Goal: Task Accomplishment & Management: Manage account settings

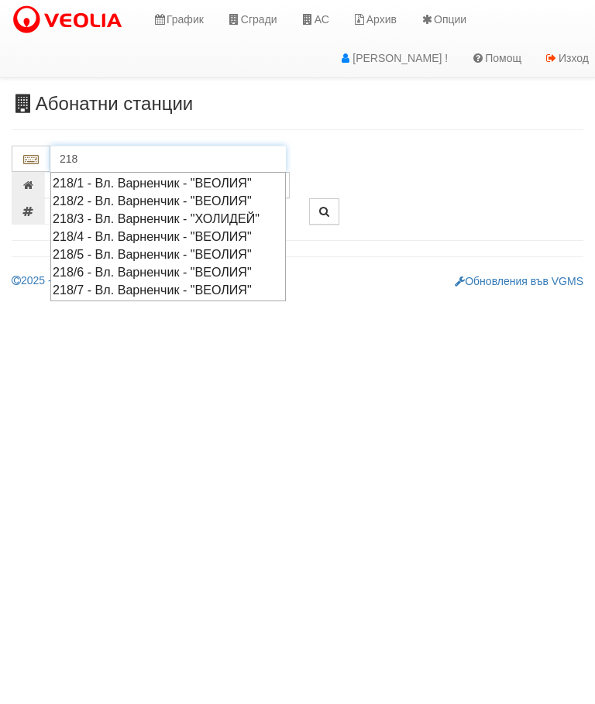
click at [232, 246] on div "218/4 - Вл. Варненчик - "ВЕОЛИЯ"" at bounding box center [168, 237] width 231 height 18
type input "218/4 - Вл. Варненчик - "ВЕОЛИЯ""
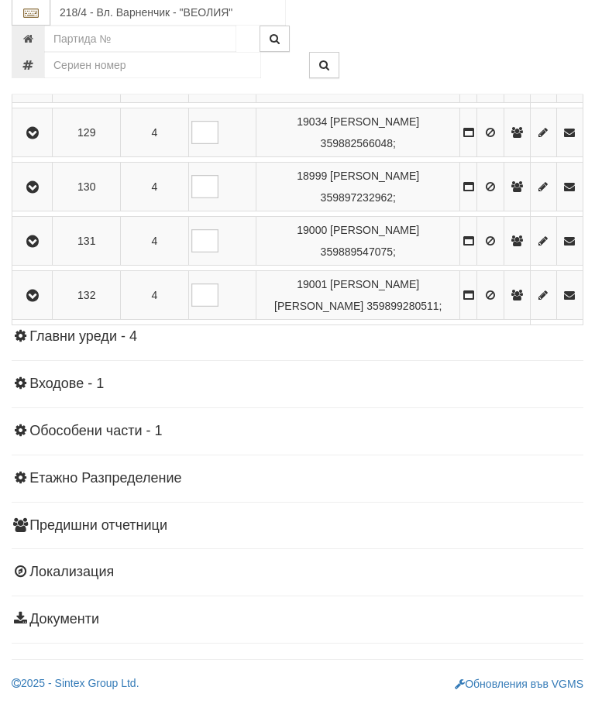
scroll to position [2007, 0]
click at [42, 86] on icon "button" at bounding box center [32, 80] width 19 height 11
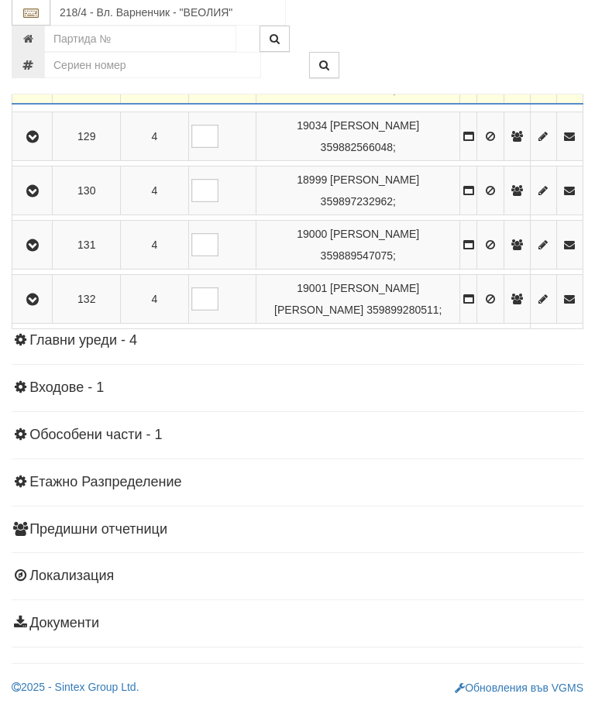
scroll to position [2008, 0]
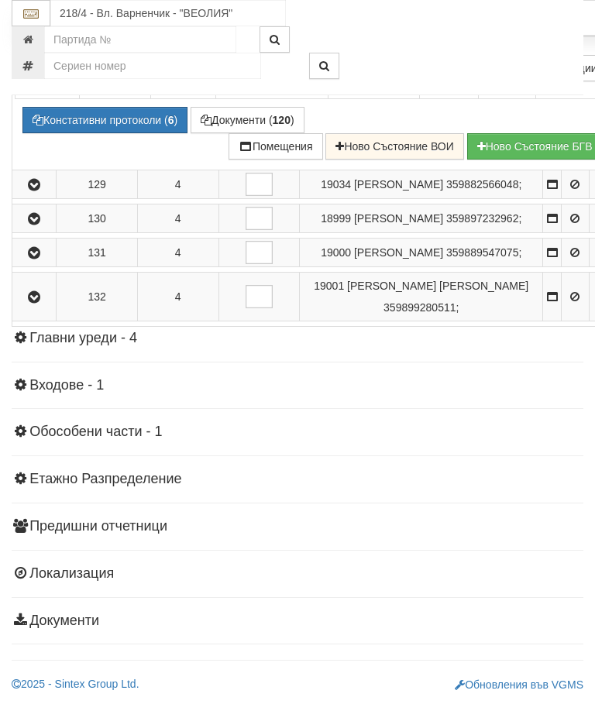
click at [525, 34] on div "Отопление" at bounding box center [314, 22] width 617 height 24
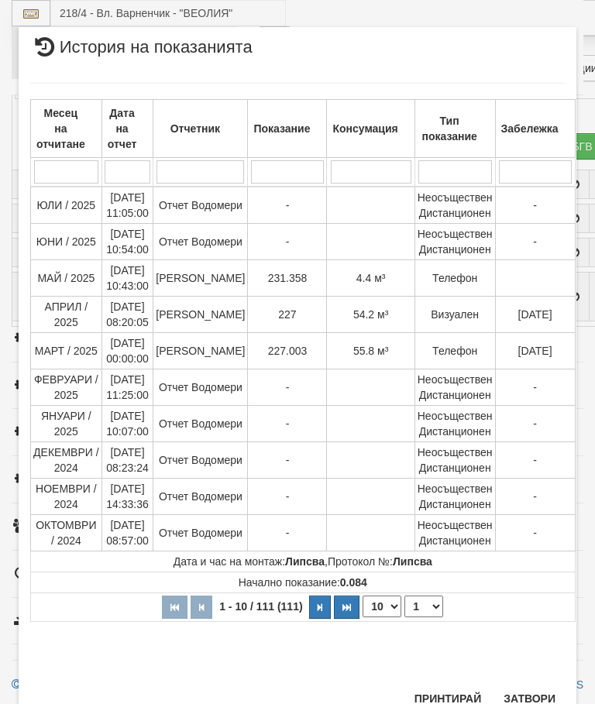
scroll to position [1354, 0]
click at [534, 702] on button "Затвори" at bounding box center [529, 699] width 70 height 25
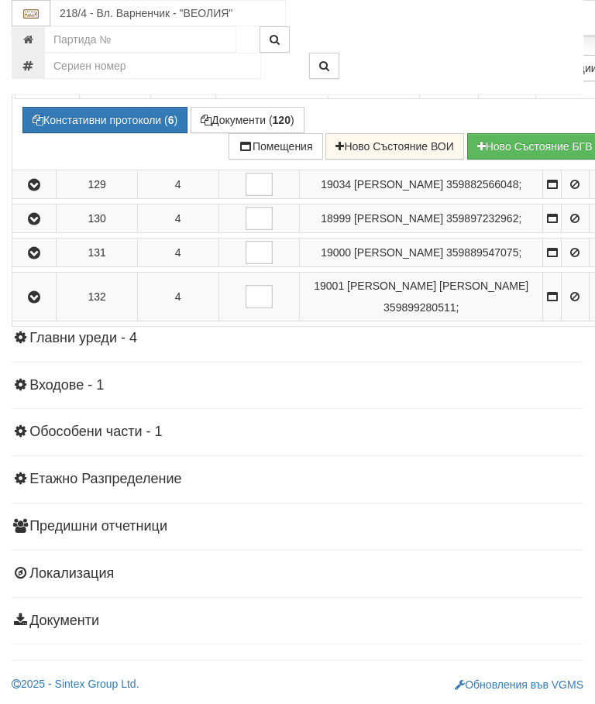
click at [236, 133] on button "Документи ( 120 )" at bounding box center [248, 120] width 114 height 26
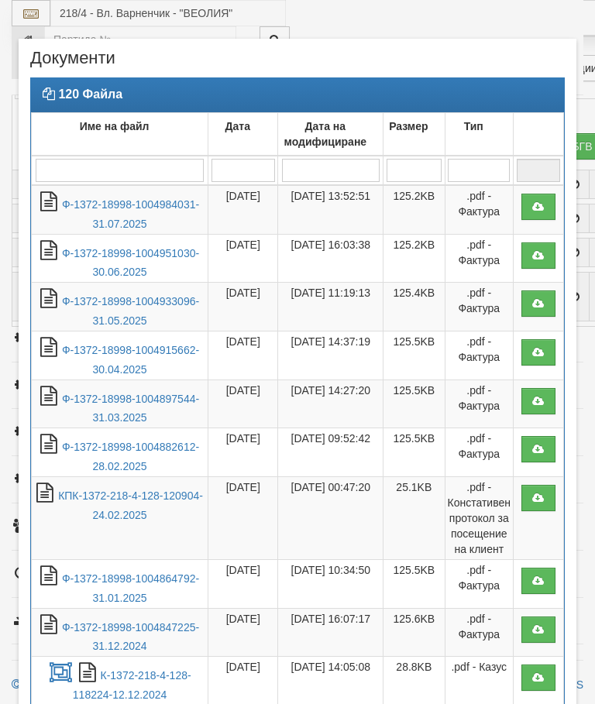
click at [139, 208] on link "Ф-1372-18998-1004984031-31.07.2025" at bounding box center [130, 214] width 137 height 32
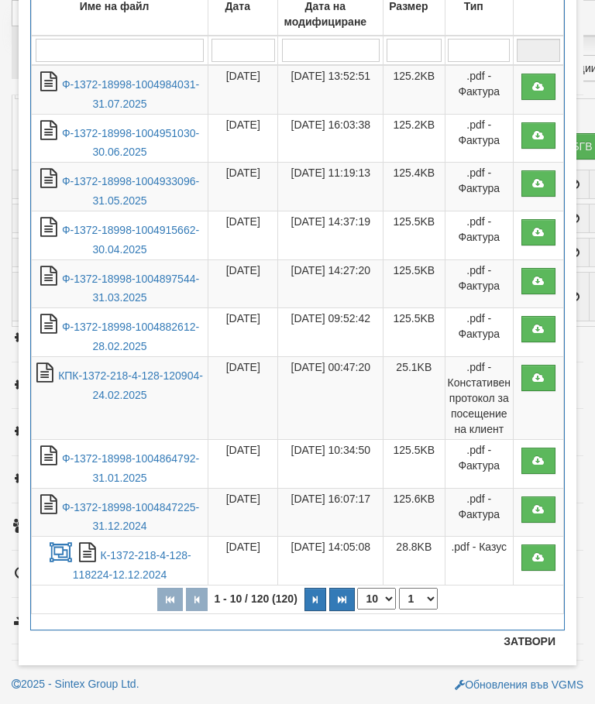
scroll to position [120, 0]
click at [530, 647] on button "Затвори" at bounding box center [529, 641] width 70 height 25
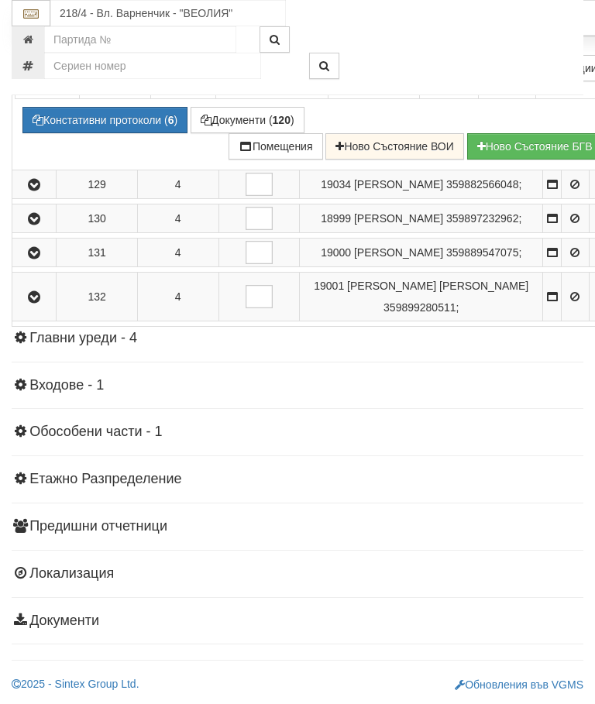
scroll to position [1770, 0]
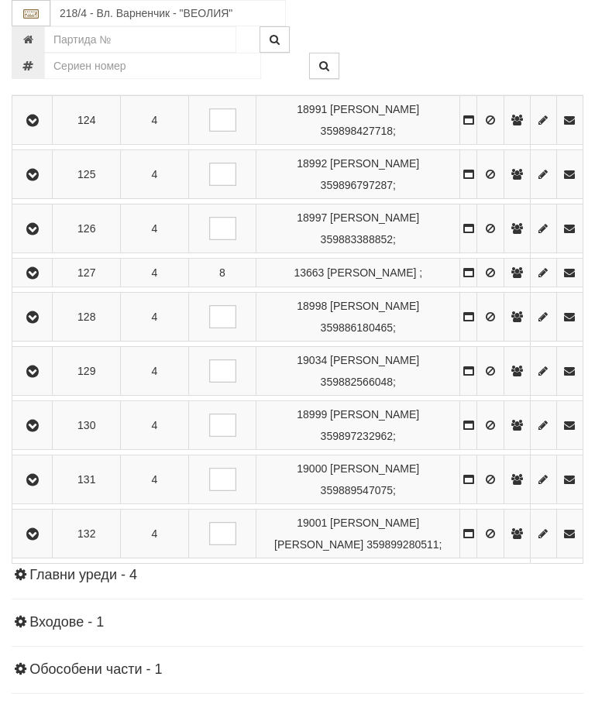
click at [34, 323] on icon "button" at bounding box center [32, 317] width 19 height 11
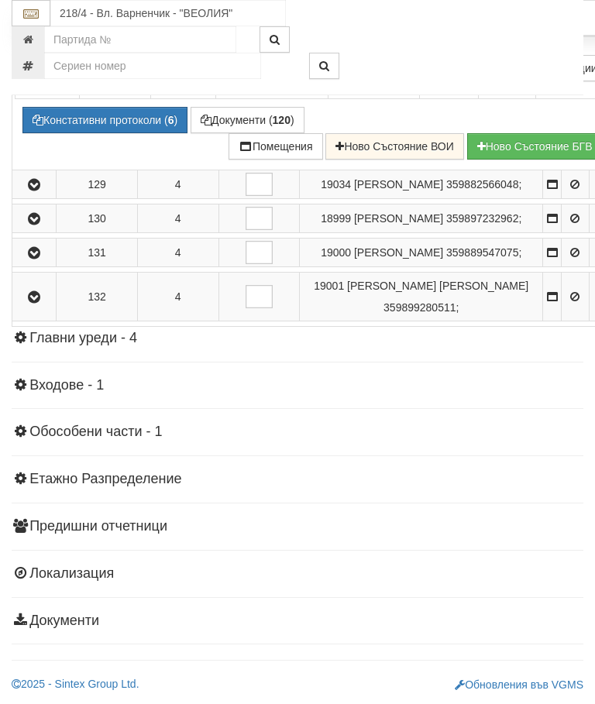
click at [528, 34] on div "Отопление" at bounding box center [314, 22] width 617 height 24
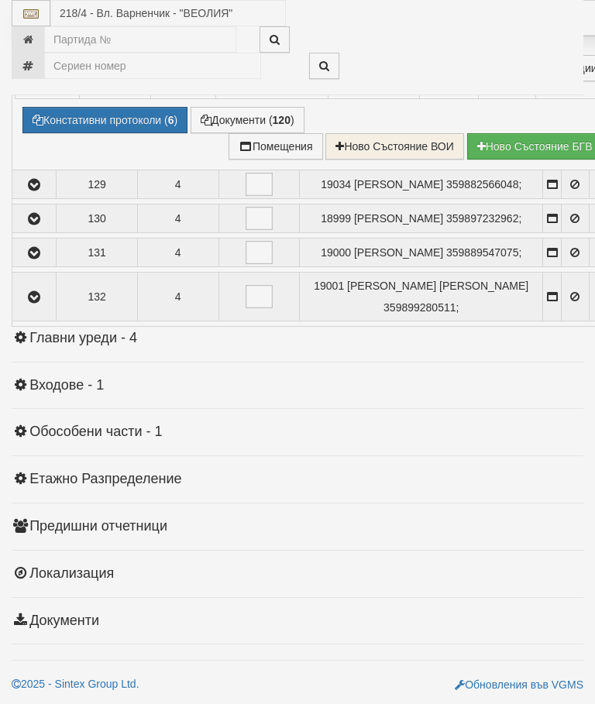
select select "10"
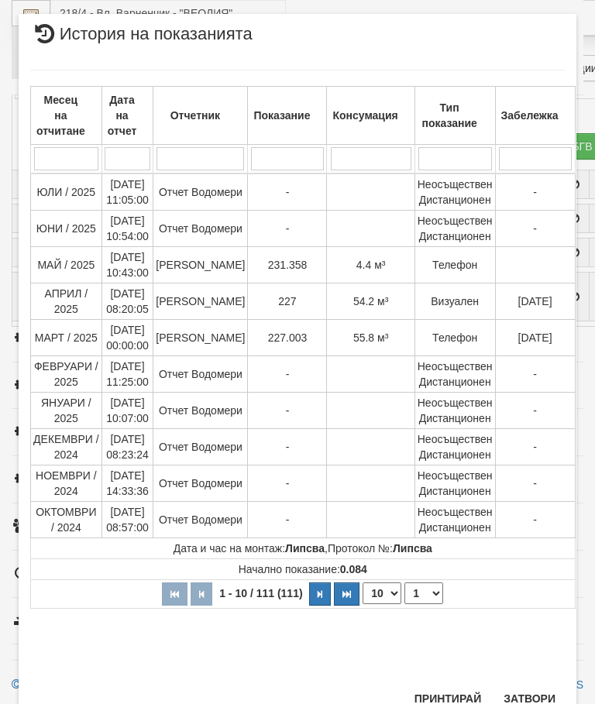
scroll to position [1132, 0]
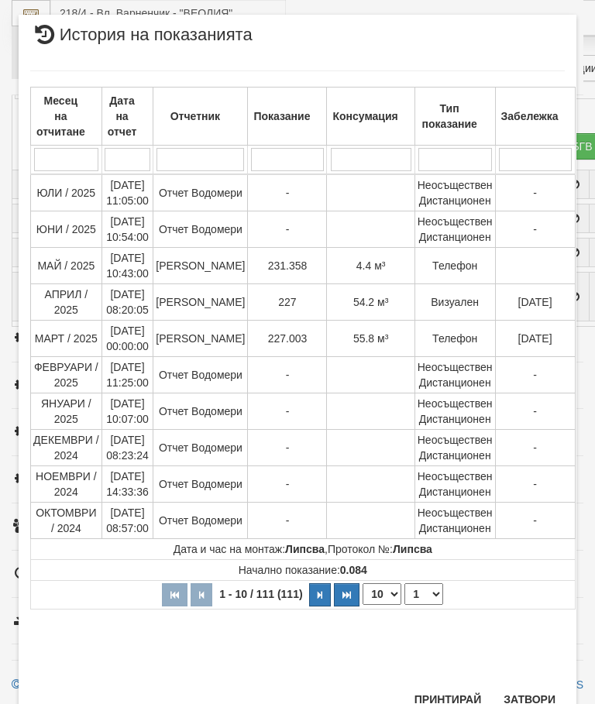
click at [419, 596] on select "1 2 3 4 5 6 7 8 9 10 11 12" at bounding box center [423, 594] width 39 height 22
select select "2"
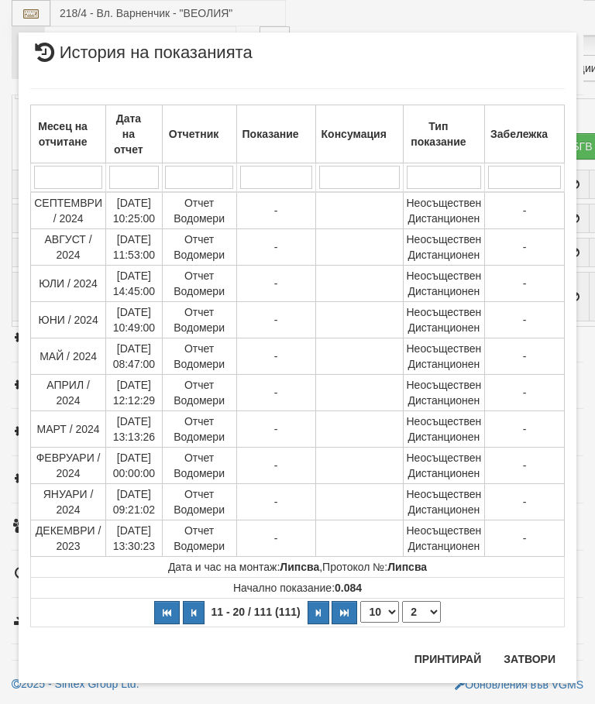
scroll to position [0, 0]
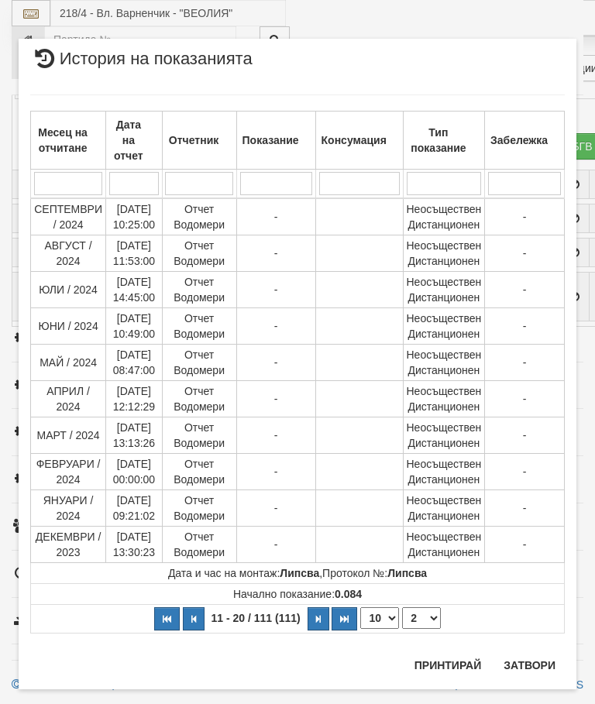
click at [538, 662] on button "Затвори" at bounding box center [529, 665] width 70 height 25
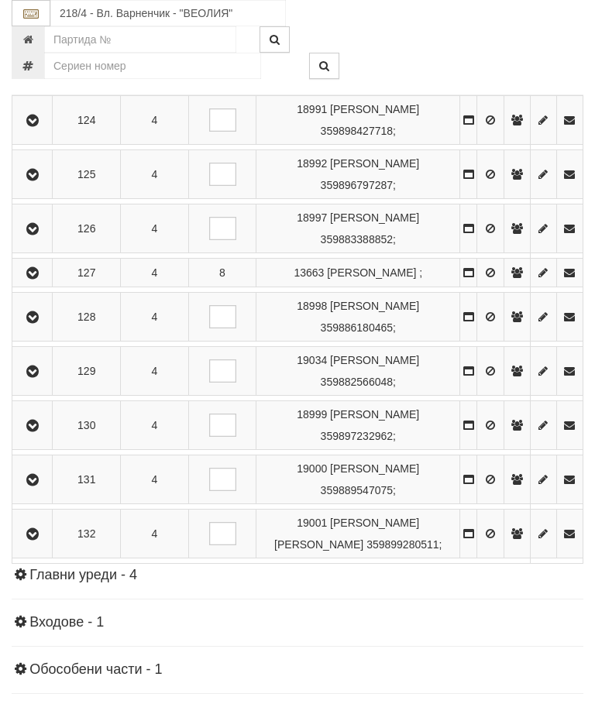
click at [36, 377] on icon "button" at bounding box center [32, 371] width 19 height 11
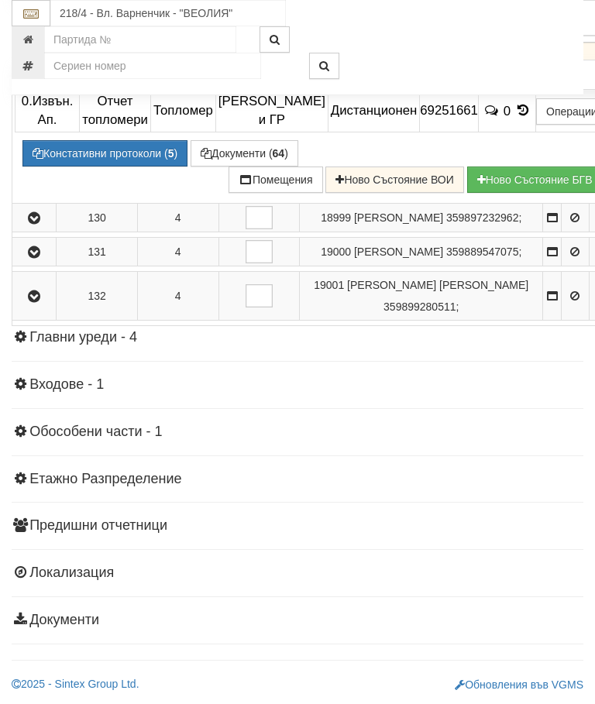
click at [516, 54] on icon at bounding box center [507, 47] width 17 height 13
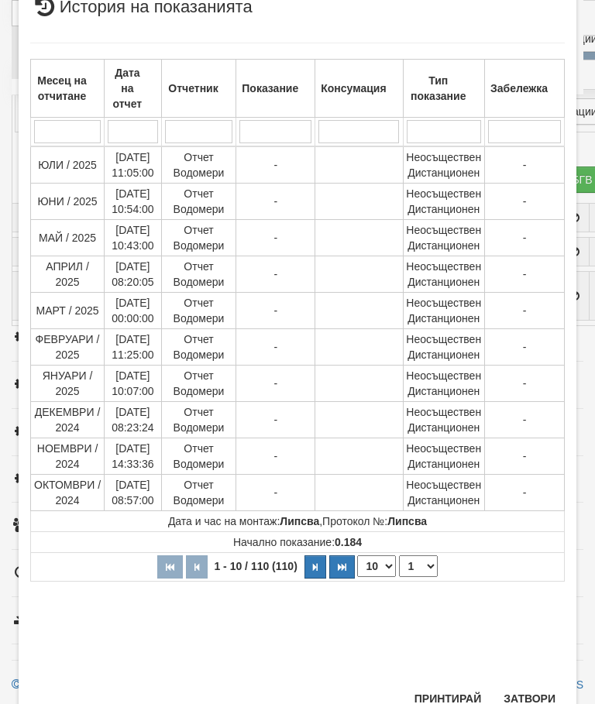
scroll to position [611, 0]
click at [421, 572] on select "1 2 3 4 5 6 7 8 9 10 11" at bounding box center [418, 567] width 39 height 22
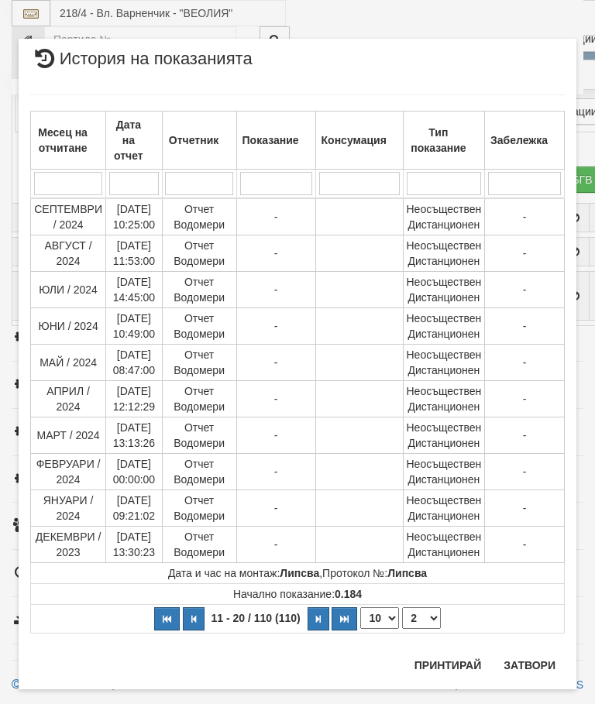
scroll to position [0, 0]
click at [423, 625] on select "1 2 3 4 5 6 7 8 9 10 11" at bounding box center [421, 618] width 39 height 22
select select "3"
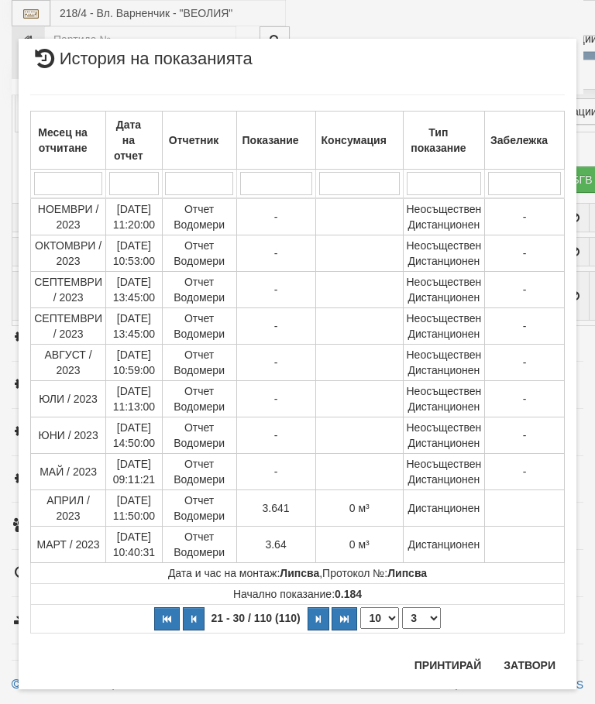
click at [528, 659] on button "Затвори" at bounding box center [529, 665] width 70 height 25
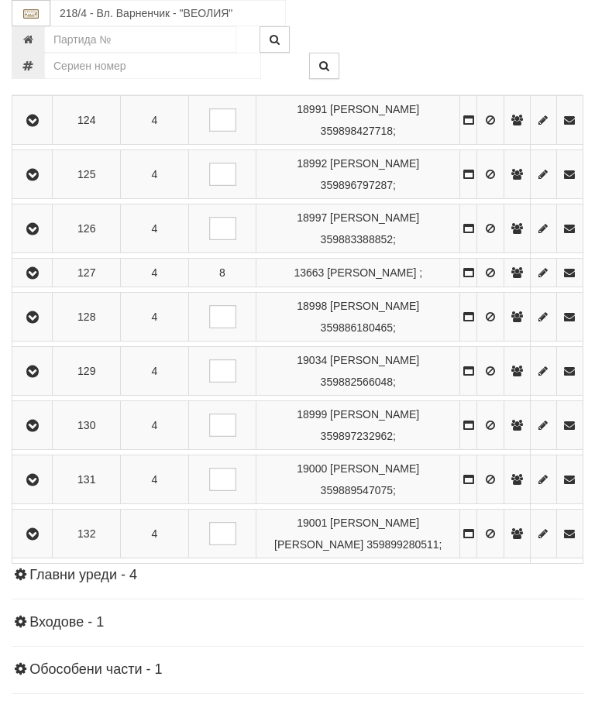
click at [41, 437] on button "button" at bounding box center [32, 425] width 35 height 23
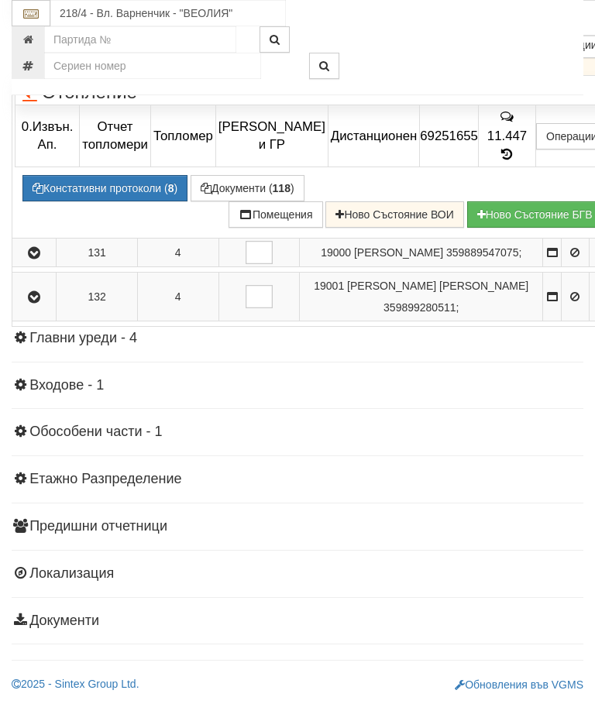
click at [524, 76] on td "334.848" at bounding box center [506, 45] width 57 height 62
click at [524, 102] on div "Отопление" at bounding box center [314, 90] width 617 height 24
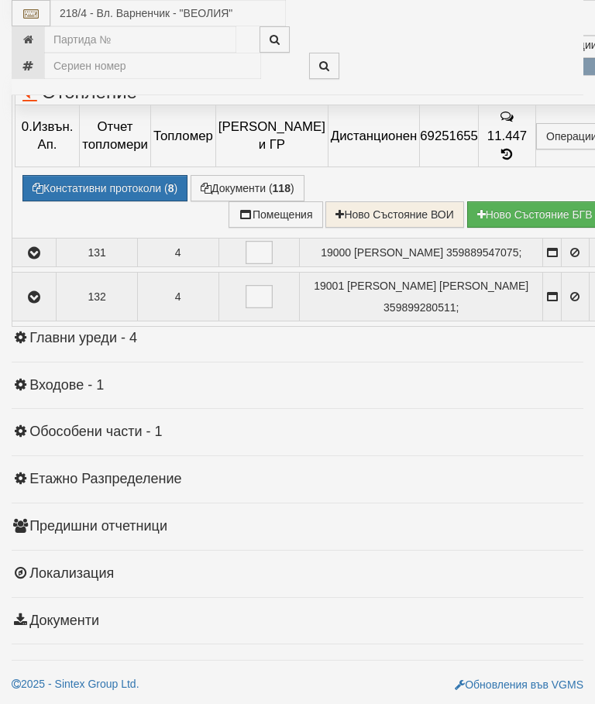
select select "10"
select select "1"
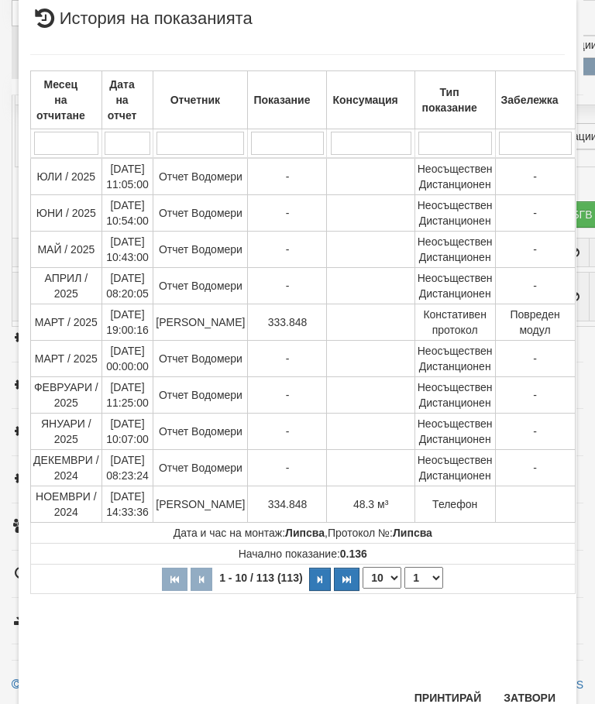
scroll to position [881, 0]
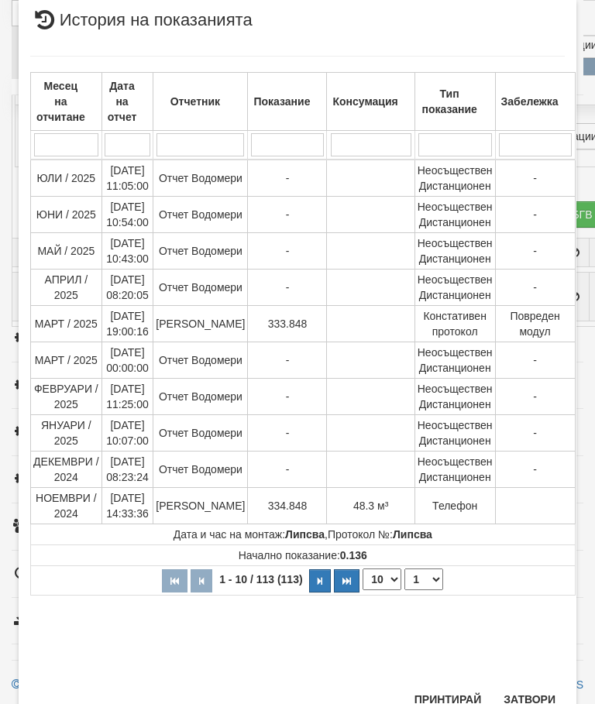
click at [540, 689] on button "Затвори" at bounding box center [529, 699] width 70 height 25
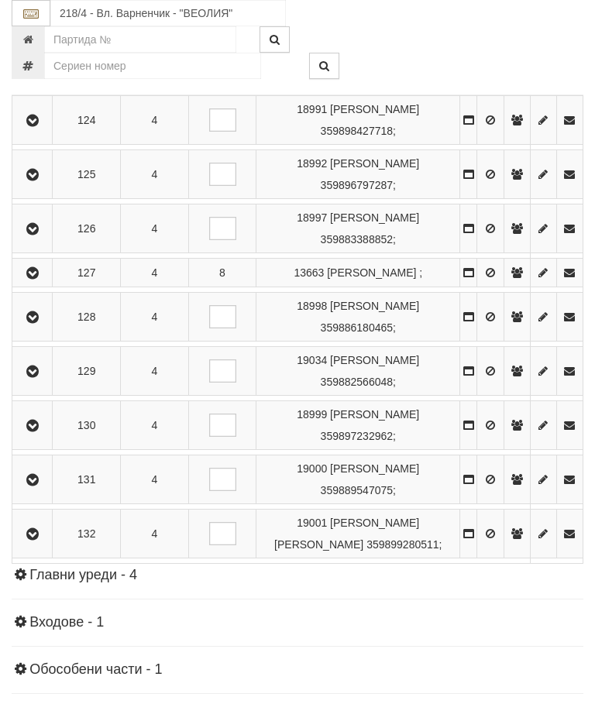
click at [36, 486] on icon "button" at bounding box center [32, 480] width 19 height 11
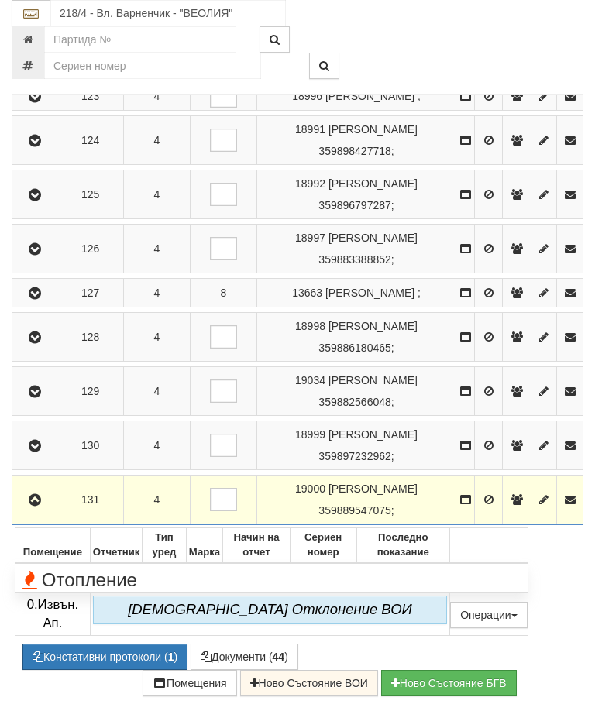
click at [35, 506] on icon "button" at bounding box center [35, 500] width 19 height 11
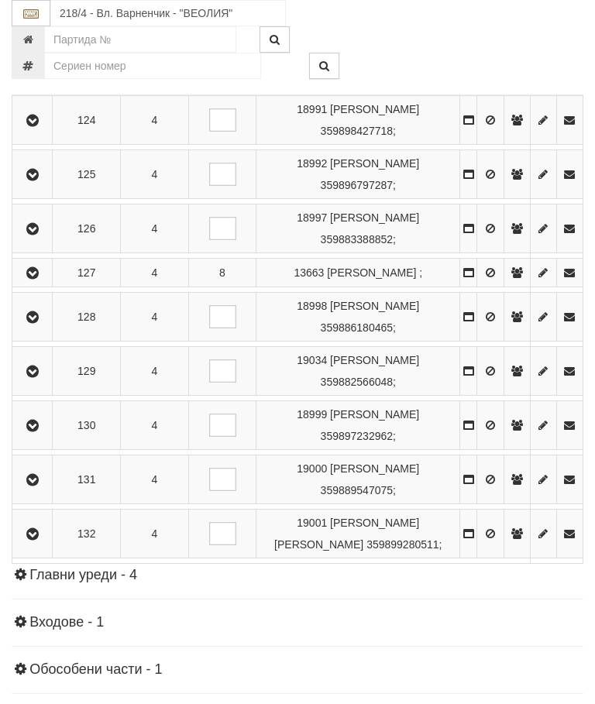
click at [29, 545] on button "button" at bounding box center [32, 533] width 35 height 23
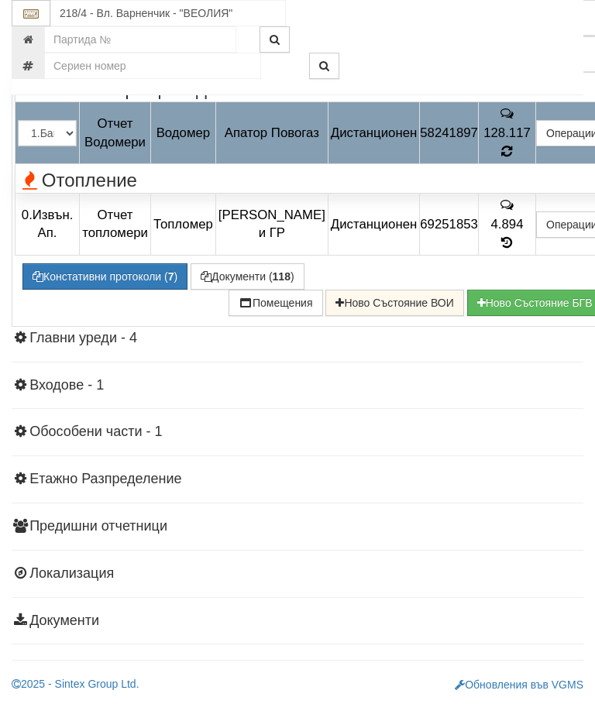
click at [524, 191] on div "Отопление" at bounding box center [314, 179] width 617 height 24
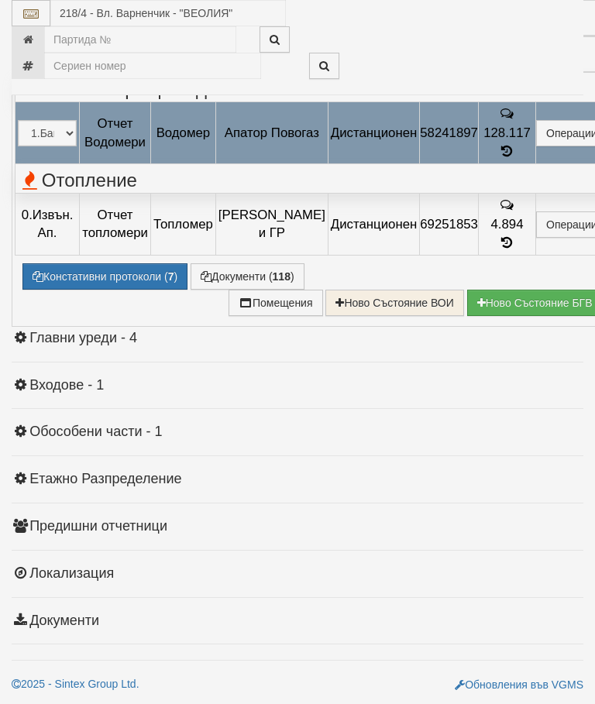
select select "10"
select select "1"
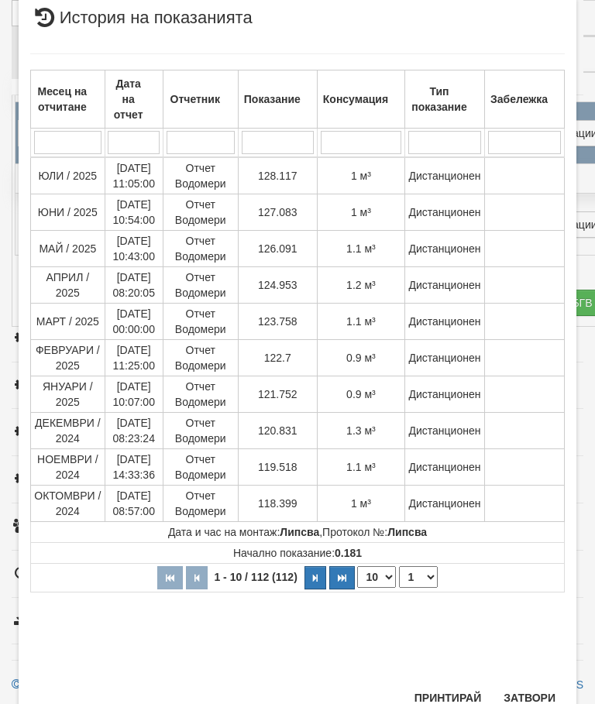
scroll to position [857, 0]
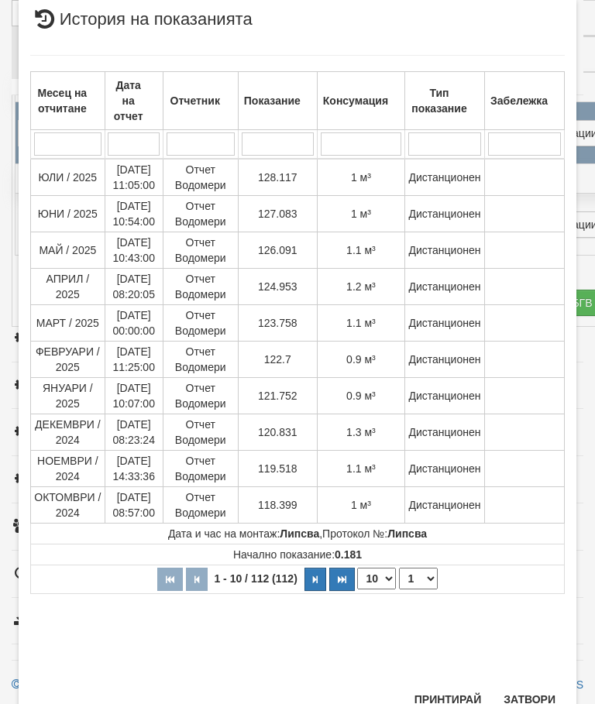
click at [524, 700] on button "Затвори" at bounding box center [529, 699] width 70 height 25
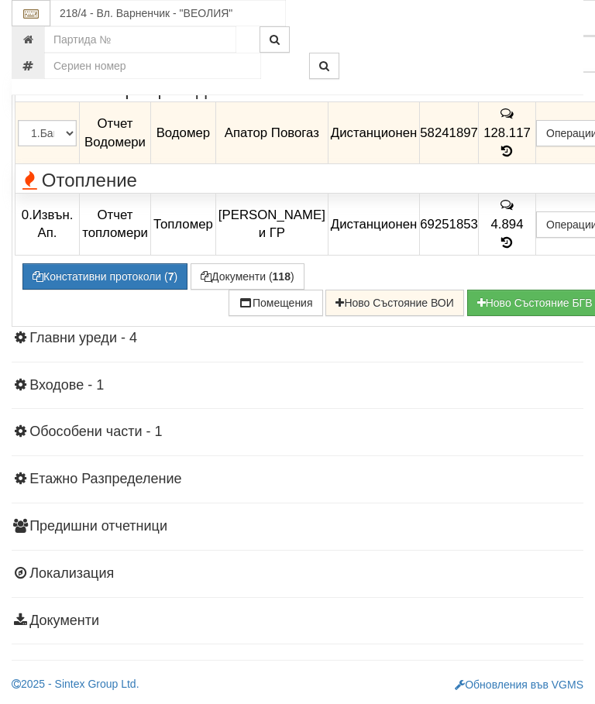
click at [38, 15] on icon "button" at bounding box center [34, 9] width 19 height 11
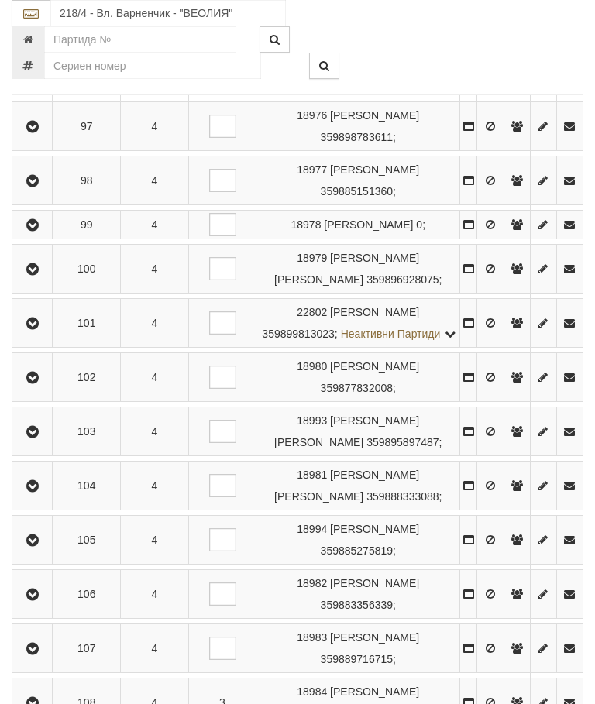
scroll to position [140, 0]
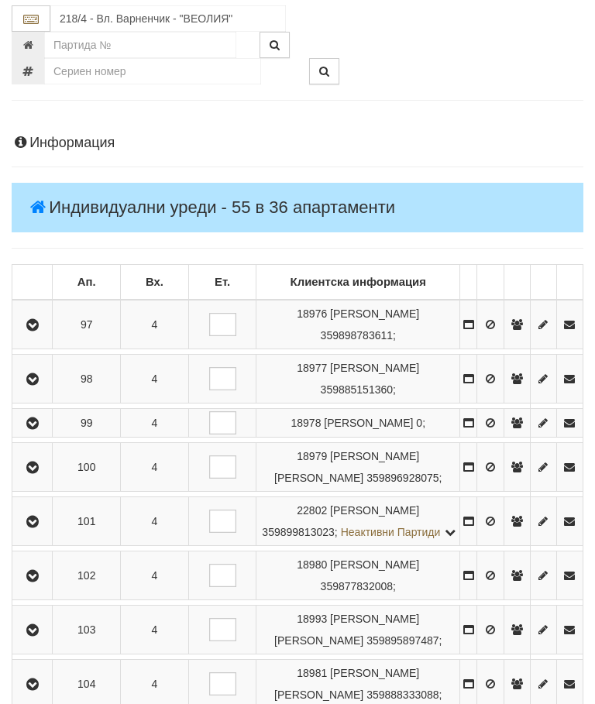
click at [39, 333] on button "button" at bounding box center [32, 324] width 35 height 23
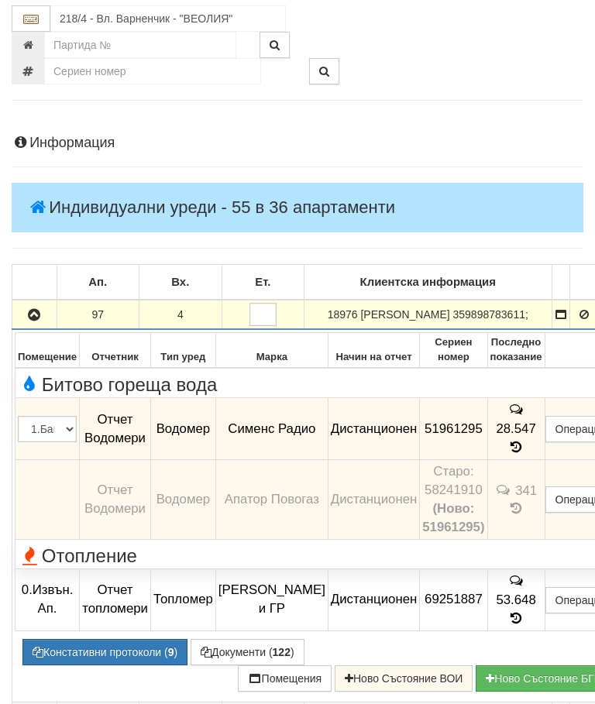
click at [34, 310] on icon "button" at bounding box center [34, 315] width 19 height 11
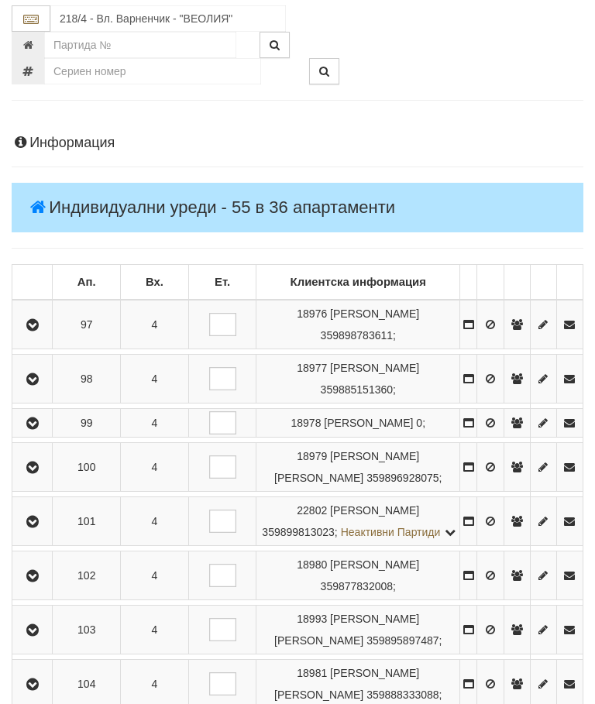
click at [42, 380] on icon "button" at bounding box center [32, 379] width 19 height 11
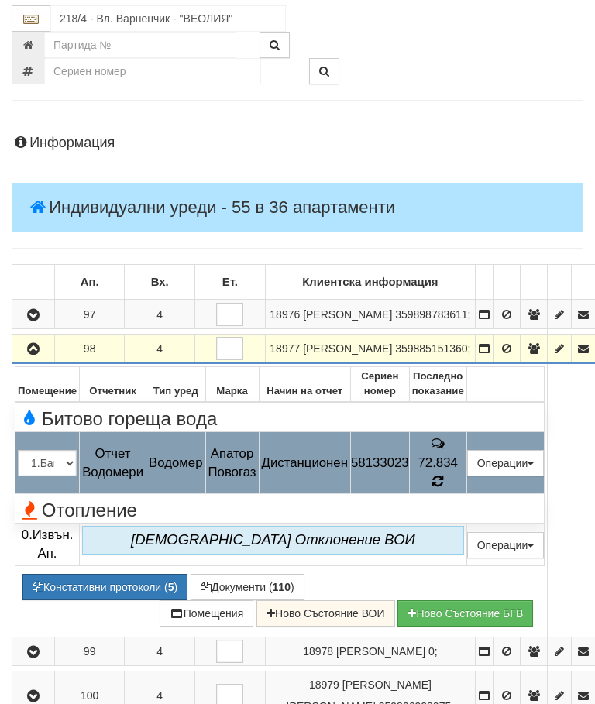
click at [444, 489] on icon at bounding box center [438, 482] width 12 height 14
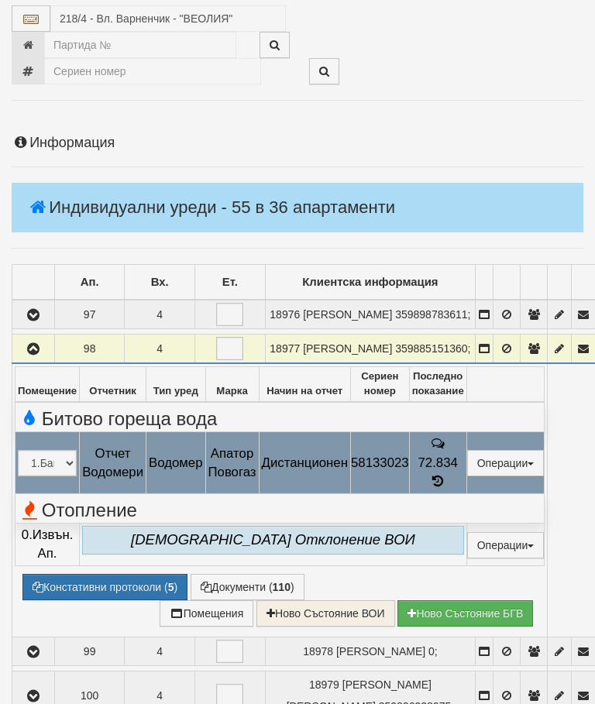
select select "10"
select select "1"
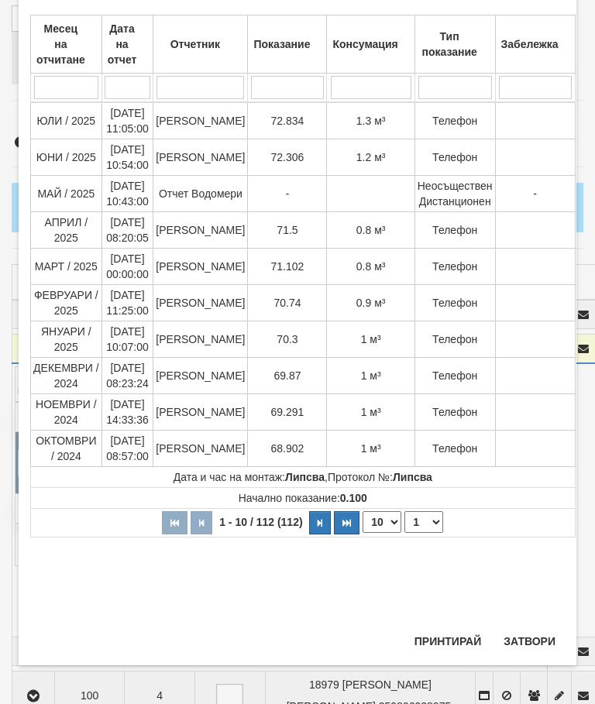
scroll to position [945, 0]
click at [531, 645] on button "Затвори" at bounding box center [529, 641] width 70 height 25
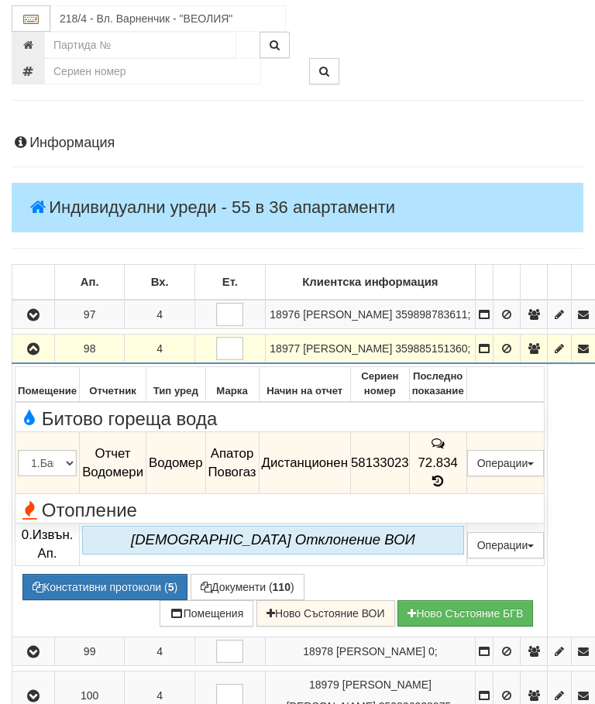
click at [20, 360] on button "button" at bounding box center [33, 348] width 37 height 23
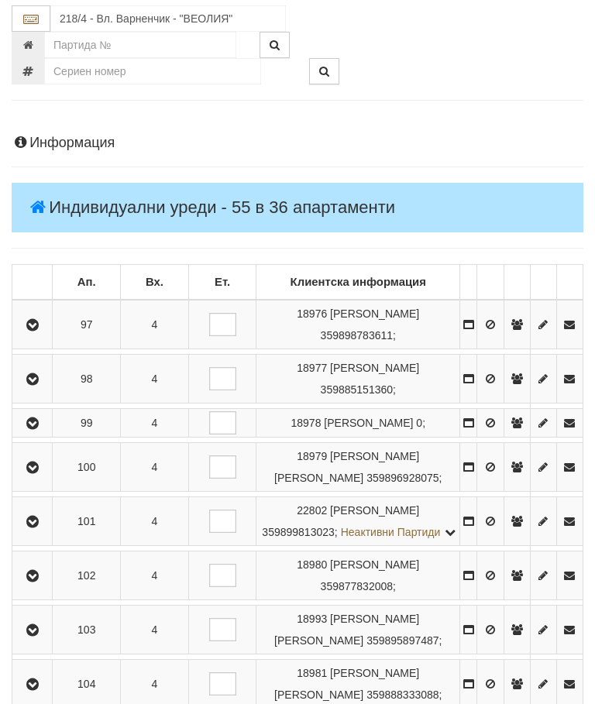
click at [33, 435] on button "button" at bounding box center [32, 422] width 35 height 23
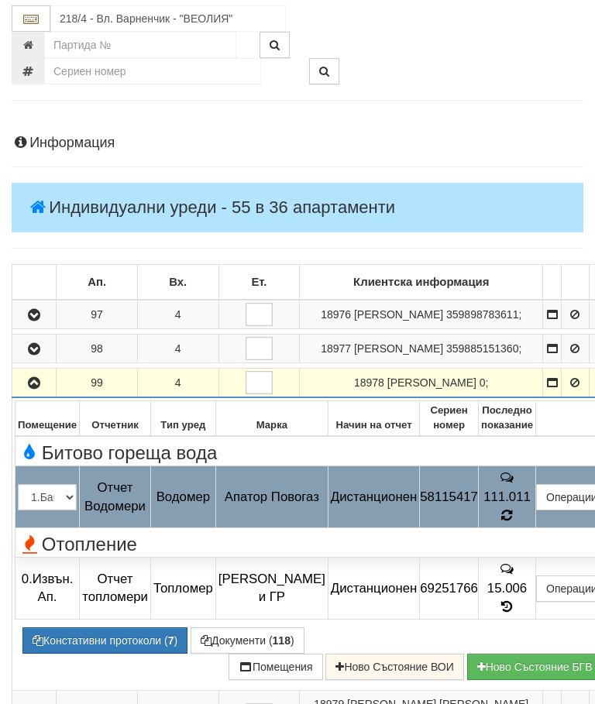
click at [519, 555] on div "Отопление" at bounding box center [314, 543] width 617 height 24
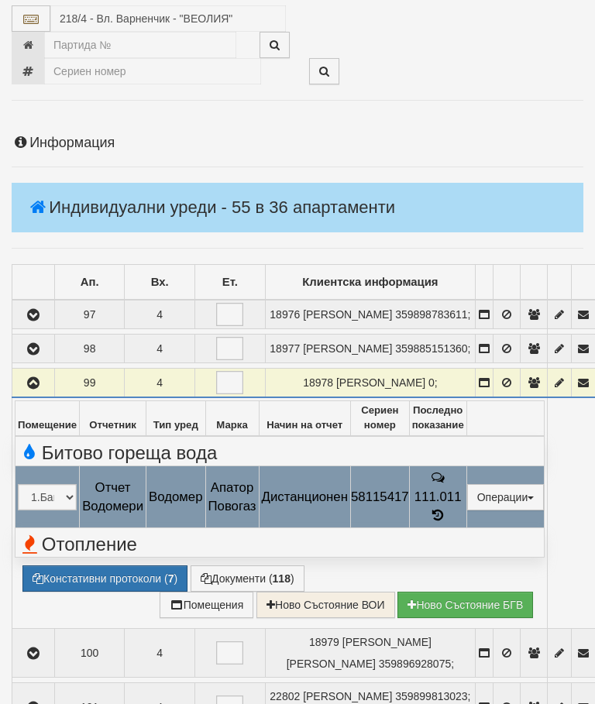
select select "10"
select select "1"
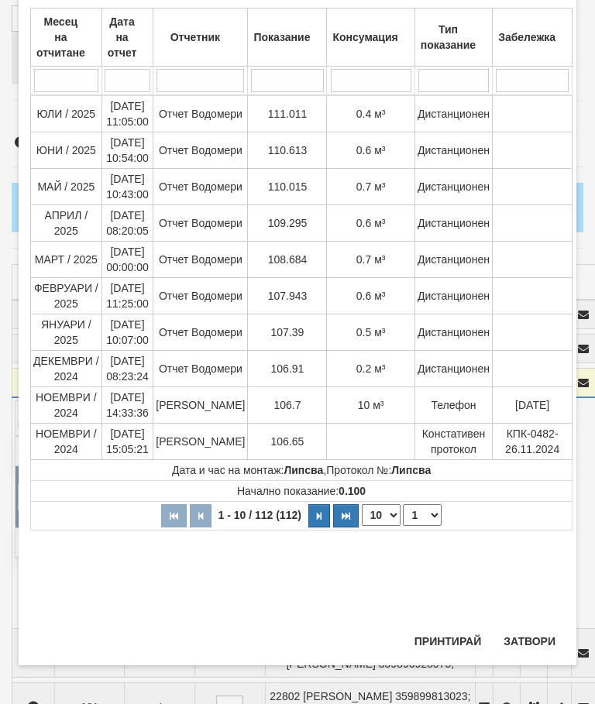
scroll to position [802, 0]
click at [540, 637] on button "Затвори" at bounding box center [529, 641] width 70 height 25
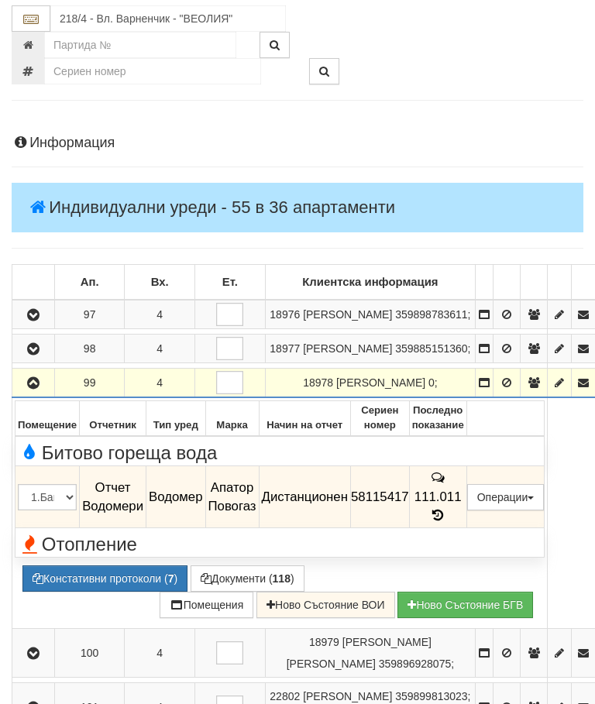
click at [50, 394] on button "button" at bounding box center [33, 382] width 37 height 23
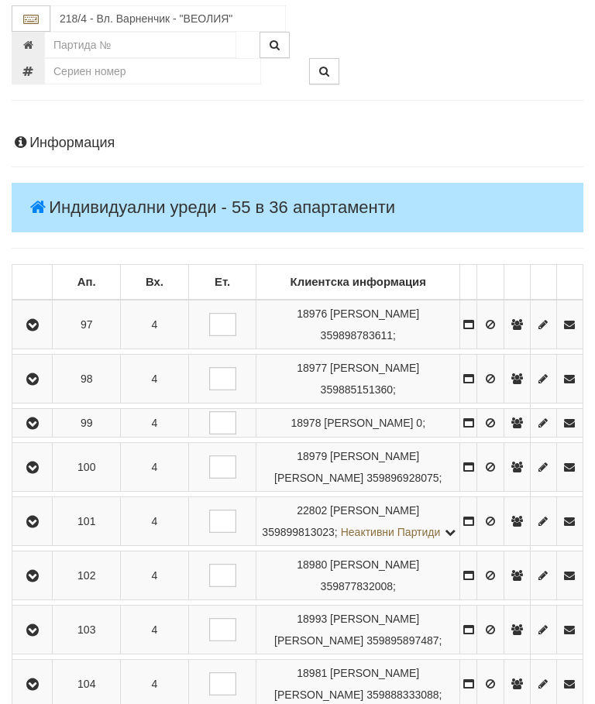
click at [36, 479] on button "button" at bounding box center [32, 466] width 35 height 23
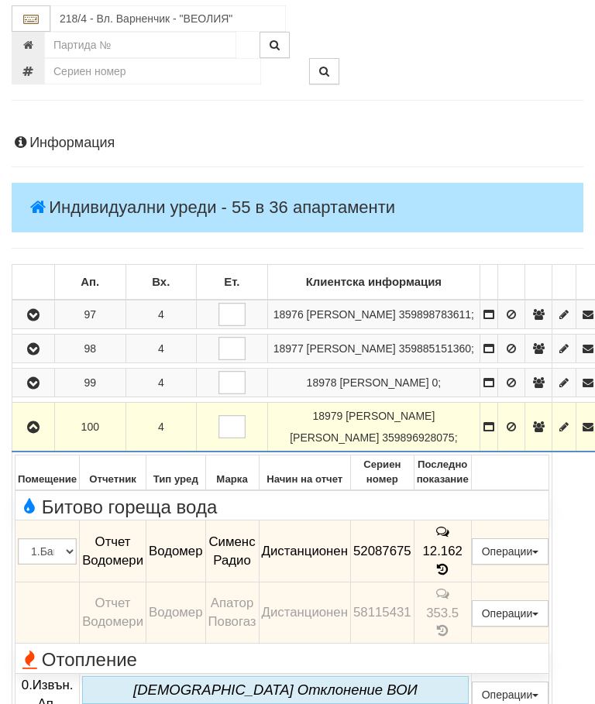
click at [31, 433] on icon "button" at bounding box center [33, 427] width 19 height 11
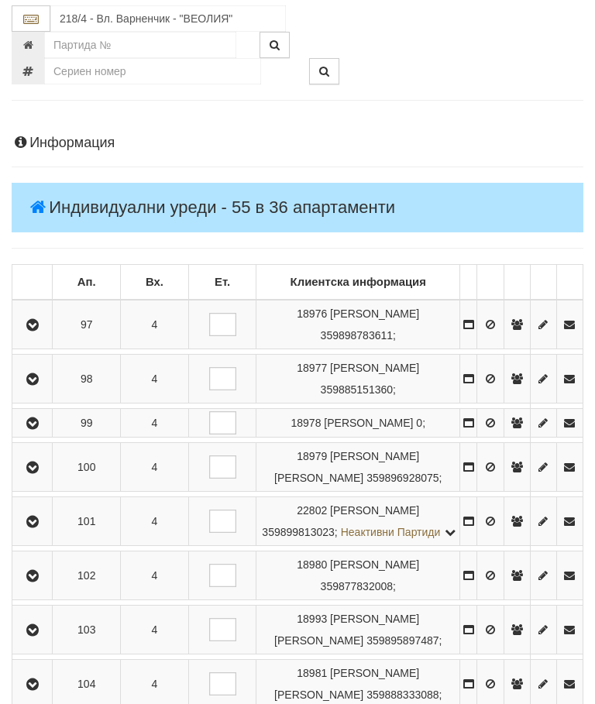
click at [36, 527] on icon "button" at bounding box center [32, 522] width 19 height 11
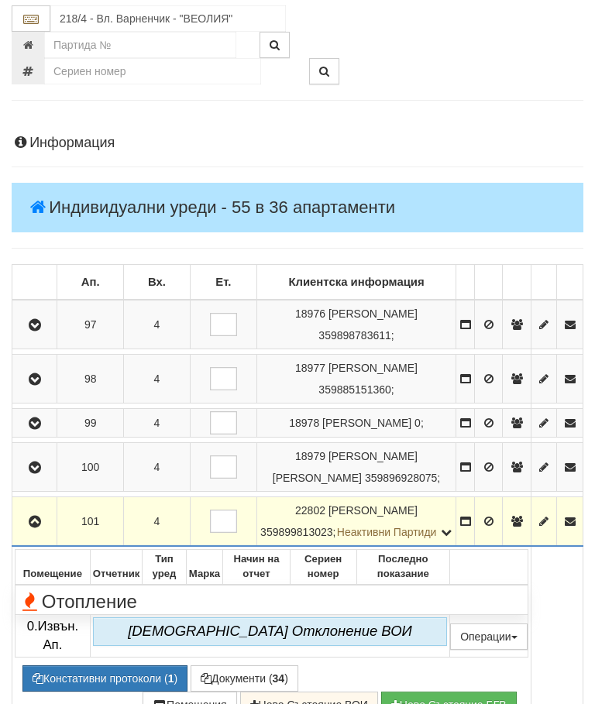
click at [36, 527] on icon "button" at bounding box center [35, 522] width 19 height 11
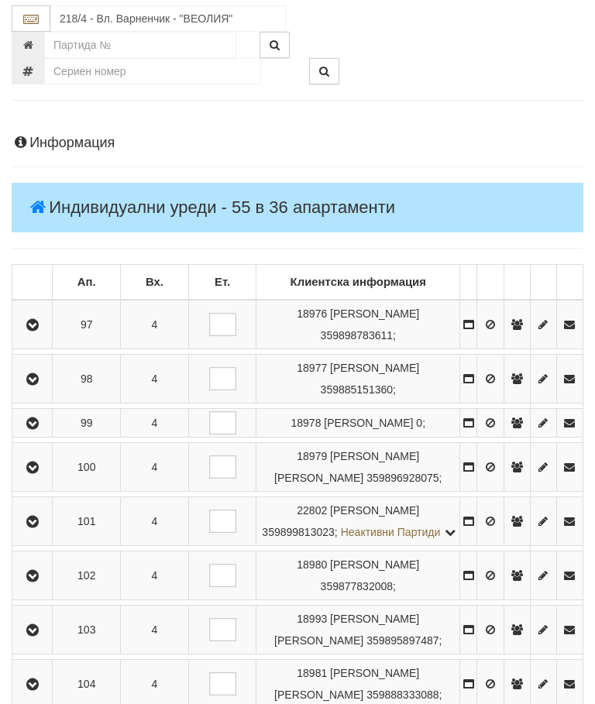
click at [35, 587] on button "button" at bounding box center [32, 575] width 35 height 23
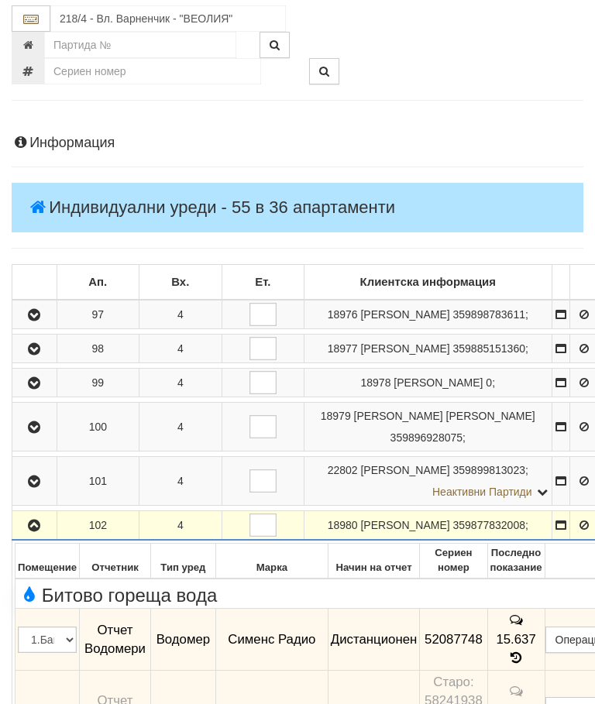
click at [37, 531] on icon "button" at bounding box center [34, 525] width 19 height 11
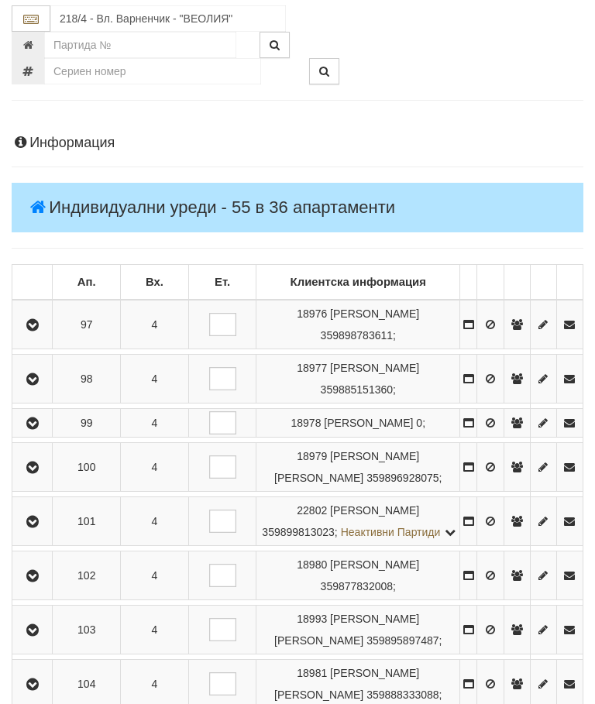
click at [40, 641] on button "button" at bounding box center [32, 629] width 35 height 23
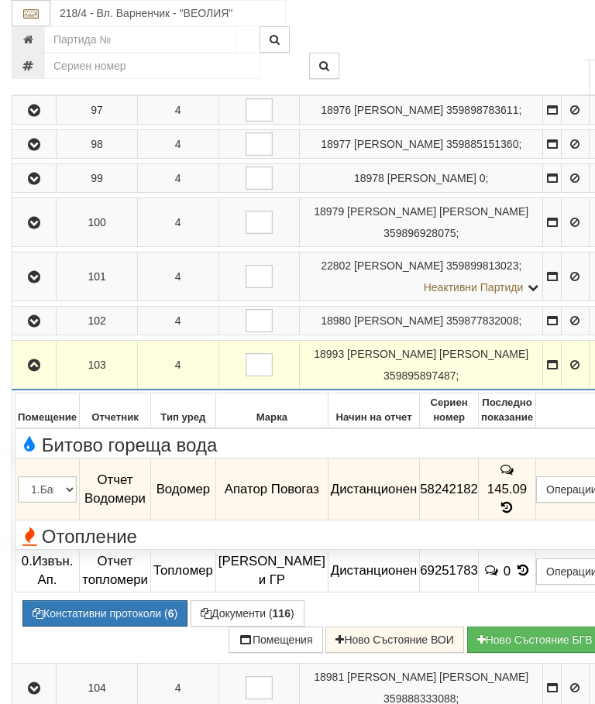
scroll to position [346, 0]
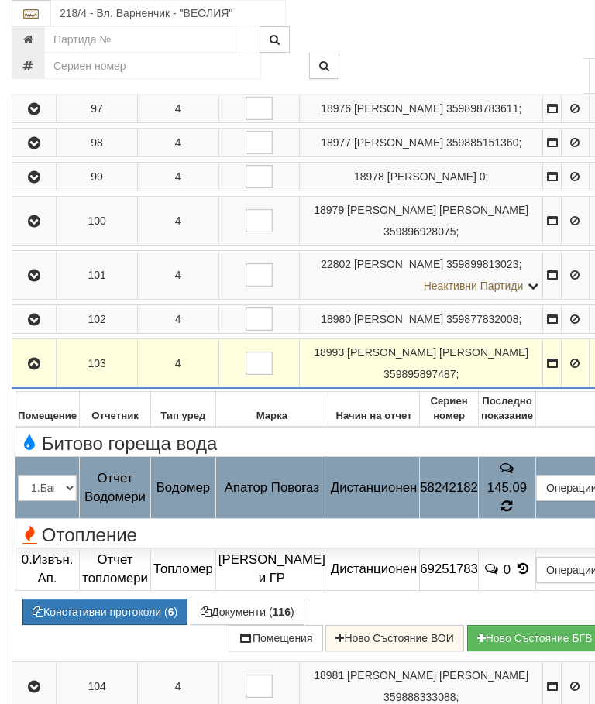
click at [513, 514] on icon at bounding box center [507, 507] width 12 height 14
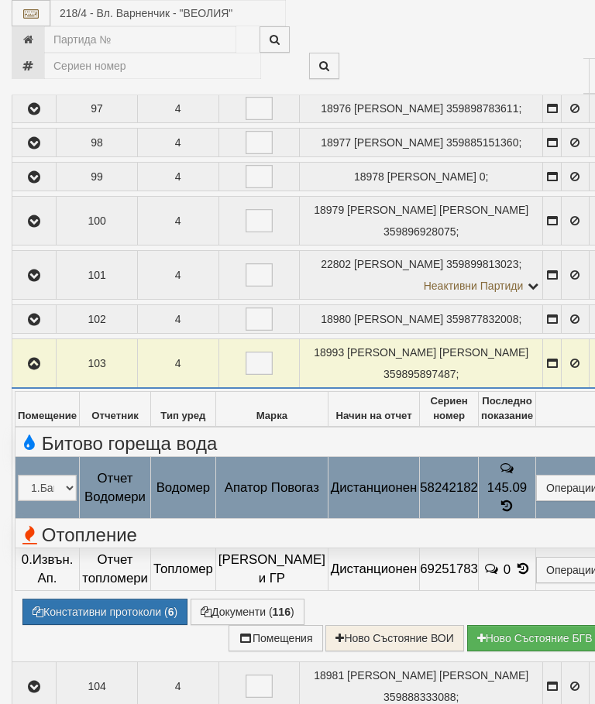
select select "10"
select select "1"
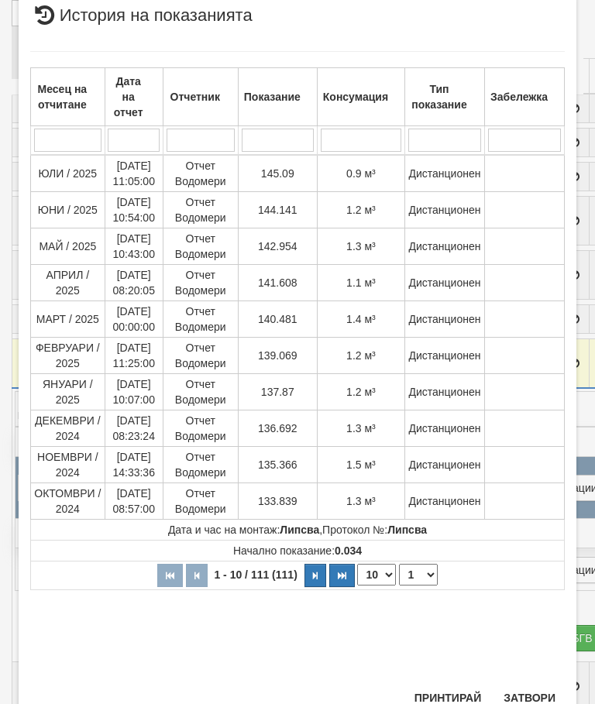
scroll to position [805, 0]
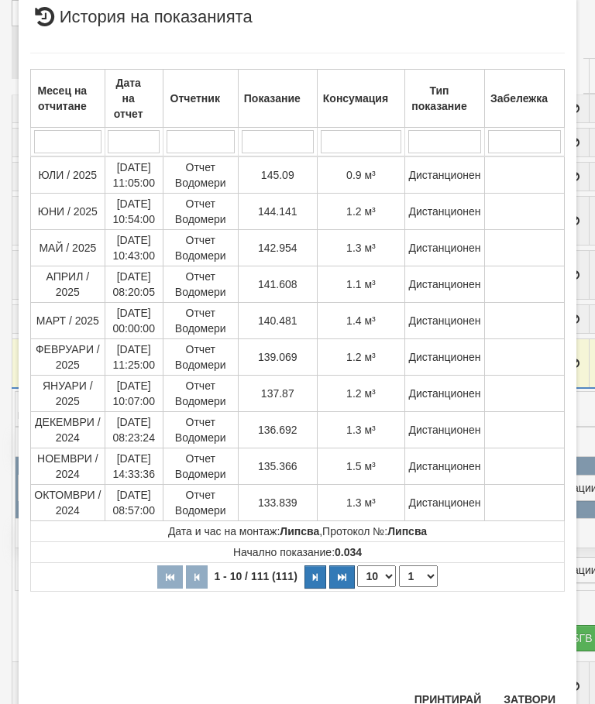
click at [533, 692] on button "Затвори" at bounding box center [529, 699] width 70 height 25
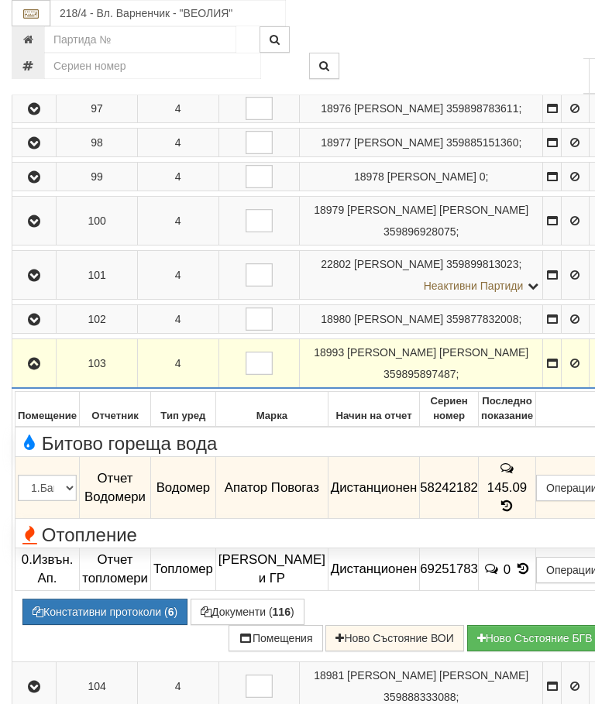
click at [35, 369] on icon "button" at bounding box center [34, 364] width 19 height 11
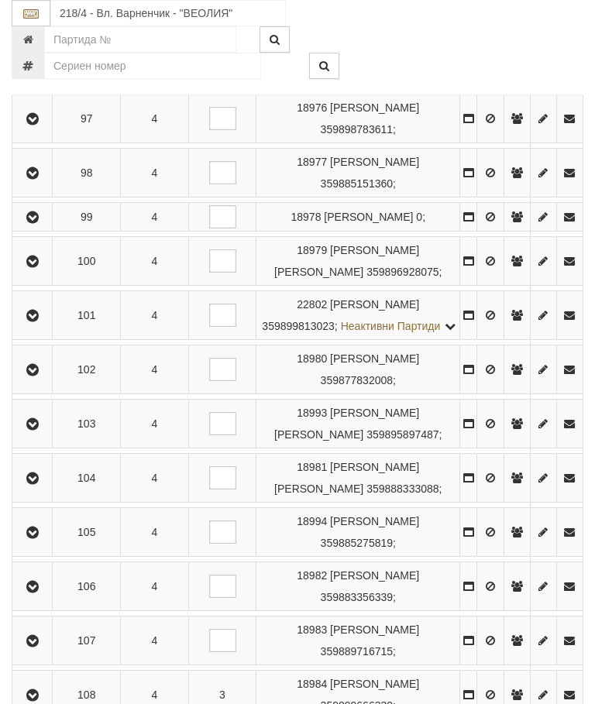
click at [42, 484] on icon "button" at bounding box center [32, 478] width 19 height 11
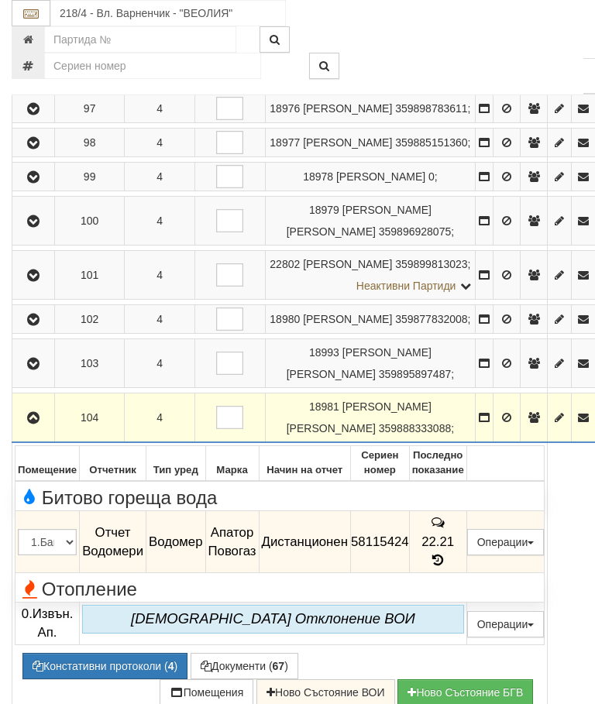
click at [466, 573] on td "22.21" at bounding box center [437, 542] width 57 height 62
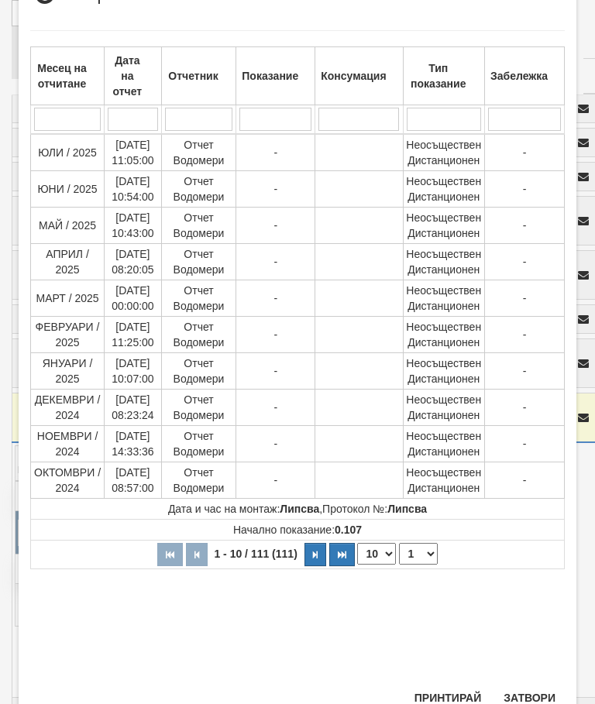
scroll to position [383, 0]
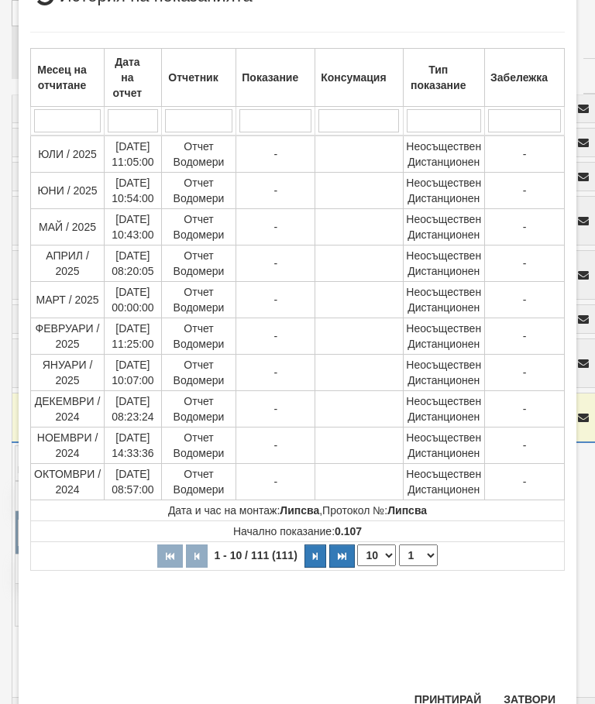
click at [420, 555] on select "1 2 3 4 5 6 7 8 9 10 11 12" at bounding box center [418, 555] width 39 height 22
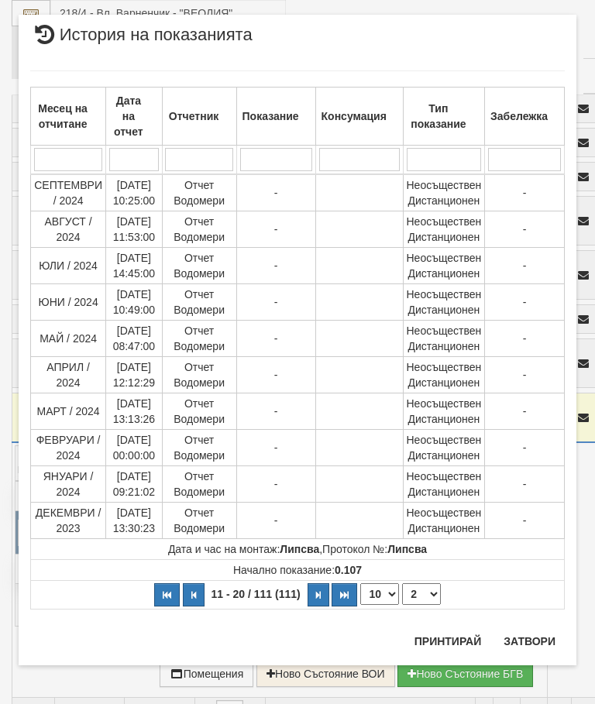
scroll to position [0, 0]
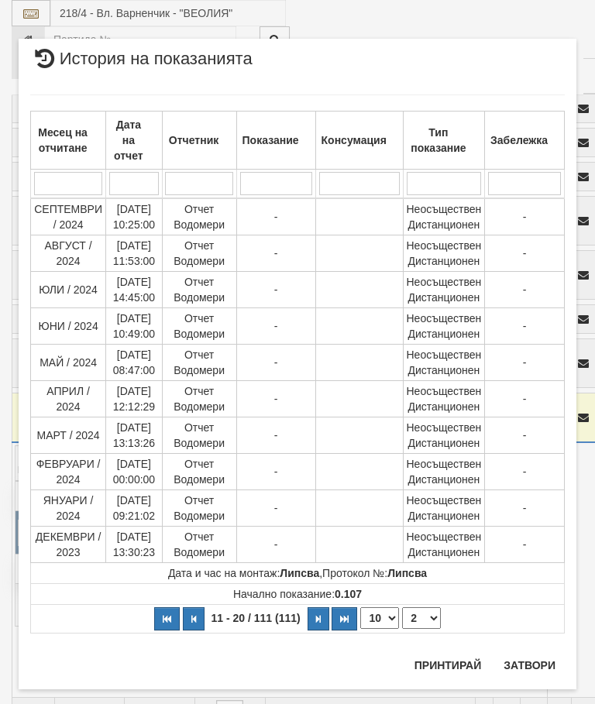
click at [427, 618] on select "1 2 3 4 5 6 7 8 9 10 11 12" at bounding box center [421, 618] width 39 height 22
select select "3"
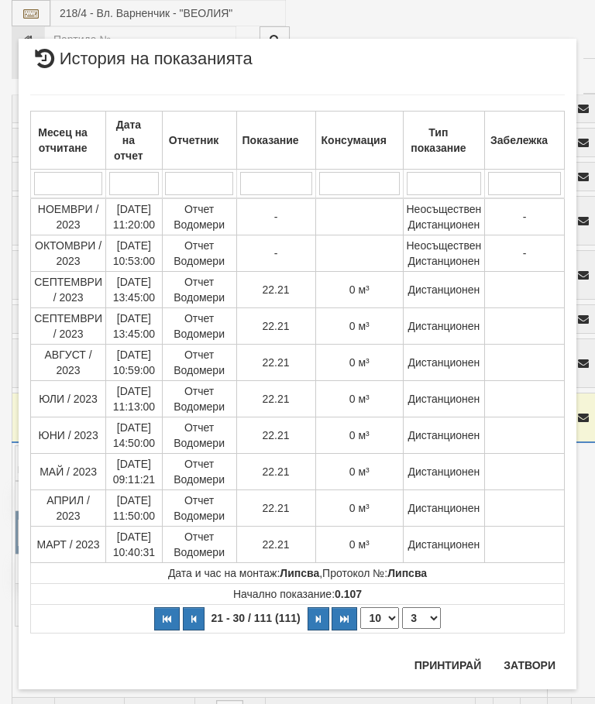
click at [526, 665] on button "Затвори" at bounding box center [529, 665] width 70 height 25
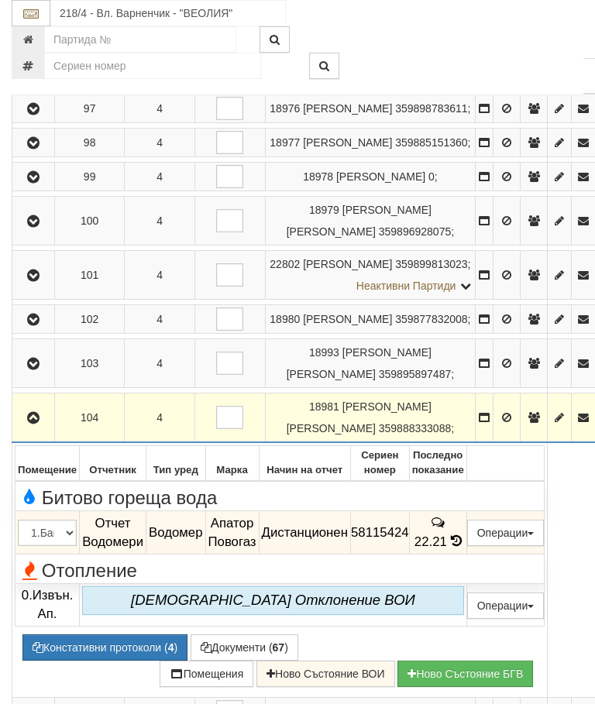
click at [44, 429] on button "button" at bounding box center [33, 417] width 37 height 23
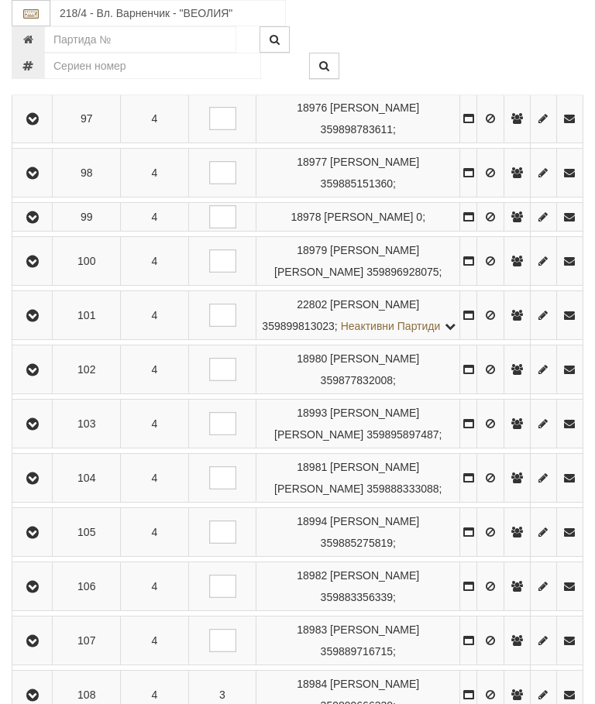
click at [29, 538] on icon "button" at bounding box center [32, 532] width 19 height 11
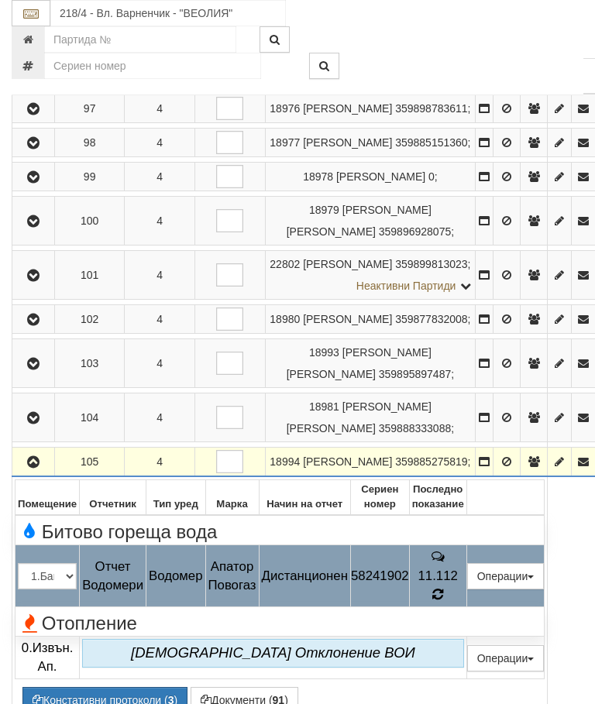
click at [444, 602] on icon at bounding box center [438, 595] width 12 height 14
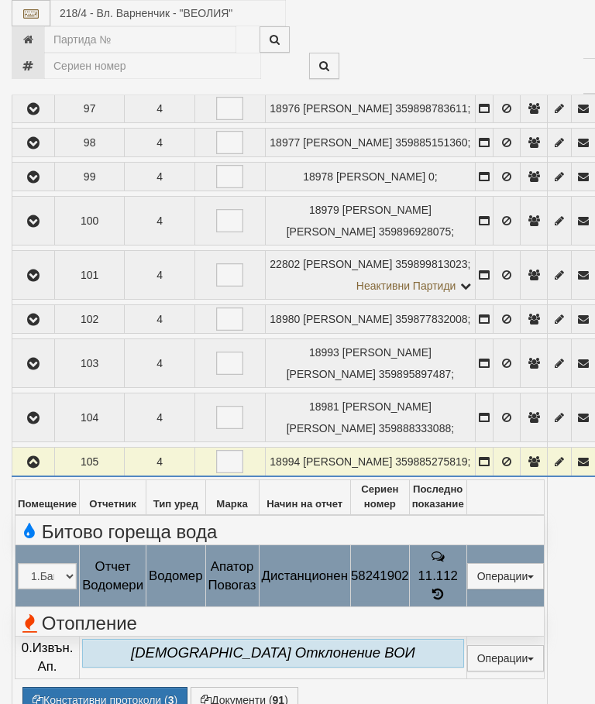
select select "10"
select select "1"
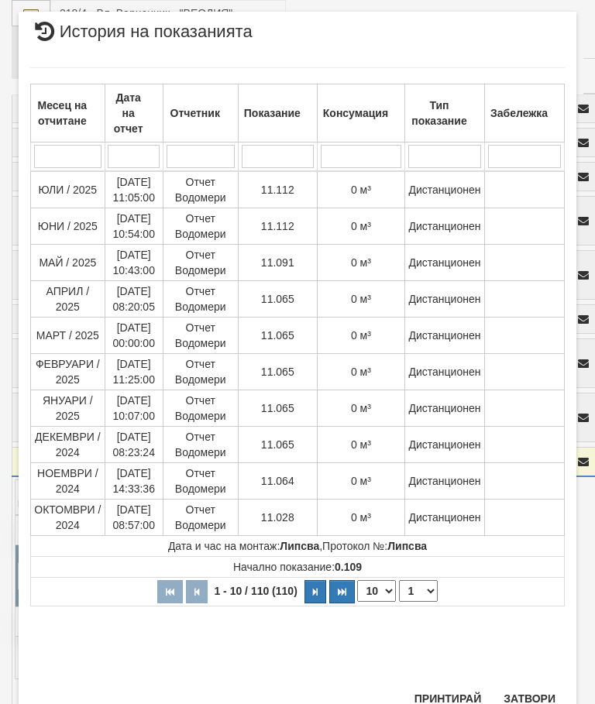
scroll to position [1080, 0]
click at [533, 703] on button "Затвори" at bounding box center [529, 699] width 70 height 25
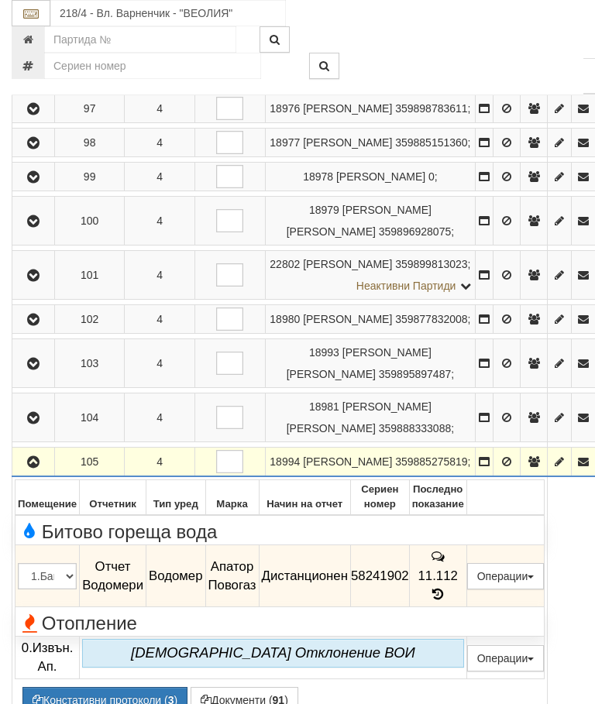
click at [37, 468] on icon "button" at bounding box center [33, 462] width 19 height 11
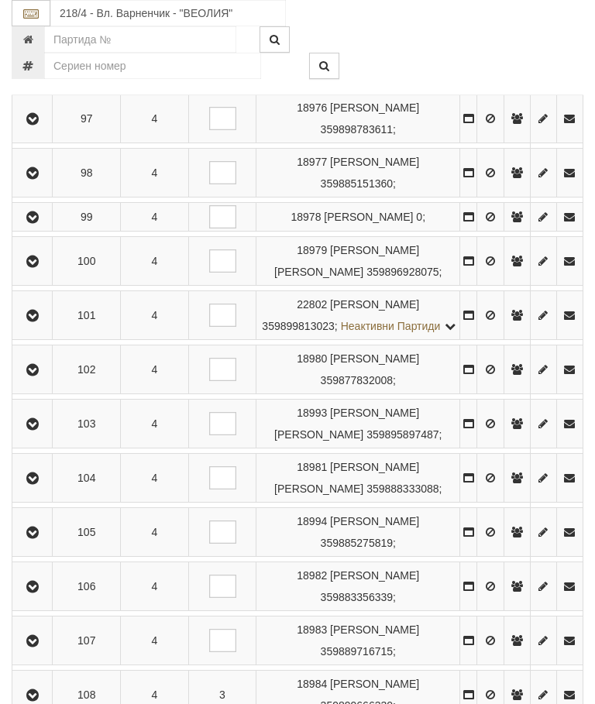
click at [31, 593] on icon "button" at bounding box center [32, 587] width 19 height 11
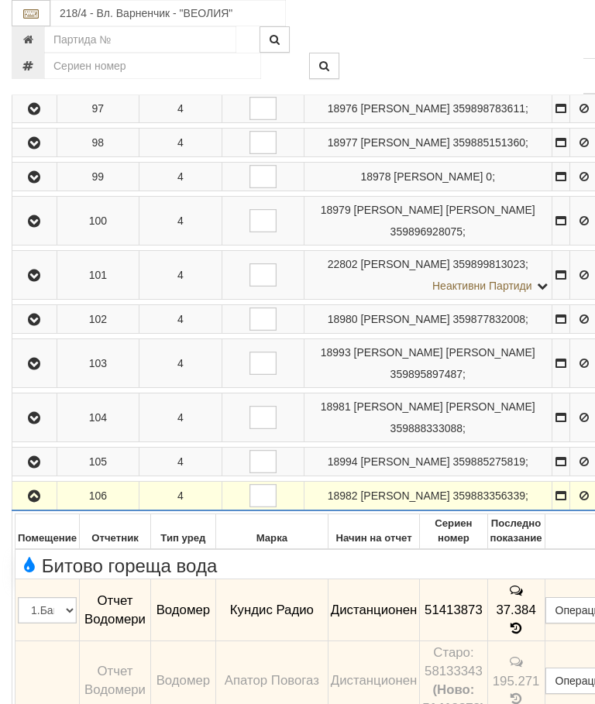
click at [23, 507] on button "button" at bounding box center [35, 495] width 40 height 23
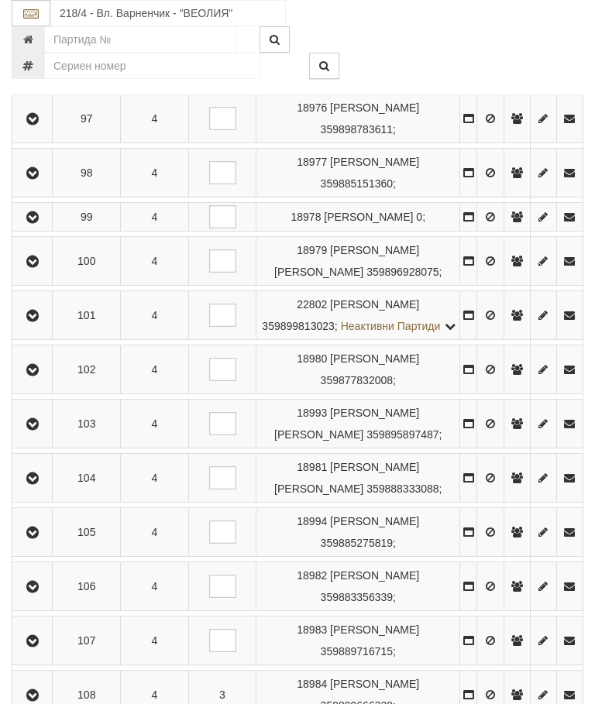
click at [27, 647] on icon "button" at bounding box center [32, 641] width 19 height 11
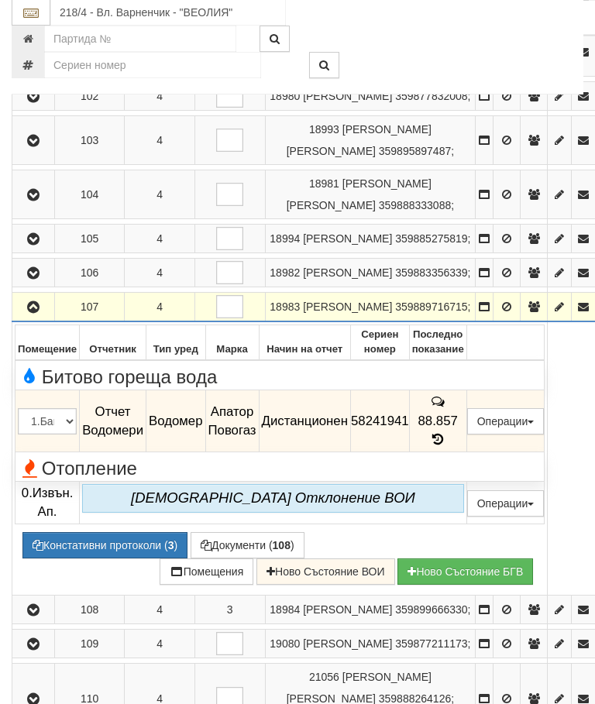
scroll to position [569, 0]
click at [446, 446] on icon at bounding box center [437, 439] width 17 height 13
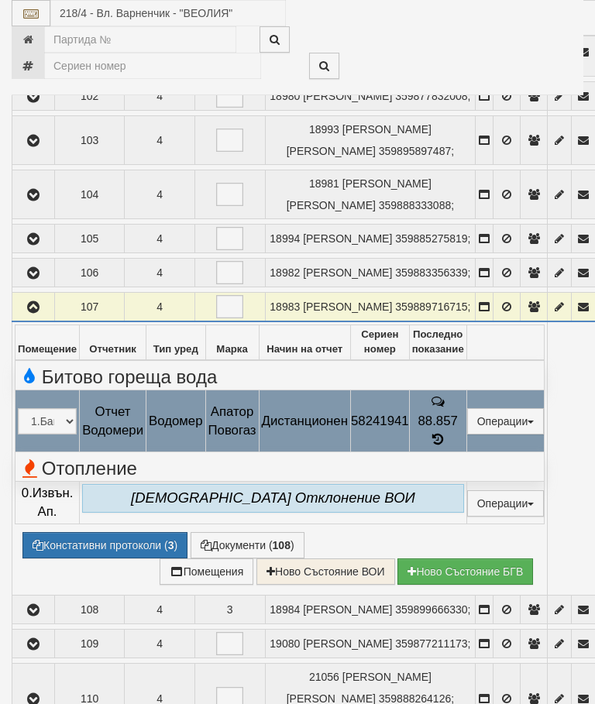
select select "10"
select select "1"
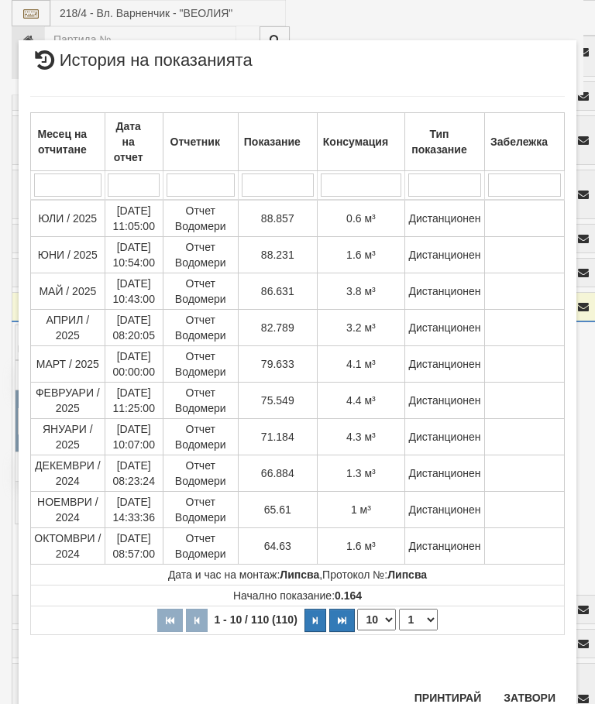
scroll to position [1558, 0]
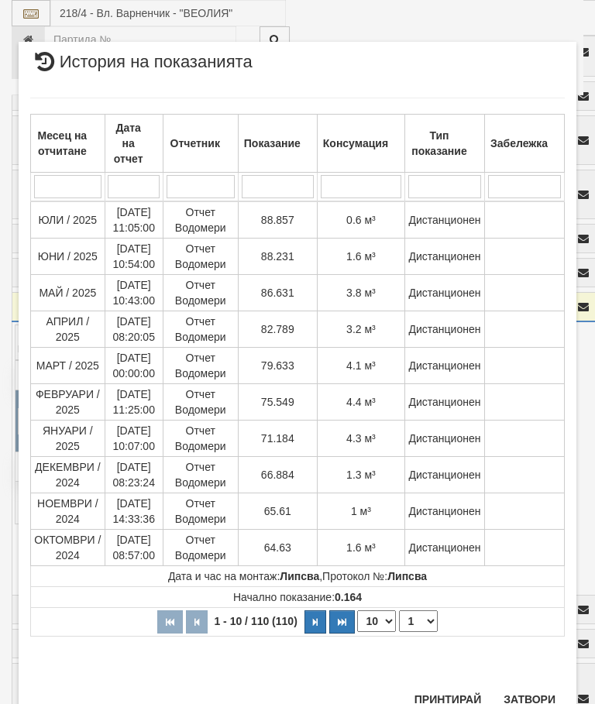
click at [531, 692] on button "Затвори" at bounding box center [529, 699] width 70 height 25
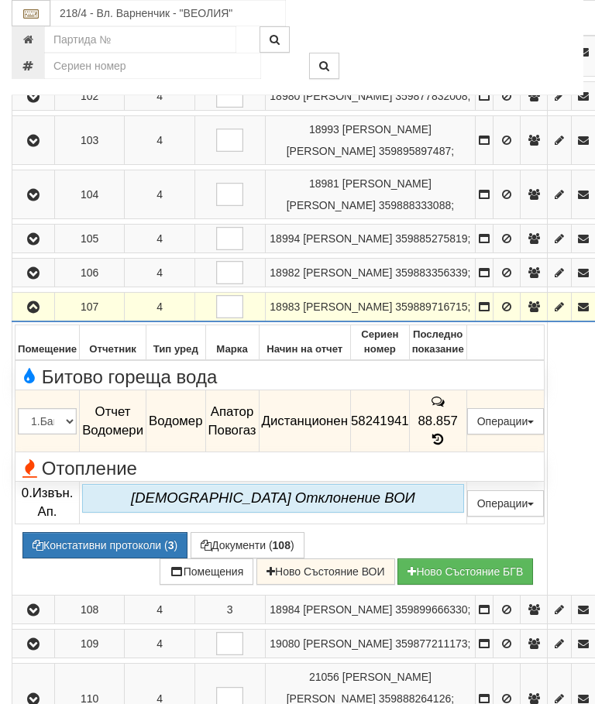
click at [41, 313] on icon "button" at bounding box center [33, 307] width 19 height 11
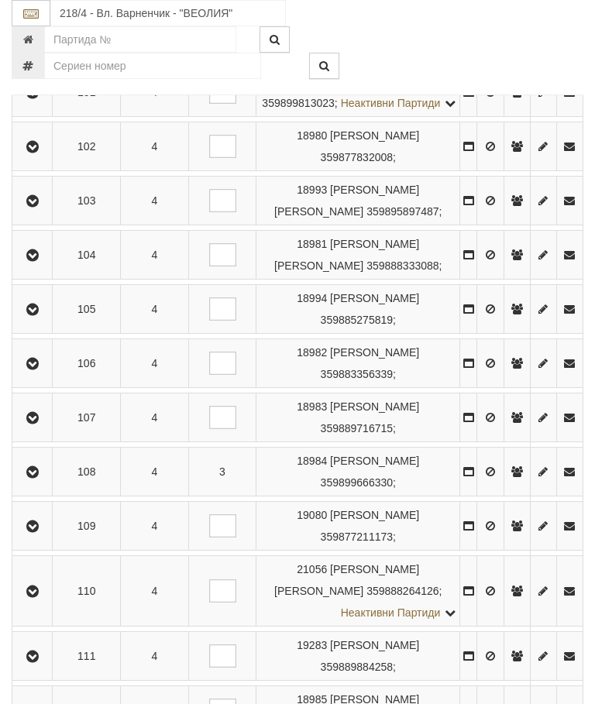
click at [40, 478] on icon "button" at bounding box center [32, 472] width 19 height 11
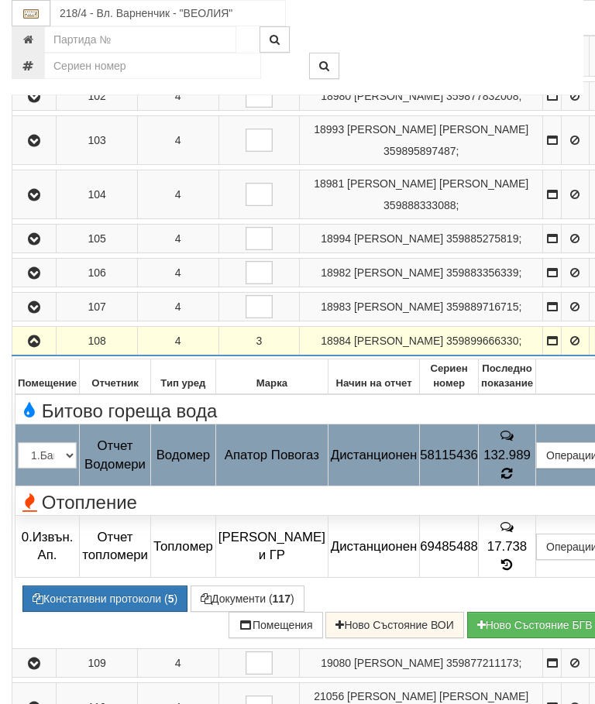
click at [521, 513] on div "Отопление" at bounding box center [314, 501] width 617 height 24
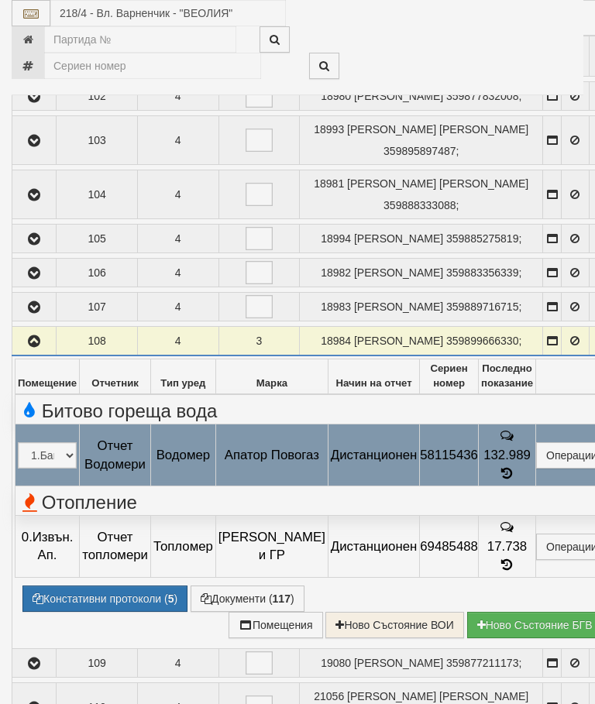
select select "10"
select select "1"
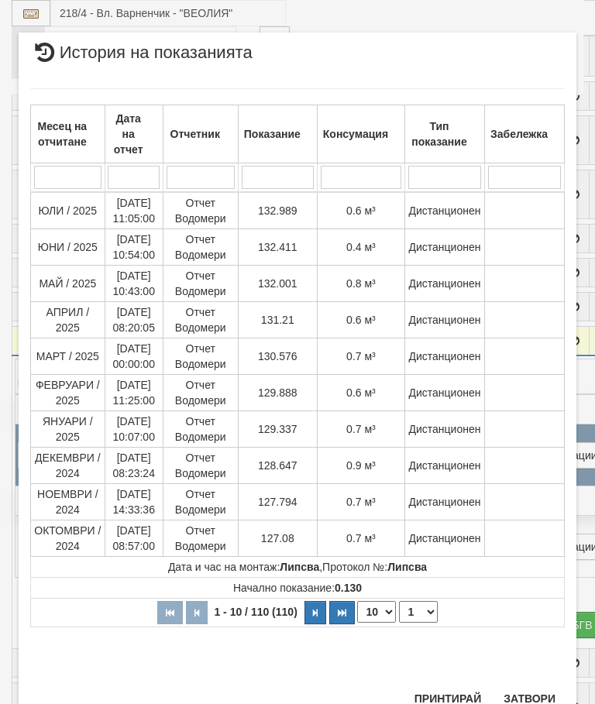
scroll to position [1424, 0]
click at [524, 703] on button "Затвори" at bounding box center [529, 699] width 70 height 25
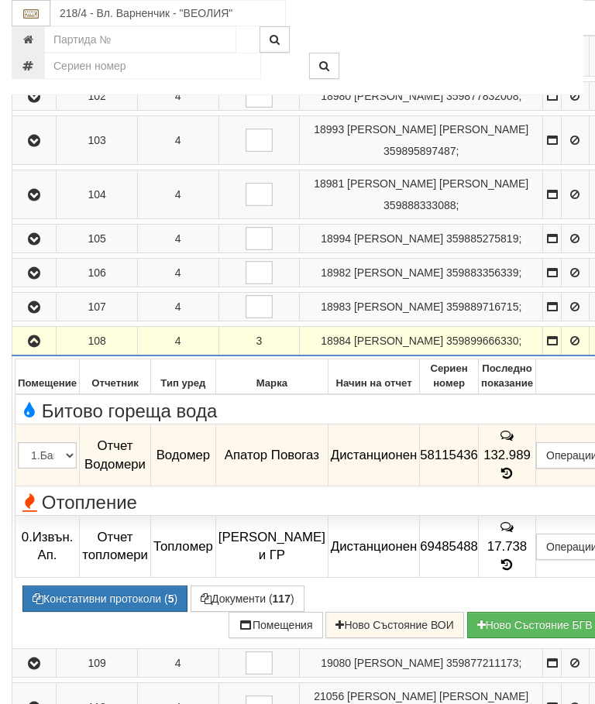
click at [39, 347] on icon "button" at bounding box center [34, 341] width 19 height 11
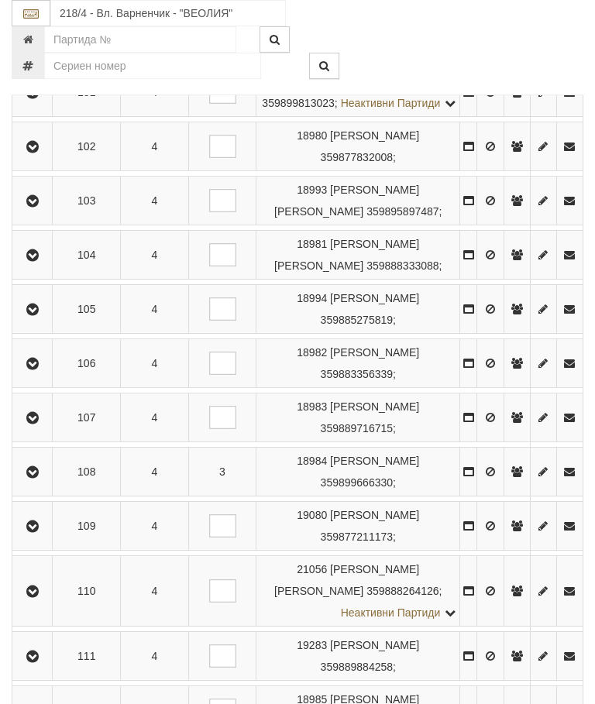
click at [40, 532] on icon "button" at bounding box center [32, 526] width 19 height 11
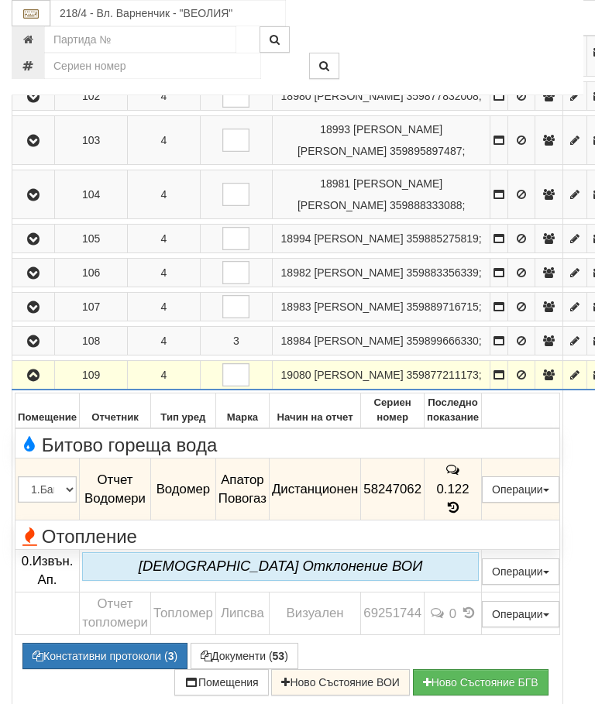
click at [34, 381] on icon "button" at bounding box center [33, 375] width 19 height 11
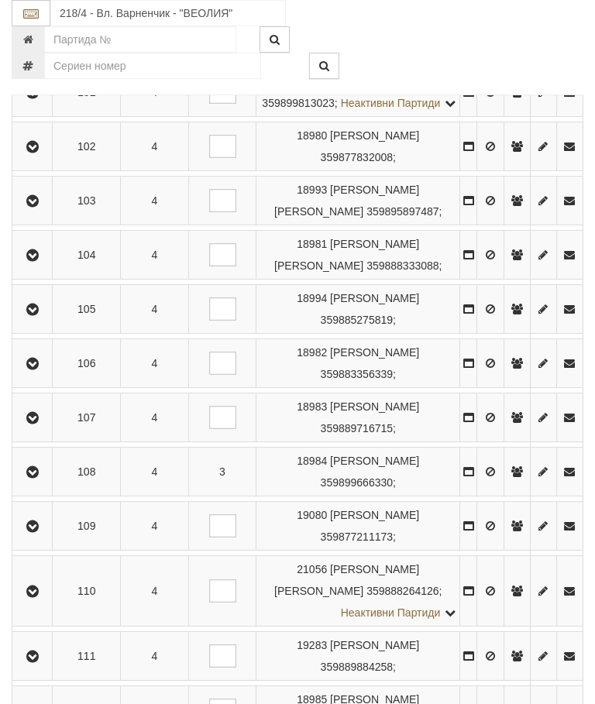
click at [42, 597] on icon "button" at bounding box center [32, 591] width 19 height 11
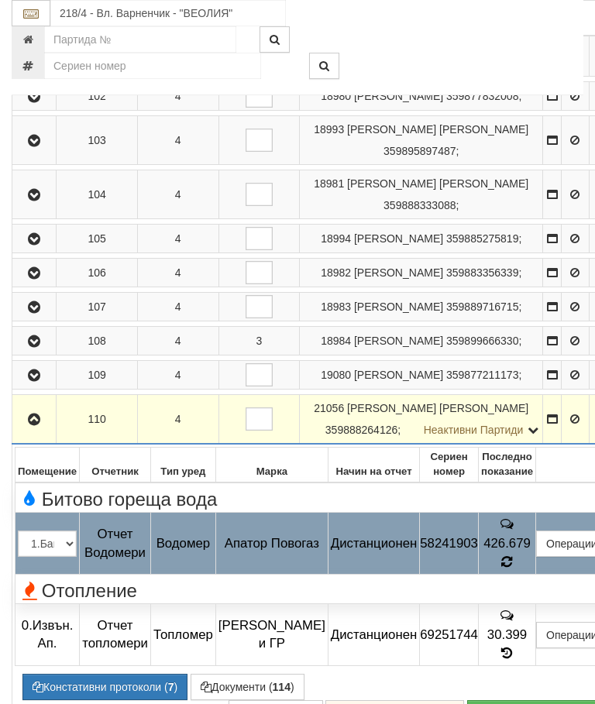
click at [522, 601] on div "Отопление" at bounding box center [314, 589] width 617 height 24
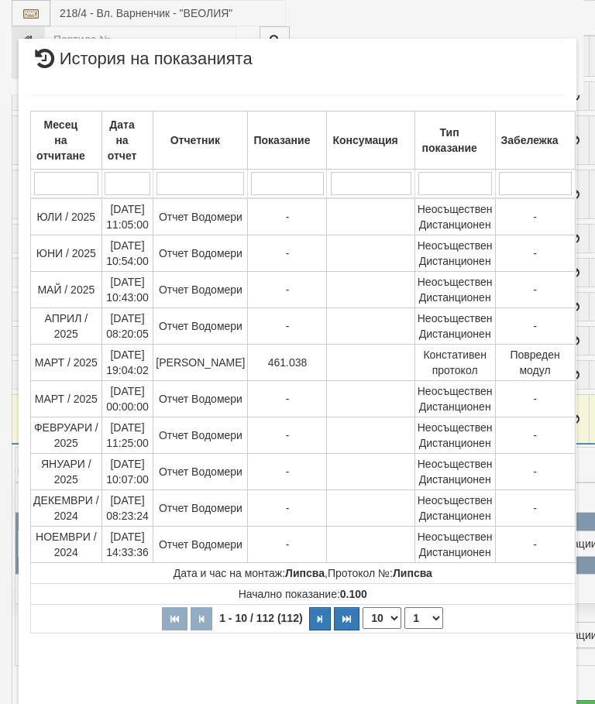
select select "10"
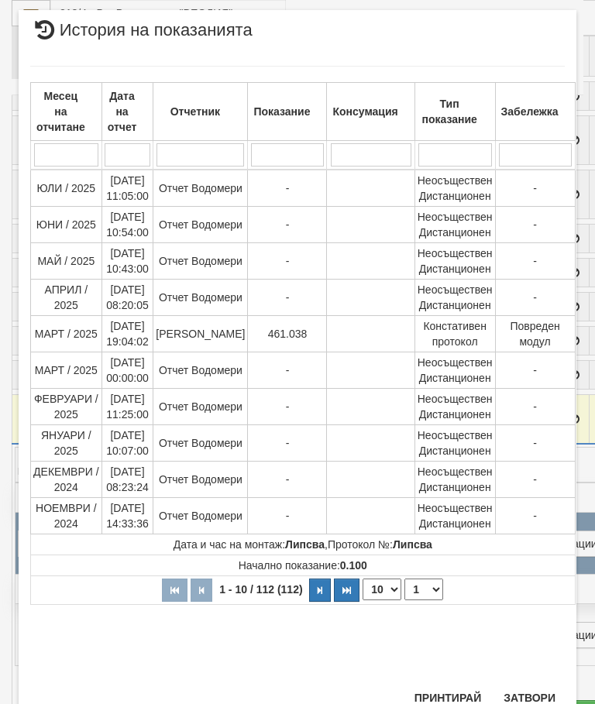
scroll to position [1088, 0]
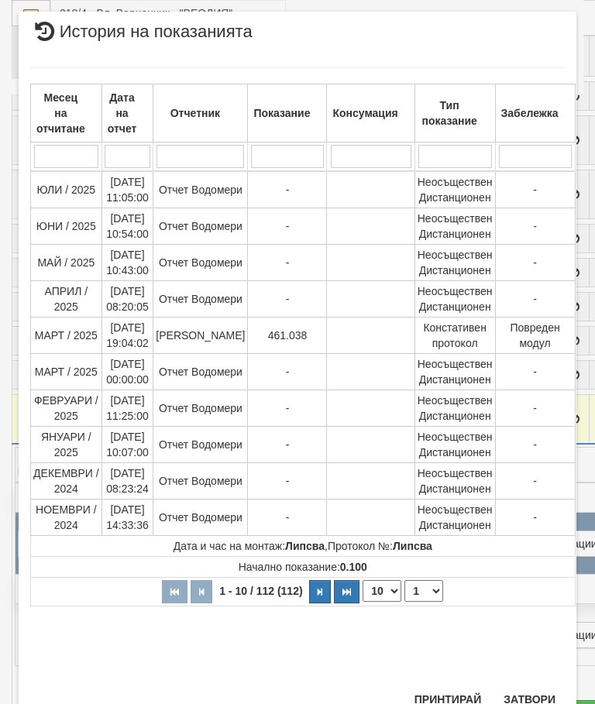
click at [422, 583] on select "1 2 3 4 5 6 7 8 9 10 11 12" at bounding box center [423, 591] width 39 height 22
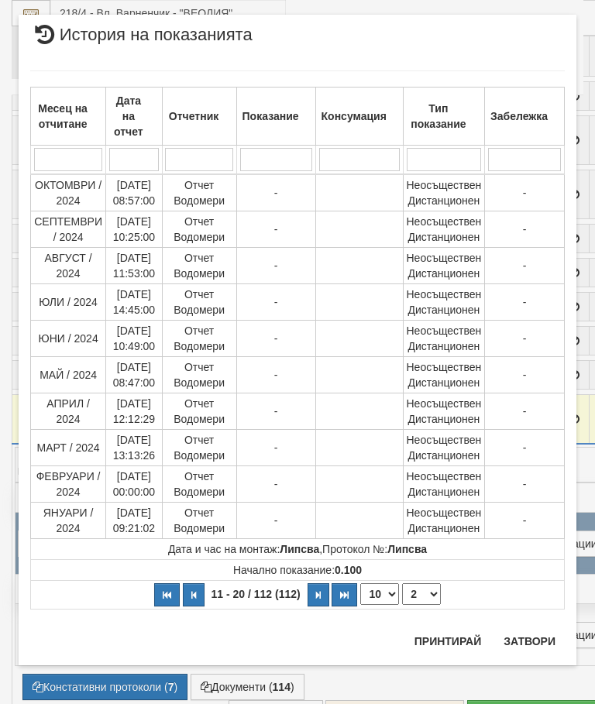
scroll to position [0, 0]
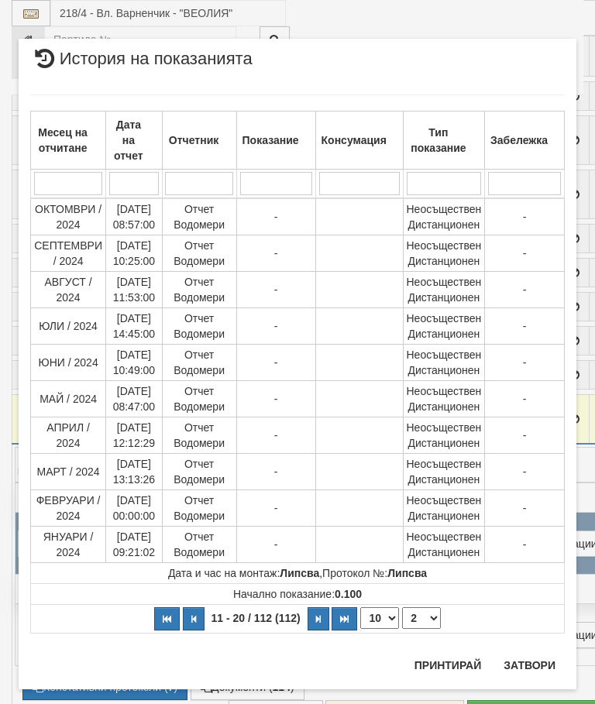
click at [426, 620] on select "1 2 3 4 5 6 7 8 9 10 11 12" at bounding box center [421, 618] width 39 height 22
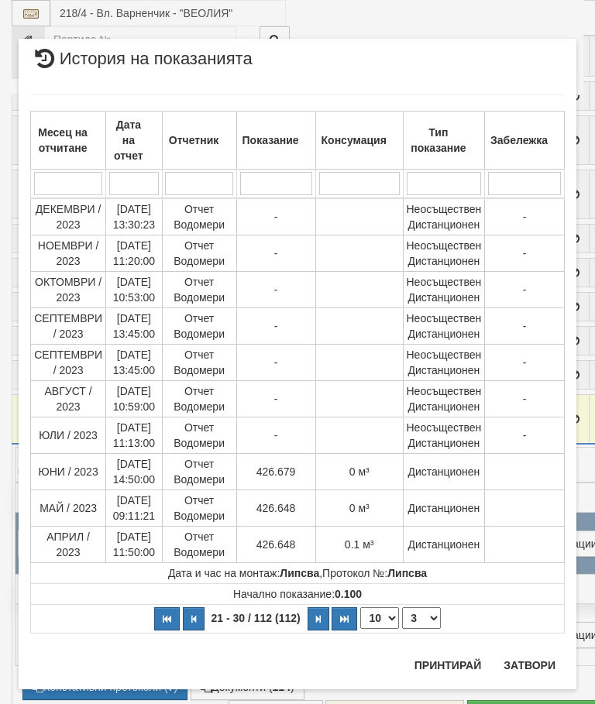
click at [428, 617] on select "1 2 3 4 5 6 7 8 9 10 11 12" at bounding box center [421, 618] width 39 height 22
click at [443, 614] on th "21 - 30 / 112 (112) 10 20 30 40 1 2 3 4 5 6 7 8 9 10 11 12" at bounding box center [298, 619] width 534 height 29
click at [414, 618] on select "1 2 3 4 5 6 7 8 9 10 11 12" at bounding box center [421, 618] width 39 height 22
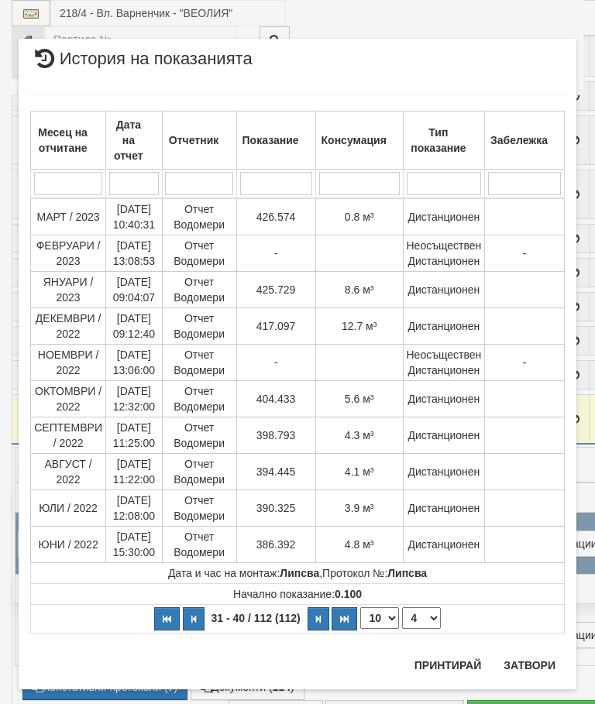
click at [427, 620] on select "1 2 3 4 5 6 7 8 9 10 11 12" at bounding box center [421, 618] width 39 height 22
select select "1"
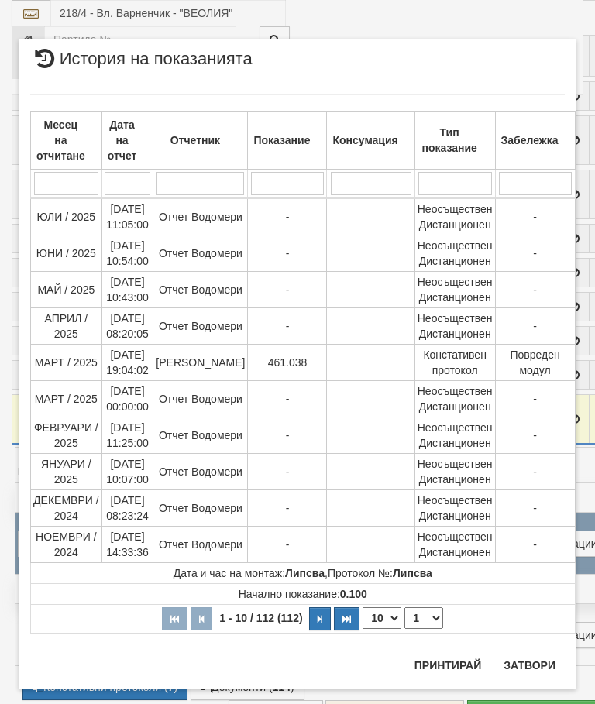
click at [535, 669] on button "Затвори" at bounding box center [529, 665] width 70 height 25
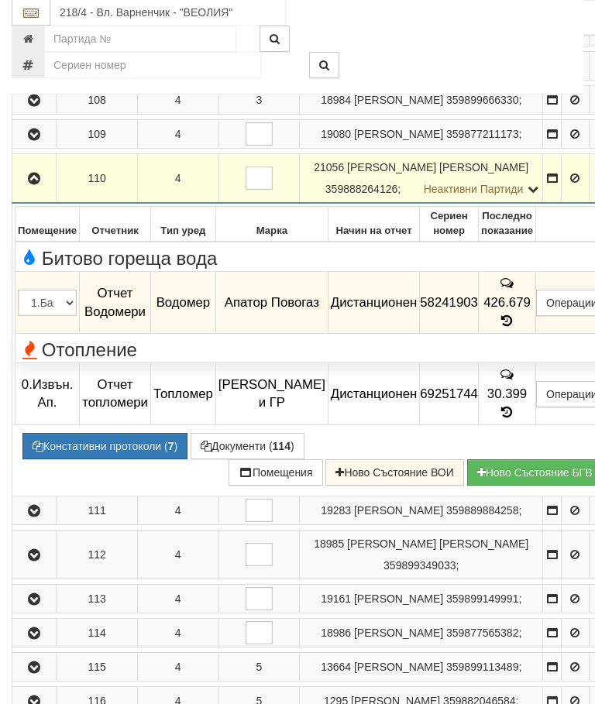
scroll to position [810, 0]
click at [233, 459] on button "Документи ( 114 )" at bounding box center [248, 446] width 114 height 26
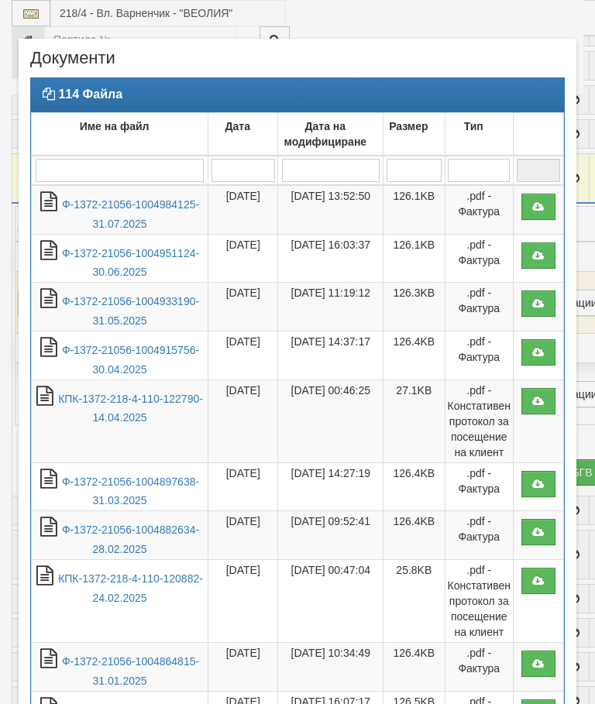
click at [112, 220] on link "Ф-1372-21056-1004984125-31.07.2025" at bounding box center [130, 214] width 137 height 32
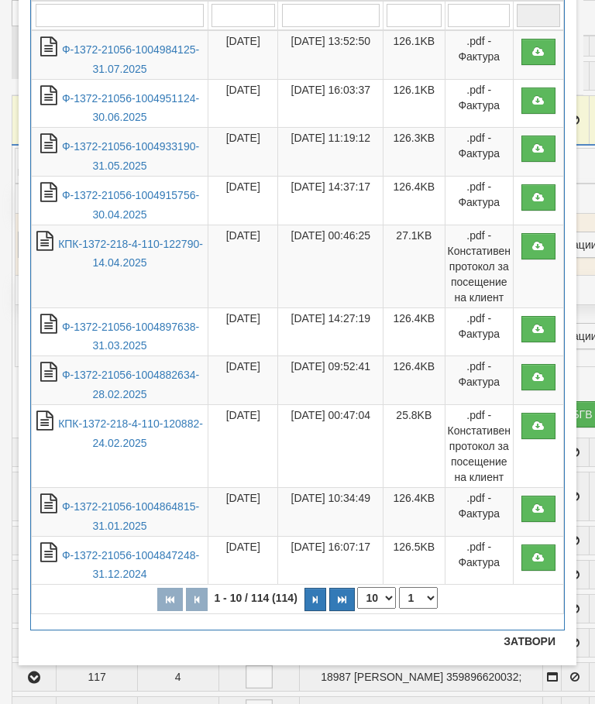
scroll to position [155, 0]
click at [534, 645] on button "Затвори" at bounding box center [529, 641] width 70 height 25
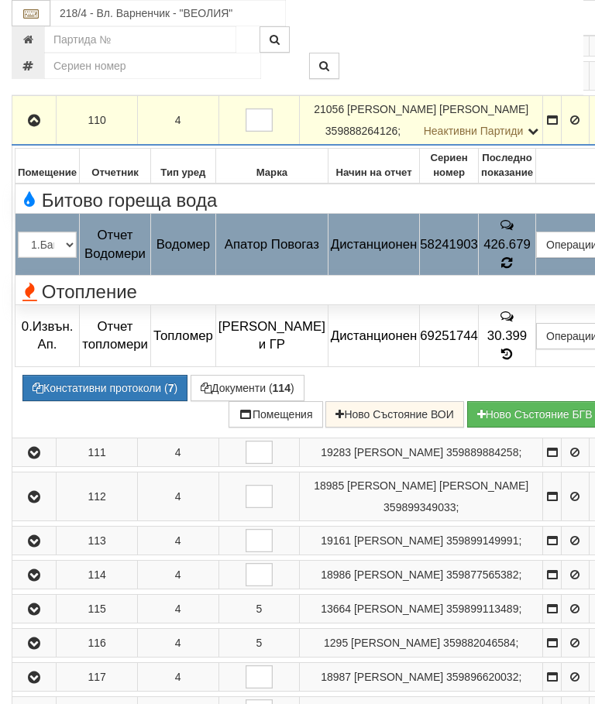
click at [513, 270] on icon at bounding box center [507, 263] width 12 height 14
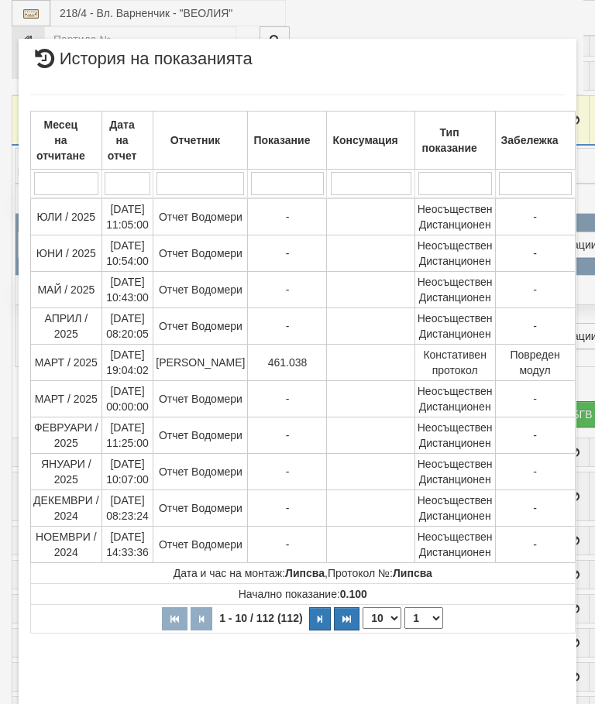
select select "10"
select select "1"
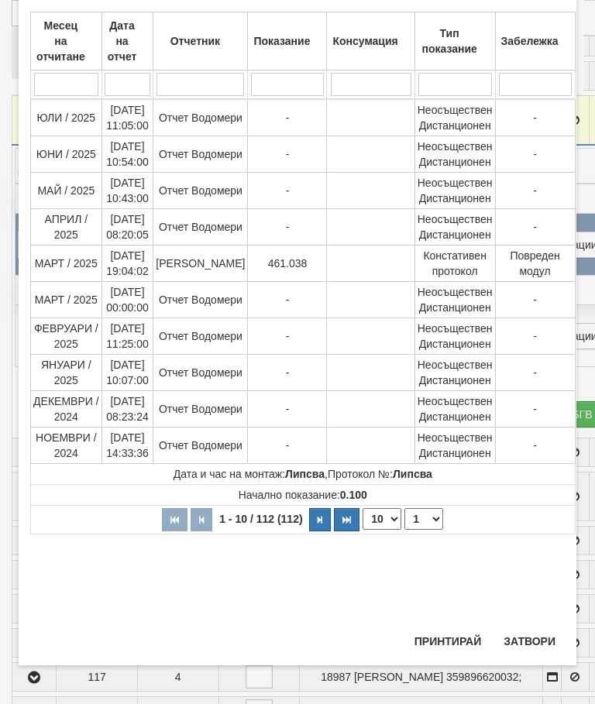
scroll to position [886, 0]
click at [521, 646] on button "Затвори" at bounding box center [529, 641] width 70 height 25
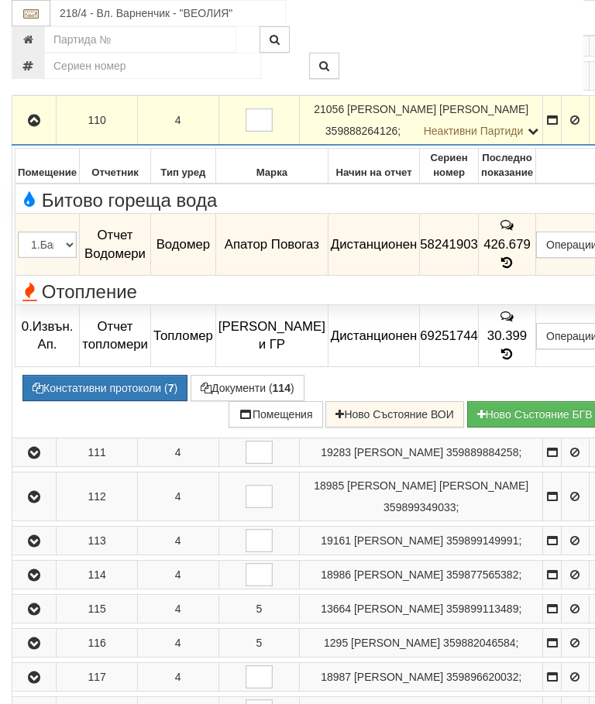
click at [35, 126] on icon "button" at bounding box center [34, 120] width 19 height 11
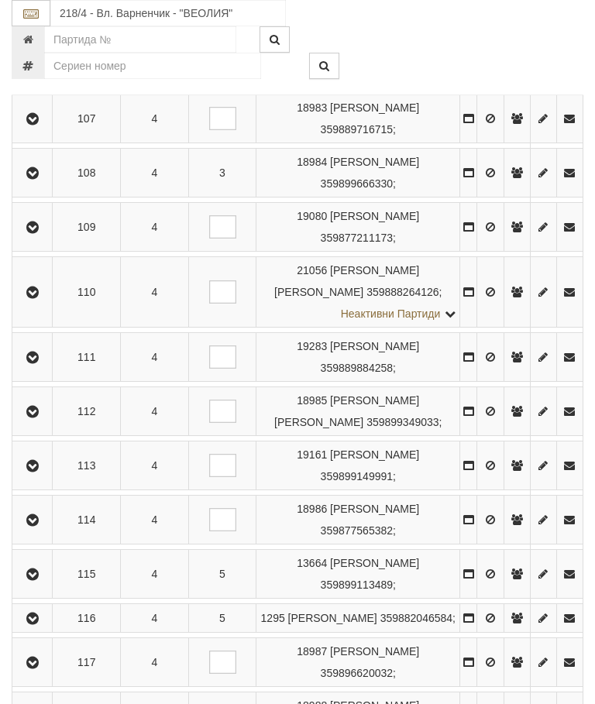
click at [35, 363] on icon "button" at bounding box center [32, 357] width 19 height 11
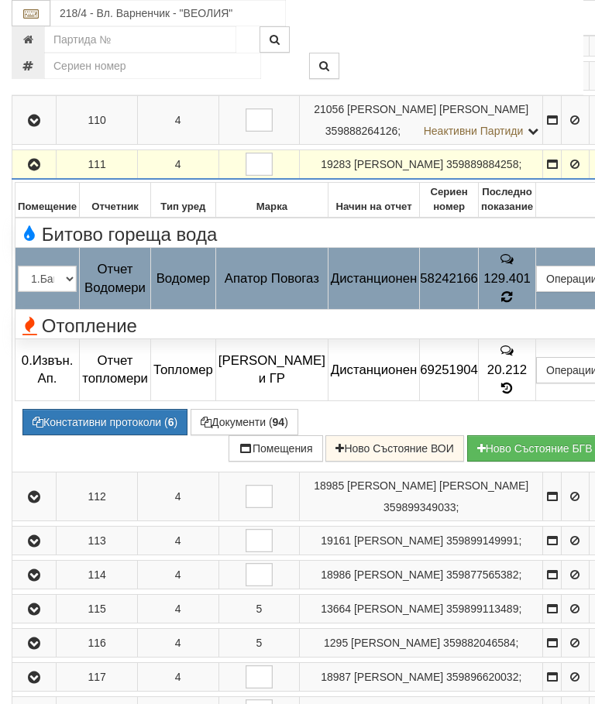
click at [534, 313] on div at bounding box center [468, 312] width 308 height 1
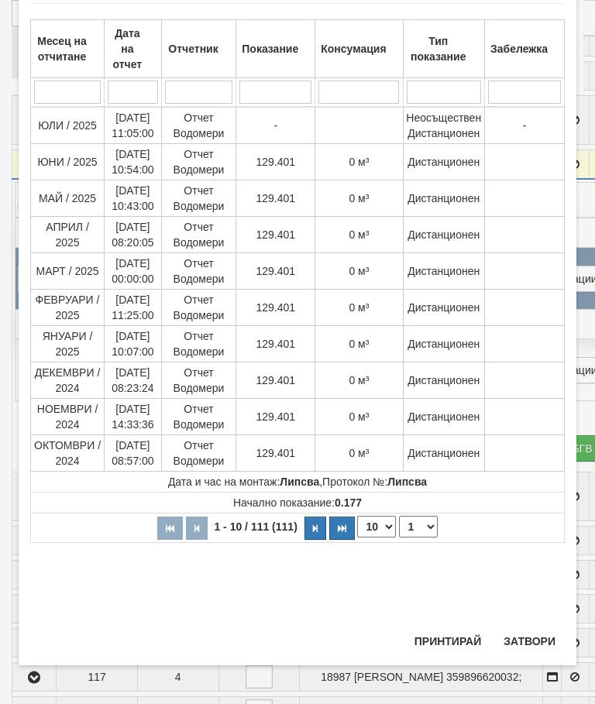
scroll to position [1010, 0]
click at [532, 634] on button "Затвори" at bounding box center [529, 641] width 70 height 25
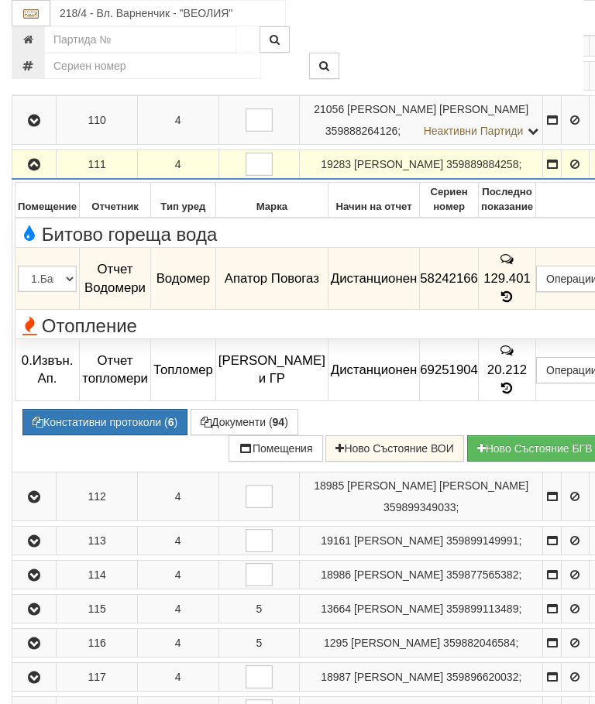
click at [17, 176] on button "button" at bounding box center [34, 164] width 39 height 23
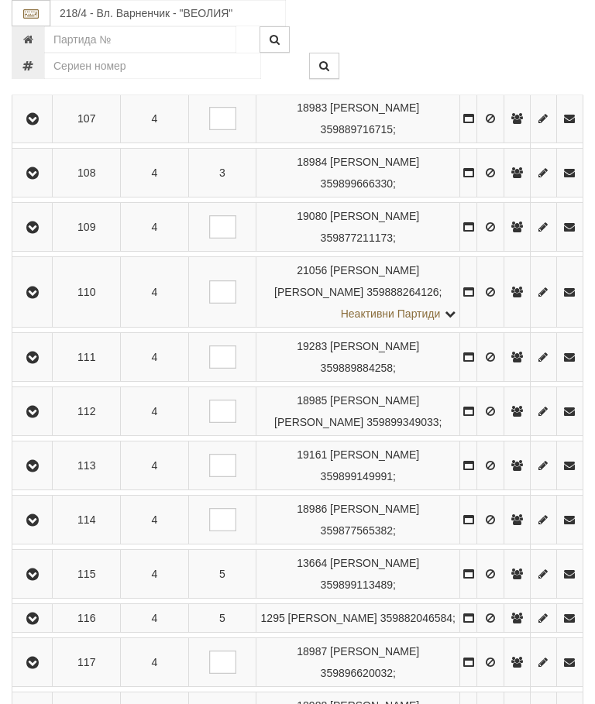
click at [39, 417] on icon "button" at bounding box center [32, 412] width 19 height 11
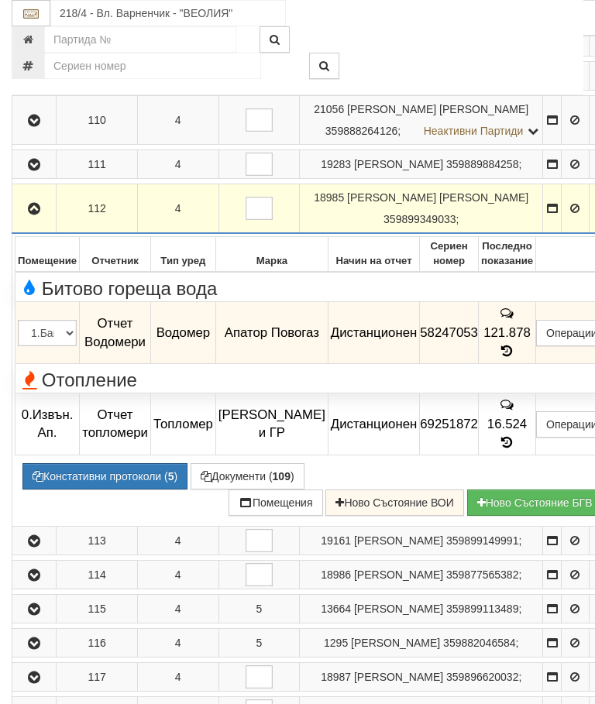
click at [523, 390] on div "Отопление" at bounding box center [314, 378] width 617 height 24
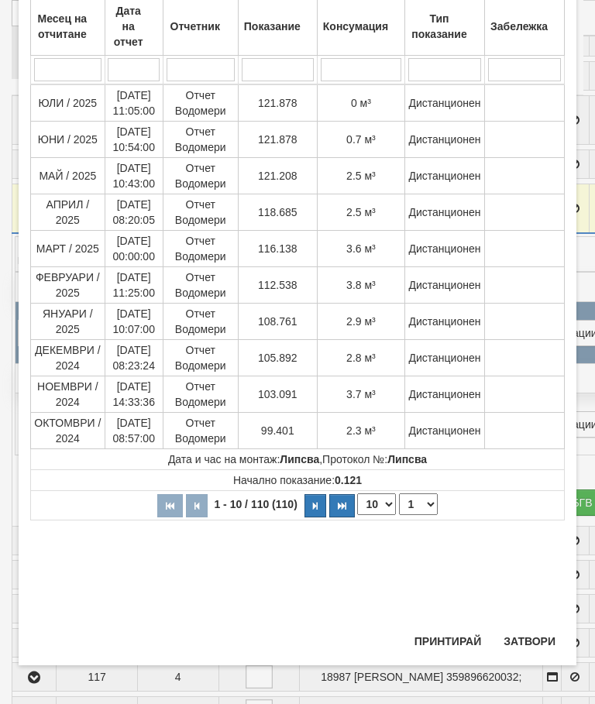
scroll to position [576, 0]
click at [534, 637] on button "Затвори" at bounding box center [529, 641] width 70 height 25
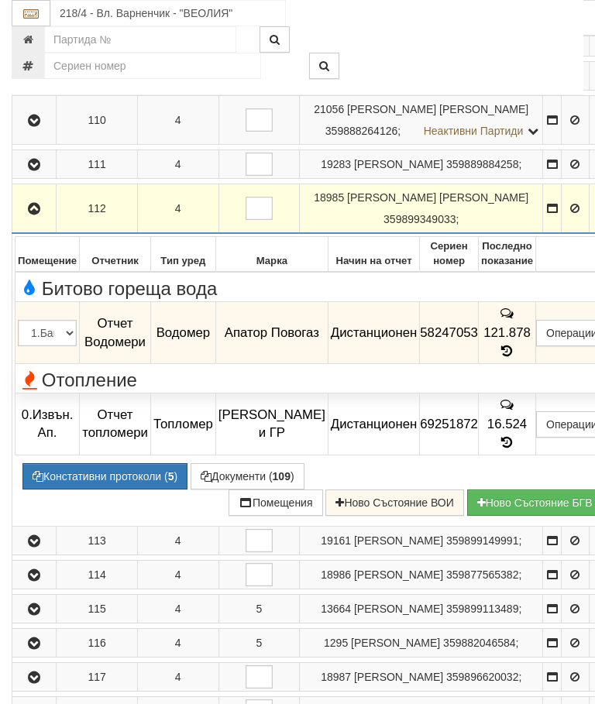
click at [31, 215] on icon "button" at bounding box center [34, 209] width 19 height 11
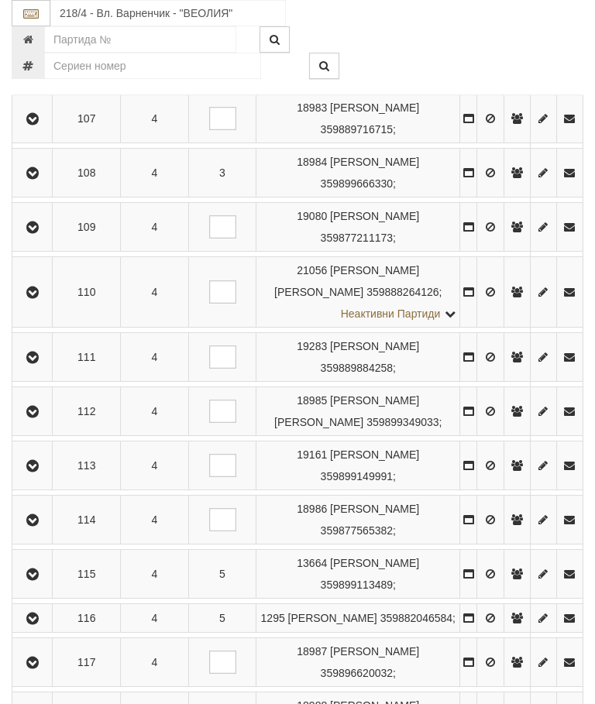
click at [32, 472] on icon "button" at bounding box center [32, 466] width 19 height 11
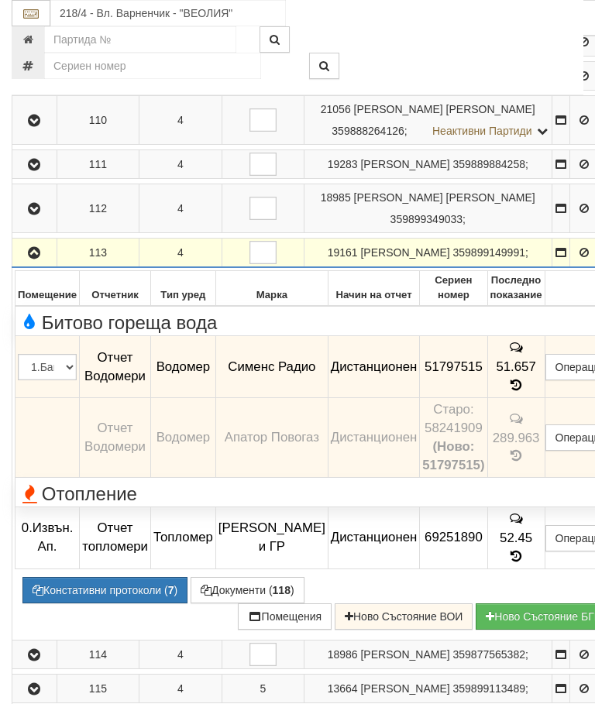
click at [33, 259] on icon "button" at bounding box center [34, 253] width 19 height 11
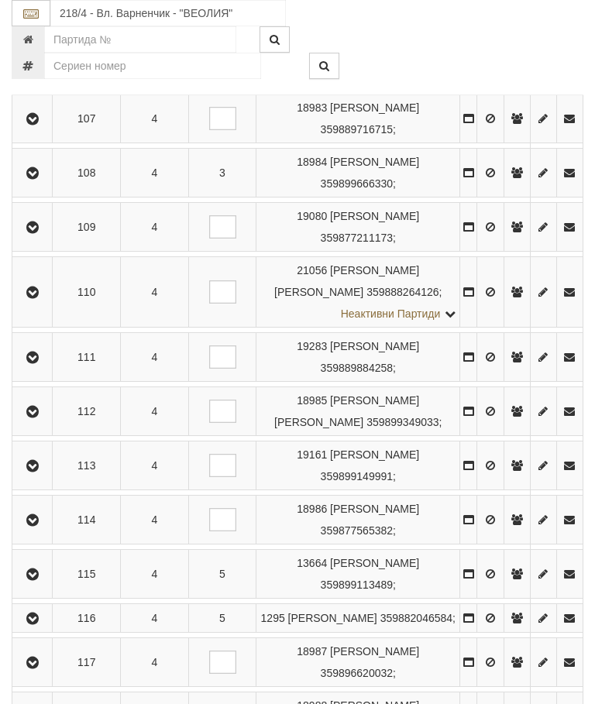
click at [37, 544] on td at bounding box center [32, 520] width 40 height 49
click at [30, 526] on icon "button" at bounding box center [32, 520] width 19 height 11
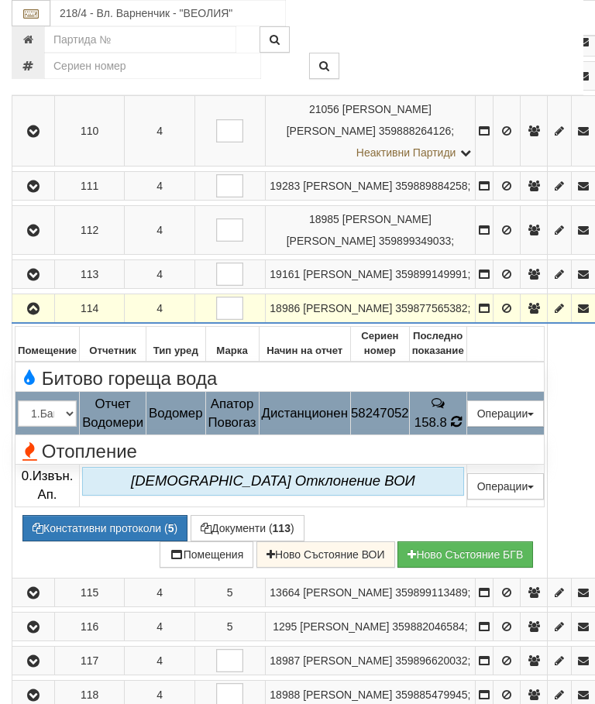
click at [466, 435] on td "158.8" at bounding box center [437, 413] width 57 height 43
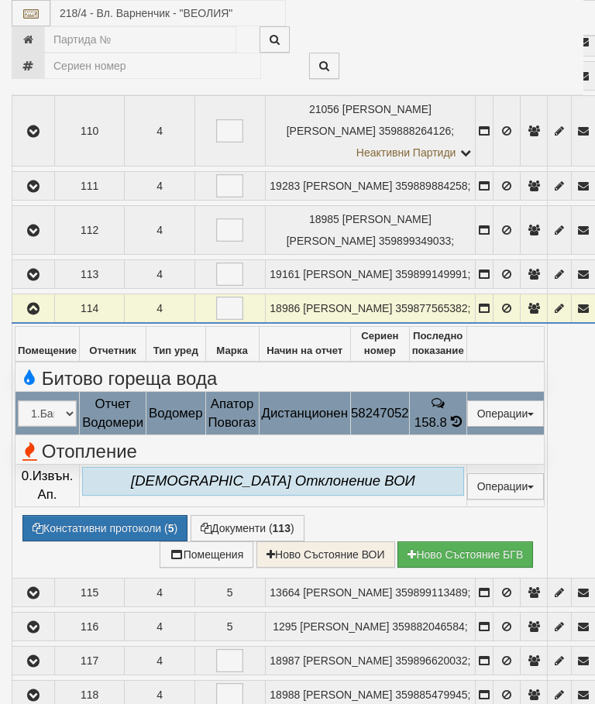
select select "10"
select select "1"
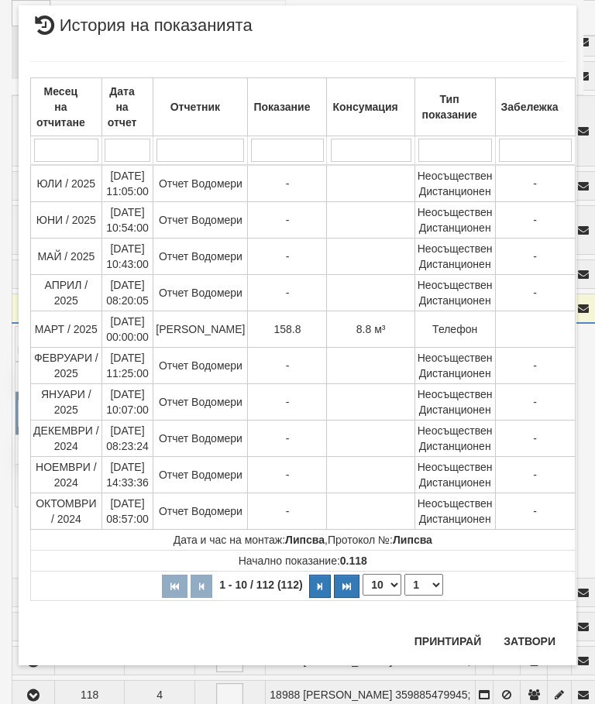
scroll to position [1935, 0]
click at [534, 625] on div "Месец на отчитане Дата на отчет Отчетник Показание Консумация Тип показание Заб…" at bounding box center [297, 335] width 534 height 579
click at [522, 645] on button "Затвори" at bounding box center [529, 641] width 70 height 25
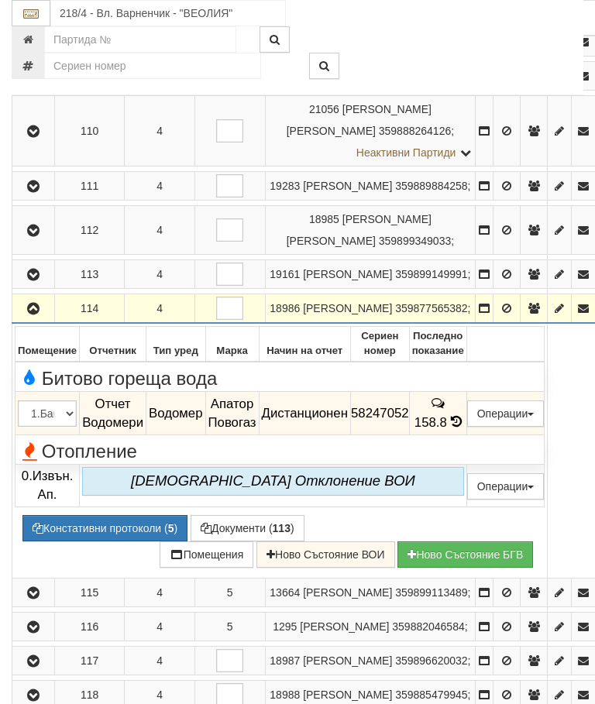
click at [28, 320] on button "button" at bounding box center [33, 308] width 37 height 23
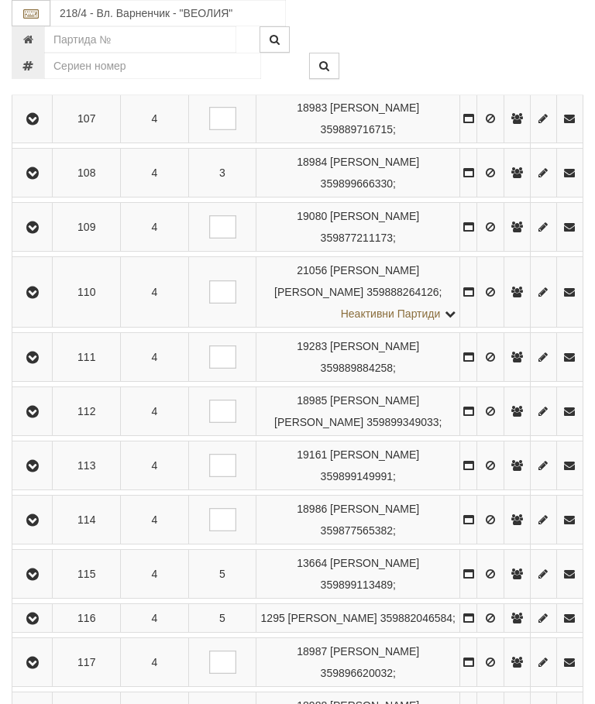
click at [40, 580] on icon "button" at bounding box center [32, 574] width 19 height 11
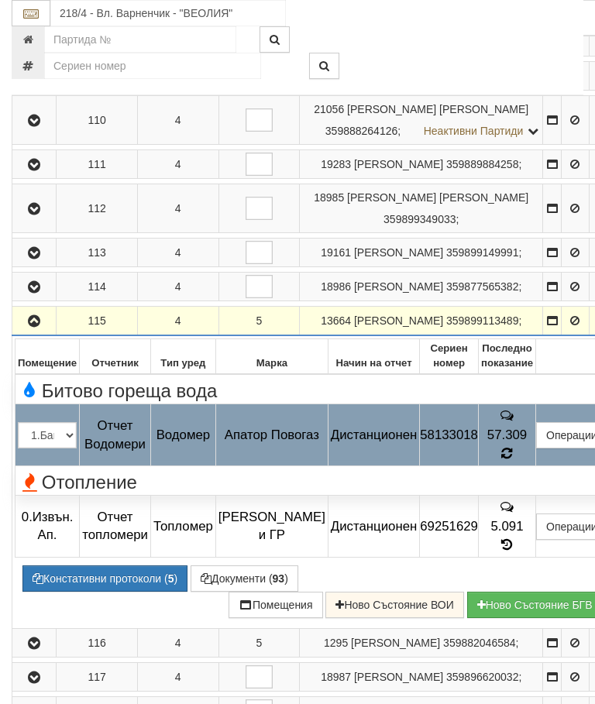
click at [513, 461] on icon at bounding box center [507, 454] width 12 height 14
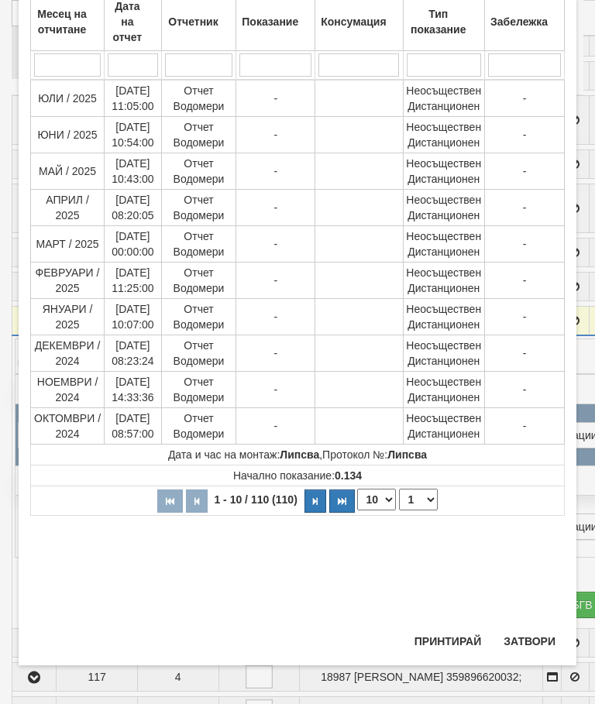
scroll to position [493, 0]
click at [422, 501] on select "1 2 3 4 5 6 7 8 9 10 11" at bounding box center [418, 500] width 39 height 22
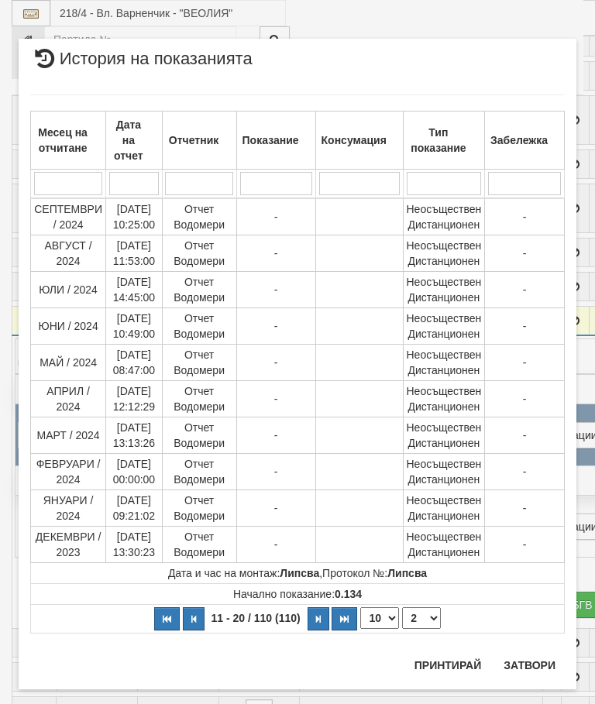
scroll to position [0, 0]
click at [421, 622] on select "1 2 3 4 5 6 7 8 9 10 11" at bounding box center [421, 618] width 39 height 22
select select "3"
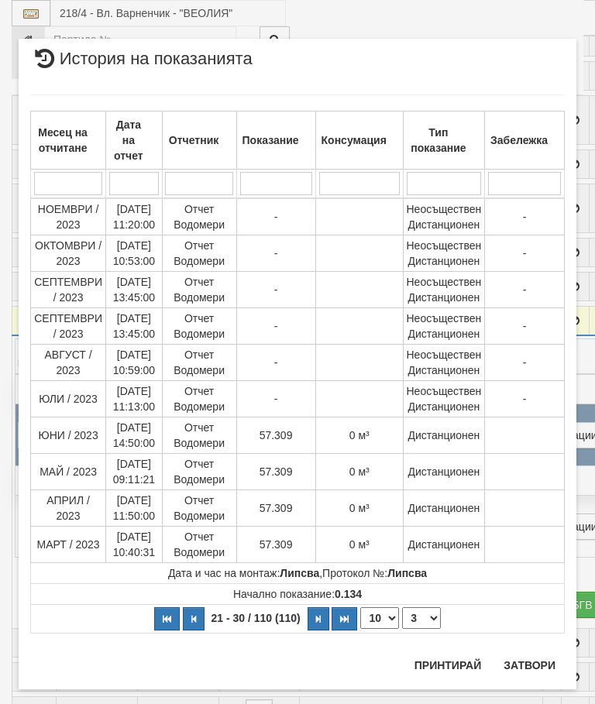
click at [531, 668] on button "Затвори" at bounding box center [529, 665] width 70 height 25
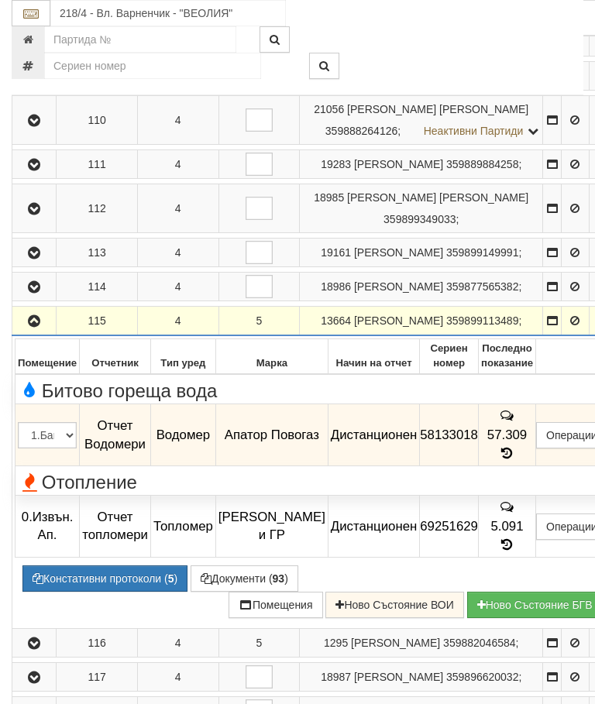
click at [38, 327] on icon "button" at bounding box center [34, 321] width 19 height 11
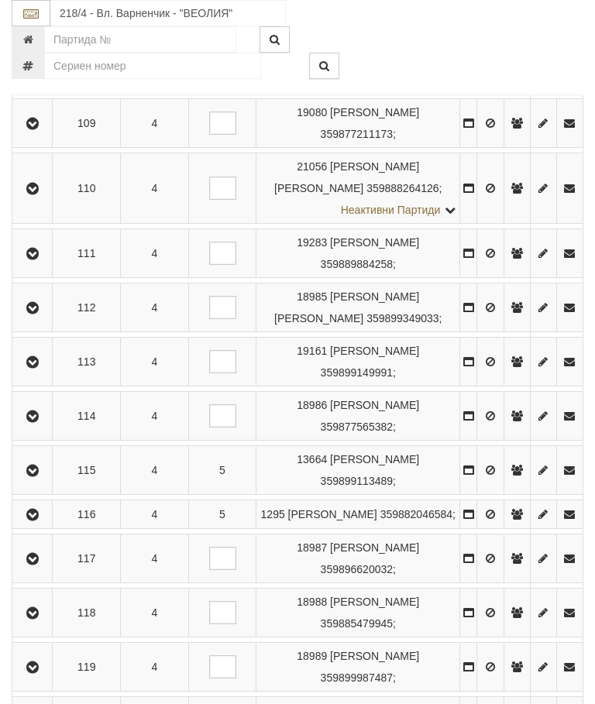
scroll to position [985, 0]
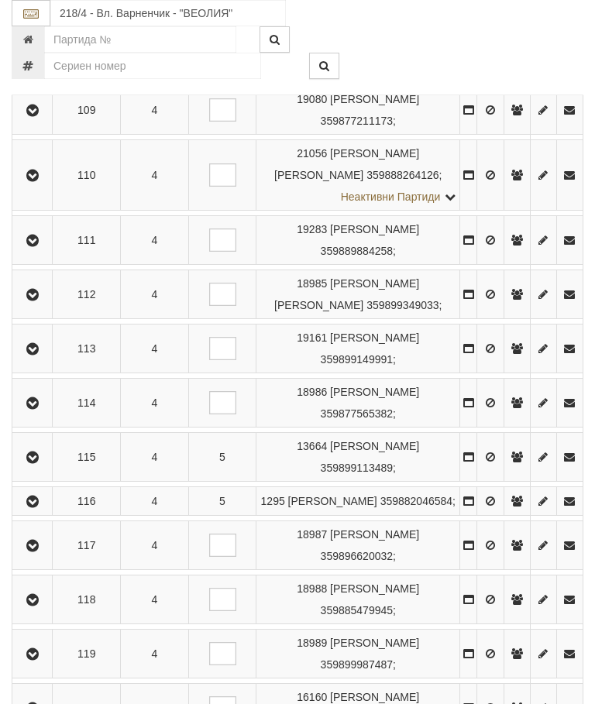
click at [33, 507] on icon "button" at bounding box center [32, 501] width 19 height 11
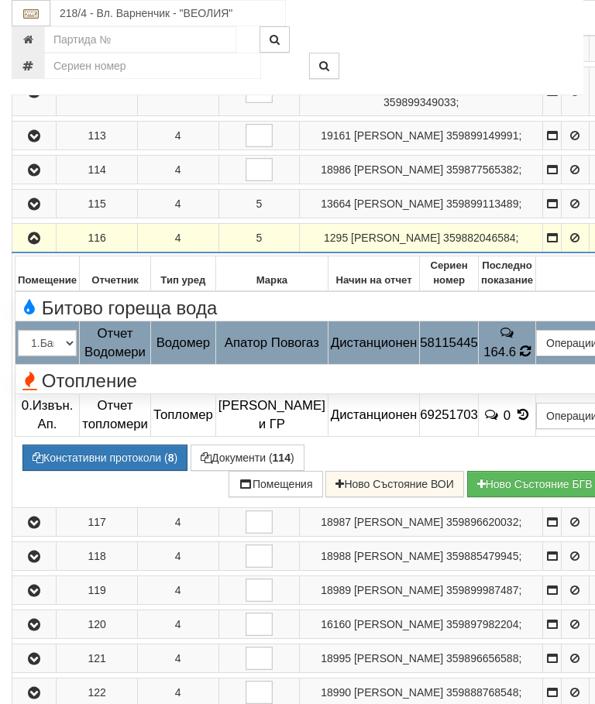
click at [529, 358] on icon at bounding box center [525, 351] width 11 height 13
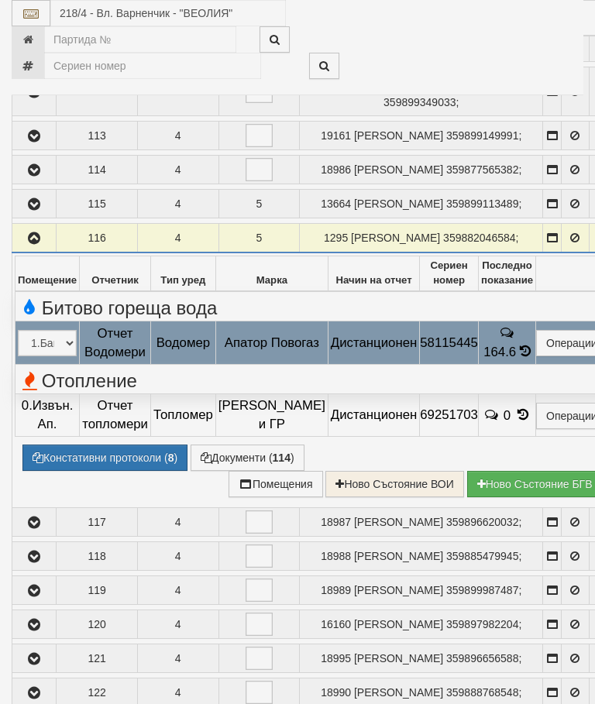
select select "10"
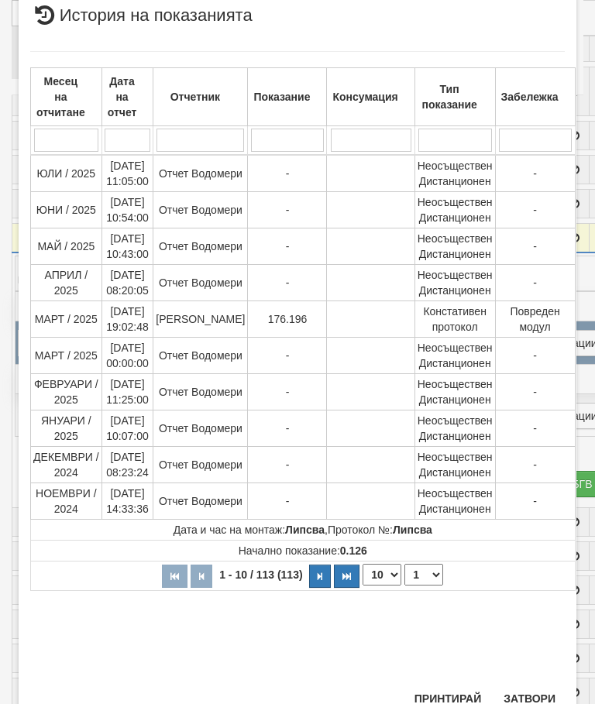
scroll to position [805, 0]
click at [424, 574] on select "1 2 3 4 5 6 7 8 9 10 11 12" at bounding box center [423, 576] width 39 height 22
select select "2"
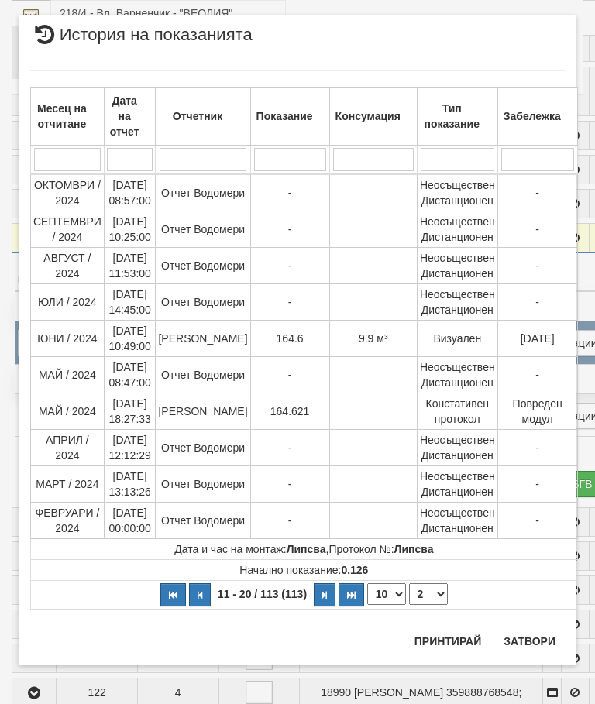
scroll to position [0, 0]
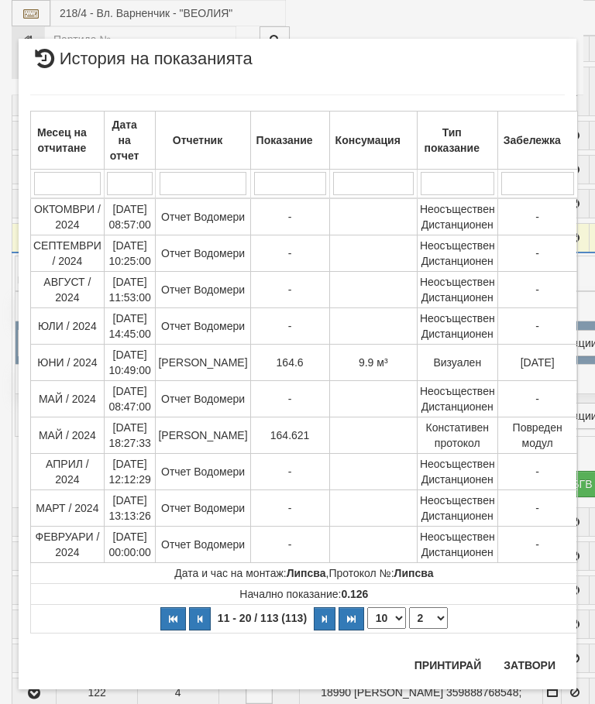
click at [532, 665] on button "Затвори" at bounding box center [529, 665] width 70 height 25
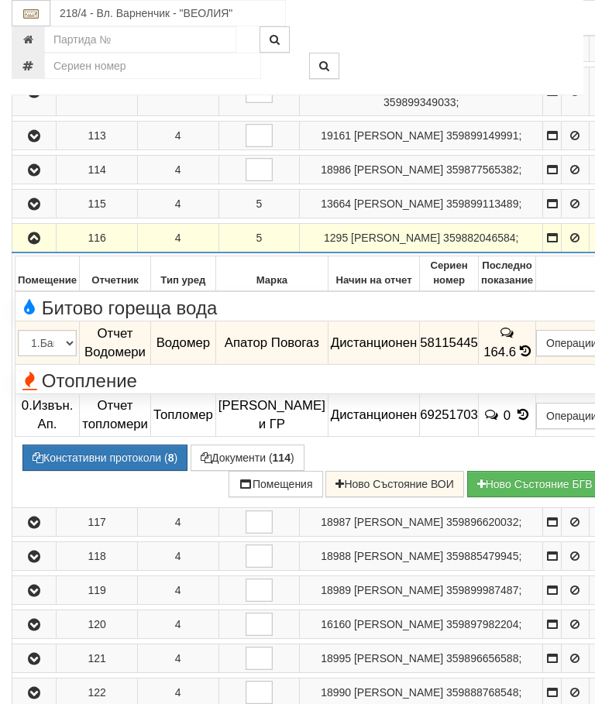
click at [239, 471] on button "Документи ( 114 )" at bounding box center [248, 458] width 114 height 26
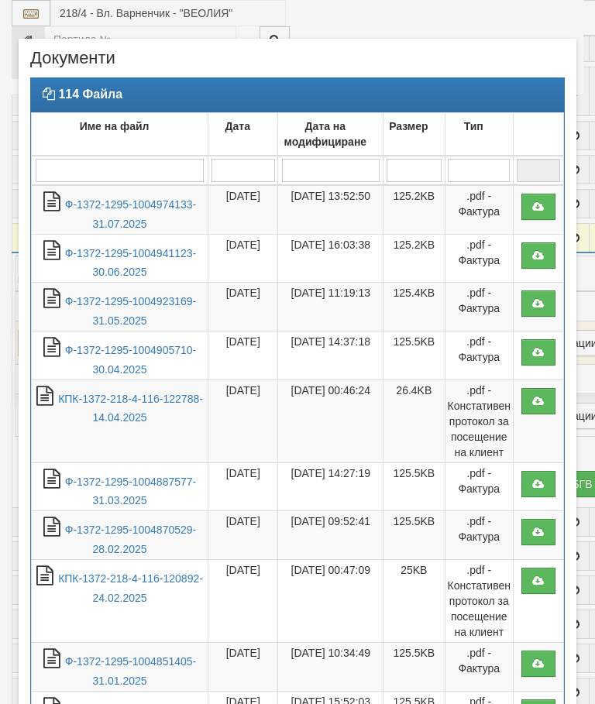
click at [105, 217] on link "Ф-1372-1295-1004974133-31.07.2025" at bounding box center [130, 214] width 131 height 32
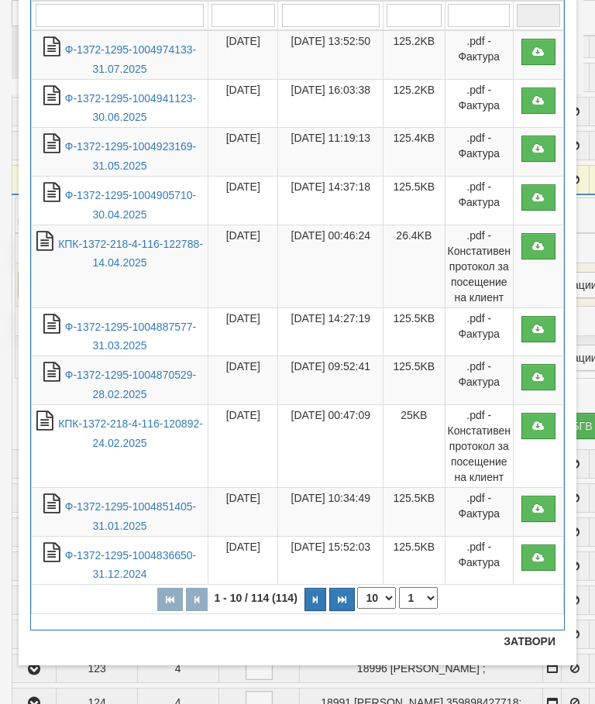
scroll to position [155, 0]
click at [526, 637] on button "Затвори" at bounding box center [529, 641] width 70 height 25
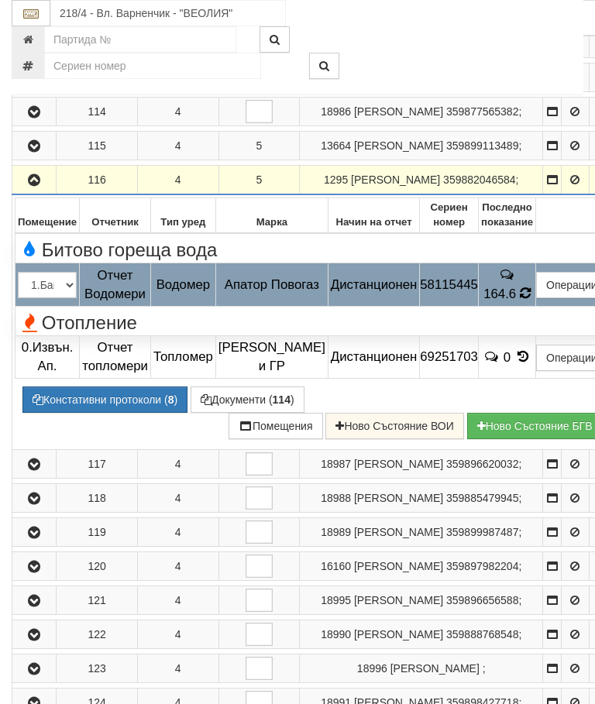
click at [527, 301] on icon at bounding box center [525, 294] width 12 height 14
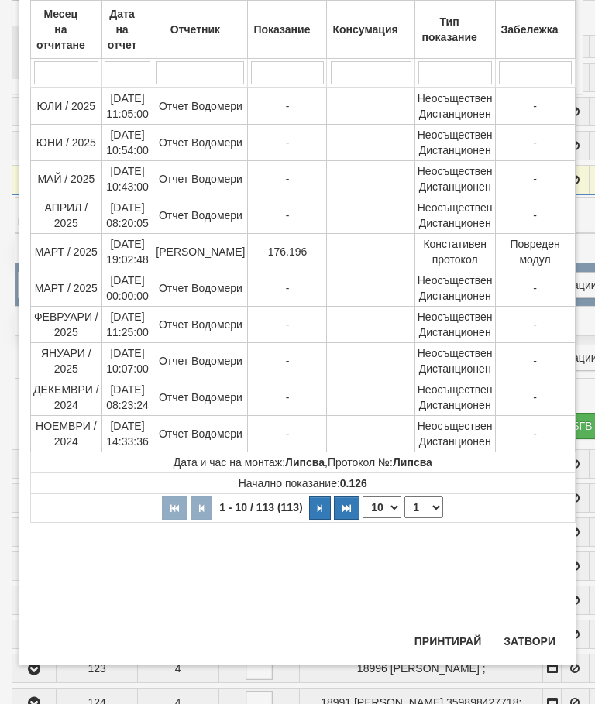
scroll to position [650, 0]
click at [531, 643] on button "Затвори" at bounding box center [529, 641] width 70 height 25
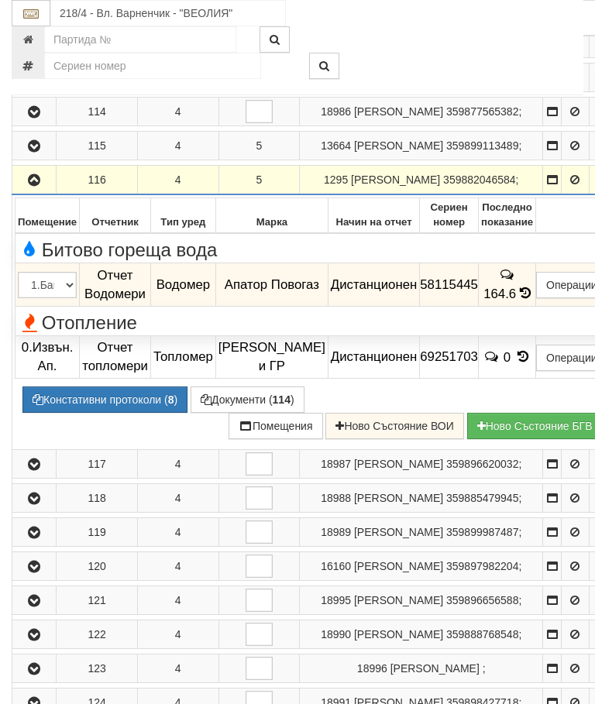
click at [29, 186] on icon "button" at bounding box center [34, 180] width 19 height 11
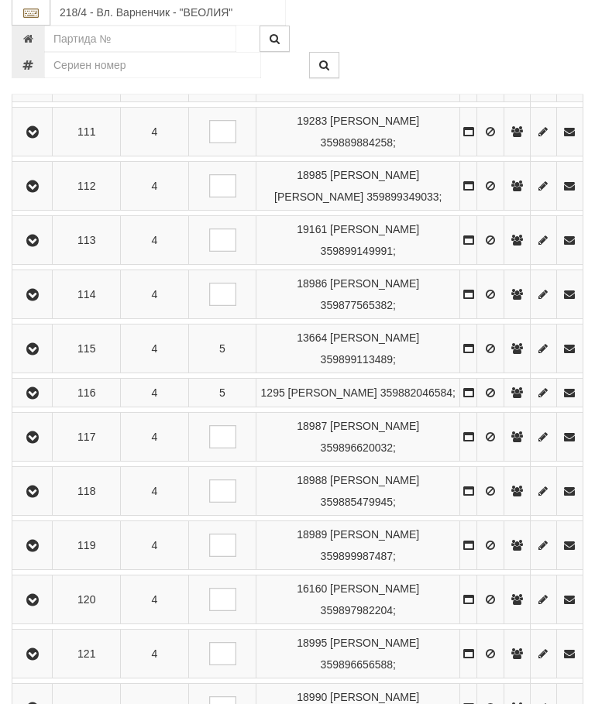
scroll to position [1096, 0]
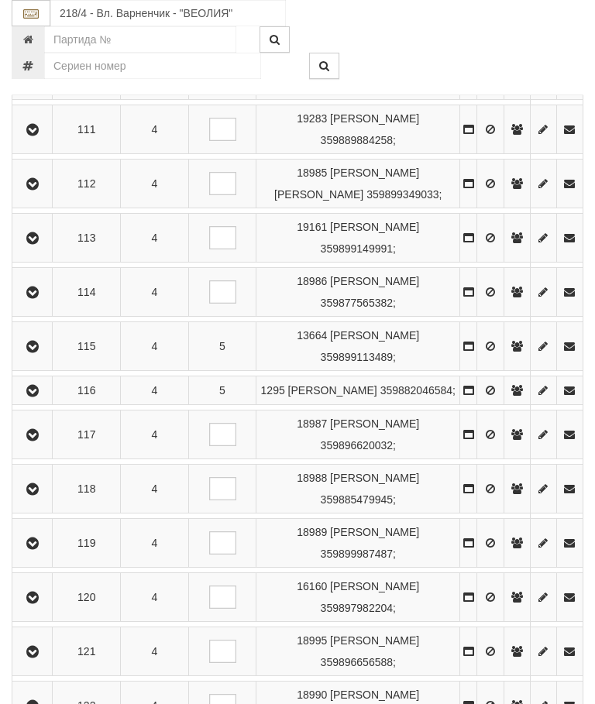
click at [36, 441] on icon "button" at bounding box center [32, 435] width 19 height 11
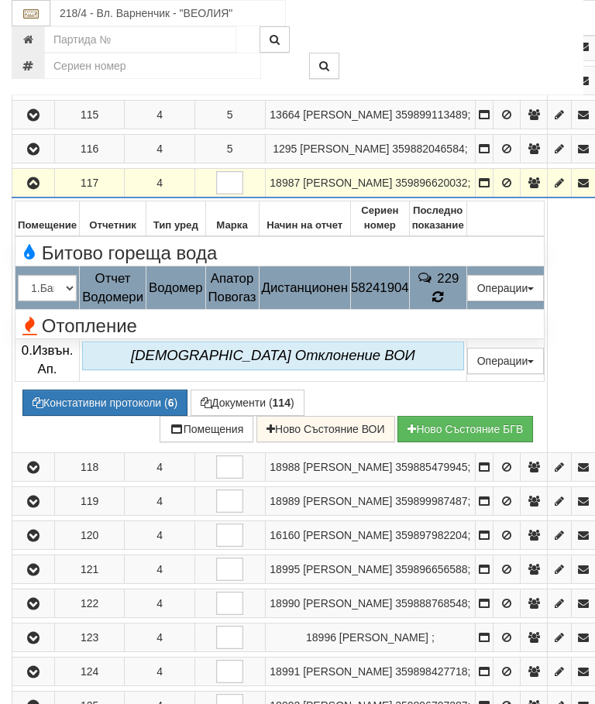
click at [444, 304] on icon at bounding box center [438, 297] width 12 height 14
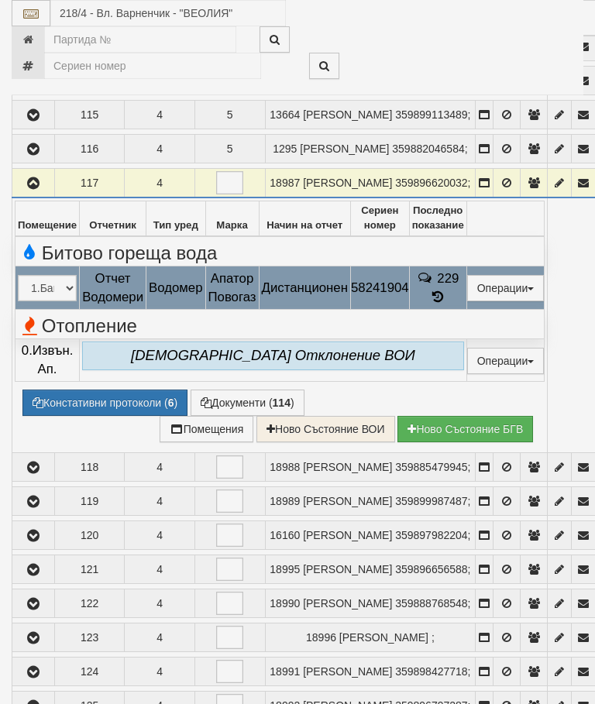
select select "10"
select select "1"
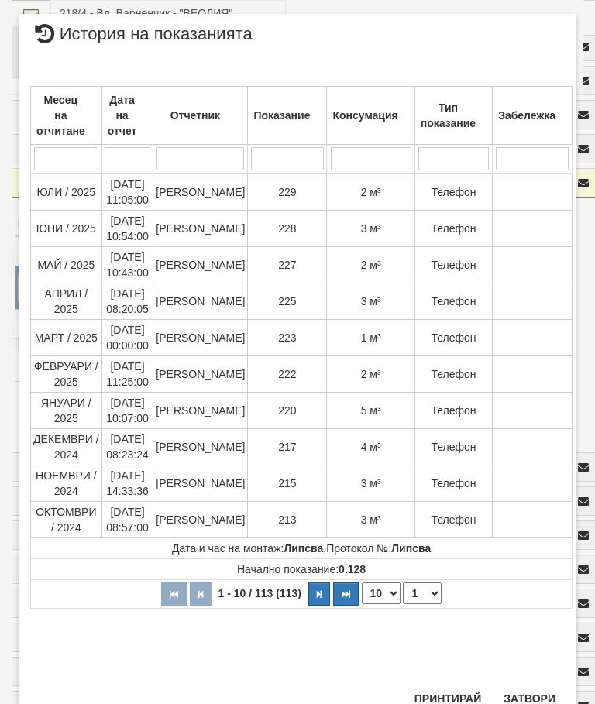
click at [533, 692] on button "Затвори" at bounding box center [529, 698] width 70 height 25
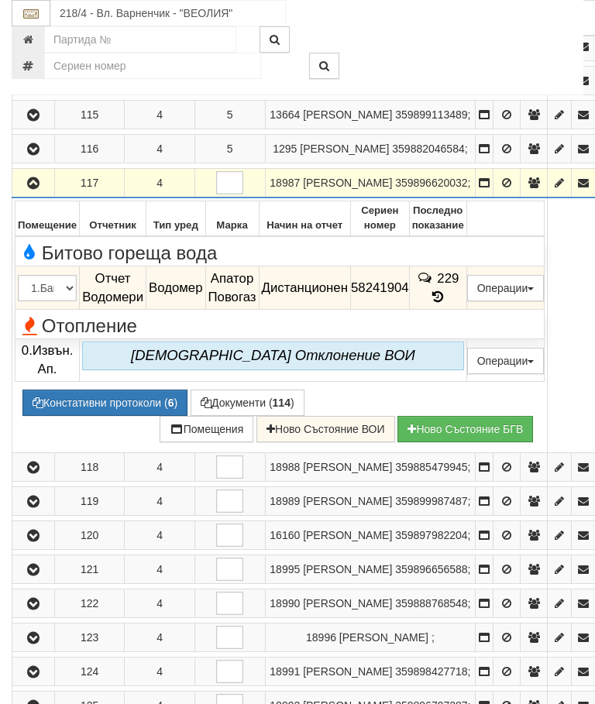
click at [32, 189] on icon "button" at bounding box center [33, 183] width 19 height 11
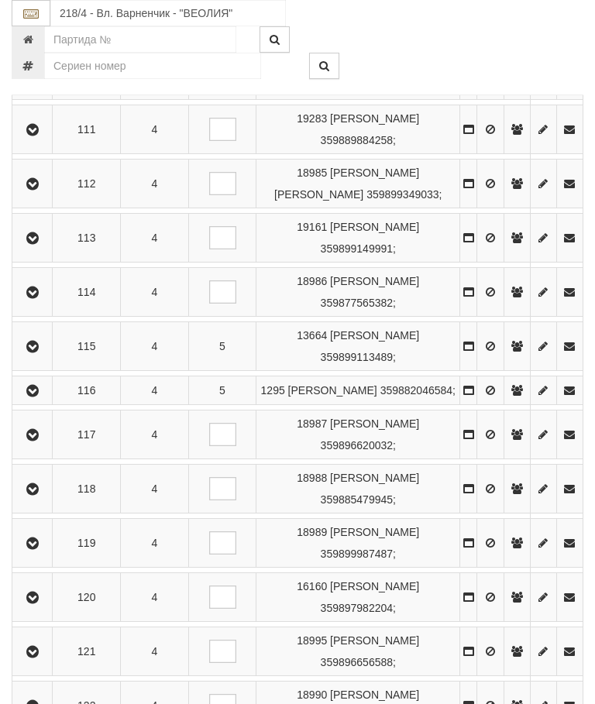
click at [41, 495] on icon "button" at bounding box center [32, 489] width 19 height 11
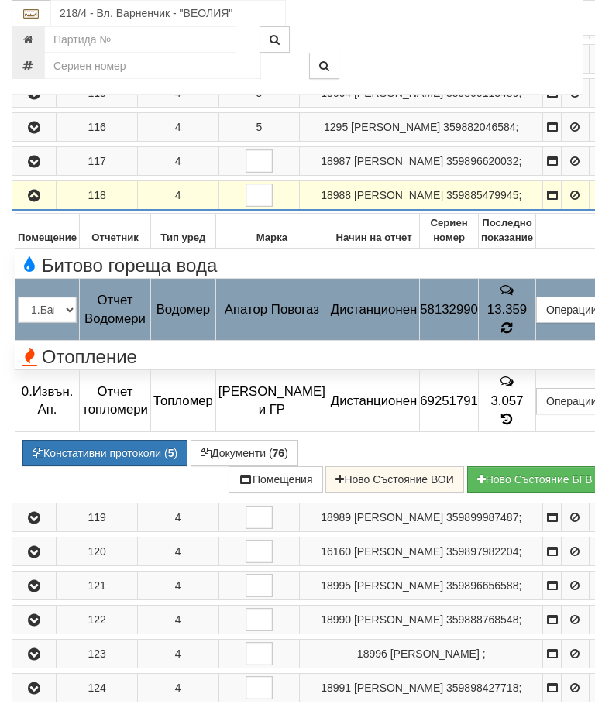
click at [513, 335] on icon at bounding box center [507, 328] width 12 height 14
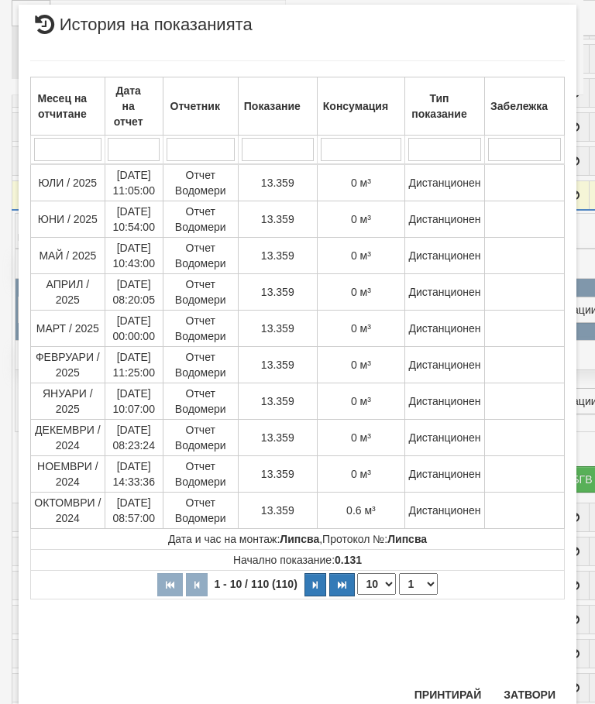
scroll to position [1021, 0]
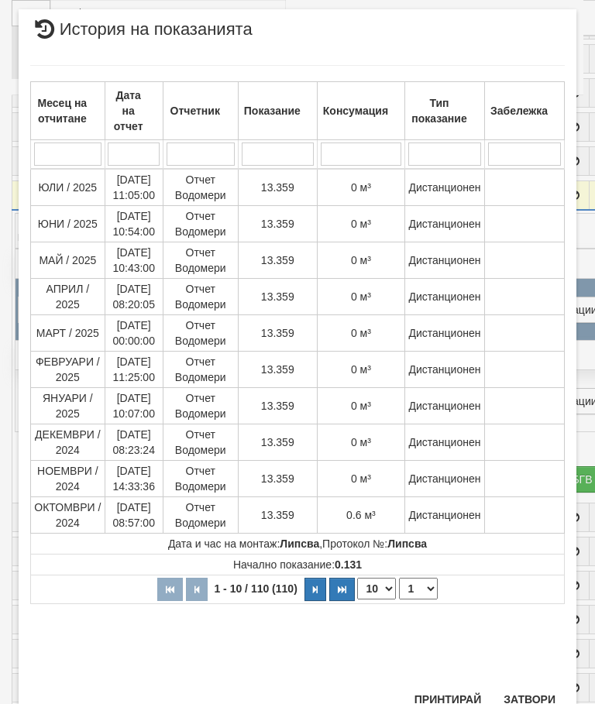
click at [527, 701] on button "Затвори" at bounding box center [529, 699] width 70 height 25
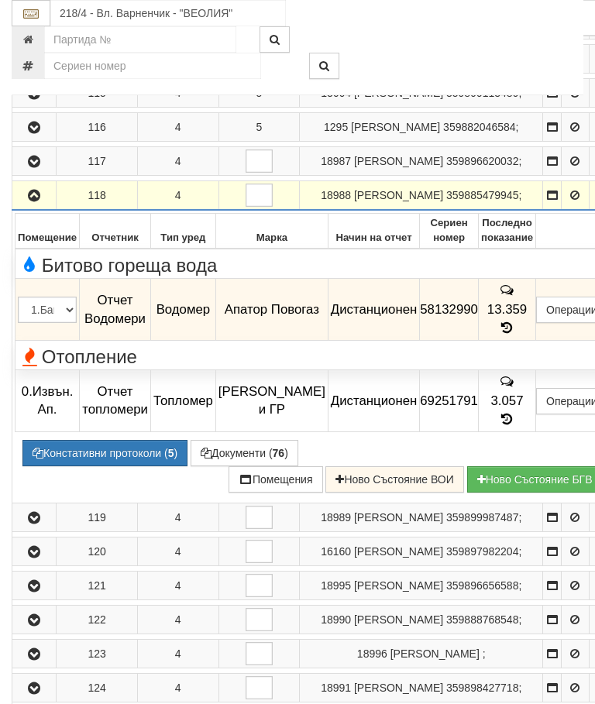
click at [27, 201] on icon "button" at bounding box center [34, 196] width 19 height 11
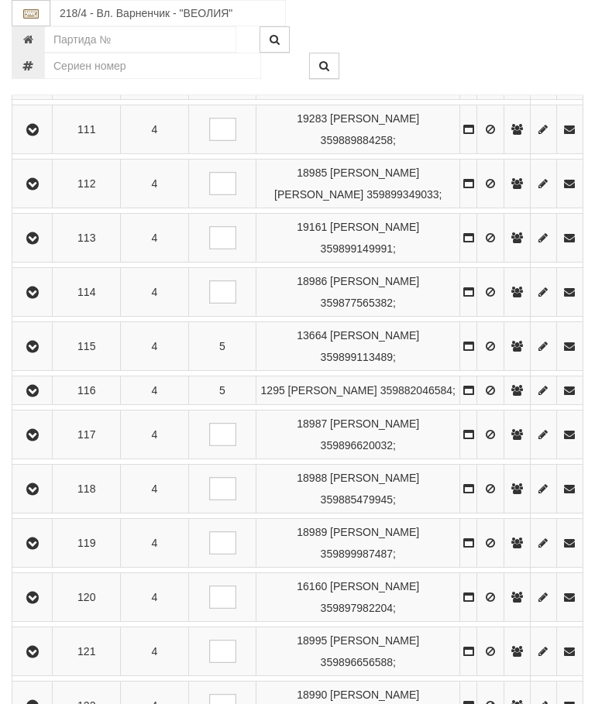
click at [47, 555] on button "button" at bounding box center [32, 542] width 35 height 23
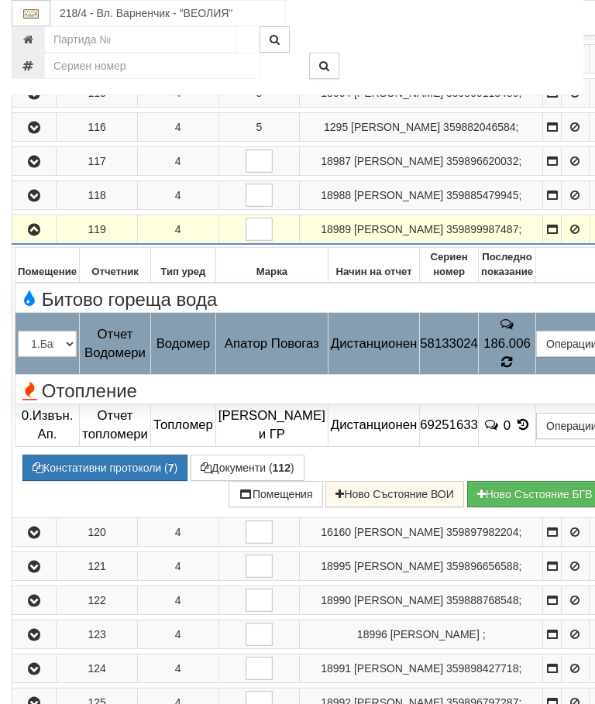
click at [517, 401] on div "Отопление" at bounding box center [314, 389] width 617 height 24
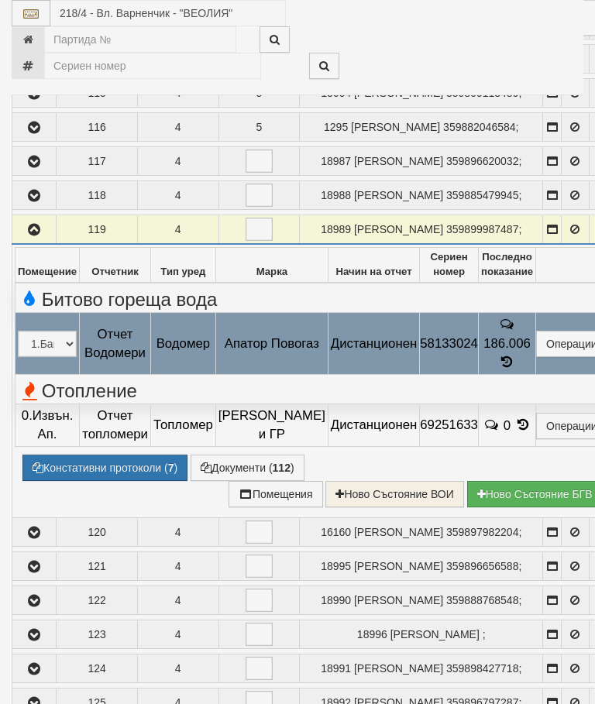
select select "10"
select select "1"
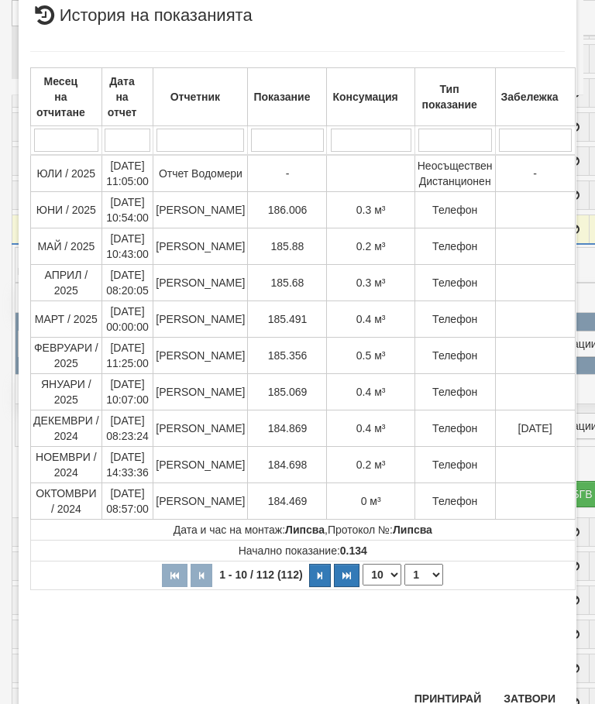
scroll to position [798, 0]
click at [536, 680] on div "Месец на отчитане Дата на отчет Отчетник Показание Консумация Тип показание Заб…" at bounding box center [297, 359] width 534 height 647
click at [534, 680] on div "Месец на отчитане Дата на отчет Отчетник Показание Консумация Тип показание Заб…" at bounding box center [297, 359] width 534 height 647
click at [525, 691] on button "Затвори" at bounding box center [529, 699] width 70 height 25
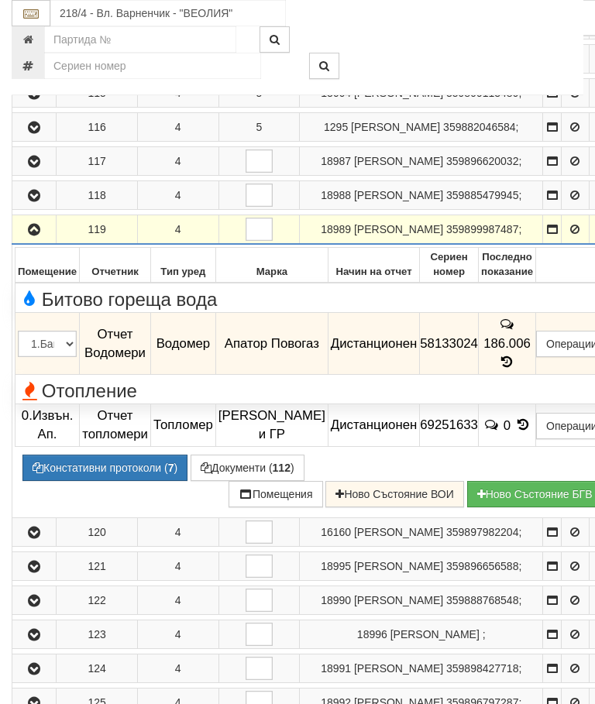
click at [30, 235] on icon "button" at bounding box center [34, 230] width 19 height 11
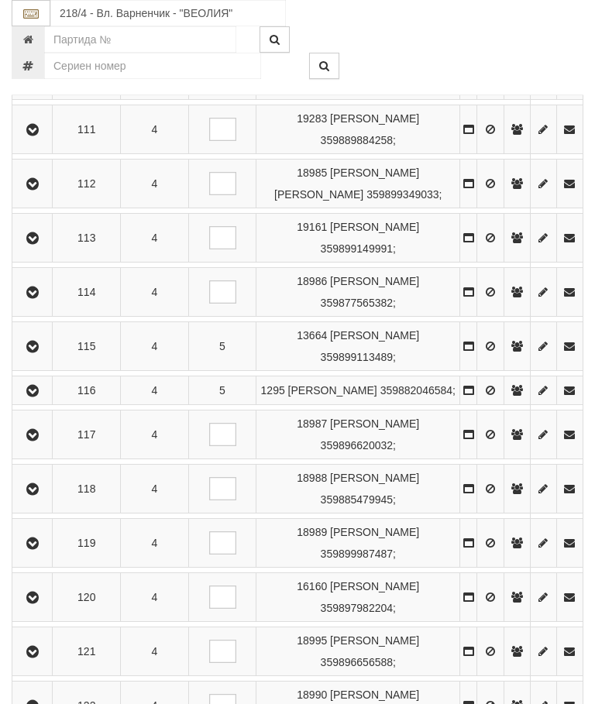
click at [42, 603] on icon "button" at bounding box center [32, 598] width 19 height 11
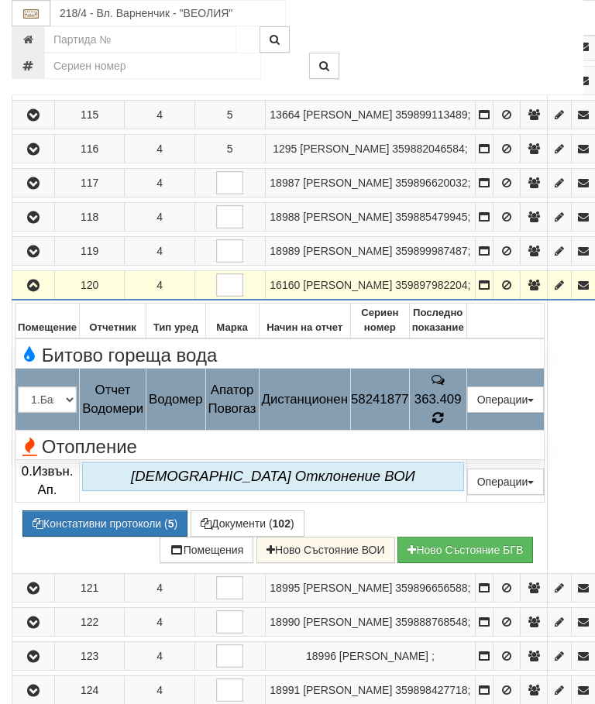
click at [443, 424] on icon at bounding box center [437, 417] width 11 height 13
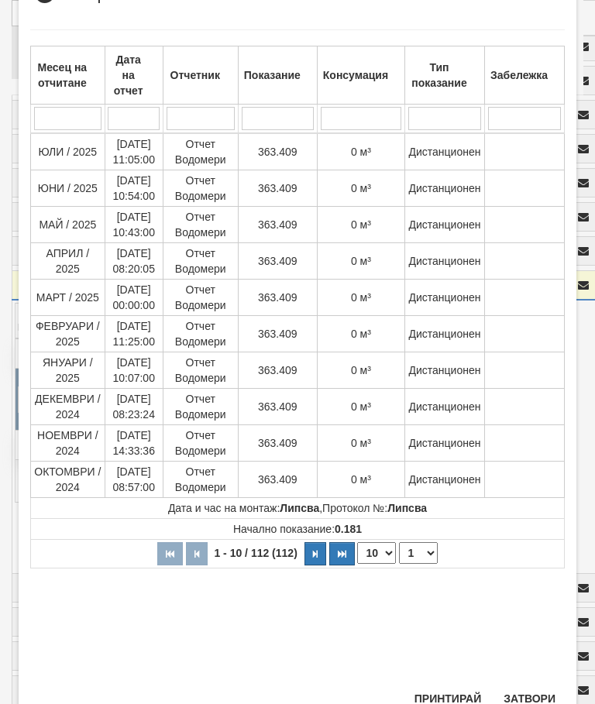
scroll to position [357, 0]
click at [522, 696] on button "Затвори" at bounding box center [529, 699] width 70 height 25
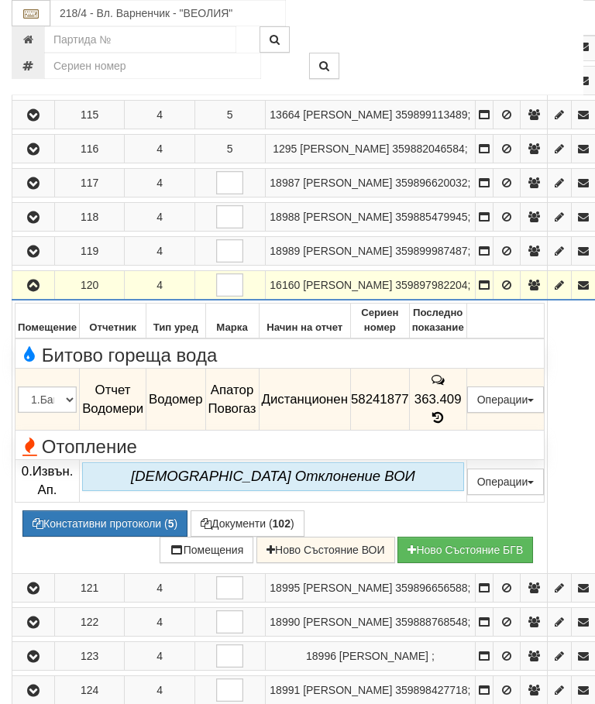
click at [42, 291] on icon "button" at bounding box center [33, 285] width 19 height 11
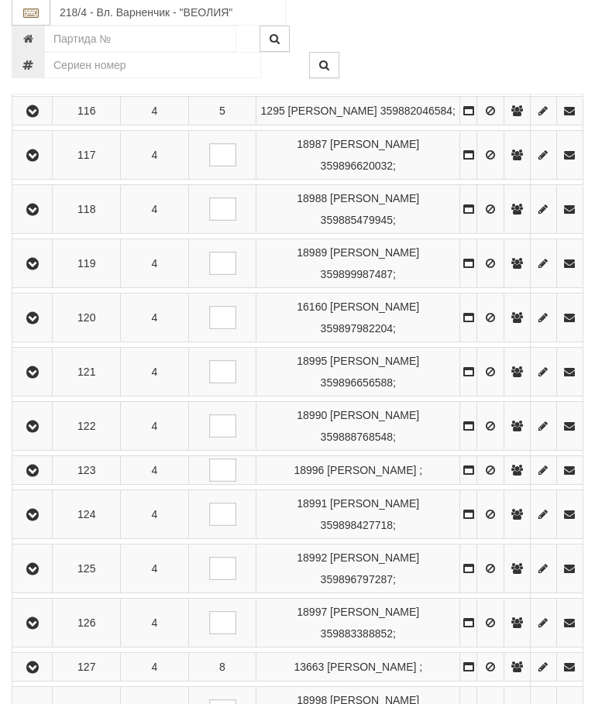
click at [35, 379] on icon "button" at bounding box center [32, 373] width 19 height 11
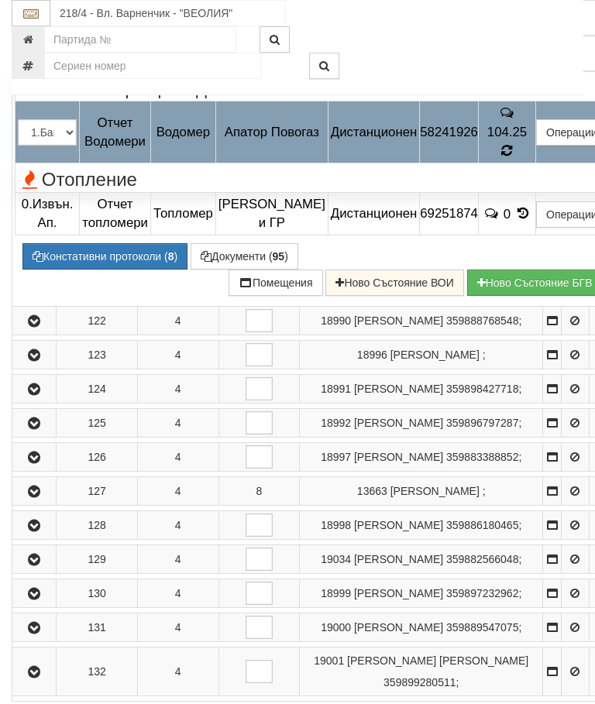
click at [512, 157] on icon at bounding box center [506, 150] width 11 height 13
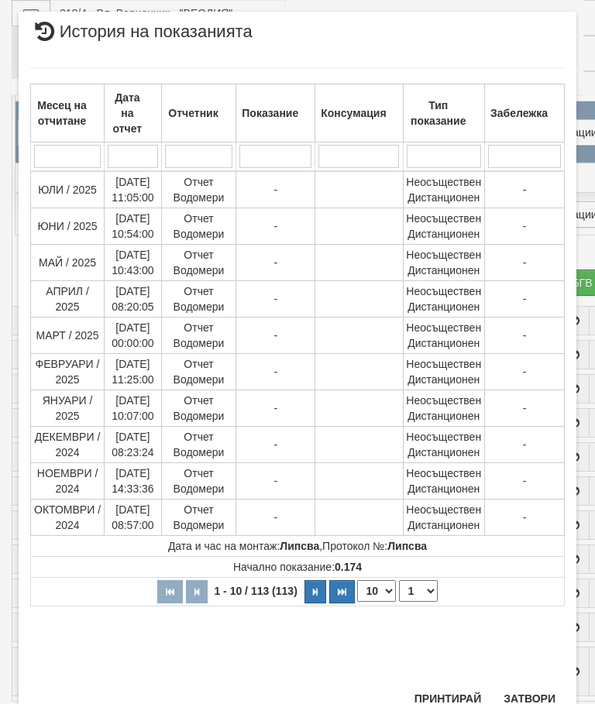
click at [417, 589] on select "1 2 3 4 5 6 7 8 9 10 11 12" at bounding box center [418, 591] width 39 height 22
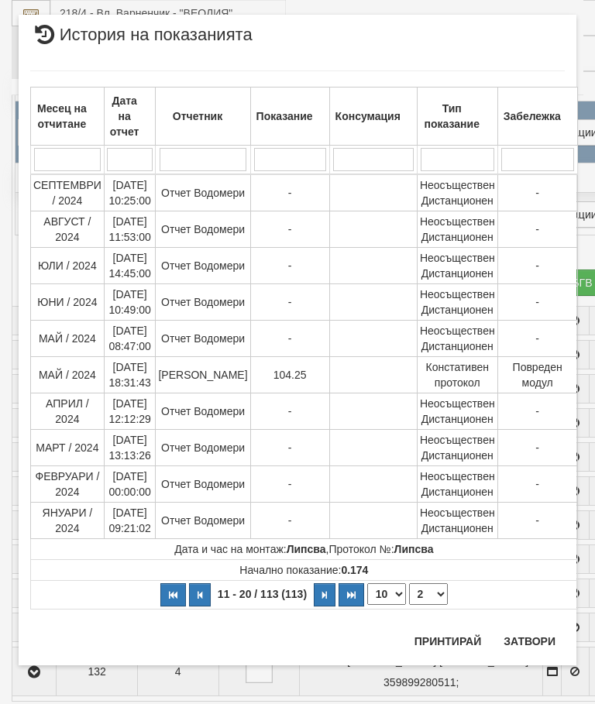
scroll to position [0, 0]
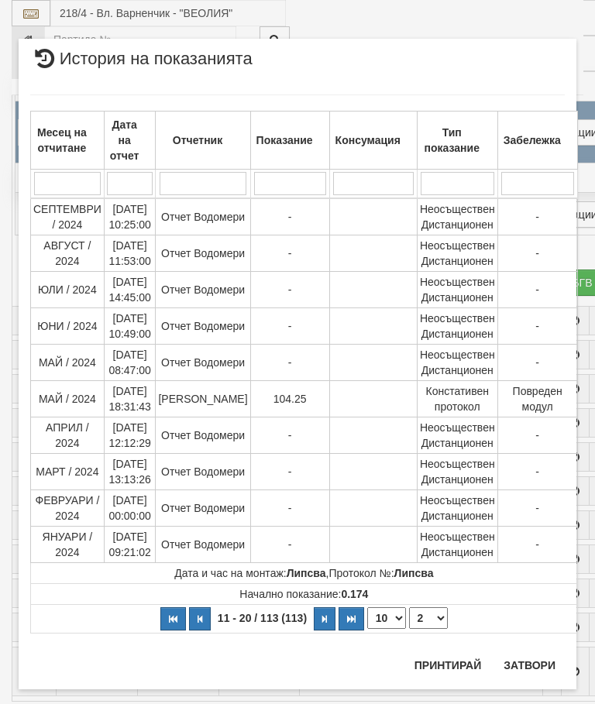
click at [423, 610] on select "1 2 3 4 5 6 7 8 9 10 11 12" at bounding box center [428, 618] width 39 height 22
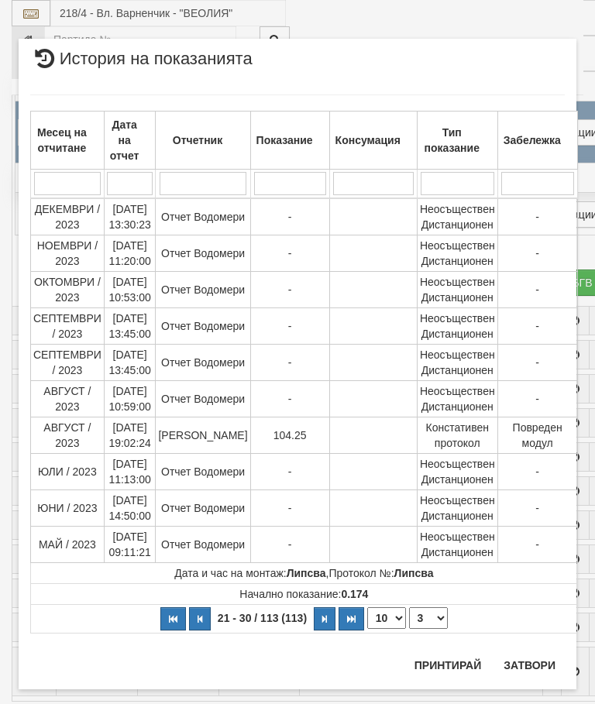
click at [417, 620] on select "1 2 3 4 5 6 7 8 9 10 11 12" at bounding box center [428, 618] width 39 height 22
select select "5"
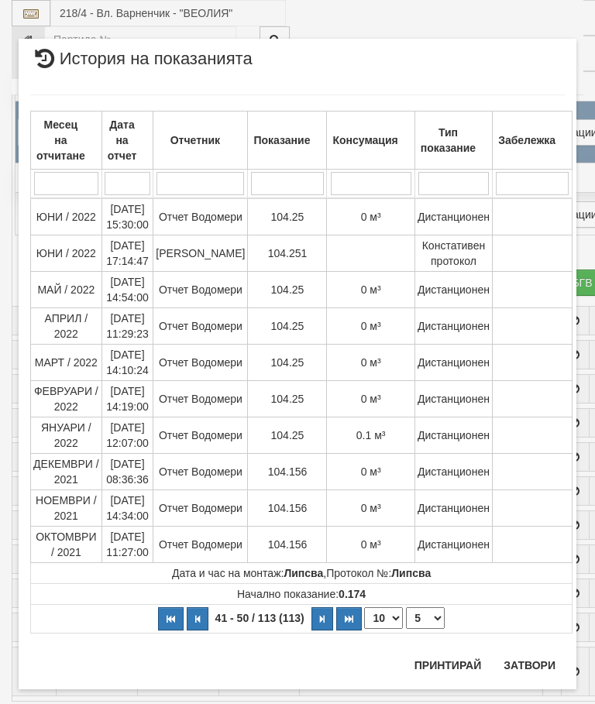
click at [525, 656] on button "Затвори" at bounding box center [529, 665] width 70 height 25
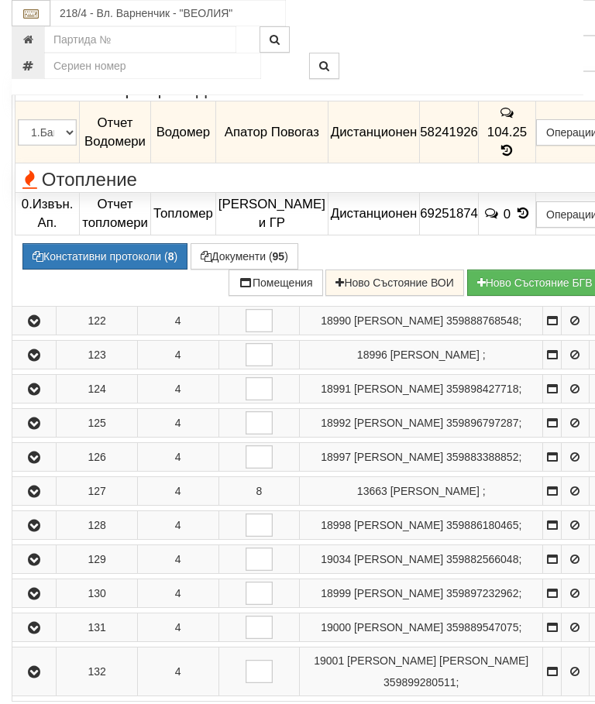
click at [33, 24] on icon "button" at bounding box center [34, 18] width 19 height 11
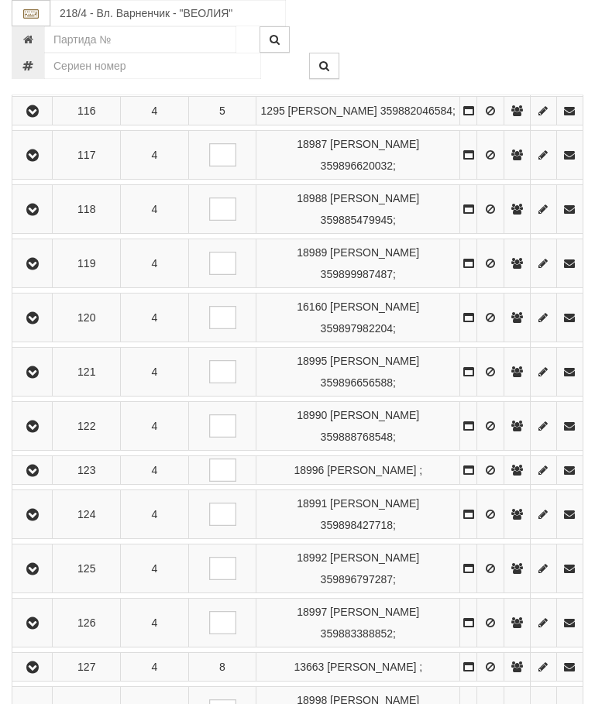
click at [37, 432] on icon "button" at bounding box center [32, 426] width 19 height 11
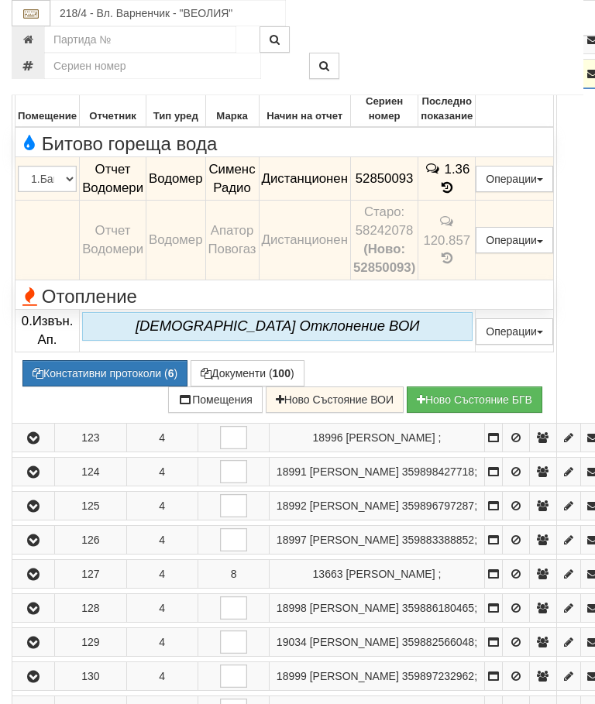
click at [29, 80] on icon "button" at bounding box center [33, 74] width 19 height 11
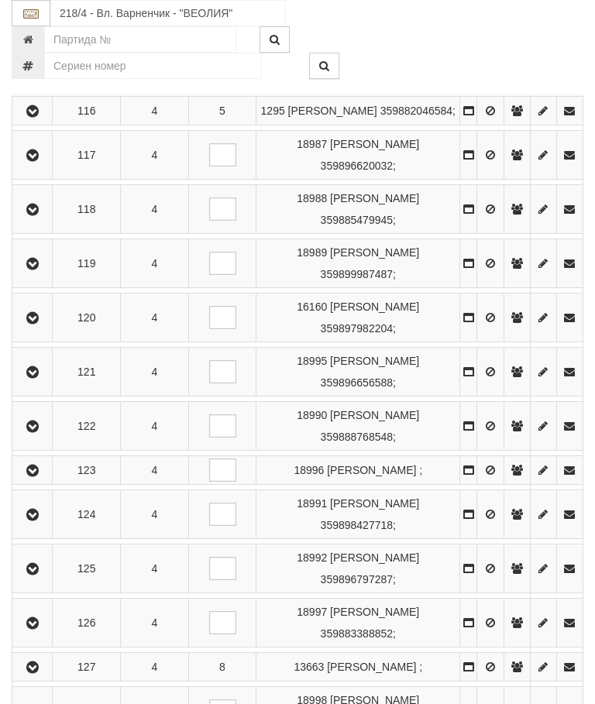
click at [42, 476] on icon "button" at bounding box center [32, 470] width 19 height 11
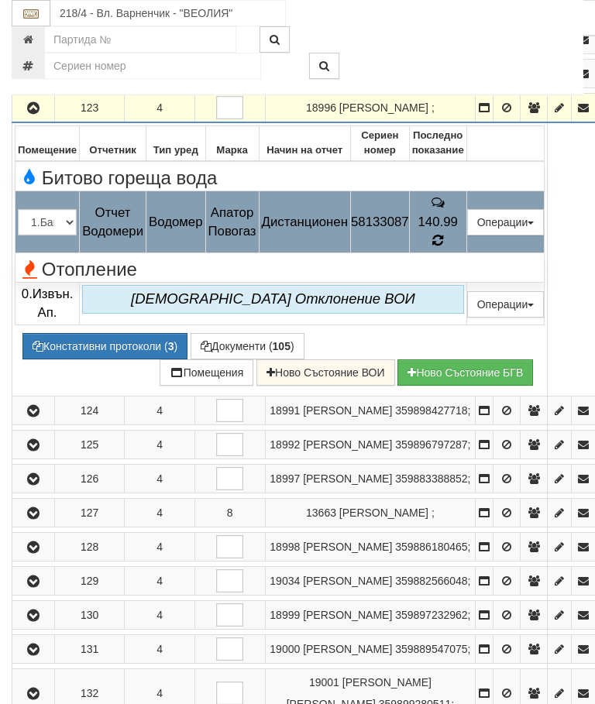
click at [444, 248] on icon at bounding box center [438, 241] width 12 height 14
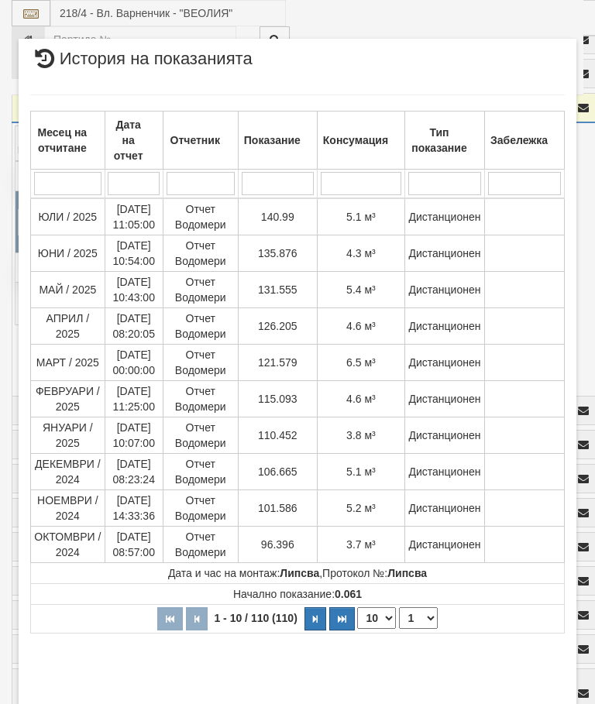
select select "10"
select select "1"
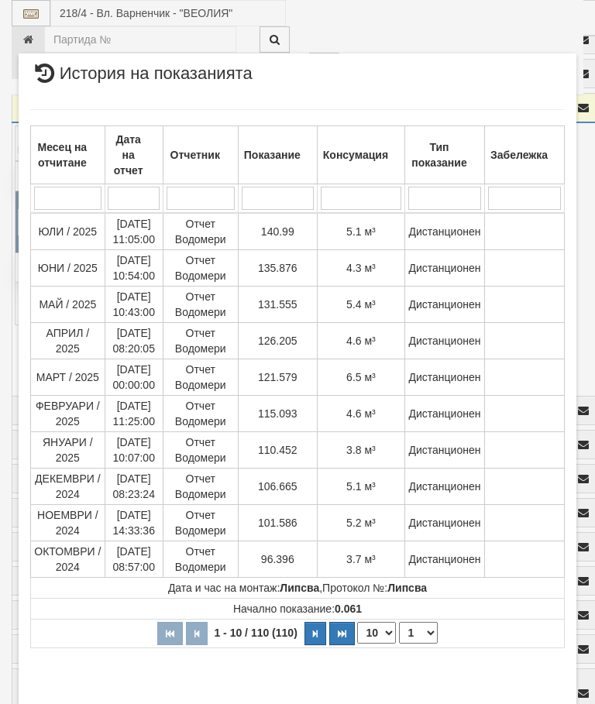
scroll to position [717, 0]
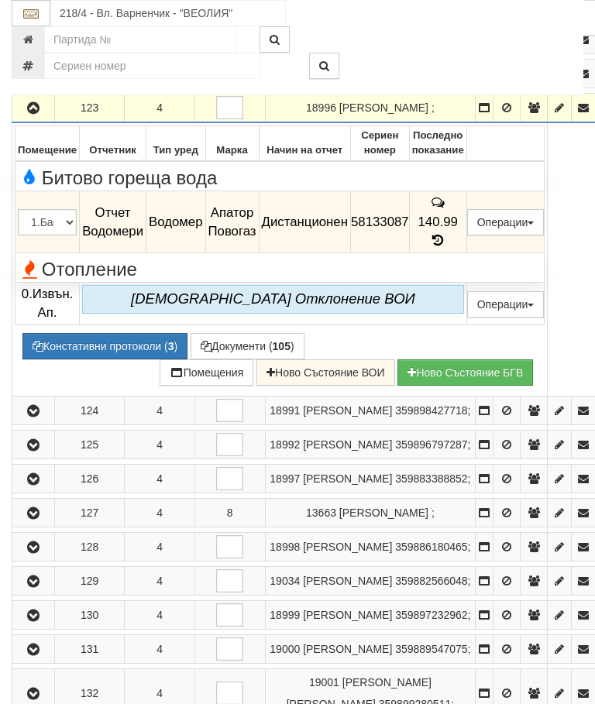
click at [29, 114] on icon "button" at bounding box center [33, 108] width 19 height 11
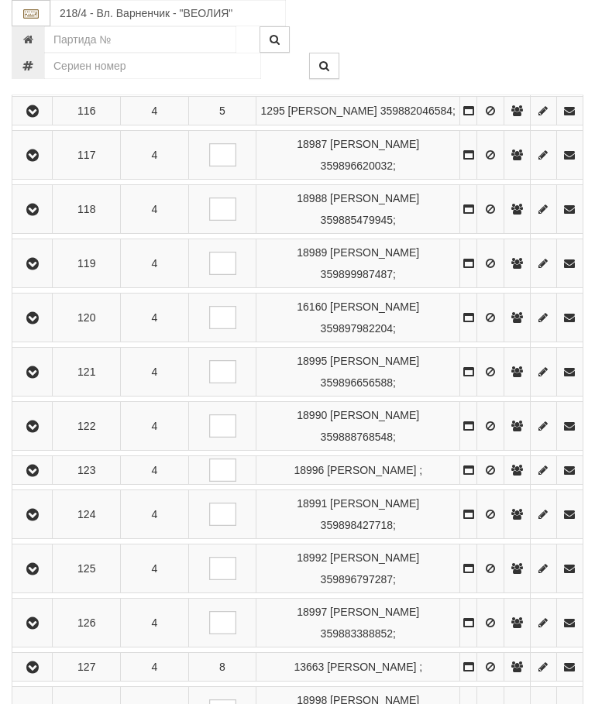
click at [37, 520] on icon "button" at bounding box center [32, 515] width 19 height 11
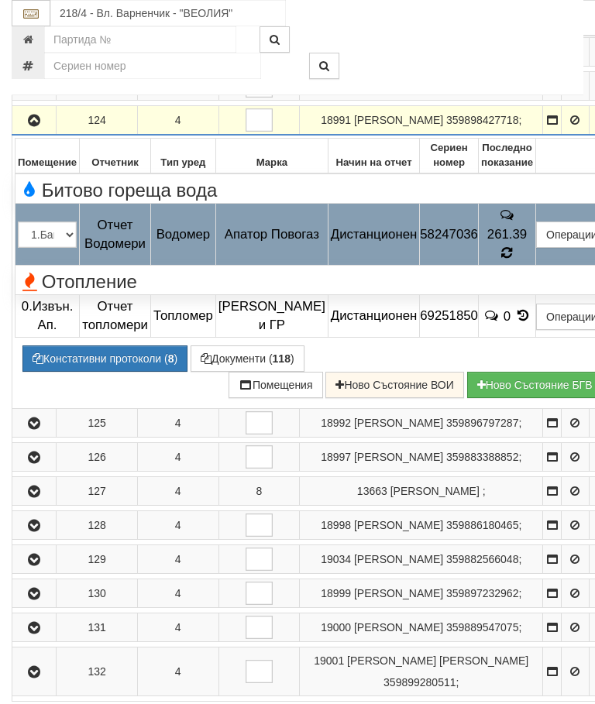
click at [513, 260] on icon at bounding box center [507, 253] width 12 height 14
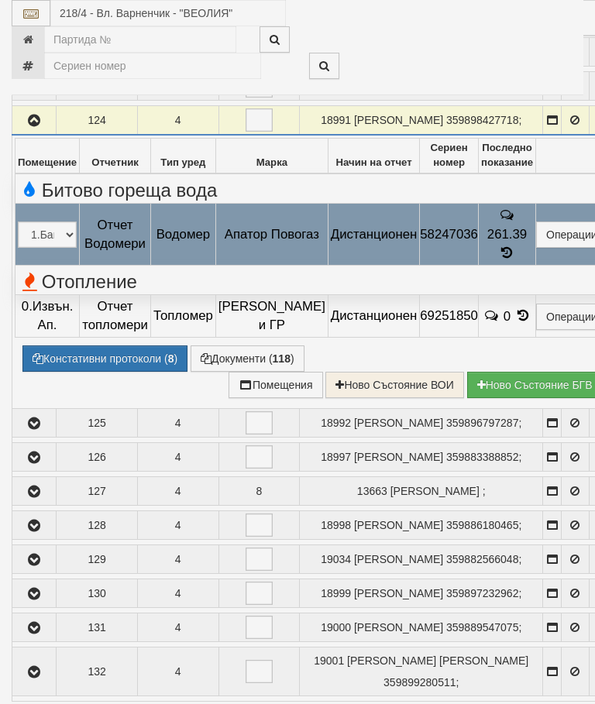
select select "10"
select select "1"
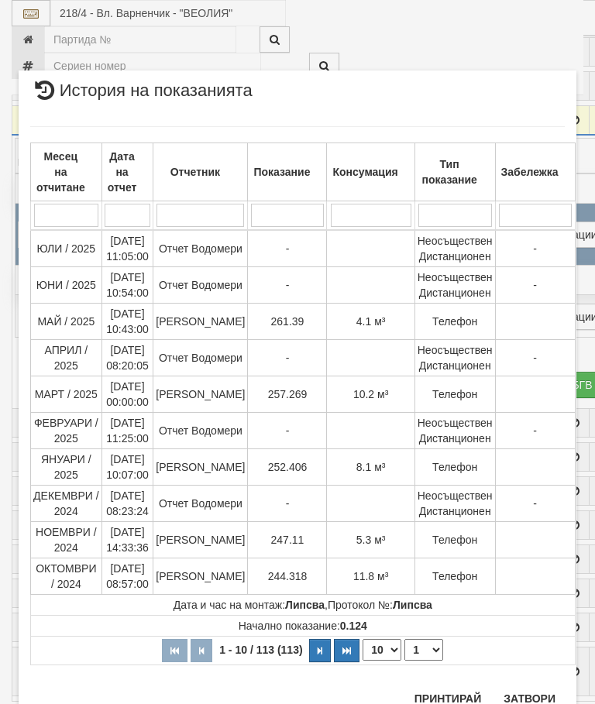
scroll to position [2008, 0]
click at [531, 687] on button "Затвори" at bounding box center [529, 699] width 70 height 25
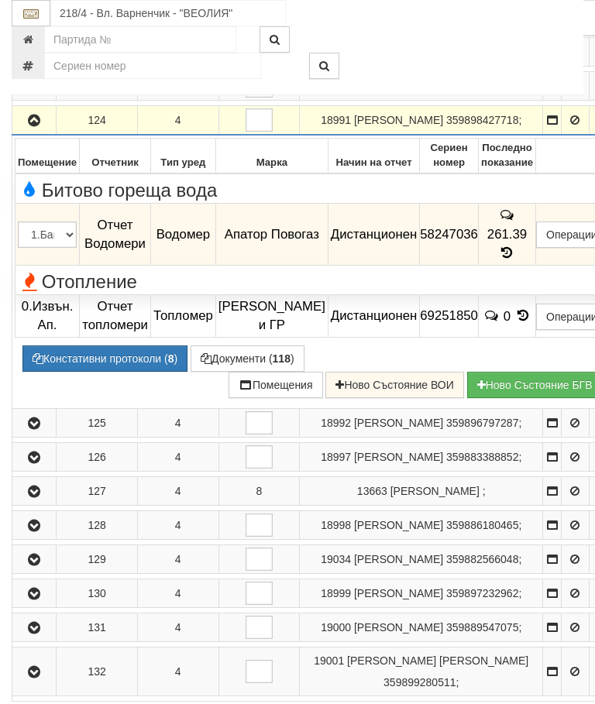
click at [35, 126] on icon "button" at bounding box center [34, 120] width 19 height 11
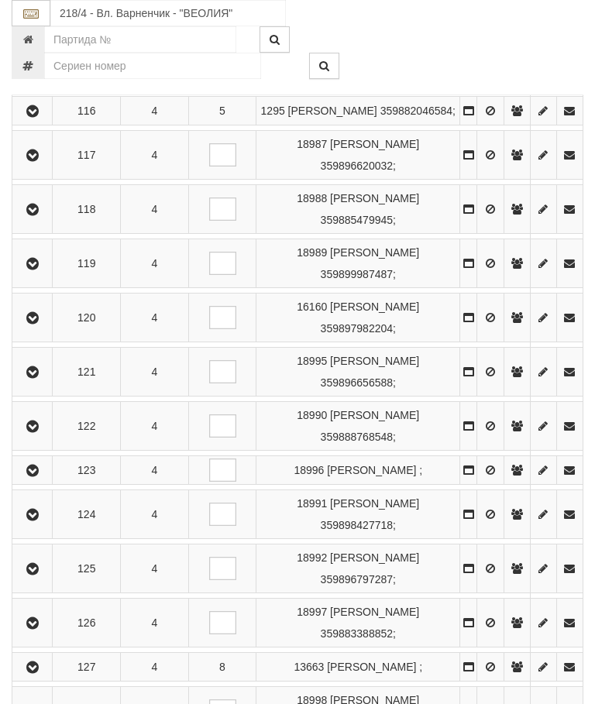
click at [42, 575] on icon "button" at bounding box center [32, 569] width 19 height 11
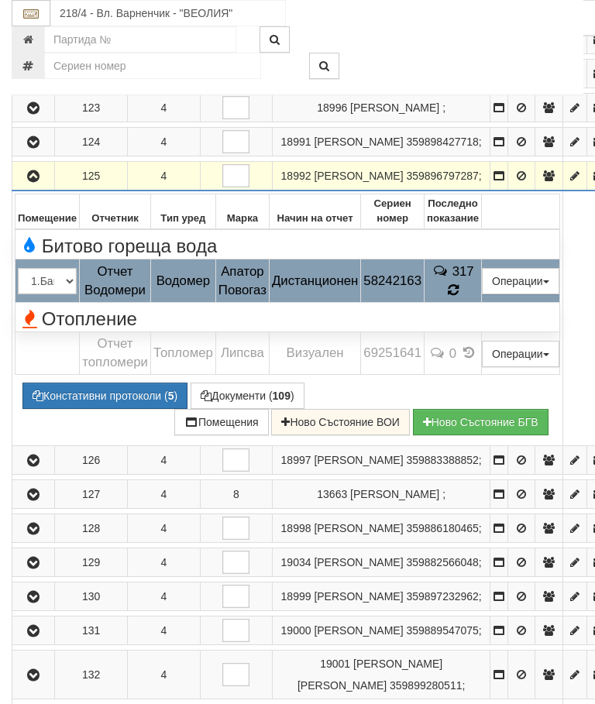
click at [459, 297] on span at bounding box center [453, 290] width 11 height 15
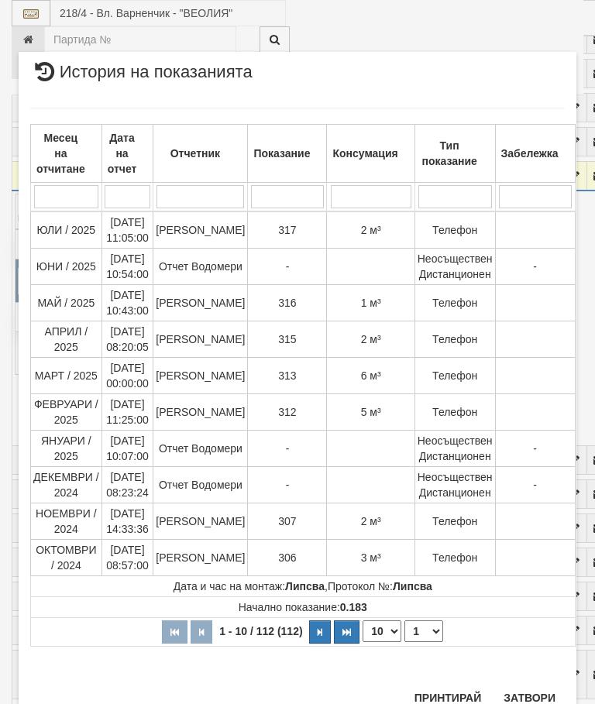
scroll to position [1747, 0]
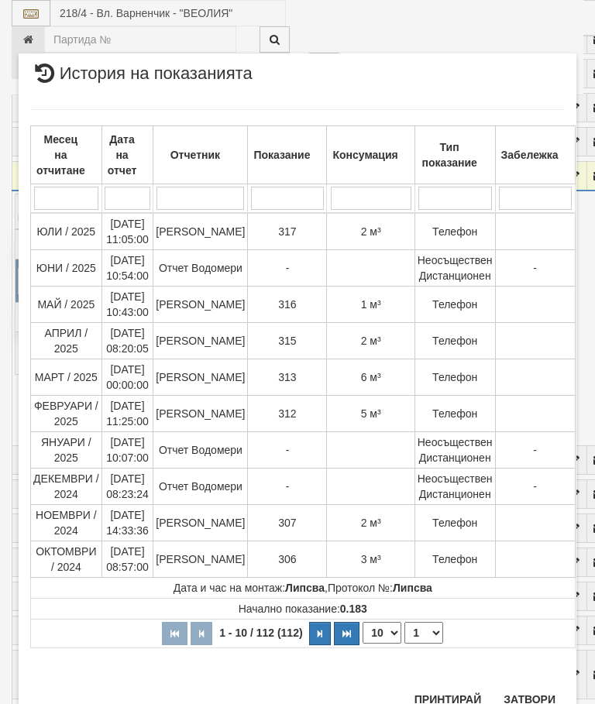
click at [527, 700] on button "Затвори" at bounding box center [529, 699] width 70 height 25
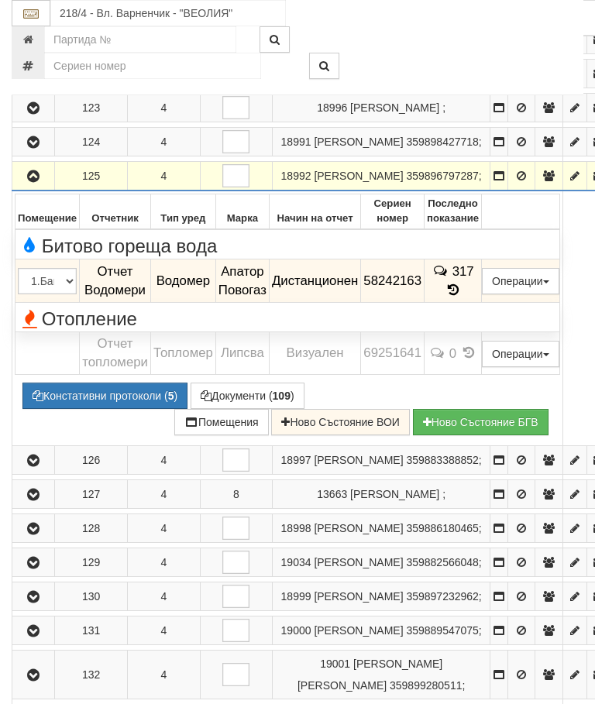
click at [37, 182] on icon "button" at bounding box center [33, 176] width 19 height 11
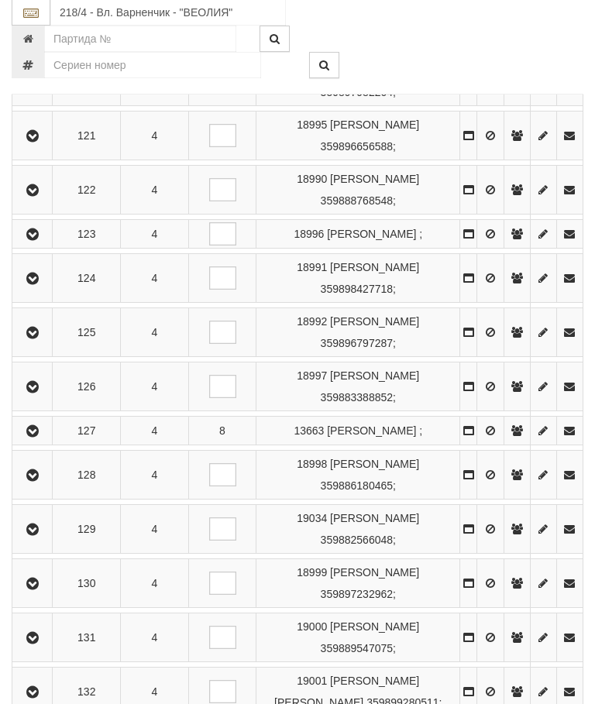
scroll to position [1612, 0]
click at [37, 411] on td at bounding box center [32, 386] width 40 height 49
click at [36, 393] on icon "button" at bounding box center [32, 387] width 19 height 11
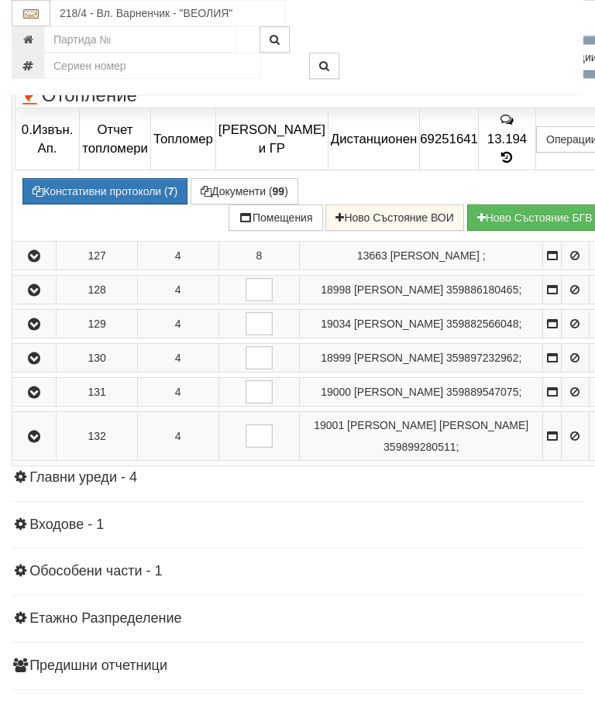
click at [513, 74] on icon at bounding box center [507, 67] width 12 height 14
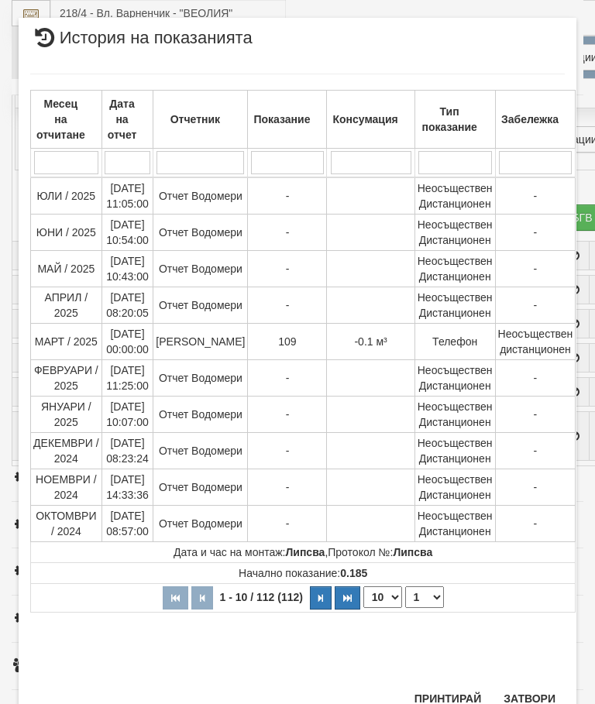
scroll to position [1197, 0]
click at [424, 597] on select "1 2 3 4 5 6 7 8 9 10 11 12" at bounding box center [424, 598] width 39 height 22
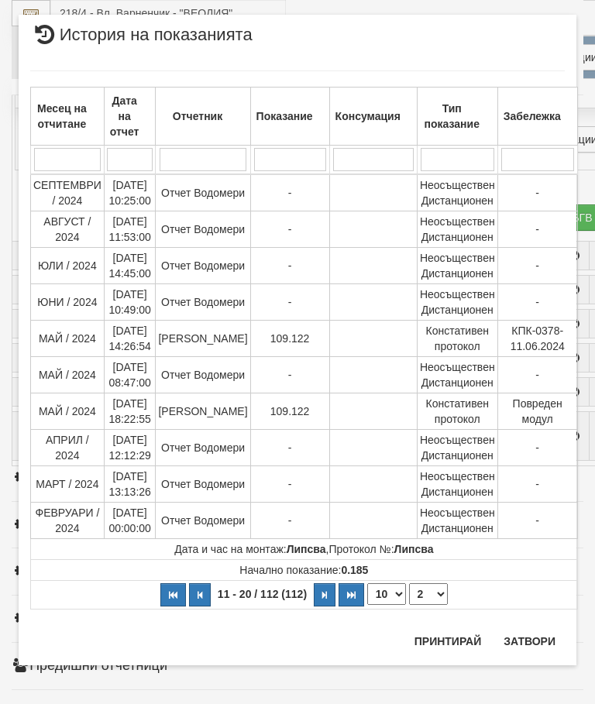
scroll to position [0, 0]
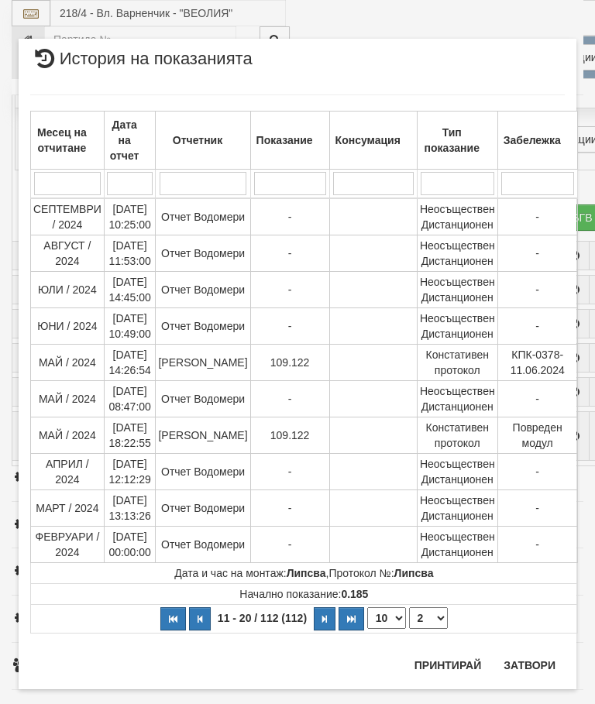
click at [423, 623] on select "1 2 3 4 5 6 7 8 9 10 11 12" at bounding box center [428, 618] width 39 height 22
select select "1"
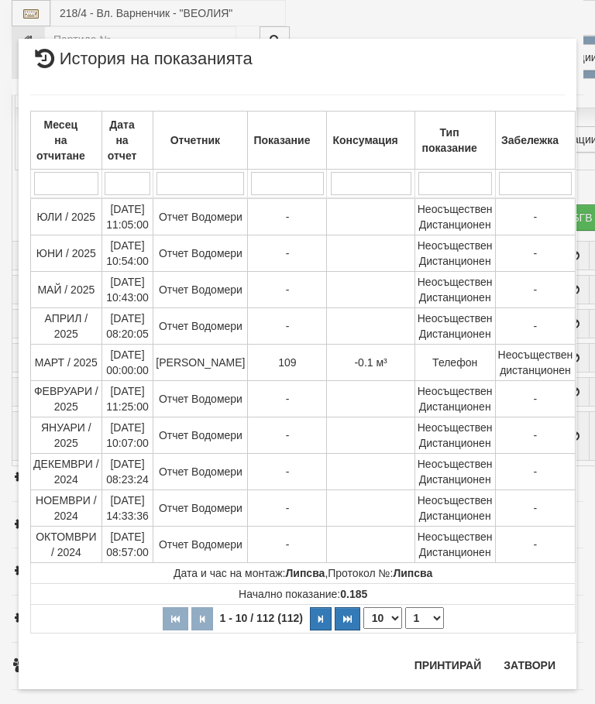
click at [527, 659] on button "Затвори" at bounding box center [529, 665] width 70 height 25
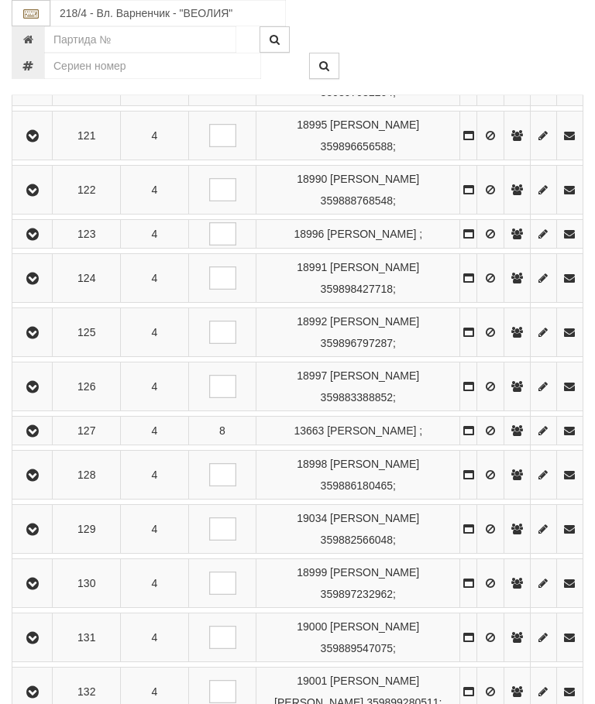
click at [37, 437] on icon "button" at bounding box center [32, 431] width 19 height 11
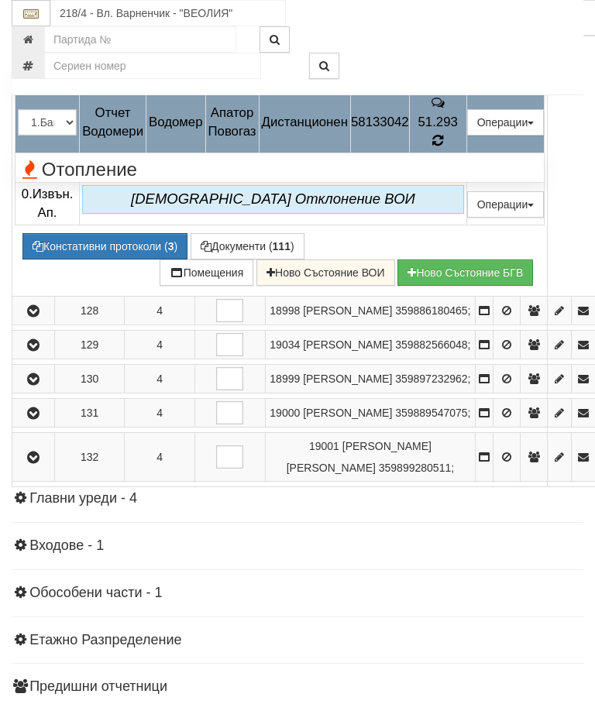
click at [443, 147] on icon at bounding box center [437, 140] width 11 height 13
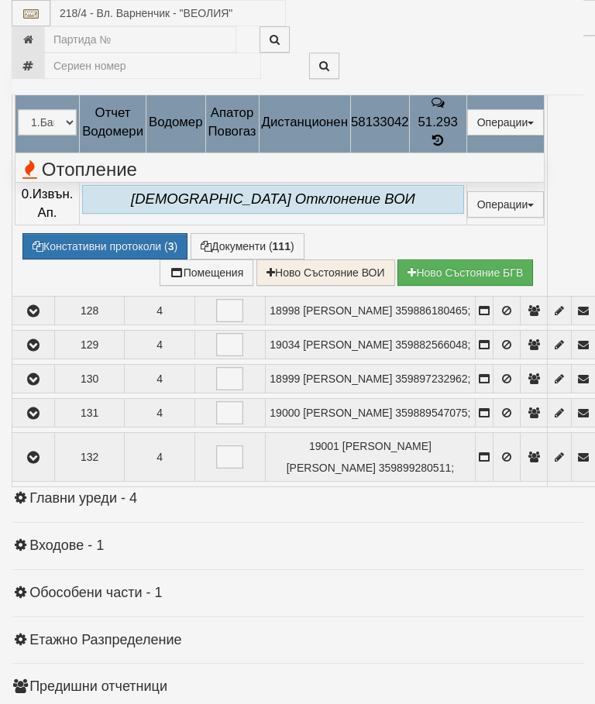
select select "10"
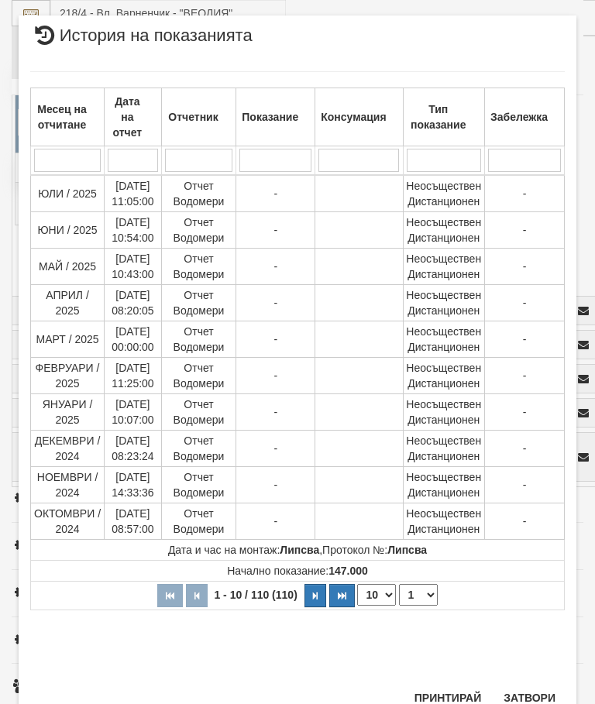
scroll to position [1161, 0]
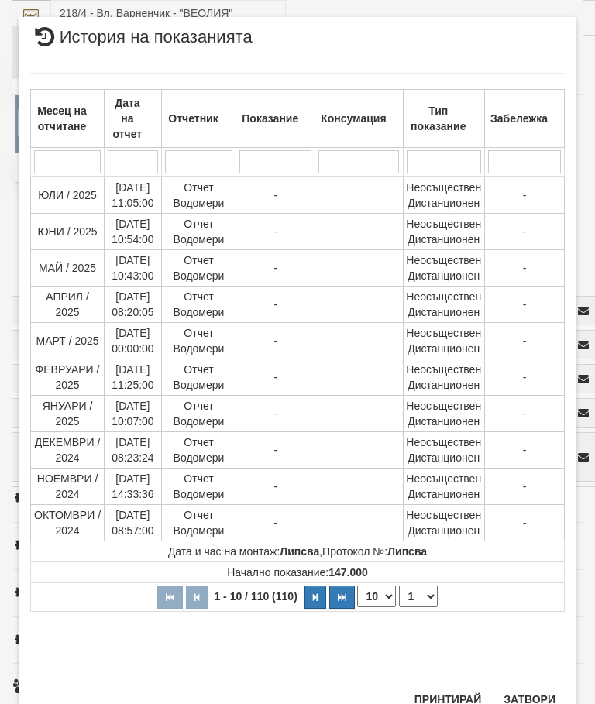
click at [421, 598] on select "1 2 3 4 5 6 7 8 9 10 11" at bounding box center [418, 597] width 39 height 22
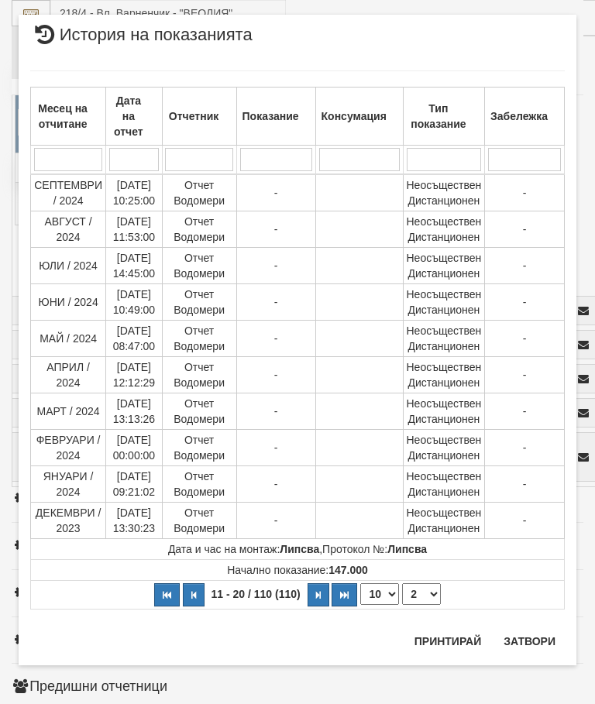
scroll to position [0, 0]
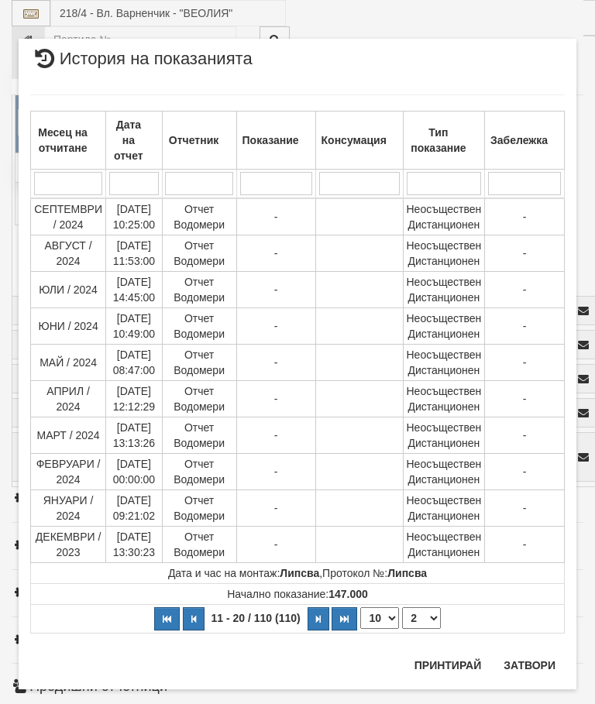
click at [421, 620] on select "1 2 3 4 5 6 7 8 9 10 11" at bounding box center [421, 618] width 39 height 22
select select "3"
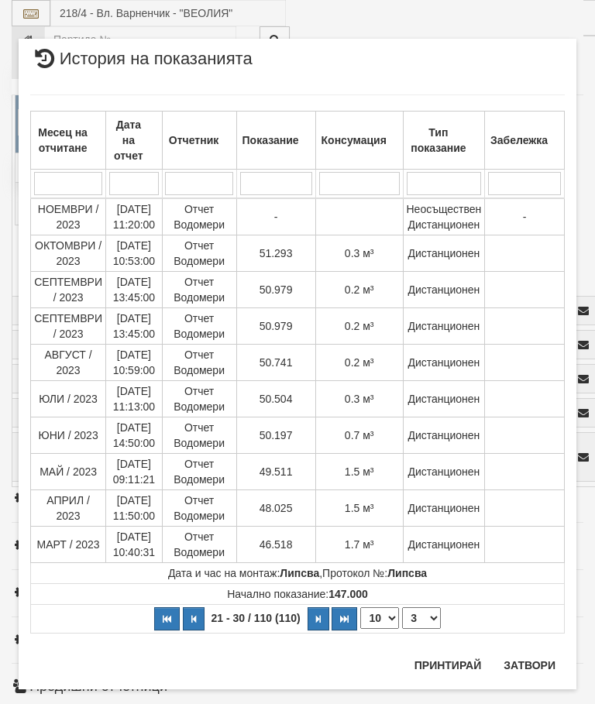
click at [533, 658] on button "Затвори" at bounding box center [529, 665] width 70 height 25
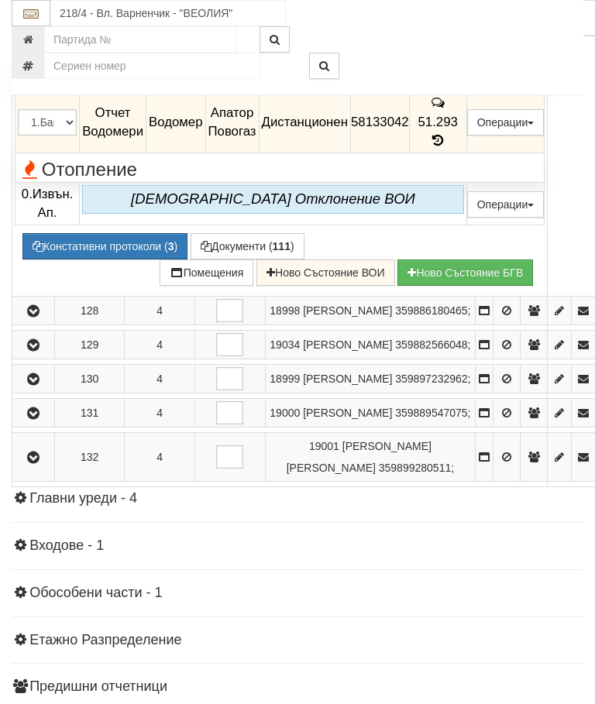
click at [227, 259] on button "Документи ( 111 )" at bounding box center [248, 246] width 114 height 26
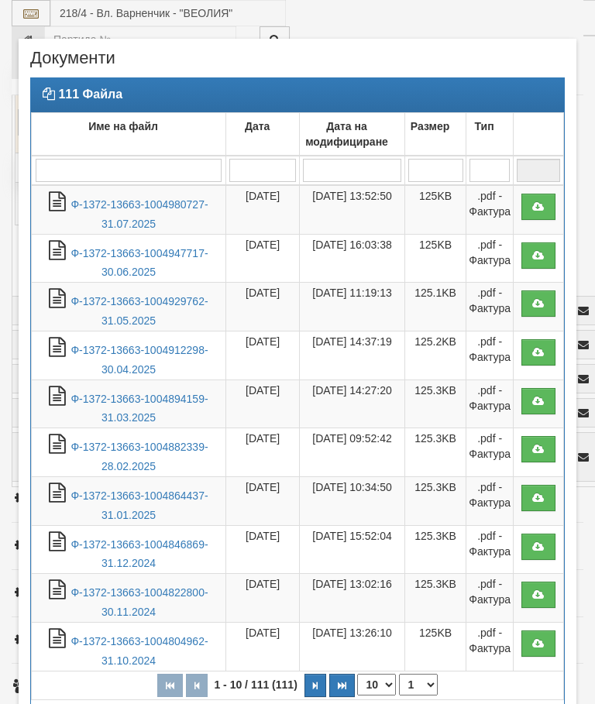
select select "10"
select select "1"
click at [168, 208] on link "Ф-1372-13663-1004980727-31.07.2025" at bounding box center [138, 214] width 137 height 32
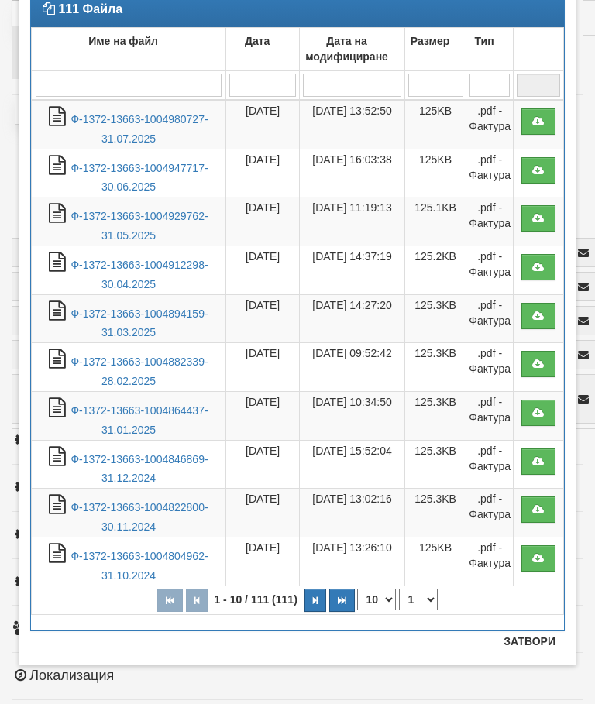
scroll to position [85, 0]
click at [520, 636] on button "Затвори" at bounding box center [529, 641] width 70 height 25
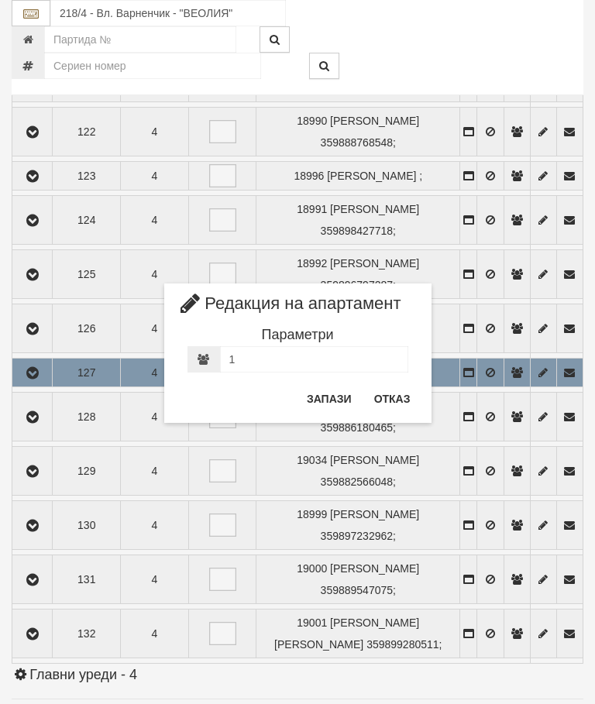
click at [384, 396] on button "Отказ" at bounding box center [392, 398] width 55 height 25
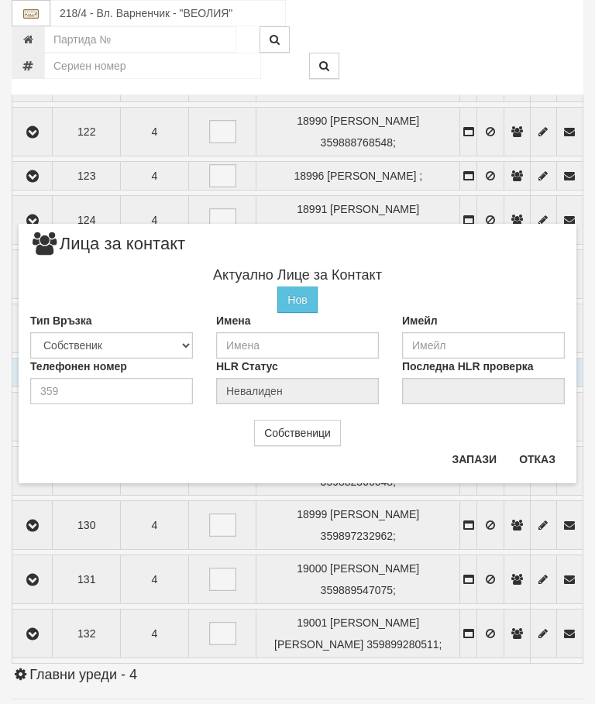
click at [555, 449] on button "Отказ" at bounding box center [537, 459] width 55 height 25
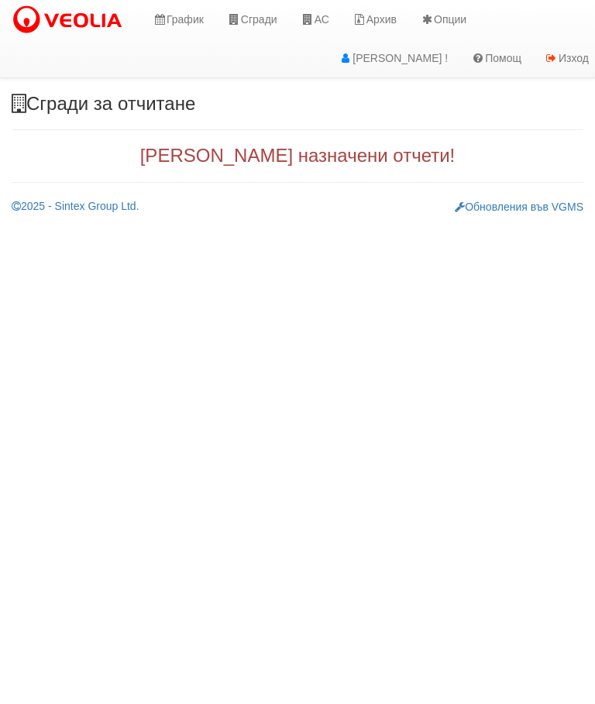
click at [177, 15] on link "График" at bounding box center [178, 19] width 74 height 39
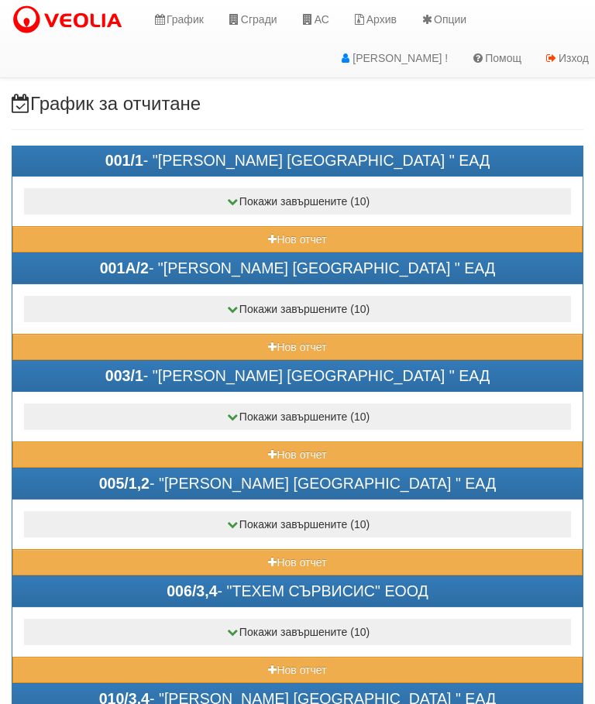
click at [246, 234] on button "Нов отчет" at bounding box center [297, 239] width 570 height 26
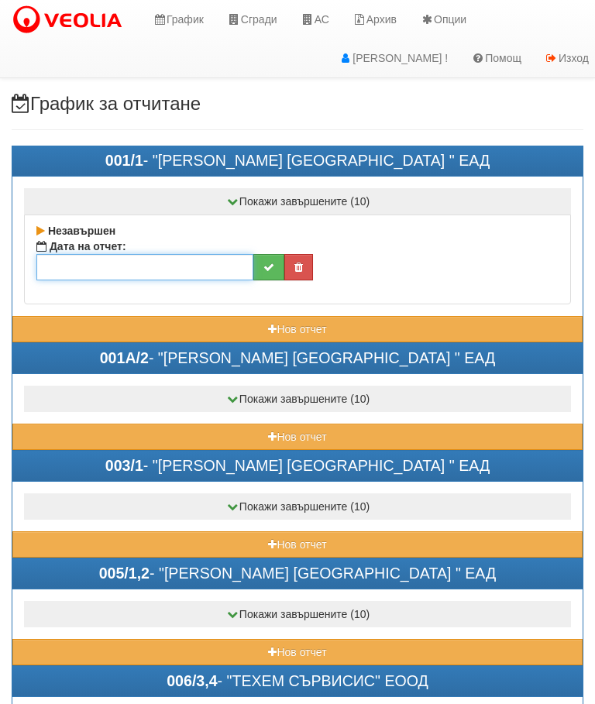
click at [149, 265] on input "text" at bounding box center [144, 267] width 217 height 26
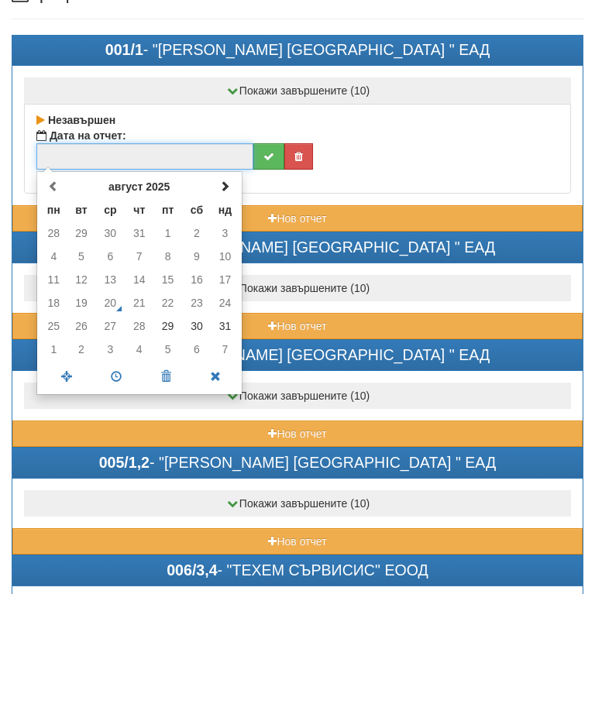
click at [223, 291] on span at bounding box center [224, 296] width 11 height 11
click at [51, 332] on td "1" at bounding box center [53, 343] width 27 height 23
click at [114, 474] on span at bounding box center [116, 487] width 50 height 27
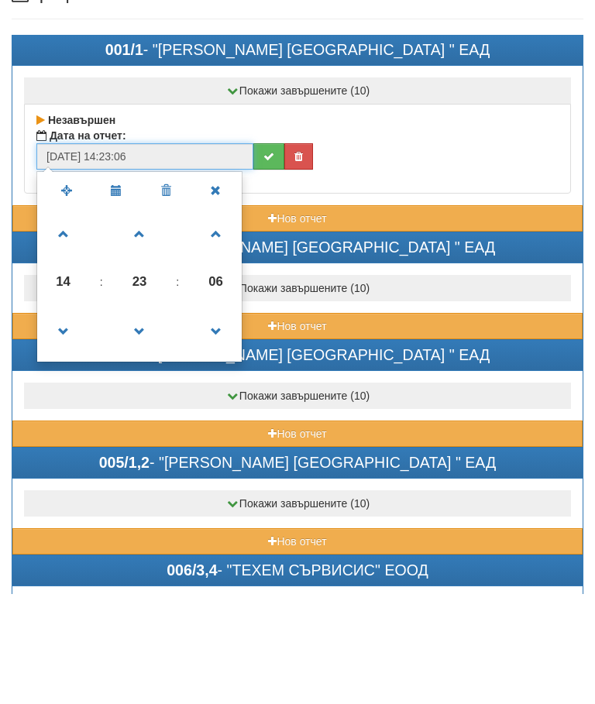
click at [144, 421] on span at bounding box center [140, 442] width 42 height 42
click at [143, 421] on span at bounding box center [140, 442] width 42 height 42
click at [145, 421] on span at bounding box center [140, 442] width 42 height 42
click at [143, 421] on span at bounding box center [140, 442] width 42 height 42
click at [139, 324] on span at bounding box center [140, 345] width 42 height 42
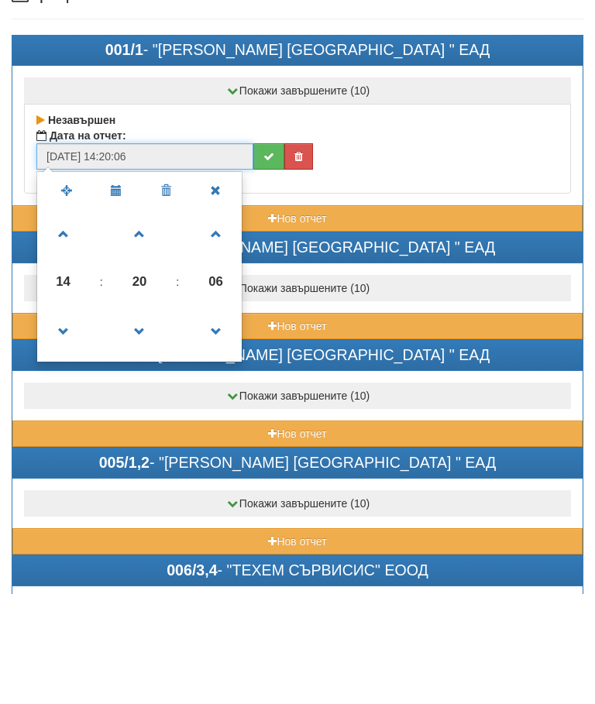
click at [60, 324] on span at bounding box center [64, 345] width 42 height 42
type input "01/09/2025 15:20:06"
click at [264, 254] on button "submit" at bounding box center [268, 267] width 31 height 26
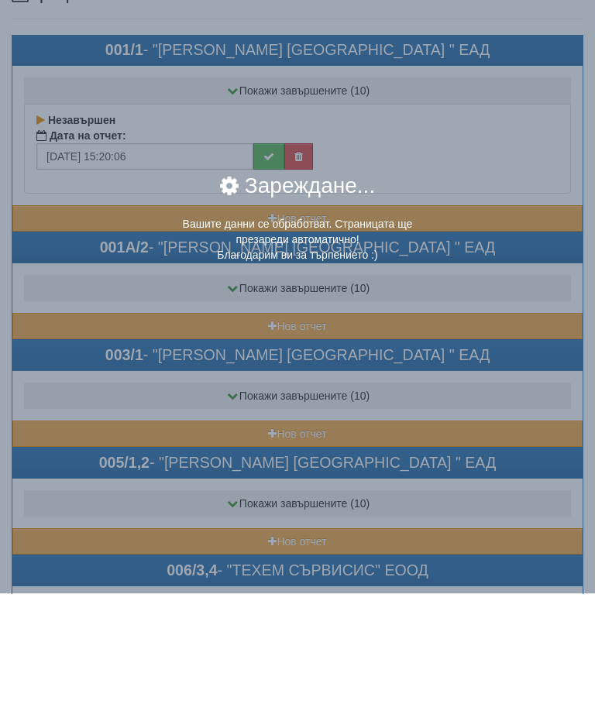
scroll to position [111, 0]
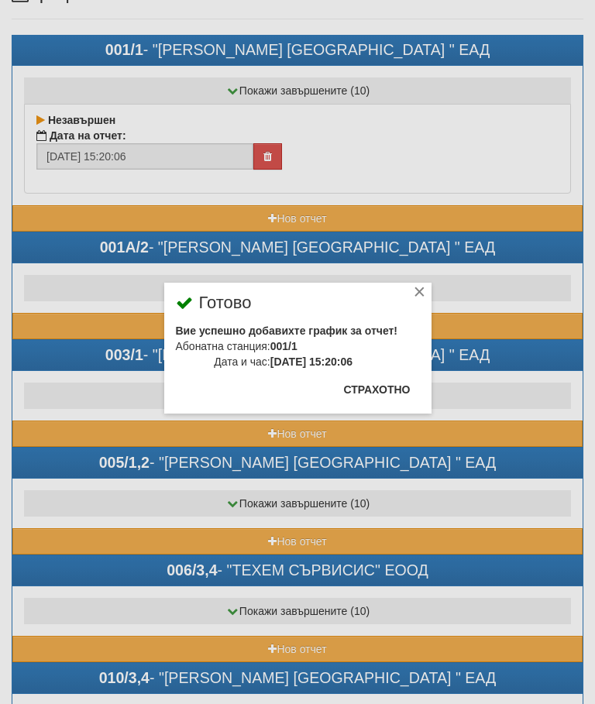
click at [385, 386] on button "Страхотно" at bounding box center [377, 389] width 85 height 25
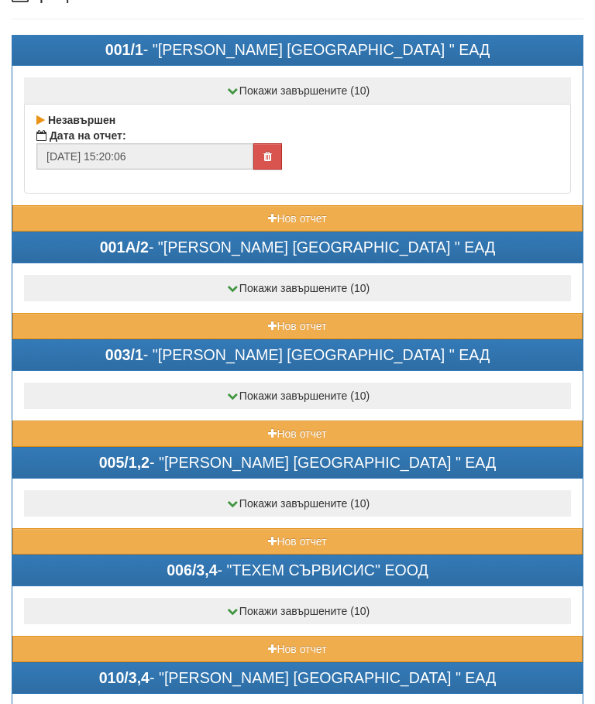
click at [203, 318] on button "Нов отчет" at bounding box center [297, 326] width 570 height 26
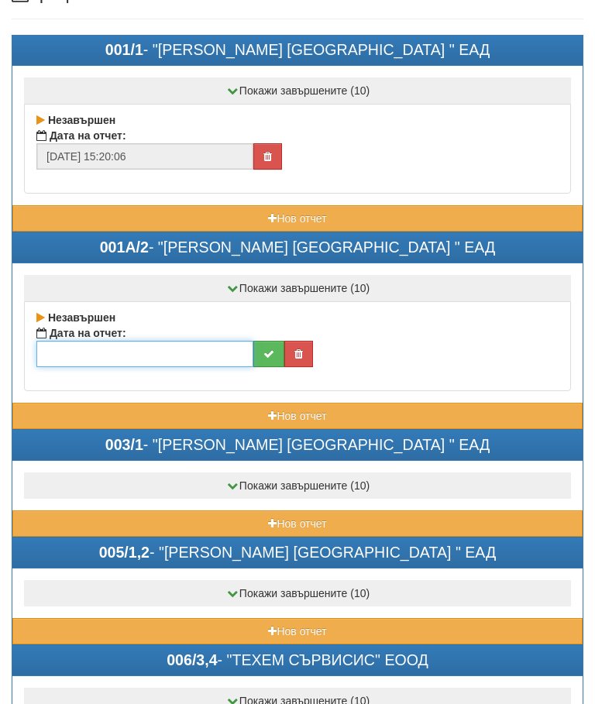
click at [147, 359] on input "text" at bounding box center [144, 354] width 217 height 26
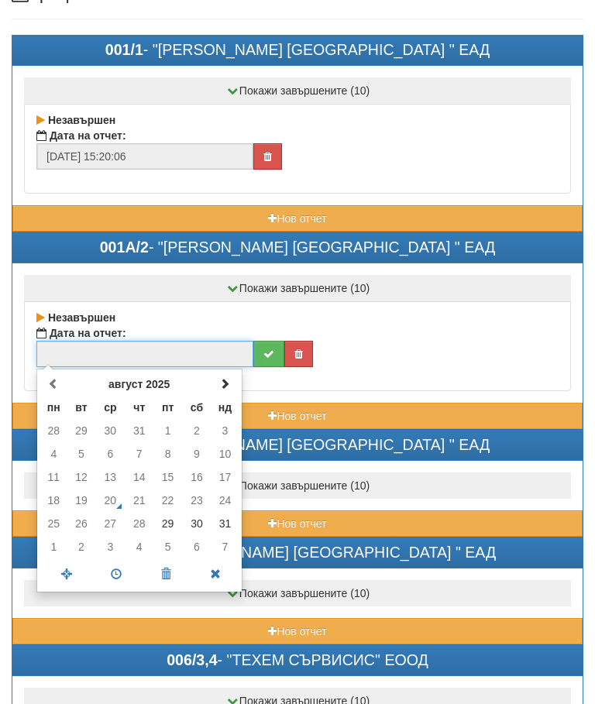
scroll to position [110, 0]
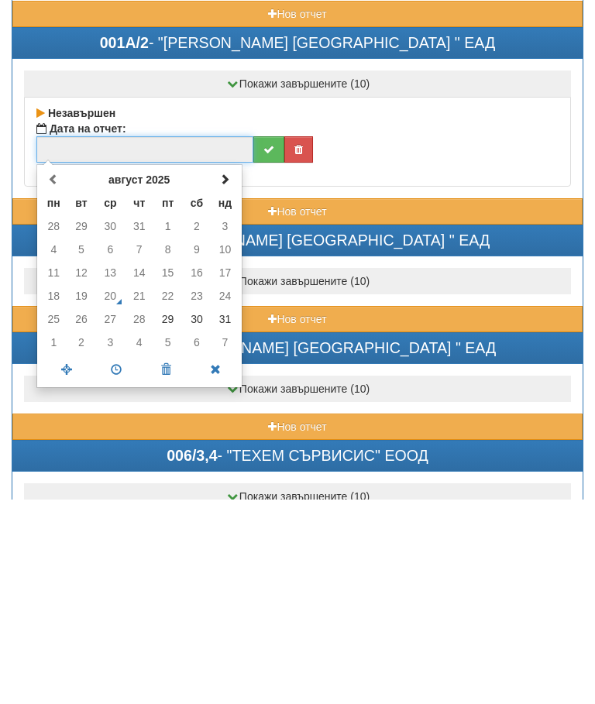
click at [189, 513] on td "30" at bounding box center [196, 524] width 29 height 23
click at [116, 562] on span at bounding box center [116, 575] width 50 height 27
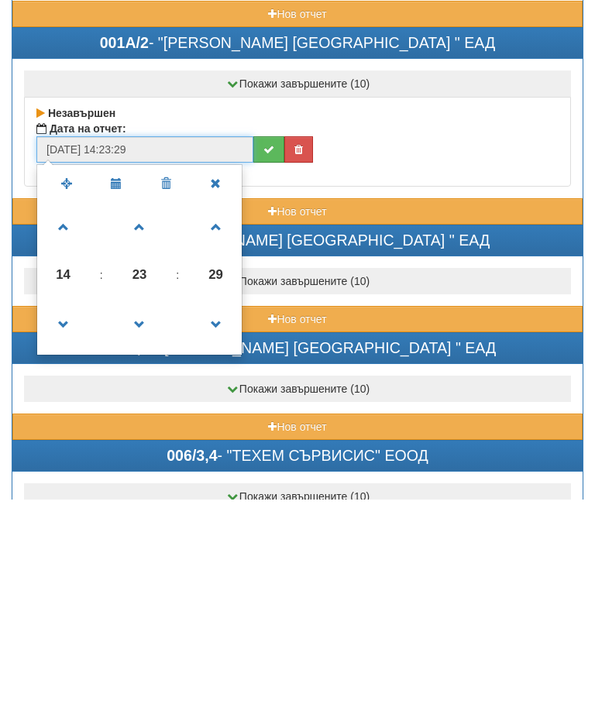
click at [146, 509] on span at bounding box center [140, 530] width 42 height 42
click at [141, 509] on span at bounding box center [140, 530] width 42 height 42
click at [142, 509] on span at bounding box center [140, 530] width 42 height 42
click at [140, 509] on span at bounding box center [140, 530] width 42 height 42
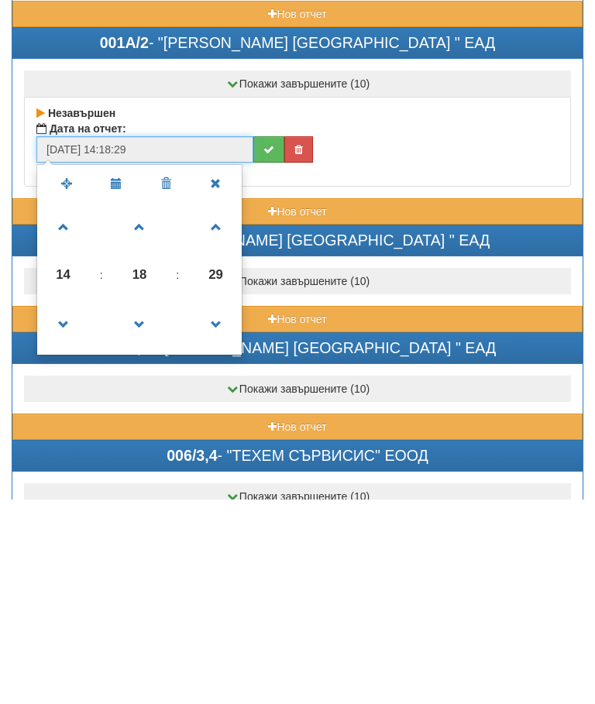
click at [139, 509] on span at bounding box center [140, 530] width 42 height 42
click at [142, 509] on span at bounding box center [140, 530] width 42 height 42
click at [150, 509] on span at bounding box center [140, 530] width 42 height 42
click at [140, 509] on span at bounding box center [140, 530] width 42 height 42
click at [148, 509] on span at bounding box center [140, 530] width 42 height 42
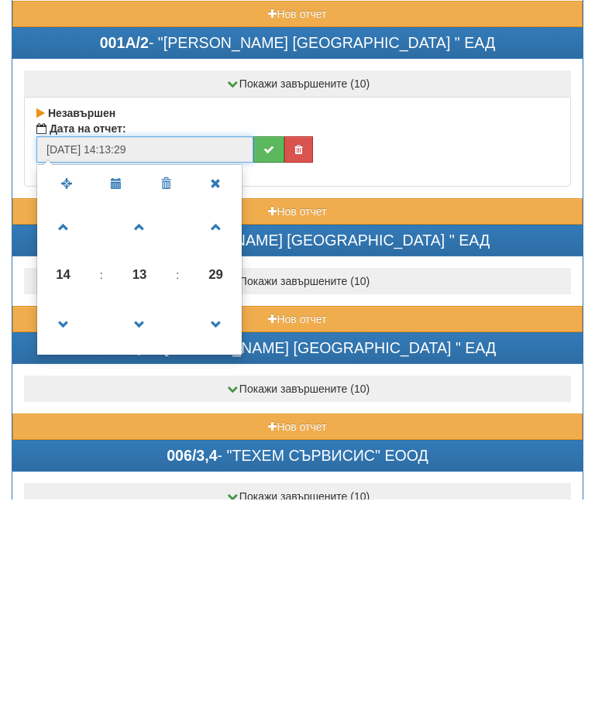
click at [148, 509] on span at bounding box center [140, 530] width 42 height 42
click at [149, 509] on span at bounding box center [140, 530] width 42 height 42
click at [146, 509] on span at bounding box center [140, 530] width 42 height 42
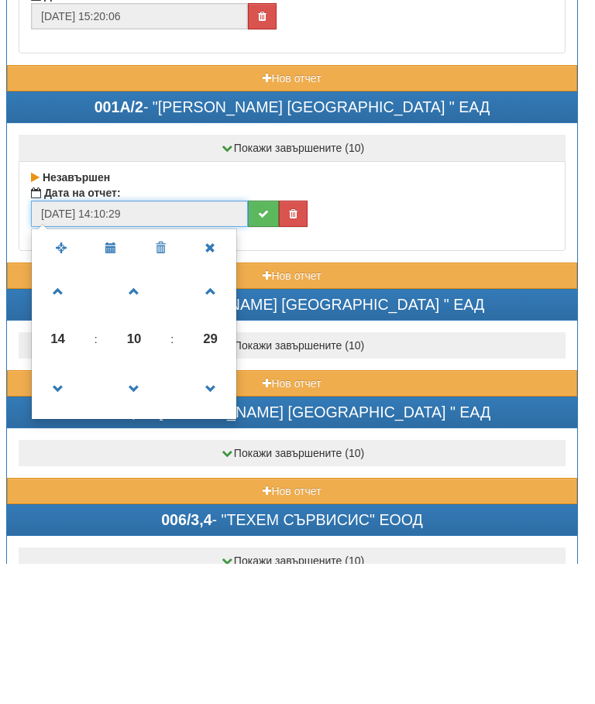
click at [129, 509] on span at bounding box center [134, 530] width 42 height 42
click at [132, 509] on span at bounding box center [134, 530] width 42 height 42
click at [136, 509] on span at bounding box center [134, 530] width 42 height 42
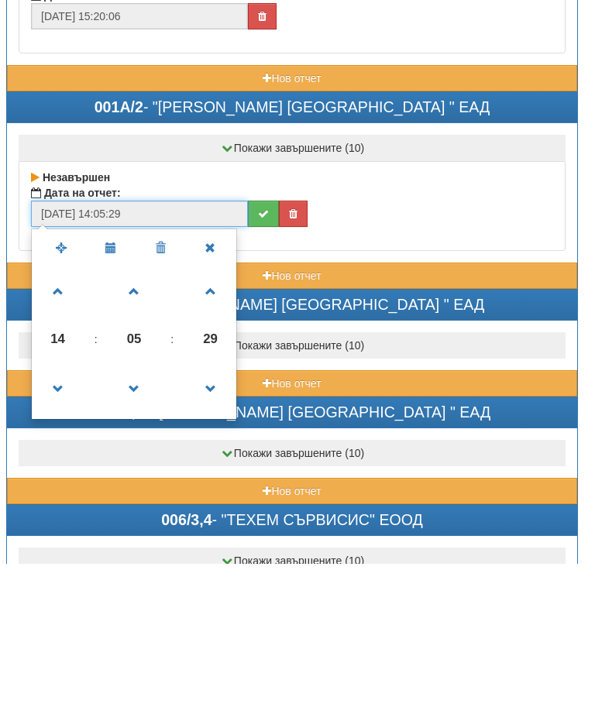
click at [142, 509] on span at bounding box center [134, 530] width 42 height 42
click at [128, 509] on span at bounding box center [134, 530] width 42 height 42
click at [136, 509] on span at bounding box center [134, 530] width 42 height 42
click at [139, 509] on span at bounding box center [134, 530] width 42 height 42
click at [148, 509] on span at bounding box center [134, 530] width 42 height 42
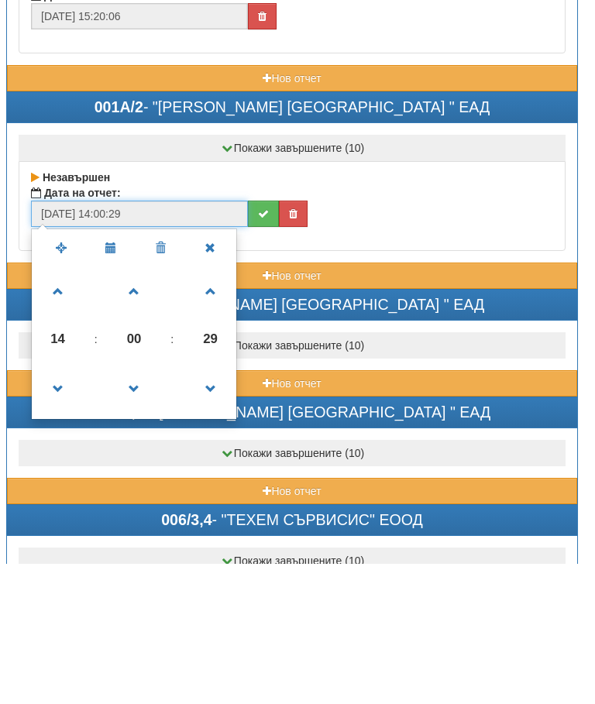
click at [47, 411] on span at bounding box center [58, 432] width 42 height 42
type input "30/08/2025 15:00:29"
click at [252, 342] on button "submit" at bounding box center [263, 355] width 31 height 26
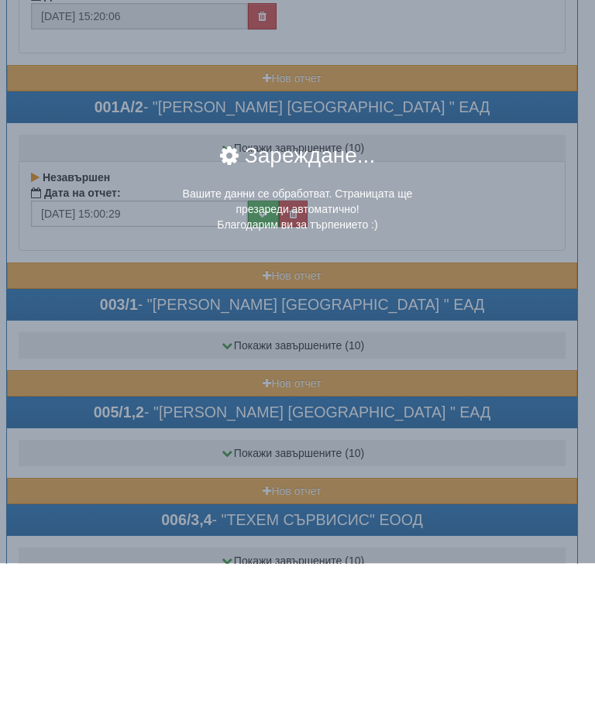
scroll to position [251, 5]
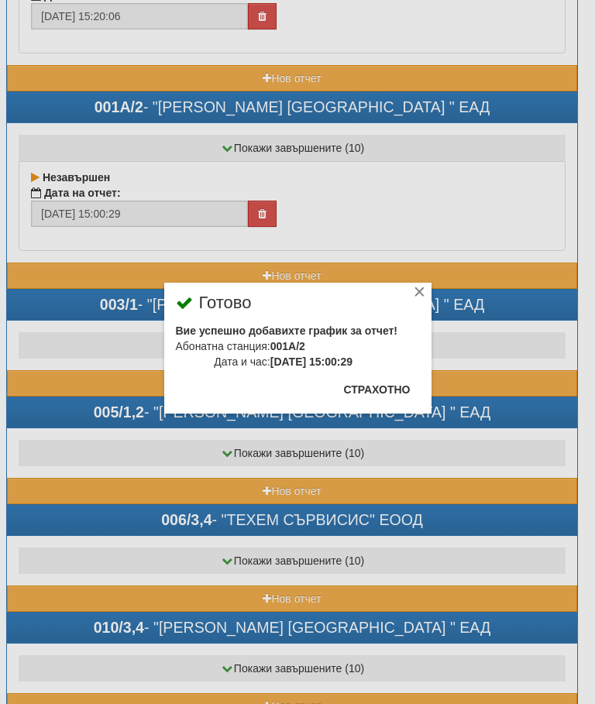
click at [387, 386] on button "Страхотно" at bounding box center [377, 389] width 85 height 25
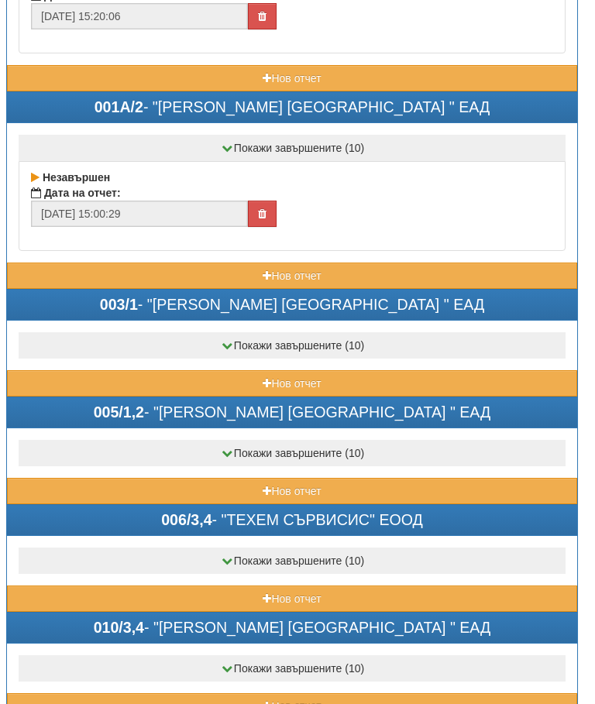
click at [204, 371] on button "Нов отчет" at bounding box center [292, 383] width 570 height 26
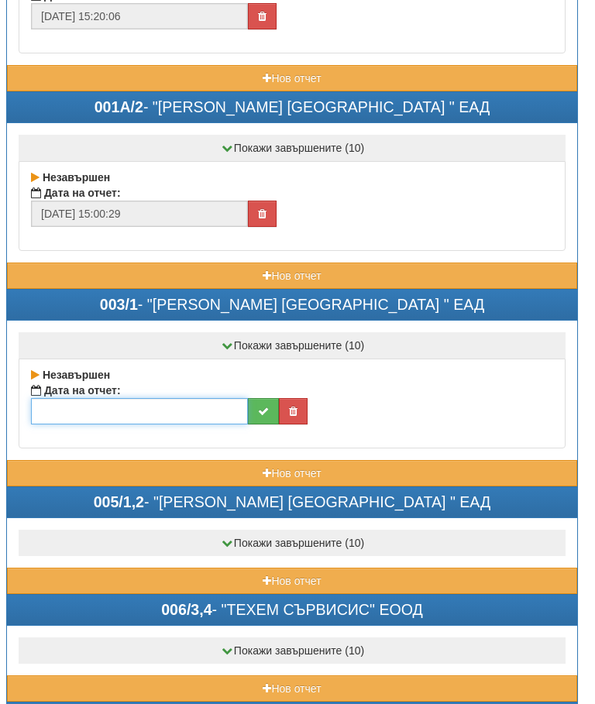
click at [140, 413] on input "text" at bounding box center [139, 411] width 217 height 26
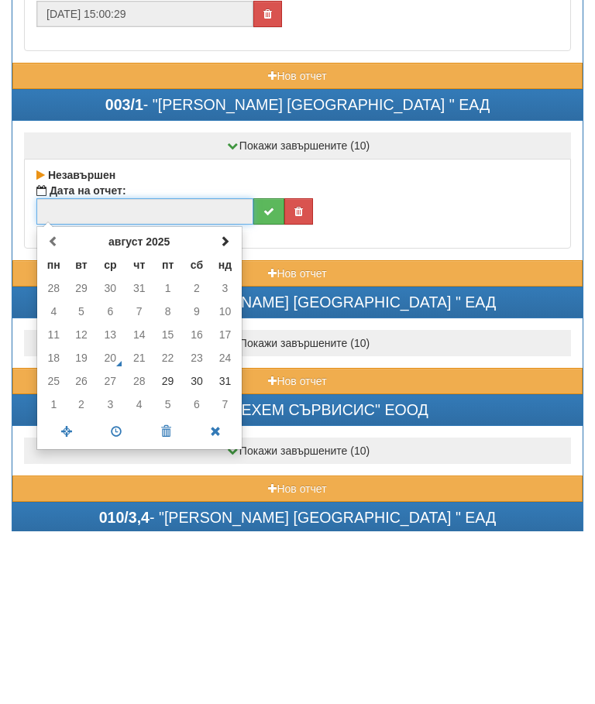
scroll to position [279, 0]
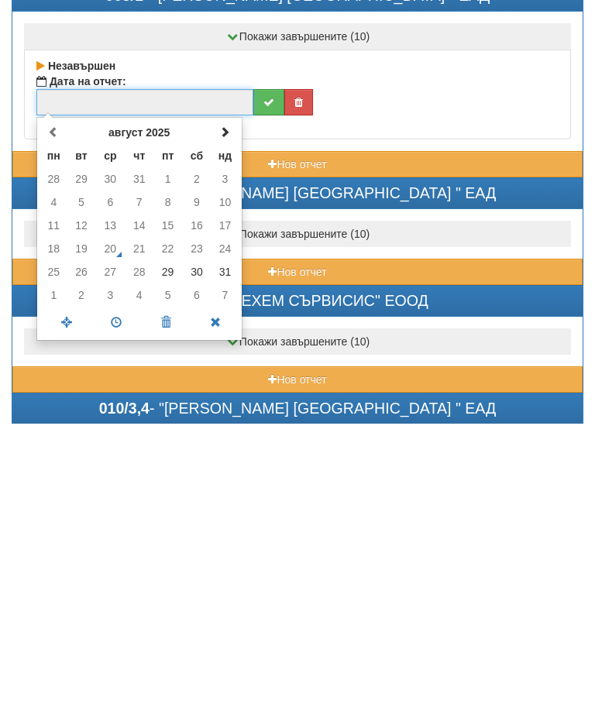
click at [219, 407] on span at bounding box center [224, 412] width 11 height 11
click at [51, 448] on td "1" at bounding box center [53, 459] width 27 height 23
click at [116, 590] on span at bounding box center [116, 603] width 50 height 27
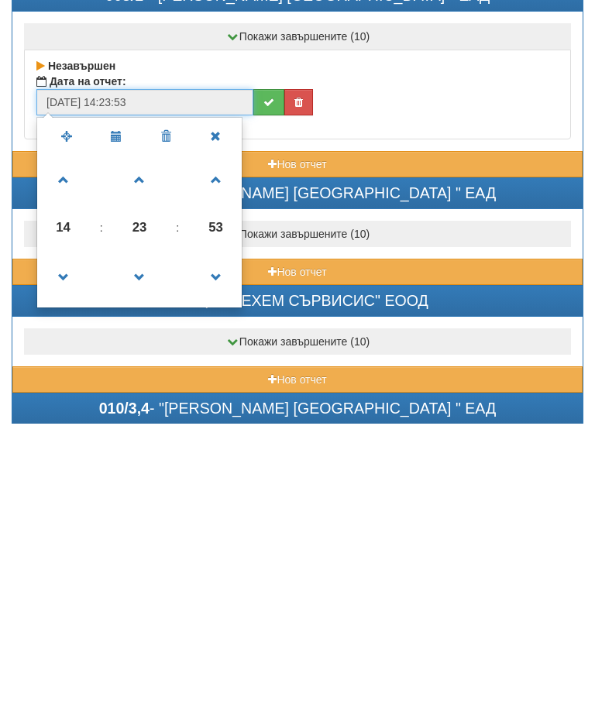
click at [136, 538] on span at bounding box center [140, 559] width 42 height 42
click at [146, 538] on span at bounding box center [140, 559] width 42 height 42
click at [145, 538] on span at bounding box center [140, 559] width 42 height 42
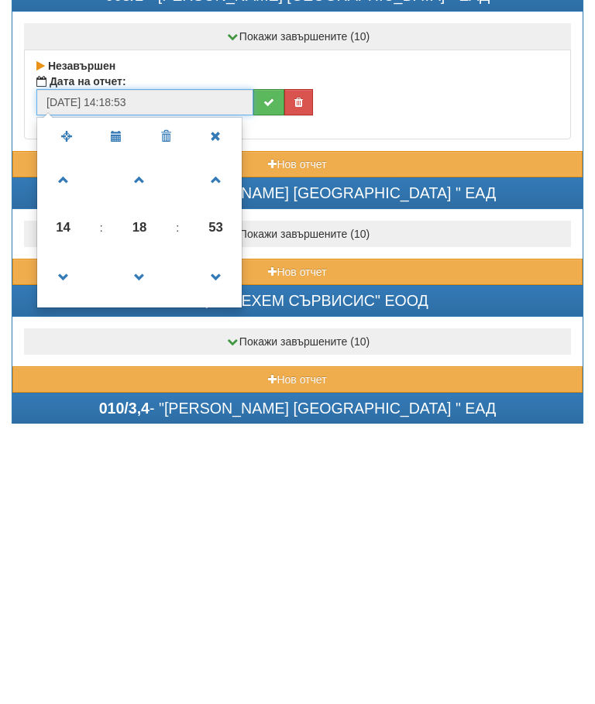
click at [149, 538] on span at bounding box center [140, 559] width 42 height 42
click at [148, 538] on span at bounding box center [140, 559] width 42 height 42
click at [144, 538] on span at bounding box center [140, 559] width 42 height 42
click at [143, 538] on span at bounding box center [140, 559] width 42 height 42
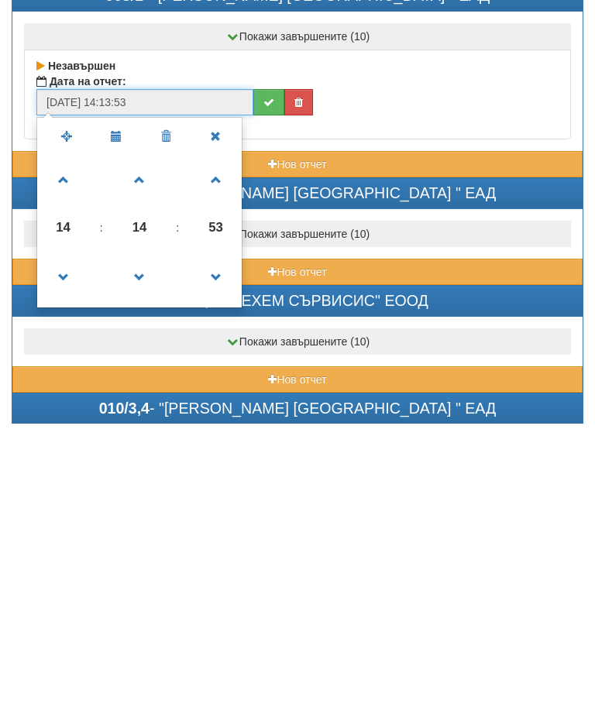
click at [143, 538] on span at bounding box center [140, 559] width 42 height 42
click at [149, 538] on span at bounding box center [140, 559] width 42 height 42
click at [148, 538] on span at bounding box center [140, 559] width 42 height 42
click at [147, 538] on span at bounding box center [140, 559] width 42 height 42
click at [136, 538] on span at bounding box center [140, 559] width 42 height 42
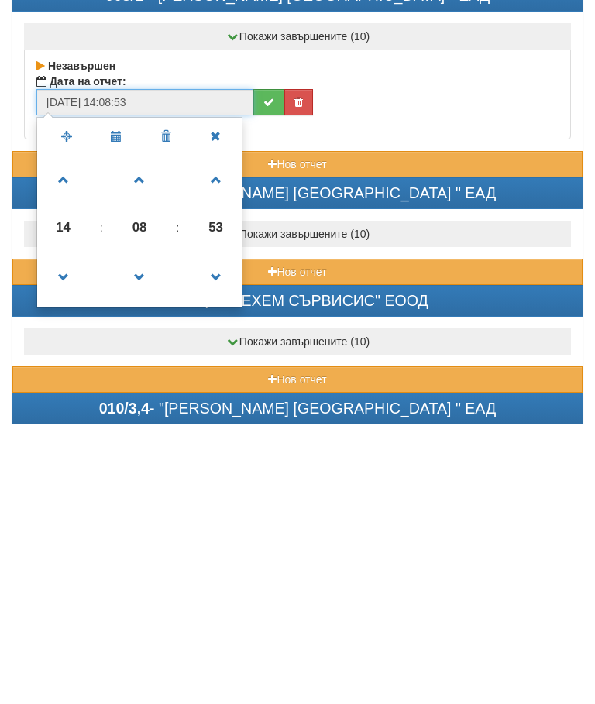
click at [148, 538] on span at bounding box center [140, 559] width 42 height 42
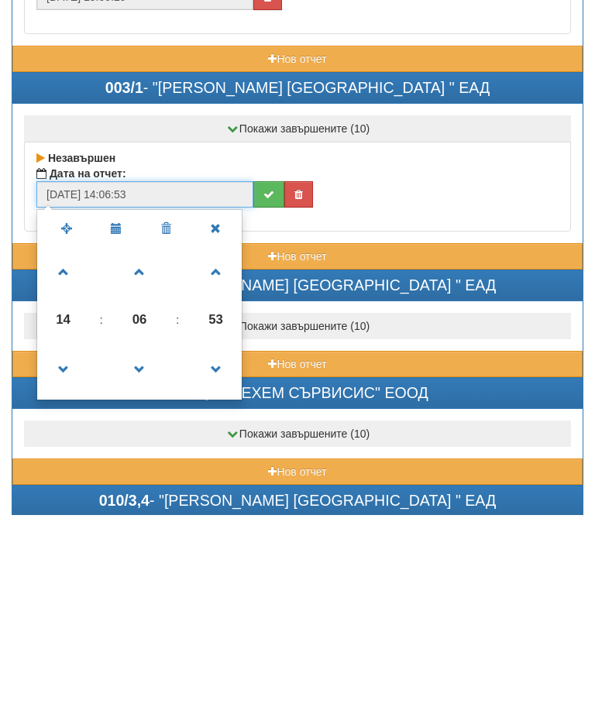
click at [136, 538] on span at bounding box center [140, 559] width 42 height 42
click at [144, 538] on span at bounding box center [140, 559] width 42 height 42
click at [138, 538] on span at bounding box center [140, 559] width 42 height 42
click at [137, 538] on span at bounding box center [140, 559] width 42 height 42
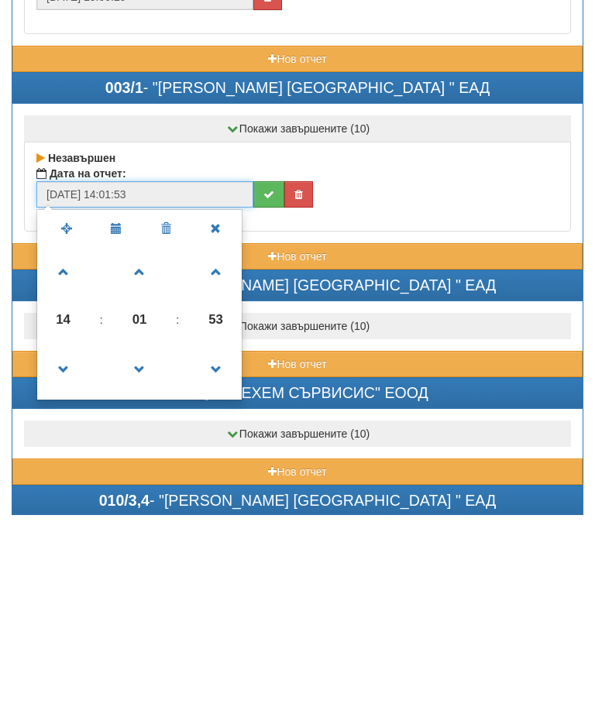
click at [141, 538] on span at bounding box center [140, 559] width 42 height 42
click at [149, 538] on span at bounding box center [140, 559] width 42 height 42
click at [143, 440] on span at bounding box center [140, 461] width 42 height 42
click at [69, 440] on span at bounding box center [64, 461] width 42 height 42
click at [61, 440] on span at bounding box center [64, 461] width 42 height 42
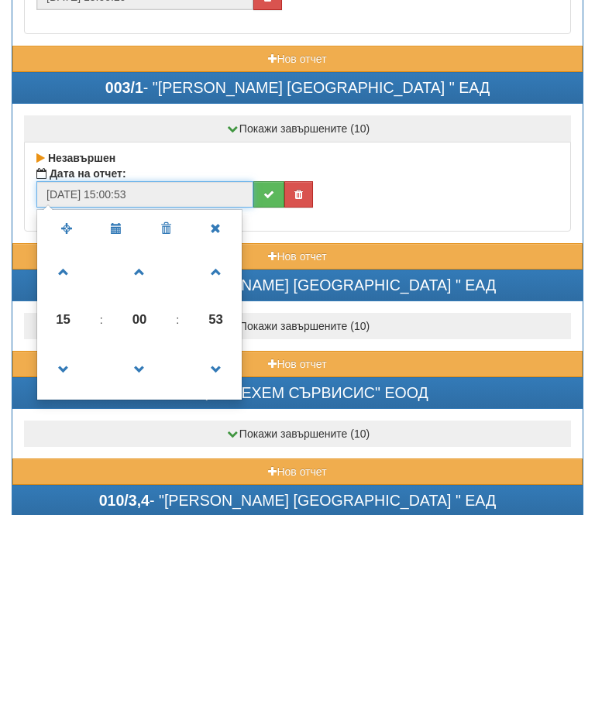
type input "01/09/2025 16:00:53"
click at [263, 370] on button "submit" at bounding box center [268, 383] width 31 height 26
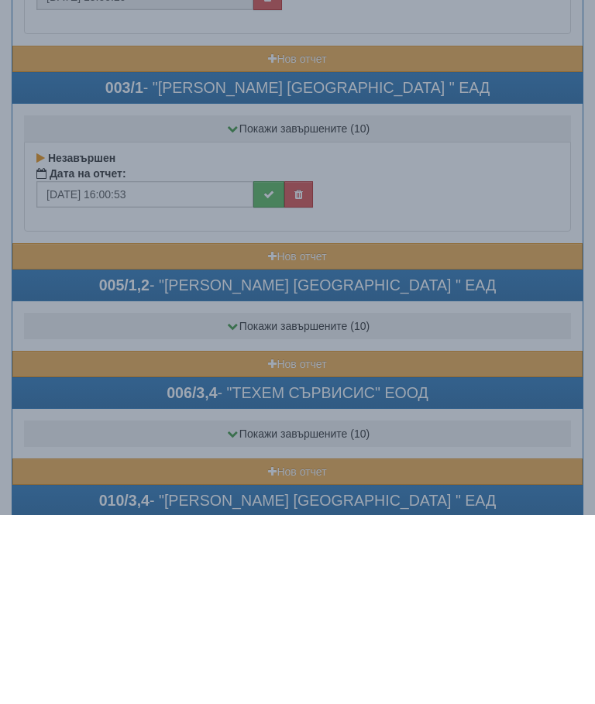
scroll to position [468, 0]
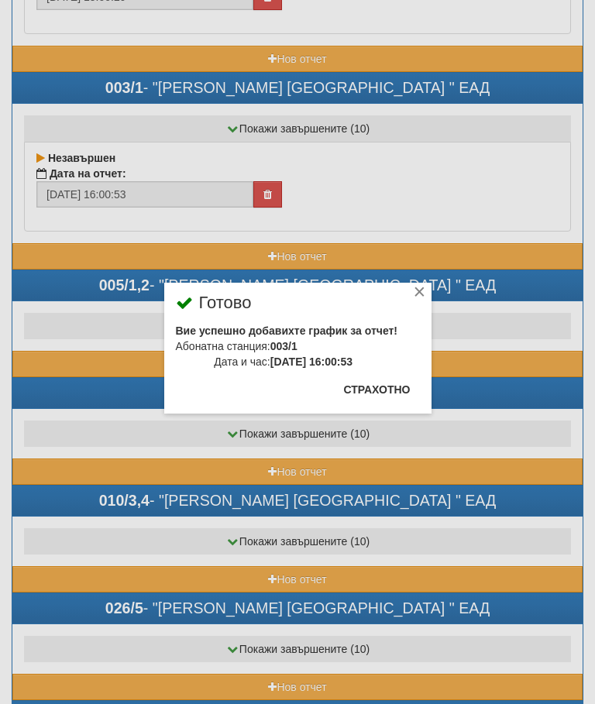
click at [381, 386] on button "Страхотно" at bounding box center [377, 389] width 85 height 25
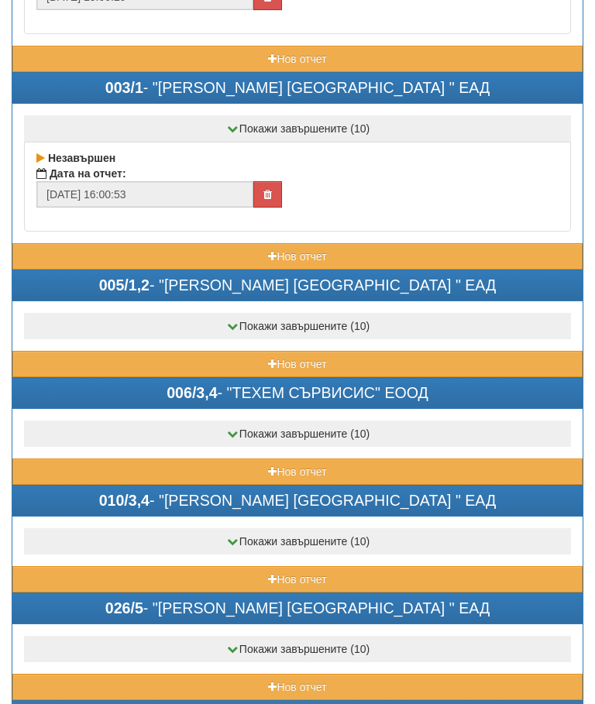
click at [197, 365] on button "Нов отчет" at bounding box center [297, 364] width 570 height 26
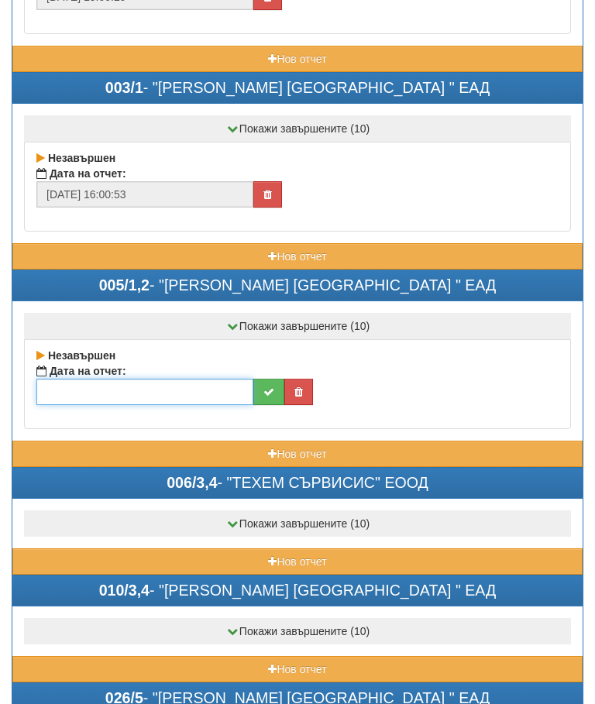
click at [154, 390] on input "text" at bounding box center [144, 392] width 217 height 26
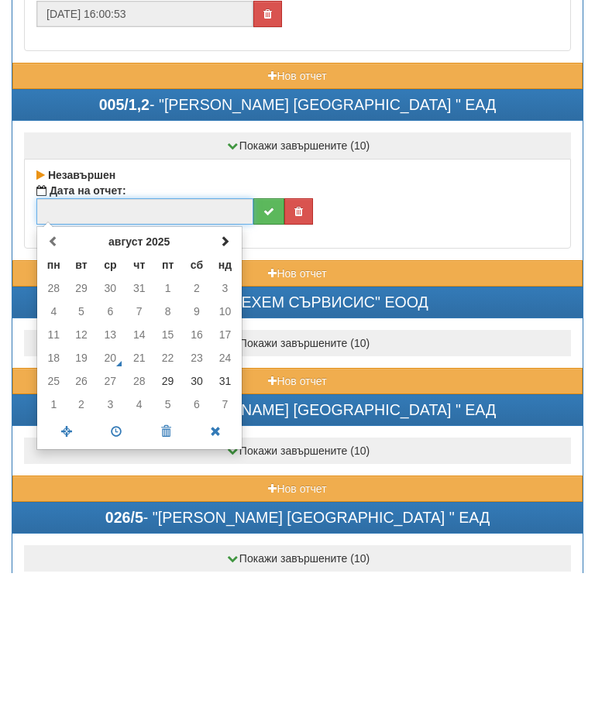
scroll to position [518, 0]
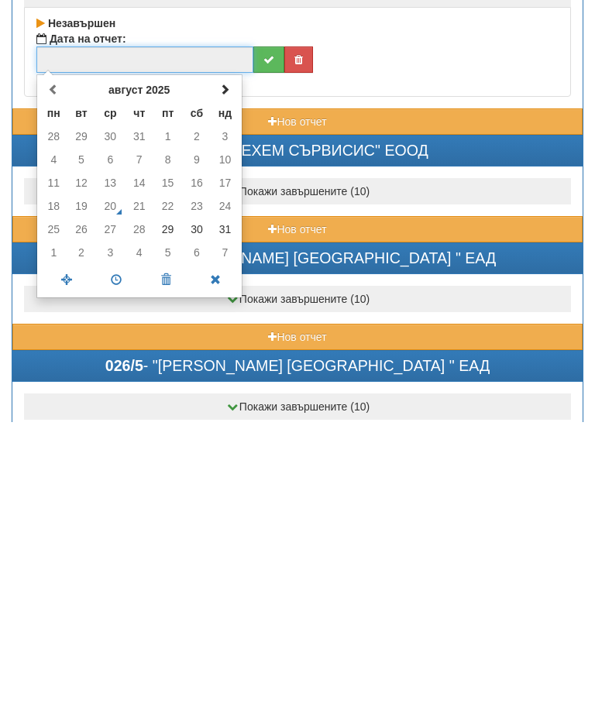
click at [197, 500] on td "30" at bounding box center [196, 511] width 29 height 23
click at [116, 548] on span at bounding box center [116, 561] width 50 height 27
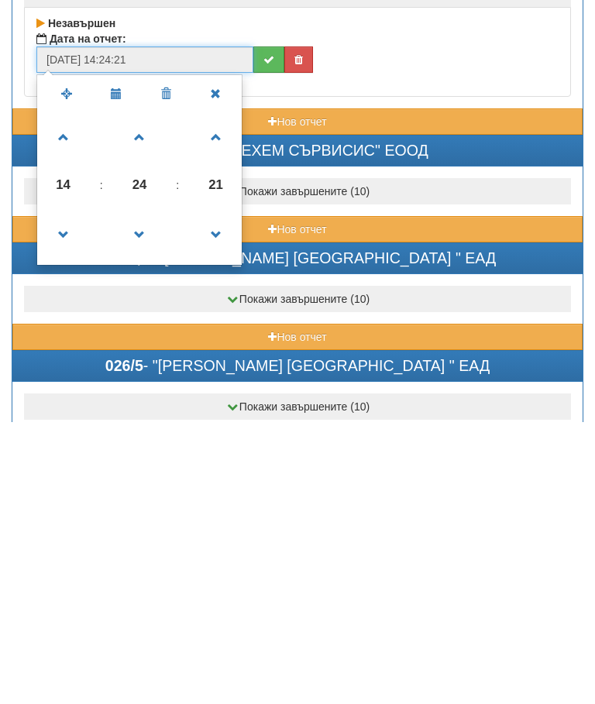
click at [142, 398] on span at bounding box center [140, 419] width 42 height 42
click at [141, 398] on span at bounding box center [140, 419] width 42 height 42
click at [147, 398] on span at bounding box center [140, 419] width 42 height 42
click at [146, 398] on span at bounding box center [140, 419] width 42 height 42
click at [149, 398] on span at bounding box center [140, 419] width 42 height 42
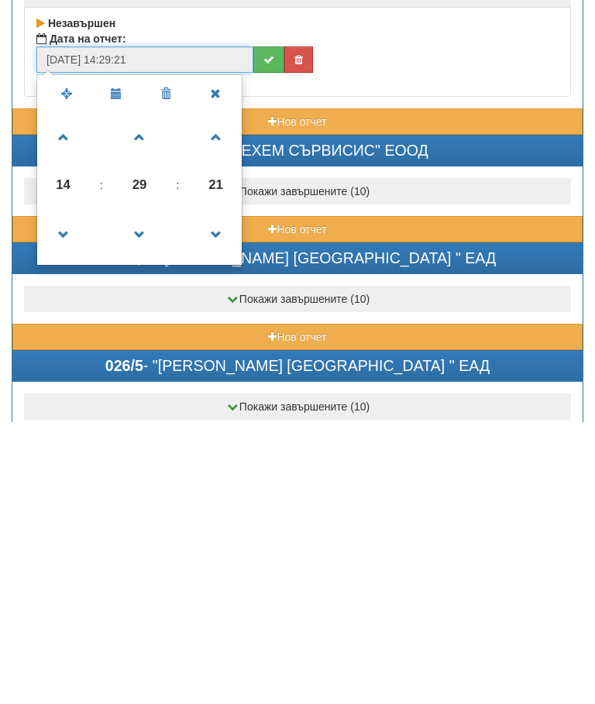
click at [151, 398] on span at bounding box center [140, 419] width 42 height 42
click at [149, 398] on span at bounding box center [140, 419] width 42 height 42
click at [154, 398] on span at bounding box center [140, 419] width 42 height 42
click at [155, 398] on span at bounding box center [140, 419] width 42 height 42
click at [148, 398] on span at bounding box center [140, 419] width 42 height 42
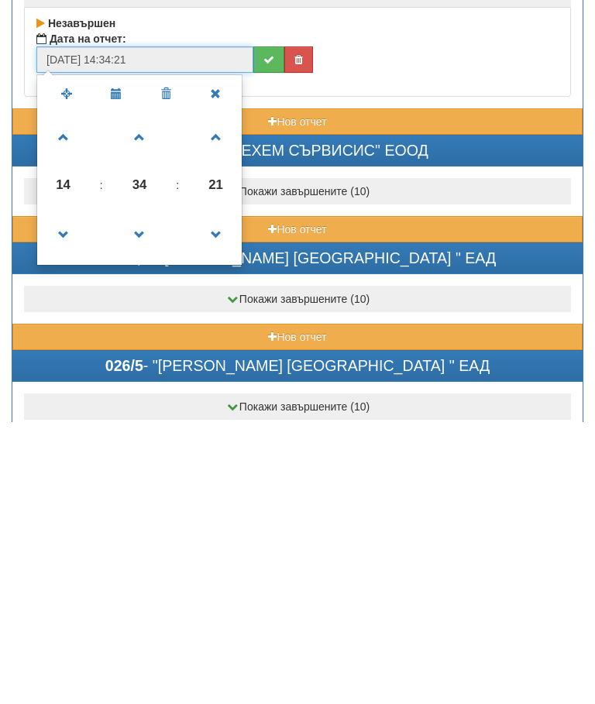
click at [147, 398] on span at bounding box center [140, 419] width 42 height 42
click at [152, 398] on span at bounding box center [140, 419] width 42 height 42
click at [153, 398] on span at bounding box center [140, 419] width 42 height 42
click at [147, 398] on span at bounding box center [140, 419] width 42 height 42
click at [146, 398] on span at bounding box center [140, 419] width 42 height 42
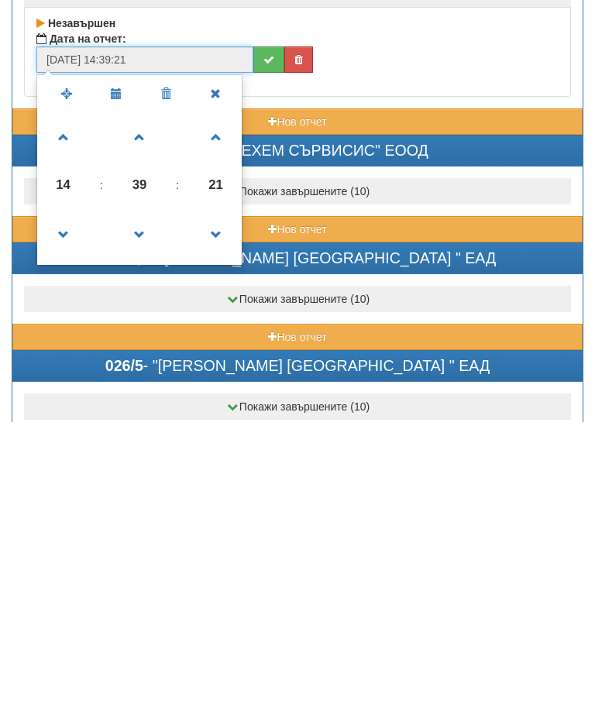
click at [149, 398] on span at bounding box center [140, 419] width 42 height 42
click at [64, 398] on span at bounding box center [64, 419] width 42 height 42
type input "30/08/2025 15:40:21"
click at [265, 328] on button "submit" at bounding box center [268, 341] width 31 height 26
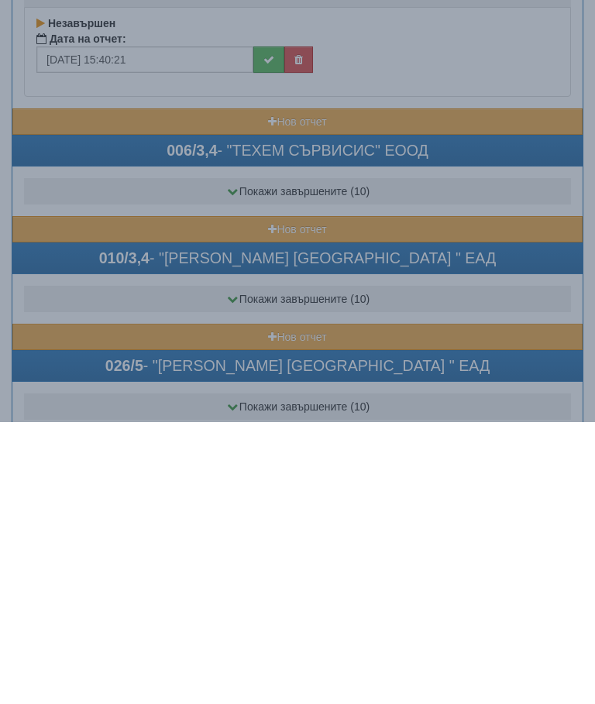
scroll to position [800, 0]
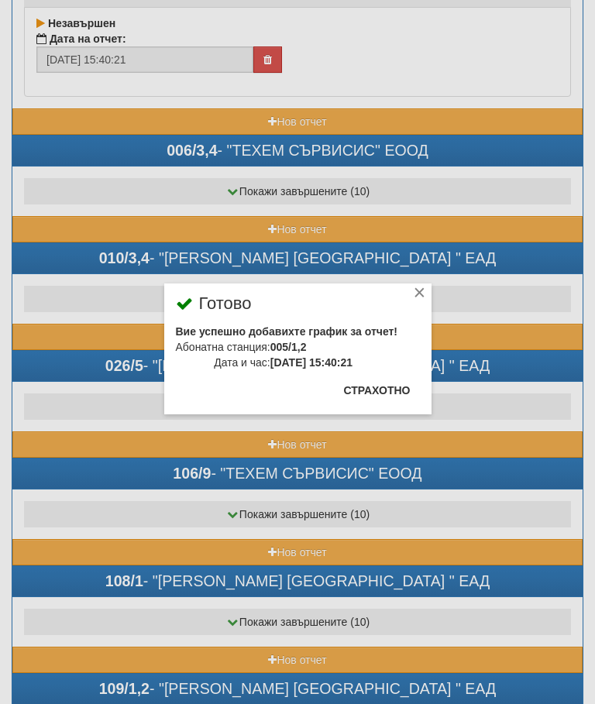
click at [375, 387] on button "Страхотно" at bounding box center [377, 390] width 85 height 25
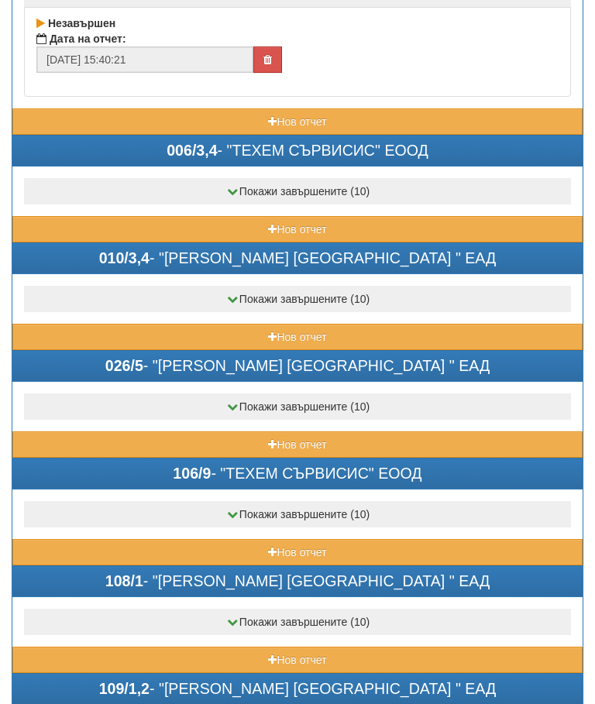
click at [219, 332] on button "Нов отчет" at bounding box center [297, 337] width 570 height 26
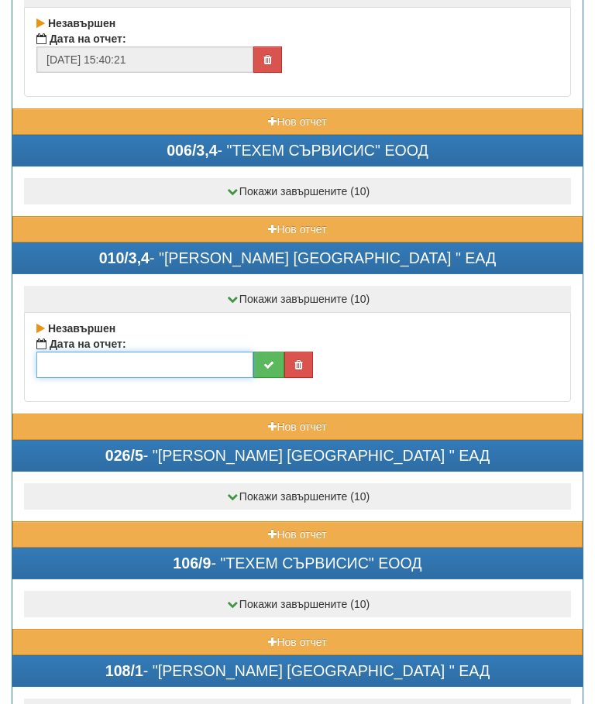
click at [157, 368] on input "text" at bounding box center [144, 365] width 217 height 26
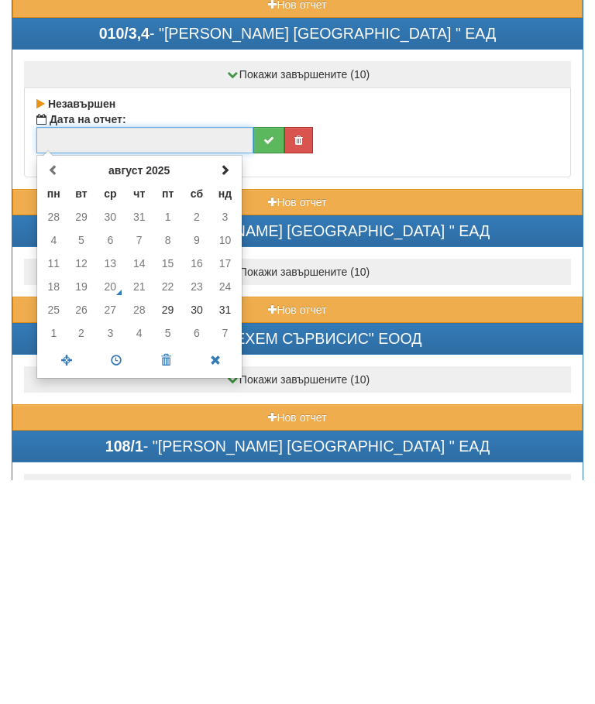
click at [200, 523] on td "30" at bounding box center [196, 534] width 29 height 23
click at [125, 572] on span at bounding box center [116, 585] width 50 height 27
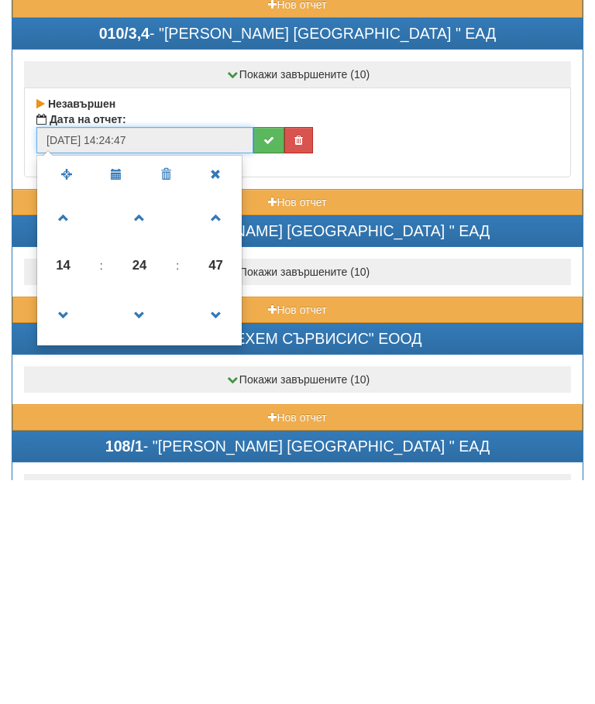
click at [138, 421] on span at bounding box center [140, 442] width 42 height 42
click at [146, 421] on span at bounding box center [140, 442] width 42 height 42
click at [149, 421] on span at bounding box center [140, 442] width 42 height 42
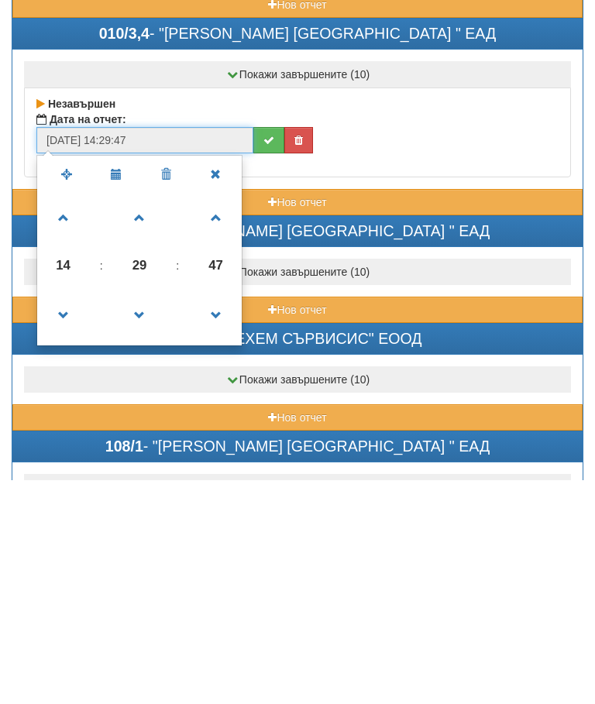
click at [149, 421] on span at bounding box center [140, 442] width 42 height 42
click at [74, 421] on span at bounding box center [64, 442] width 42 height 42
type input "30/08/2025 15:30:47"
click at [261, 352] on button "submit" at bounding box center [268, 365] width 31 height 26
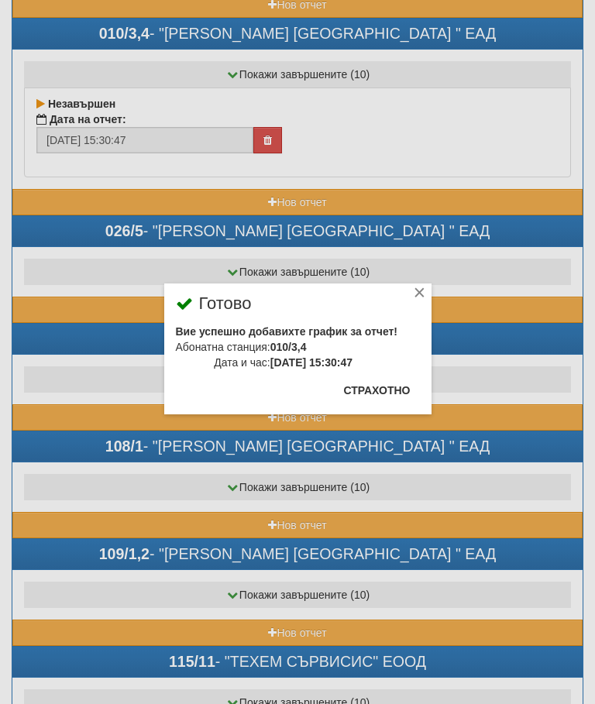
click at [379, 381] on button "Страхотно" at bounding box center [377, 390] width 85 height 25
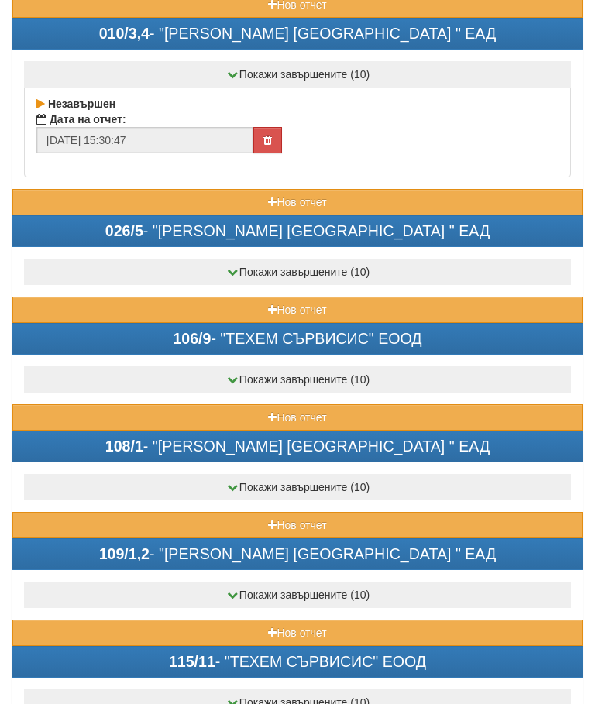
click at [214, 301] on button "Нов отчет" at bounding box center [297, 310] width 570 height 26
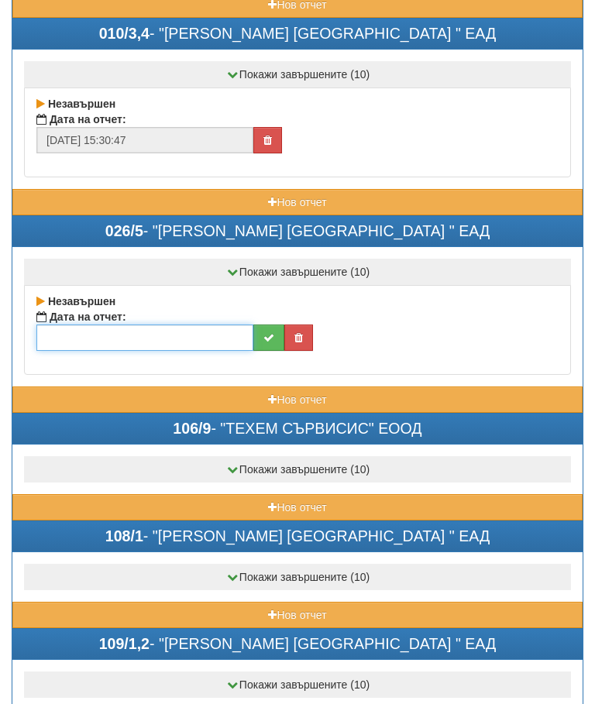
click at [145, 336] on input "text" at bounding box center [144, 338] width 217 height 26
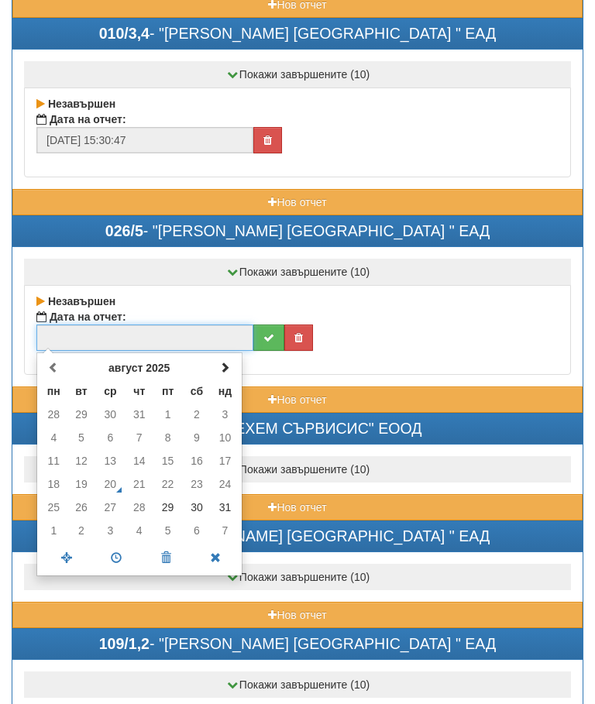
scroll to position [1024, 0]
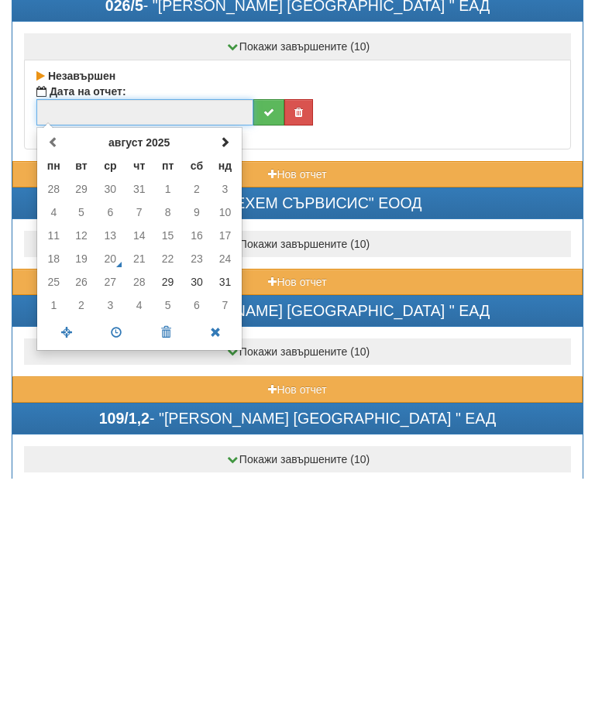
click at [194, 496] on td "30" at bounding box center [196, 507] width 29 height 23
click at [117, 545] on span at bounding box center [116, 558] width 50 height 27
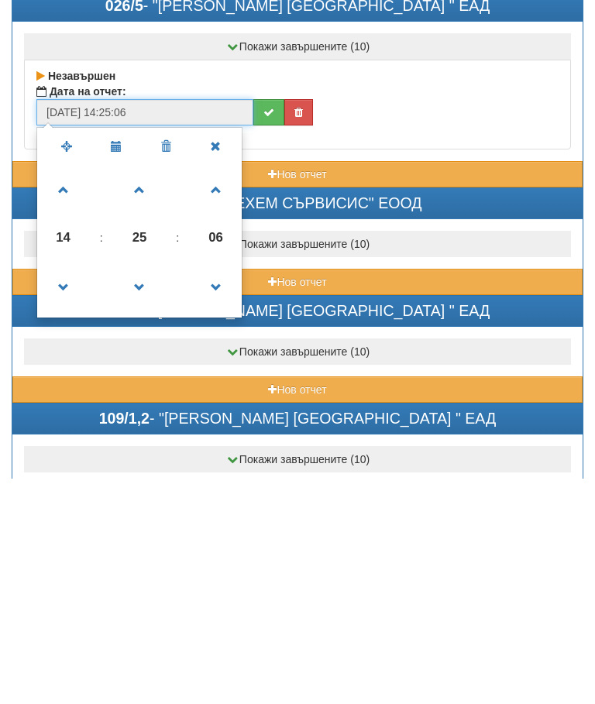
click at [144, 395] on span at bounding box center [140, 416] width 42 height 42
click at [141, 395] on span at bounding box center [140, 416] width 42 height 42
click at [149, 395] on span at bounding box center [140, 416] width 42 height 42
click at [147, 395] on span at bounding box center [140, 416] width 42 height 42
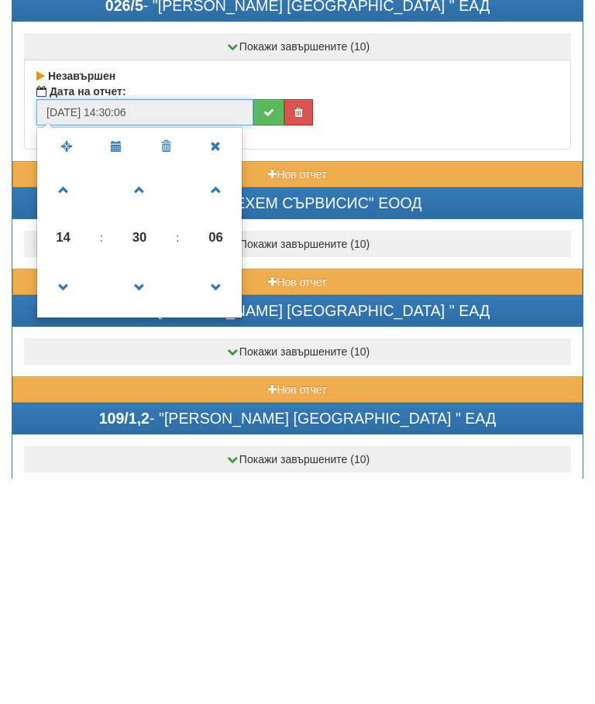
click at [149, 395] on span at bounding box center [140, 416] width 42 height 42
click at [153, 395] on span at bounding box center [140, 416] width 42 height 42
click at [151, 395] on span at bounding box center [140, 416] width 42 height 42
click at [150, 395] on span at bounding box center [140, 416] width 42 height 42
click at [153, 395] on span at bounding box center [140, 416] width 42 height 42
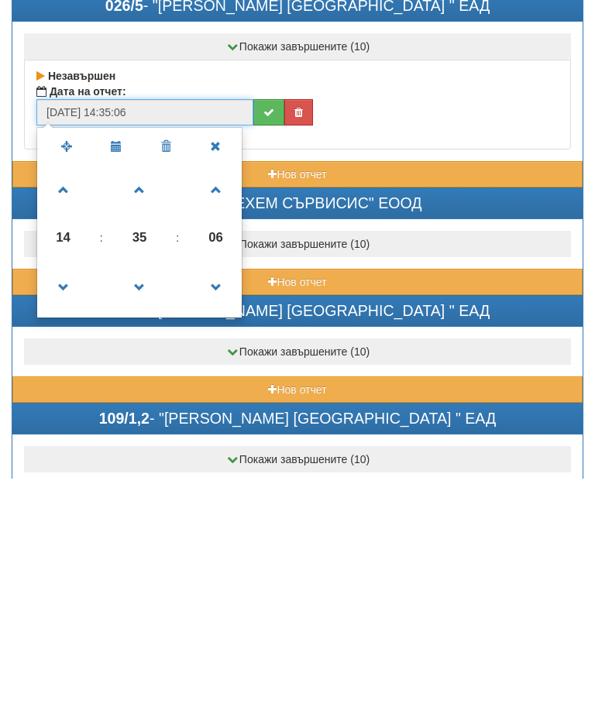
click at [151, 395] on span at bounding box center [140, 416] width 42 height 42
click at [152, 395] on span at bounding box center [140, 416] width 42 height 42
click at [151, 395] on span at bounding box center [140, 416] width 42 height 42
click at [190, 387] on td at bounding box center [178, 415] width 31 height 56
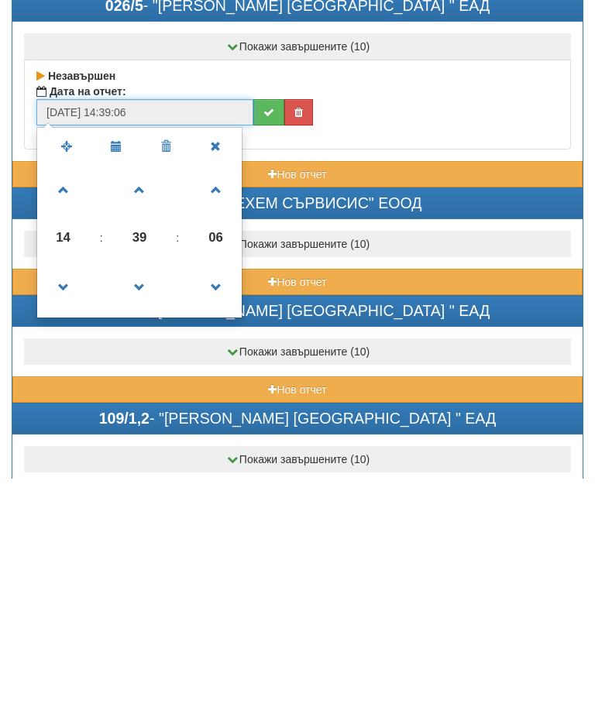
click at [144, 395] on span at bounding box center [140, 416] width 42 height 42
click at [68, 395] on span at bounding box center [64, 416] width 42 height 42
click at [67, 395] on span at bounding box center [64, 416] width 42 height 42
type input "30/08/2025 16:40:06"
click at [263, 325] on button "submit" at bounding box center [268, 338] width 31 height 26
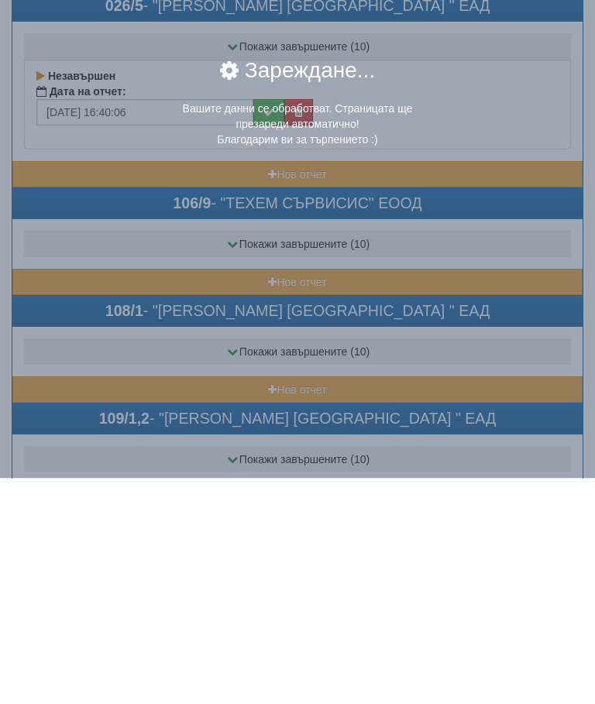
scroll to position [1250, 0]
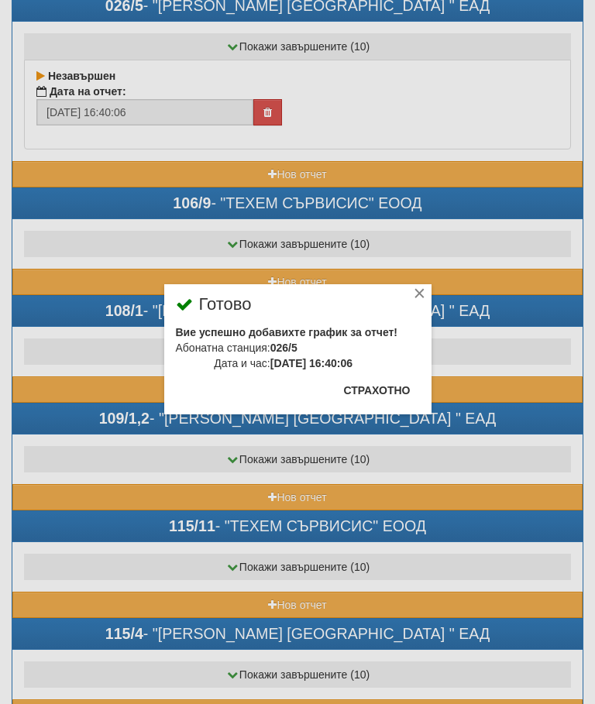
click at [378, 384] on button "Страхотно" at bounding box center [377, 390] width 85 height 25
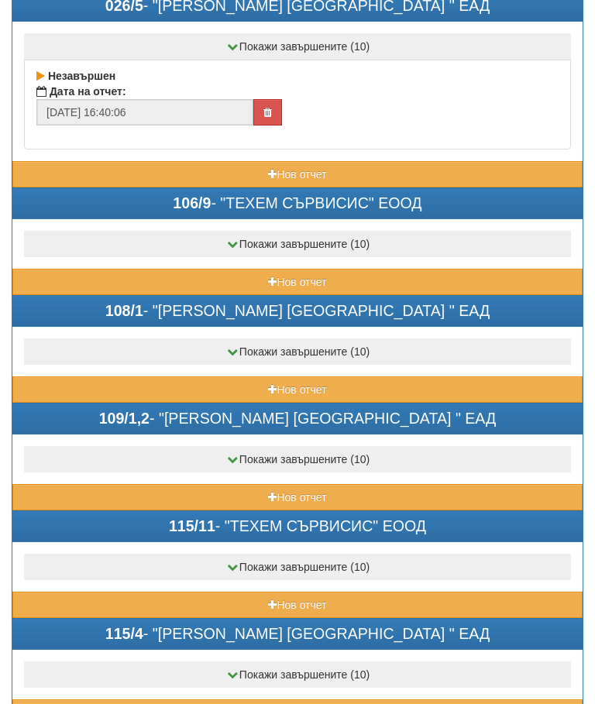
click at [201, 382] on button "Нов отчет" at bounding box center [297, 389] width 570 height 26
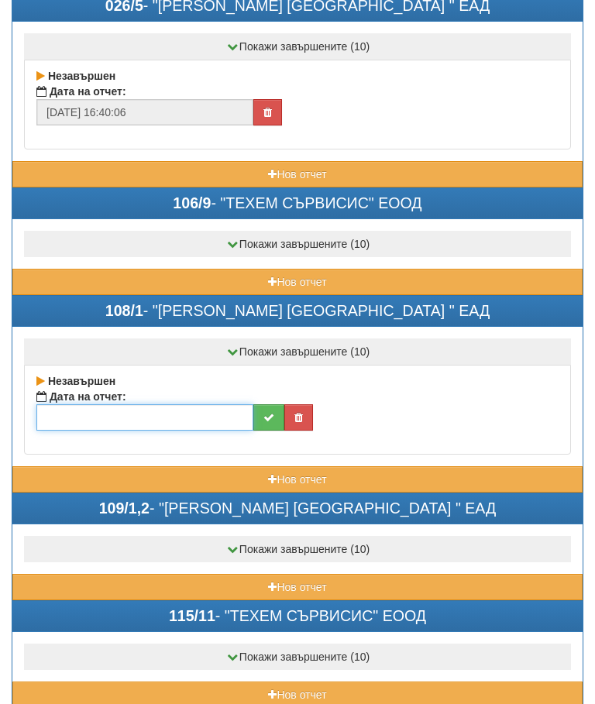
click at [156, 414] on input "text" at bounding box center [144, 417] width 217 height 26
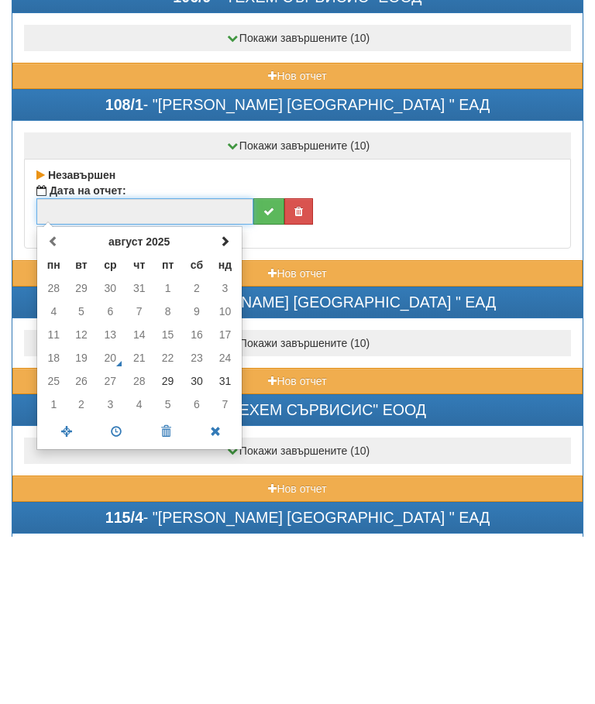
scroll to position [1290, 0]
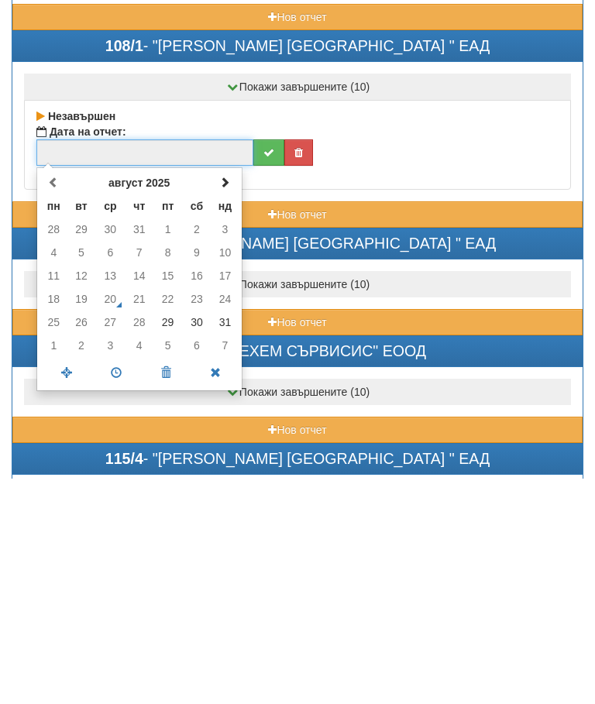
click at [228, 402] on span at bounding box center [224, 407] width 11 height 11
click at [53, 443] on td "1" at bounding box center [53, 454] width 27 height 23
click at [119, 585] on span at bounding box center [116, 598] width 50 height 27
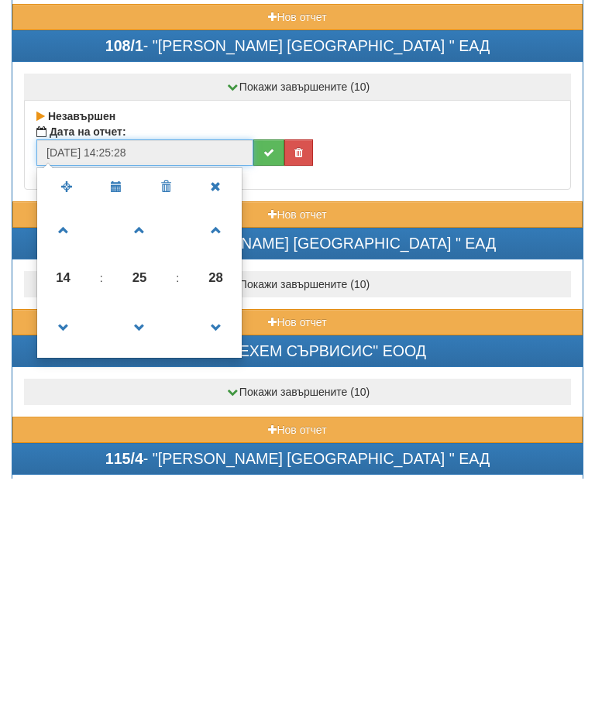
click at [142, 532] on span at bounding box center [140, 553] width 42 height 42
click at [148, 532] on span at bounding box center [140, 553] width 42 height 42
click at [142, 532] on span at bounding box center [140, 553] width 42 height 42
click at [146, 532] on span at bounding box center [140, 553] width 42 height 42
click at [140, 532] on span at bounding box center [140, 553] width 42 height 42
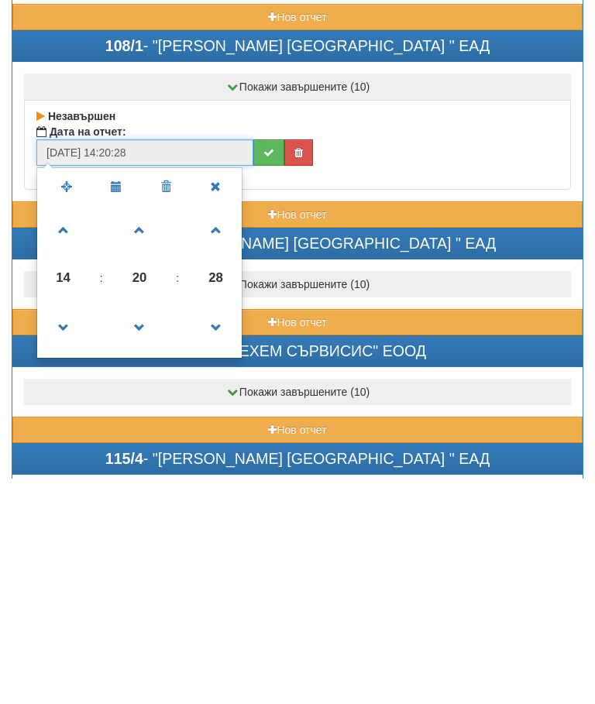
click at [140, 532] on span at bounding box center [140, 553] width 42 height 42
click at [144, 532] on span at bounding box center [140, 553] width 42 height 42
click at [147, 532] on span at bounding box center [140, 553] width 42 height 42
click at [148, 532] on span at bounding box center [140, 553] width 42 height 42
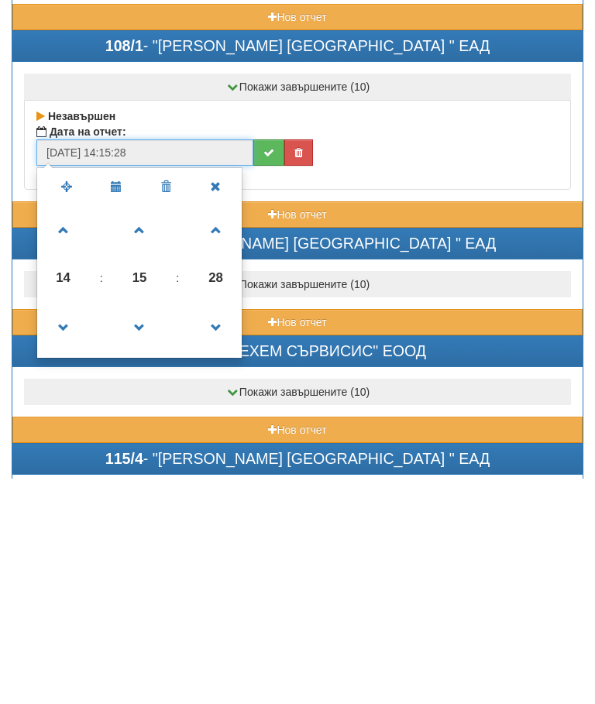
click at [143, 532] on span at bounding box center [140, 553] width 42 height 42
click at [145, 532] on span at bounding box center [140, 553] width 42 height 42
click at [146, 532] on span at bounding box center [140, 553] width 42 height 42
click at [149, 532] on span at bounding box center [140, 553] width 42 height 42
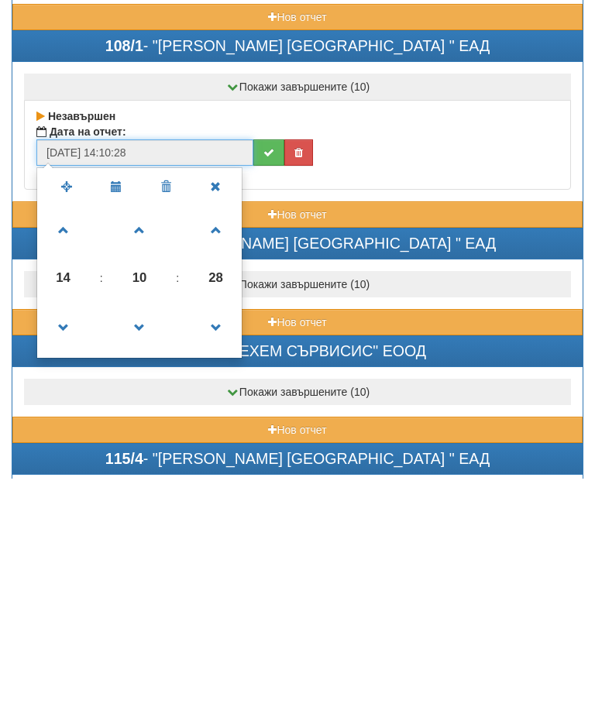
click at [153, 532] on span at bounding box center [140, 553] width 42 height 42
click at [147, 532] on span at bounding box center [140, 553] width 42 height 42
click at [139, 532] on span at bounding box center [140, 553] width 42 height 42
click at [142, 532] on span at bounding box center [140, 553] width 42 height 42
click at [149, 532] on span at bounding box center [140, 553] width 42 height 42
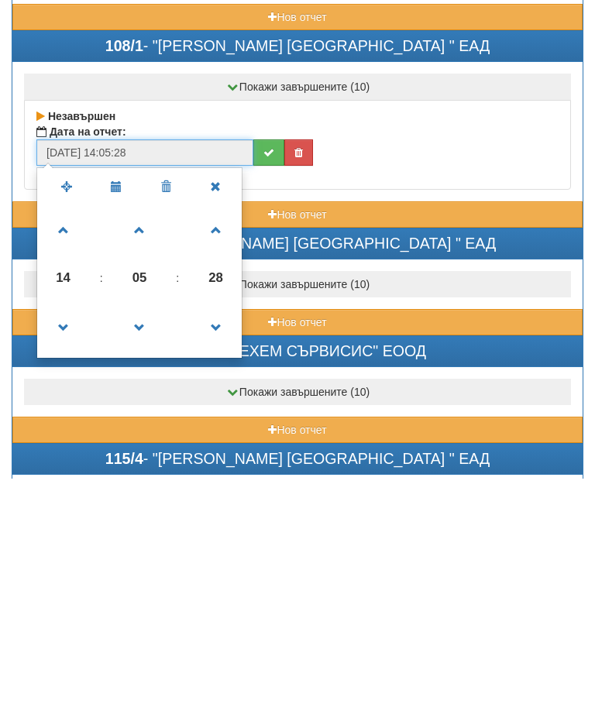
click at [147, 532] on span at bounding box center [140, 553] width 42 height 42
click at [149, 532] on span at bounding box center [140, 553] width 42 height 42
click at [146, 532] on span at bounding box center [140, 553] width 42 height 42
click at [148, 532] on span at bounding box center [140, 553] width 42 height 42
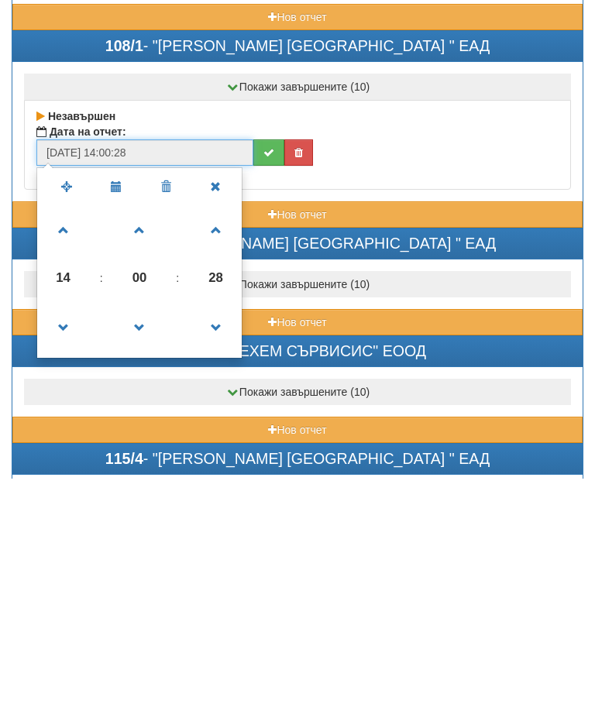
click at [61, 435] on span at bounding box center [64, 456] width 42 height 42
click at [70, 435] on span at bounding box center [64, 456] width 42 height 42
click at [65, 435] on span at bounding box center [64, 456] width 42 height 42
type input "01/09/2025 17:00:28"
click at [263, 365] on button "submit" at bounding box center [268, 378] width 31 height 26
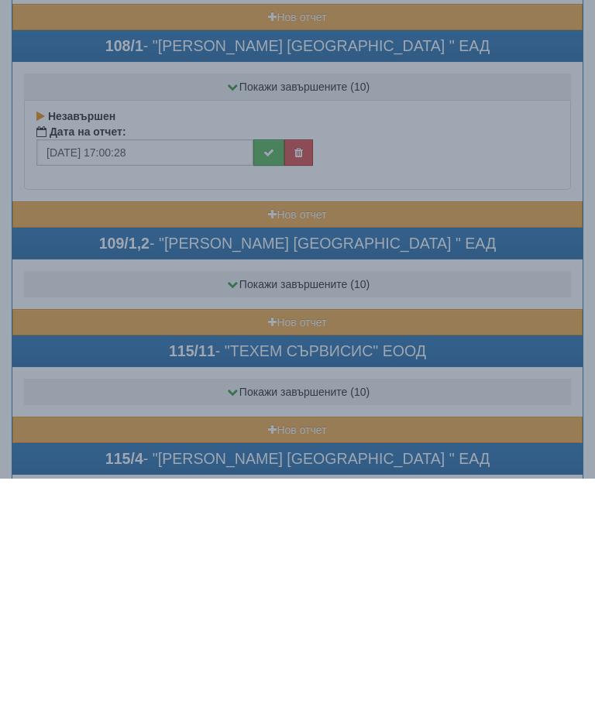
scroll to position [1515, 0]
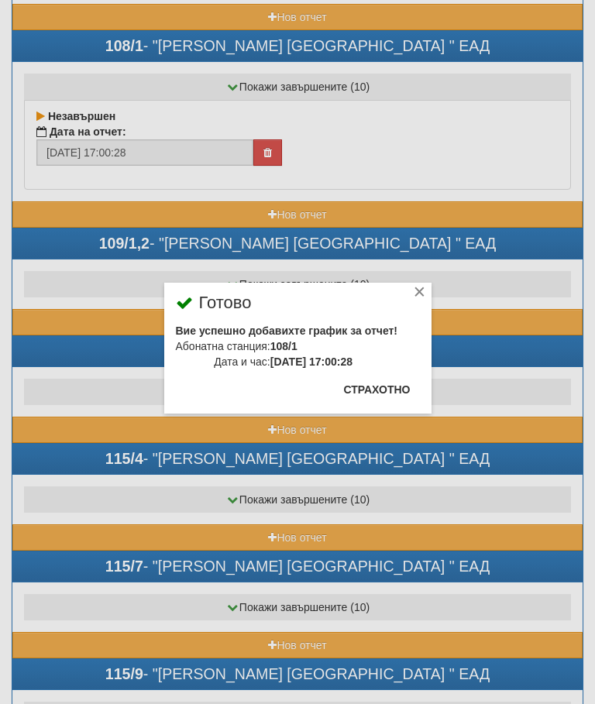
click at [380, 383] on button "Страхотно" at bounding box center [377, 389] width 85 height 25
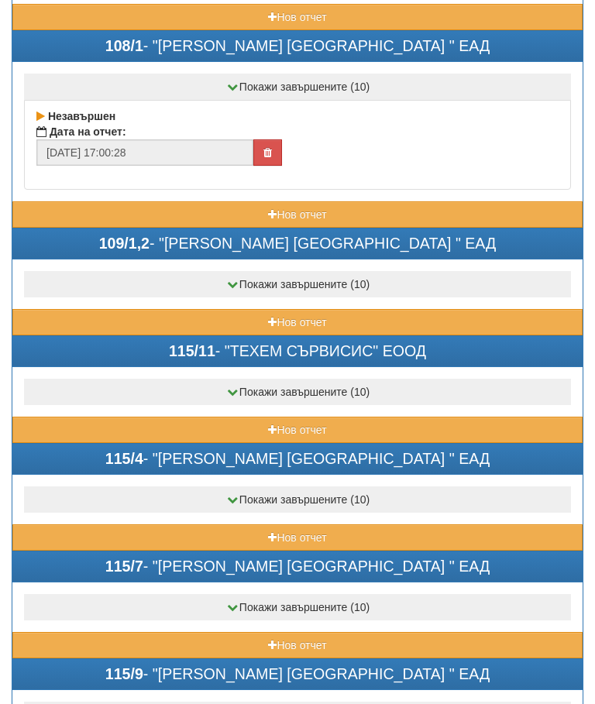
click at [232, 320] on button "Нов отчет" at bounding box center [297, 322] width 570 height 26
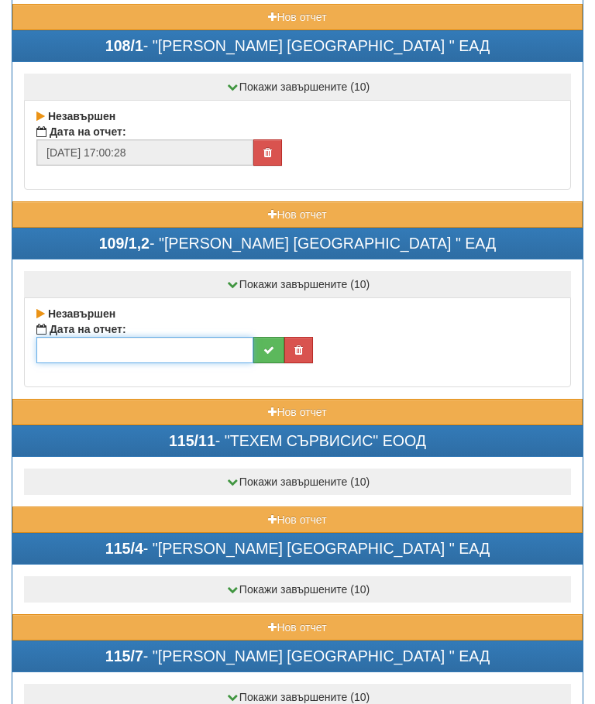
click at [146, 349] on input "text" at bounding box center [144, 350] width 217 height 26
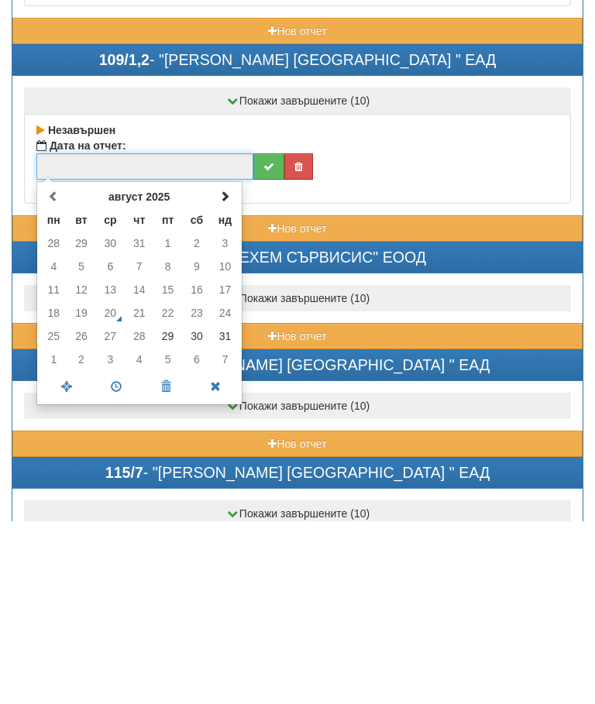
click at [219, 374] on span at bounding box center [224, 379] width 11 height 11
click at [57, 415] on td "1" at bounding box center [53, 426] width 27 height 23
click at [119, 557] on span at bounding box center [116, 570] width 50 height 27
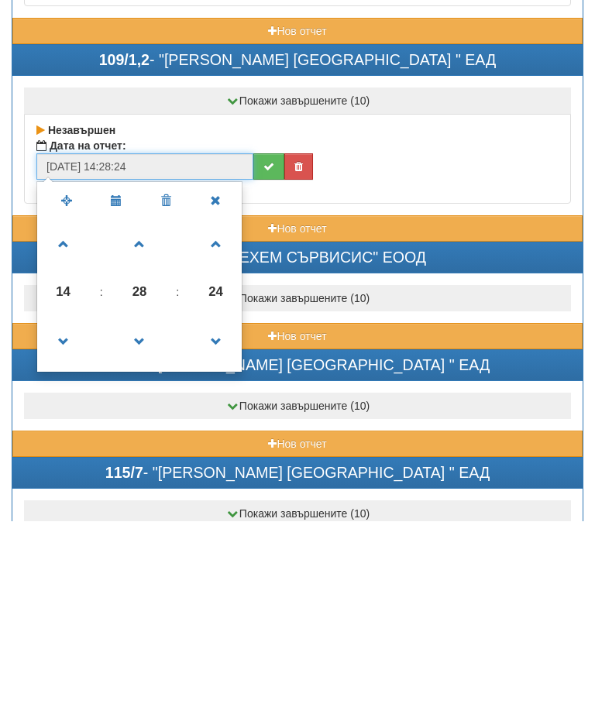
click at [141, 407] on span at bounding box center [140, 428] width 42 height 42
click at [149, 407] on span at bounding box center [140, 428] width 42 height 42
click at [148, 407] on span at bounding box center [140, 428] width 42 height 42
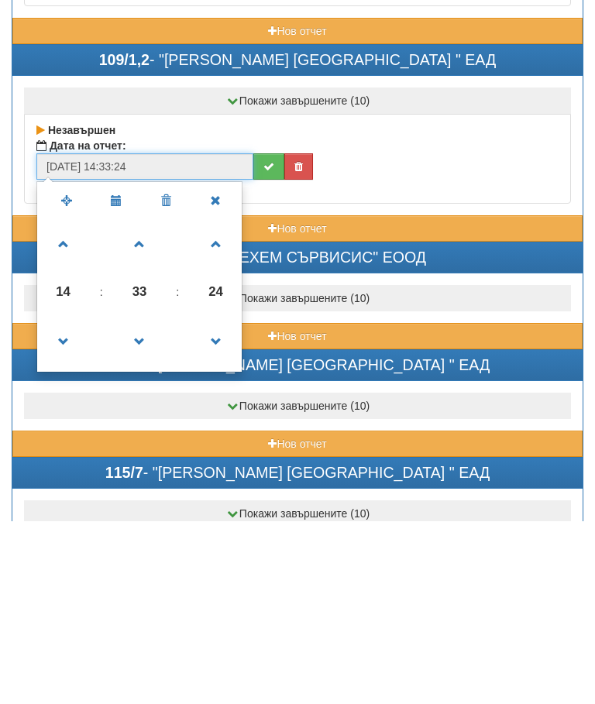
click at [149, 407] on span at bounding box center [140, 428] width 42 height 42
click at [153, 407] on span at bounding box center [140, 428] width 42 height 42
click at [148, 407] on span at bounding box center [140, 428] width 42 height 42
click at [153, 407] on span at bounding box center [140, 428] width 42 height 42
click at [148, 407] on span at bounding box center [140, 428] width 42 height 42
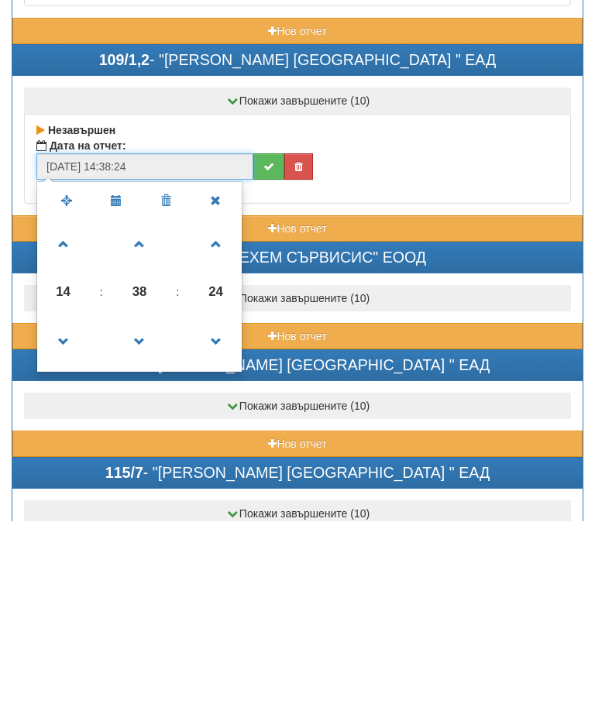
click at [146, 407] on span at bounding box center [140, 428] width 42 height 42
click at [149, 407] on span at bounding box center [140, 428] width 42 height 42
click at [153, 407] on span at bounding box center [140, 428] width 42 height 42
click at [148, 407] on span at bounding box center [140, 428] width 42 height 42
click at [149, 407] on span at bounding box center [140, 428] width 42 height 42
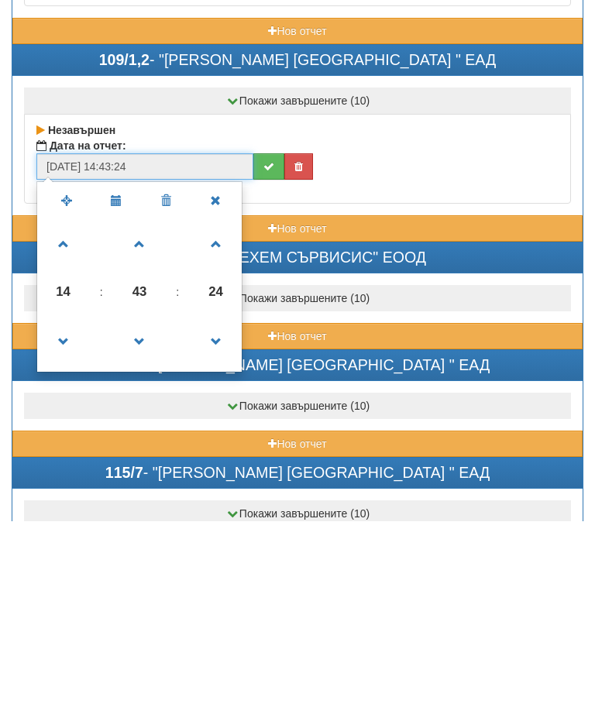
click at [149, 407] on span at bounding box center [140, 428] width 42 height 42
click at [143, 407] on span at bounding box center [140, 428] width 42 height 42
click at [69, 407] on span at bounding box center [64, 428] width 42 height 42
click at [61, 407] on span at bounding box center [64, 428] width 42 height 42
type input "01/09/2025 16:45:24"
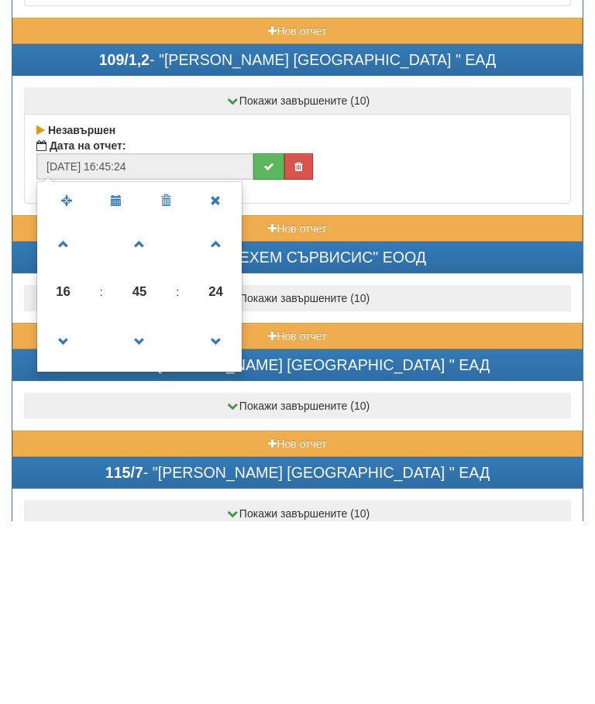
click at [259, 337] on button "submit" at bounding box center [268, 350] width 31 height 26
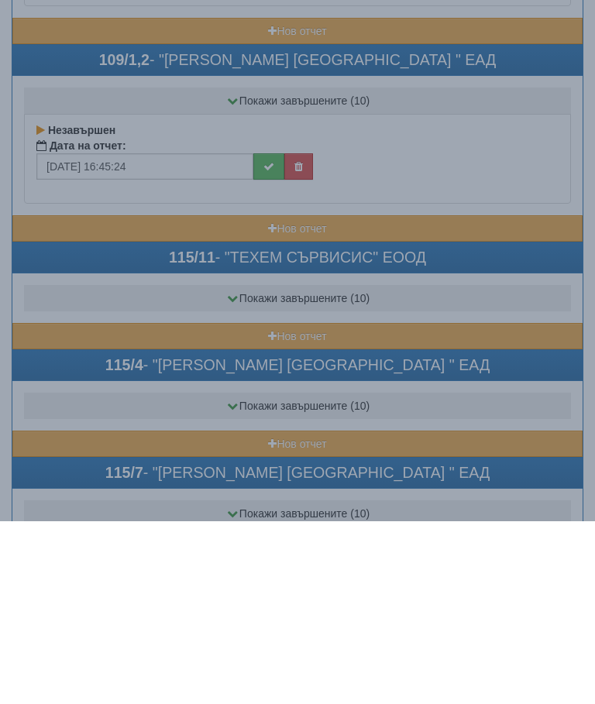
scroll to position [1699, 0]
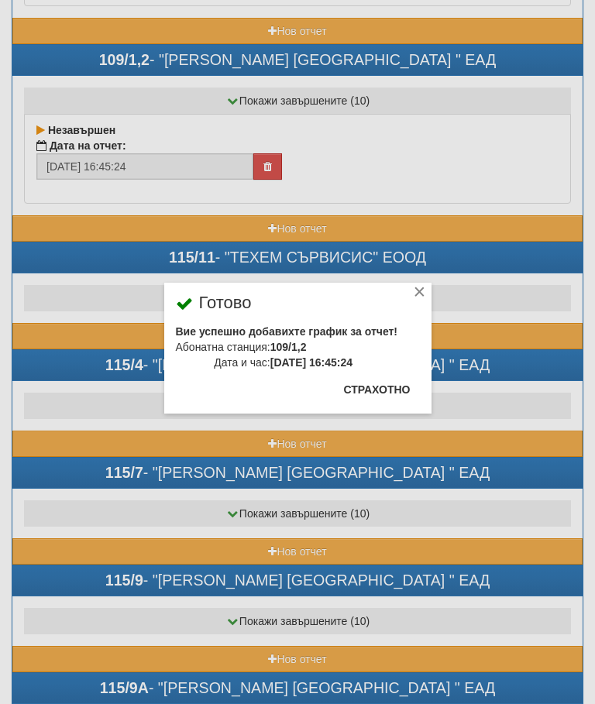
click at [382, 381] on button "Страхотно" at bounding box center [377, 389] width 85 height 25
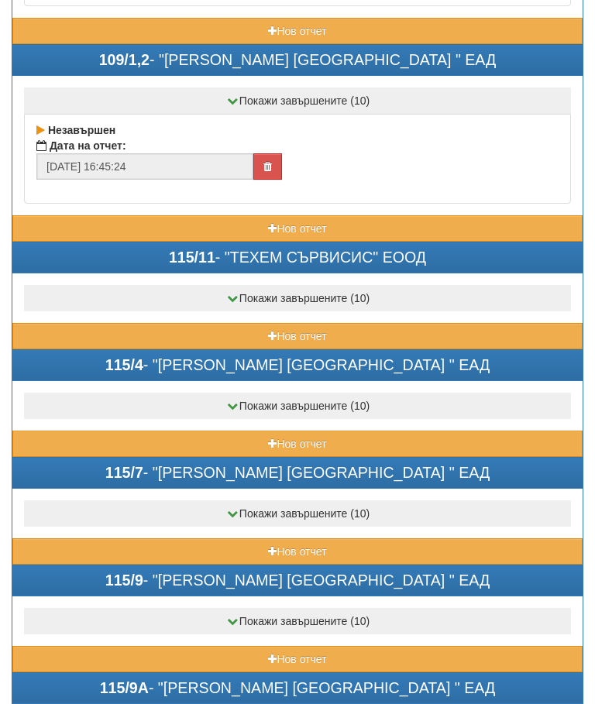
click at [244, 436] on button "Нов отчет" at bounding box center [297, 444] width 570 height 26
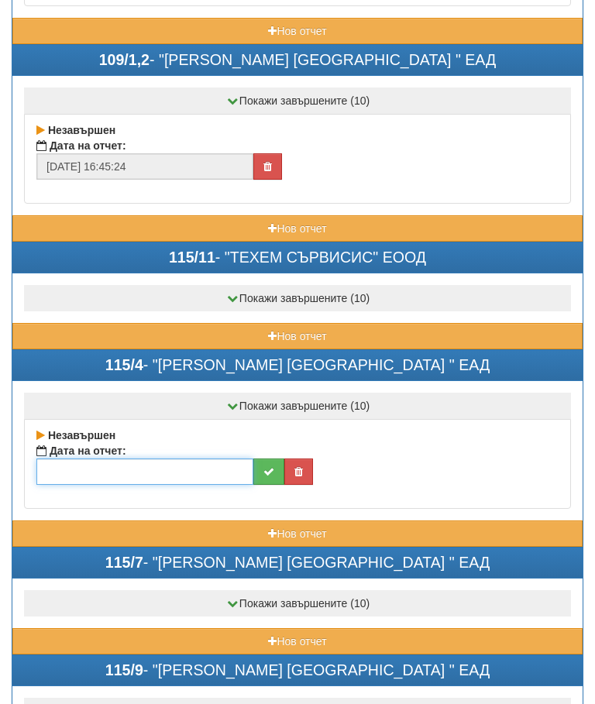
click at [149, 462] on input "text" at bounding box center [144, 472] width 217 height 26
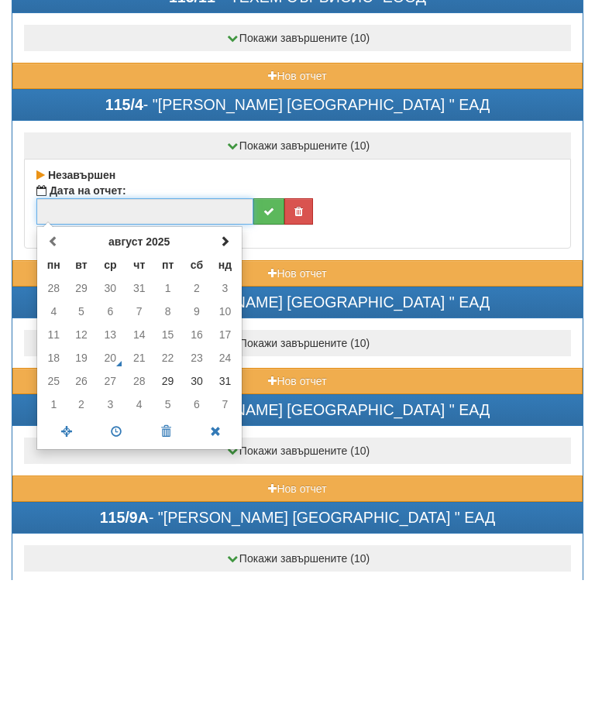
scroll to position [1836, 0]
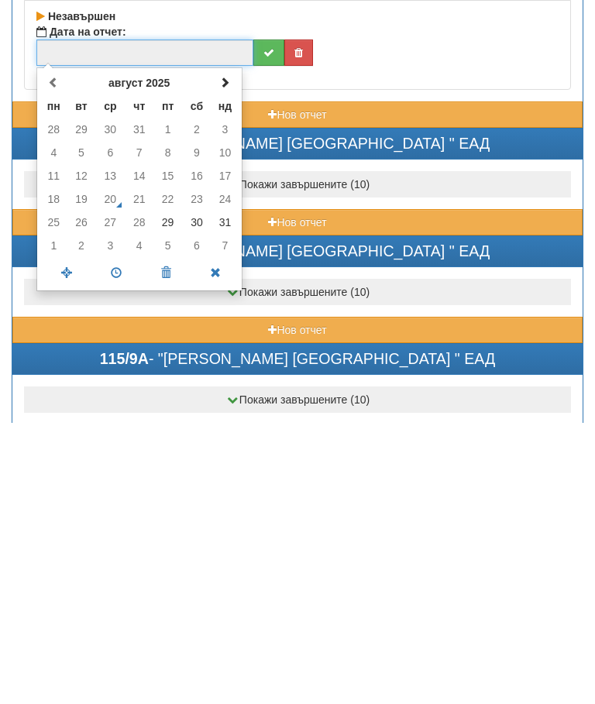
click at [226, 493] on td "31" at bounding box center [224, 504] width 27 height 23
click at [114, 541] on span at bounding box center [116, 554] width 50 height 27
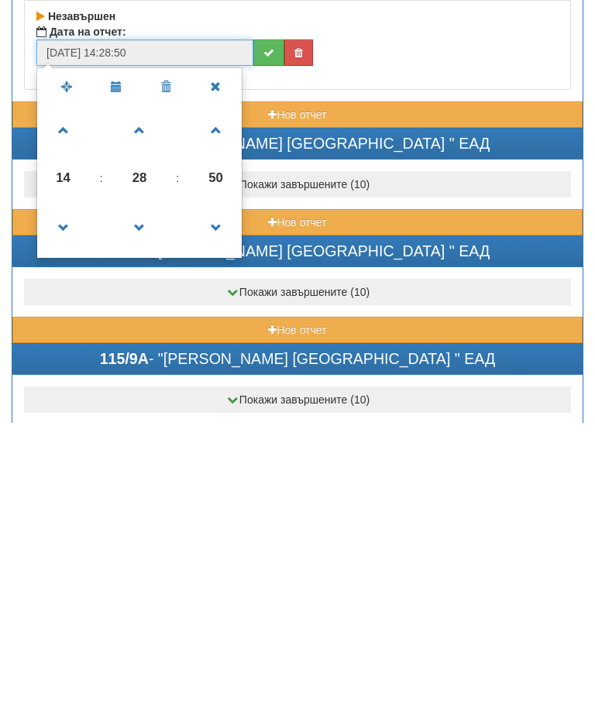
click at [137, 391] on span at bounding box center [140, 412] width 42 height 42
click at [147, 391] on span at bounding box center [140, 412] width 42 height 42
click at [146, 391] on span at bounding box center [140, 412] width 42 height 42
click at [143, 391] on span at bounding box center [140, 412] width 42 height 42
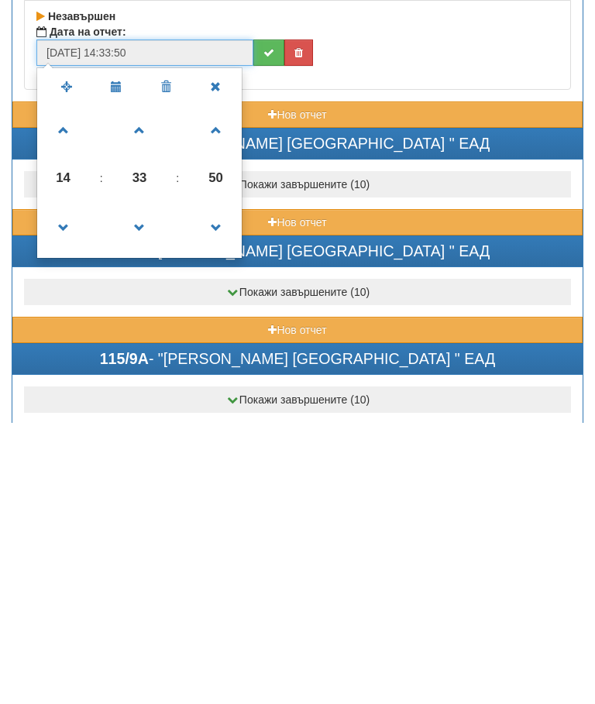
click at [142, 391] on span at bounding box center [140, 412] width 42 height 42
click at [150, 391] on span at bounding box center [140, 412] width 42 height 42
click at [149, 391] on span at bounding box center [140, 412] width 42 height 42
click at [146, 391] on span at bounding box center [140, 412] width 42 height 42
click at [145, 391] on span at bounding box center [140, 412] width 42 height 42
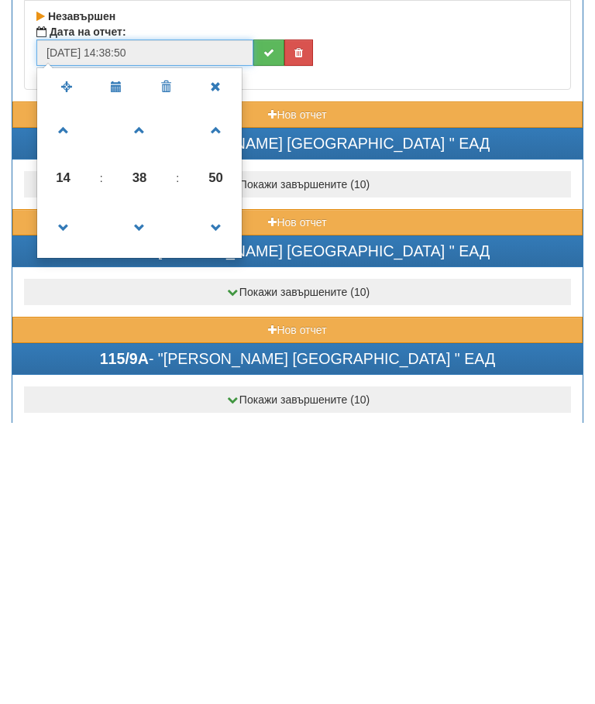
click at [146, 391] on span at bounding box center [140, 412] width 42 height 42
click at [148, 391] on span at bounding box center [140, 412] width 42 height 42
click at [65, 391] on span at bounding box center [64, 412] width 42 height 42
type input "31/08/2025 15:40:50"
click at [257, 321] on button "submit" at bounding box center [268, 334] width 31 height 26
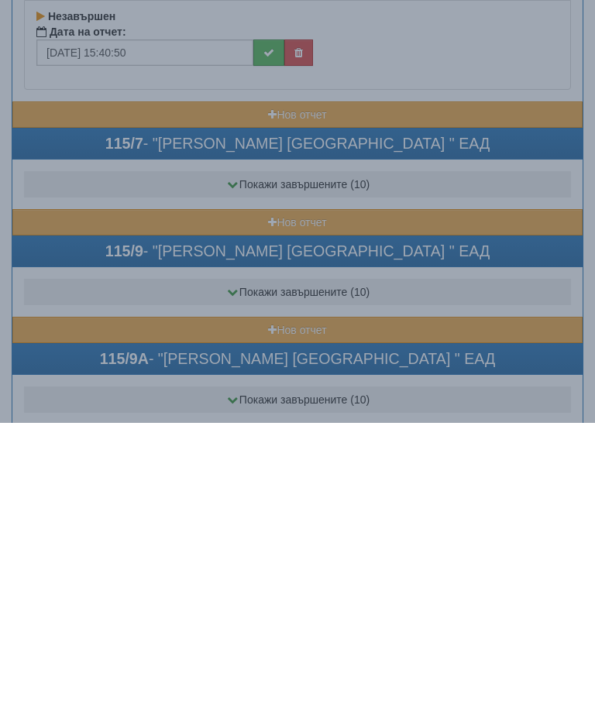
scroll to position [2118, 0]
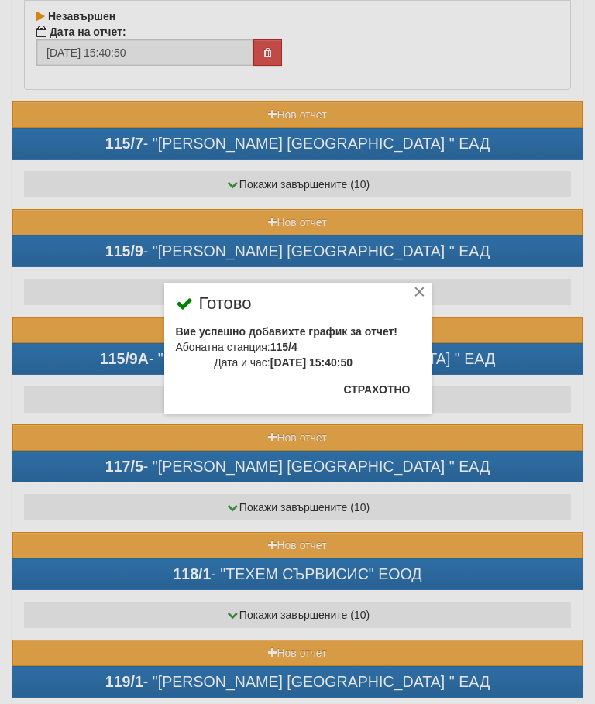
click at [375, 389] on button "Страхотно" at bounding box center [377, 389] width 85 height 25
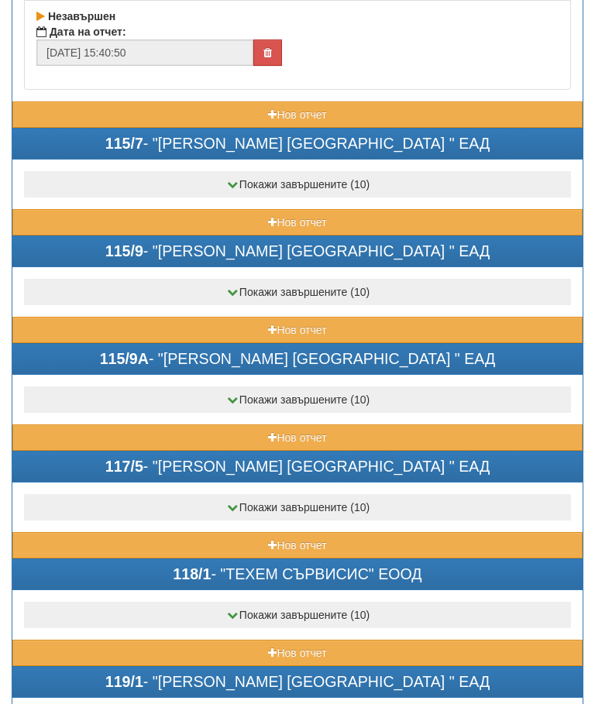
click at [257, 215] on button "Нов отчет" at bounding box center [297, 222] width 570 height 26
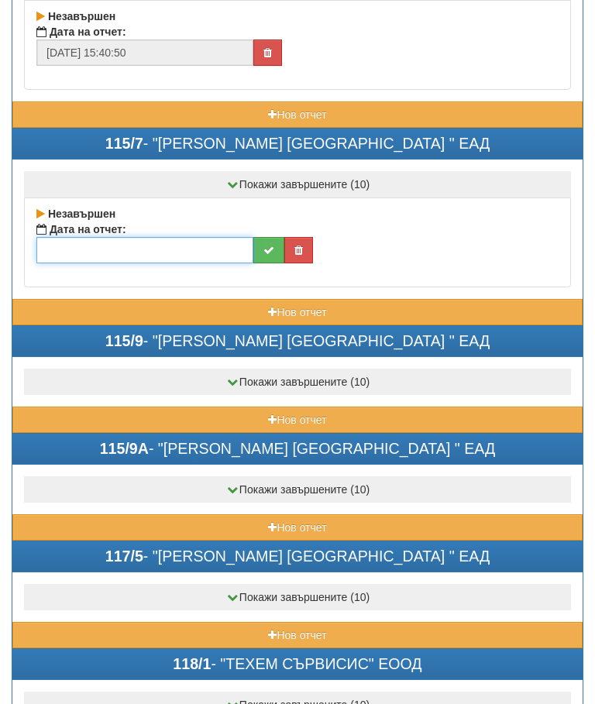
click at [157, 252] on input "text" at bounding box center [144, 250] width 217 height 26
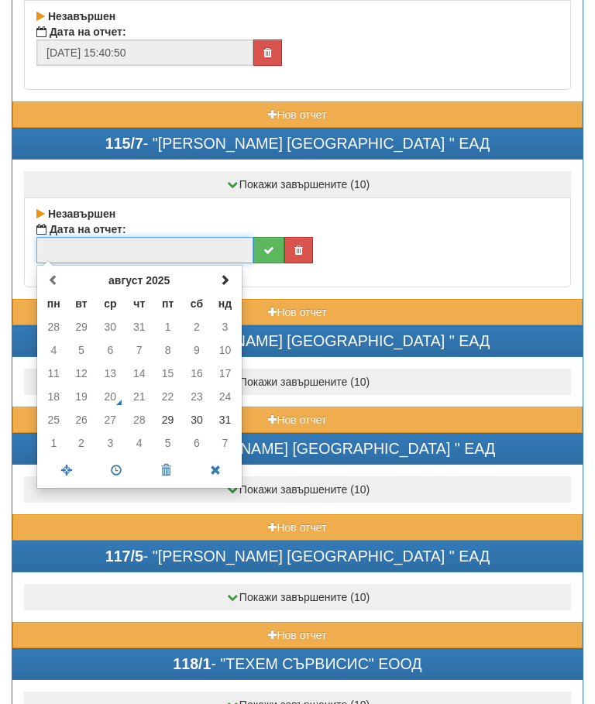
scroll to position [2117, 0]
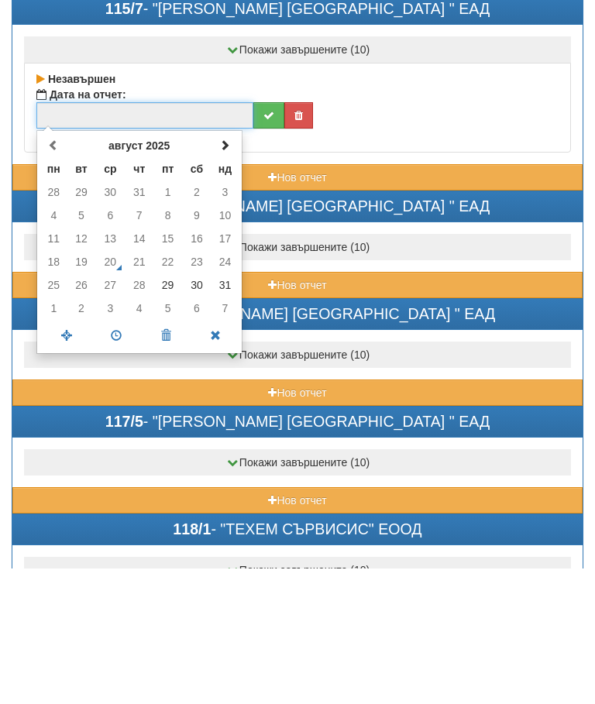
click at [226, 409] on td "31" at bounding box center [224, 420] width 27 height 23
click at [118, 458] on span at bounding box center [116, 471] width 50 height 27
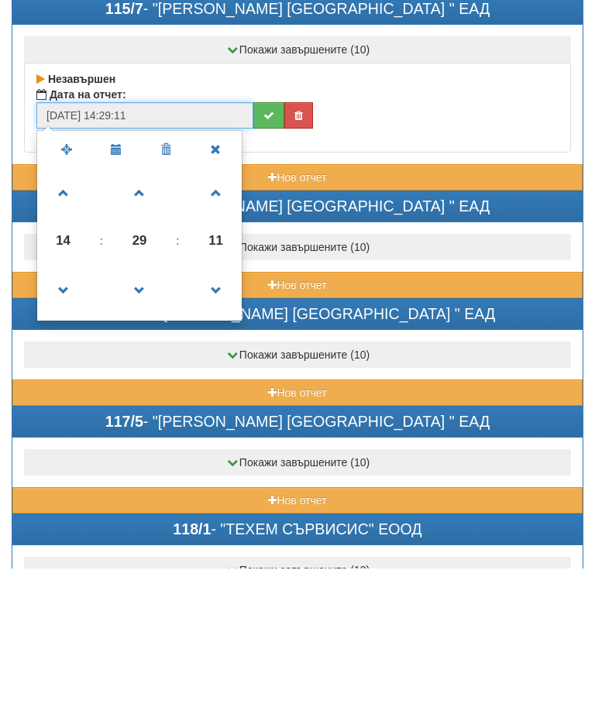
click at [140, 405] on span at bounding box center [140, 426] width 42 height 42
click at [152, 405] on span at bounding box center [140, 426] width 42 height 42
click at [144, 405] on span at bounding box center [140, 426] width 42 height 42
click at [142, 405] on span at bounding box center [140, 426] width 42 height 42
click at [144, 405] on span at bounding box center [140, 426] width 42 height 42
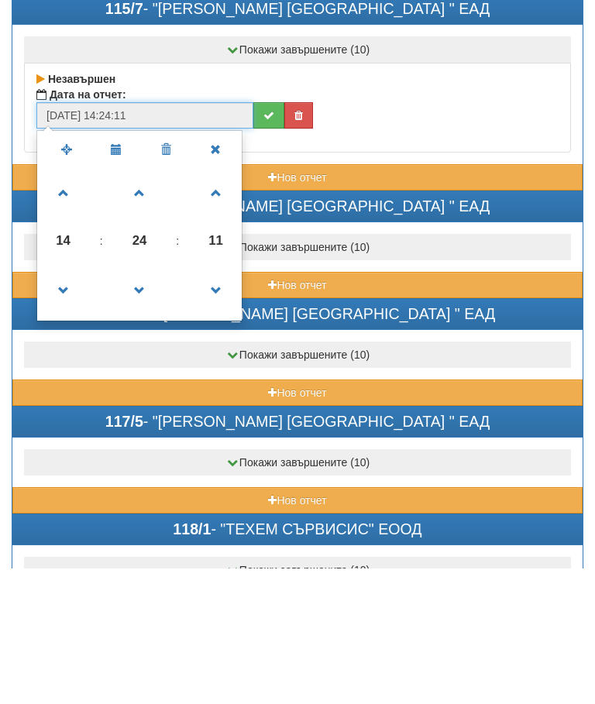
click at [142, 405] on span at bounding box center [140, 426] width 42 height 42
click at [145, 405] on span at bounding box center [140, 426] width 42 height 42
click at [146, 405] on span at bounding box center [140, 426] width 42 height 42
click at [143, 405] on span at bounding box center [140, 426] width 42 height 42
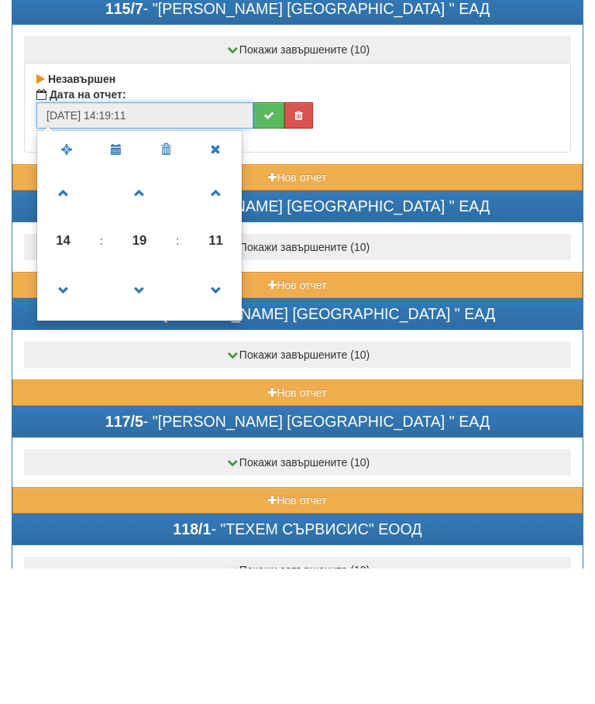
click at [144, 405] on span at bounding box center [140, 426] width 42 height 42
click at [136, 405] on span at bounding box center [140, 426] width 42 height 42
click at [143, 405] on span at bounding box center [140, 426] width 42 height 42
click at [149, 405] on span at bounding box center [140, 426] width 42 height 42
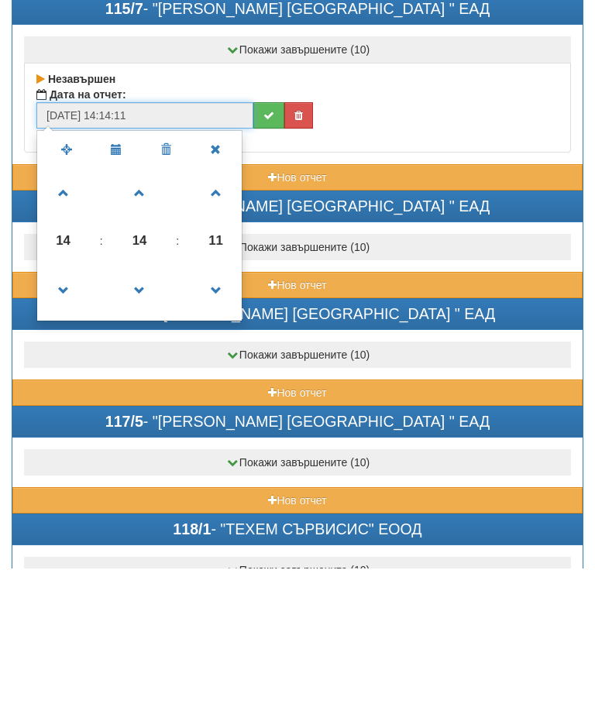
click at [152, 405] on span at bounding box center [140, 426] width 42 height 42
click at [146, 405] on span at bounding box center [140, 426] width 42 height 42
click at [143, 405] on span at bounding box center [140, 426] width 42 height 42
click at [151, 405] on span at bounding box center [140, 426] width 42 height 42
click at [150, 405] on span at bounding box center [140, 426] width 42 height 42
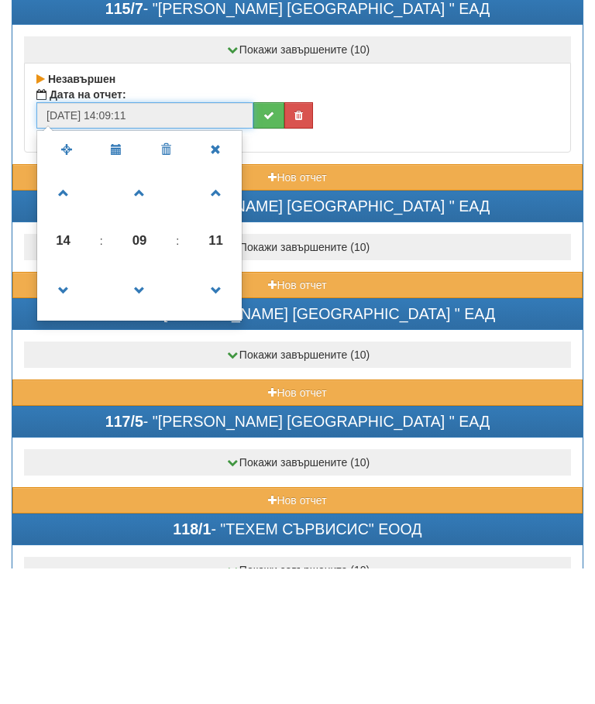
click at [146, 405] on span at bounding box center [140, 426] width 42 height 42
click at [145, 405] on span at bounding box center [140, 426] width 42 height 42
click at [148, 405] on span at bounding box center [140, 426] width 42 height 42
click at [144, 405] on span at bounding box center [140, 426] width 42 height 42
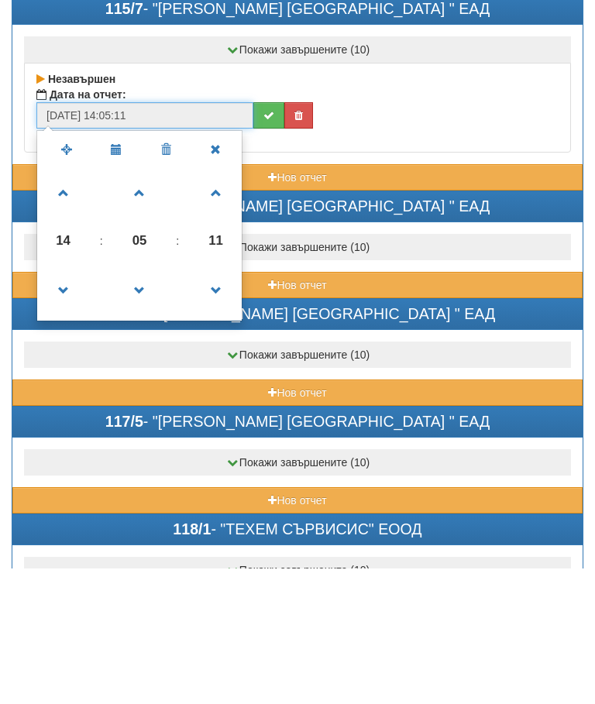
click at [144, 405] on span at bounding box center [140, 426] width 42 height 42
click at [142, 405] on span at bounding box center [140, 426] width 42 height 42
click at [140, 405] on span at bounding box center [140, 426] width 42 height 42
click at [146, 405] on span at bounding box center [140, 426] width 42 height 42
click at [144, 405] on span at bounding box center [140, 426] width 42 height 42
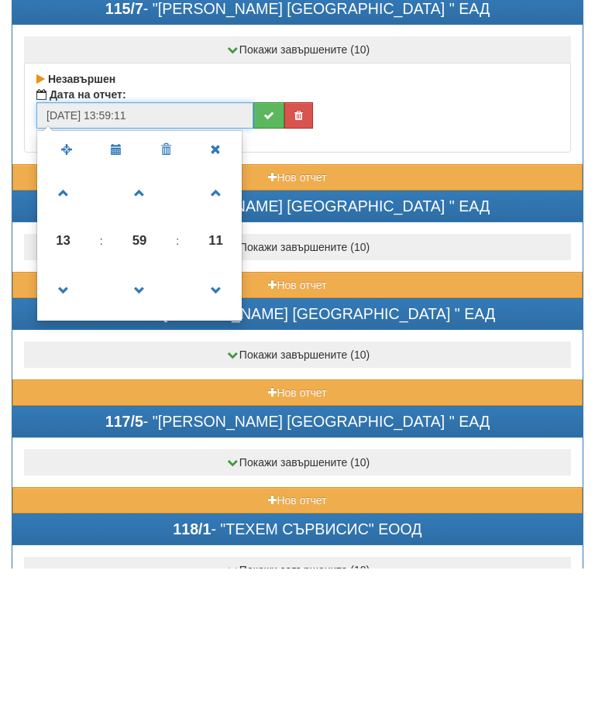
click at [141, 405] on span at bounding box center [140, 426] width 42 height 42
click at [148, 405] on span at bounding box center [140, 426] width 42 height 42
click at [147, 405] on span at bounding box center [140, 426] width 42 height 42
click at [148, 405] on span at bounding box center [140, 426] width 42 height 42
click at [150, 405] on span at bounding box center [140, 426] width 42 height 42
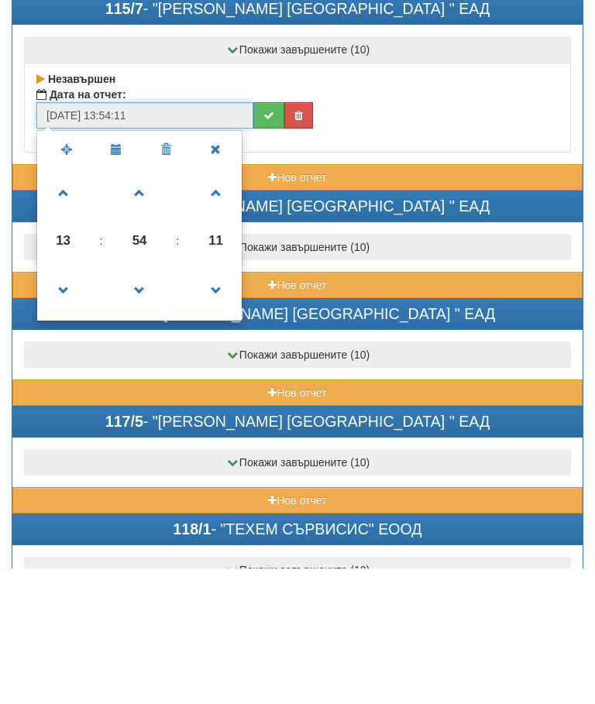
click at [140, 405] on span at bounding box center [140, 426] width 42 height 42
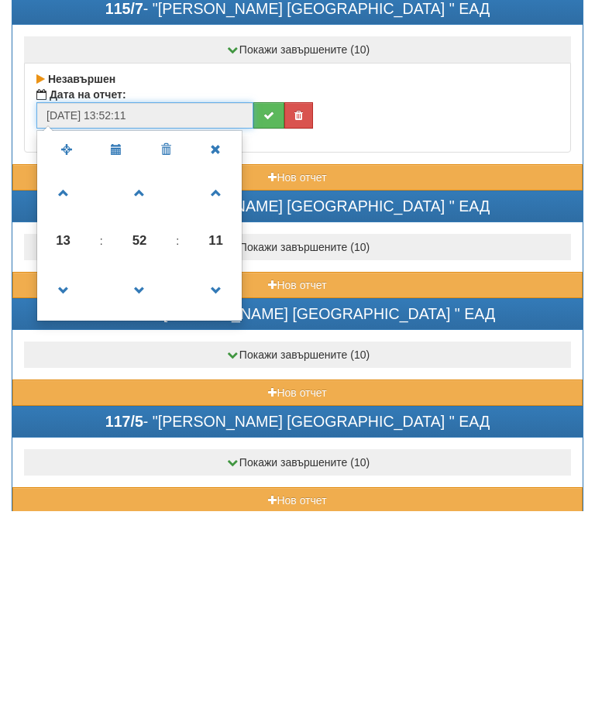
scroll to position [2056, 0]
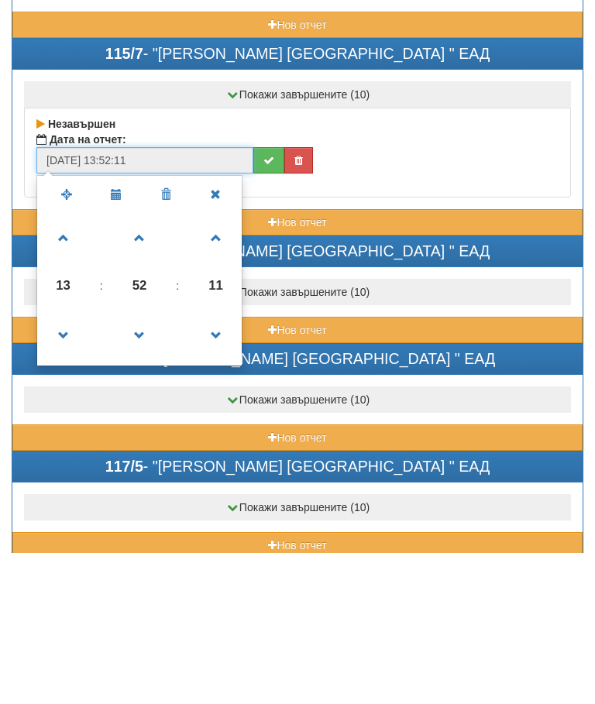
click at [145, 466] on span at bounding box center [140, 487] width 42 height 42
click at [149, 466] on span at bounding box center [140, 487] width 42 height 42
click at [70, 369] on span at bounding box center [64, 390] width 42 height 42
click at [69, 369] on span at bounding box center [64, 390] width 42 height 42
type input "31/08/2025 15:50:11"
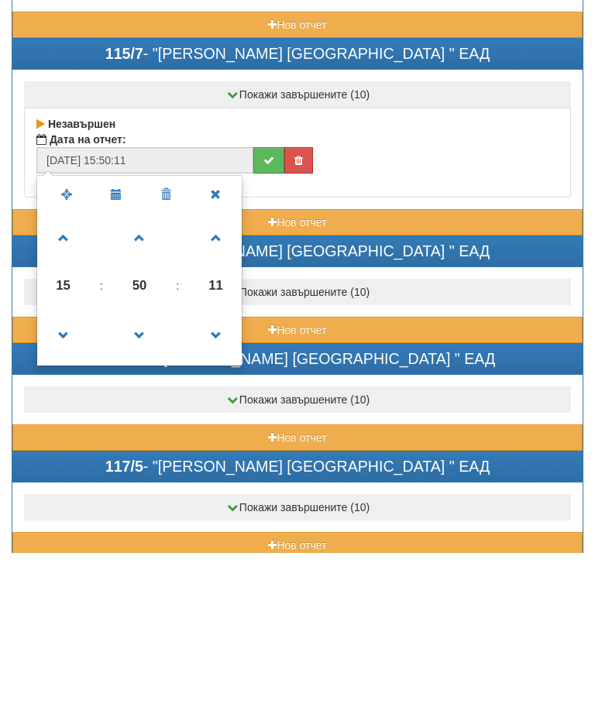
click at [263, 307] on icon "submit" at bounding box center [268, 312] width 11 height 11
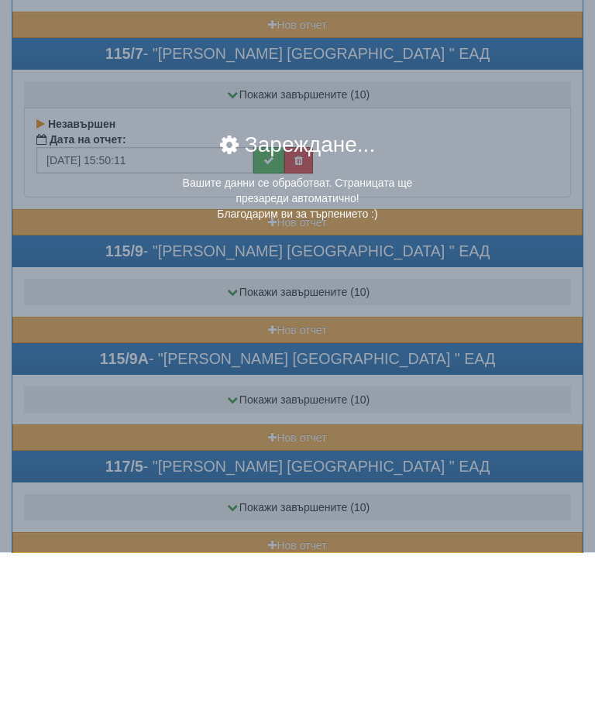
scroll to position [2207, 0]
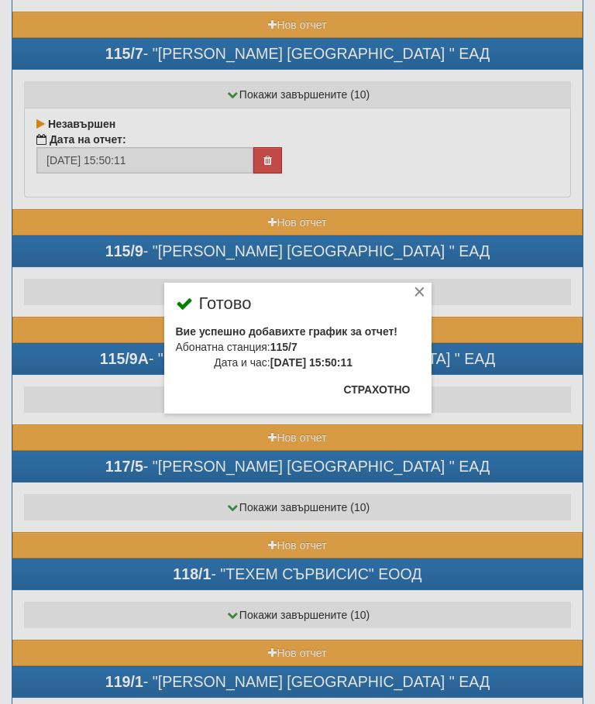
click at [376, 387] on button "Страхотно" at bounding box center [377, 389] width 85 height 25
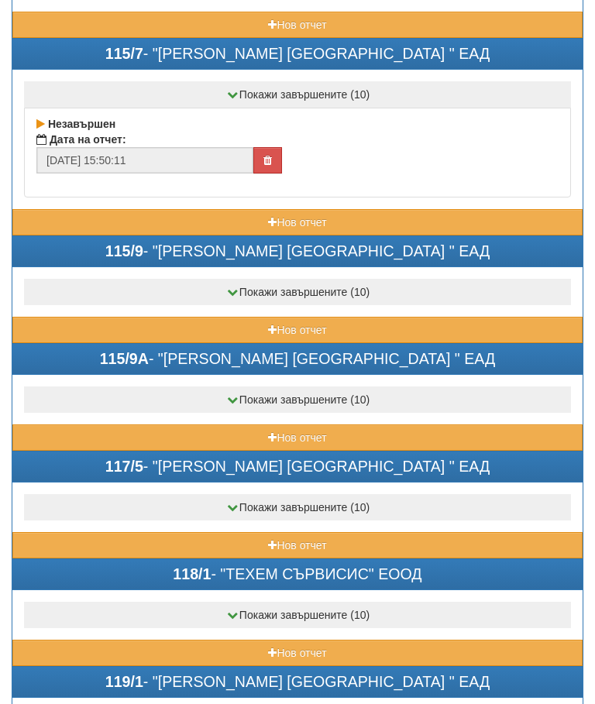
click at [217, 320] on button "Нов отчет" at bounding box center [297, 330] width 570 height 26
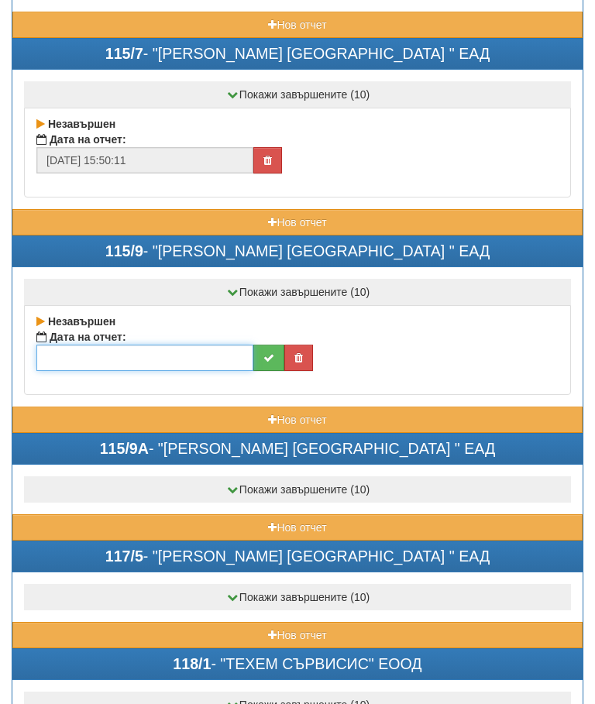
click at [160, 362] on input "text" at bounding box center [144, 358] width 217 height 26
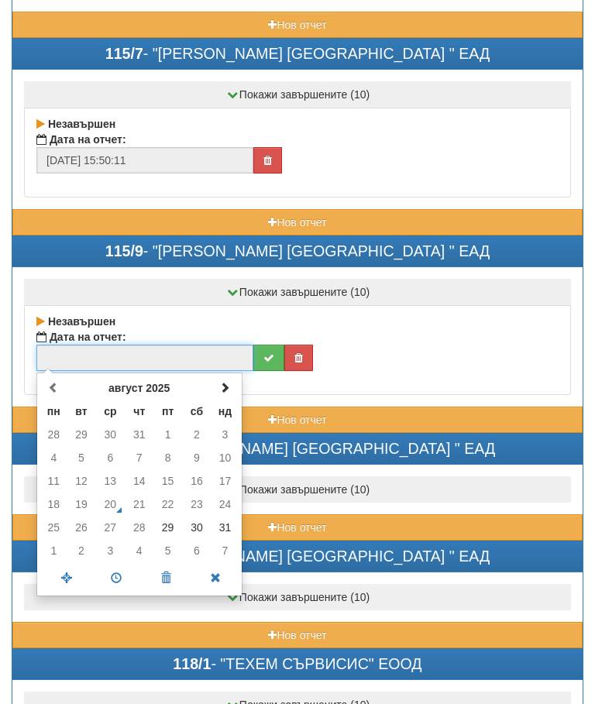
scroll to position [2207, 0]
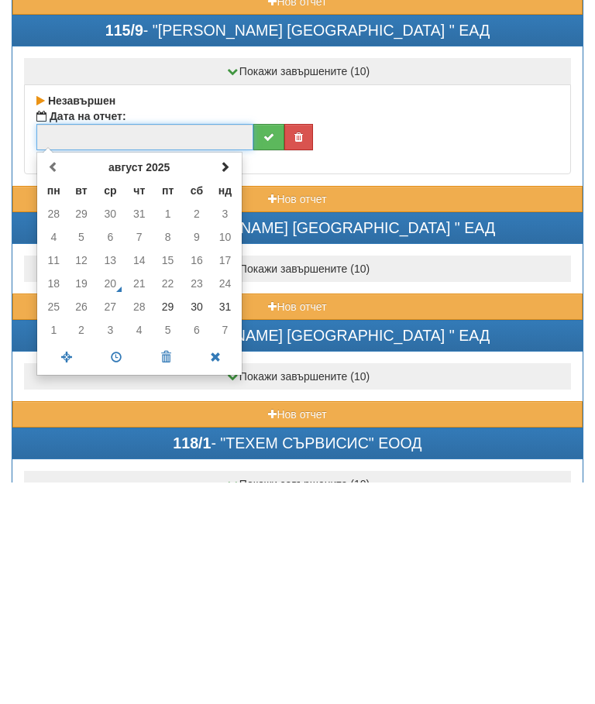
click at [225, 517] on td "31" at bounding box center [224, 528] width 27 height 23
click at [115, 565] on span at bounding box center [116, 578] width 50 height 27
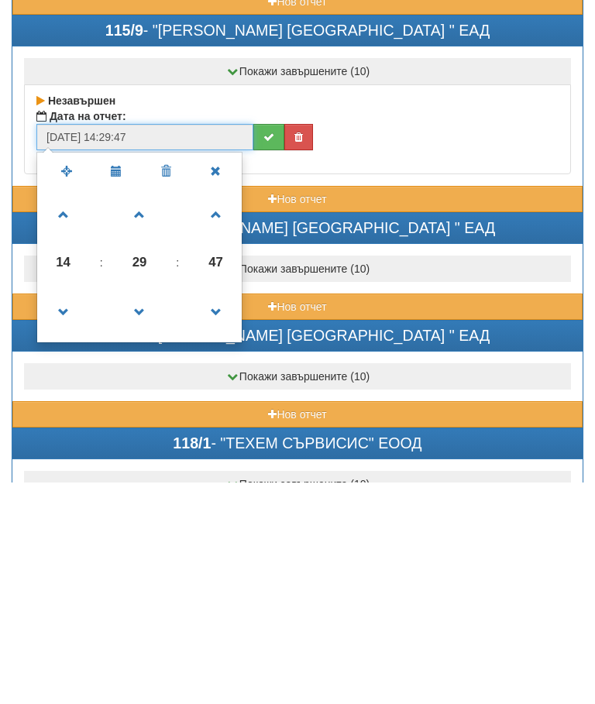
click at [139, 513] on span at bounding box center [140, 534] width 42 height 42
click at [141, 513] on span at bounding box center [140, 534] width 42 height 42
click at [143, 513] on span at bounding box center [140, 534] width 42 height 42
click at [142, 513] on span at bounding box center [140, 534] width 42 height 42
click at [139, 513] on span at bounding box center [140, 534] width 42 height 42
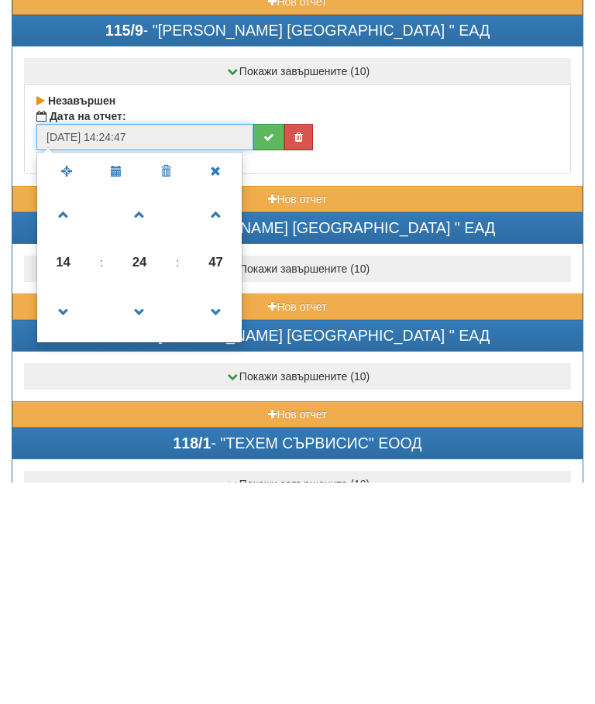
click at [143, 513] on span at bounding box center [140, 534] width 42 height 42
click at [145, 513] on span at bounding box center [140, 534] width 42 height 42
click at [146, 513] on span at bounding box center [140, 534] width 42 height 42
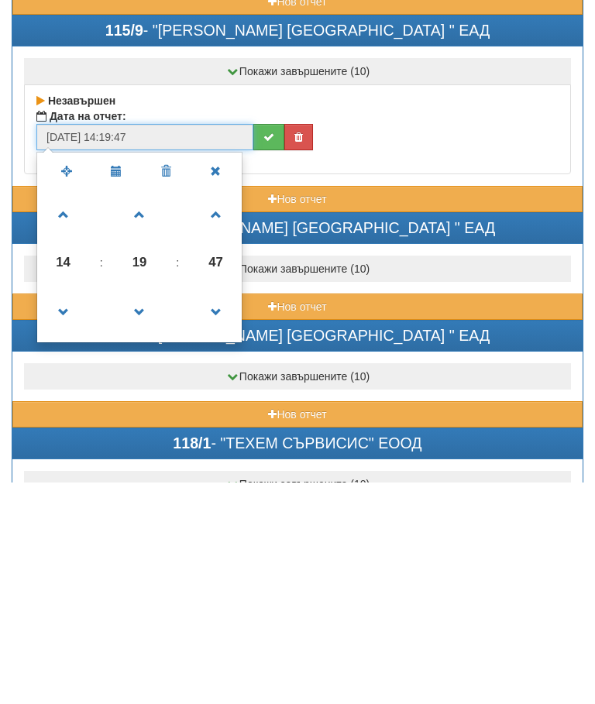
click at [140, 513] on span at bounding box center [140, 534] width 42 height 42
click at [132, 513] on span at bounding box center [140, 534] width 42 height 42
click at [146, 513] on span at bounding box center [140, 534] width 42 height 42
click at [140, 513] on span at bounding box center [140, 534] width 42 height 42
click at [142, 513] on span at bounding box center [140, 534] width 42 height 42
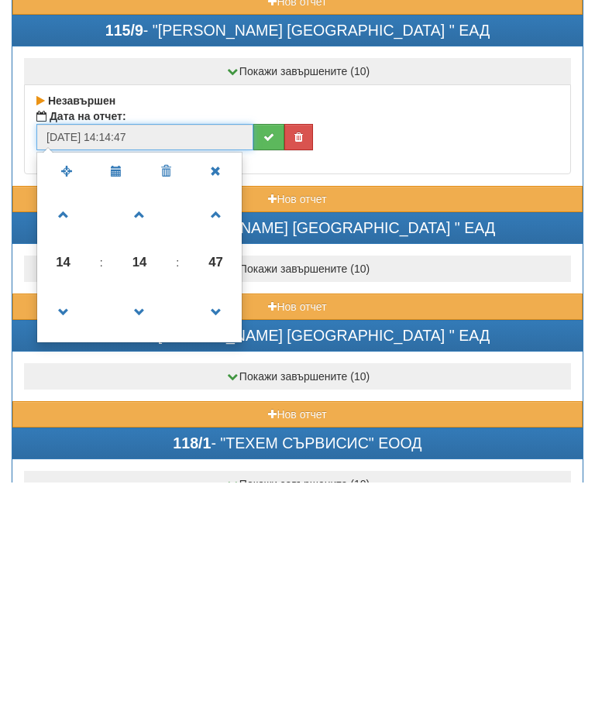
click at [145, 513] on span at bounding box center [140, 534] width 42 height 42
click at [146, 513] on span at bounding box center [140, 534] width 42 height 42
click at [150, 513] on span at bounding box center [140, 534] width 42 height 42
click at [151, 513] on span at bounding box center [140, 534] width 42 height 42
click at [57, 415] on span at bounding box center [64, 436] width 42 height 42
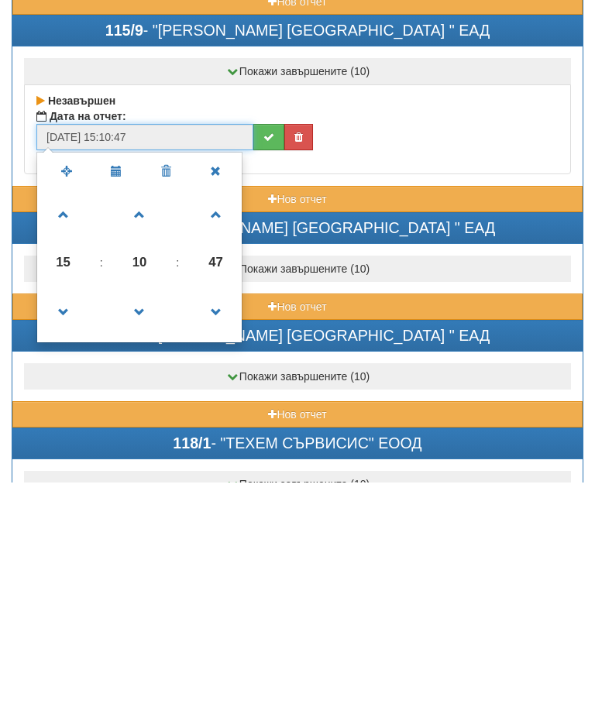
click at [57, 415] on span at bounding box center [64, 436] width 42 height 42
type input "31/08/2025 16:10:47"
click at [259, 345] on button "submit" at bounding box center [268, 358] width 31 height 26
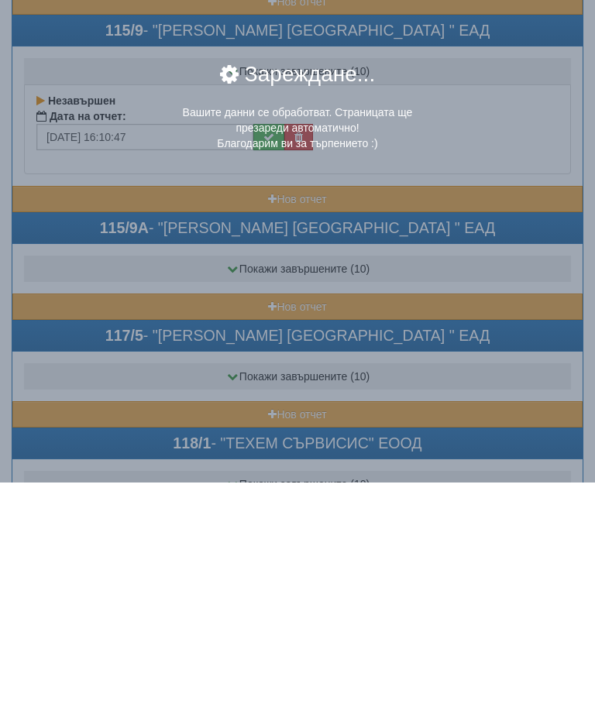
scroll to position [2429, 0]
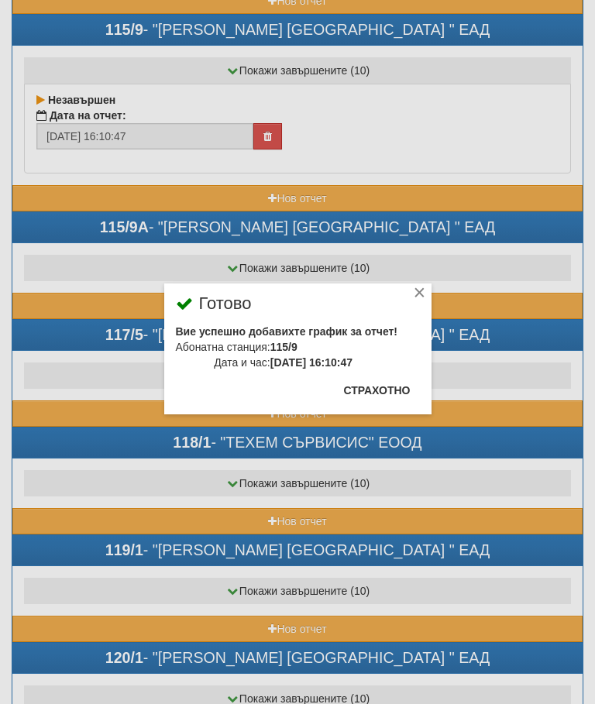
click at [377, 389] on button "Страхотно" at bounding box center [377, 390] width 85 height 25
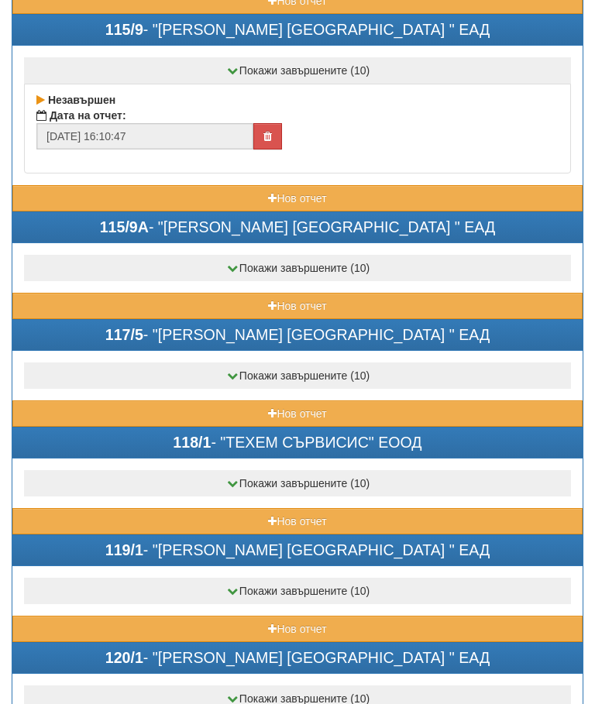
click at [232, 300] on button "Нов отчет" at bounding box center [297, 306] width 570 height 26
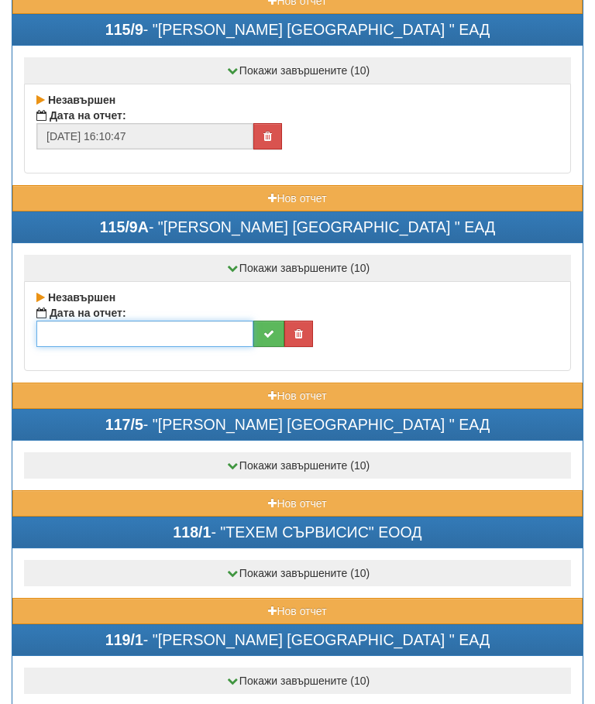
click at [148, 333] on input "text" at bounding box center [144, 334] width 217 height 26
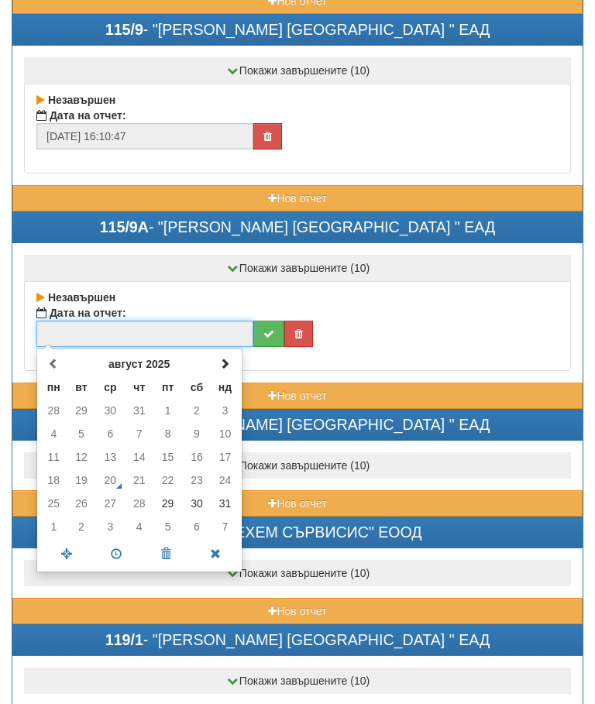
scroll to position [2428, 0]
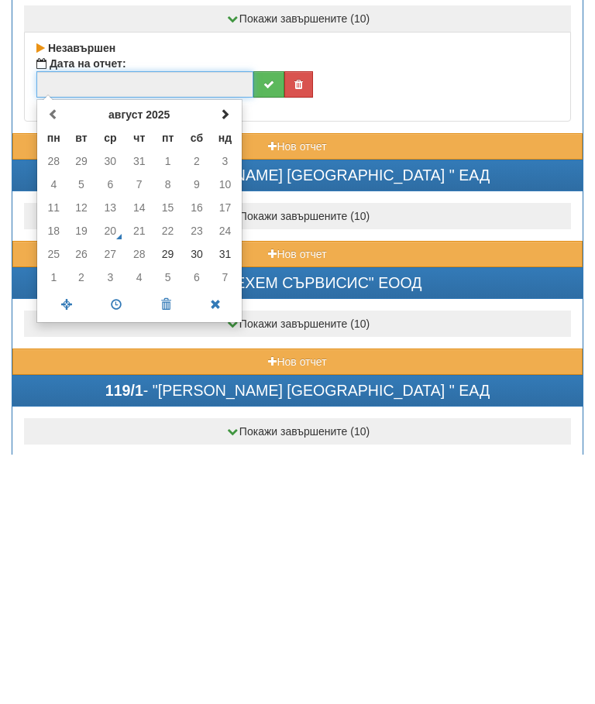
click at [223, 493] on td "31" at bounding box center [224, 504] width 27 height 23
click at [112, 541] on span at bounding box center [116, 554] width 50 height 27
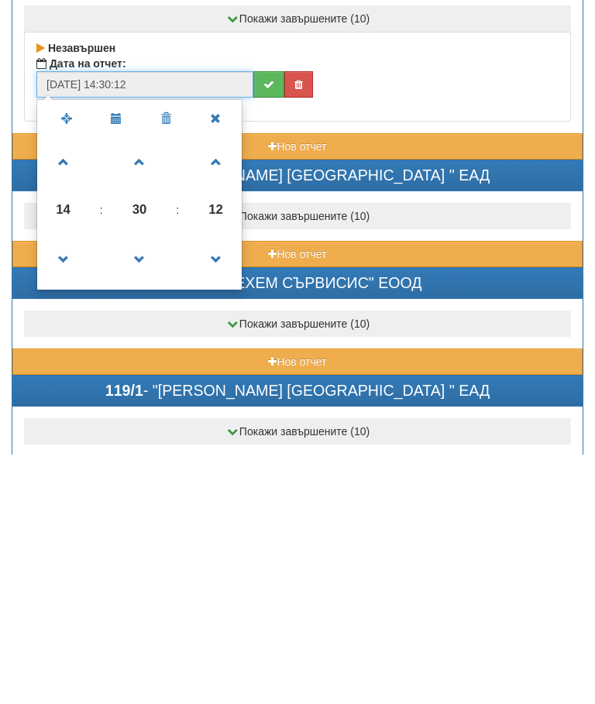
click at [59, 391] on span at bounding box center [64, 412] width 42 height 42
click at [68, 391] on span at bounding box center [64, 412] width 42 height 42
type input "31/08/2025 16:30:12"
click at [253, 321] on button "submit" at bounding box center [268, 334] width 31 height 26
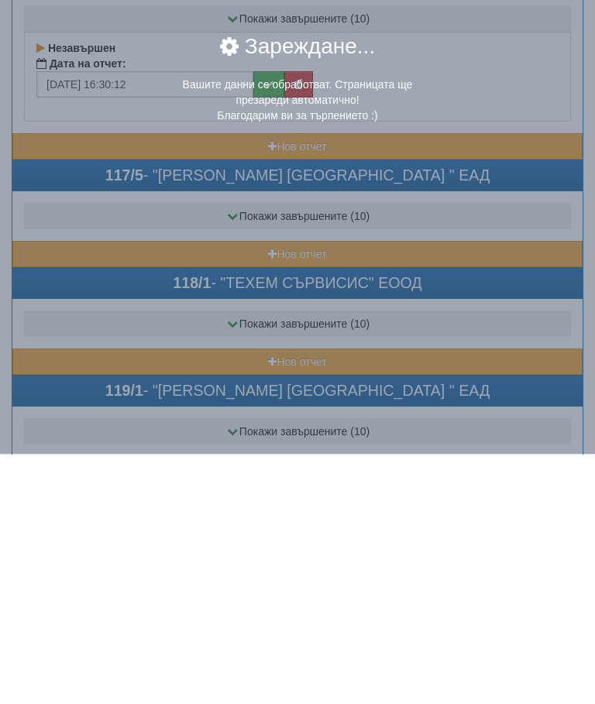
scroll to position [2678, 0]
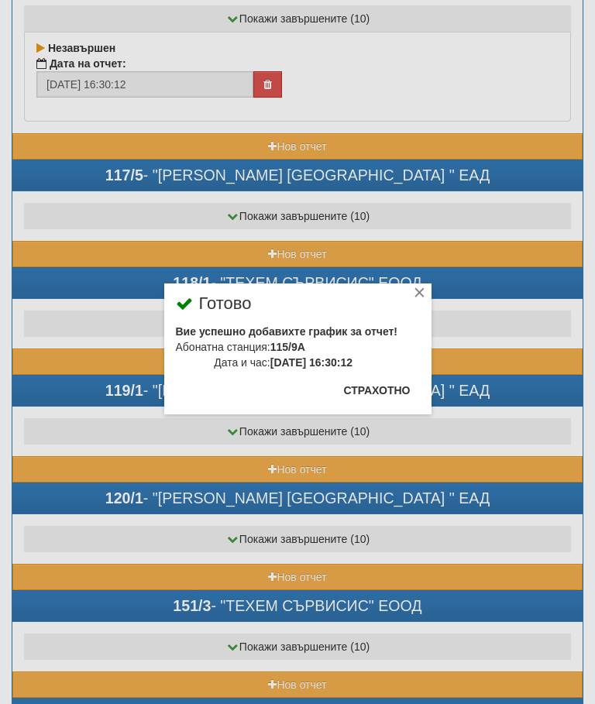
click at [373, 384] on button "Страхотно" at bounding box center [377, 390] width 85 height 25
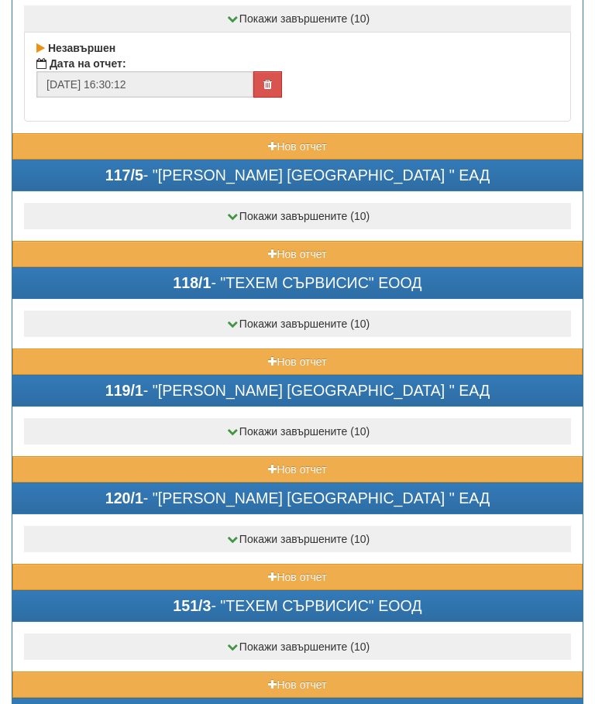
click at [205, 248] on button "Нов отчет" at bounding box center [297, 254] width 570 height 26
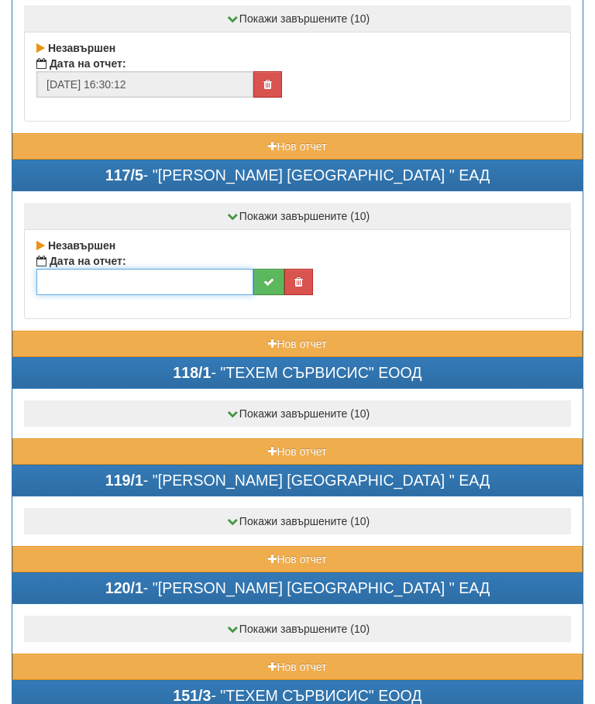
click at [163, 277] on input "text" at bounding box center [144, 282] width 217 height 26
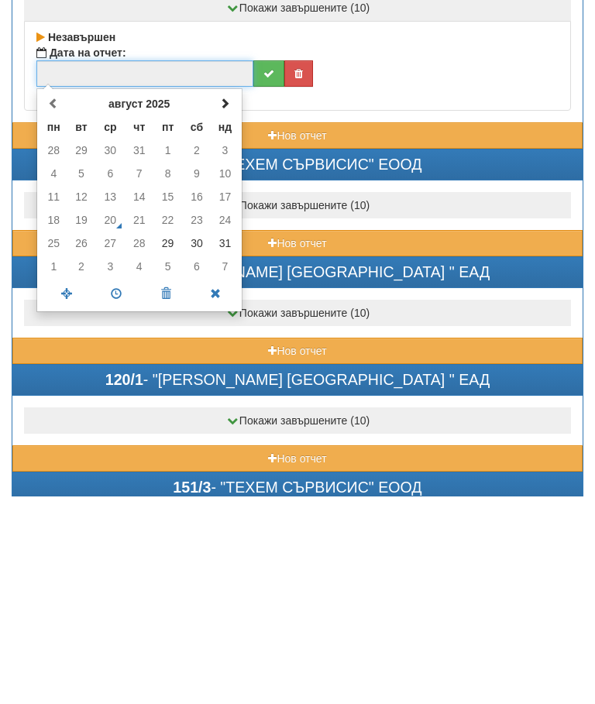
click at [229, 440] on td "31" at bounding box center [224, 451] width 27 height 23
click at [108, 489] on span at bounding box center [116, 502] width 50 height 27
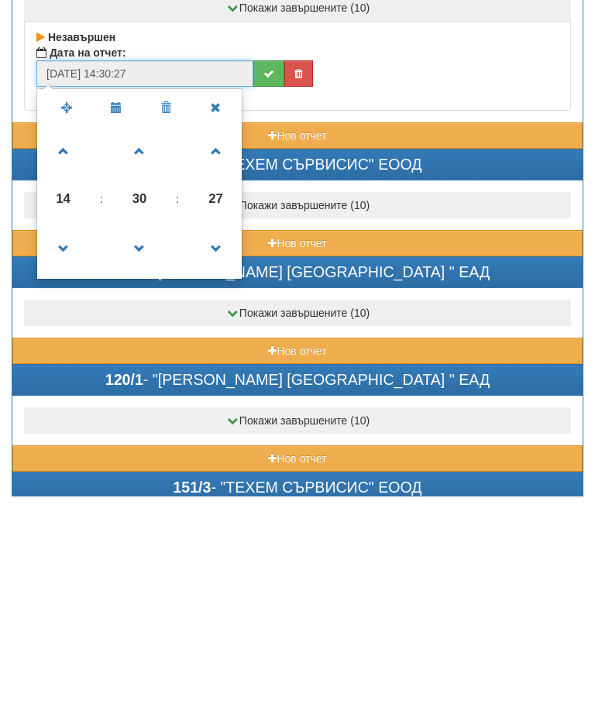
click at [137, 436] on span at bounding box center [140, 457] width 42 height 42
click at [144, 436] on span at bounding box center [140, 457] width 42 height 42
click at [141, 436] on span at bounding box center [140, 457] width 42 height 42
click at [138, 436] on span at bounding box center [140, 457] width 42 height 42
click at [139, 436] on span at bounding box center [140, 457] width 42 height 42
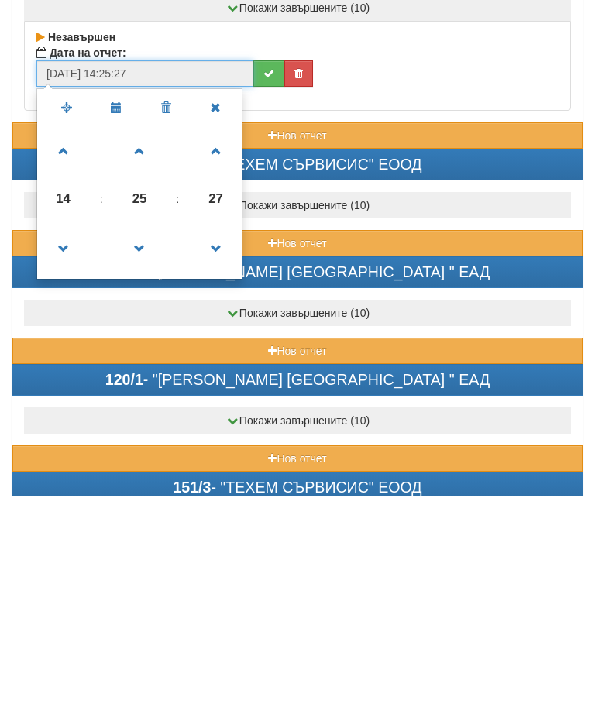
click at [147, 436] on span at bounding box center [140, 457] width 42 height 42
click at [139, 436] on span at bounding box center [140, 457] width 42 height 42
click at [143, 436] on span at bounding box center [140, 457] width 42 height 42
click at [146, 436] on span at bounding box center [140, 457] width 42 height 42
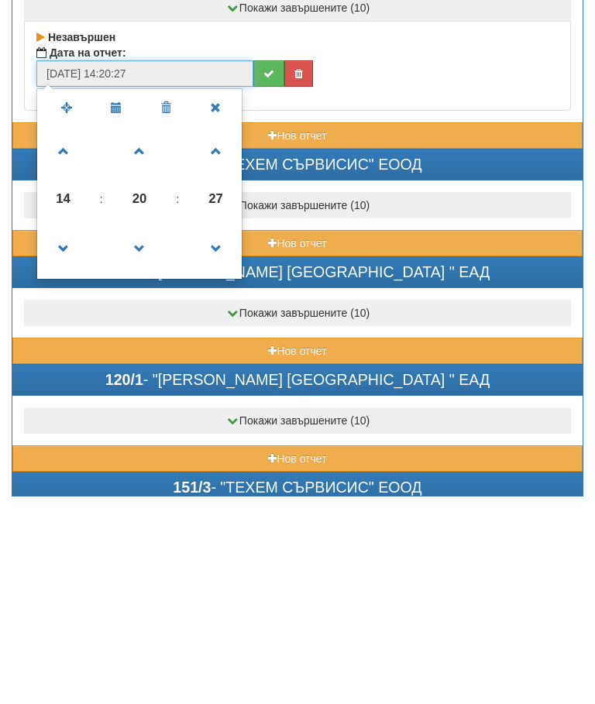
click at [56, 338] on span at bounding box center [64, 359] width 42 height 42
type input "31/08/2025 15:20:27"
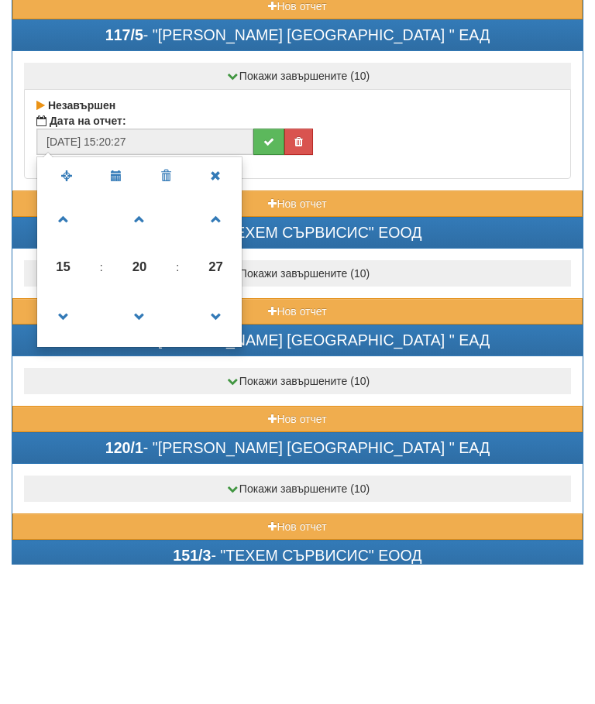
click at [260, 269] on button "submit" at bounding box center [268, 282] width 31 height 26
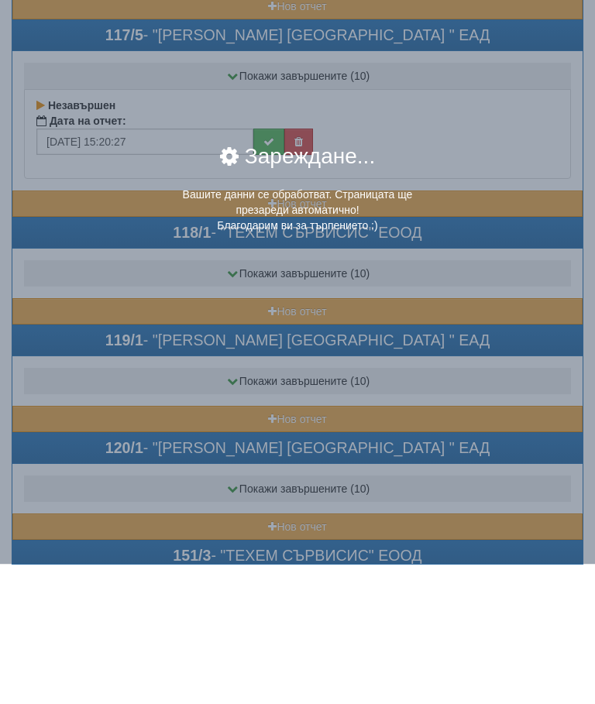
scroll to position [2818, 0]
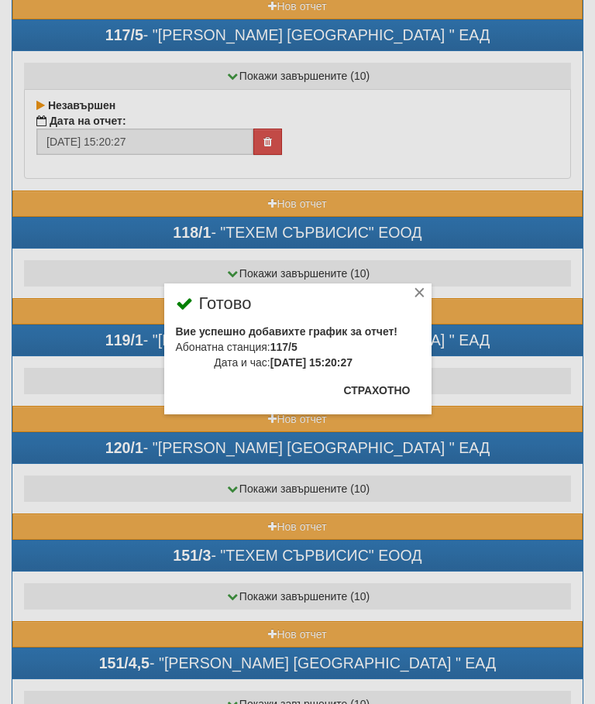
click at [381, 387] on button "Страхотно" at bounding box center [377, 390] width 85 height 25
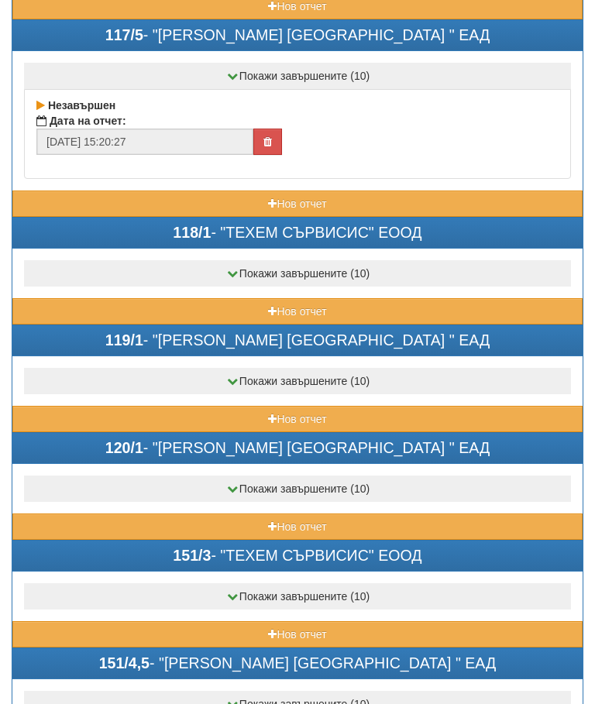
click at [222, 304] on button "Нов отчет" at bounding box center [297, 311] width 570 height 26
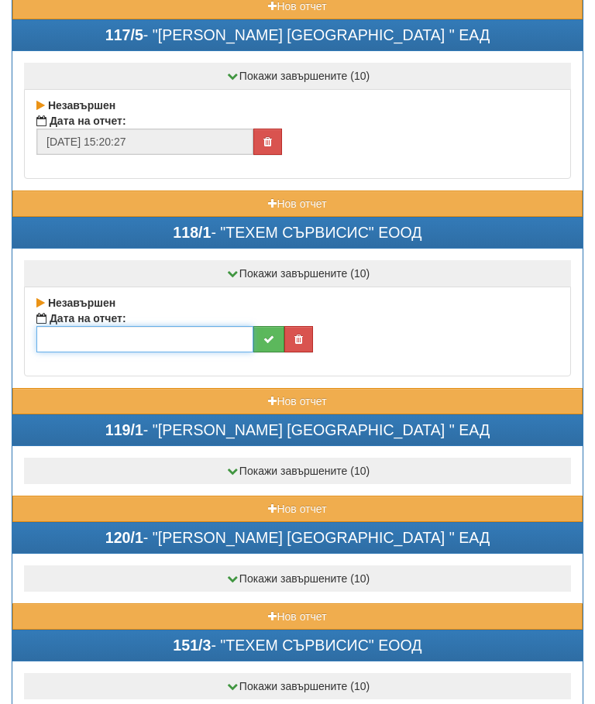
click at [156, 338] on input "text" at bounding box center [144, 339] width 217 height 26
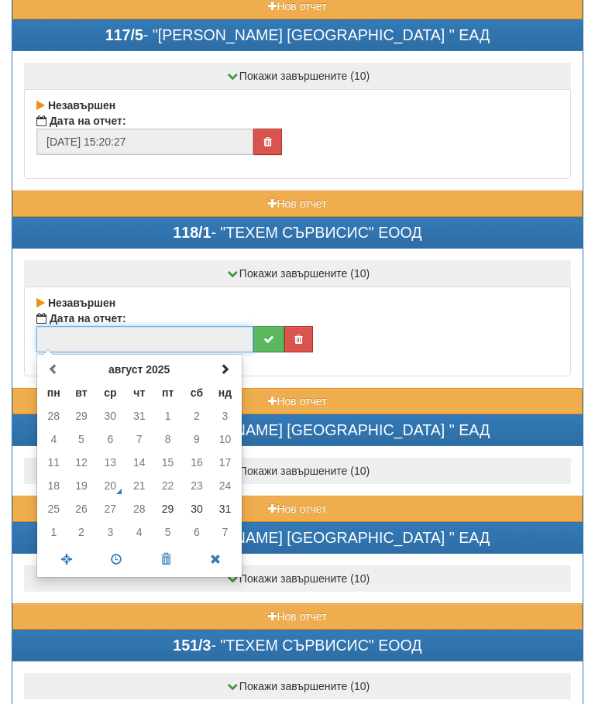
scroll to position [2818, 0]
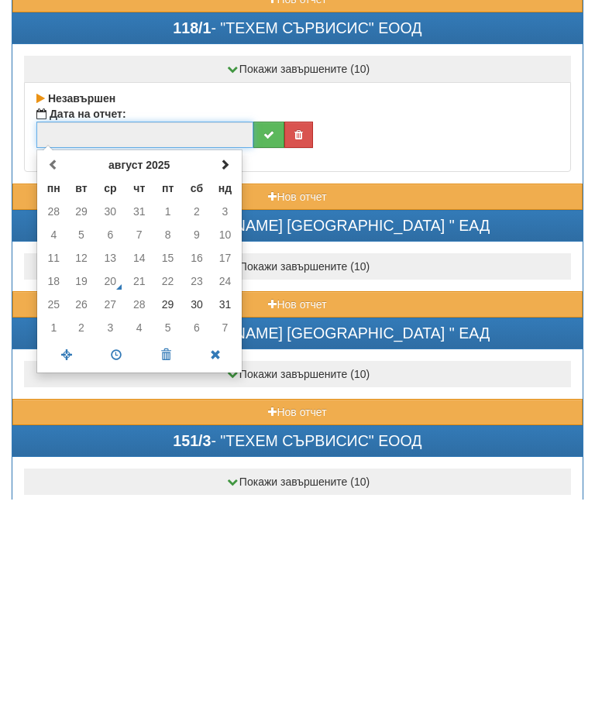
click at [222, 498] on td "31" at bounding box center [224, 509] width 27 height 23
click at [114, 547] on span at bounding box center [116, 560] width 50 height 27
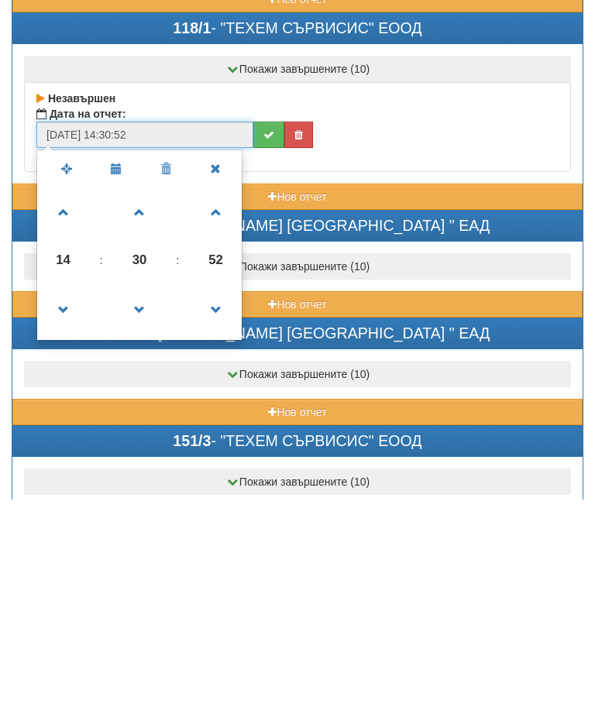
click at [143, 397] on span at bounding box center [140, 418] width 42 height 42
click at [142, 397] on span at bounding box center [140, 418] width 42 height 42
click at [144, 397] on span at bounding box center [140, 418] width 42 height 42
click at [143, 397] on span at bounding box center [140, 418] width 42 height 42
click at [145, 397] on span at bounding box center [140, 418] width 42 height 42
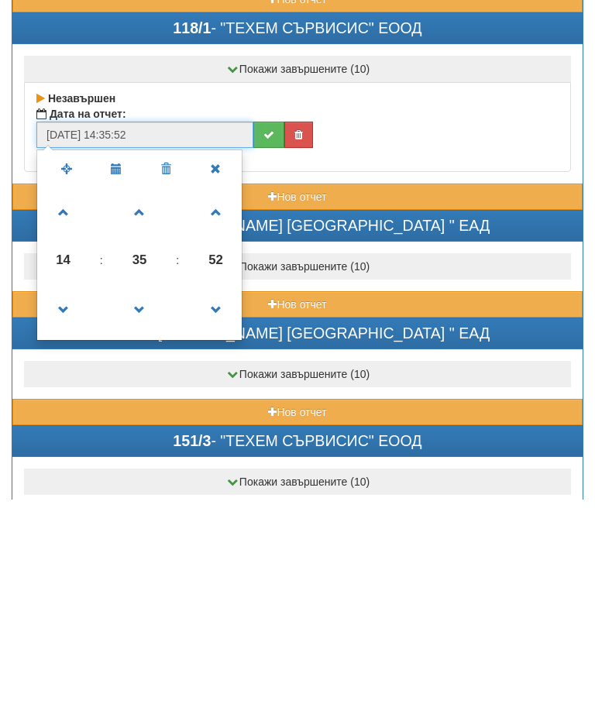
click at [149, 397] on span at bounding box center [140, 418] width 42 height 42
click at [153, 397] on span at bounding box center [140, 418] width 42 height 42
click at [152, 397] on span at bounding box center [140, 418] width 42 height 42
click at [143, 397] on span at bounding box center [140, 418] width 42 height 42
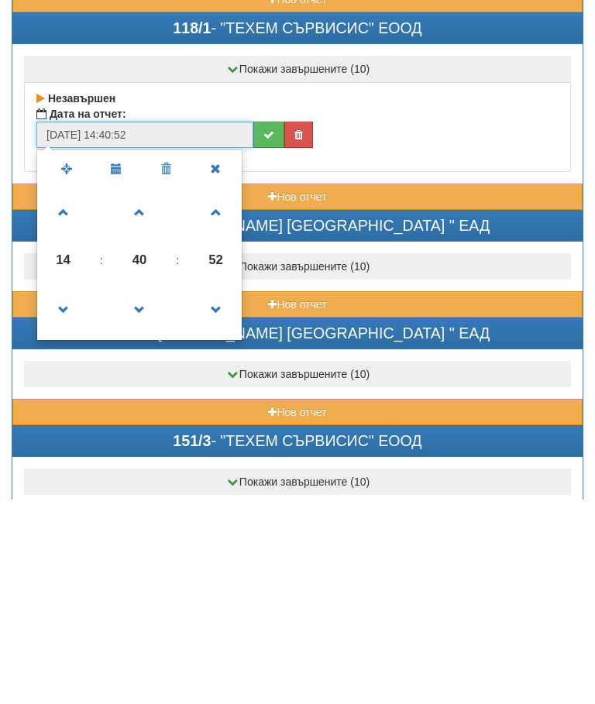
click at [139, 397] on span at bounding box center [140, 418] width 42 height 42
click at [145, 397] on span at bounding box center [140, 418] width 42 height 42
click at [141, 397] on span at bounding box center [140, 418] width 42 height 42
click at [149, 397] on span at bounding box center [140, 418] width 42 height 42
click at [150, 397] on span at bounding box center [140, 418] width 42 height 42
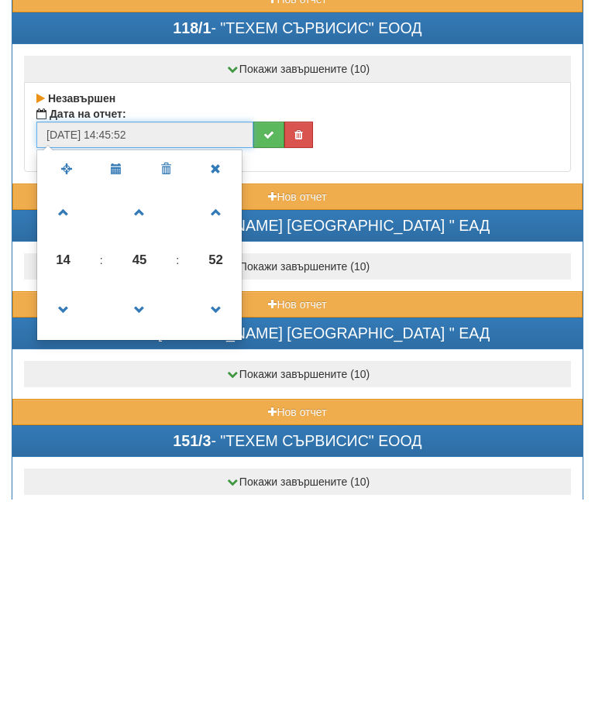
click at [155, 397] on span at bounding box center [140, 418] width 42 height 42
click at [147, 397] on span at bounding box center [140, 418] width 42 height 42
click at [148, 397] on span at bounding box center [140, 418] width 42 height 42
click at [151, 397] on span at bounding box center [140, 418] width 42 height 42
click at [154, 397] on span at bounding box center [140, 418] width 42 height 42
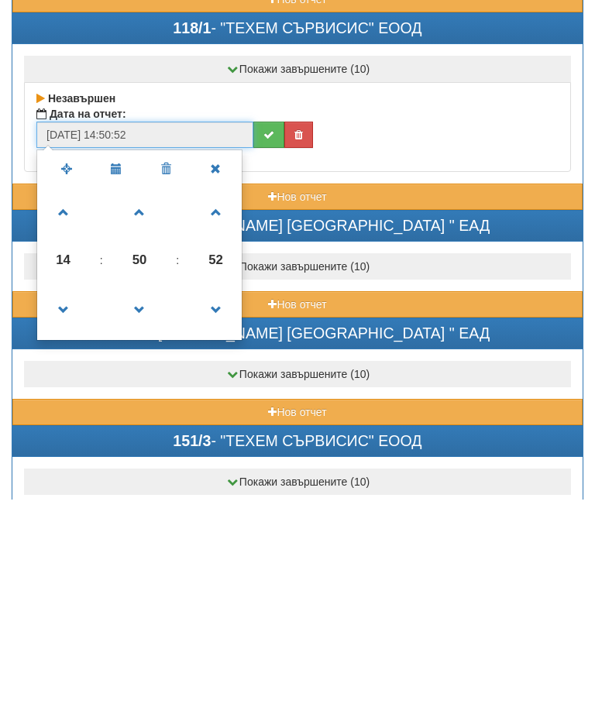
click at [145, 397] on span at bounding box center [140, 418] width 42 height 42
click at [136, 397] on span at bounding box center [140, 418] width 42 height 42
click at [149, 397] on span at bounding box center [140, 418] width 42 height 42
click at [144, 397] on span at bounding box center [140, 418] width 42 height 42
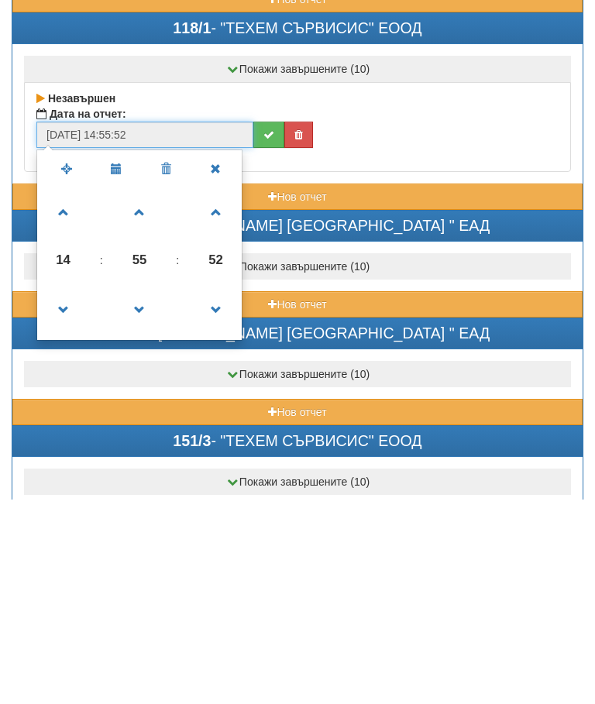
click at [141, 397] on span at bounding box center [140, 418] width 42 height 42
click at [151, 397] on span at bounding box center [140, 418] width 42 height 42
click at [149, 397] on span at bounding box center [140, 418] width 42 height 42
click at [146, 397] on span at bounding box center [140, 418] width 42 height 42
click at [149, 397] on span at bounding box center [140, 418] width 42 height 42
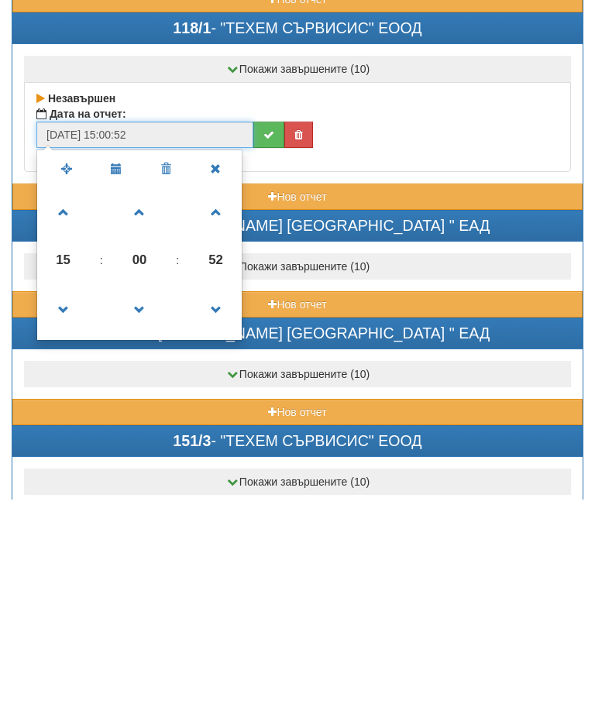
click at [138, 397] on span at bounding box center [140, 418] width 42 height 42
click at [140, 494] on span at bounding box center [140, 515] width 42 height 42
click at [61, 397] on span at bounding box center [64, 418] width 42 height 42
click at [59, 494] on span at bounding box center [64, 515] width 42 height 42
type input "31/08/2025 15:00:52"
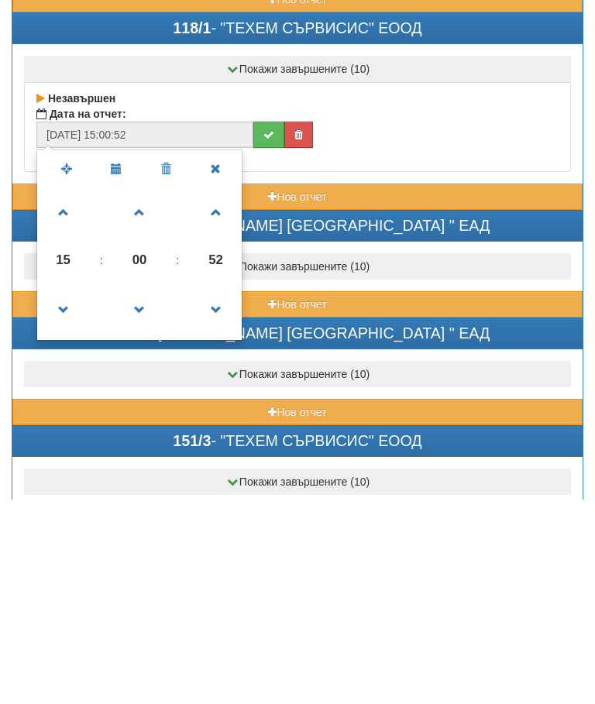
click at [258, 327] on button "submit" at bounding box center [268, 340] width 31 height 26
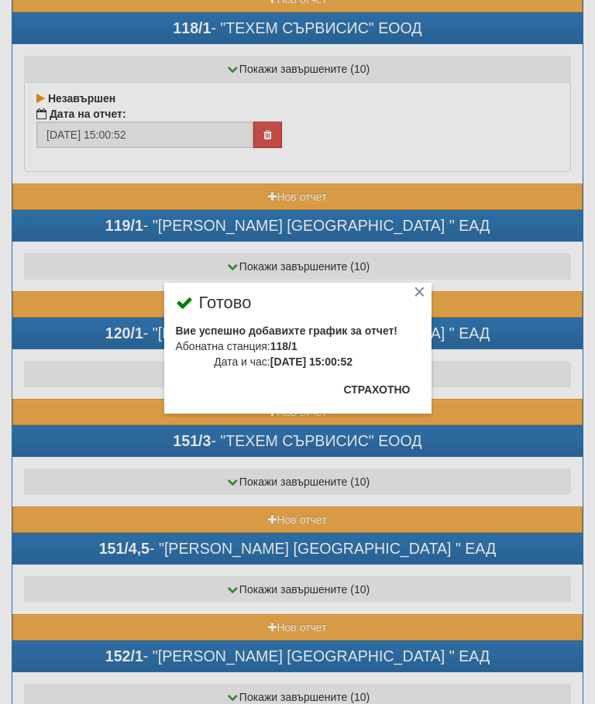
click at [377, 390] on button "Страхотно" at bounding box center [377, 389] width 85 height 25
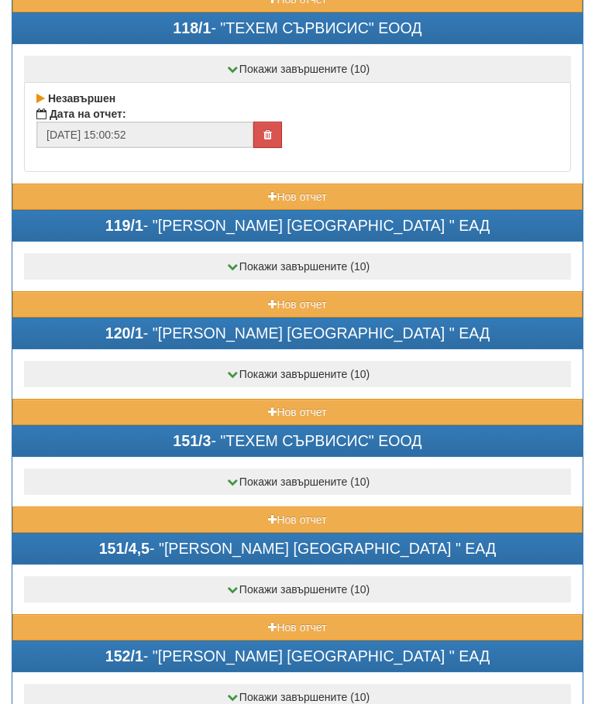
click at [256, 291] on button "Нов отчет" at bounding box center [297, 304] width 570 height 26
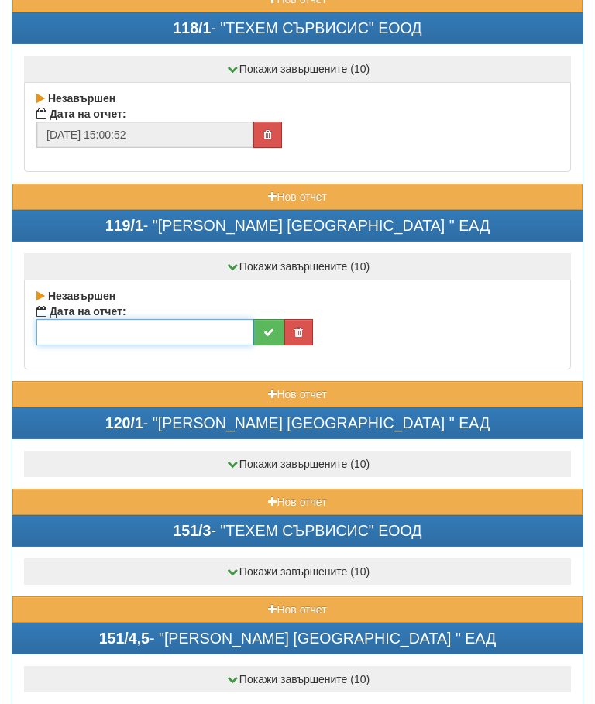
click at [164, 331] on input "text" at bounding box center [144, 332] width 217 height 26
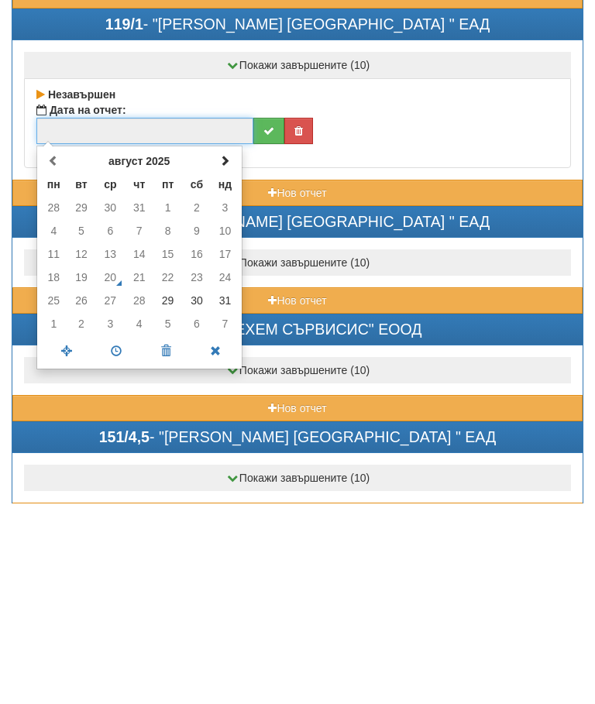
click at [167, 490] on td "29" at bounding box center [167, 501] width 29 height 23
click at [108, 539] on span at bounding box center [116, 552] width 50 height 27
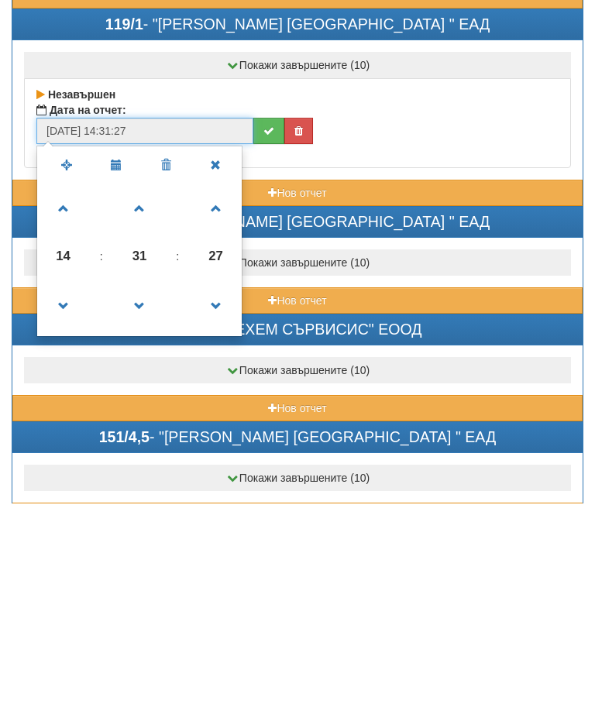
click at [138, 486] on span at bounding box center [140, 507] width 42 height 42
click at [143, 486] on span at bounding box center [140, 507] width 42 height 42
click at [146, 486] on span at bounding box center [140, 507] width 42 height 42
click at [148, 486] on span at bounding box center [140, 507] width 42 height 42
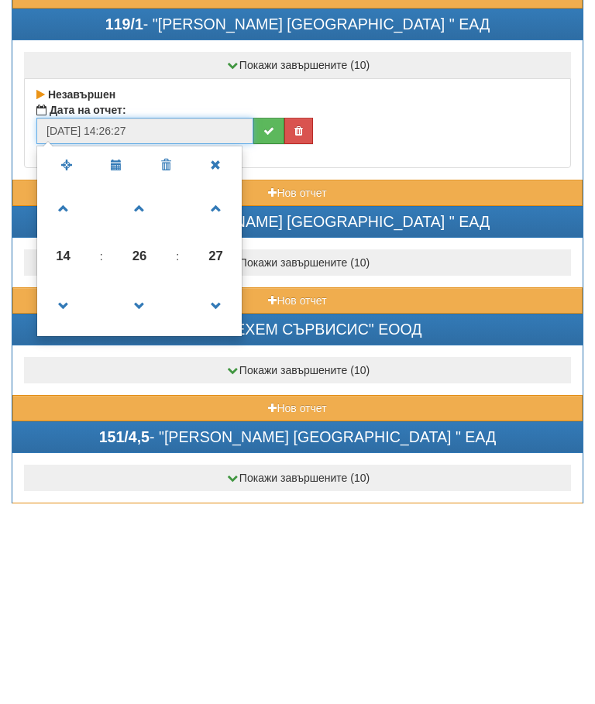
click at [148, 486] on span at bounding box center [140, 507] width 42 height 42
click at [139, 486] on span at bounding box center [140, 507] width 42 height 42
click at [146, 486] on span at bounding box center [140, 507] width 42 height 42
click at [145, 486] on span at bounding box center [140, 507] width 42 height 42
click at [143, 486] on span at bounding box center [140, 507] width 42 height 42
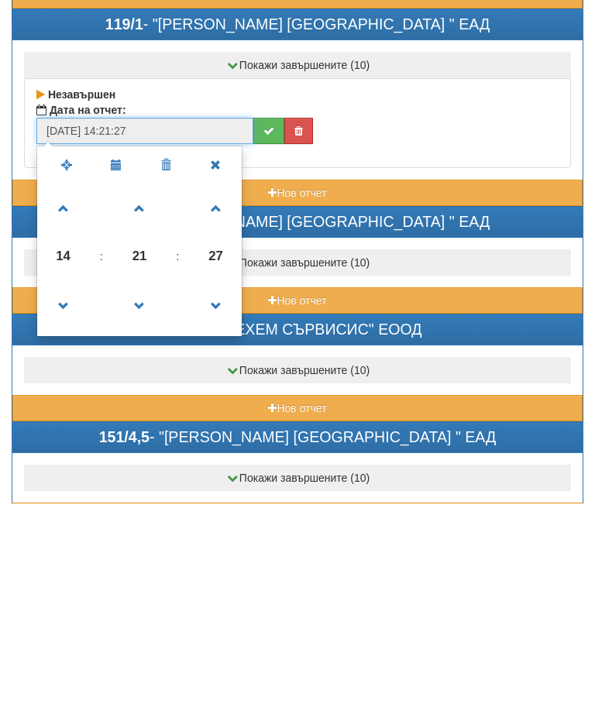
click at [144, 486] on span at bounding box center [140, 507] width 42 height 42
click at [153, 486] on span at bounding box center [140, 507] width 42 height 42
click at [152, 486] on span at bounding box center [140, 507] width 42 height 42
click at [150, 486] on span at bounding box center [140, 507] width 42 height 42
click at [151, 486] on span at bounding box center [140, 507] width 42 height 42
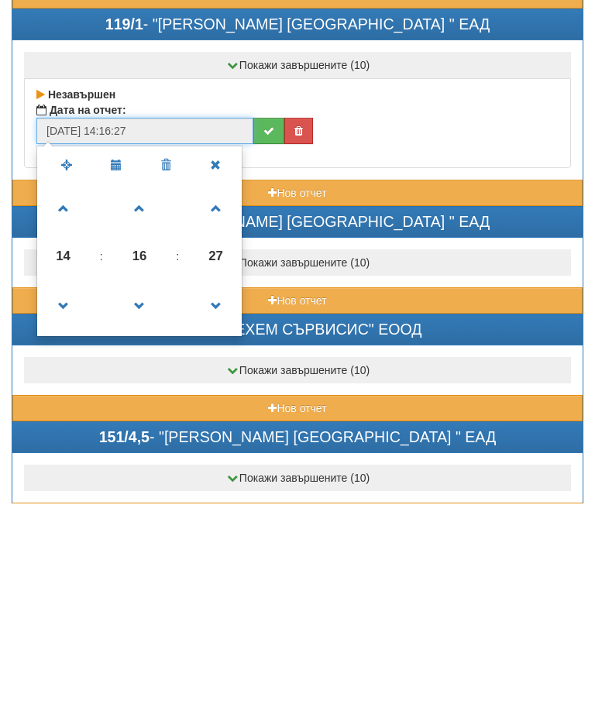
click at [138, 486] on span at bounding box center [140, 507] width 42 height 42
click at [137, 486] on span at bounding box center [140, 507] width 42 height 42
click at [142, 486] on span at bounding box center [140, 507] width 42 height 42
click at [147, 486] on span at bounding box center [140, 507] width 42 height 42
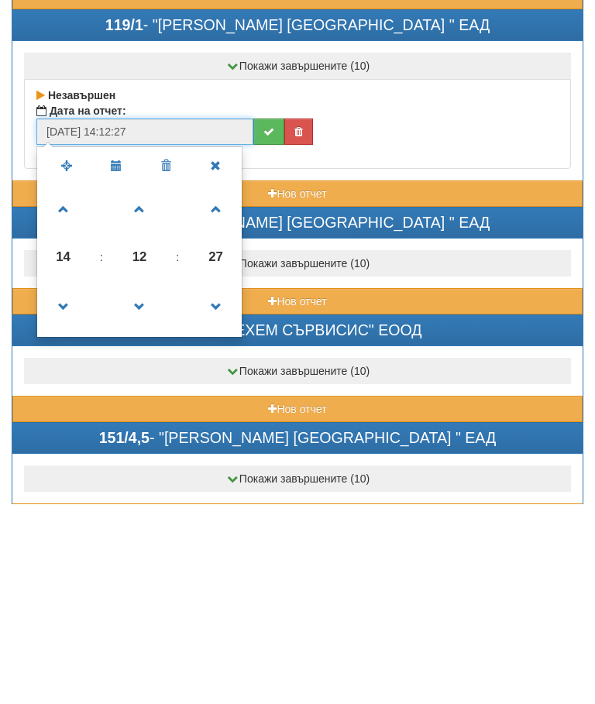
click at [147, 486] on span at bounding box center [140, 507] width 42 height 42
click at [146, 486] on span at bounding box center [140, 507] width 42 height 42
click at [149, 486] on span at bounding box center [140, 507] width 42 height 42
click at [149, 479] on link at bounding box center [140, 507] width 46 height 56
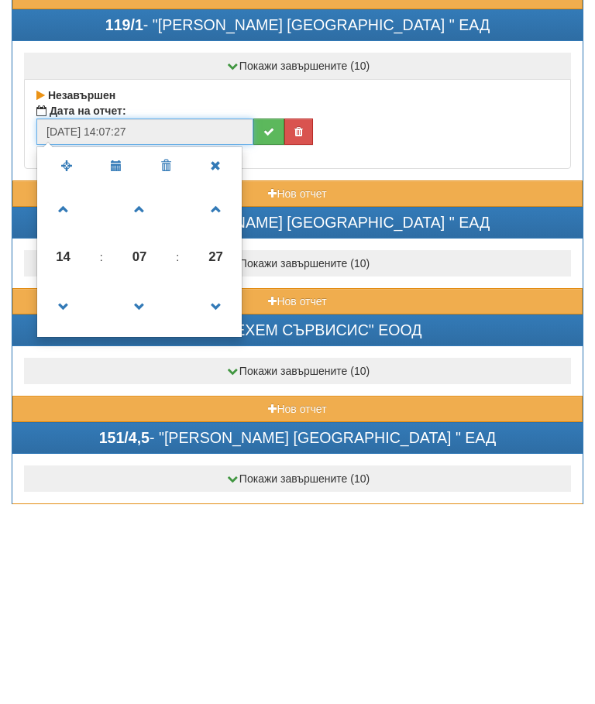
click at [149, 479] on link at bounding box center [140, 507] width 46 height 56
click at [147, 486] on span at bounding box center [140, 507] width 42 height 42
click at [149, 486] on span at bounding box center [140, 507] width 42 height 42
click at [138, 486] on span at bounding box center [140, 507] width 42 height 42
click at [140, 486] on span at bounding box center [140, 507] width 42 height 42
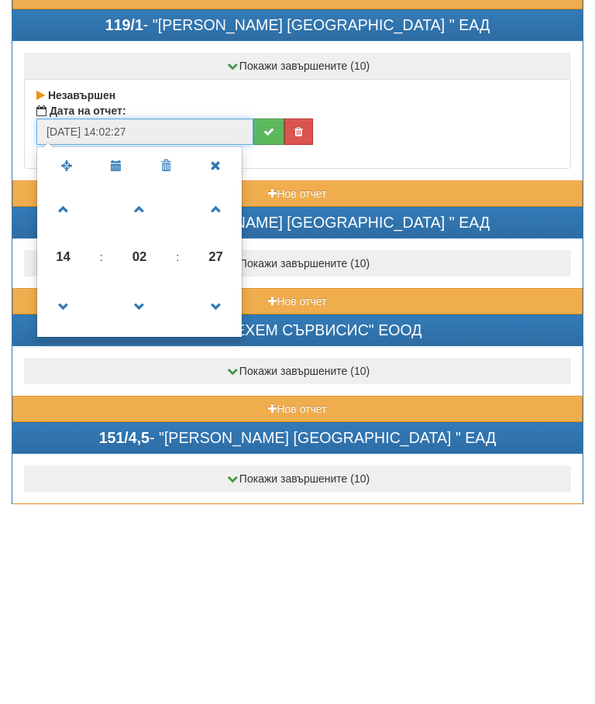
click at [139, 486] on span at bounding box center [140, 507] width 42 height 42
click at [142, 486] on span at bounding box center [140, 507] width 42 height 42
click at [60, 389] on span at bounding box center [64, 410] width 42 height 42
type input "29/08/2025 15:00:27"
click at [255, 319] on button "submit" at bounding box center [268, 332] width 31 height 26
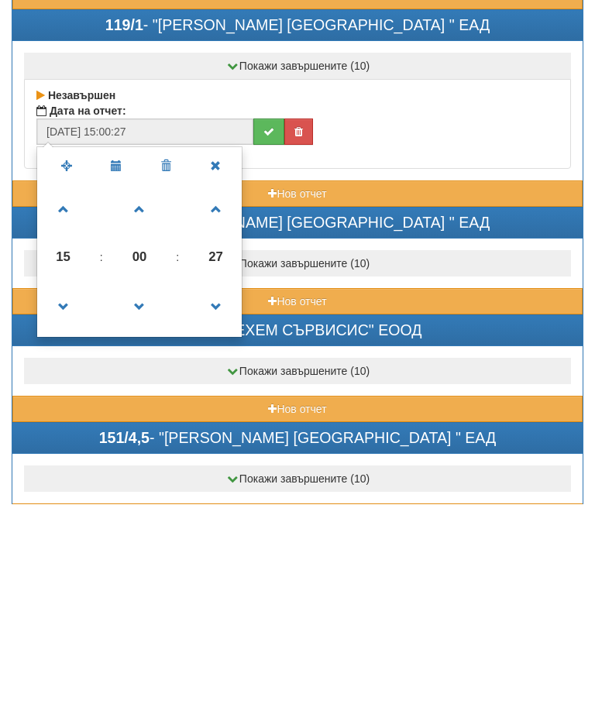
scroll to position [3224, 1]
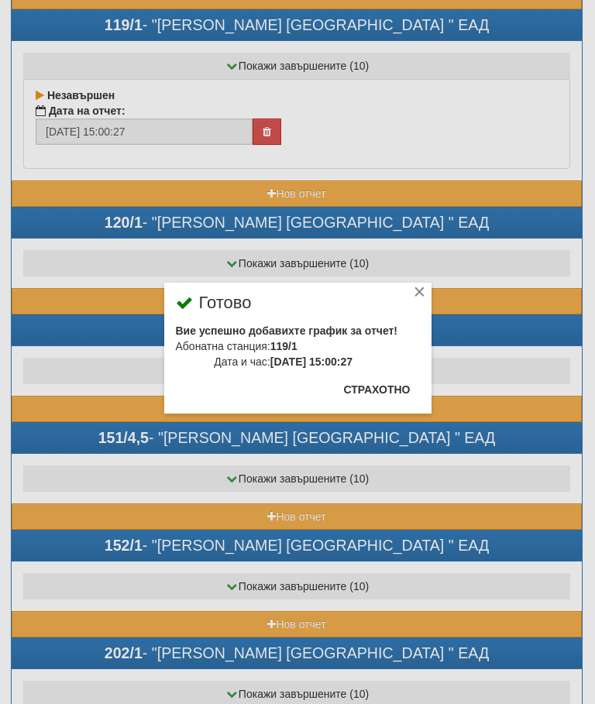
click at [379, 381] on button "Страхотно" at bounding box center [377, 389] width 85 height 25
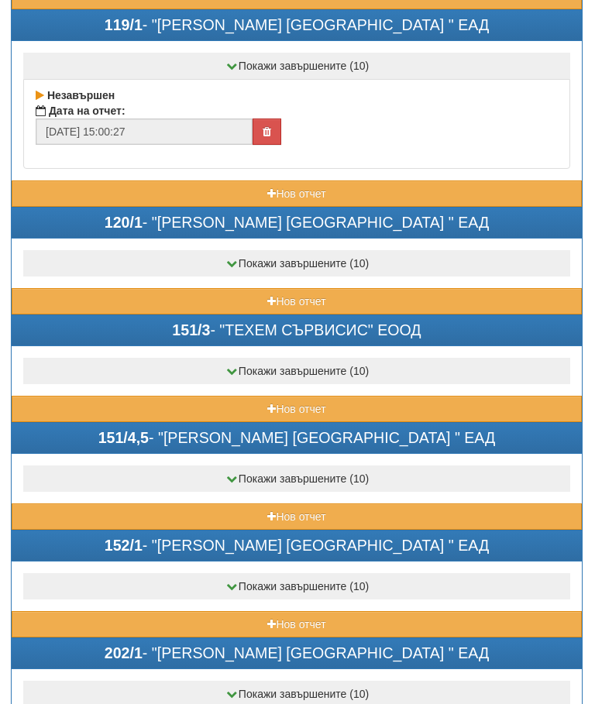
click at [209, 288] on button "Нов отчет" at bounding box center [297, 301] width 570 height 26
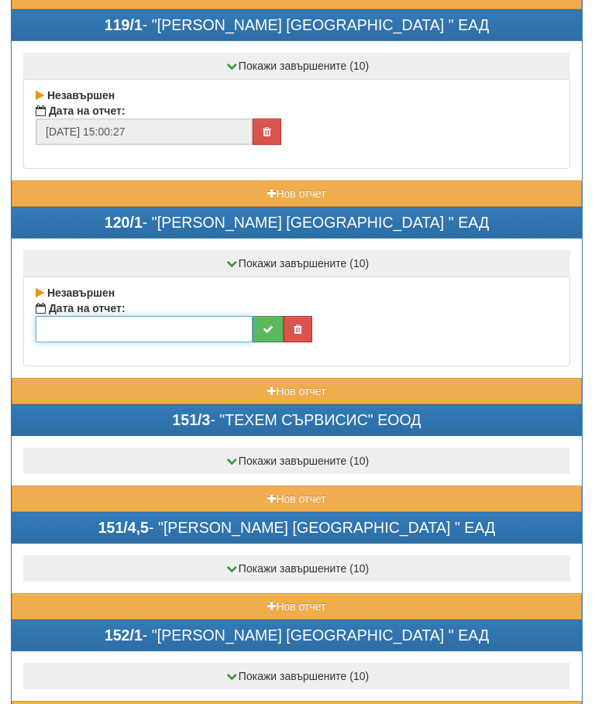
click at [132, 325] on input "text" at bounding box center [144, 329] width 217 height 26
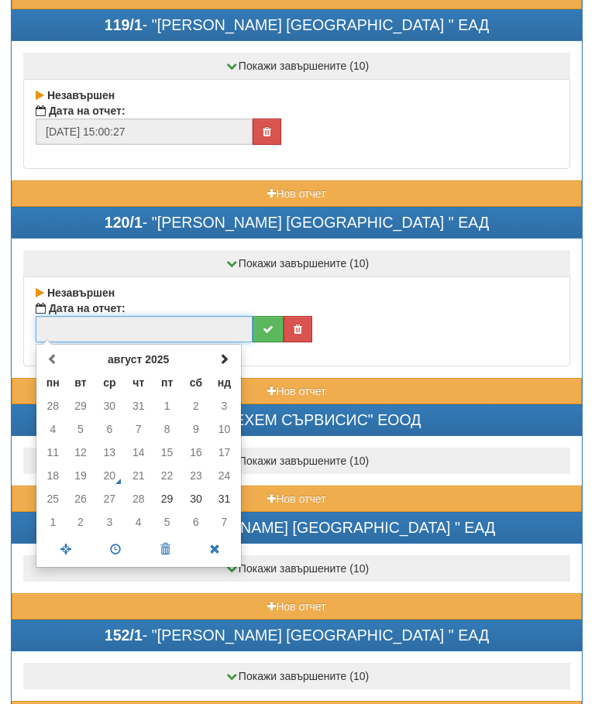
scroll to position [3223, 0]
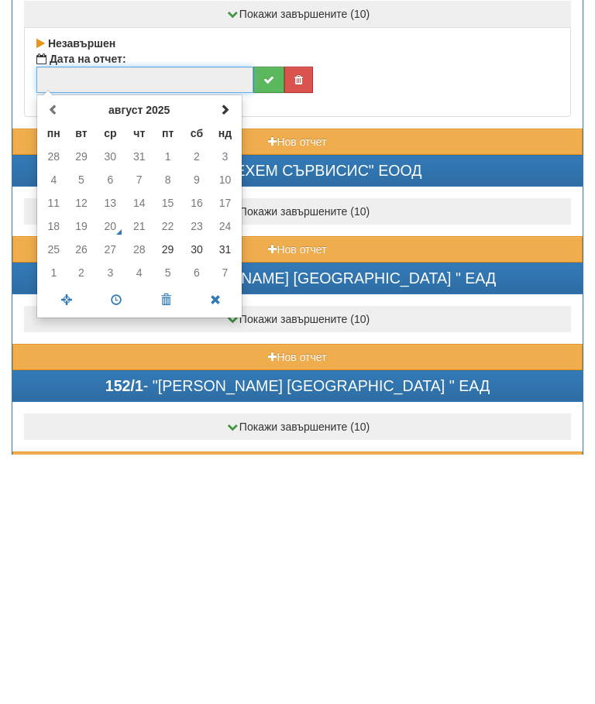
click at [167, 488] on td "29" at bounding box center [167, 499] width 29 height 23
click at [116, 537] on span at bounding box center [116, 550] width 50 height 27
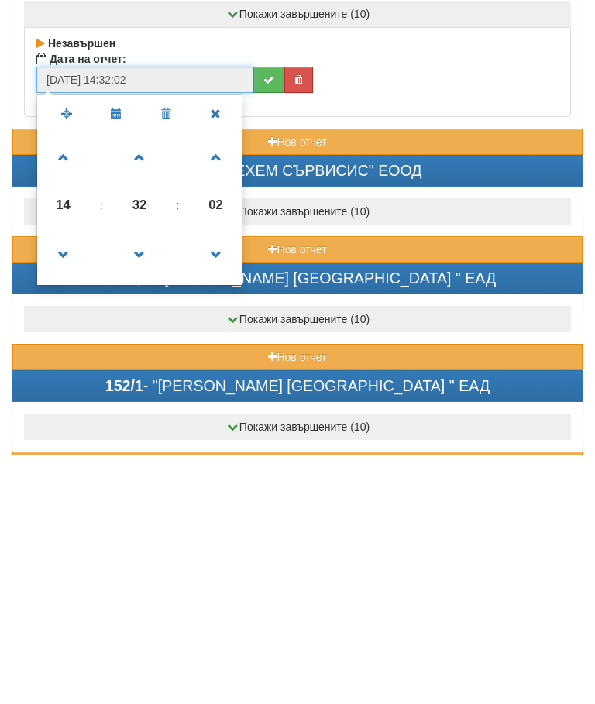
click at [139, 484] on span at bounding box center [140, 505] width 42 height 42
click at [57, 386] on span at bounding box center [64, 407] width 42 height 42
type input "29/08/2025 15:31:02"
click at [272, 325] on icon "submit" at bounding box center [268, 330] width 11 height 11
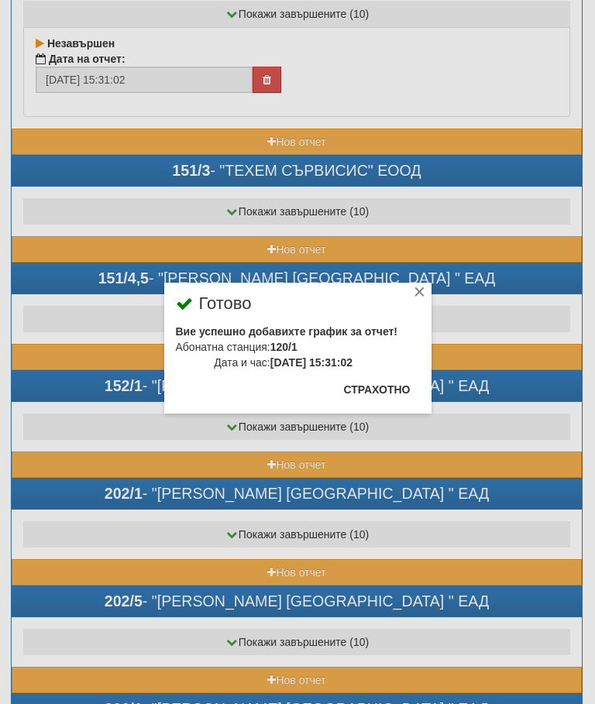
click at [373, 386] on button "Страхотно" at bounding box center [377, 389] width 85 height 25
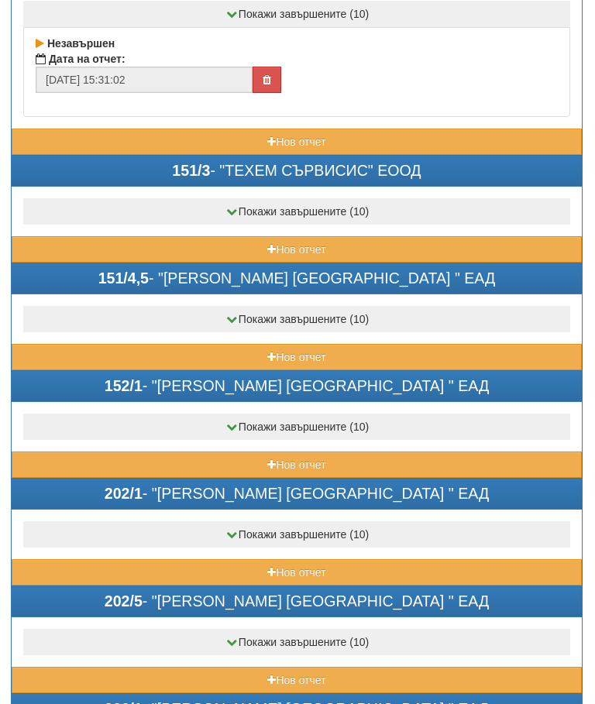
click at [187, 241] on button "Нов отчет" at bounding box center [297, 249] width 570 height 26
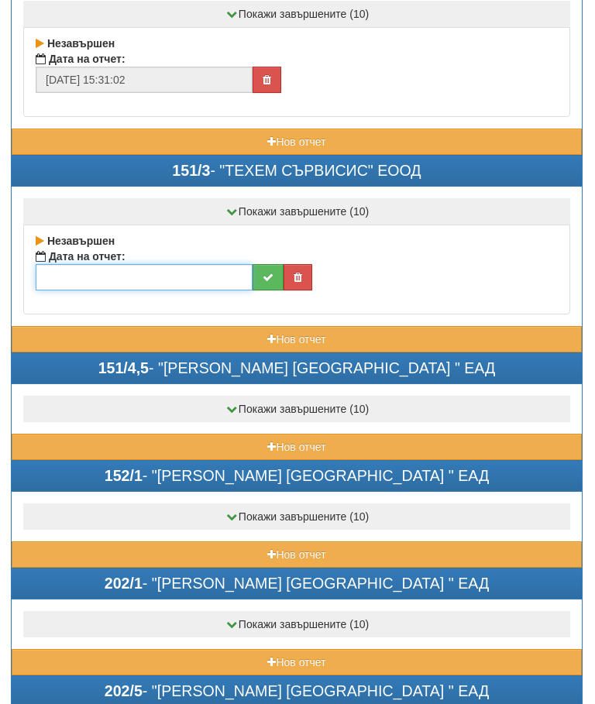
click at [139, 268] on input "text" at bounding box center [144, 277] width 217 height 26
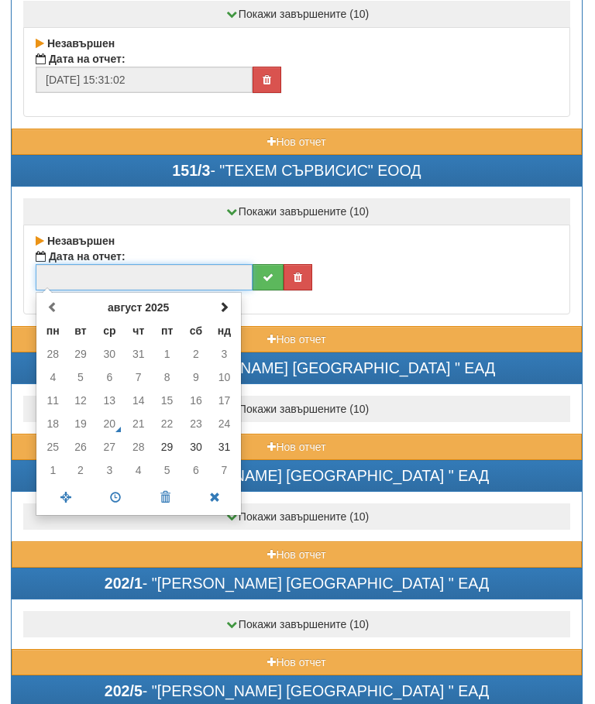
scroll to position [3473, 0]
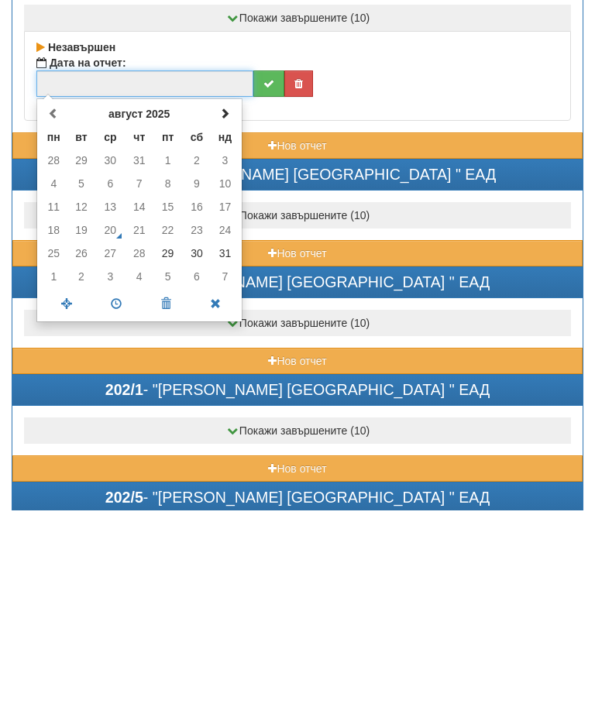
click at [167, 435] on td "29" at bounding box center [167, 446] width 29 height 23
click at [114, 484] on span at bounding box center [116, 497] width 50 height 27
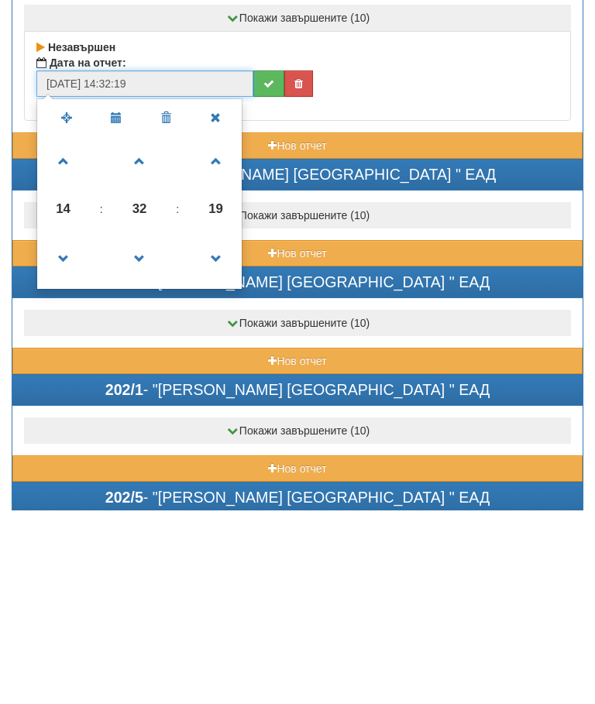
click at [142, 431] on span at bounding box center [140, 452] width 42 height 42
click at [149, 431] on span at bounding box center [140, 452] width 42 height 42
click at [141, 431] on span at bounding box center [140, 452] width 42 height 42
click at [145, 431] on span at bounding box center [140, 452] width 42 height 42
click at [148, 431] on span at bounding box center [140, 452] width 42 height 42
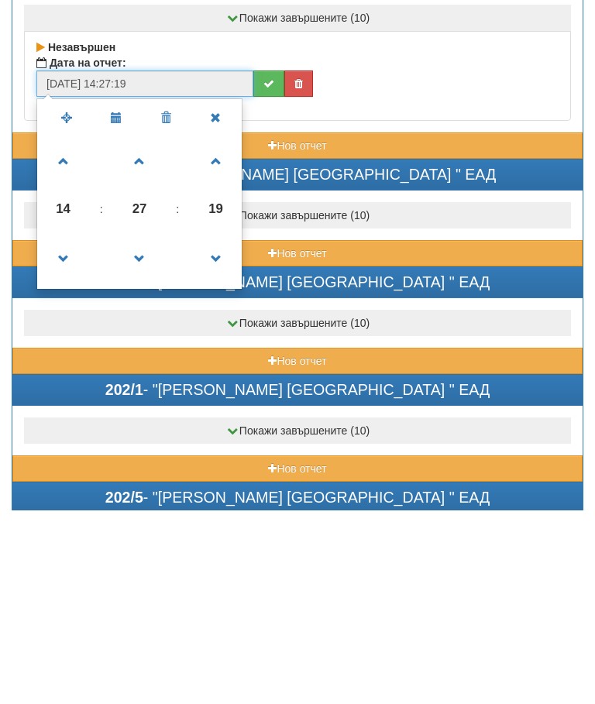
click at [139, 431] on span at bounding box center [140, 452] width 42 height 42
click at [136, 431] on span at bounding box center [140, 452] width 42 height 42
click at [139, 431] on span at bounding box center [140, 452] width 42 height 42
click at [142, 431] on span at bounding box center [140, 452] width 42 height 42
click at [146, 431] on span at bounding box center [140, 452] width 42 height 42
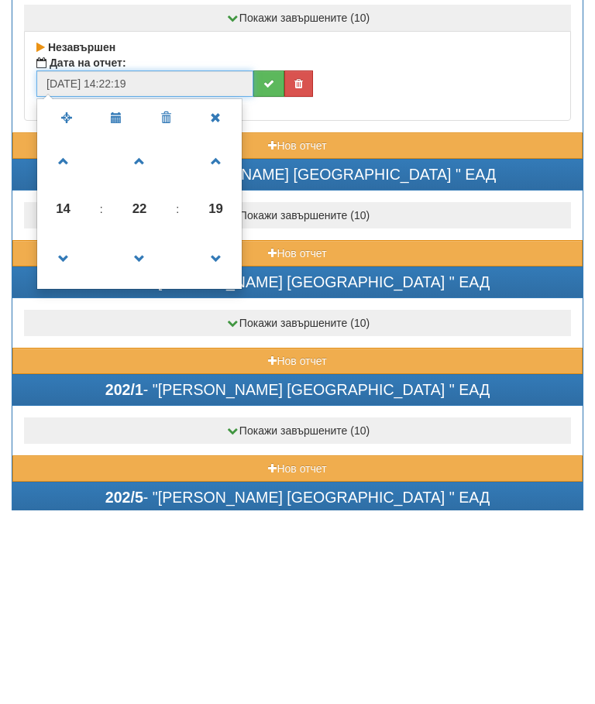
click at [139, 431] on span at bounding box center [140, 452] width 42 height 42
click at [145, 431] on span at bounding box center [140, 452] width 42 height 42
click at [149, 431] on span at bounding box center [140, 452] width 42 height 42
click at [144, 431] on span at bounding box center [140, 452] width 42 height 42
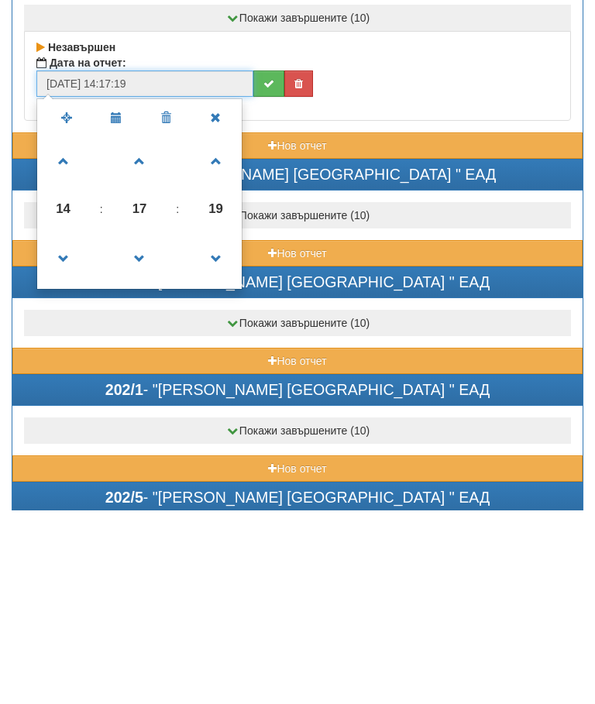
click at [147, 431] on span at bounding box center [140, 452] width 42 height 42
click at [150, 431] on span at bounding box center [140, 452] width 42 height 42
click at [152, 431] on span at bounding box center [140, 452] width 42 height 42
click at [150, 431] on span at bounding box center [140, 452] width 42 height 42
click at [144, 431] on span at bounding box center [140, 452] width 42 height 42
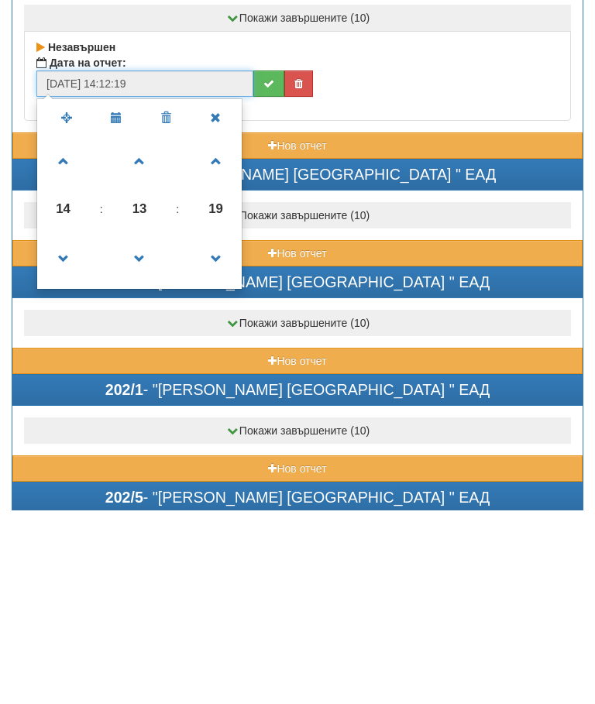
click at [143, 431] on span at bounding box center [140, 452] width 42 height 42
click at [132, 431] on span at bounding box center [140, 452] width 42 height 42
click at [69, 334] on span at bounding box center [64, 355] width 42 height 42
click at [64, 334] on span at bounding box center [64, 355] width 42 height 42
type input "29/08/2025 16:10:19"
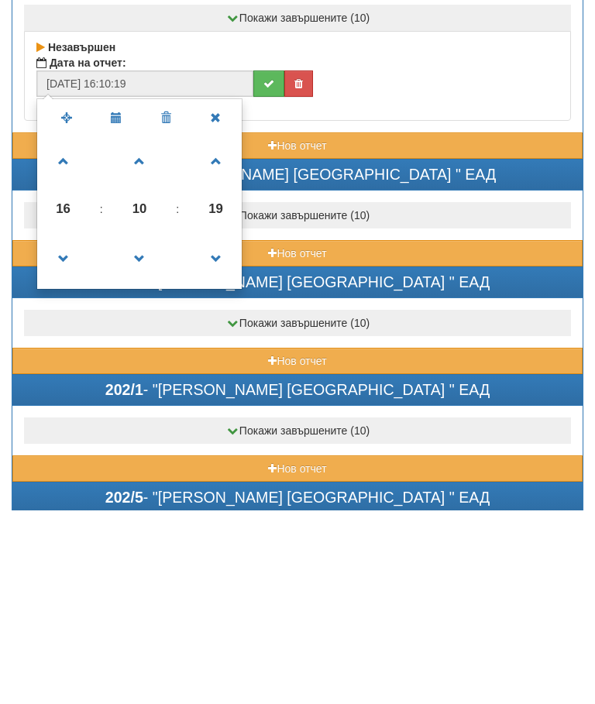
click at [263, 272] on icon "submit" at bounding box center [268, 277] width 11 height 11
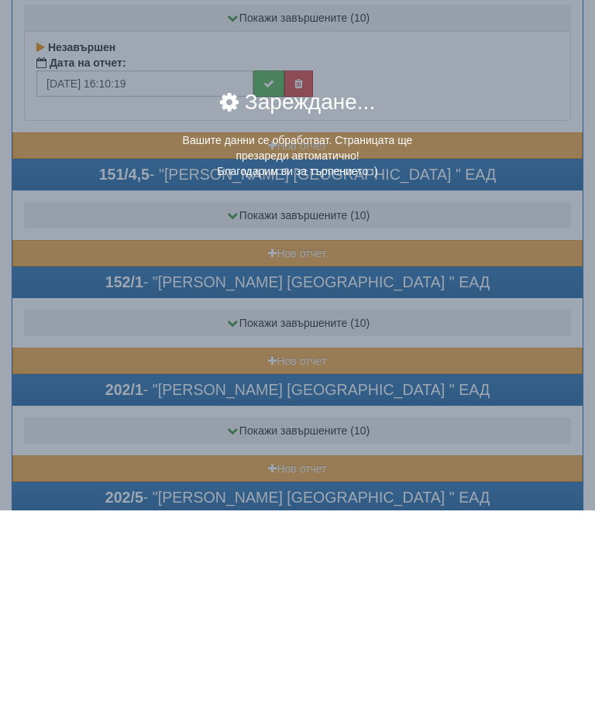
scroll to position [3667, 1]
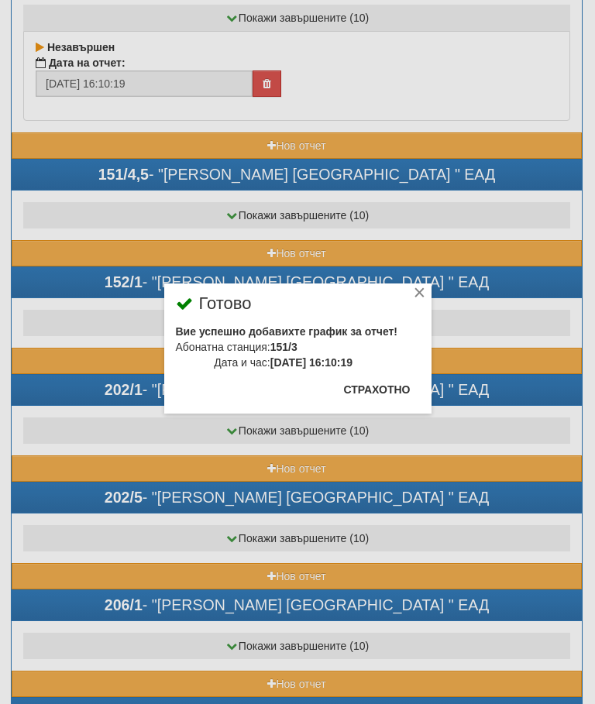
click at [383, 378] on button "Страхотно" at bounding box center [377, 389] width 85 height 25
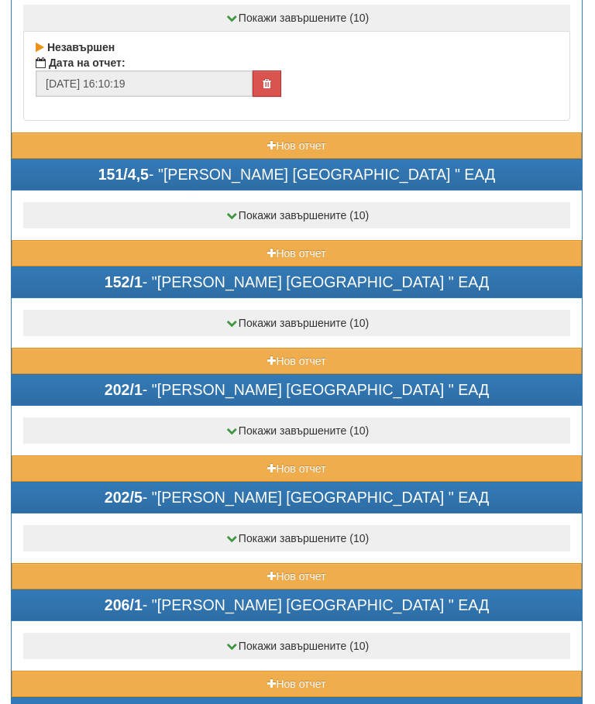
click at [214, 252] on button "Нов отчет" at bounding box center [297, 253] width 570 height 26
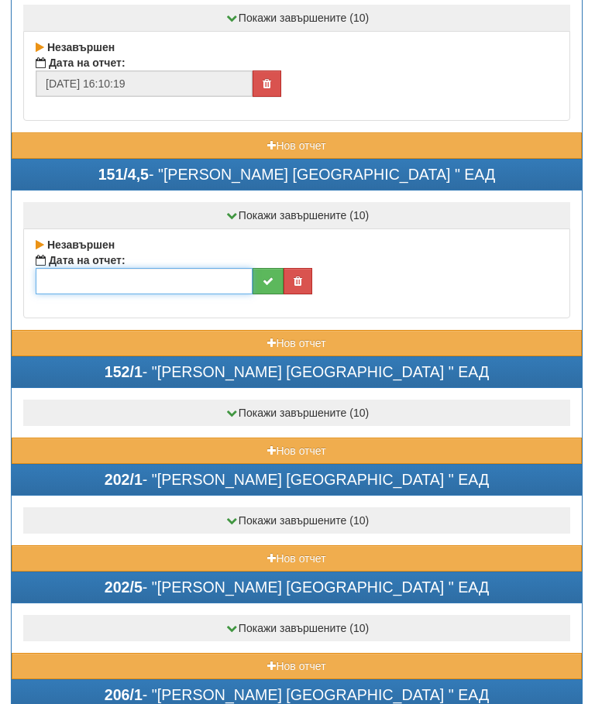
click at [158, 278] on input "text" at bounding box center [144, 281] width 217 height 26
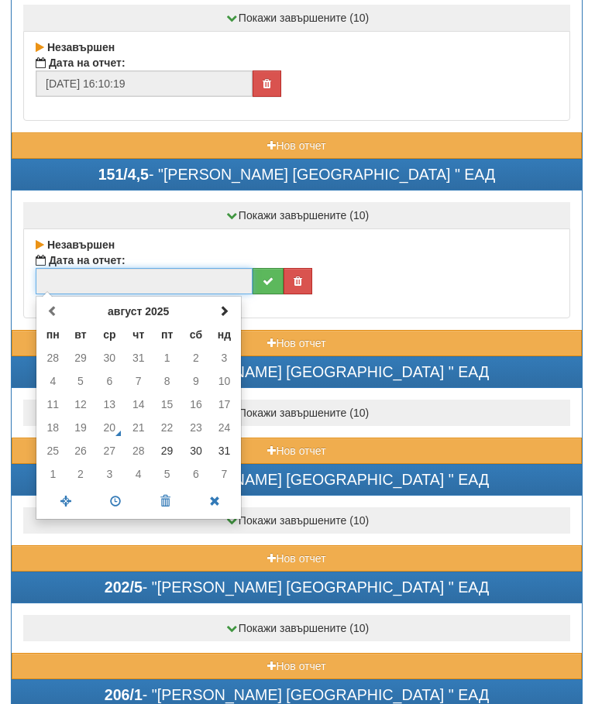
scroll to position [3667, 0]
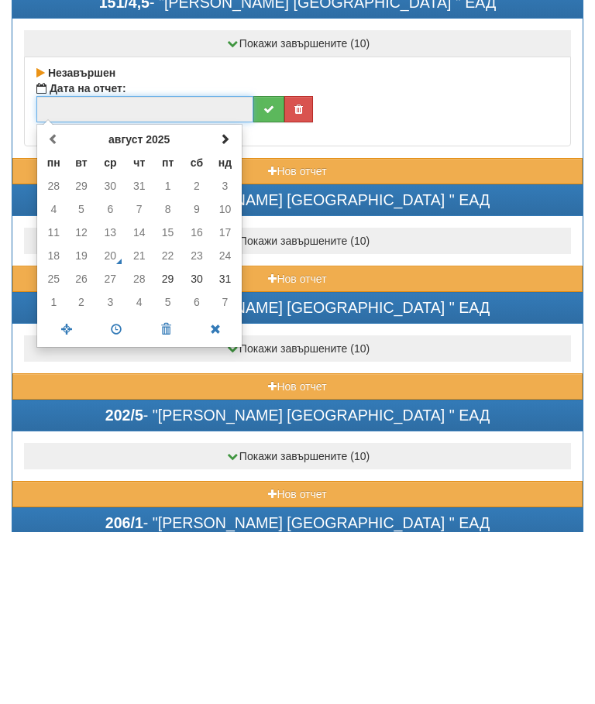
click at [167, 439] on td "29" at bounding box center [167, 450] width 29 height 23
click at [115, 488] on span at bounding box center [116, 501] width 50 height 27
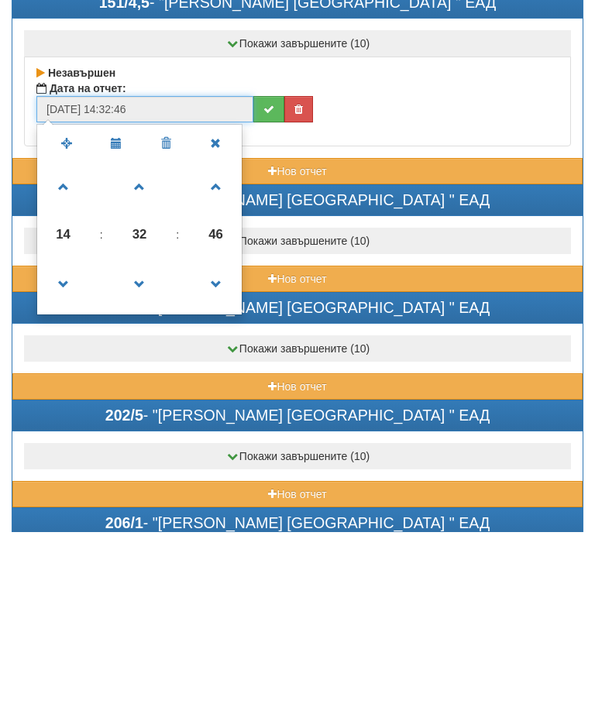
click at [133, 435] on span at bounding box center [140, 456] width 42 height 42
click at [150, 435] on span at bounding box center [140, 456] width 42 height 42
click at [134, 435] on span at bounding box center [140, 456] width 42 height 42
click at [141, 435] on span at bounding box center [140, 456] width 42 height 42
click at [139, 435] on span at bounding box center [140, 456] width 42 height 42
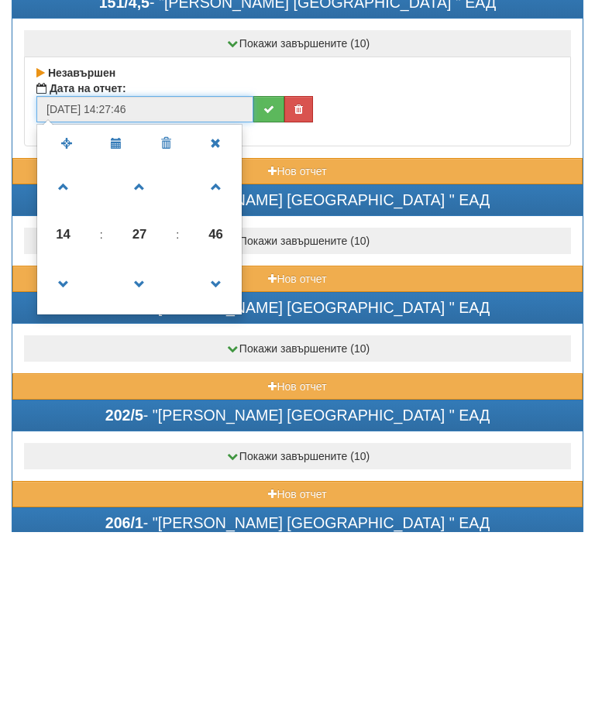
click at [146, 435] on span at bounding box center [140, 456] width 42 height 42
click at [148, 435] on span at bounding box center [140, 456] width 42 height 42
click at [145, 435] on span at bounding box center [140, 456] width 42 height 42
click at [149, 435] on span at bounding box center [140, 456] width 42 height 42
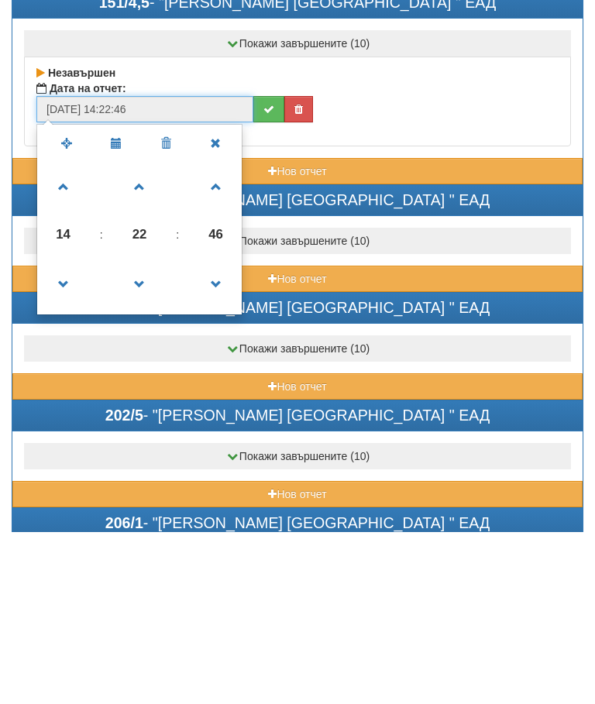
click at [145, 435] on span at bounding box center [140, 456] width 42 height 42
click at [143, 435] on span at bounding box center [140, 456] width 42 height 42
click at [62, 338] on span at bounding box center [64, 359] width 42 height 42
click at [59, 338] on span at bounding box center [64, 359] width 42 height 42
type input "29/08/2025 16:20:46"
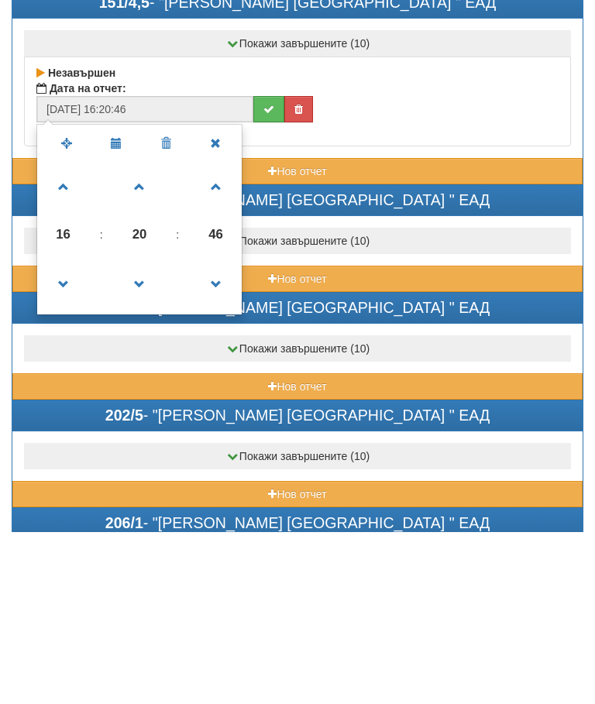
click at [262, 268] on button "submit" at bounding box center [268, 281] width 31 height 26
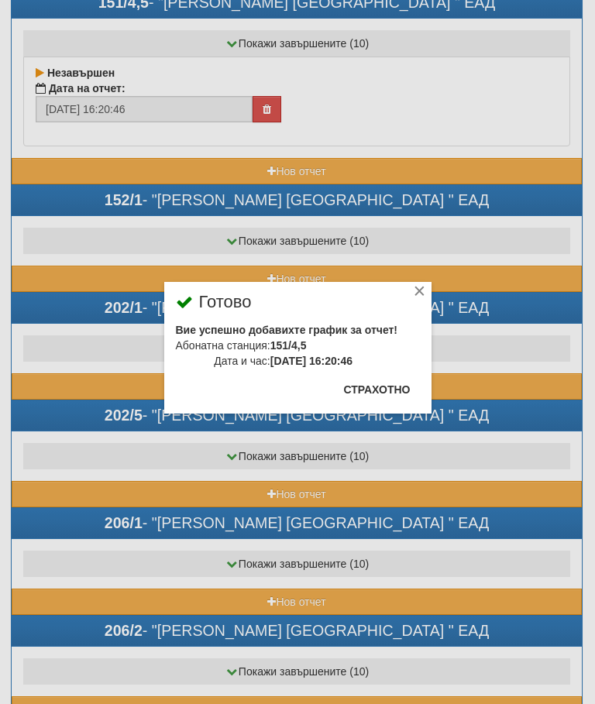
click at [380, 385] on button "Страхотно" at bounding box center [377, 389] width 85 height 25
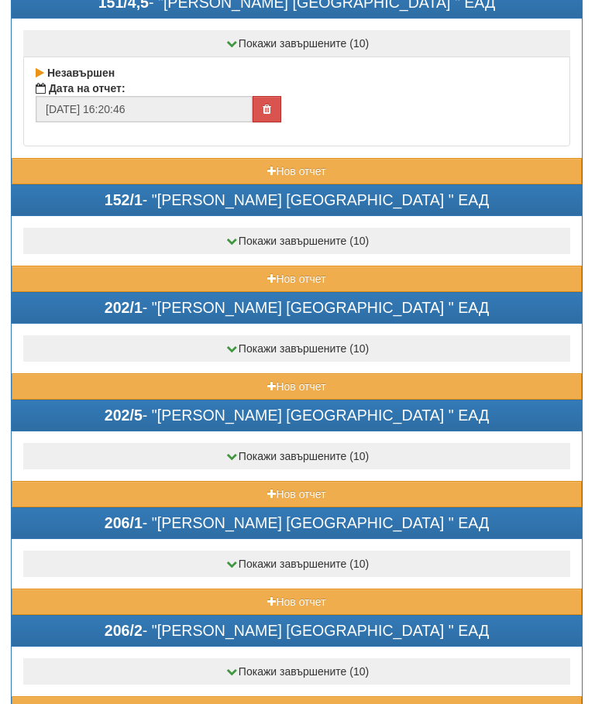
click at [252, 269] on button "Нов отчет" at bounding box center [297, 279] width 570 height 26
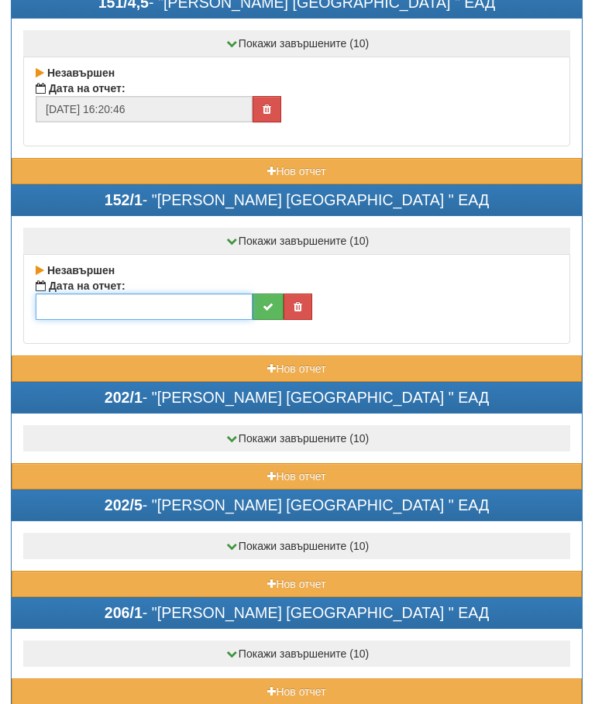
click at [161, 301] on input "text" at bounding box center [144, 307] width 217 height 26
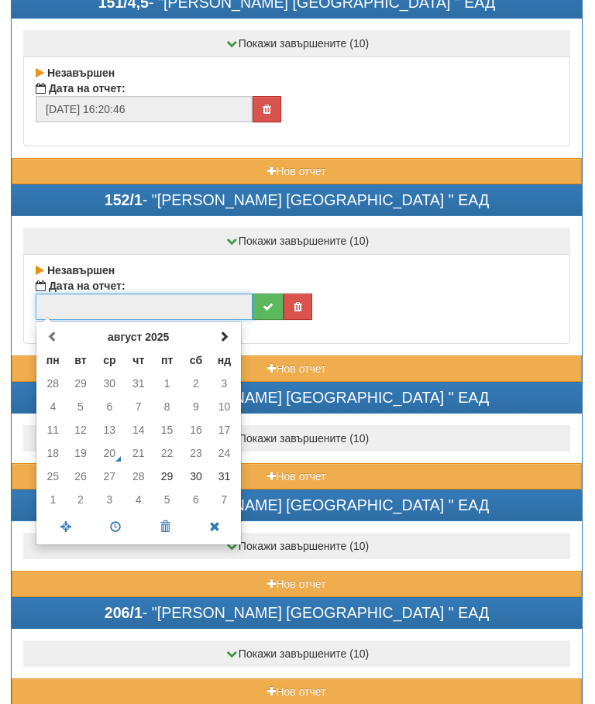
scroll to position [3838, 0]
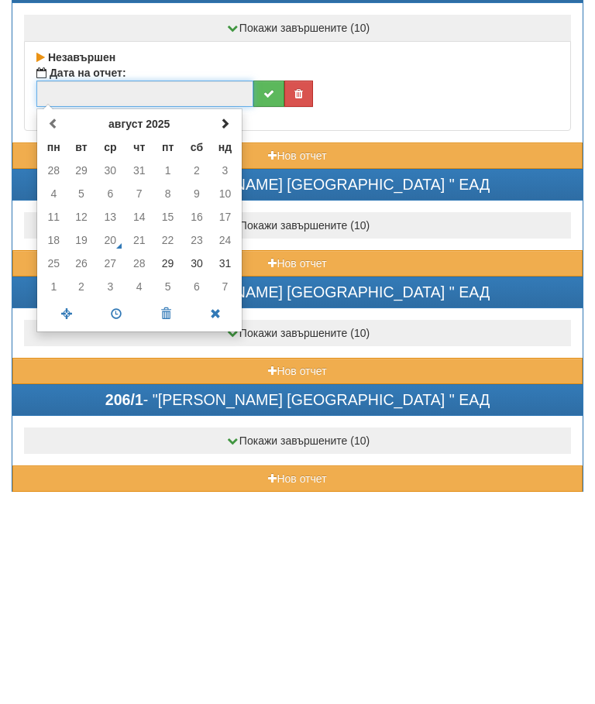
click at [166, 465] on td "29" at bounding box center [167, 476] width 29 height 23
click at [112, 514] on span at bounding box center [116, 527] width 50 height 27
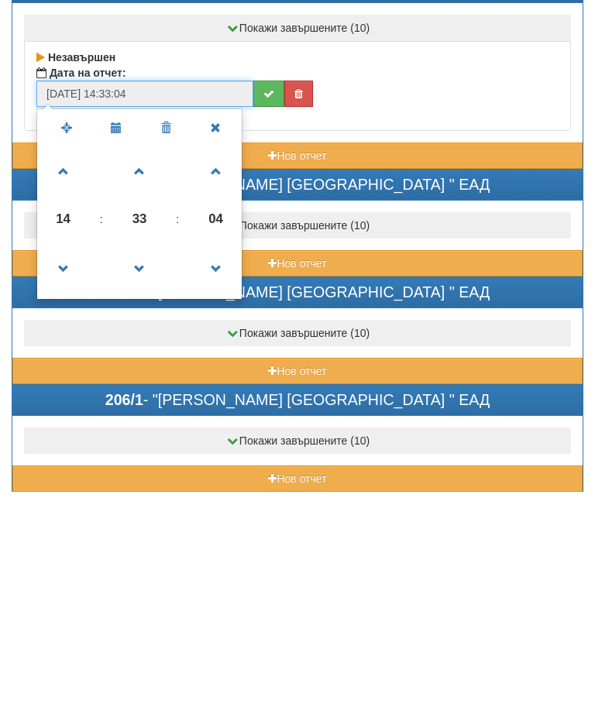
click at [138, 461] on span at bounding box center [140, 482] width 42 height 42
click at [143, 461] on span at bounding box center [140, 482] width 42 height 42
click at [153, 461] on span at bounding box center [140, 482] width 42 height 42
click at [57, 363] on span at bounding box center [64, 384] width 42 height 42
click at [56, 363] on span at bounding box center [64, 384] width 42 height 42
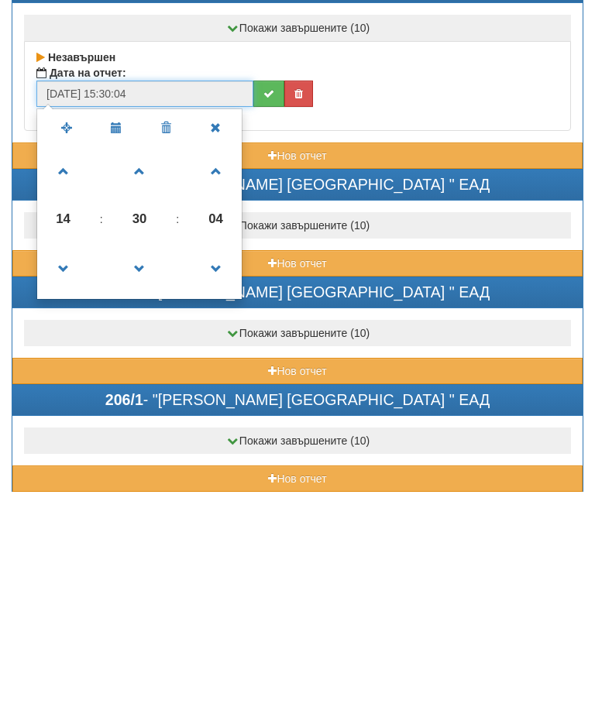
type input "29/08/2025 16:30:04"
click at [265, 301] on icon "submit" at bounding box center [268, 306] width 11 height 11
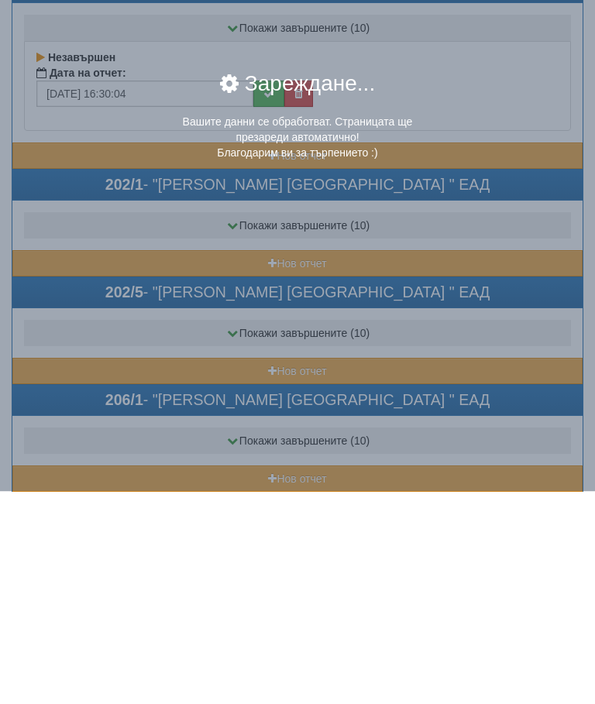
scroll to position [4051, 1]
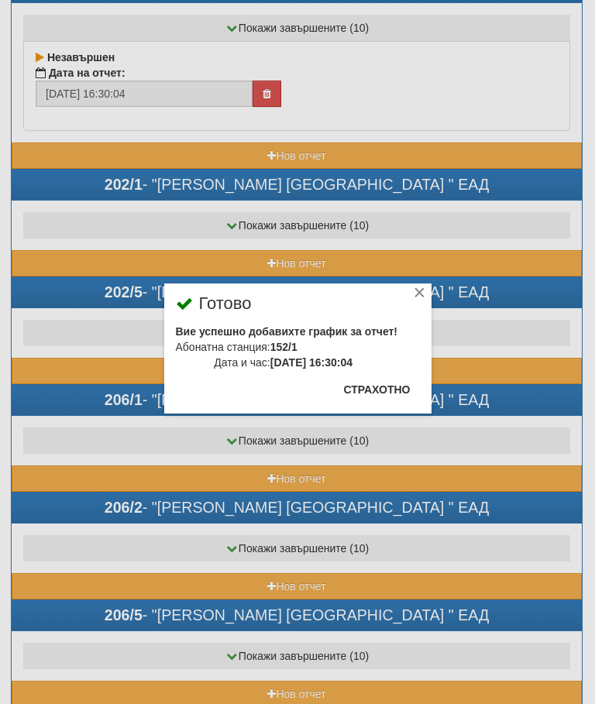
click at [384, 379] on button "Страхотно" at bounding box center [377, 389] width 85 height 25
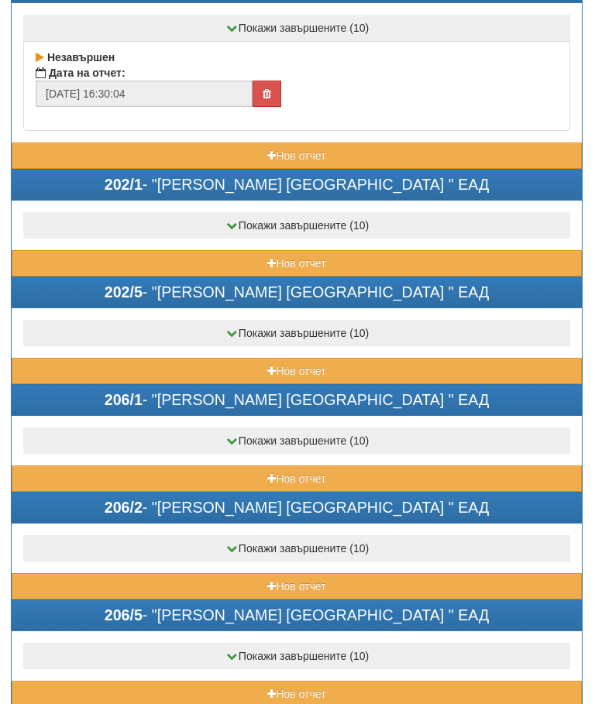
click at [242, 253] on button "Нов отчет" at bounding box center [297, 263] width 570 height 26
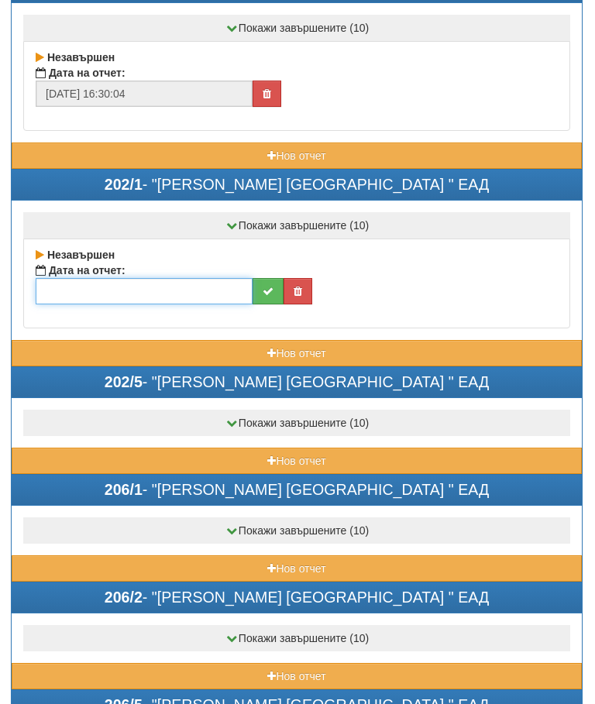
click at [156, 278] on input "text" at bounding box center [144, 291] width 217 height 26
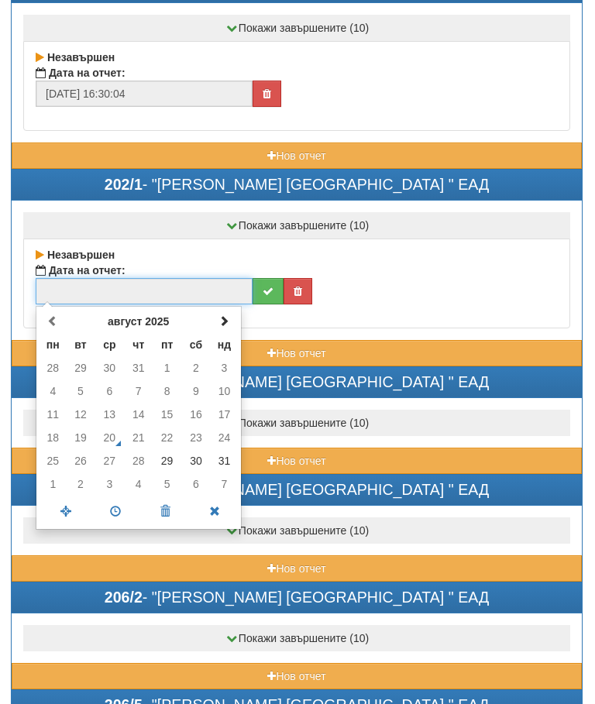
scroll to position [4051, 0]
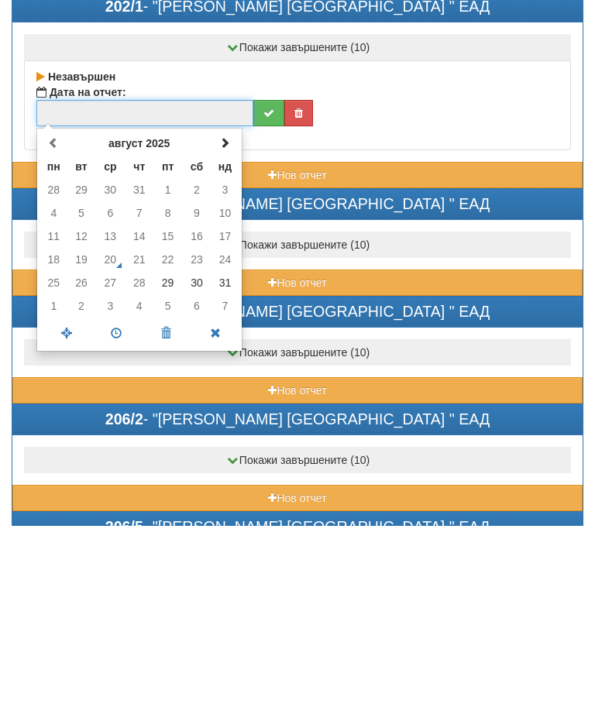
click at [191, 450] on td "30" at bounding box center [196, 461] width 29 height 23
click at [121, 499] on span at bounding box center [116, 512] width 50 height 27
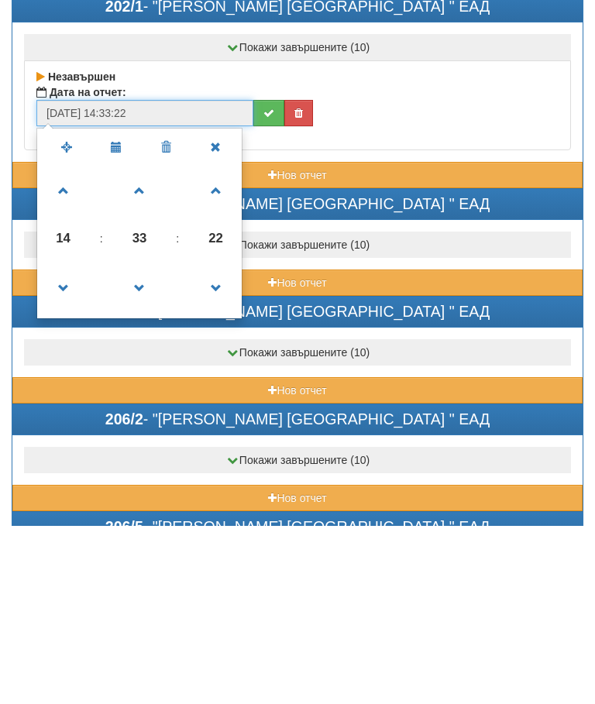
click at [141, 349] on span at bounding box center [140, 370] width 42 height 42
click at [140, 349] on span at bounding box center [140, 370] width 42 height 42
click at [138, 349] on span at bounding box center [140, 370] width 42 height 42
click at [140, 349] on span at bounding box center [140, 370] width 42 height 42
click at [141, 349] on span at bounding box center [140, 370] width 42 height 42
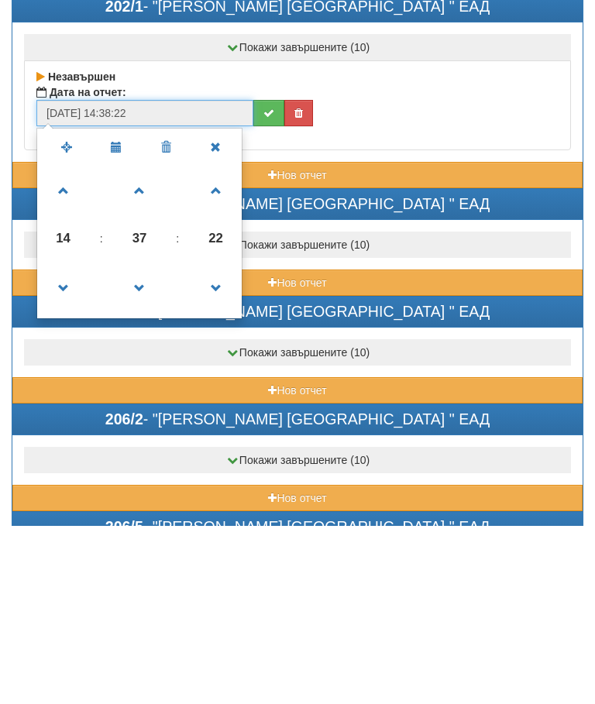
click at [141, 349] on span at bounding box center [140, 370] width 42 height 42
click at [151, 349] on span at bounding box center [140, 370] width 42 height 42
click at [69, 446] on span at bounding box center [64, 467] width 42 height 42
click at [66, 446] on span at bounding box center [64, 467] width 42 height 42
click at [63, 446] on span at bounding box center [64, 467] width 42 height 42
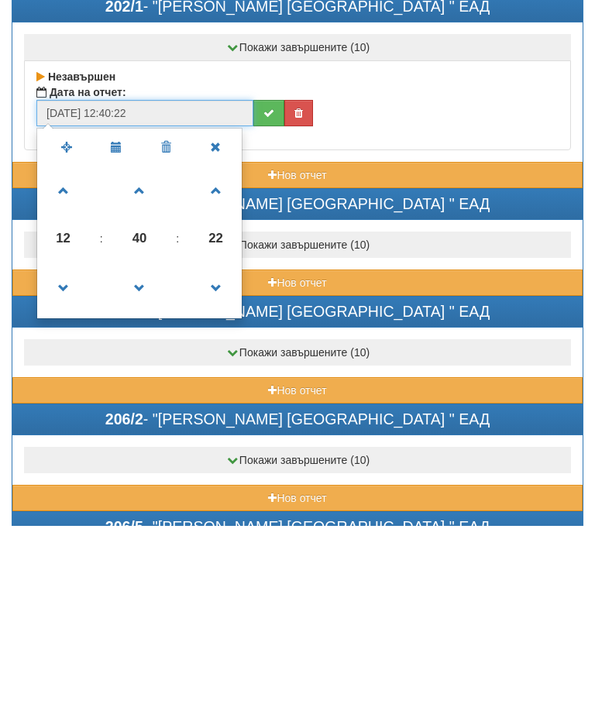
click at [63, 446] on span at bounding box center [64, 467] width 42 height 42
type input "30/08/2025 10:40:22"
click at [269, 287] on icon "submit" at bounding box center [268, 292] width 11 height 11
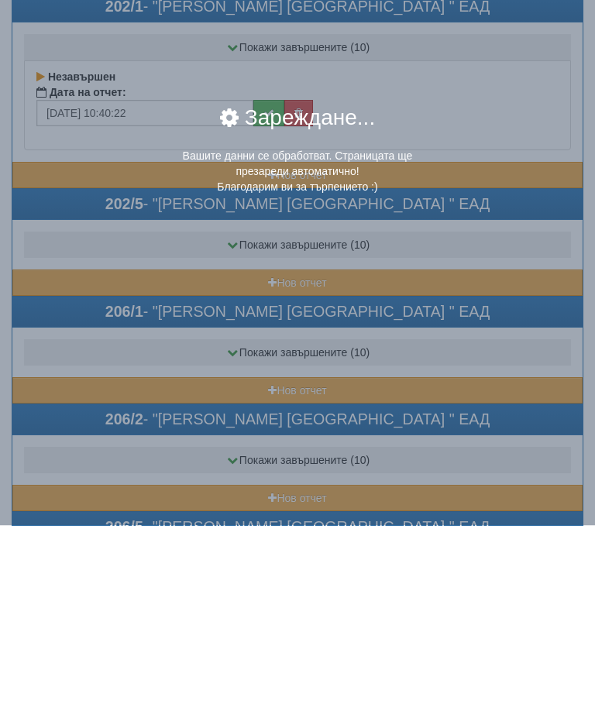
scroll to position [4230, 1]
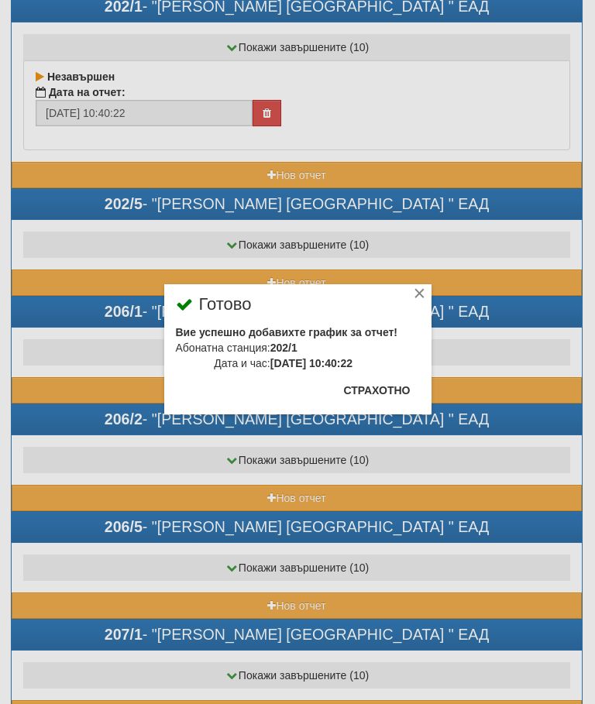
click at [376, 381] on button "Страхотно" at bounding box center [377, 390] width 85 height 25
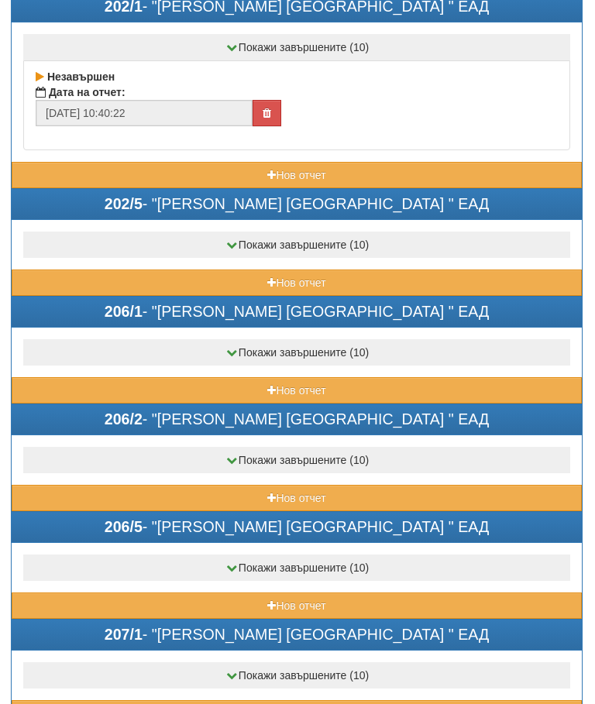
click at [248, 275] on button "Нов отчет" at bounding box center [297, 283] width 570 height 26
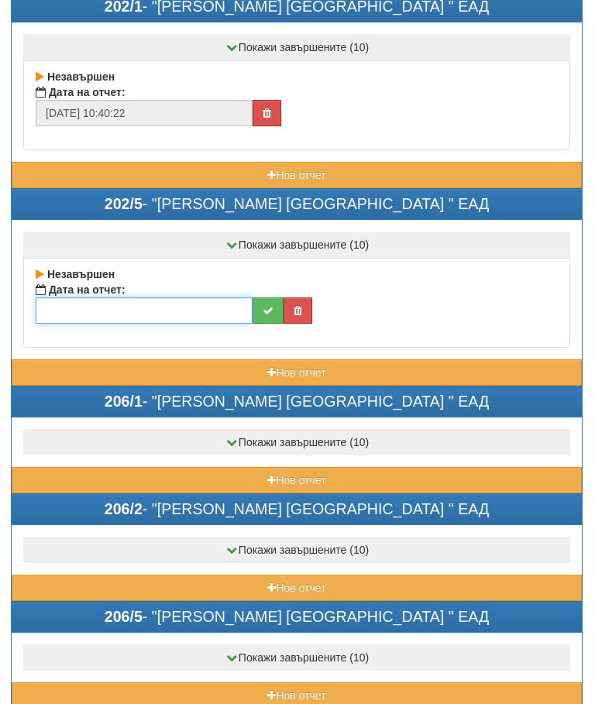
click at [161, 308] on input "text" at bounding box center [144, 310] width 217 height 26
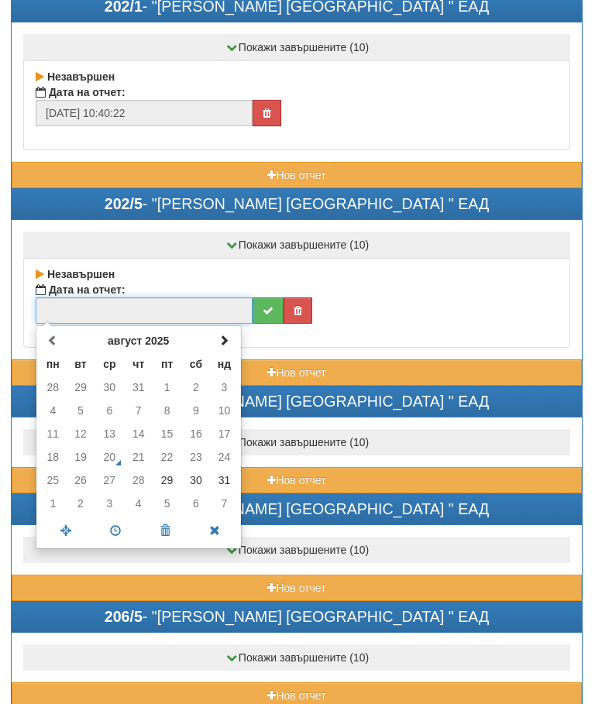
scroll to position [4230, 0]
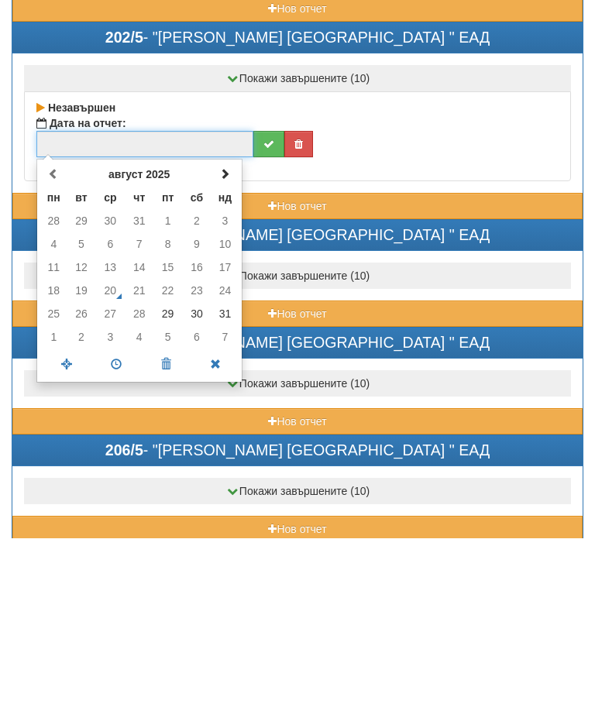
click at [226, 335] on span at bounding box center [224, 340] width 11 height 11
click at [58, 376] on td "1" at bounding box center [53, 387] width 27 height 23
click at [119, 517] on span at bounding box center [116, 530] width 50 height 27
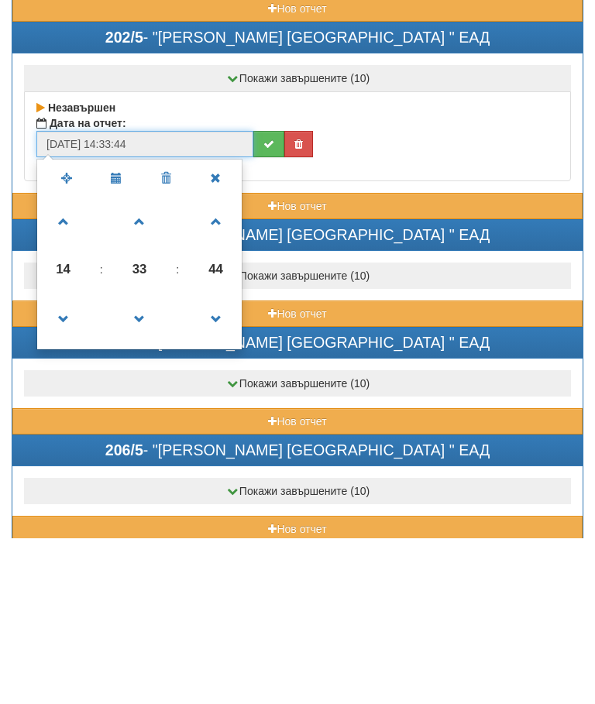
click at [147, 465] on span at bounding box center [140, 486] width 42 height 42
click at [150, 465] on span at bounding box center [140, 486] width 42 height 42
click at [143, 465] on span at bounding box center [140, 486] width 42 height 42
click at [62, 465] on span at bounding box center [64, 486] width 42 height 42
click at [67, 465] on span at bounding box center [64, 486] width 42 height 42
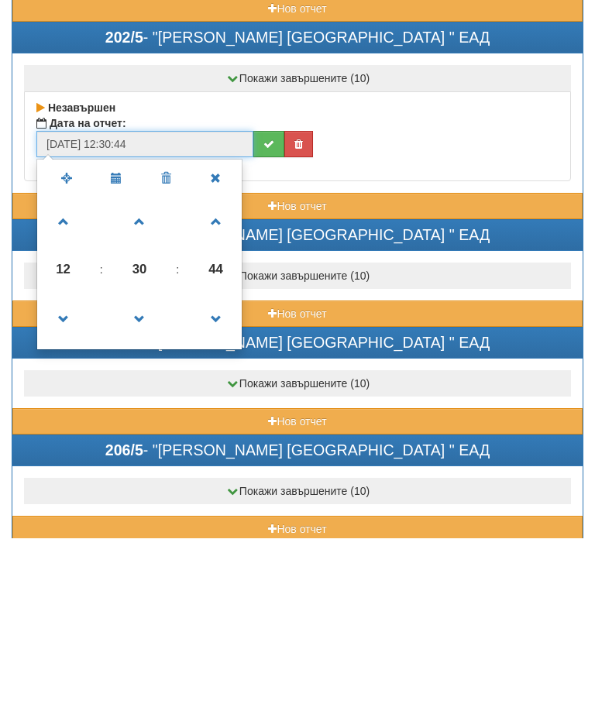
click at [64, 465] on span at bounding box center [64, 486] width 42 height 42
click at [63, 465] on span at bounding box center [64, 486] width 42 height 42
type input "01/09/2025 10:30:44"
click at [259, 297] on button "submit" at bounding box center [268, 310] width 31 height 26
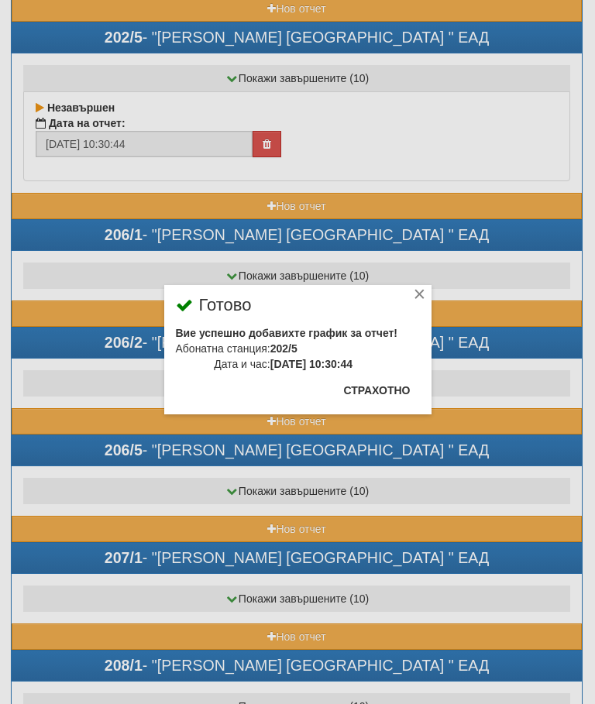
click at [390, 380] on button "Страхотно" at bounding box center [377, 390] width 85 height 25
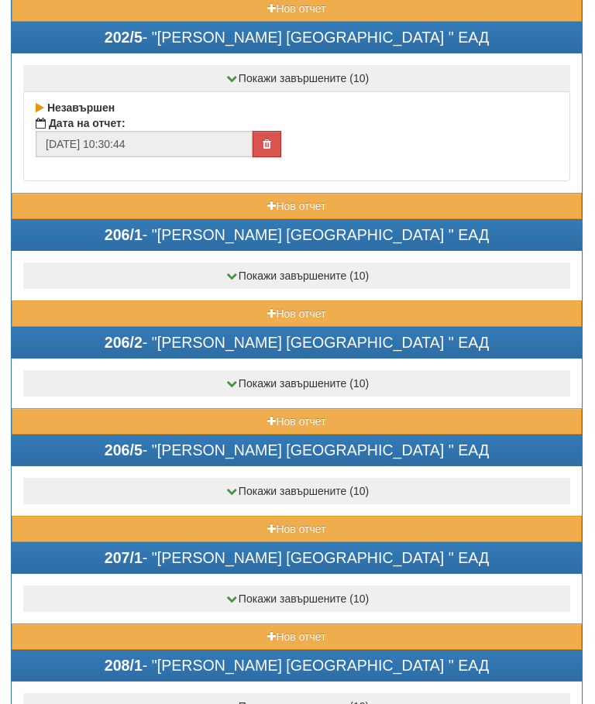
click at [239, 301] on button "Нов отчет" at bounding box center [297, 314] width 570 height 26
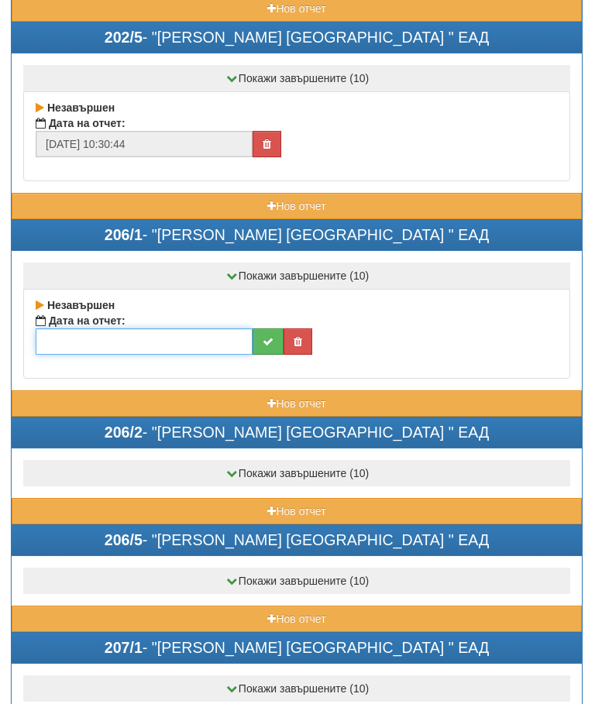
click at [160, 339] on input "text" at bounding box center [144, 341] width 217 height 26
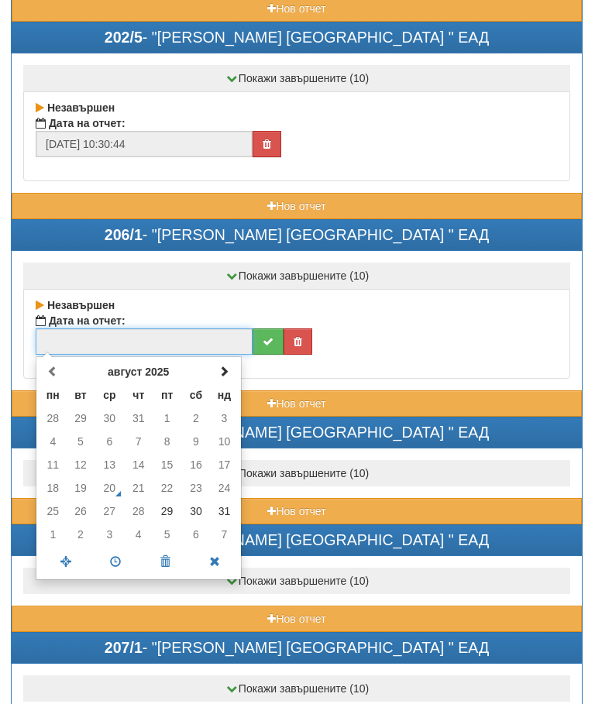
scroll to position [4395, 0]
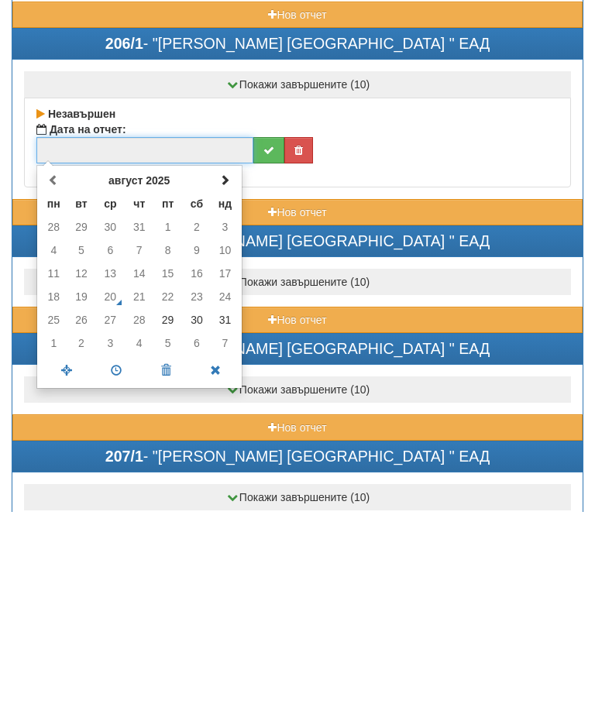
click at [227, 361] on th at bounding box center [224, 372] width 27 height 23
click at [60, 407] on td "1" at bounding box center [53, 418] width 27 height 23
click at [115, 549] on span at bounding box center [116, 562] width 50 height 27
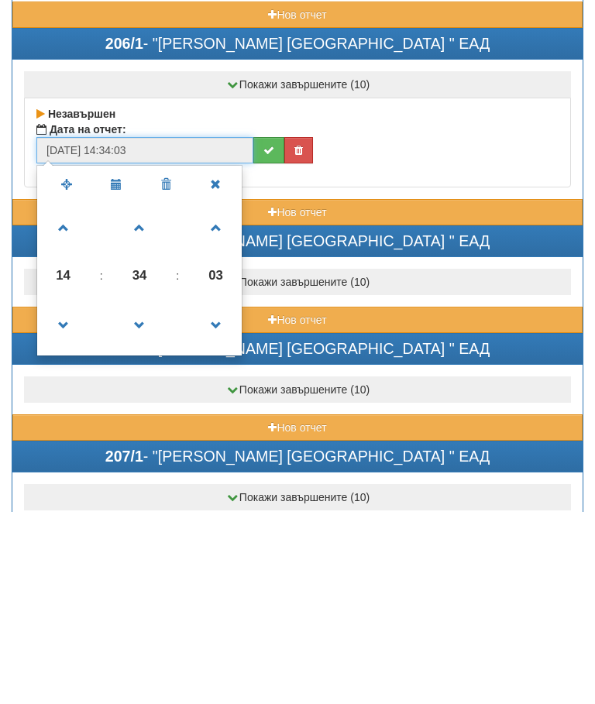
click at [145, 399] on span at bounding box center [140, 420] width 42 height 42
click at [144, 399] on span at bounding box center [140, 420] width 42 height 42
click at [143, 399] on span at bounding box center [140, 420] width 42 height 42
click at [141, 399] on span at bounding box center [140, 420] width 42 height 42
click at [143, 399] on span at bounding box center [140, 420] width 42 height 42
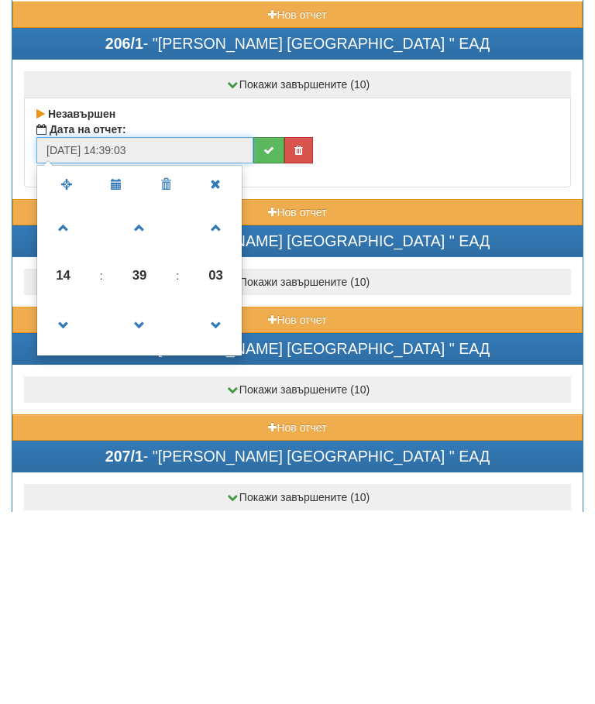
click at [149, 399] on span at bounding box center [140, 420] width 42 height 42
click at [146, 399] on span at bounding box center [140, 420] width 42 height 42
click at [148, 399] on span at bounding box center [140, 420] width 42 height 42
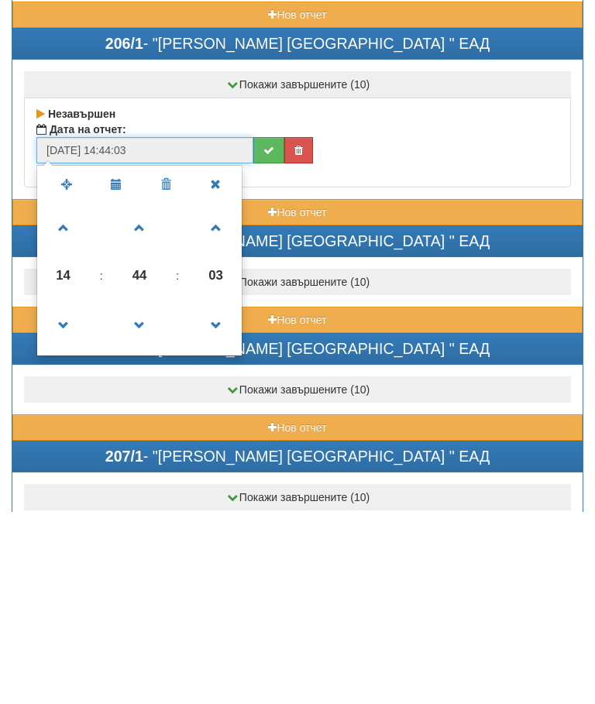
click at [143, 399] on span at bounding box center [140, 420] width 42 height 42
click at [147, 399] on span at bounding box center [140, 420] width 42 height 42
click at [143, 399] on span at bounding box center [140, 420] width 42 height 42
click at [142, 399] on span at bounding box center [140, 420] width 42 height 42
click at [146, 399] on span at bounding box center [140, 420] width 42 height 42
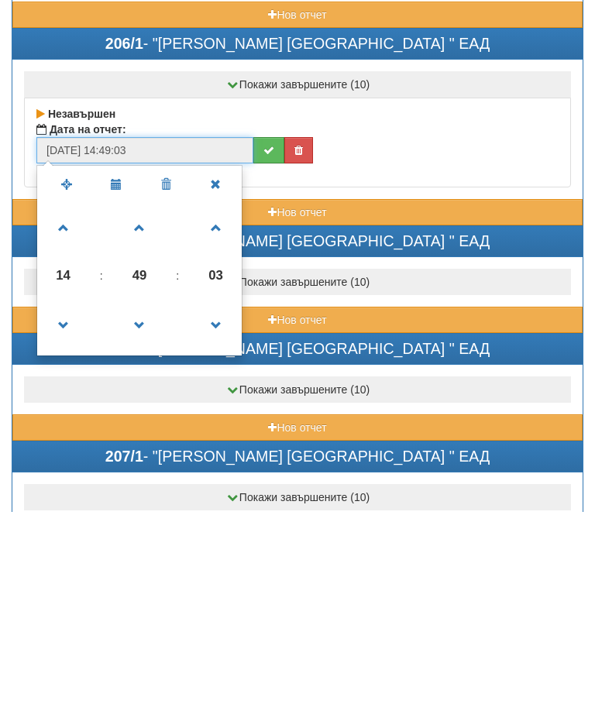
click at [142, 399] on span at bounding box center [140, 420] width 42 height 42
click at [149, 399] on span at bounding box center [140, 420] width 42 height 42
click at [146, 399] on span at bounding box center [140, 420] width 42 height 42
click at [145, 399] on span at bounding box center [140, 420] width 42 height 42
click at [149, 399] on span at bounding box center [140, 420] width 42 height 42
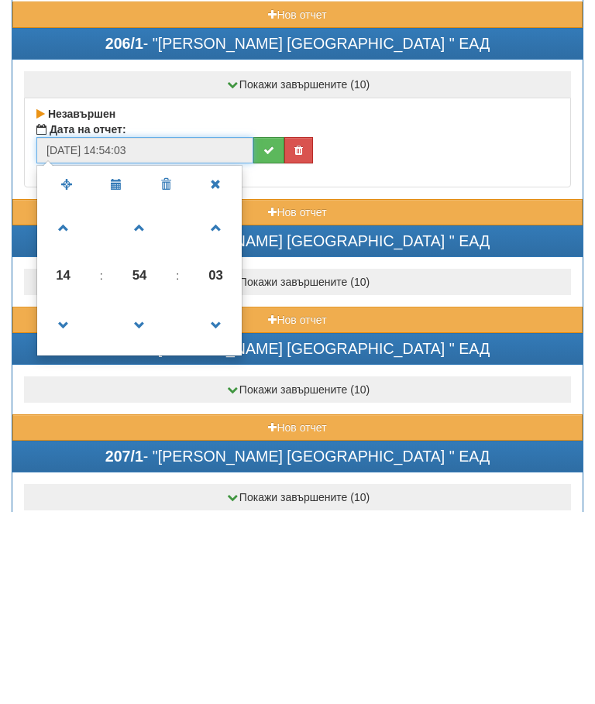
click at [149, 399] on span at bounding box center [140, 420] width 42 height 42
click at [151, 399] on span at bounding box center [140, 420] width 42 height 42
click at [143, 399] on span at bounding box center [140, 420] width 42 height 42
click at [152, 399] on span at bounding box center [140, 420] width 42 height 42
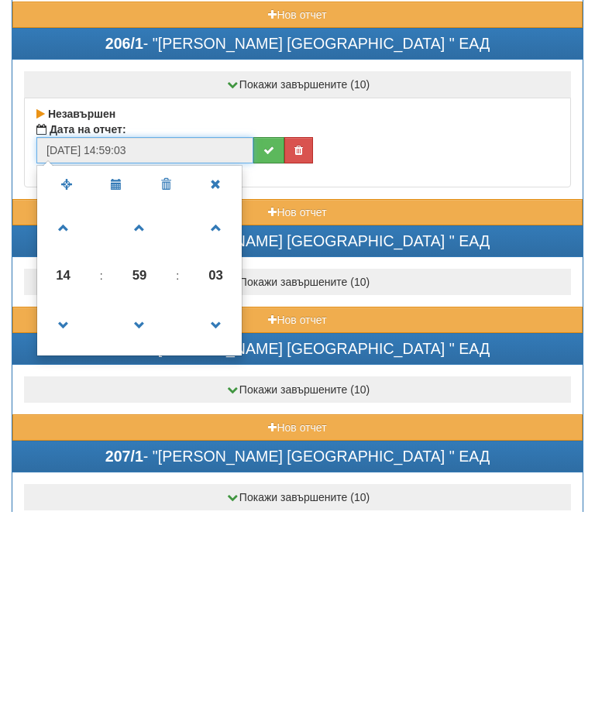
click at [152, 399] on span at bounding box center [140, 420] width 42 height 42
click at [151, 399] on span at bounding box center [140, 420] width 42 height 42
click at [143, 496] on span at bounding box center [140, 517] width 42 height 42
click at [58, 496] on span at bounding box center [64, 517] width 42 height 42
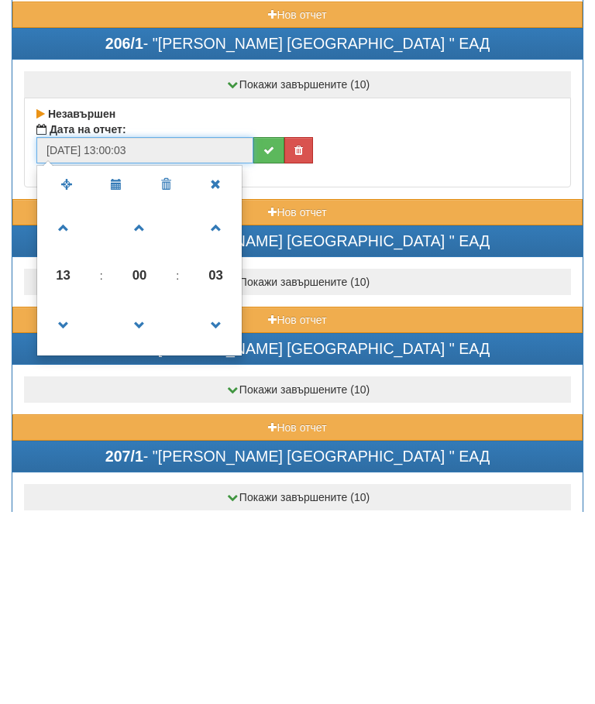
click at [61, 496] on span at bounding box center [64, 517] width 42 height 42
click at [64, 496] on span at bounding box center [64, 517] width 42 height 42
click at [66, 496] on span at bounding box center [64, 517] width 42 height 42
type input "01/09/2025 10:00:03"
click at [262, 329] on button "submit" at bounding box center [268, 342] width 31 height 26
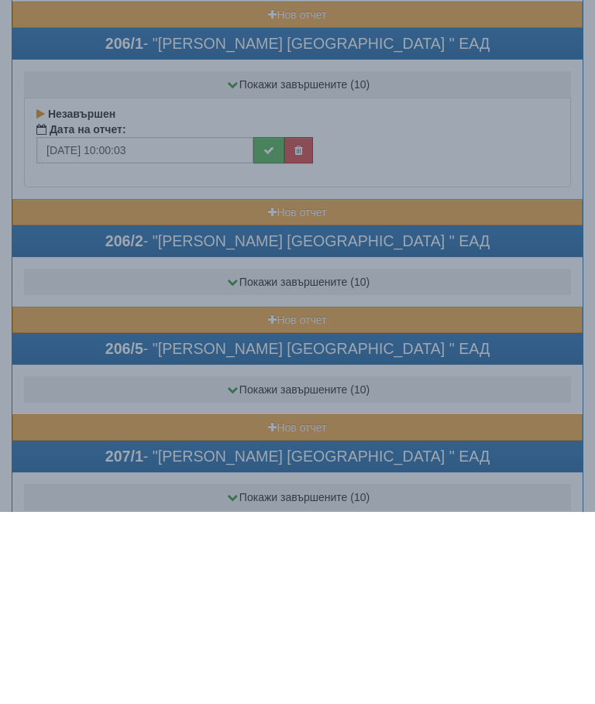
scroll to position [4588, 1]
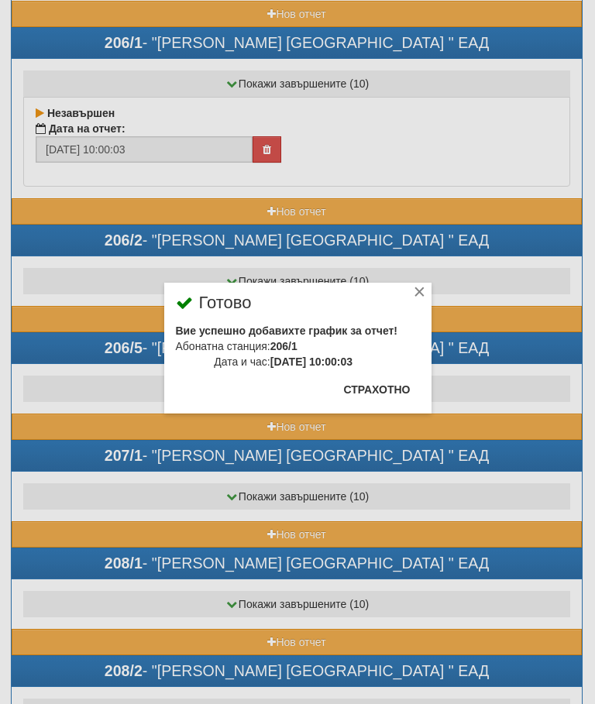
click at [381, 379] on button "Страхотно" at bounding box center [377, 389] width 85 height 25
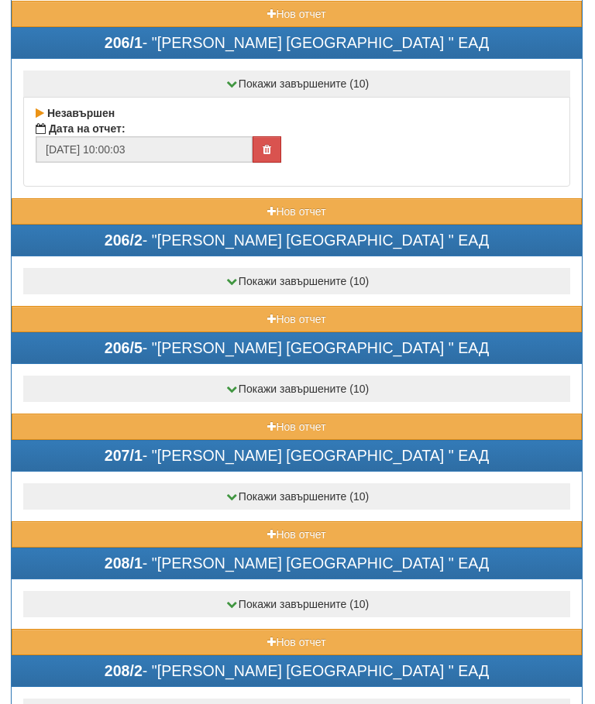
click at [237, 316] on button "Нов отчет" at bounding box center [297, 319] width 570 height 26
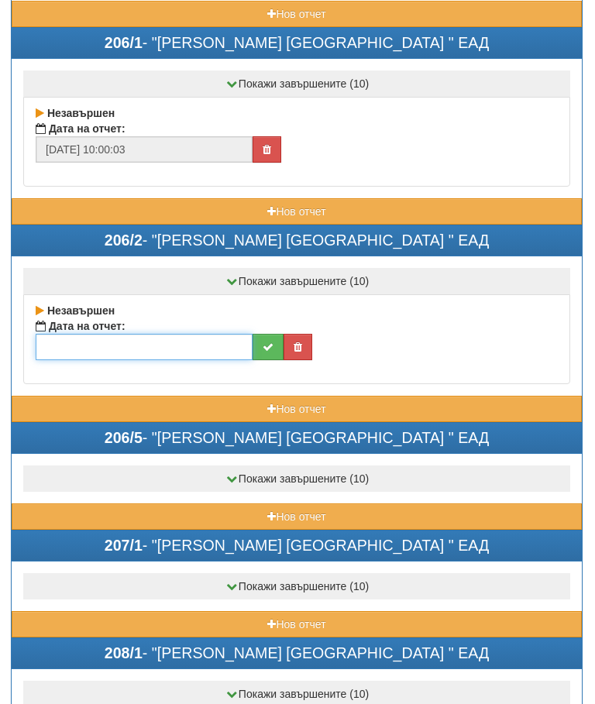
click at [159, 348] on input "text" at bounding box center [144, 347] width 217 height 26
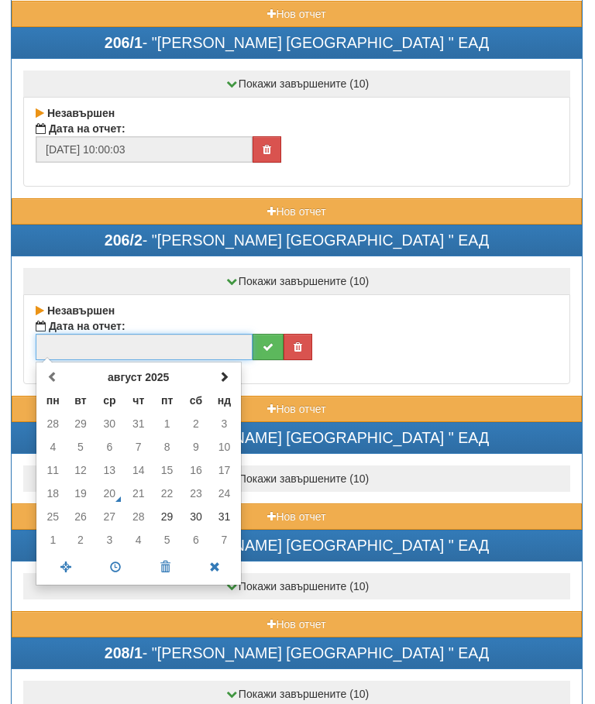
scroll to position [4587, 0]
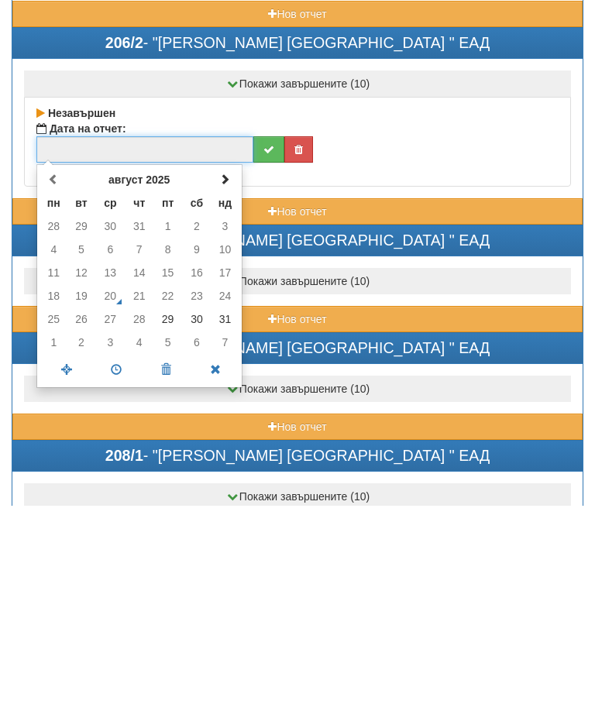
click at [229, 366] on th at bounding box center [224, 377] width 27 height 23
click at [59, 413] on td "1" at bounding box center [53, 424] width 27 height 23
click at [127, 555] on span at bounding box center [116, 568] width 50 height 27
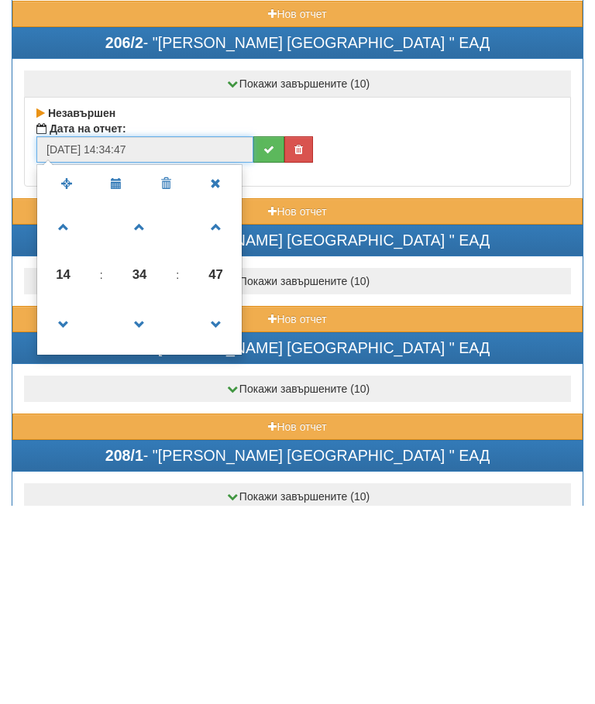
click at [135, 502] on span at bounding box center [140, 523] width 42 height 42
click at [138, 502] on span at bounding box center [140, 523] width 42 height 42
click at [141, 502] on span at bounding box center [140, 523] width 42 height 42
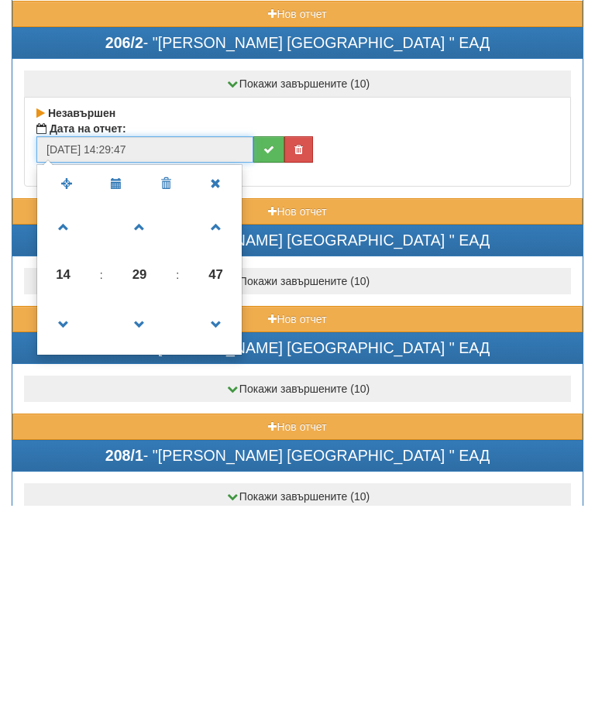
click at [146, 502] on span at bounding box center [140, 523] width 42 height 42
click at [142, 502] on span at bounding box center [140, 523] width 42 height 42
click at [140, 502] on span at bounding box center [140, 523] width 42 height 42
click at [137, 502] on span at bounding box center [140, 523] width 42 height 42
click at [134, 502] on span at bounding box center [140, 523] width 42 height 42
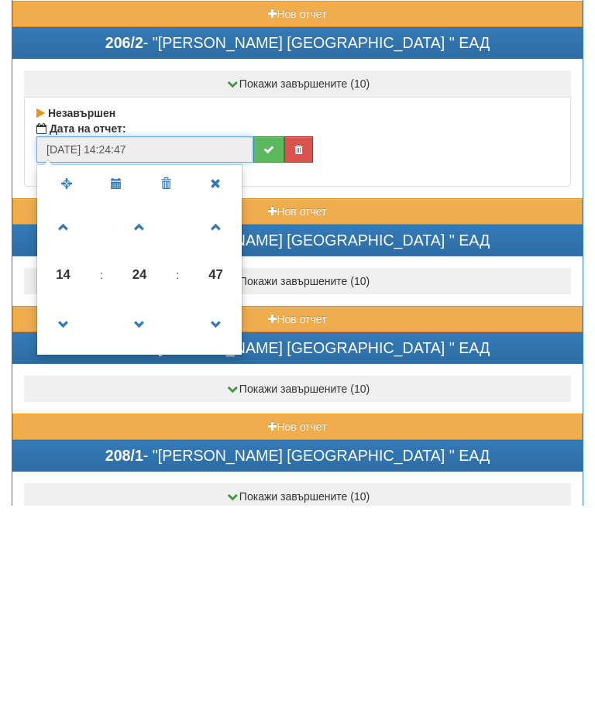
click at [139, 502] on span at bounding box center [140, 523] width 42 height 42
click at [143, 502] on span at bounding box center [140, 523] width 42 height 42
click at [142, 502] on span at bounding box center [140, 523] width 42 height 42
click at [148, 502] on span at bounding box center [140, 523] width 42 height 42
click at [143, 502] on span at bounding box center [140, 523] width 42 height 42
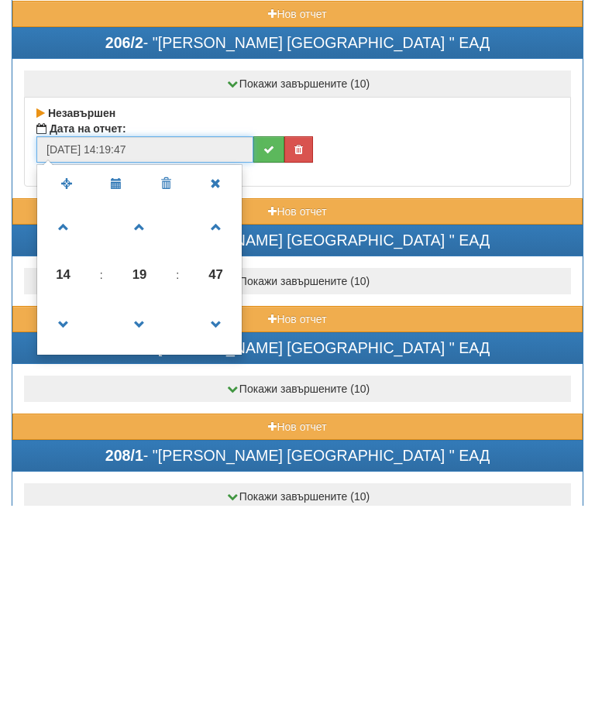
click at [132, 502] on span at bounding box center [140, 523] width 42 height 42
click at [134, 502] on span at bounding box center [140, 523] width 42 height 42
click at [142, 502] on span at bounding box center [140, 523] width 42 height 42
click at [141, 502] on span at bounding box center [140, 523] width 42 height 42
click at [151, 494] on link at bounding box center [140, 522] width 46 height 56
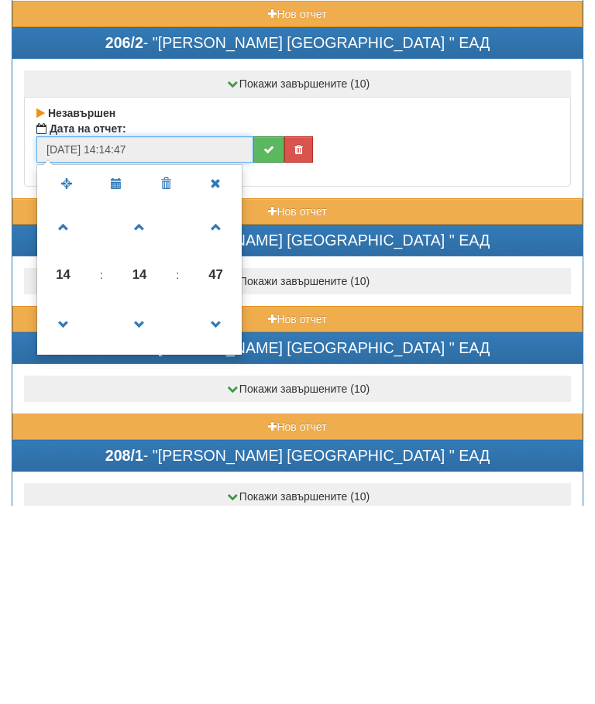
click at [136, 404] on span at bounding box center [140, 425] width 42 height 42
click at [65, 502] on span at bounding box center [64, 523] width 42 height 42
click at [64, 502] on span at bounding box center [64, 523] width 42 height 42
click at [65, 502] on span at bounding box center [64, 523] width 42 height 42
click at [67, 502] on span at bounding box center [64, 523] width 42 height 42
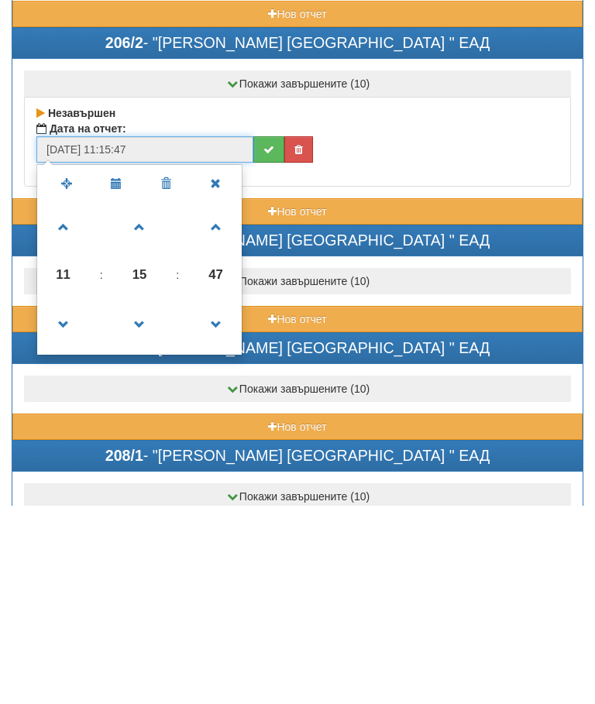
type input "01/09/2025 10:15:47"
click at [261, 335] on button "submit" at bounding box center [268, 348] width 31 height 26
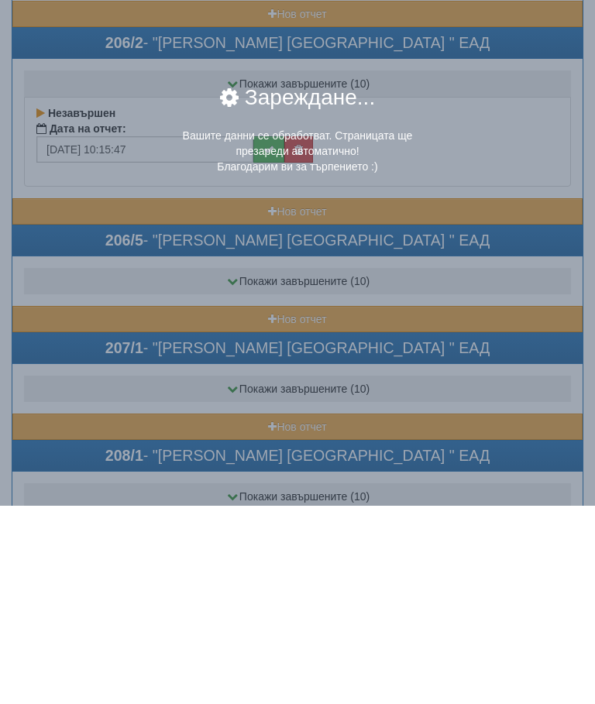
scroll to position [4786, 1]
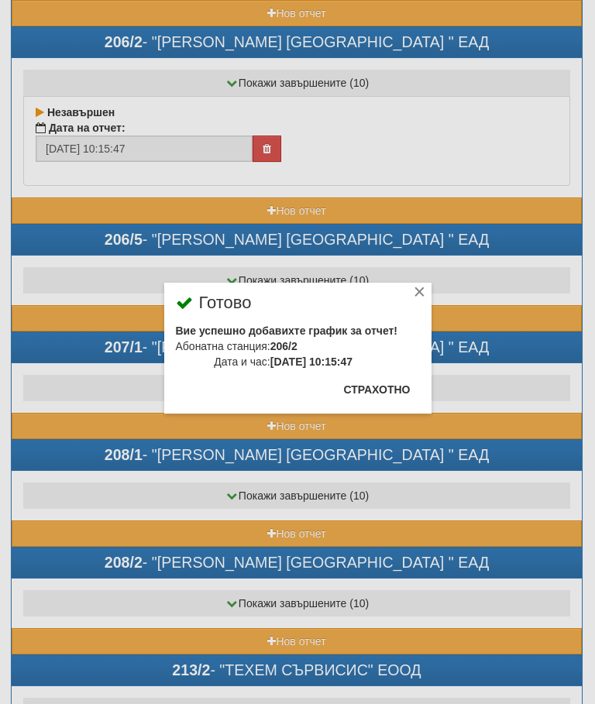
click at [385, 388] on button "Страхотно" at bounding box center [377, 389] width 85 height 25
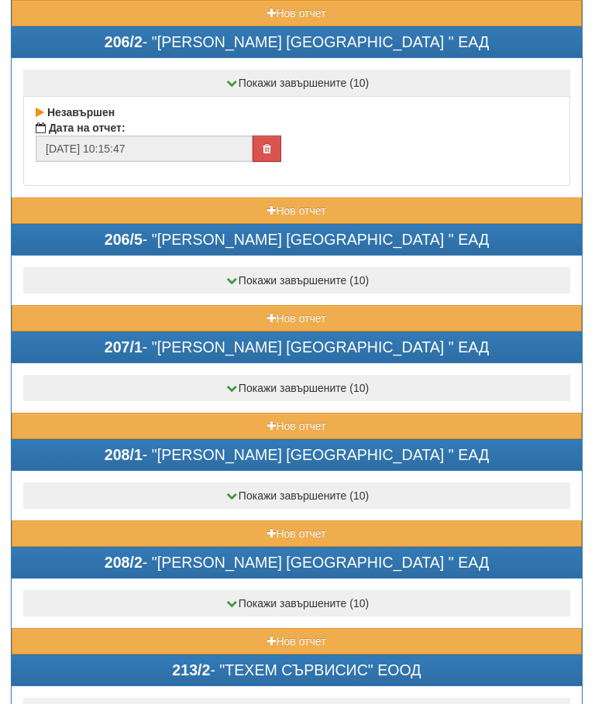
click at [239, 311] on button "Нов отчет" at bounding box center [297, 318] width 570 height 26
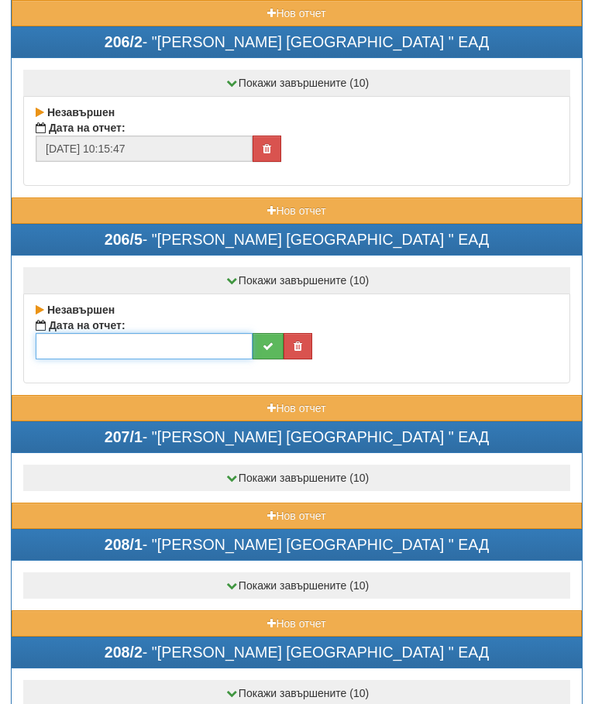
click at [155, 344] on input "text" at bounding box center [144, 346] width 217 height 26
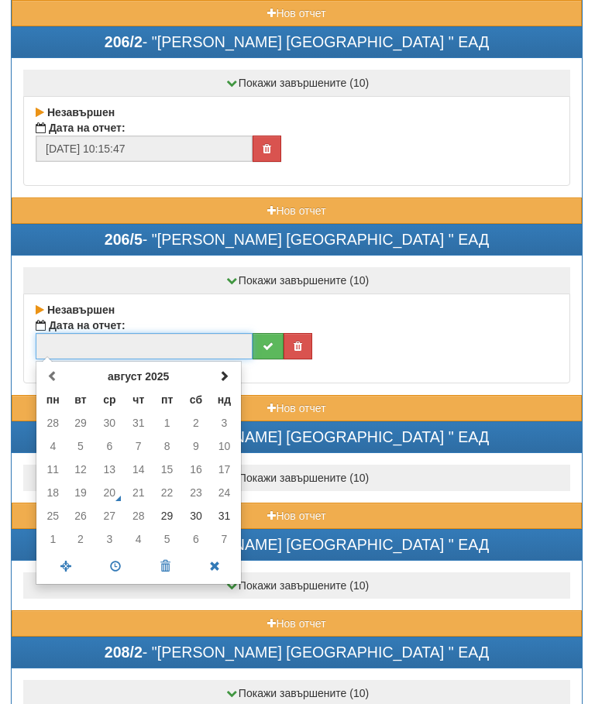
scroll to position [4786, 0]
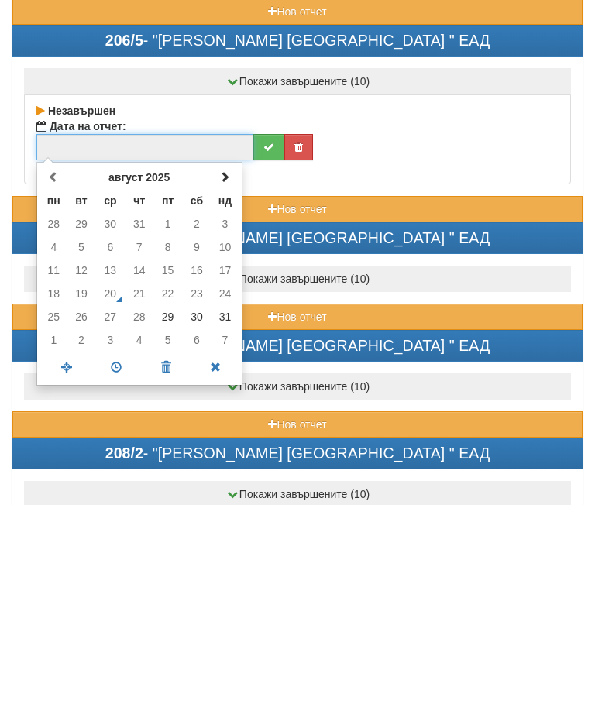
click at [214, 366] on th at bounding box center [224, 377] width 27 height 23
click at [54, 412] on td "1" at bounding box center [53, 423] width 27 height 23
click at [115, 554] on span at bounding box center [116, 567] width 50 height 27
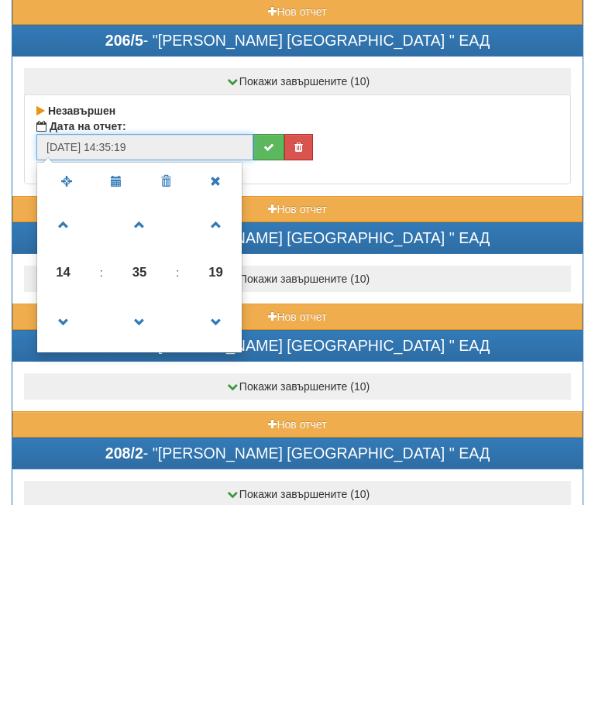
click at [140, 501] on span at bounding box center [140, 522] width 42 height 42
click at [139, 501] on span at bounding box center [140, 522] width 42 height 42
click at [136, 501] on span at bounding box center [140, 522] width 42 height 42
click at [141, 501] on span at bounding box center [140, 522] width 42 height 42
click at [145, 501] on span at bounding box center [140, 522] width 42 height 42
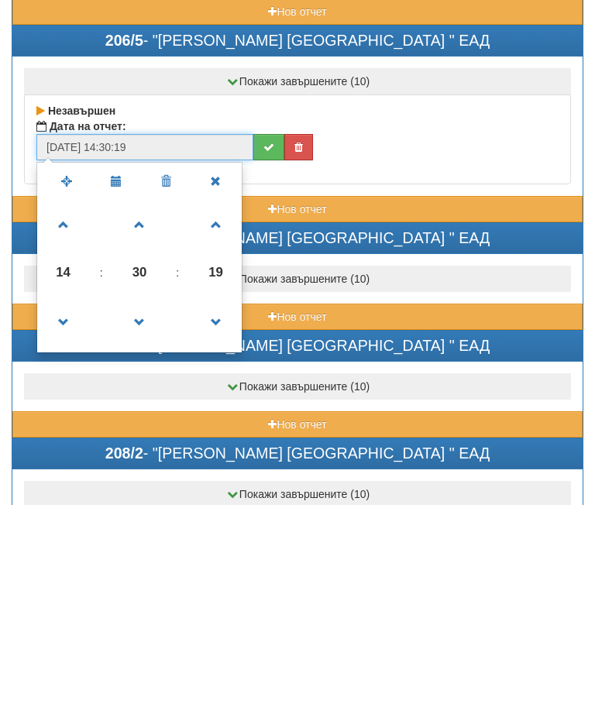
click at [61, 501] on span at bounding box center [64, 522] width 42 height 42
click at [63, 501] on span at bounding box center [64, 522] width 42 height 42
click at [69, 501] on span at bounding box center [64, 522] width 42 height 42
type input "01/09/2025 10:30:19"
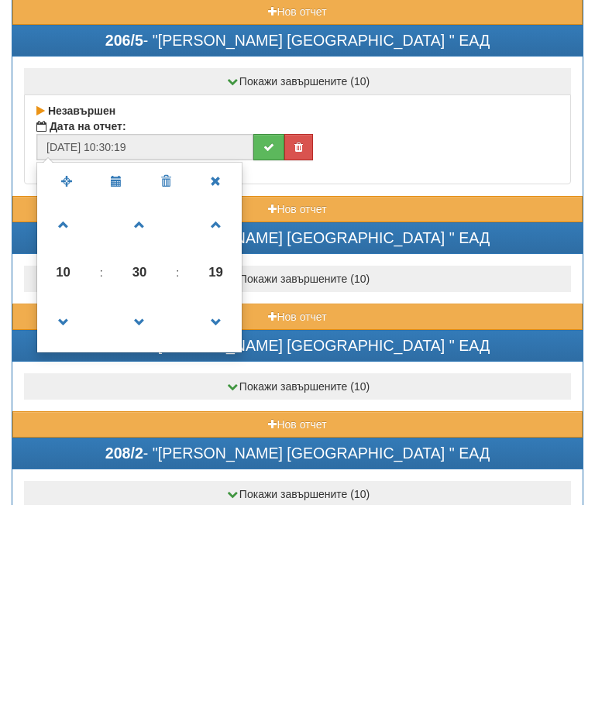
click at [264, 342] on icon "submit" at bounding box center [268, 347] width 11 height 11
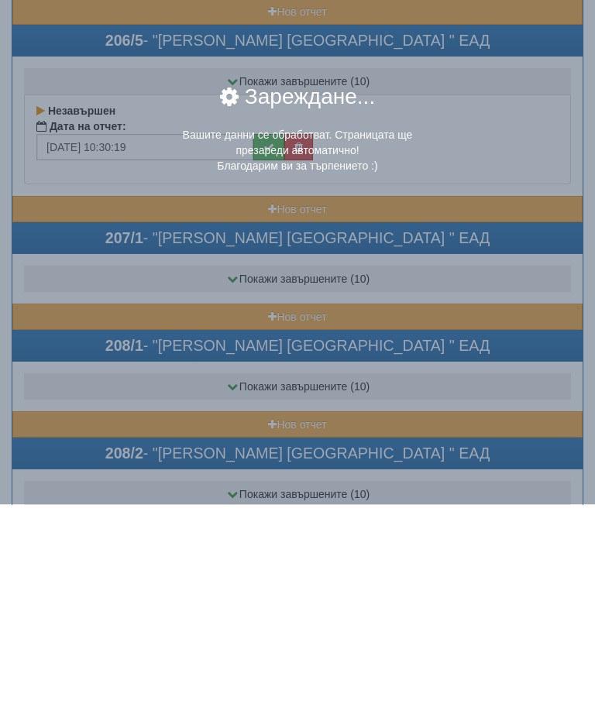
scroll to position [4986, 1]
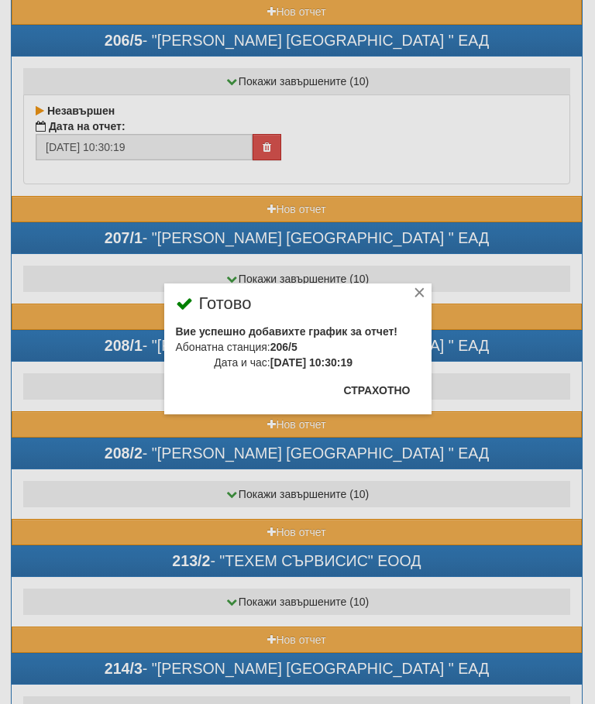
click at [394, 386] on button "Страхотно" at bounding box center [377, 390] width 85 height 25
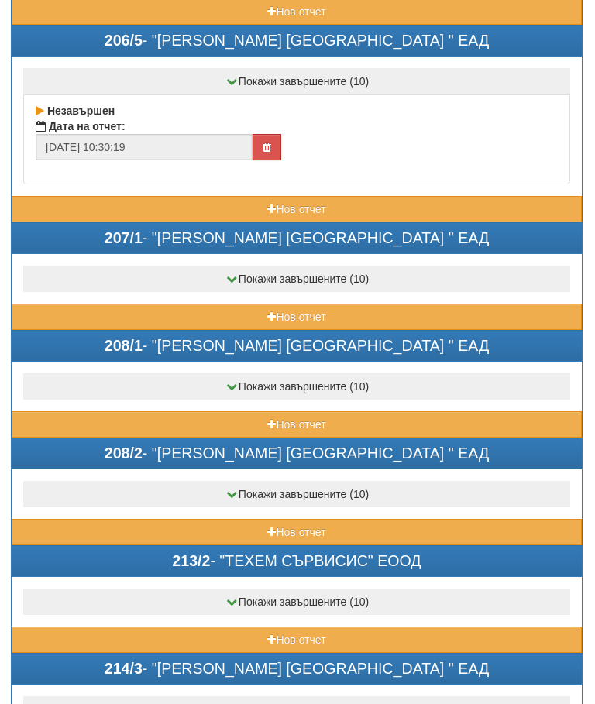
click at [210, 312] on button "Нов отчет" at bounding box center [297, 317] width 570 height 26
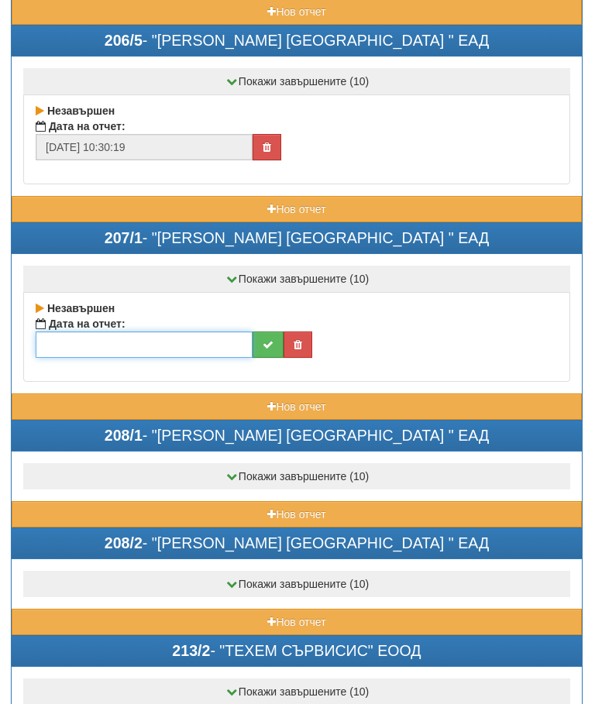
click at [163, 338] on input "text" at bounding box center [144, 344] width 217 height 26
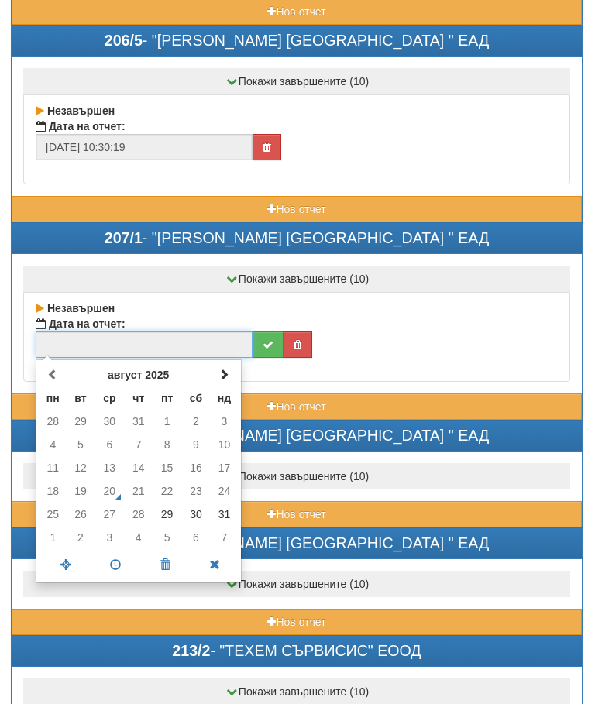
scroll to position [4986, 0]
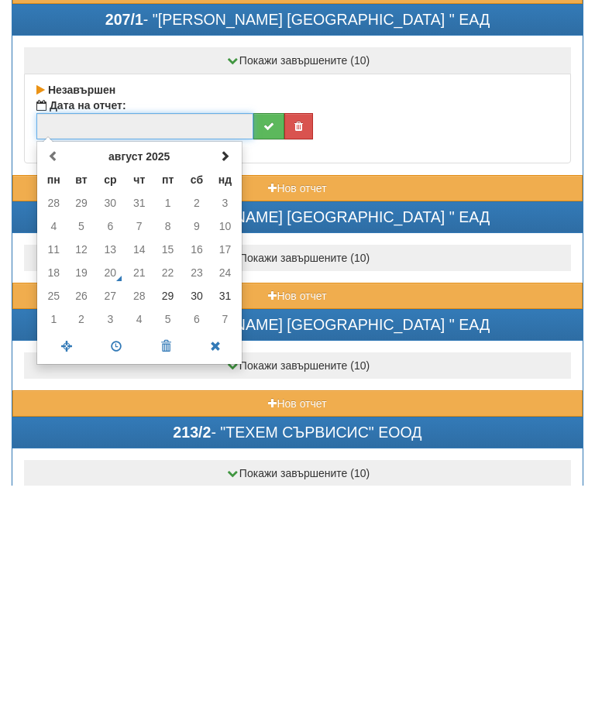
click at [226, 503] on td "31" at bounding box center [224, 514] width 27 height 23
click at [112, 551] on span at bounding box center [116, 564] width 50 height 27
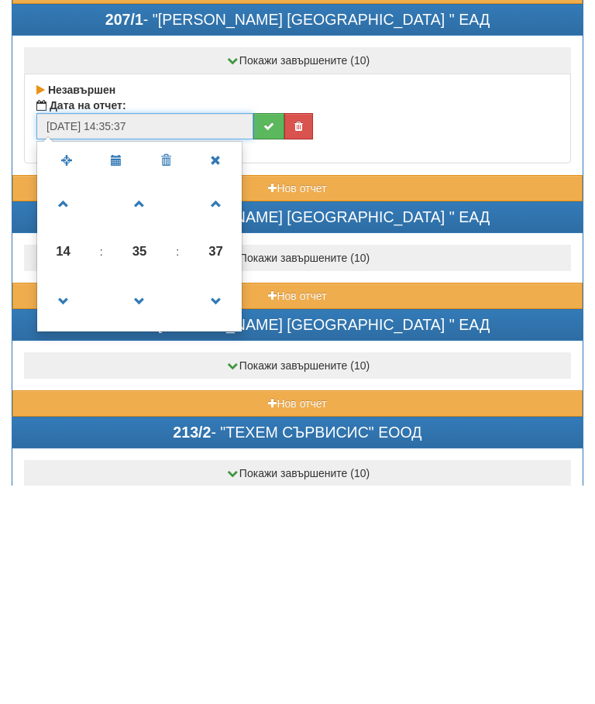
click at [141, 401] on span at bounding box center [140, 422] width 42 height 42
click at [140, 401] on span at bounding box center [140, 422] width 42 height 42
click at [151, 401] on span at bounding box center [140, 422] width 42 height 42
click at [143, 401] on span at bounding box center [140, 422] width 42 height 42
click at [148, 401] on span at bounding box center [140, 422] width 42 height 42
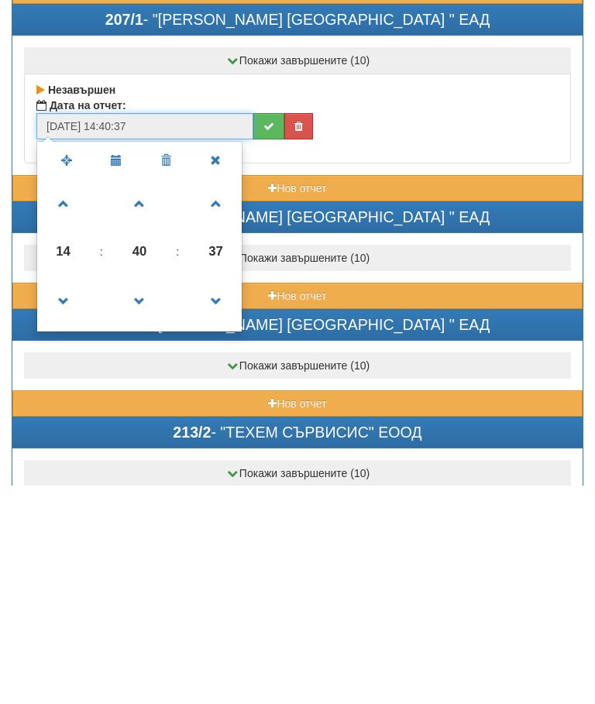
click at [149, 401] on span at bounding box center [140, 422] width 42 height 42
click at [147, 401] on span at bounding box center [140, 422] width 42 height 42
click at [145, 401] on span at bounding box center [140, 422] width 42 height 42
click at [146, 401] on span at bounding box center [140, 422] width 42 height 42
click at [143, 401] on span at bounding box center [140, 422] width 42 height 42
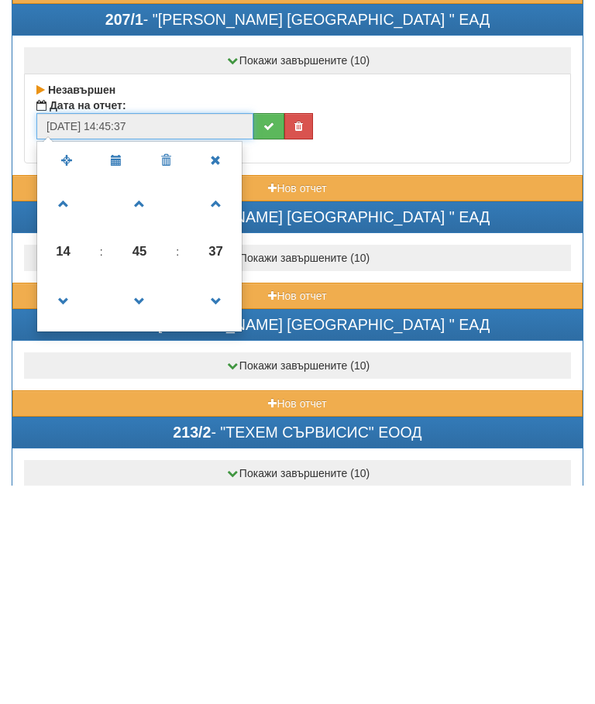
click at [149, 401] on span at bounding box center [140, 422] width 42 height 42
click at [152, 401] on span at bounding box center [140, 422] width 42 height 42
click at [151, 401] on span at bounding box center [140, 422] width 42 height 42
click at [146, 401] on span at bounding box center [140, 422] width 42 height 42
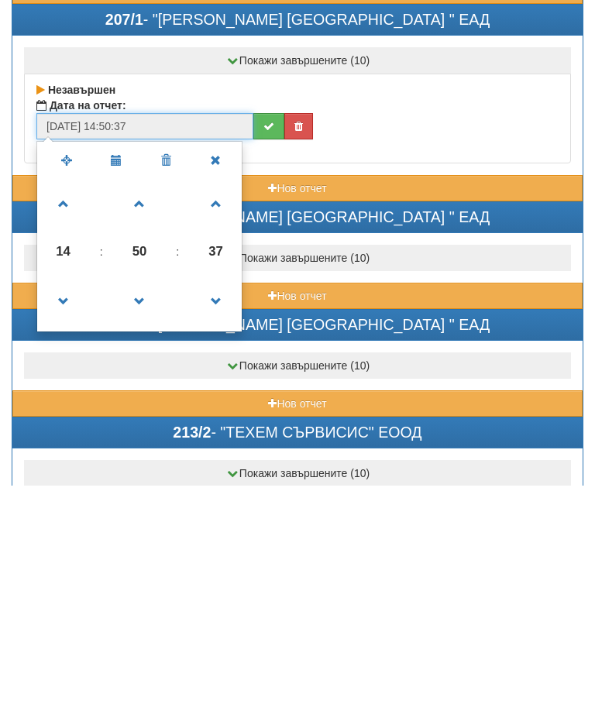
click at [144, 401] on span at bounding box center [140, 422] width 42 height 42
click at [146, 401] on span at bounding box center [140, 422] width 42 height 42
click at [143, 401] on span at bounding box center [140, 422] width 42 height 42
click at [146, 401] on span at bounding box center [140, 422] width 42 height 42
click at [141, 401] on span at bounding box center [140, 422] width 42 height 42
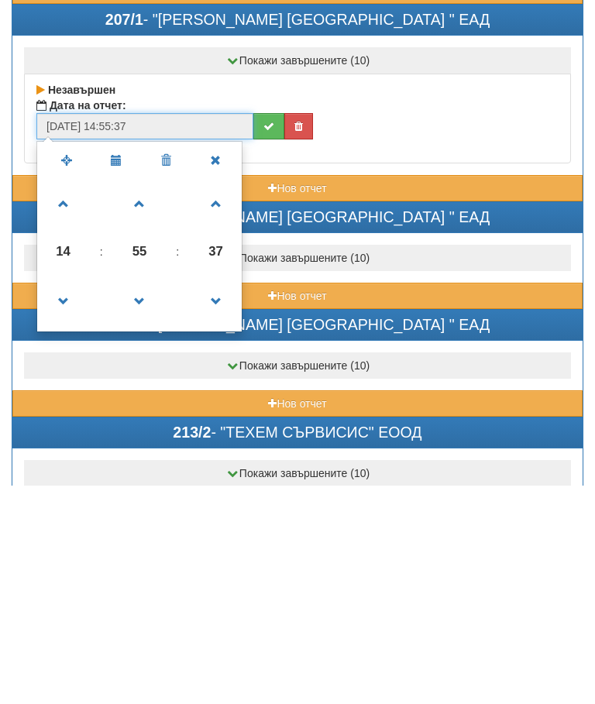
click at [141, 401] on span at bounding box center [140, 422] width 42 height 42
click at [147, 401] on span at bounding box center [140, 422] width 42 height 42
click at [149, 401] on span at bounding box center [140, 422] width 42 height 42
click at [141, 401] on span at bounding box center [140, 422] width 42 height 42
click at [146, 401] on span at bounding box center [140, 422] width 42 height 42
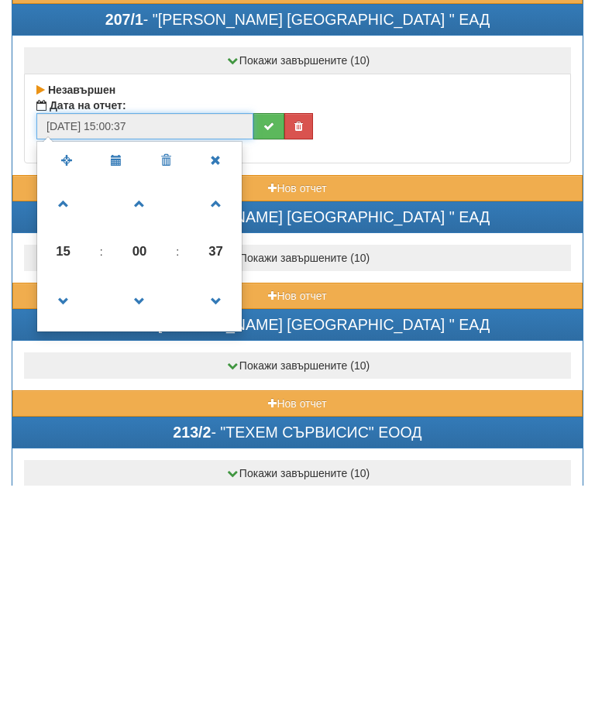
click at [145, 401] on span at bounding box center [140, 422] width 42 height 42
click at [146, 401] on span at bounding box center [140, 422] width 42 height 42
click at [130, 499] on span at bounding box center [140, 520] width 42 height 42
click at [129, 499] on span at bounding box center [140, 520] width 42 height 42
click at [64, 401] on span at bounding box center [64, 422] width 42 height 42
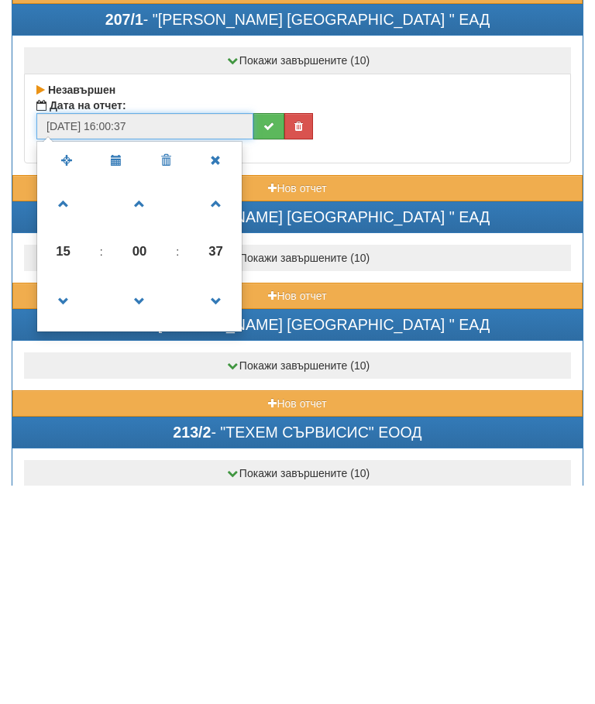
click at [64, 401] on span at bounding box center [64, 422] width 42 height 42
type input "31/08/2025 17:00:37"
click at [269, 339] on icon "submit" at bounding box center [268, 344] width 11 height 11
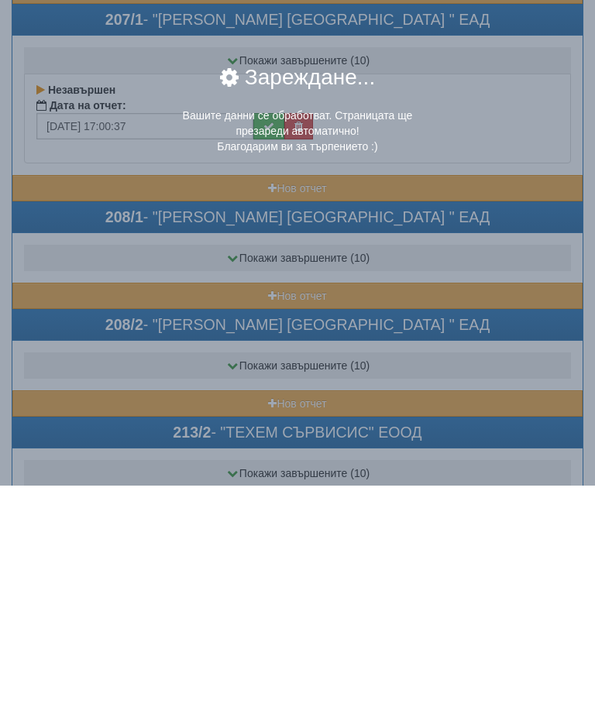
scroll to position [5204, 1]
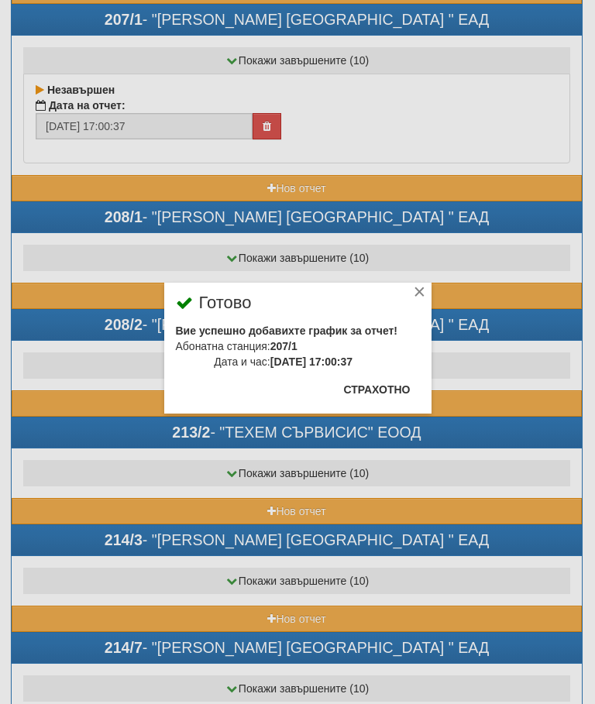
click at [388, 383] on button "Страхотно" at bounding box center [377, 389] width 85 height 25
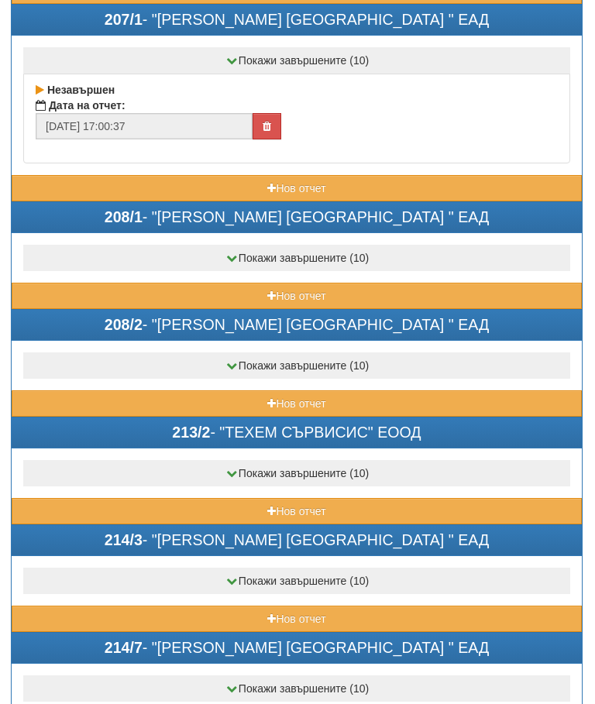
click at [203, 287] on button "Нов отчет" at bounding box center [297, 296] width 570 height 26
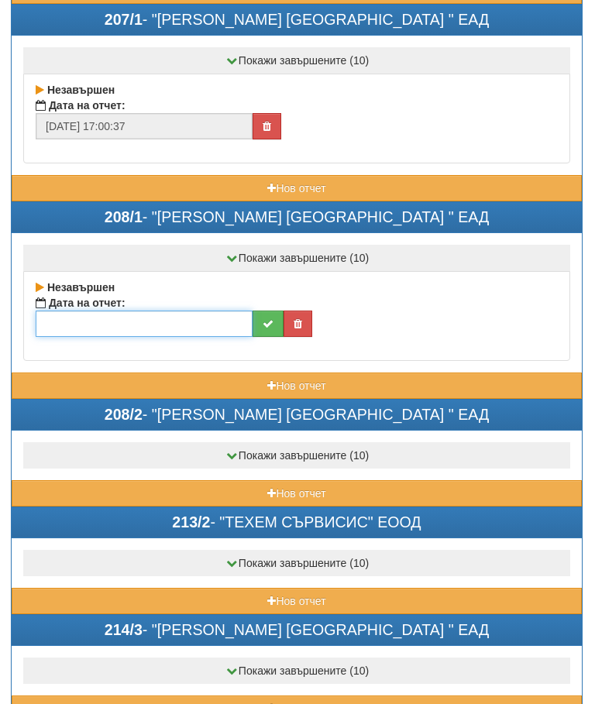
click at [156, 320] on input "text" at bounding box center [144, 324] width 217 height 26
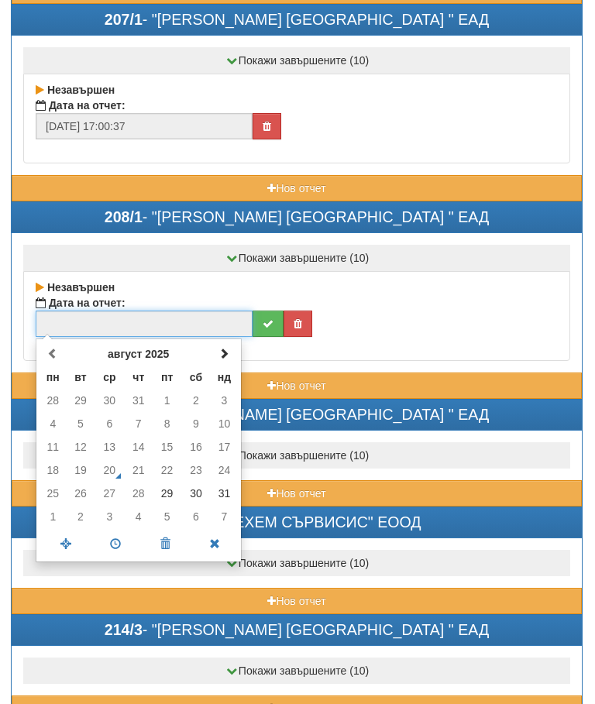
scroll to position [5204, 0]
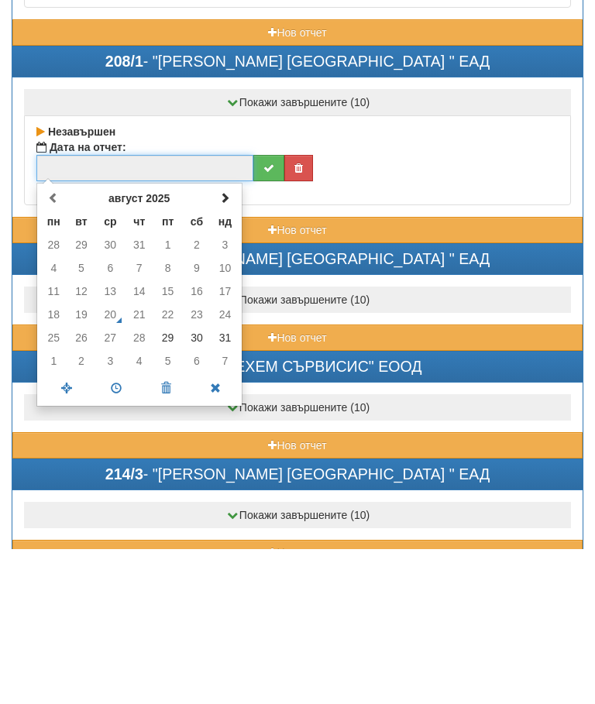
click at [223, 482] on td "31" at bounding box center [224, 493] width 27 height 23
click at [117, 531] on span at bounding box center [116, 544] width 50 height 27
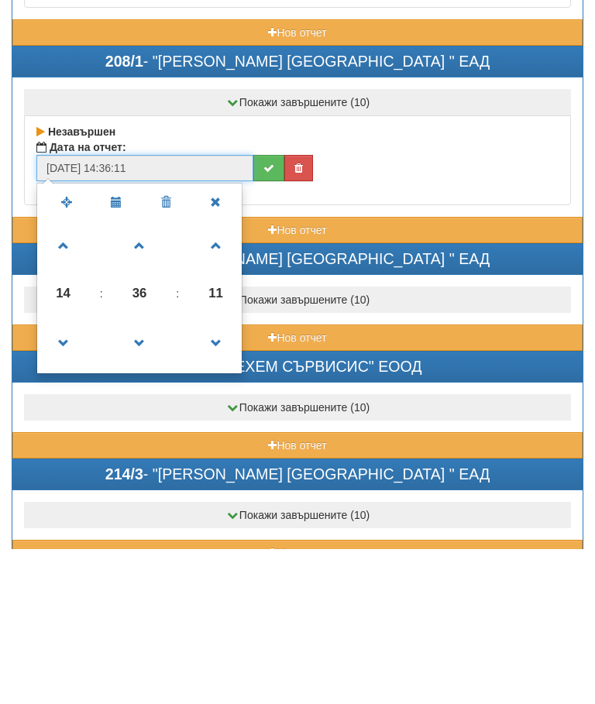
click at [144, 380] on span at bounding box center [140, 401] width 42 height 42
click at [143, 380] on span at bounding box center [140, 401] width 42 height 42
click at [148, 380] on span at bounding box center [140, 401] width 42 height 42
click at [151, 380] on span at bounding box center [140, 401] width 42 height 42
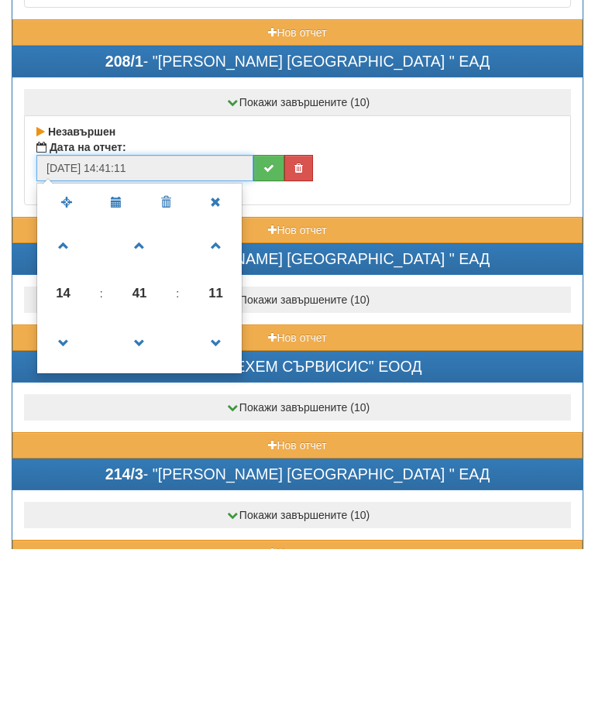
click at [153, 380] on span at bounding box center [140, 401] width 42 height 42
click at [152, 380] on span at bounding box center [140, 401] width 42 height 42
click at [151, 380] on span at bounding box center [140, 401] width 42 height 42
click at [149, 380] on span at bounding box center [140, 401] width 42 height 42
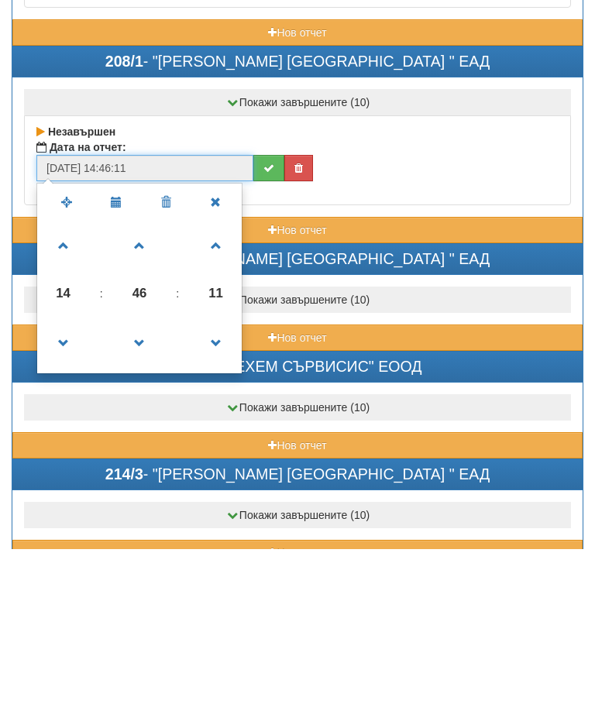
click at [153, 380] on span at bounding box center [140, 401] width 42 height 42
click at [147, 380] on span at bounding box center [140, 401] width 42 height 42
click at [149, 380] on span at bounding box center [140, 401] width 42 height 42
click at [153, 380] on span at bounding box center [140, 401] width 42 height 42
click at [146, 380] on span at bounding box center [140, 401] width 42 height 42
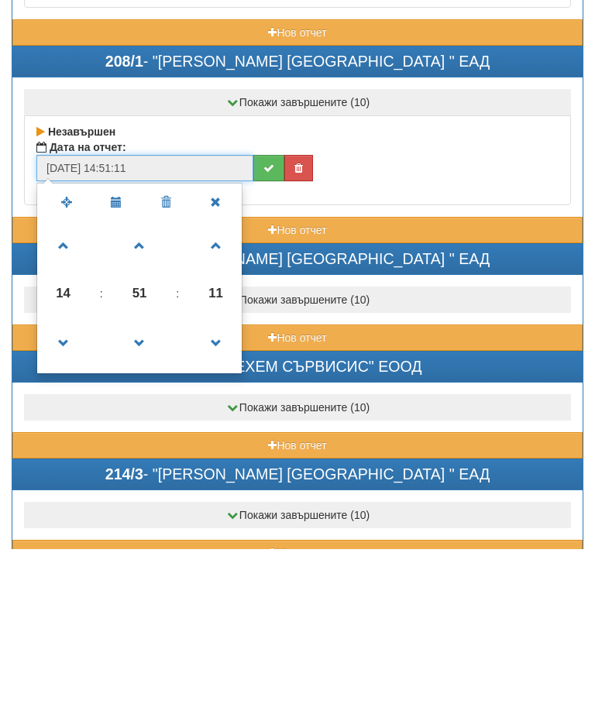
click at [153, 380] on span at bounding box center [140, 401] width 42 height 42
click at [152, 380] on span at bounding box center [140, 401] width 42 height 42
click at [147, 380] on span at bounding box center [140, 401] width 42 height 42
click at [138, 380] on span at bounding box center [140, 401] width 42 height 42
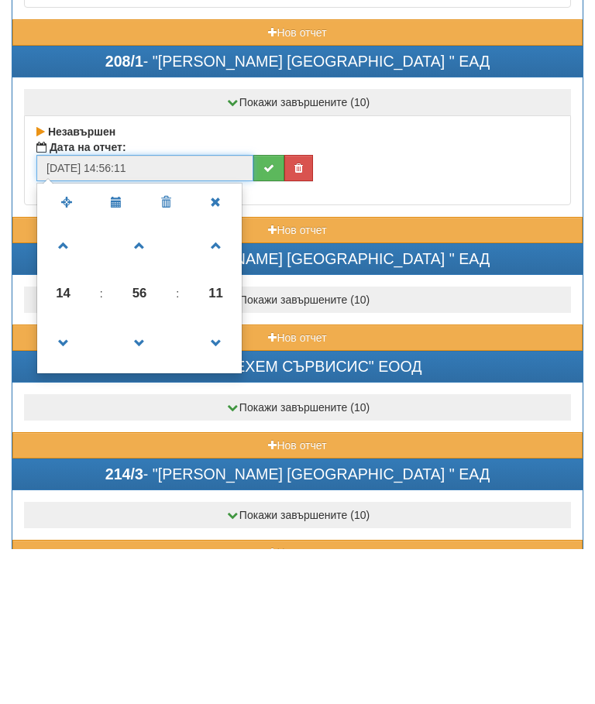
click at [142, 380] on span at bounding box center [140, 401] width 42 height 42
click at [151, 380] on span at bounding box center [140, 401] width 42 height 42
click at [148, 380] on span at bounding box center [140, 401] width 42 height 42
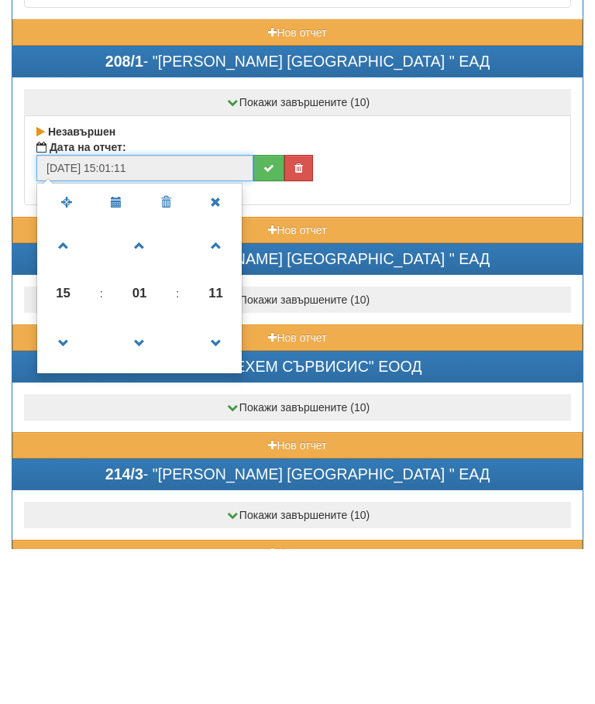
click at [141, 478] on span at bounding box center [140, 499] width 42 height 42
click at [59, 478] on span at bounding box center [64, 499] width 42 height 42
click at [63, 478] on span at bounding box center [64, 499] width 42 height 42
click at [64, 478] on span at bounding box center [64, 499] width 42 height 42
click at [61, 478] on span at bounding box center [64, 499] width 42 height 42
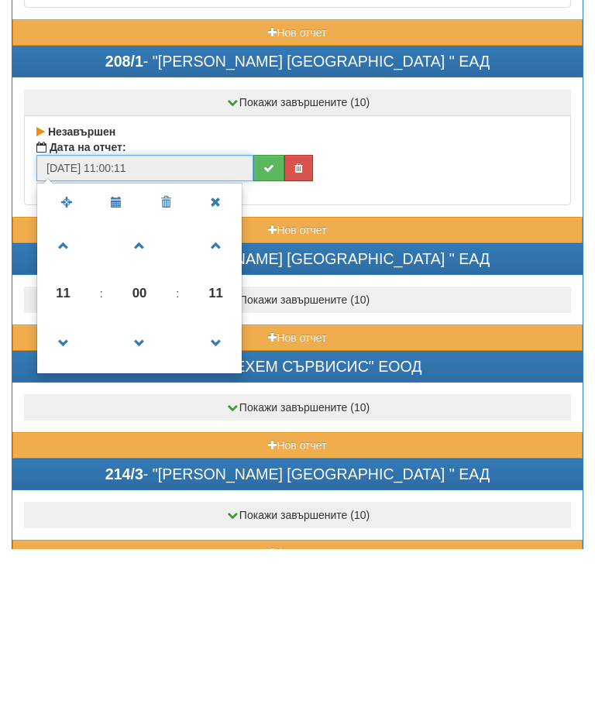
click at [56, 478] on span at bounding box center [64, 499] width 42 height 42
type input "31/08/2025 10:00:11"
click at [261, 311] on button "submit" at bounding box center [268, 324] width 31 height 26
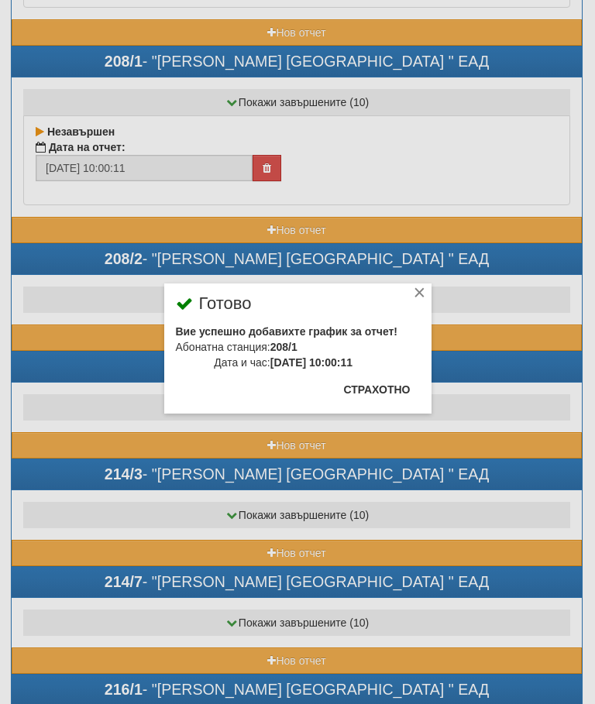
click at [400, 386] on button "Страхотно" at bounding box center [377, 389] width 85 height 25
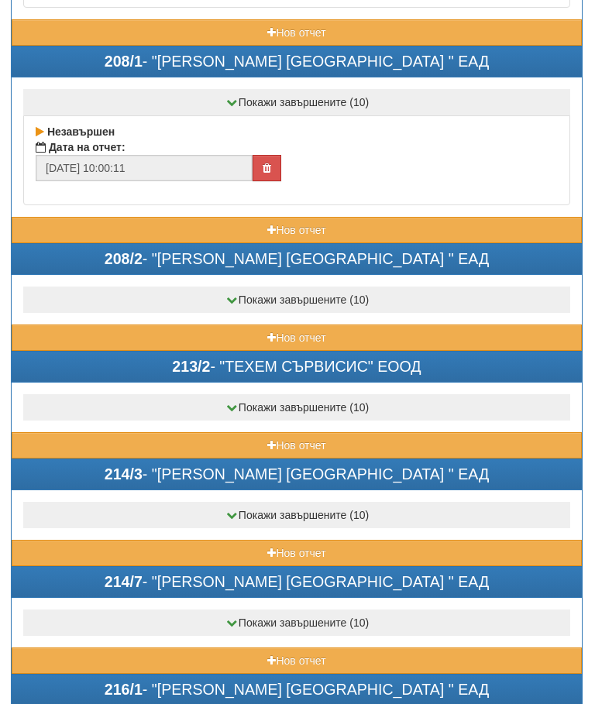
click at [229, 328] on button "Нов отчет" at bounding box center [297, 338] width 570 height 26
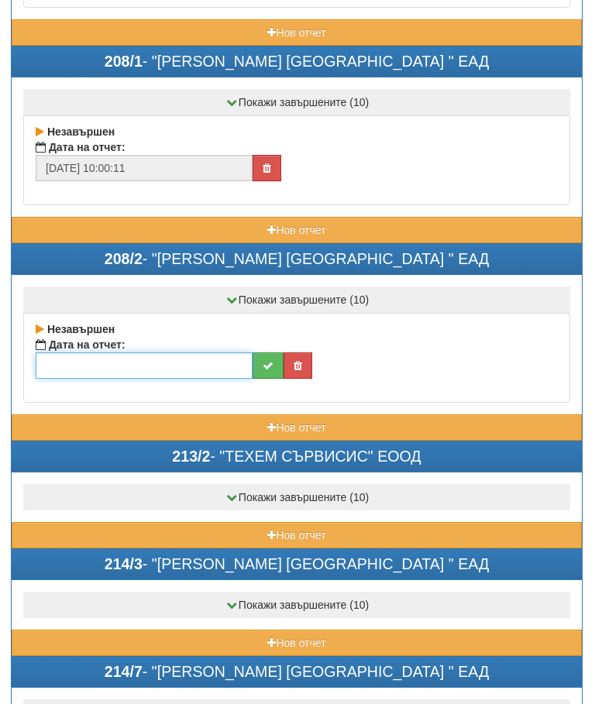
click at [153, 352] on input "text" at bounding box center [144, 365] width 217 height 26
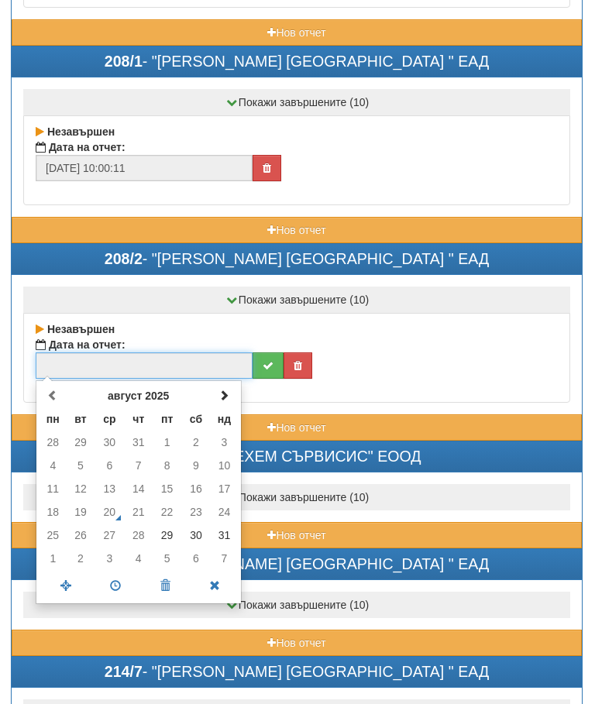
scroll to position [5359, 0]
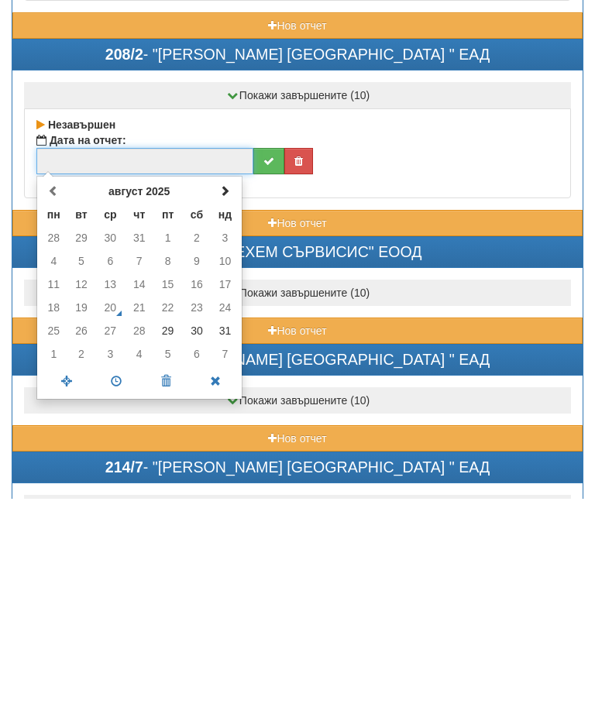
click at [229, 524] on td "31" at bounding box center [224, 535] width 27 height 23
click at [118, 573] on span at bounding box center [116, 586] width 50 height 27
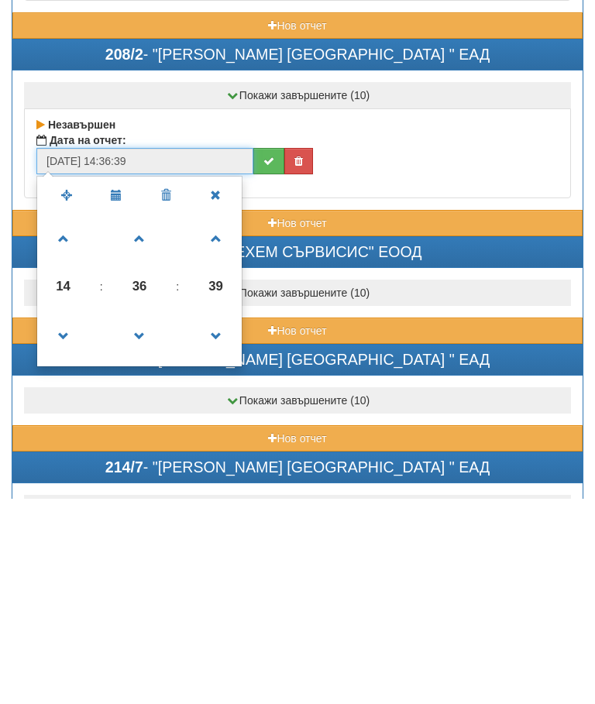
click at [145, 520] on span at bounding box center [140, 541] width 42 height 42
click at [144, 520] on span at bounding box center [140, 541] width 42 height 42
click at [139, 520] on span at bounding box center [140, 541] width 42 height 42
click at [143, 520] on span at bounding box center [140, 541] width 42 height 42
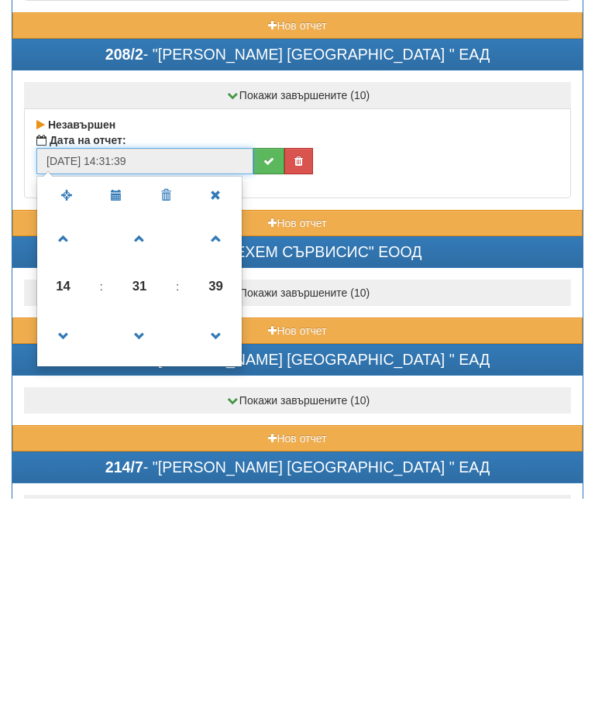
click at [143, 520] on span at bounding box center [140, 541] width 42 height 42
click at [151, 520] on span at bounding box center [140, 541] width 42 height 42
click at [150, 520] on span at bounding box center [140, 541] width 42 height 42
click at [148, 520] on span at bounding box center [140, 541] width 42 height 42
click at [147, 520] on span at bounding box center [140, 541] width 42 height 42
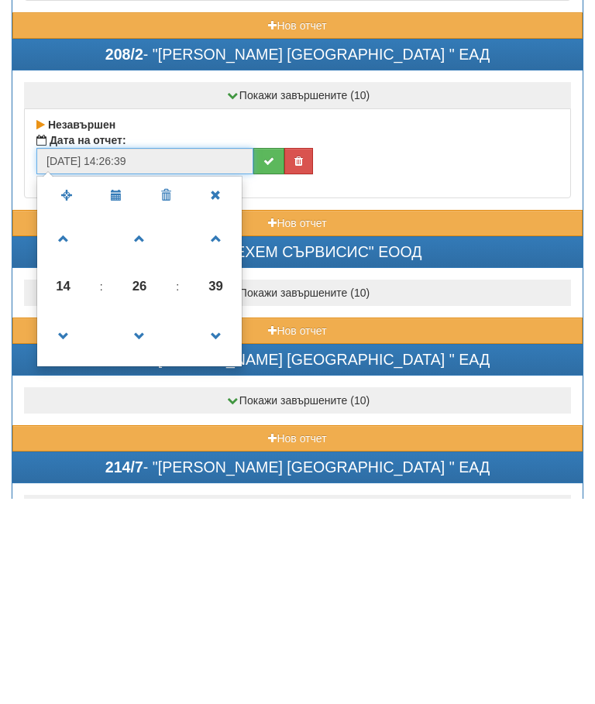
click at [148, 520] on span at bounding box center [140, 541] width 42 height 42
click at [149, 520] on span at bounding box center [140, 541] width 42 height 42
click at [146, 520] on span at bounding box center [140, 541] width 42 height 42
click at [147, 520] on span at bounding box center [140, 541] width 42 height 42
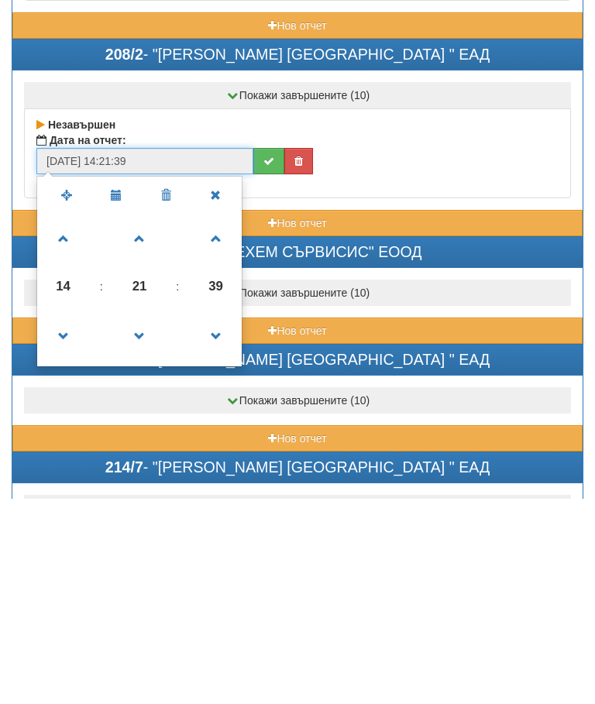
click at [149, 520] on span at bounding box center [140, 541] width 42 height 42
click at [145, 520] on span at bounding box center [140, 541] width 42 height 42
click at [152, 520] on span at bounding box center [140, 541] width 42 height 42
click at [147, 520] on span at bounding box center [140, 541] width 42 height 42
click at [143, 520] on span at bounding box center [140, 541] width 42 height 42
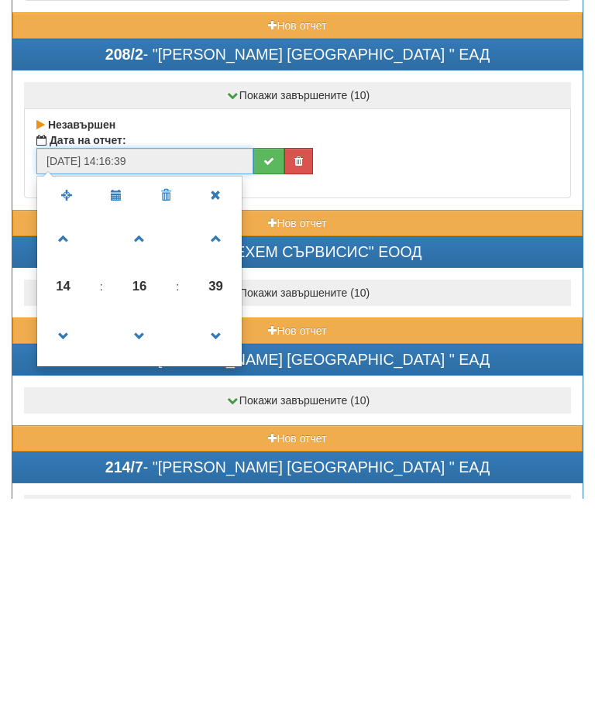
click at [141, 520] on span at bounding box center [140, 541] width 42 height 42
click at [70, 513] on link at bounding box center [63, 541] width 46 height 56
click at [67, 520] on span at bounding box center [64, 541] width 42 height 42
click at [70, 520] on span at bounding box center [64, 541] width 42 height 42
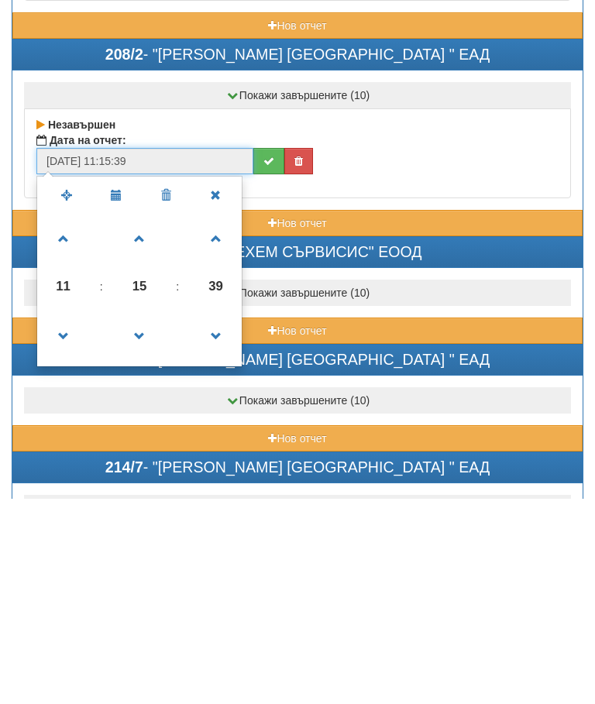
type input "31/08/2025 10:15:39"
click at [272, 361] on icon "submit" at bounding box center [268, 366] width 11 height 11
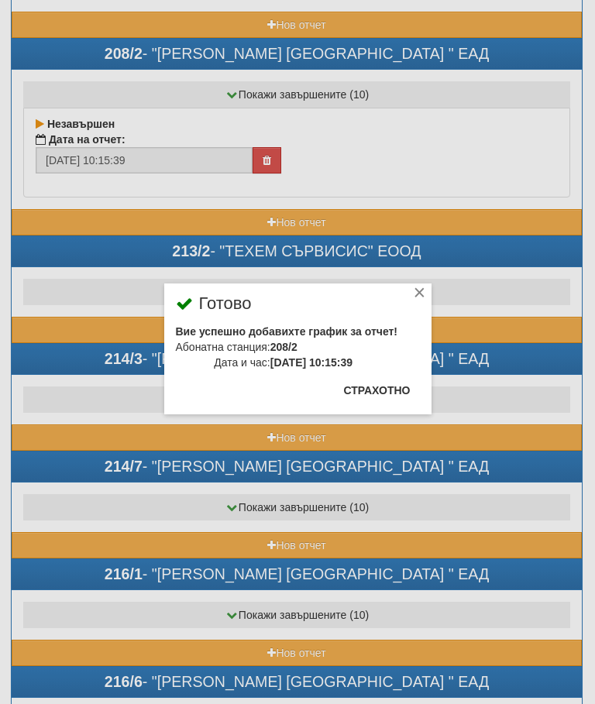
click at [386, 383] on button "Страхотно" at bounding box center [377, 390] width 85 height 25
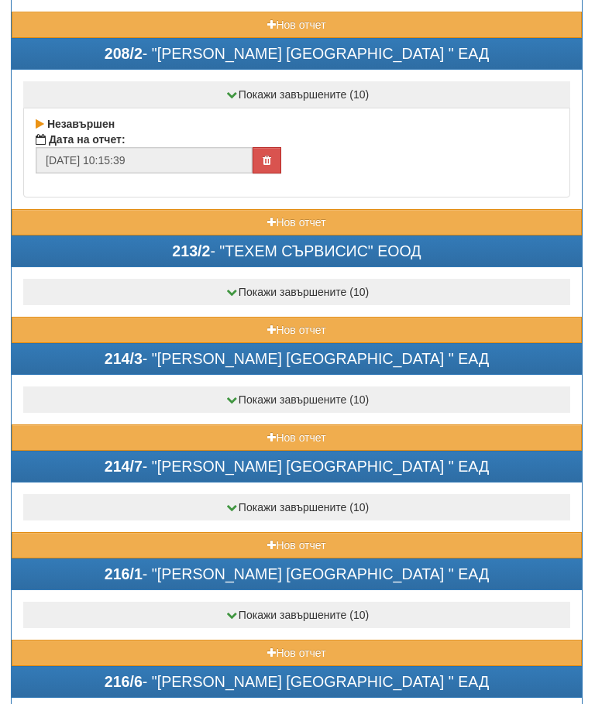
click at [260, 317] on button "Нов отчет" at bounding box center [297, 330] width 570 height 26
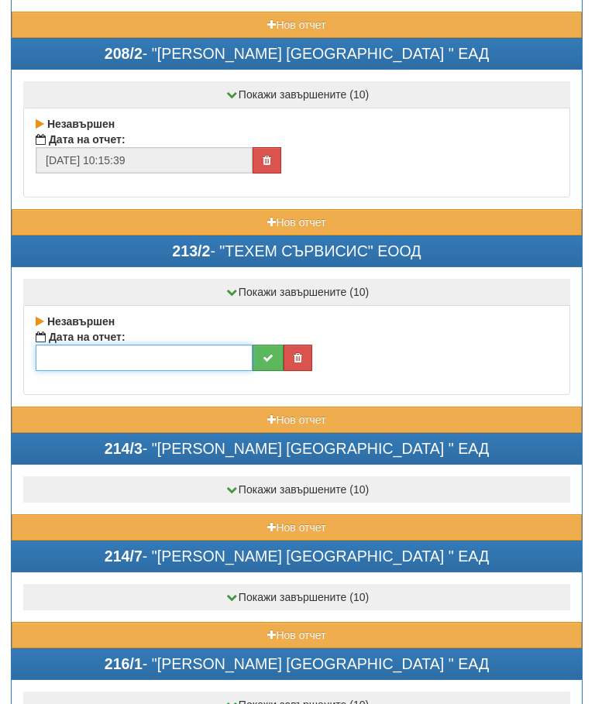
click at [165, 351] on input "text" at bounding box center [144, 358] width 217 height 26
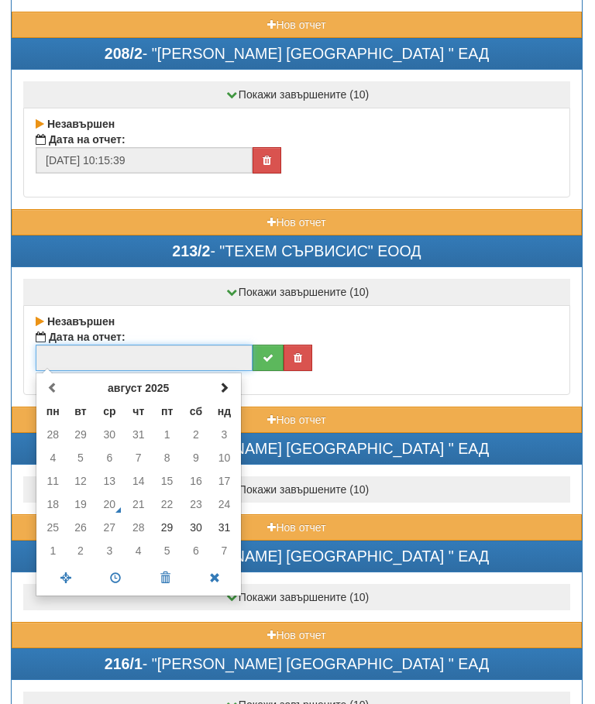
scroll to position [5564, 0]
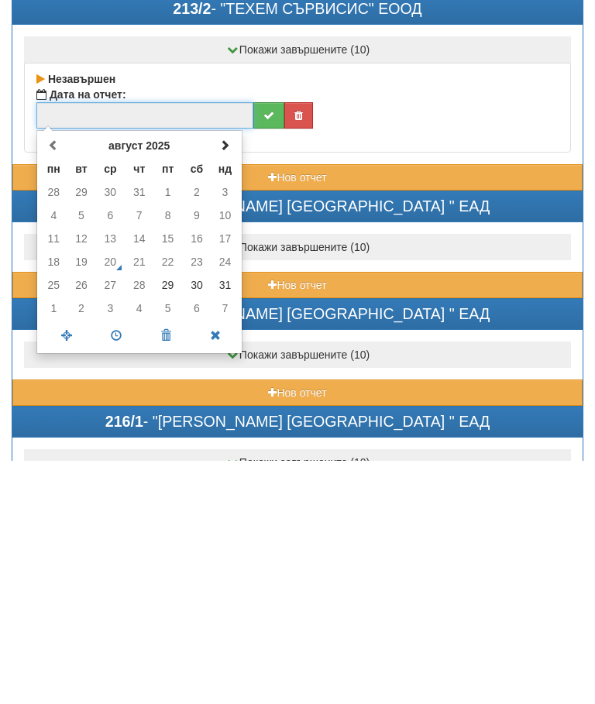
click at [198, 517] on td "30" at bounding box center [196, 528] width 29 height 23
click at [119, 565] on span at bounding box center [116, 578] width 50 height 27
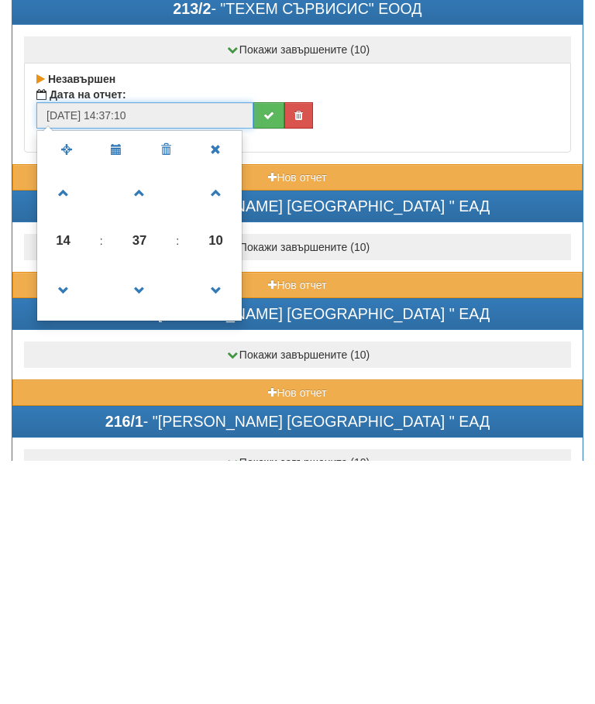
click at [140, 513] on span at bounding box center [140, 534] width 42 height 42
click at [139, 513] on span at bounding box center [140, 534] width 42 height 42
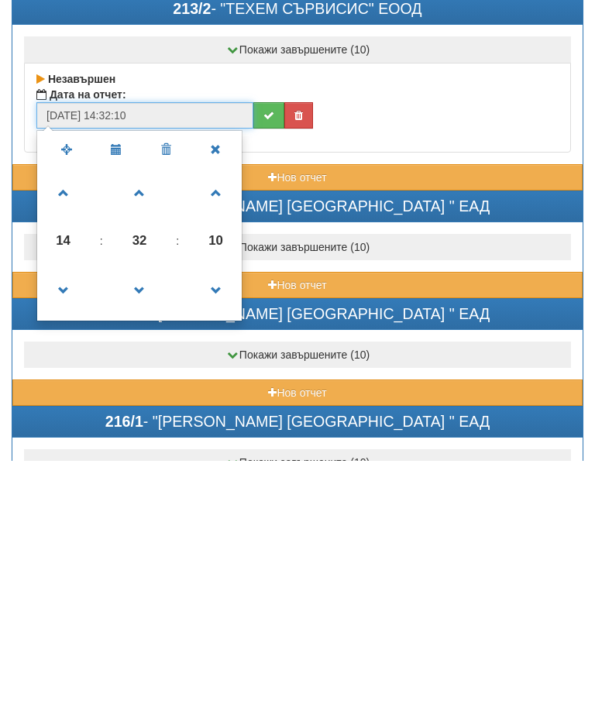
click at [140, 513] on span at bounding box center [140, 534] width 42 height 42
click at [144, 513] on span at bounding box center [140, 534] width 42 height 42
click at [141, 513] on span at bounding box center [140, 534] width 42 height 42
click at [143, 513] on span at bounding box center [140, 534] width 42 height 42
click at [141, 513] on span at bounding box center [140, 534] width 42 height 42
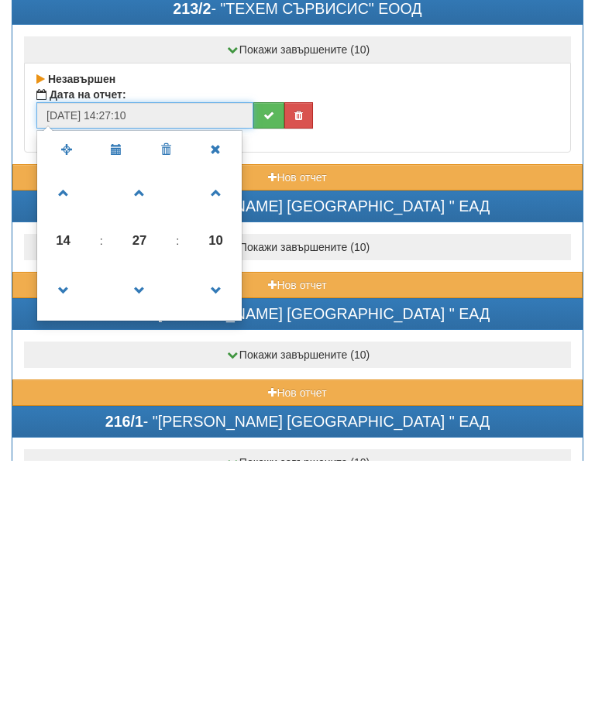
click at [138, 513] on span at bounding box center [140, 534] width 42 height 42
click at [137, 513] on span at bounding box center [140, 534] width 42 height 42
click at [140, 513] on span at bounding box center [140, 534] width 42 height 42
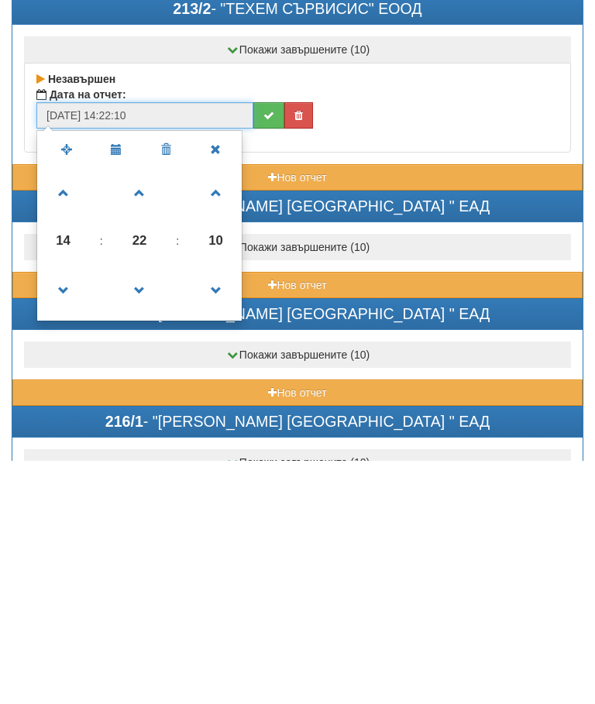
click at [138, 513] on span at bounding box center [140, 534] width 42 height 42
click at [143, 513] on span at bounding box center [140, 534] width 42 height 42
click at [60, 513] on span at bounding box center [64, 534] width 42 height 42
click at [67, 513] on span at bounding box center [64, 534] width 42 height 42
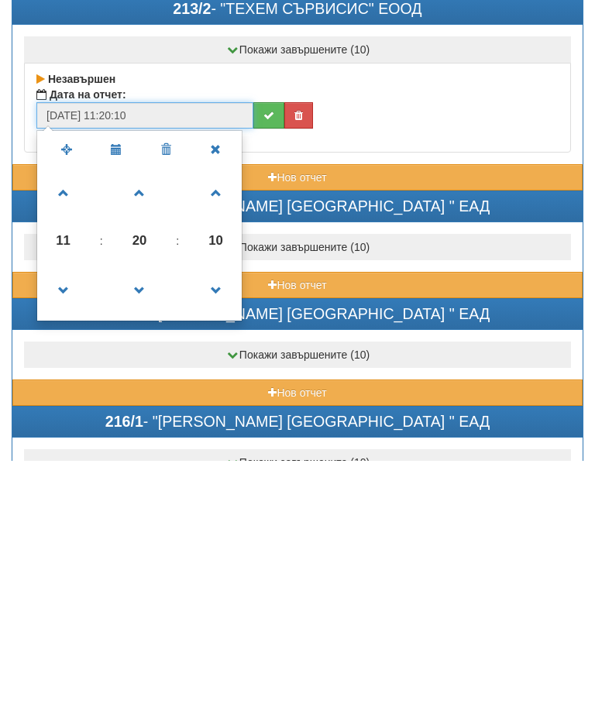
click at [60, 513] on span at bounding box center [64, 534] width 42 height 42
type input "30/08/2025 10:20:10"
click at [266, 353] on icon "submit" at bounding box center [268, 358] width 11 height 11
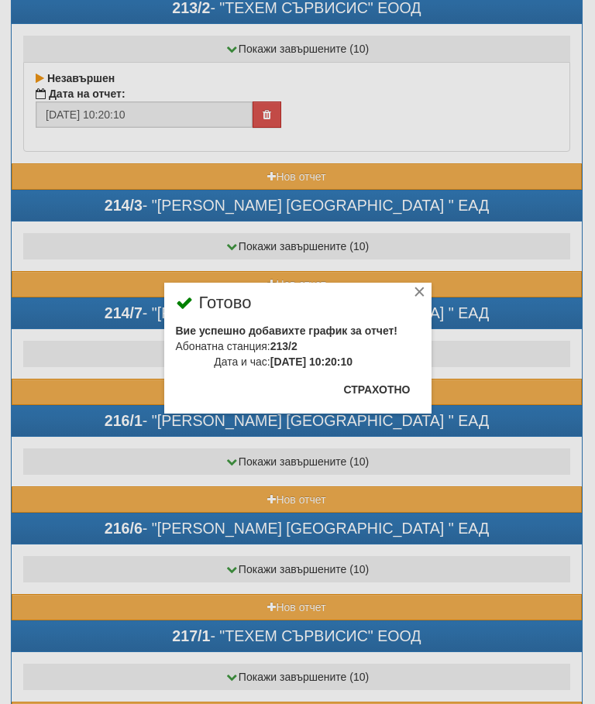
click at [382, 383] on button "Страхотно" at bounding box center [377, 389] width 85 height 25
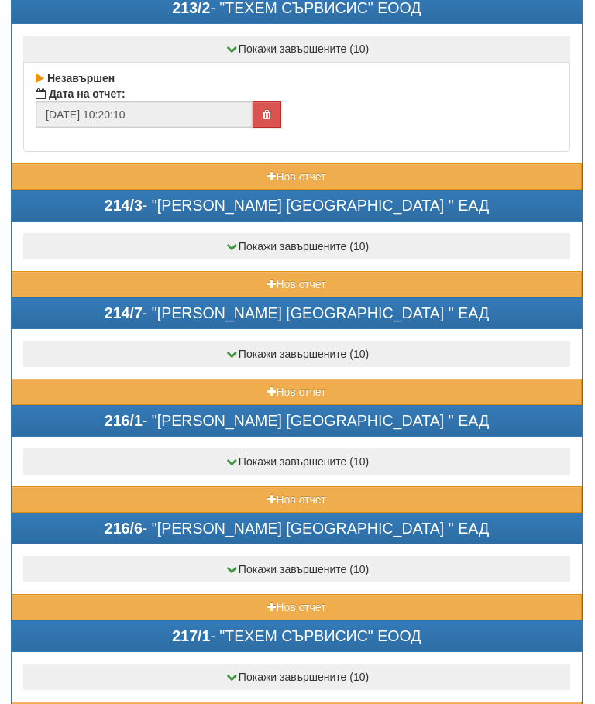
click at [237, 276] on button "Нов отчет" at bounding box center [297, 284] width 570 height 26
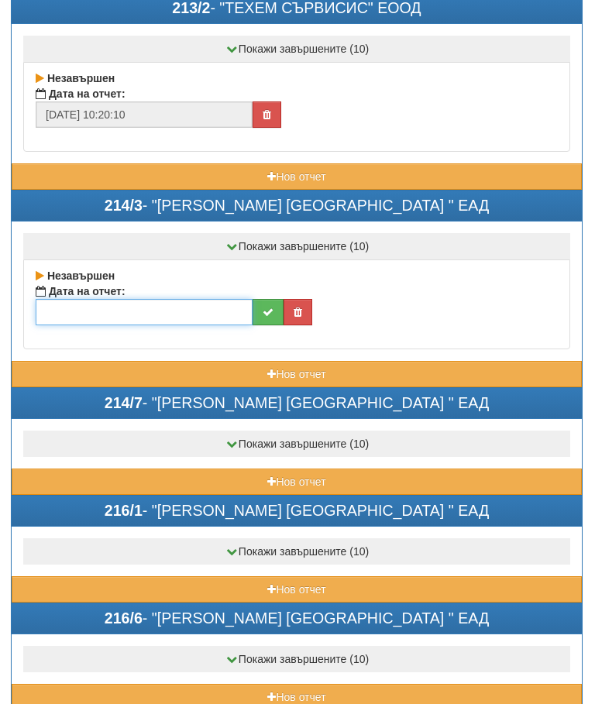
click at [169, 307] on input "text" at bounding box center [144, 312] width 217 height 26
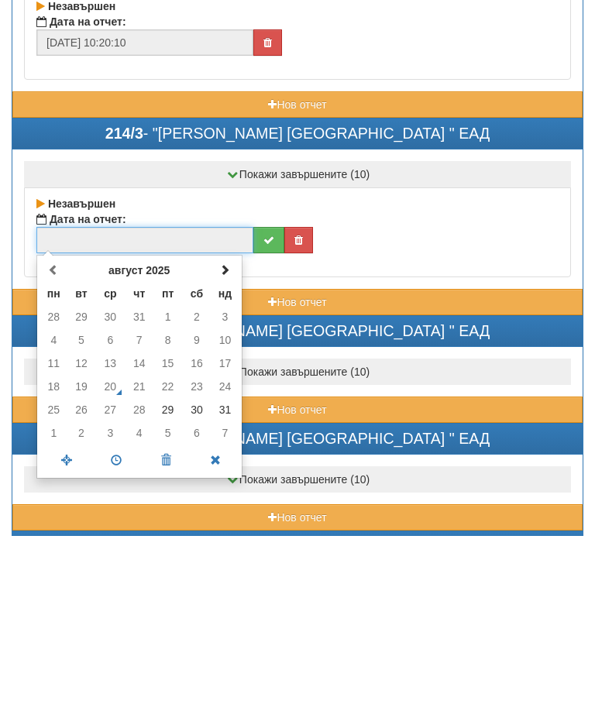
scroll to position [5712, 0]
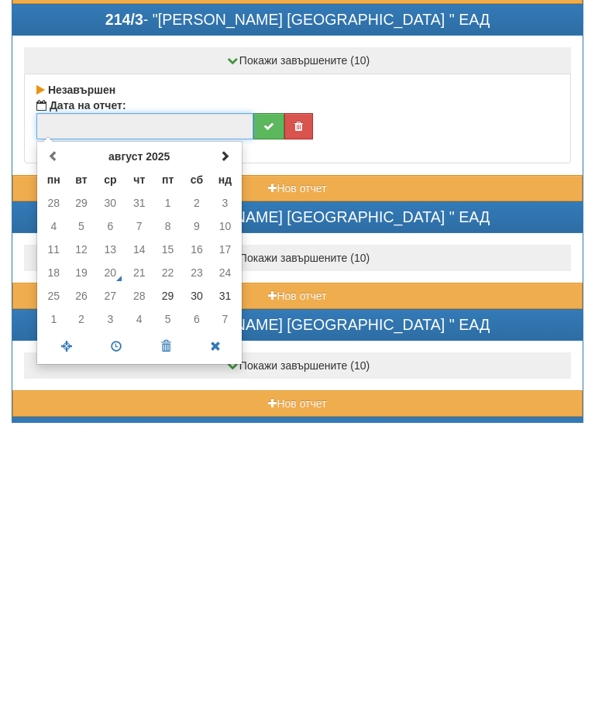
click at [192, 566] on td "30" at bounding box center [196, 577] width 29 height 23
click at [113, 615] on span at bounding box center [116, 628] width 50 height 27
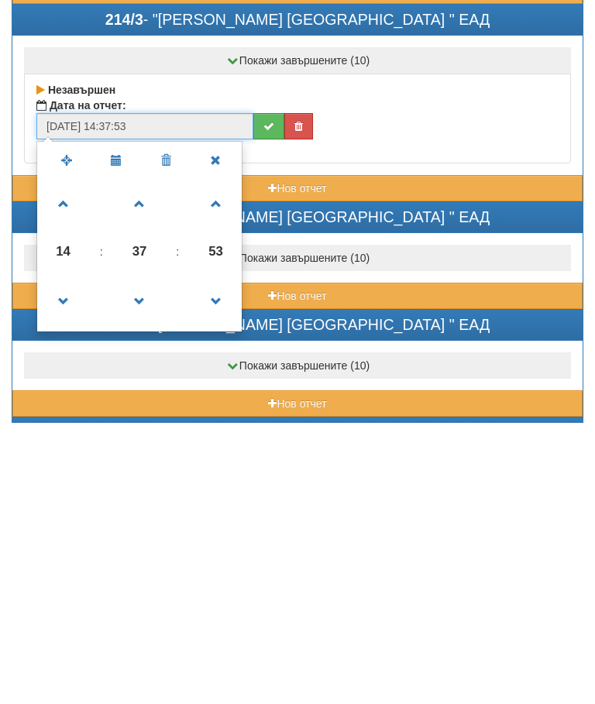
click at [143, 465] on span at bounding box center [140, 486] width 42 height 42
click at [142, 465] on span at bounding box center [140, 486] width 42 height 42
click at [143, 465] on span at bounding box center [140, 486] width 42 height 42
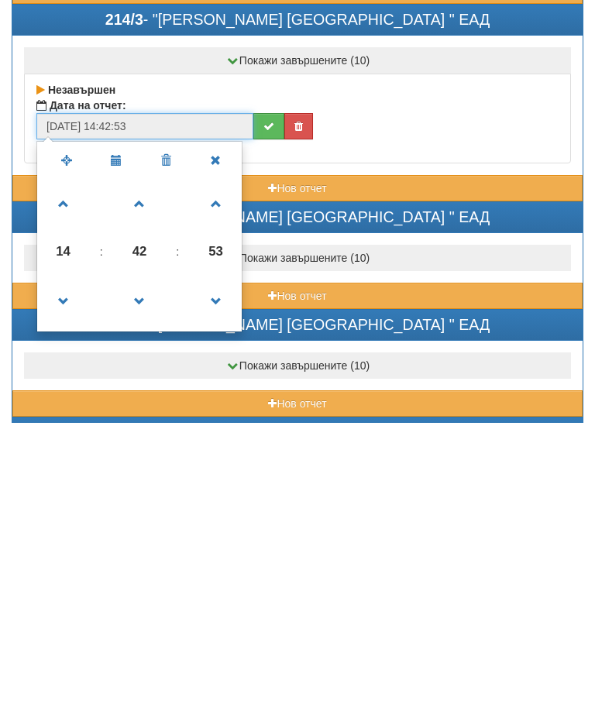
click at [147, 465] on span at bounding box center [140, 486] width 42 height 42
click at [149, 465] on span at bounding box center [140, 486] width 42 height 42
click at [151, 465] on span at bounding box center [140, 486] width 42 height 42
click at [149, 465] on span at bounding box center [140, 486] width 42 height 42
click at [151, 465] on span at bounding box center [140, 486] width 42 height 42
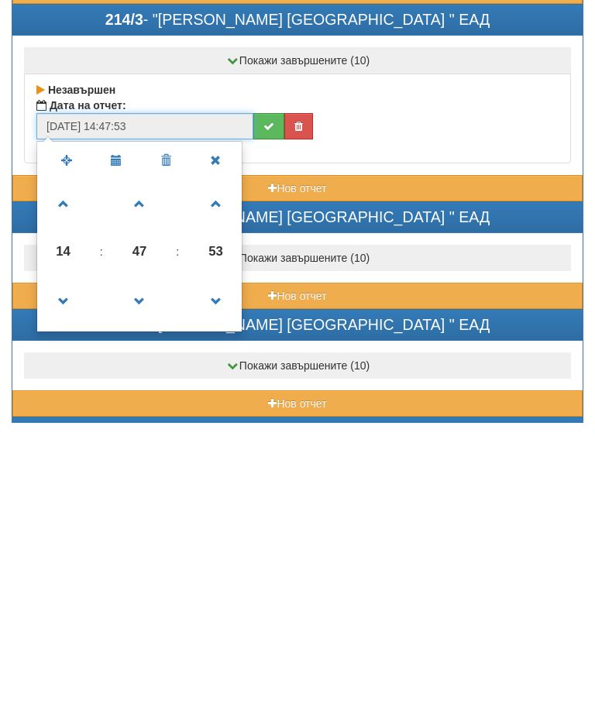
click at [148, 465] on span at bounding box center [140, 486] width 42 height 42
click at [153, 465] on span at bounding box center [140, 486] width 42 height 42
click at [148, 465] on span at bounding box center [140, 486] width 42 height 42
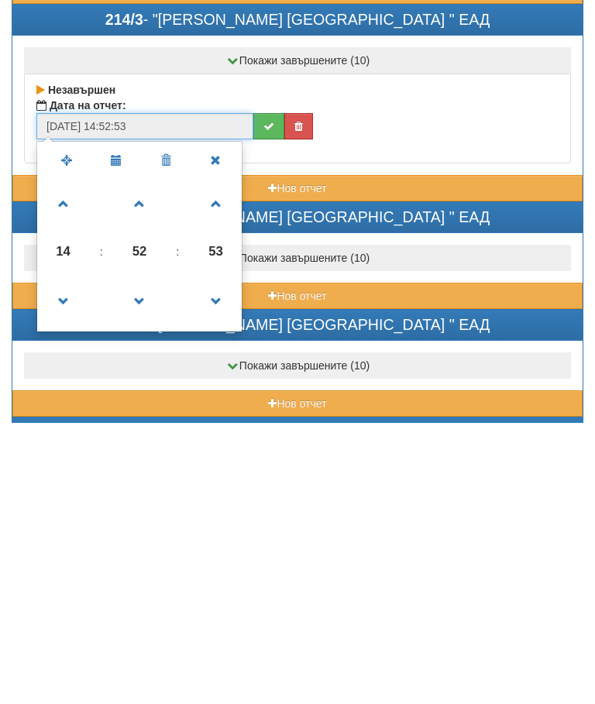
click at [150, 465] on span at bounding box center [140, 486] width 42 height 42
click at [153, 465] on span at bounding box center [140, 486] width 42 height 42
click at [143, 465] on span at bounding box center [140, 486] width 42 height 42
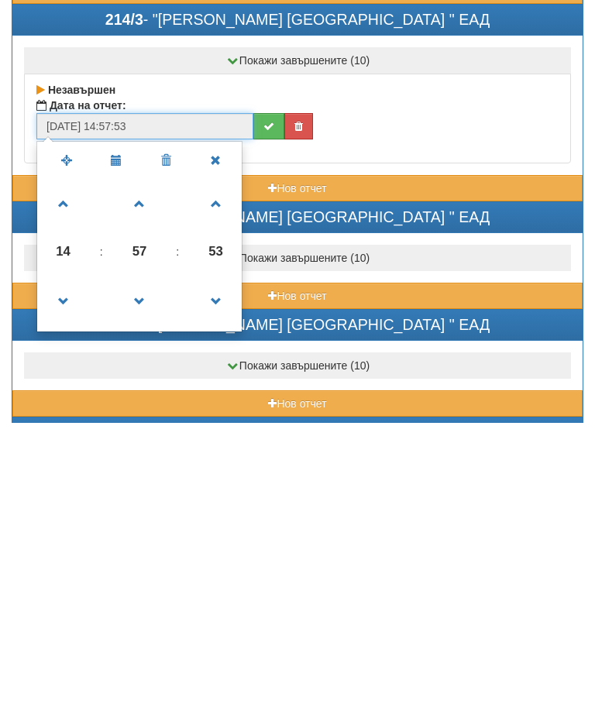
click at [148, 465] on span at bounding box center [140, 486] width 42 height 42
click at [153, 465] on span at bounding box center [140, 486] width 42 height 42
click at [154, 465] on span at bounding box center [140, 486] width 42 height 42
click at [150, 465] on span at bounding box center [140, 486] width 42 height 42
click at [146, 562] on span at bounding box center [140, 583] width 42 height 42
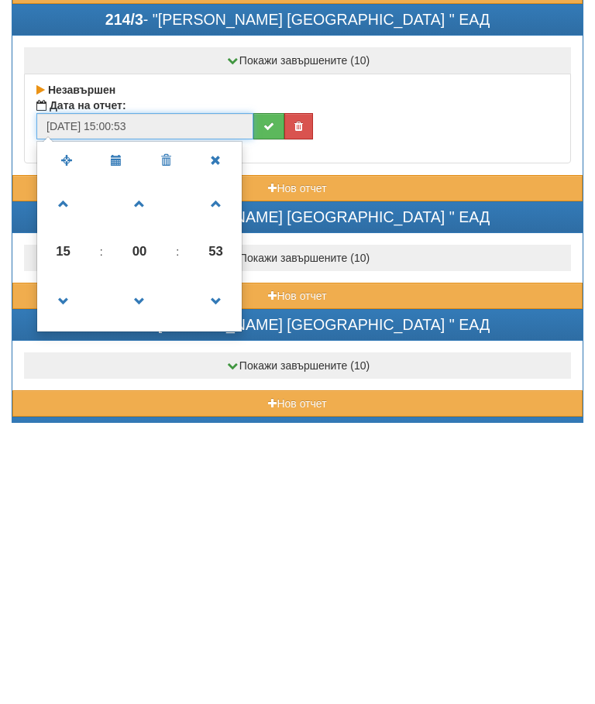
click at [53, 562] on span at bounding box center [64, 583] width 42 height 42
click at [68, 562] on span at bounding box center [64, 583] width 42 height 42
click at [70, 562] on span at bounding box center [64, 583] width 42 height 42
click at [65, 562] on span at bounding box center [64, 583] width 42 height 42
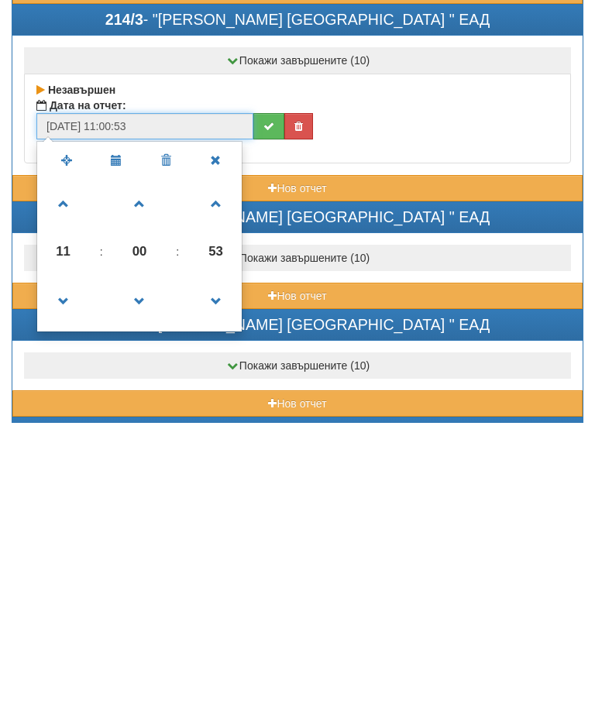
type input "30/08/2025 10:00:53"
click at [263, 395] on button "submit" at bounding box center [268, 408] width 31 height 26
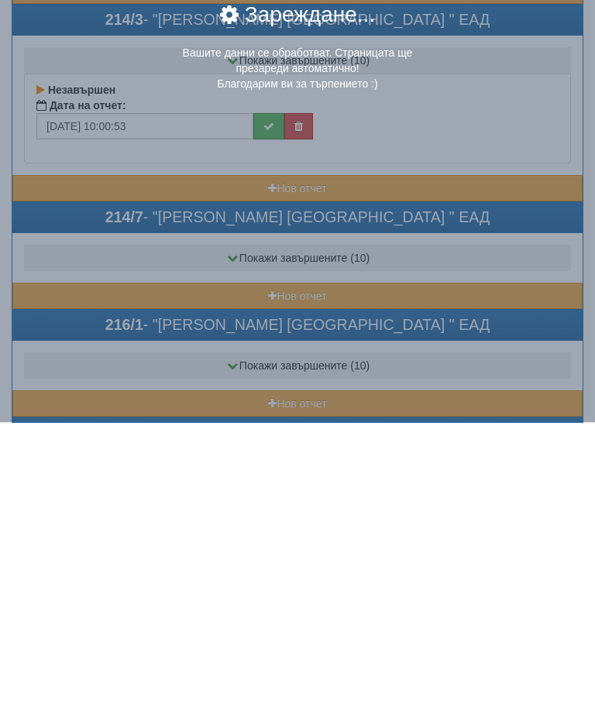
scroll to position [5994, 0]
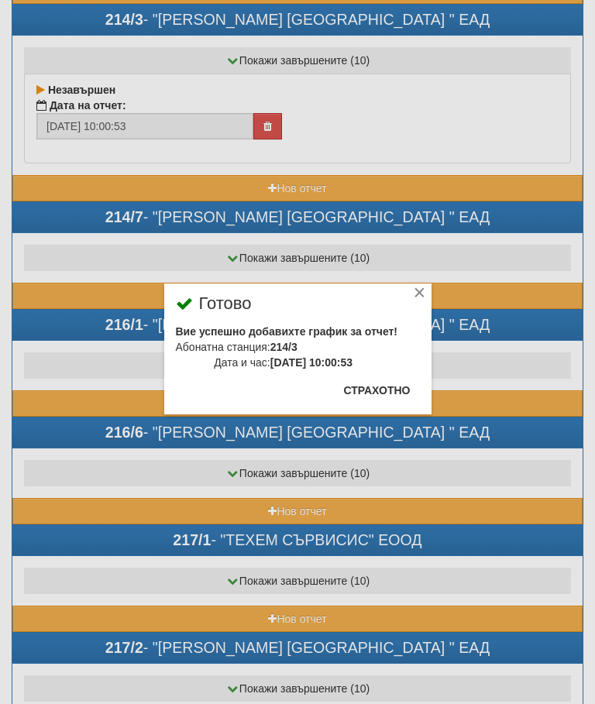
click at [392, 382] on button "Страхотно" at bounding box center [377, 390] width 85 height 25
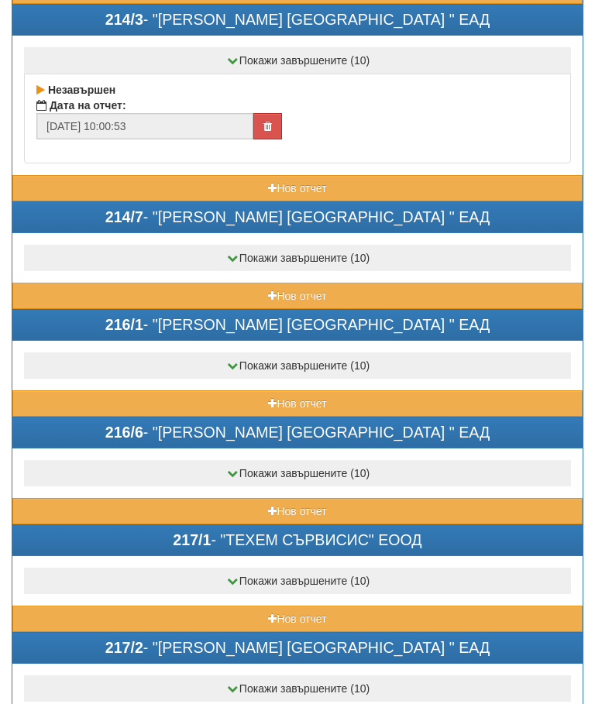
click
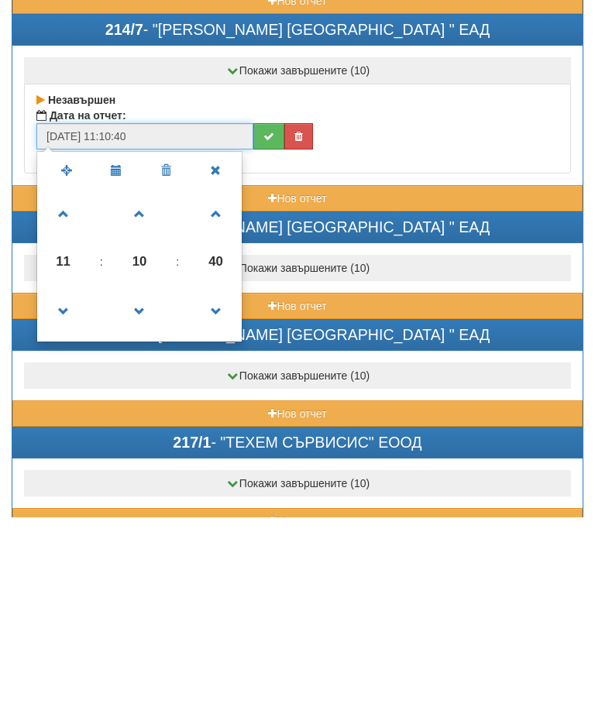
type input "30/08/2025 10:10:40"
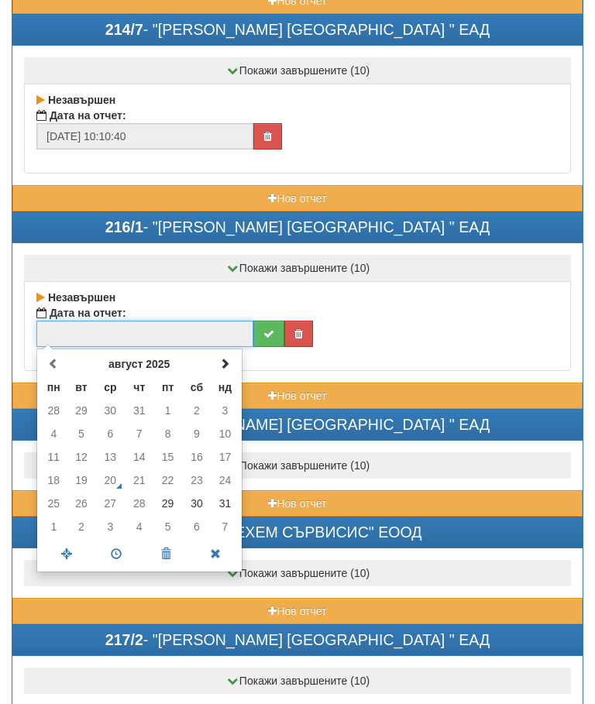
scroll to position [6181, 0]
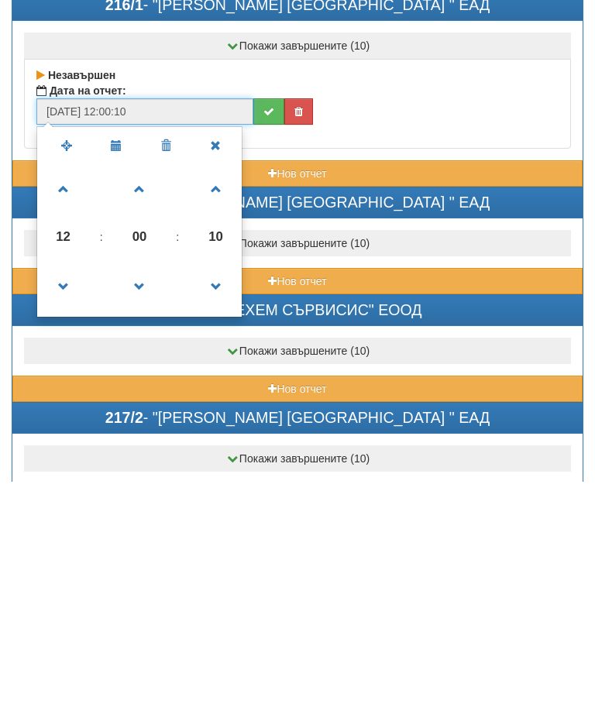
type input "29/08/2025 11:00:10"
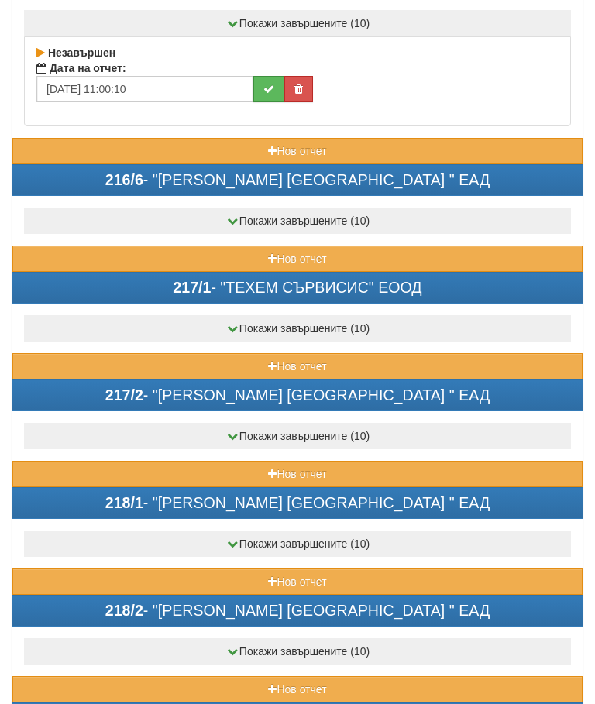
scroll to position [6428, 0]
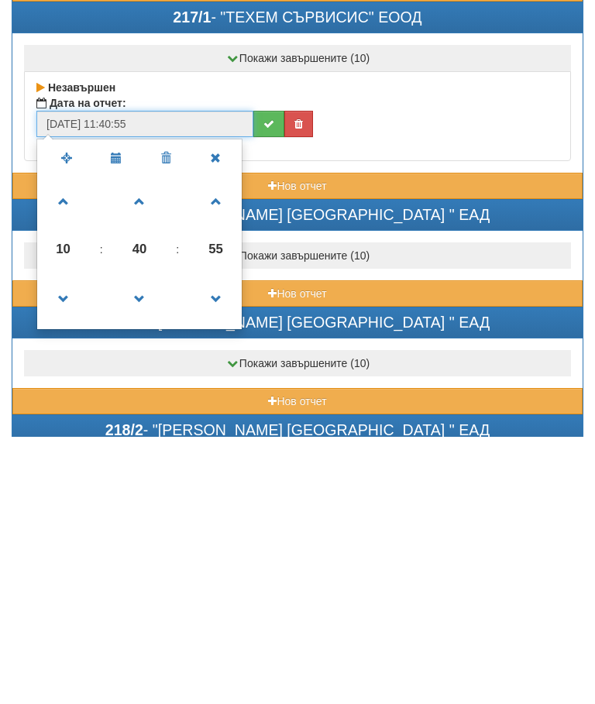
type input "29/08/2025 10:40:55"
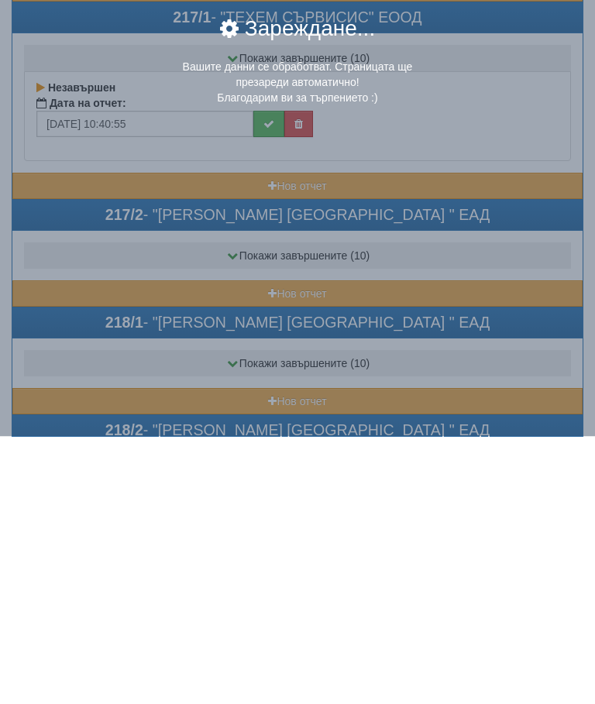
scroll to position [6682, 0]
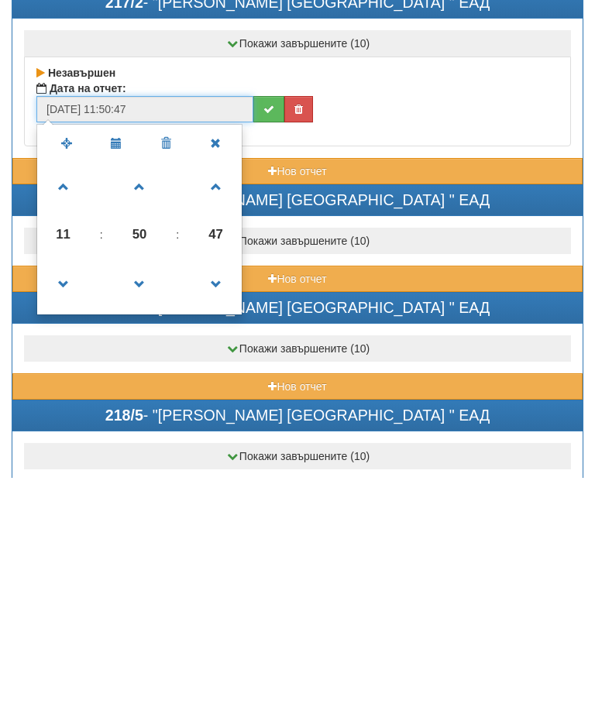
type input "29/08/2025 10:50:47"
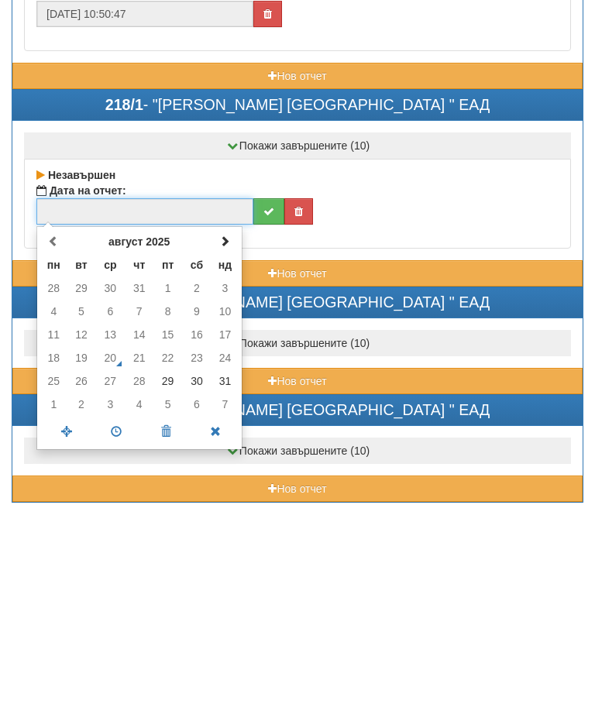
scroll to position [6818, 0]
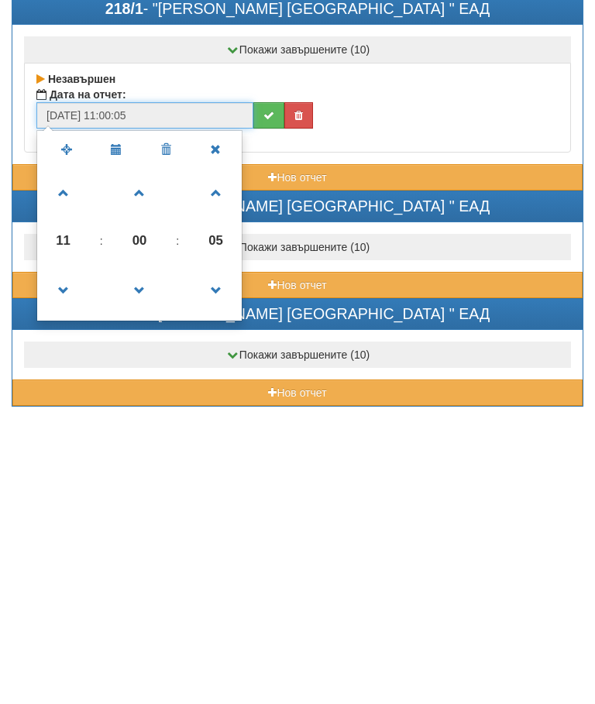
type input "29/08/2025 10:00:05"
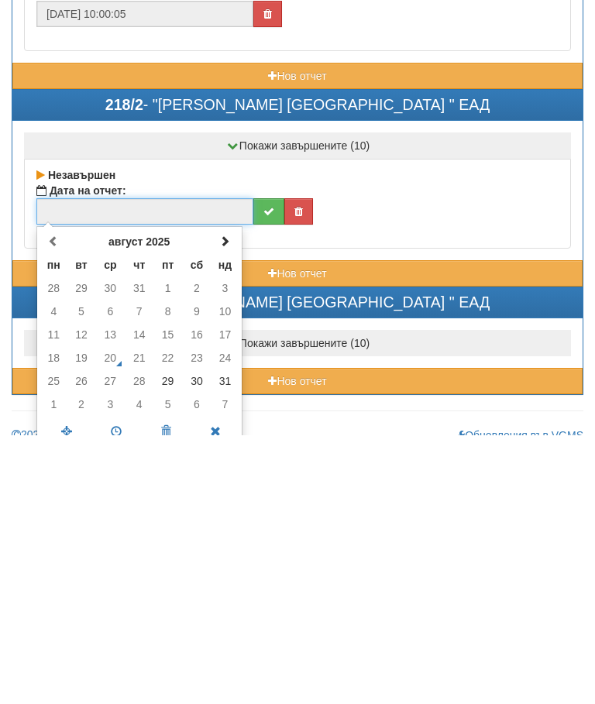
scroll to position [6952, 0]
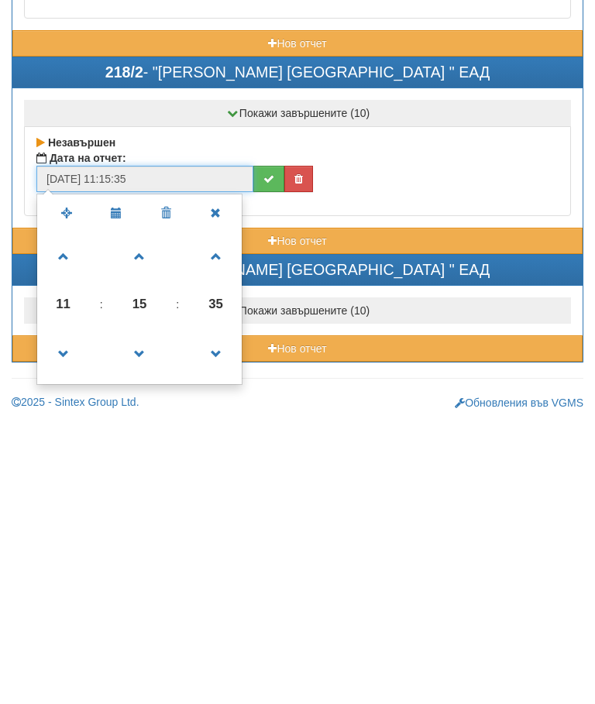
type input "29/08/2025 10:15:35"
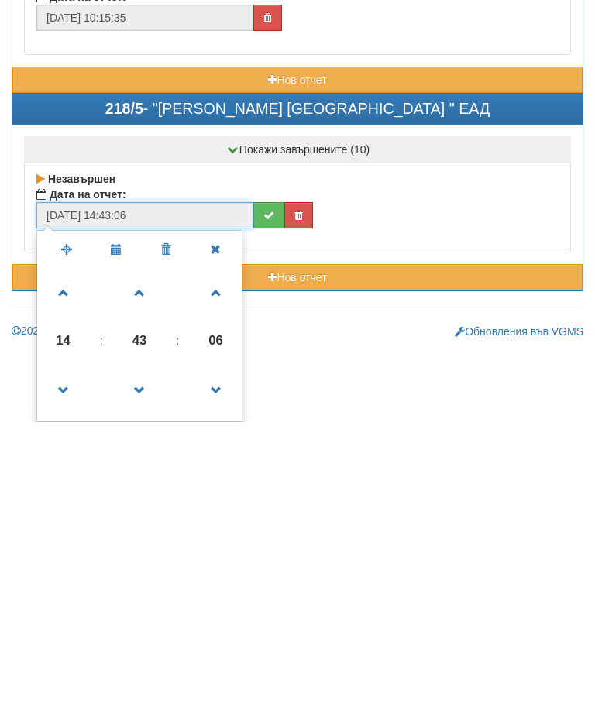
scroll to position [7113, 0]
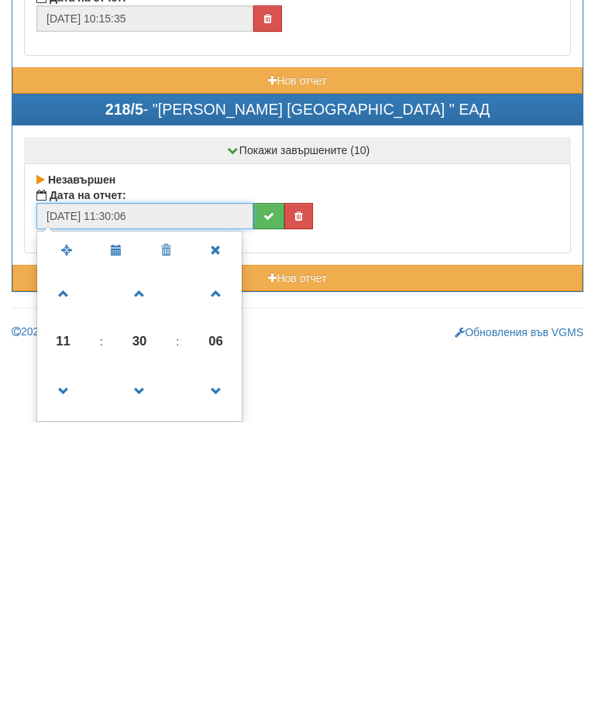
type input "29/08/2025 10:30:06"
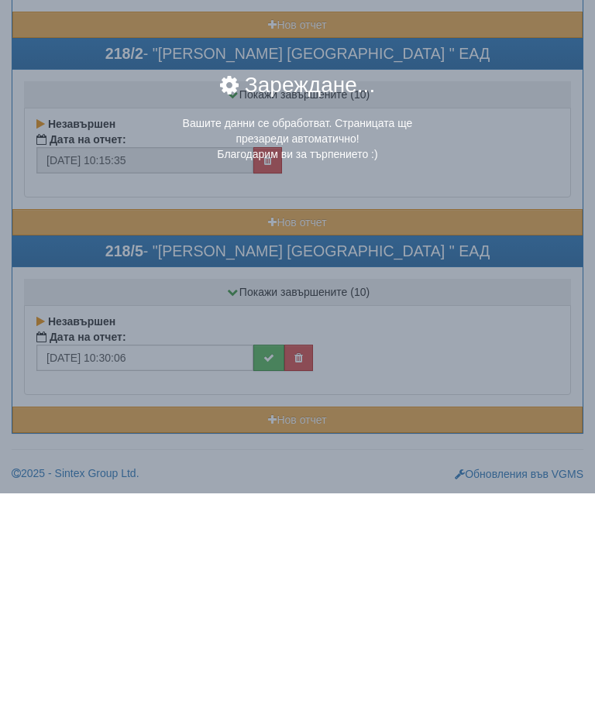
scroll to position [7042, 0]
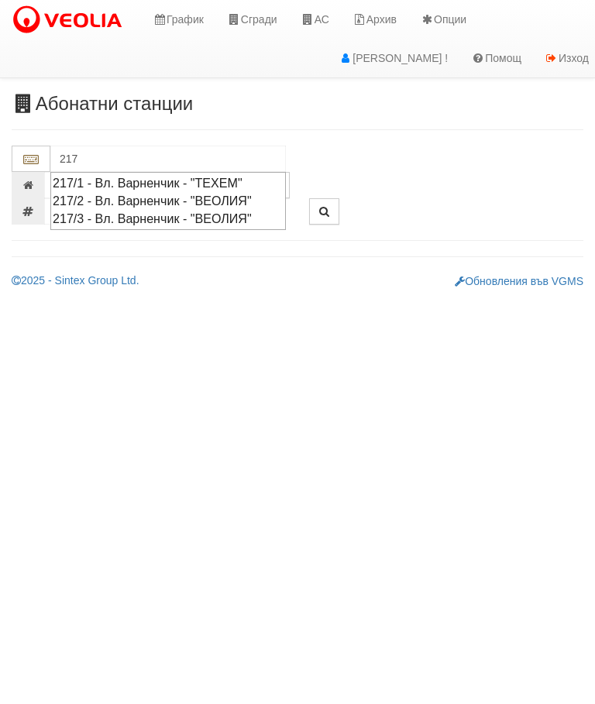
click at [122, 180] on div "217/1 - Вл. Варненчик - "ТЕХЕМ"" at bounding box center [168, 183] width 231 height 18
type input "217/1 - Вл. Варненчик - "ТЕХЕМ""
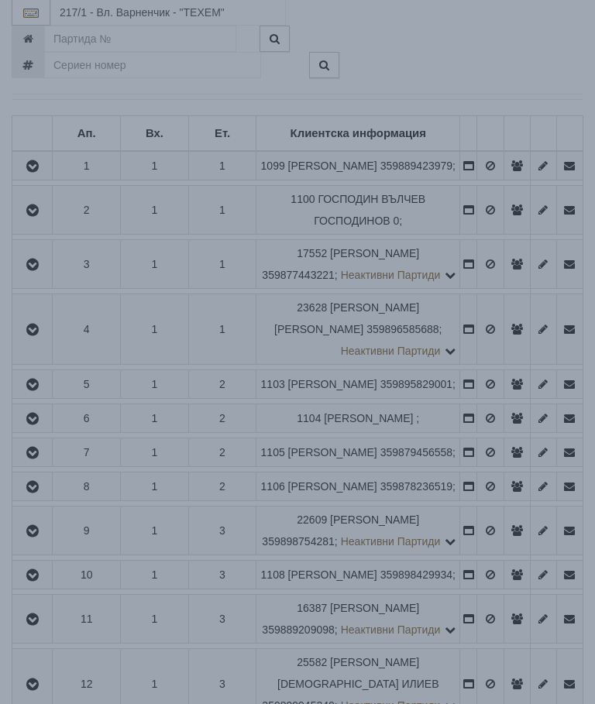
scroll to position [289, 0]
click at [491, 390] on div "× Зареждане... Данните за апартамента се зареждат. Моля изчакайте..." at bounding box center [297, 342] width 669 height 113
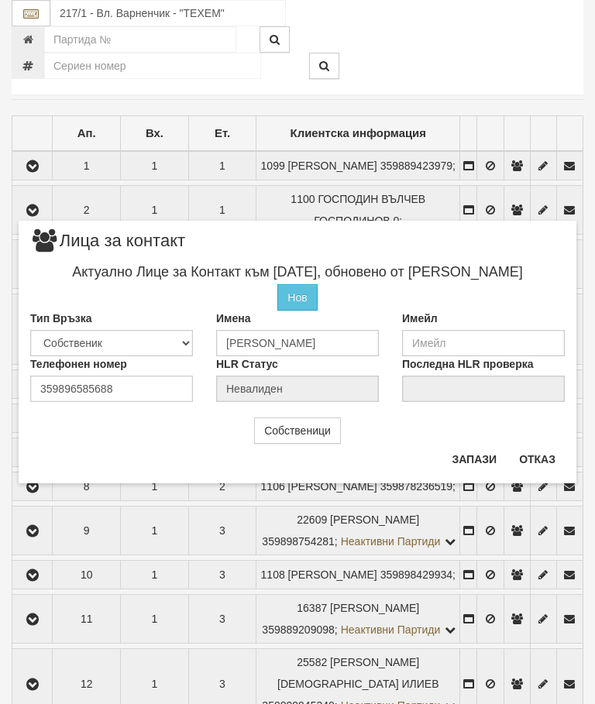
click at [552, 448] on button "Отказ" at bounding box center [537, 459] width 55 height 25
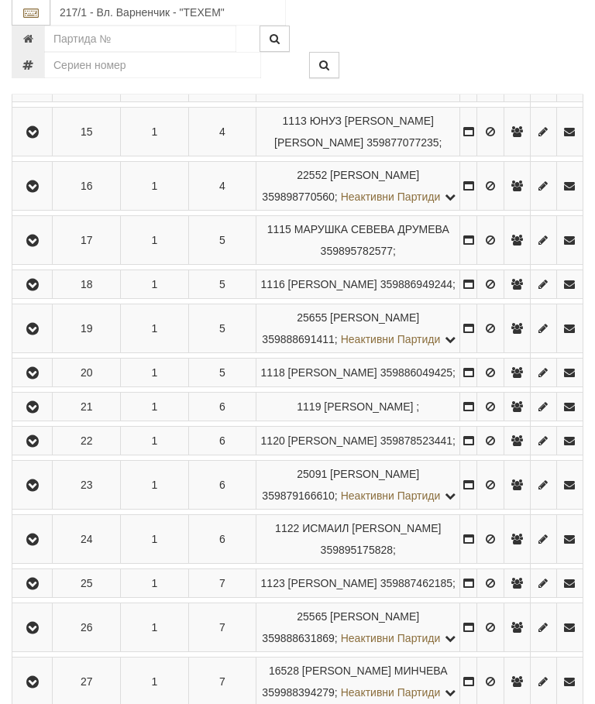
scroll to position [1015, 0]
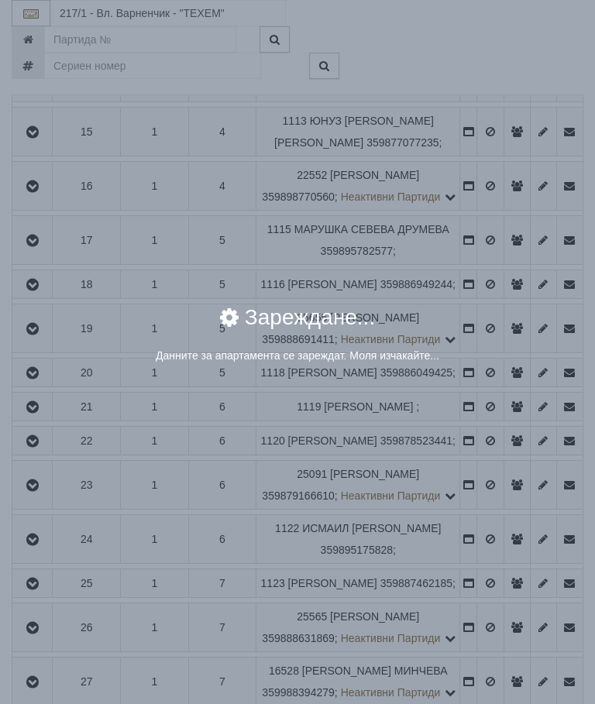
click at [490, 380] on div "× Зареждане... Данните за апартамента се зареждат. Моля изчакайте..." at bounding box center [298, 342] width 558 height 94
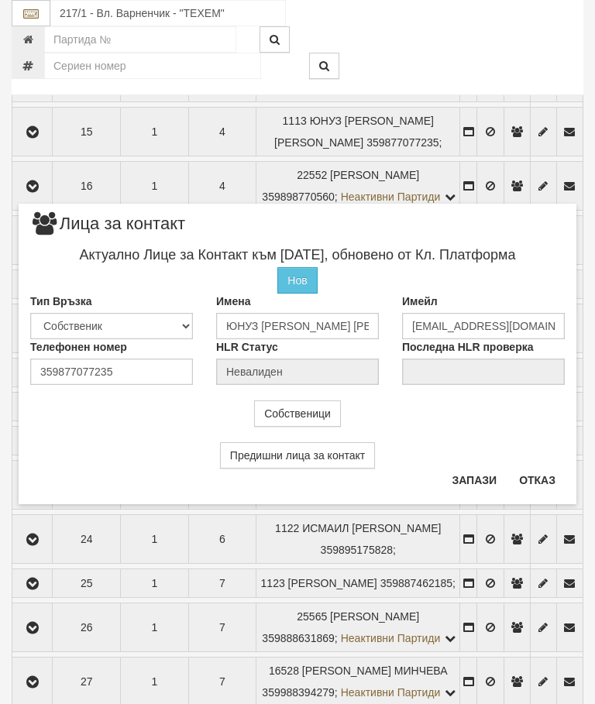
click at [544, 469] on button "Отказ" at bounding box center [537, 480] width 55 height 25
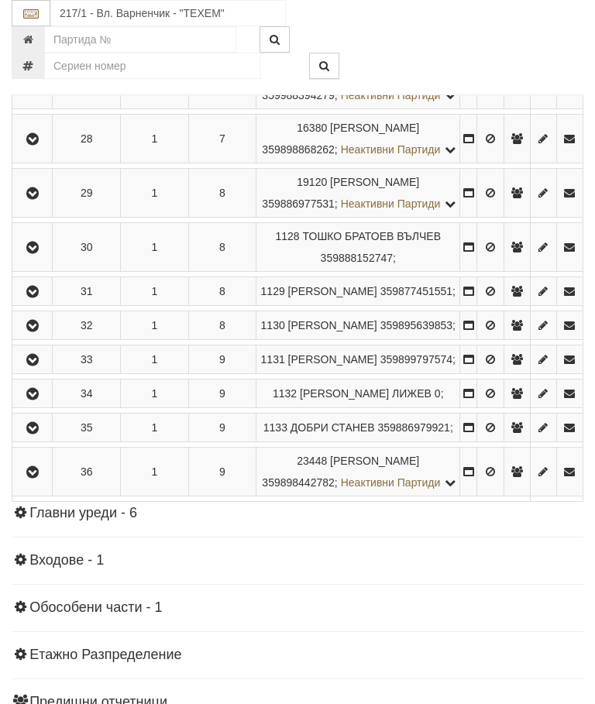
scroll to position [1627, 0]
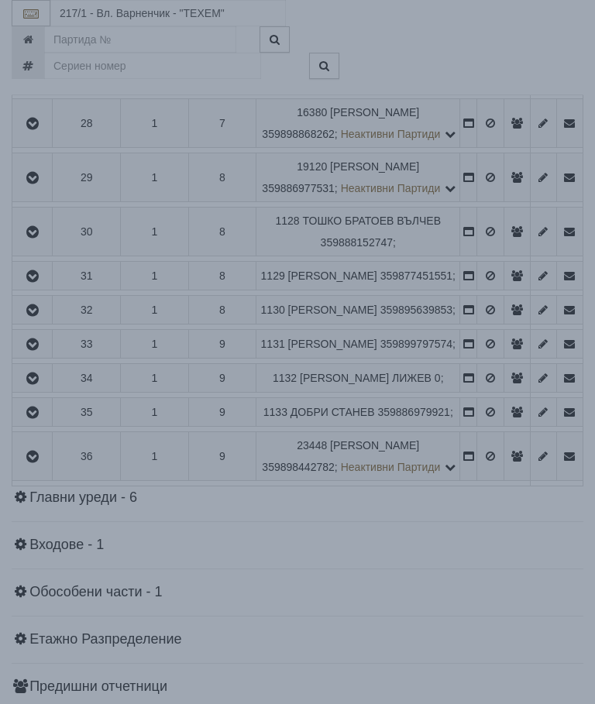
click at [492, 489] on div "× Зареждане... Данните за апартамента се зареждат. Моля изчакайте..." at bounding box center [297, 352] width 595 height 704
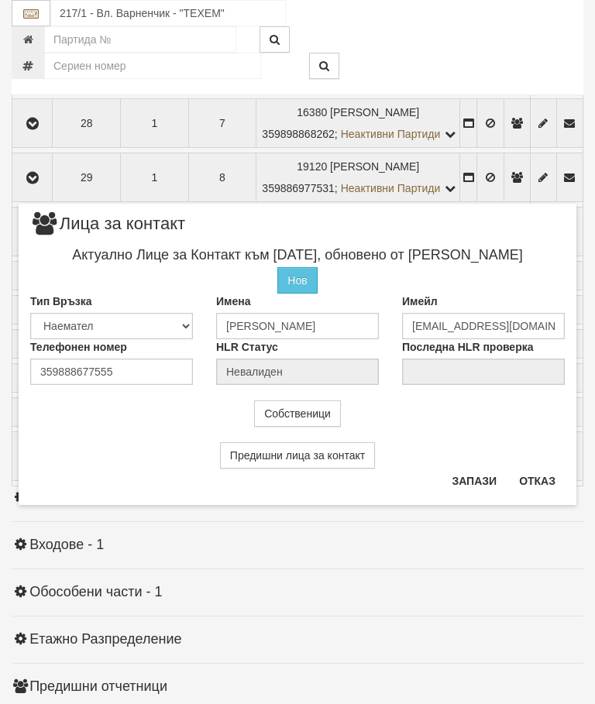
click at [545, 481] on button "Отказ" at bounding box center [537, 481] width 55 height 25
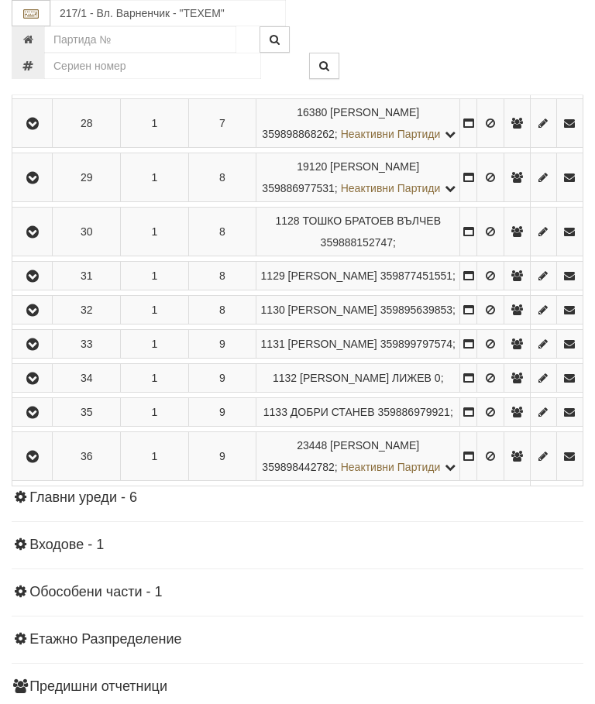
click at [32, 75] on icon "button" at bounding box center [32, 69] width 19 height 11
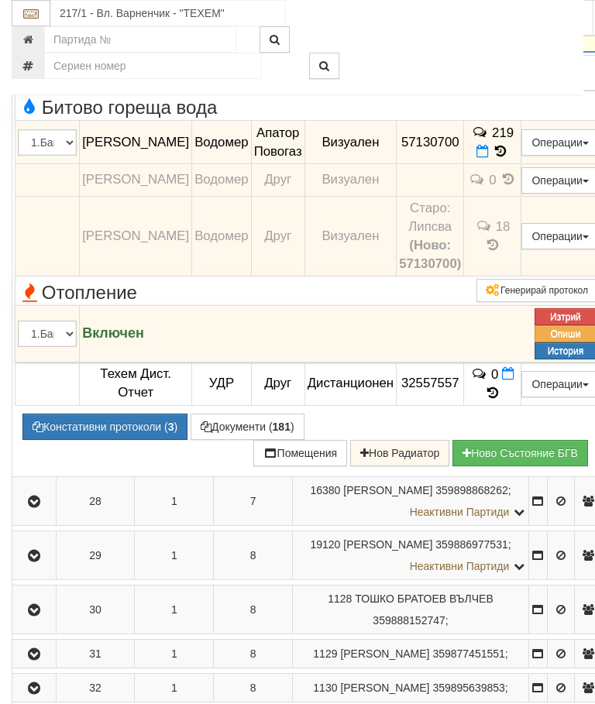
click at [509, 158] on icon at bounding box center [500, 151] width 17 height 13
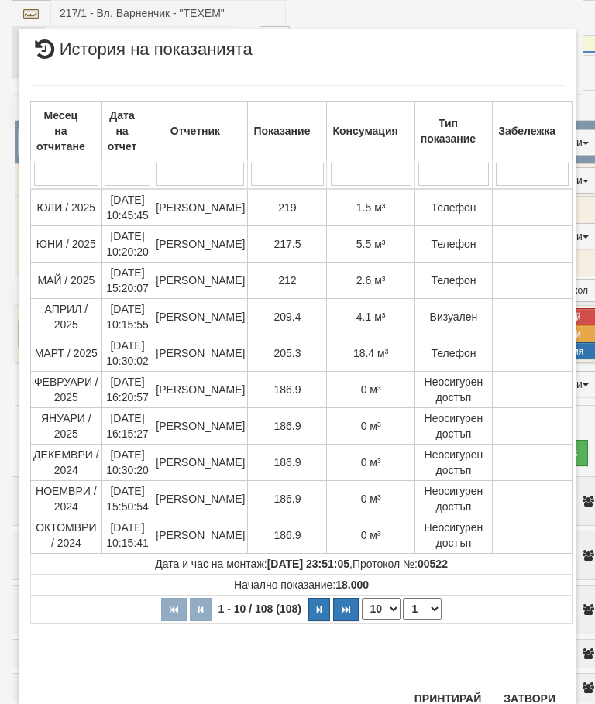
scroll to position [1336, 0]
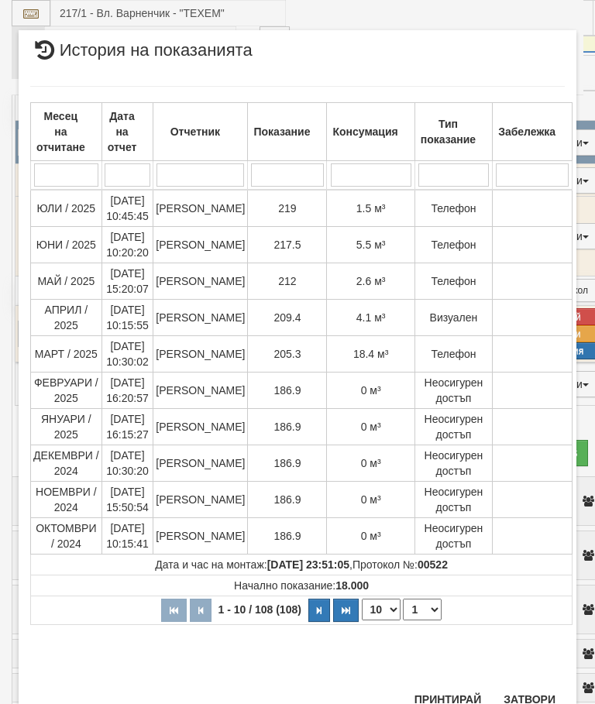
click at [534, 689] on button "Затвори" at bounding box center [529, 699] width 70 height 25
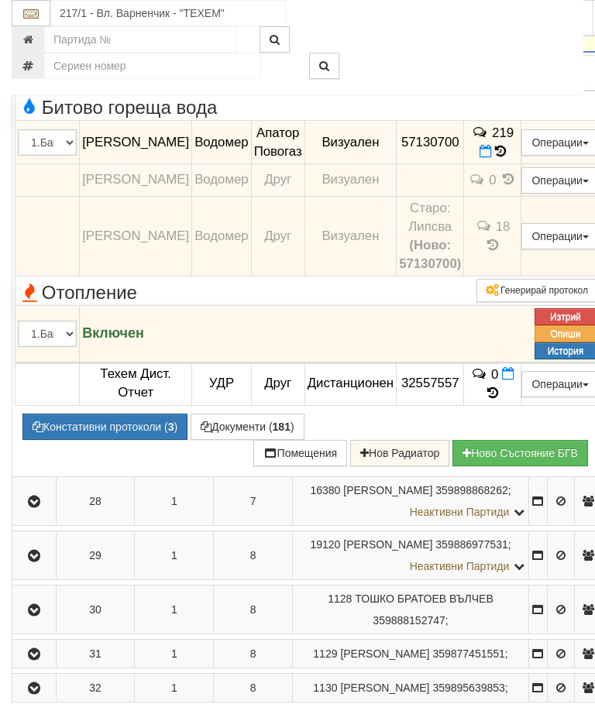
click at [38, 39] on button "button" at bounding box center [34, 26] width 39 height 23
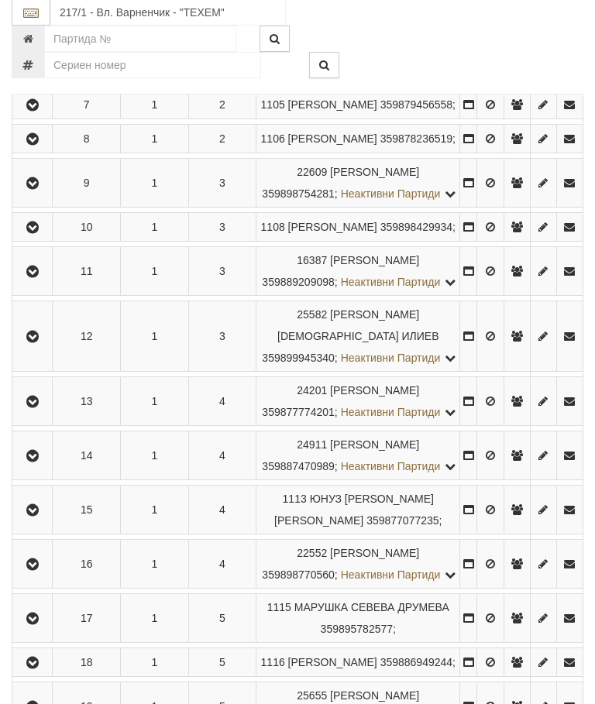
scroll to position [608, 0]
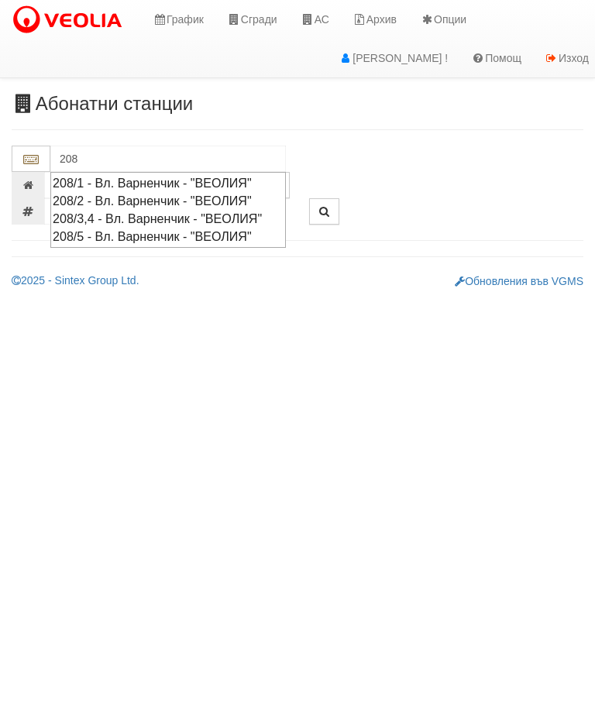
click at [132, 183] on div "208/1 - Вл. Варненчик - "ВЕОЛИЯ"" at bounding box center [168, 183] width 231 height 18
type input "208/1 - Вл. Варненчик - "ВЕОЛИЯ""
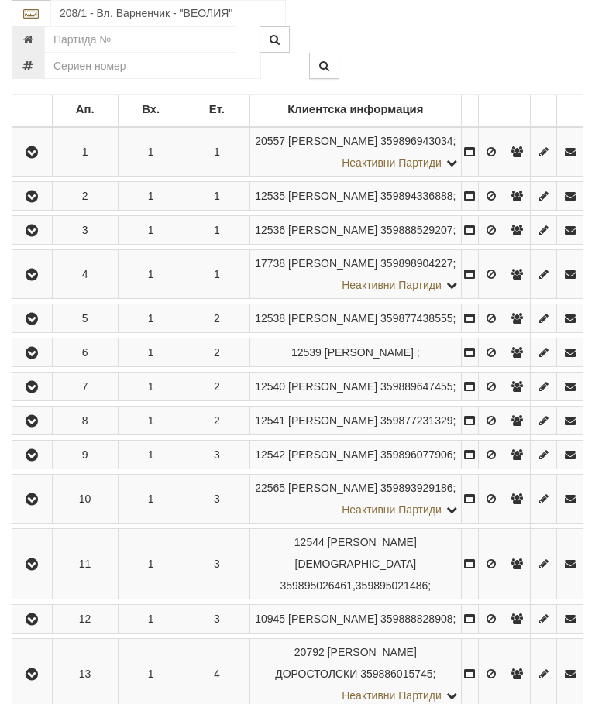
scroll to position [320, 0]
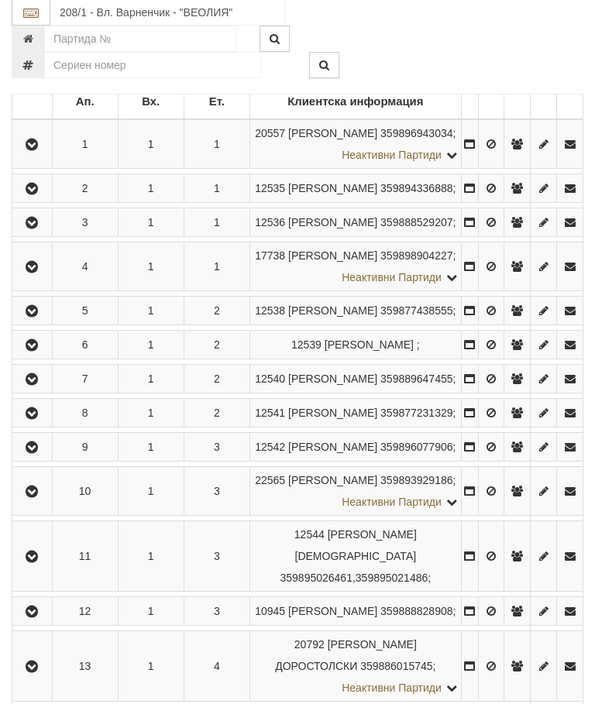
click at [44, 292] on td at bounding box center [32, 267] width 40 height 49
click at [29, 273] on icon "button" at bounding box center [31, 268] width 19 height 11
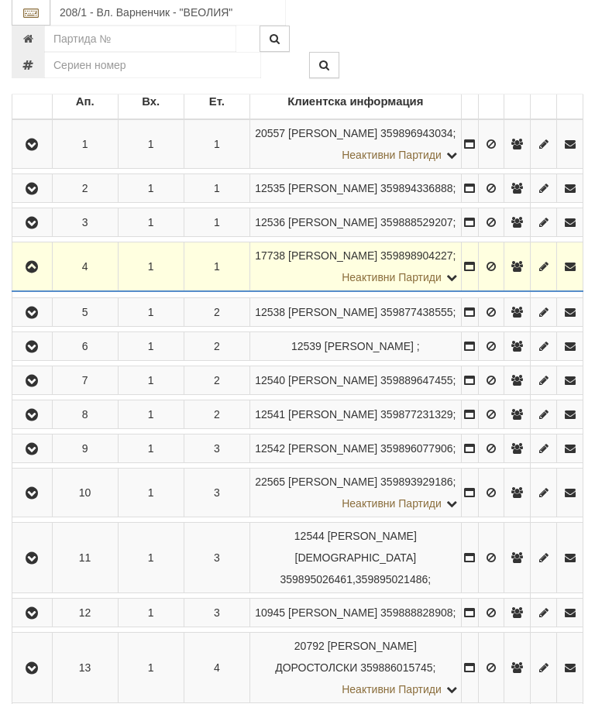
scroll to position [321, 0]
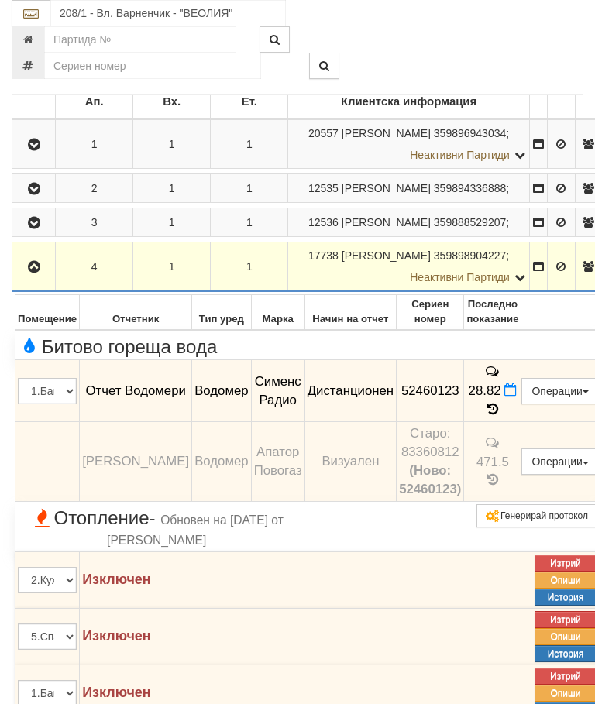
click at [35, 273] on icon "button" at bounding box center [34, 267] width 19 height 11
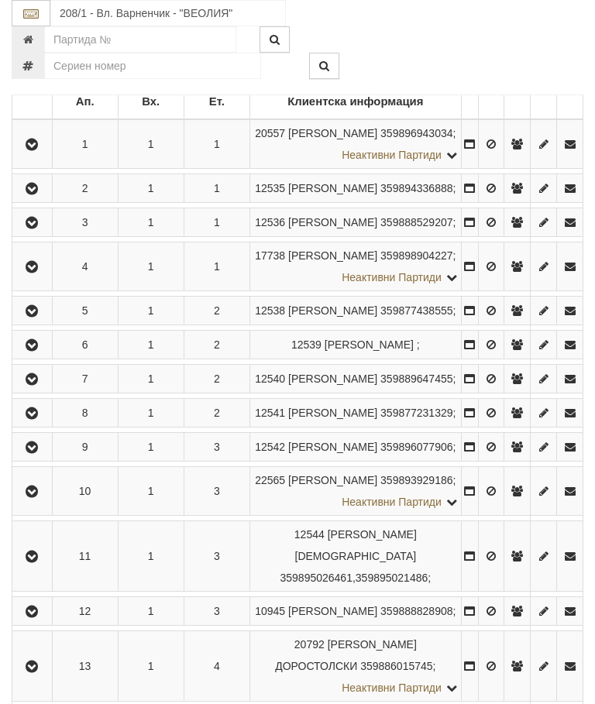
click at [33, 317] on icon "button" at bounding box center [31, 311] width 19 height 11
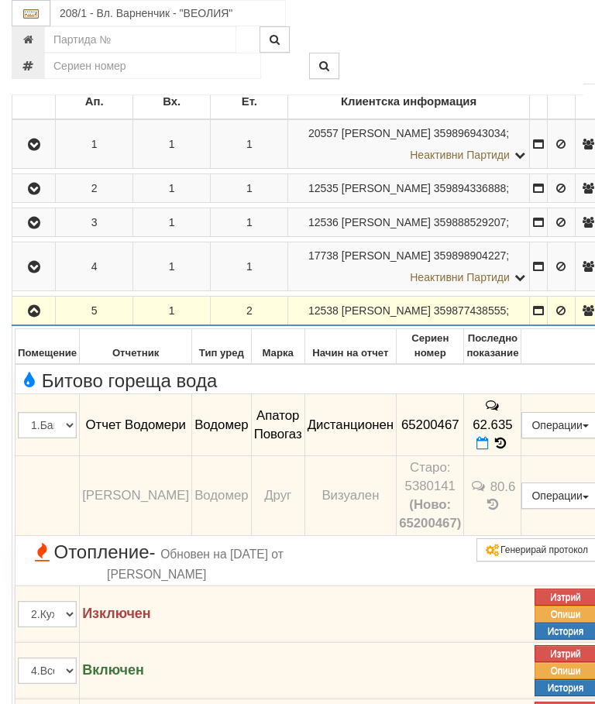
click at [36, 322] on button "button" at bounding box center [34, 310] width 38 height 23
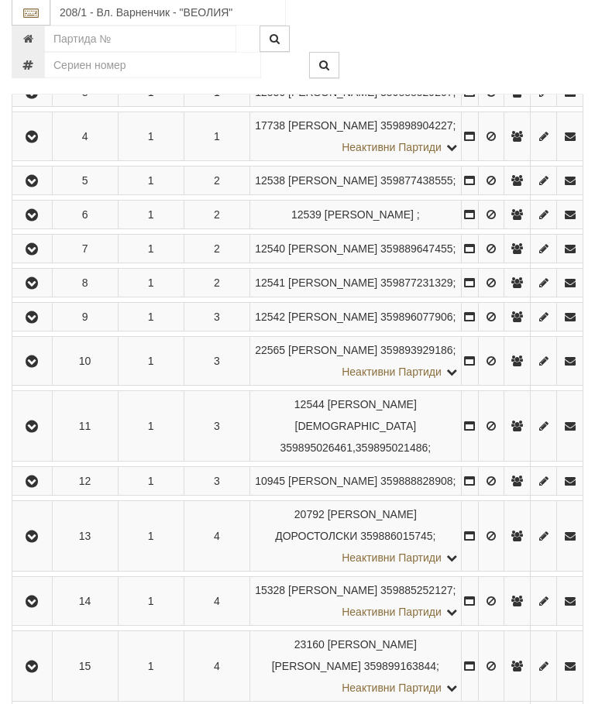
scroll to position [451, 0]
click at [34, 260] on button "button" at bounding box center [32, 248] width 35 height 23
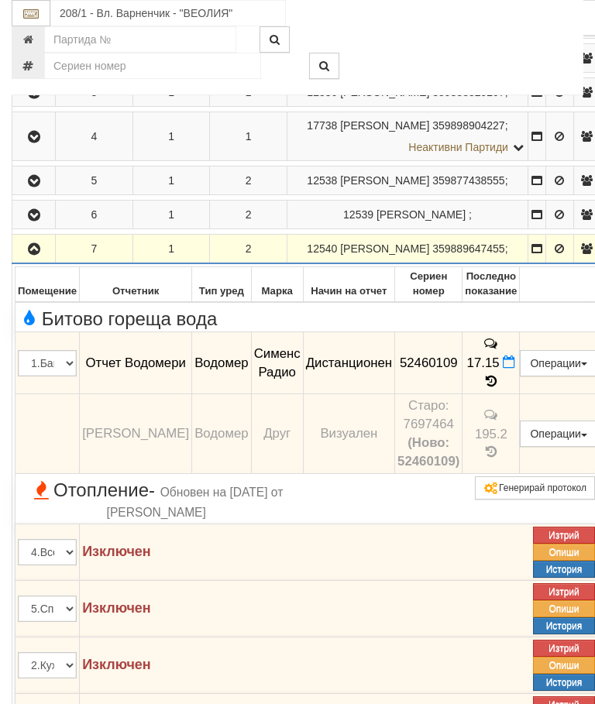
click at [36, 255] on icon "button" at bounding box center [34, 249] width 19 height 11
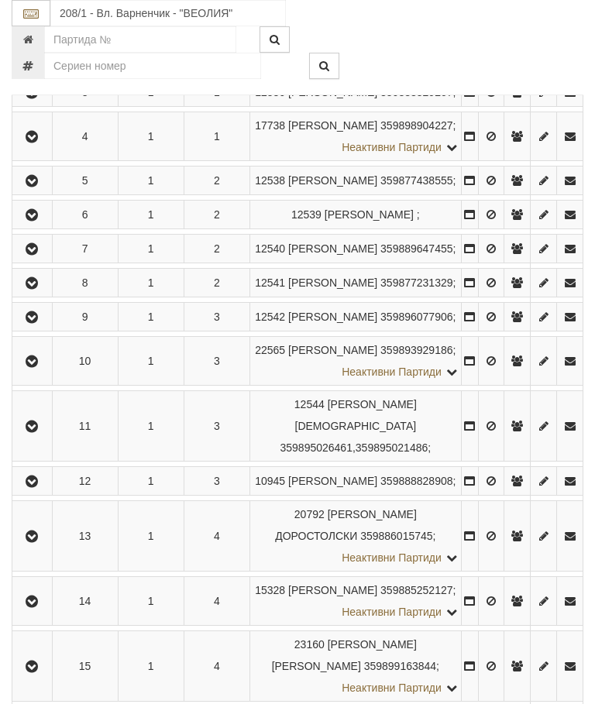
click at [40, 289] on icon "button" at bounding box center [31, 283] width 19 height 11
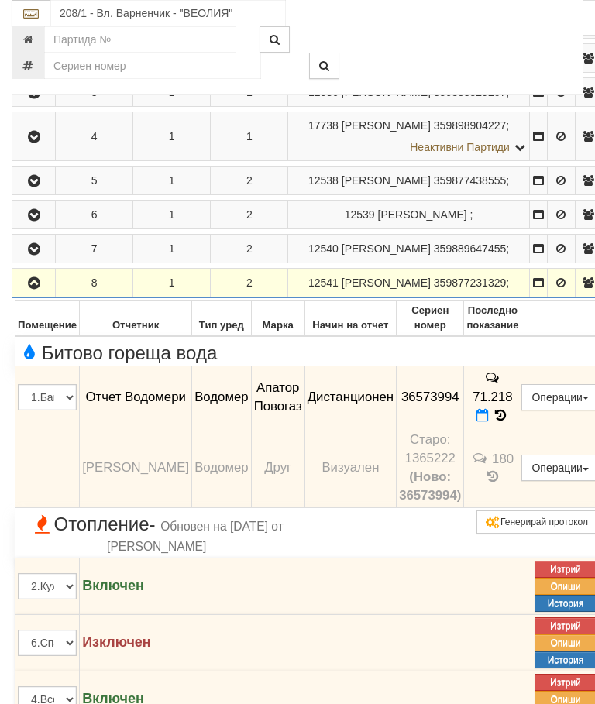
click at [42, 294] on button "button" at bounding box center [34, 282] width 38 height 23
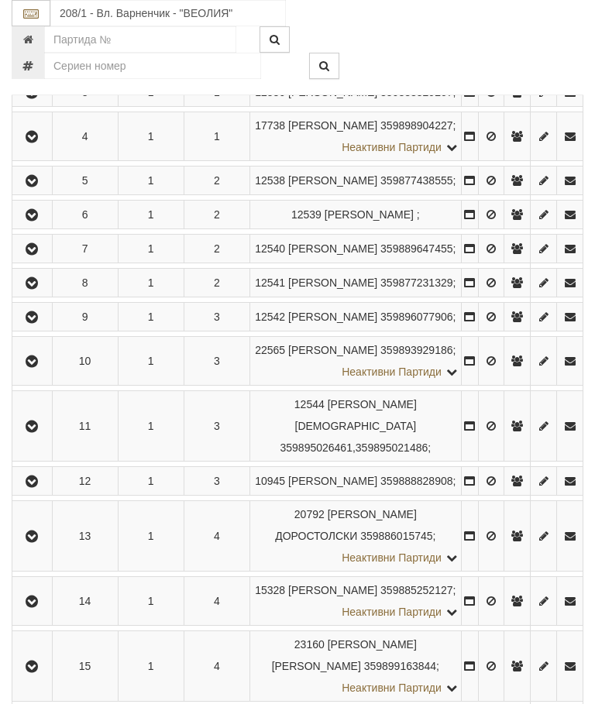
click at [40, 331] on td at bounding box center [32, 317] width 40 height 29
click at [46, 328] on button "button" at bounding box center [32, 316] width 35 height 23
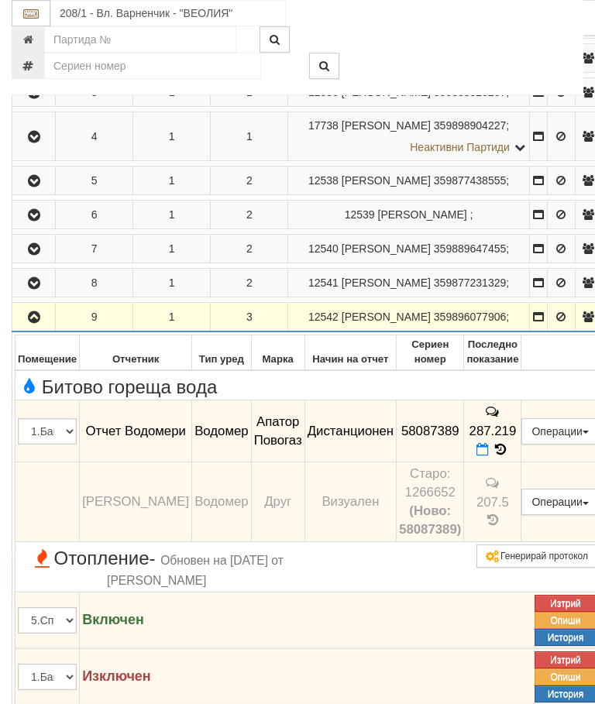
click at [33, 323] on icon "button" at bounding box center [34, 317] width 19 height 11
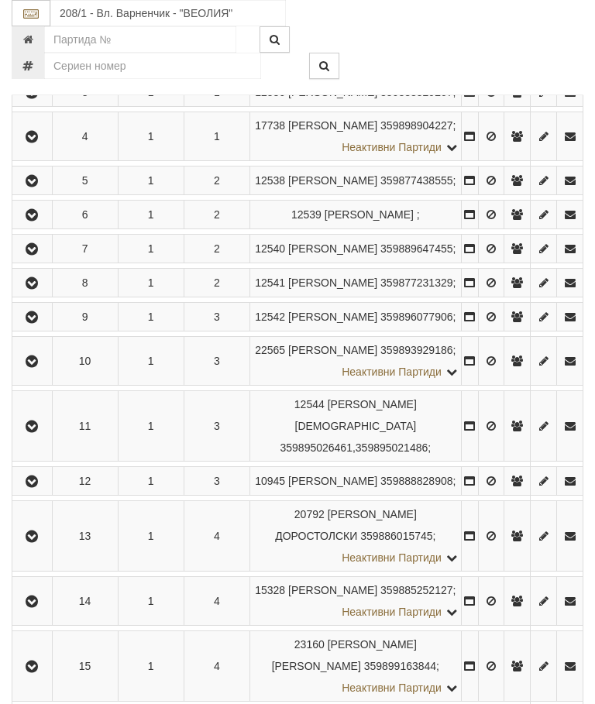
click at [40, 367] on icon "button" at bounding box center [31, 361] width 19 height 11
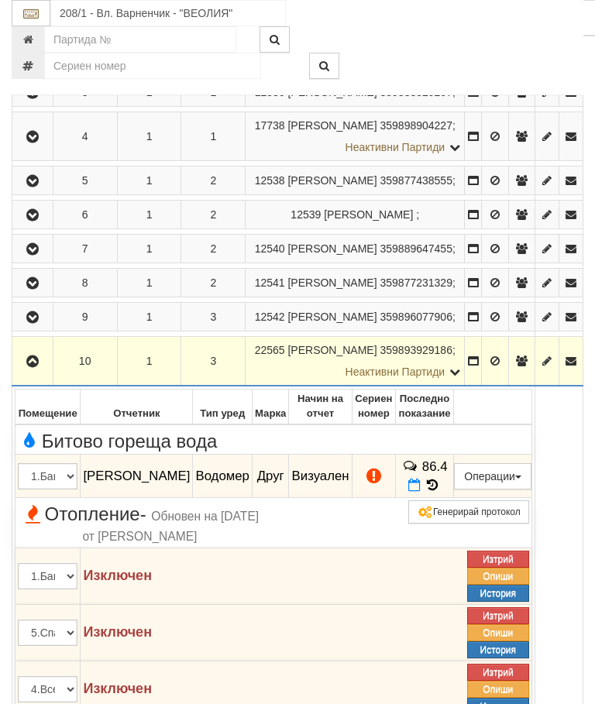
click at [38, 367] on icon "button" at bounding box center [32, 361] width 19 height 11
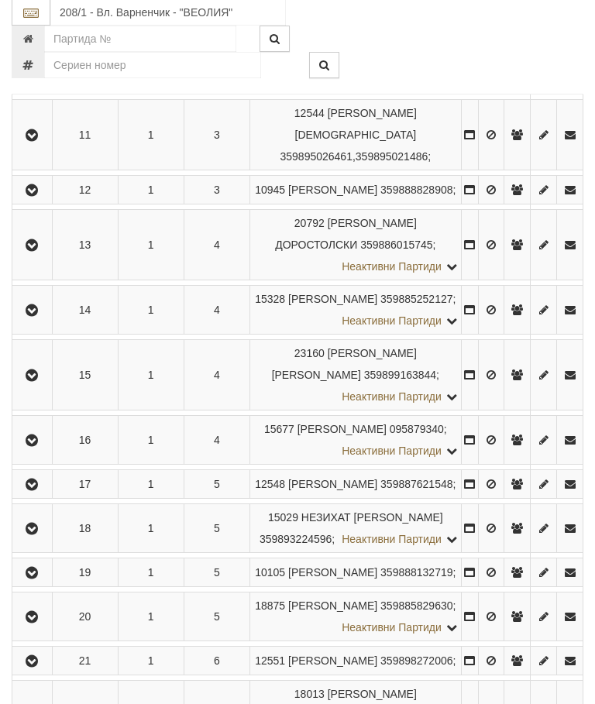
scroll to position [743, 0]
click at [43, 146] on button "button" at bounding box center [32, 133] width 35 height 23
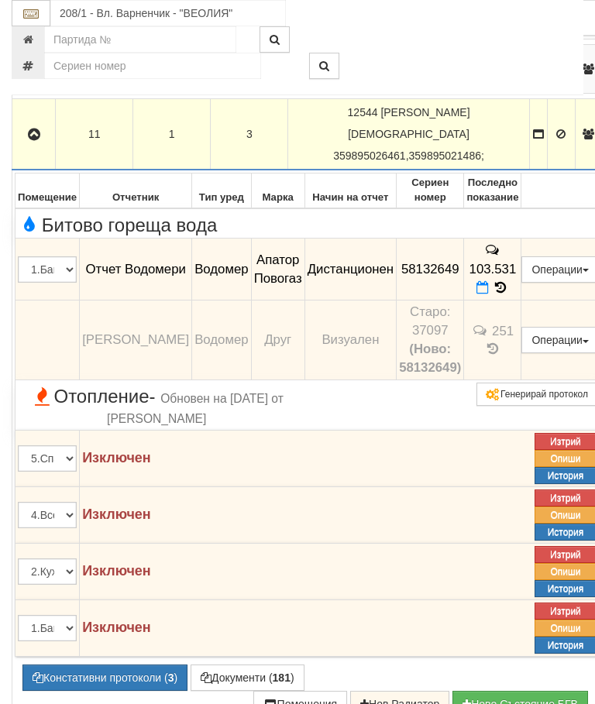
click at [28, 140] on icon "button" at bounding box center [34, 134] width 19 height 11
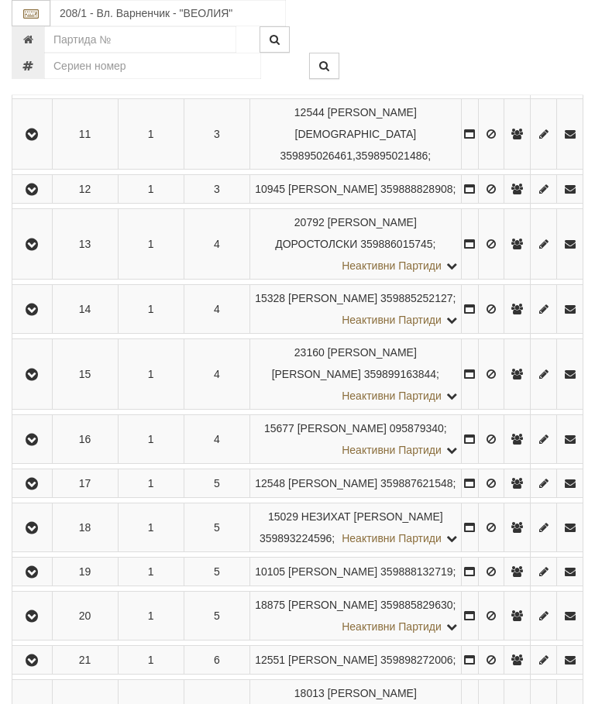
click at [43, 201] on button "button" at bounding box center [32, 188] width 35 height 23
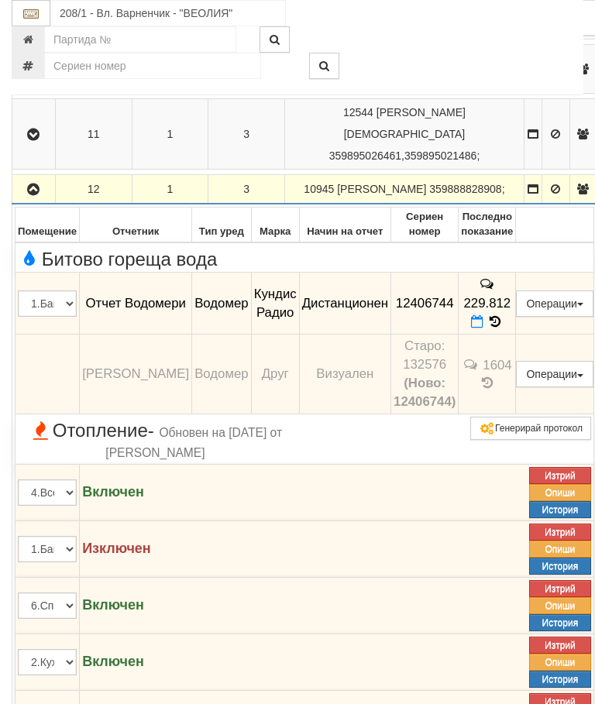
click at [33, 195] on icon "button" at bounding box center [33, 189] width 19 height 11
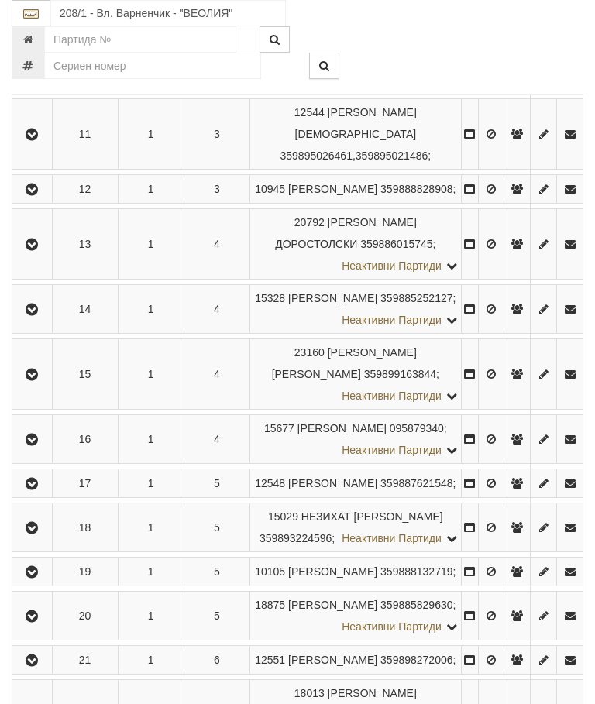
click at [41, 250] on icon "button" at bounding box center [31, 244] width 19 height 11
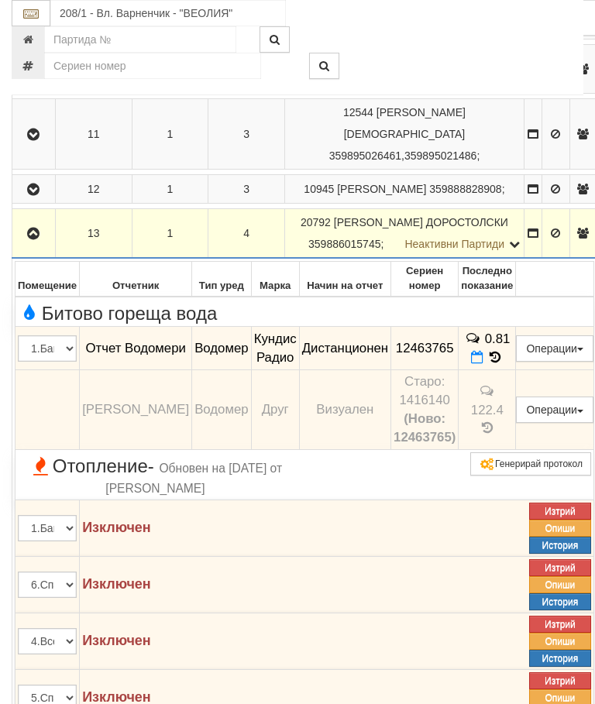
click at [43, 239] on icon "button" at bounding box center [33, 233] width 19 height 11
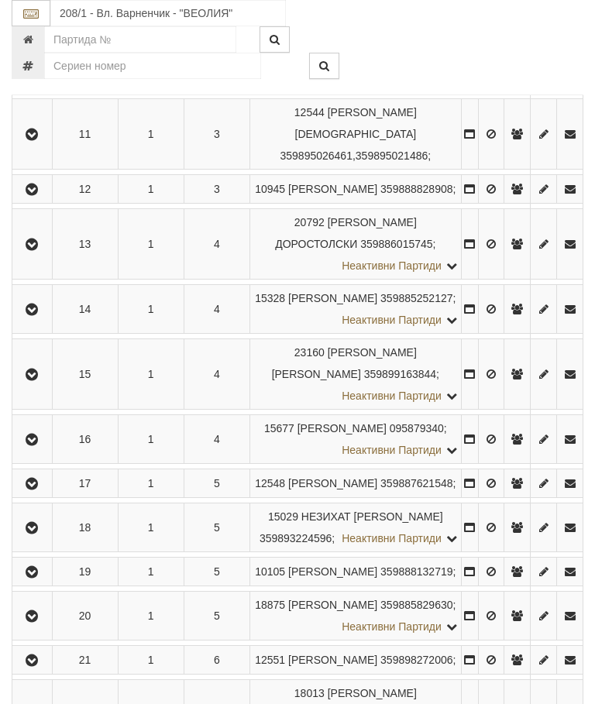
click at [41, 315] on icon "button" at bounding box center [31, 309] width 19 height 11
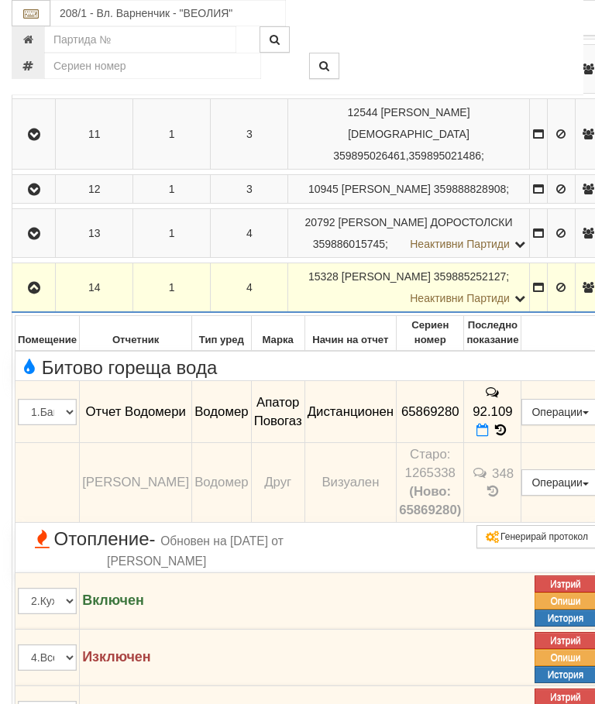
click at [37, 294] on icon "button" at bounding box center [34, 288] width 19 height 11
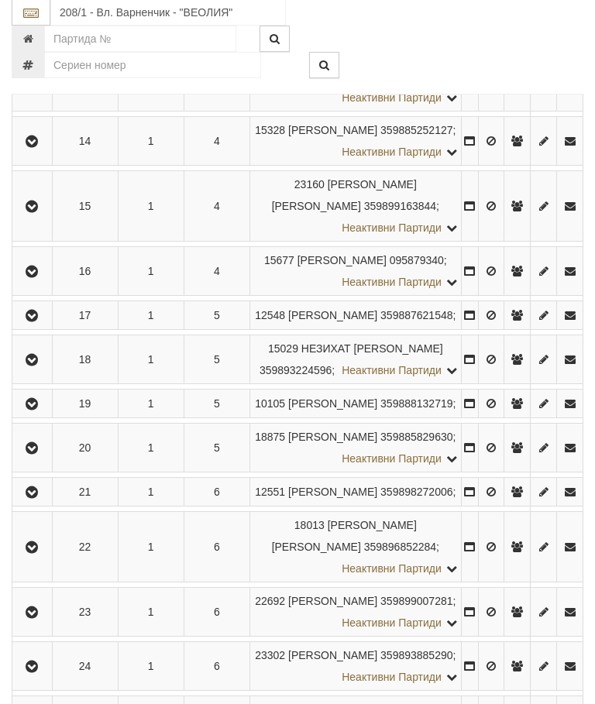
scroll to position [928, 0]
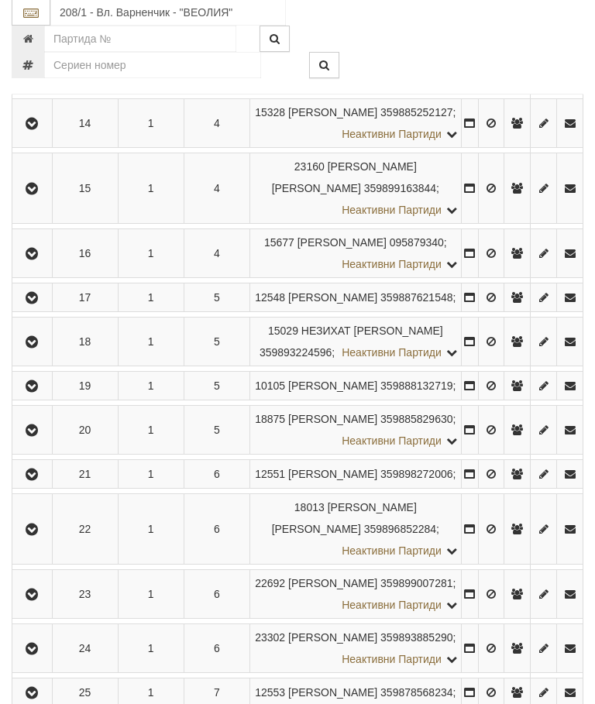
click at [48, 201] on button "button" at bounding box center [32, 188] width 35 height 23
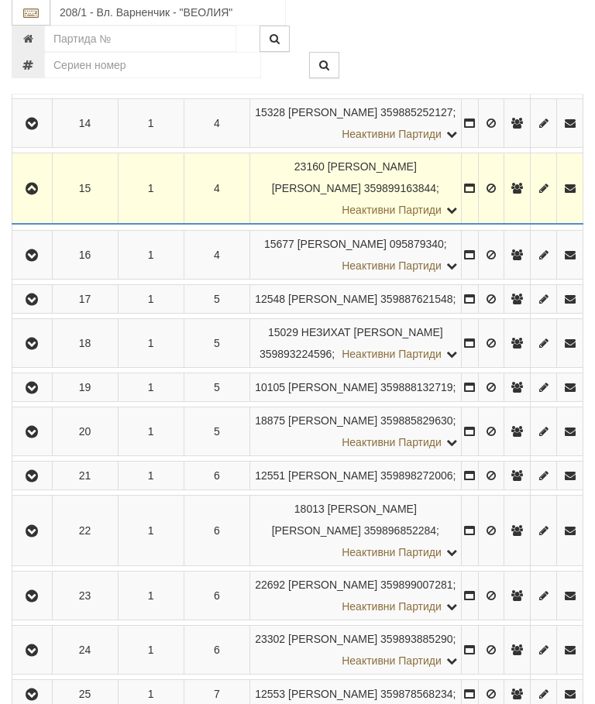
scroll to position [929, 0]
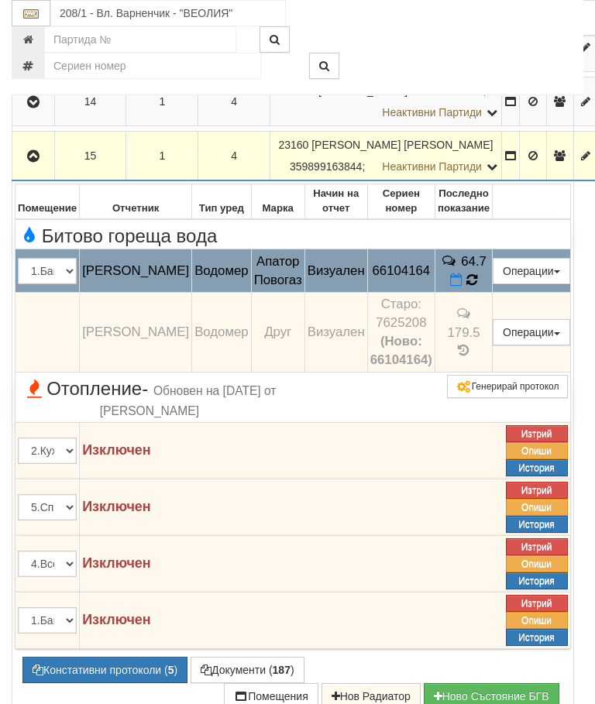
click at [477, 287] on icon at bounding box center [471, 279] width 11 height 13
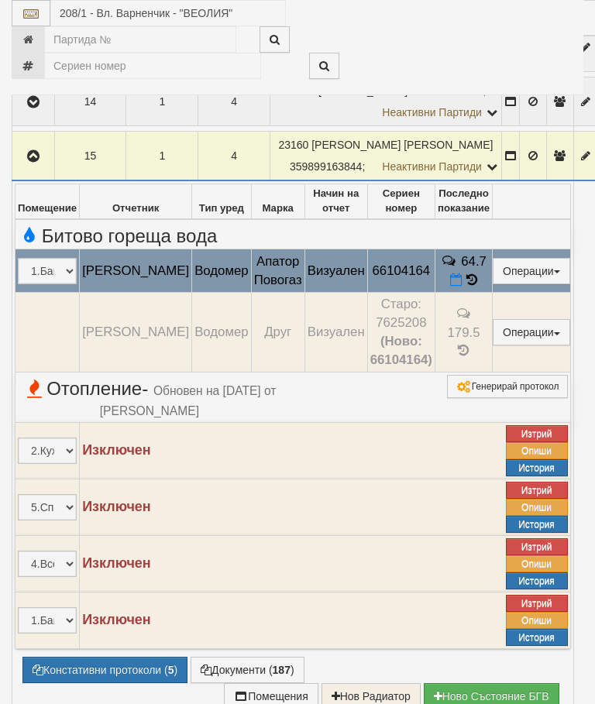
select select "10"
select select "1"
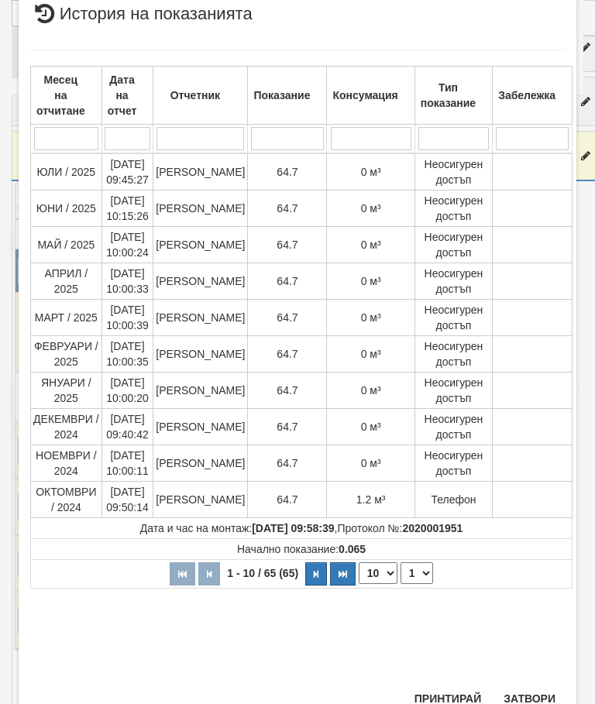
scroll to position [398, 0]
click at [515, 696] on button "Затвори" at bounding box center [529, 699] width 70 height 25
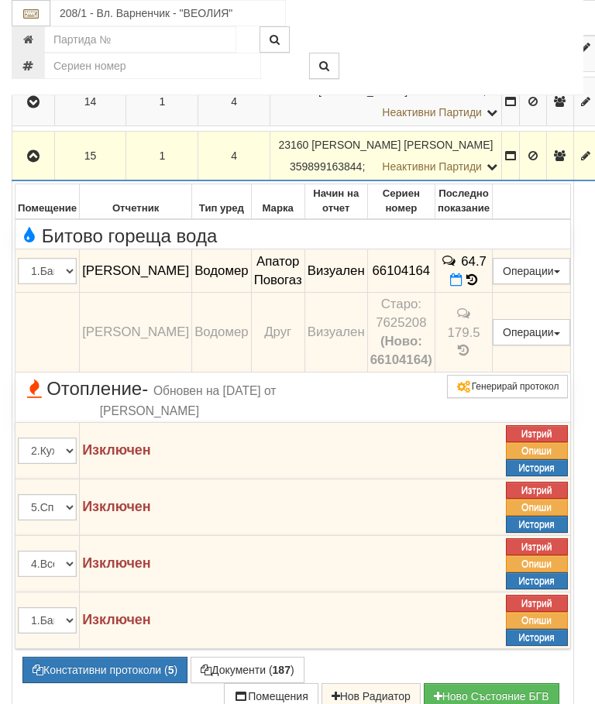
click at [39, 162] on icon "button" at bounding box center [33, 156] width 19 height 11
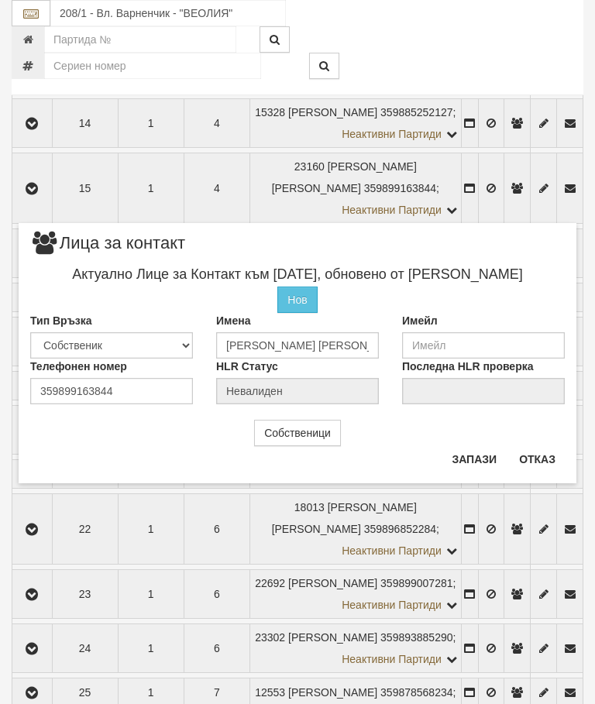
click at [544, 459] on button "Отказ" at bounding box center [537, 459] width 55 height 25
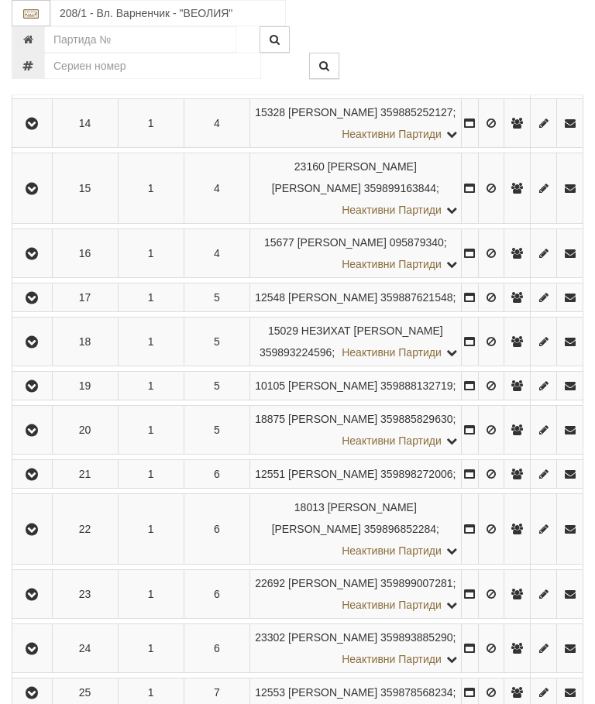
click at [33, 194] on icon "button" at bounding box center [31, 189] width 19 height 11
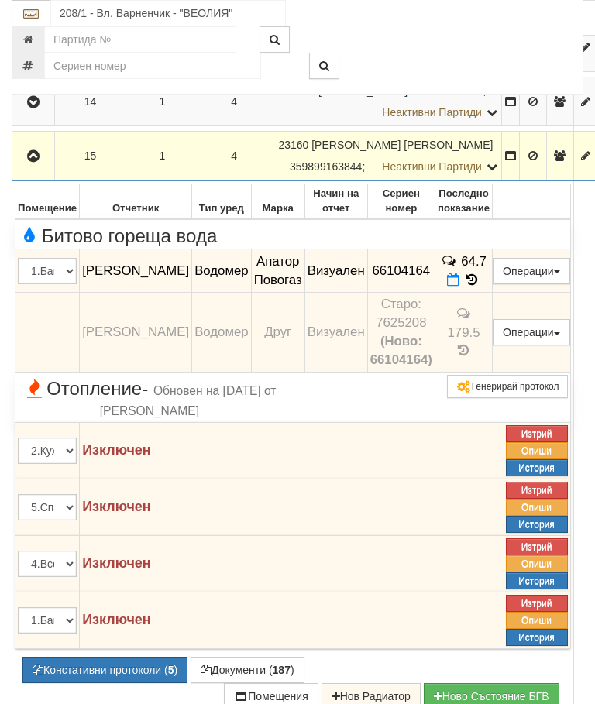
click at [487, 293] on td "64.7" at bounding box center [463, 270] width 57 height 43
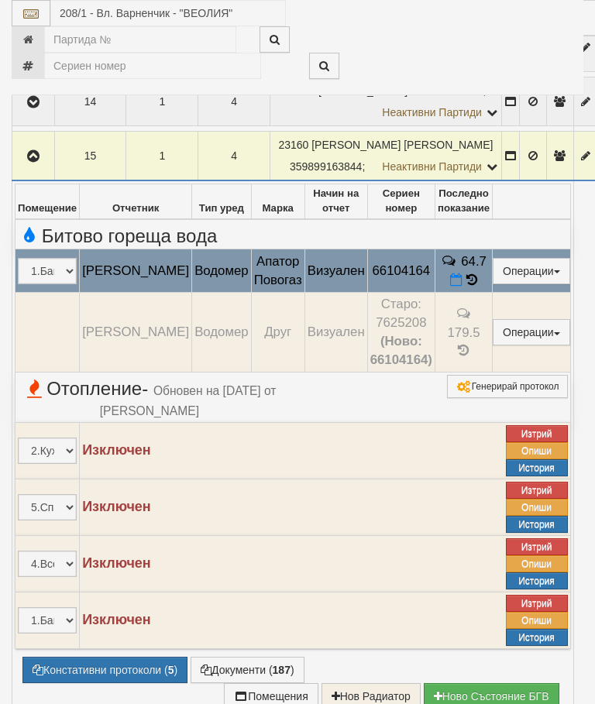
select select "10"
select select "1"
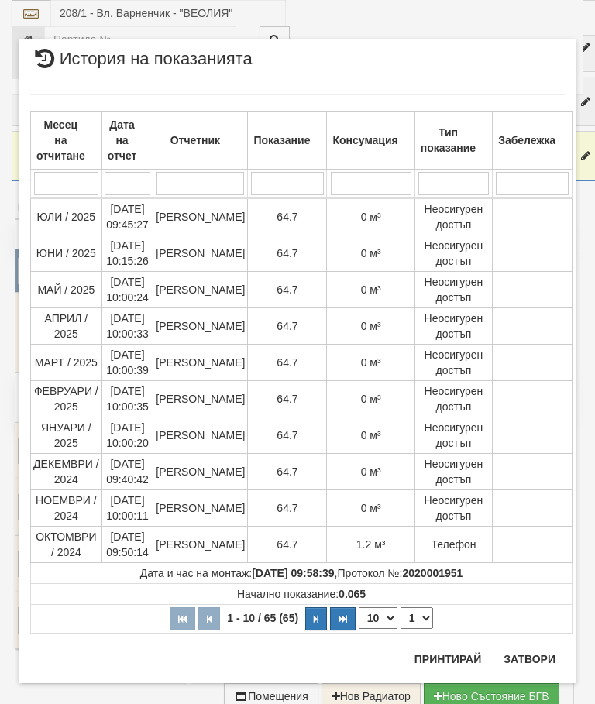
click at [532, 654] on button "Затвори" at bounding box center [529, 659] width 70 height 25
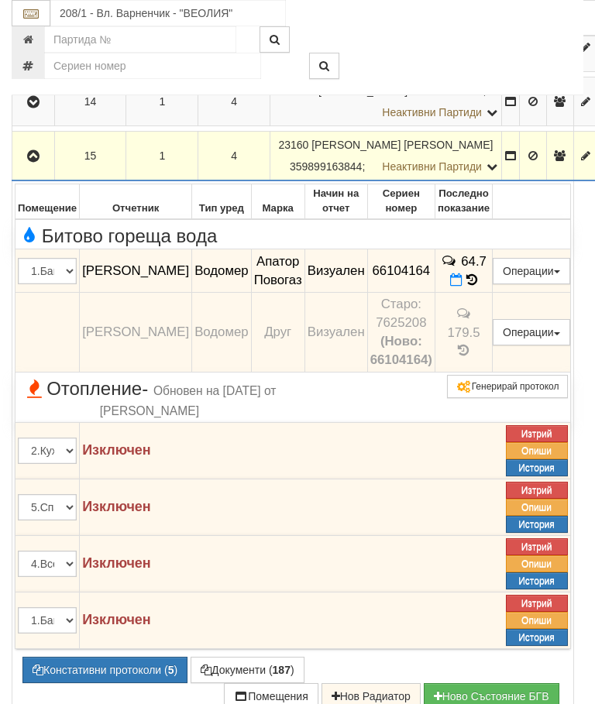
click at [38, 162] on icon "button" at bounding box center [33, 156] width 19 height 11
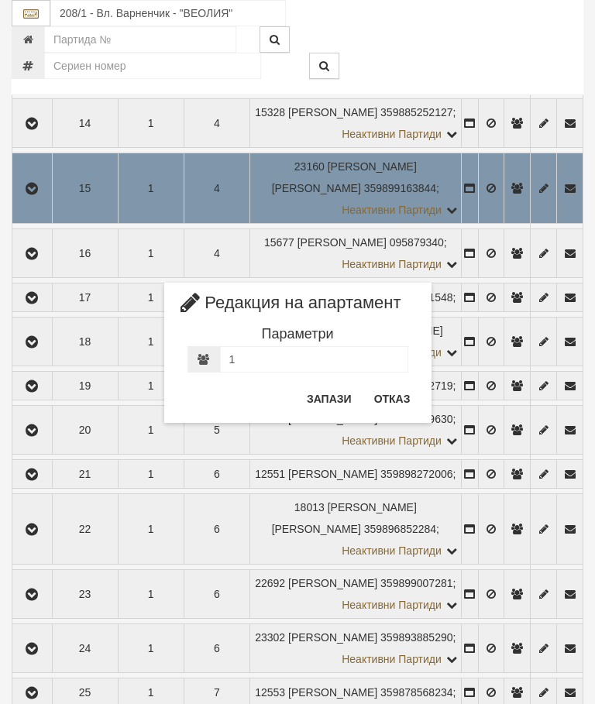
click at [397, 390] on button "Отказ" at bounding box center [392, 398] width 55 height 25
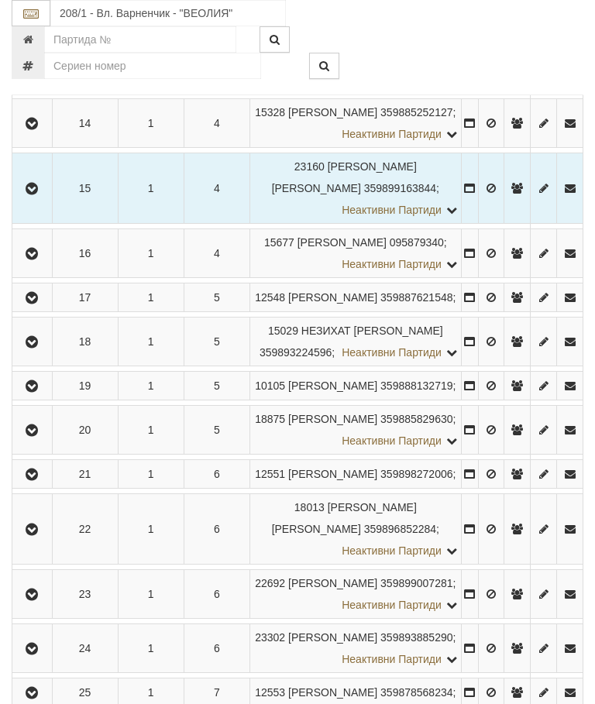
click at [32, 259] on icon "button" at bounding box center [31, 254] width 19 height 11
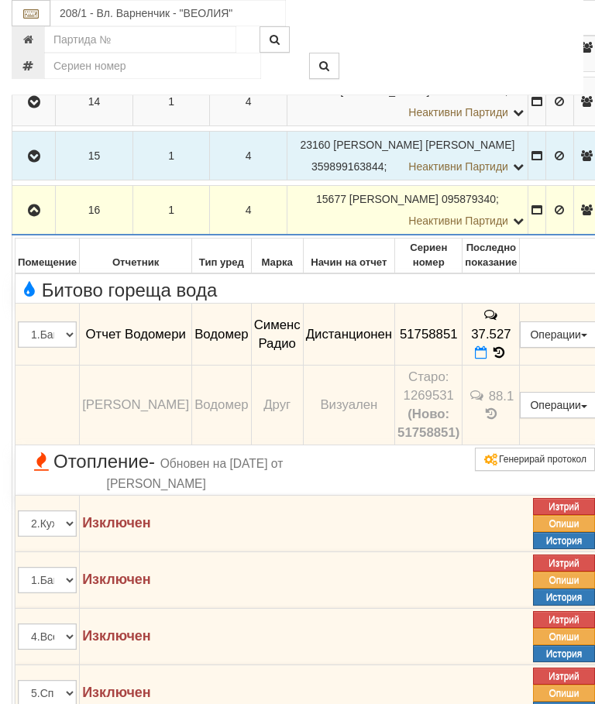
click at [39, 222] on button "button" at bounding box center [34, 209] width 38 height 23
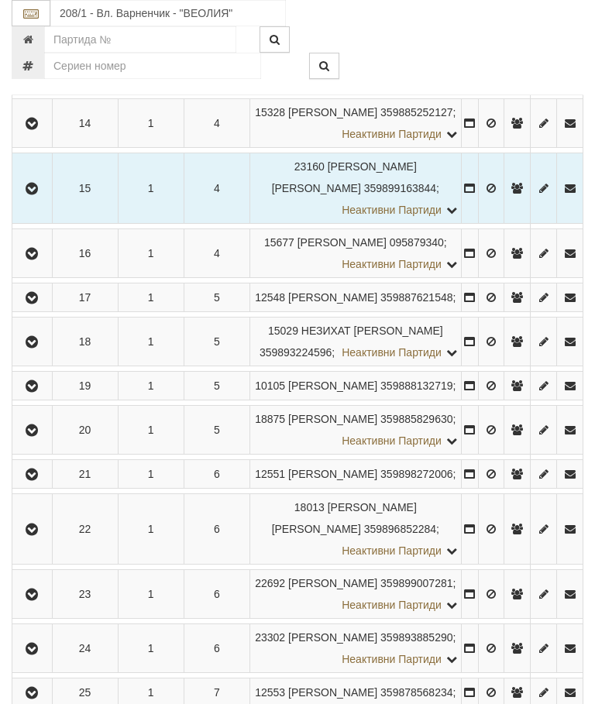
click at [39, 304] on icon "button" at bounding box center [31, 298] width 19 height 11
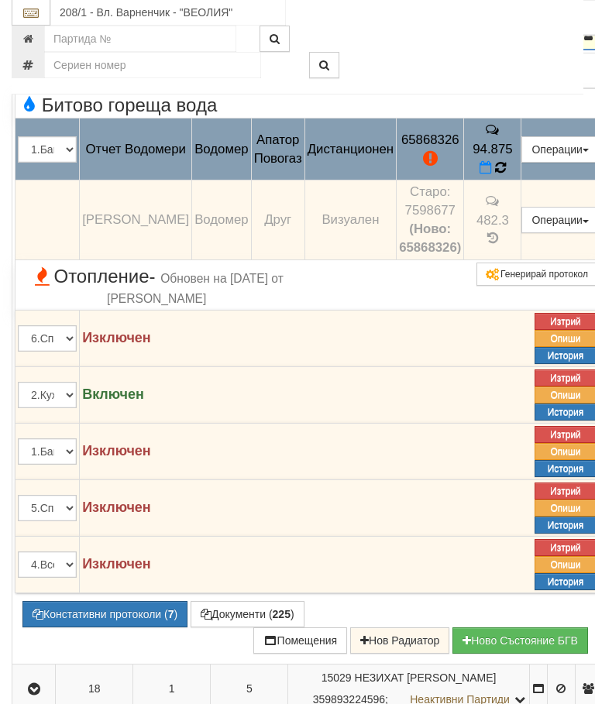
scroll to position [1148, 0]
click at [506, 174] on icon at bounding box center [500, 167] width 11 height 13
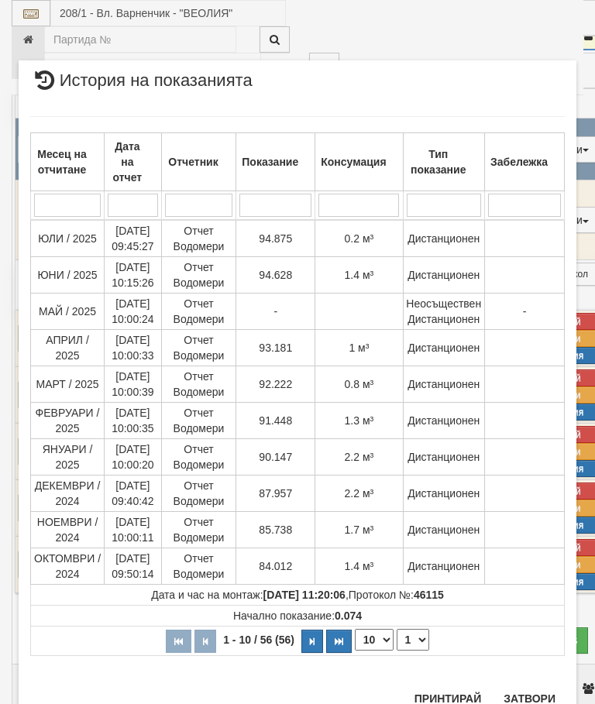
scroll to position [794, 0]
click at [532, 688] on button "Затвори" at bounding box center [529, 699] width 70 height 25
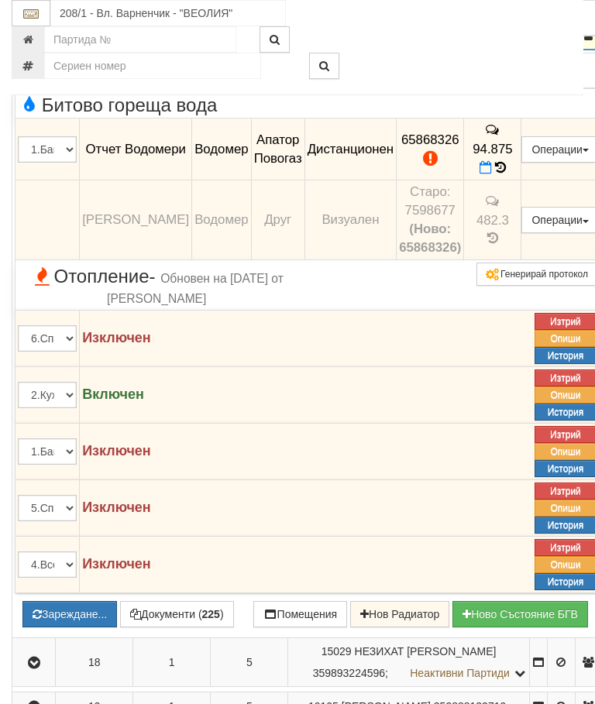
click at [105, 627] on button "Зареждане..." at bounding box center [69, 614] width 94 height 26
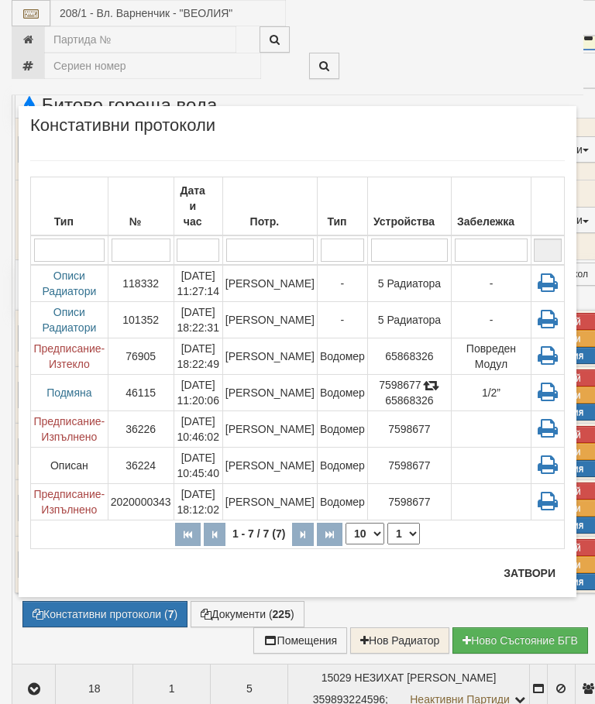
click at [531, 561] on button "Затвори" at bounding box center [529, 573] width 70 height 25
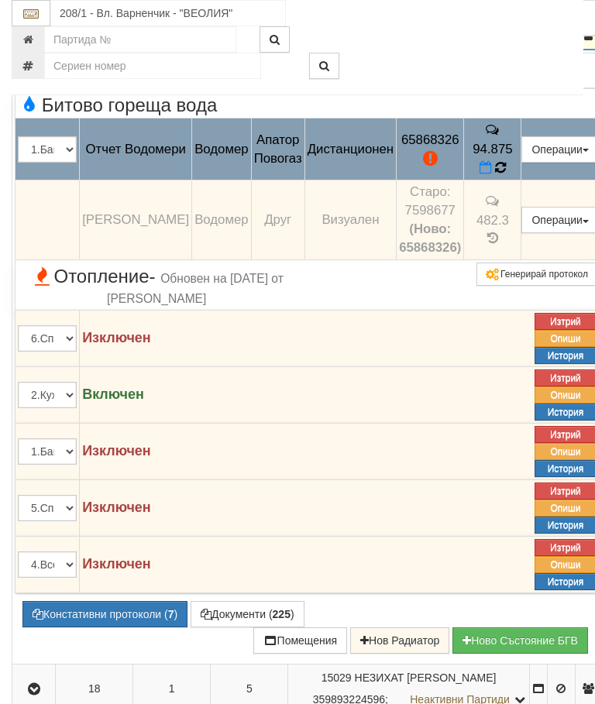
click at [506, 174] on icon at bounding box center [500, 167] width 11 height 13
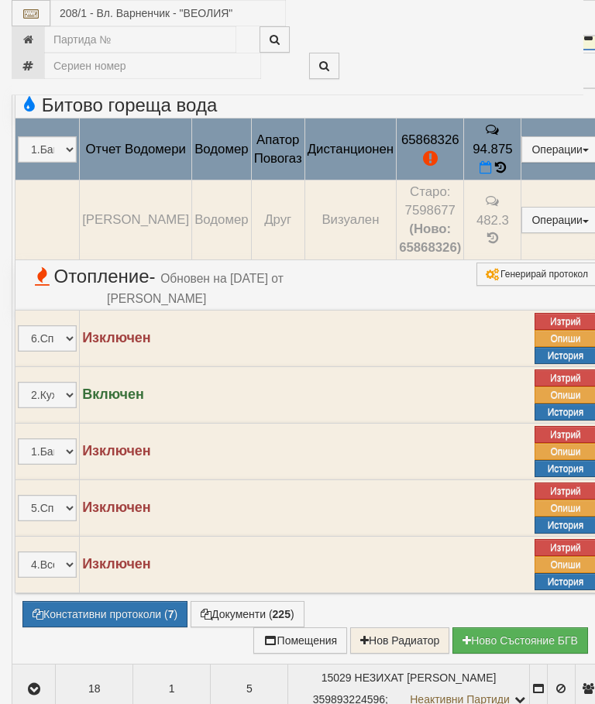
select select "10"
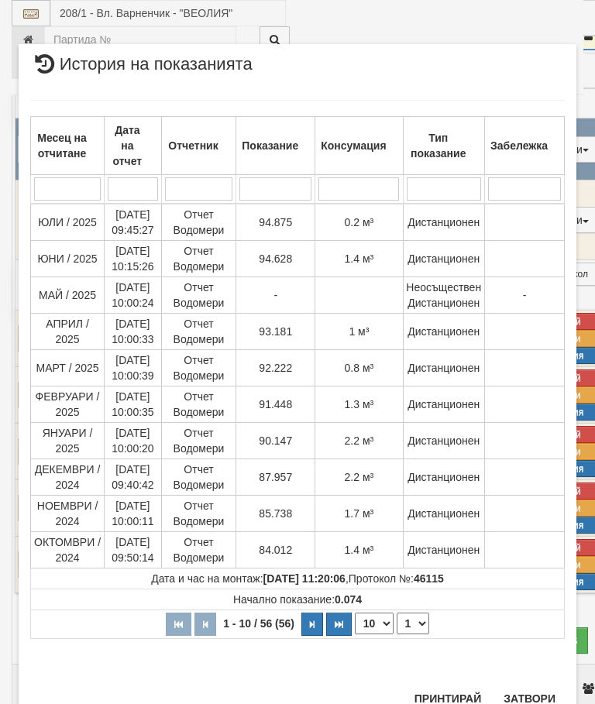
scroll to position [695, 0]
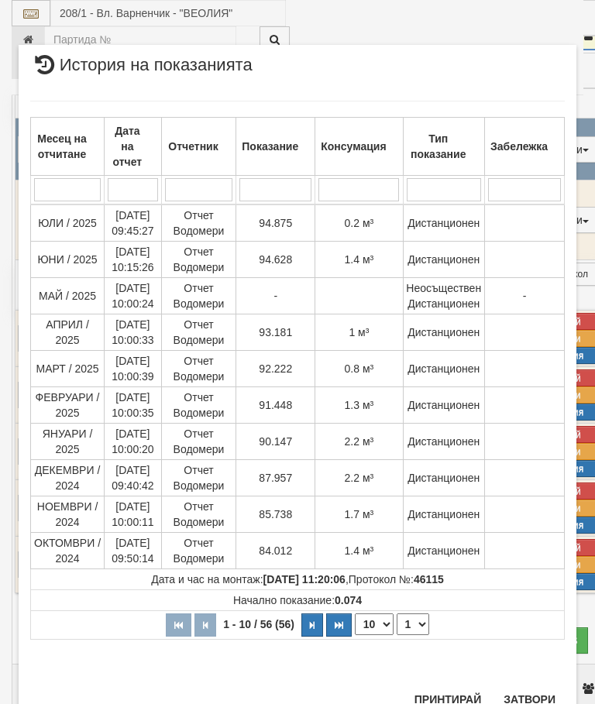
click at [417, 623] on select "1 2 3 4 5 6" at bounding box center [413, 624] width 33 height 22
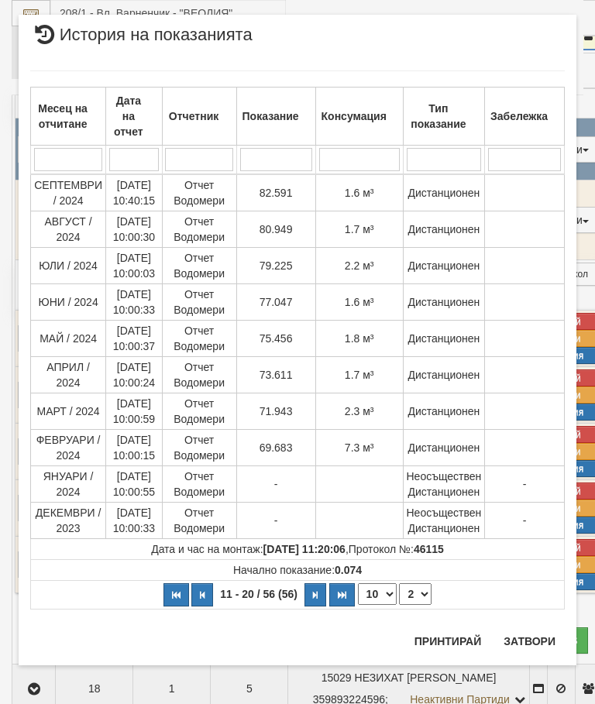
scroll to position [0, 0]
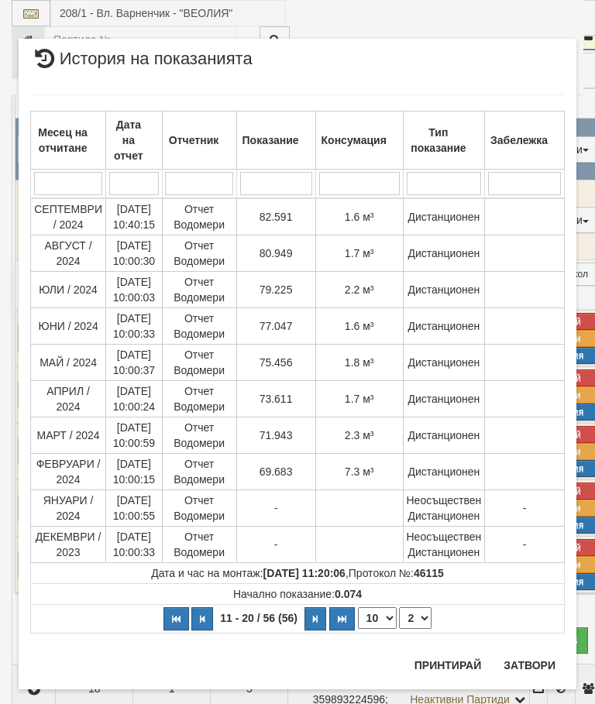
click at [417, 618] on select "1 2 3 4 5 6" at bounding box center [415, 618] width 33 height 22
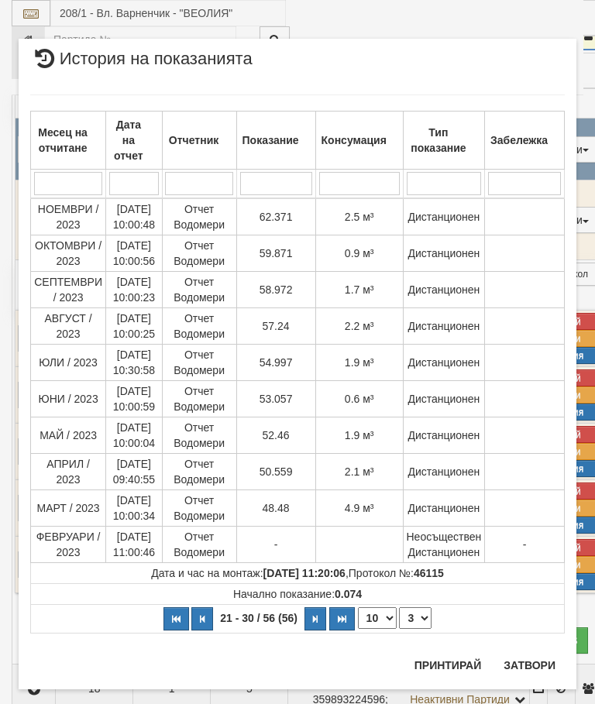
click at [421, 614] on select "1 2 3 4 5 6" at bounding box center [415, 618] width 33 height 22
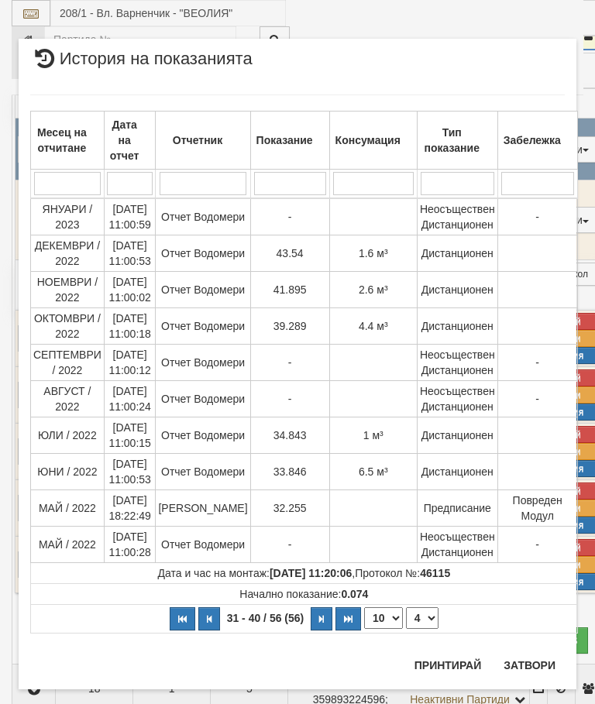
select select "4"
click at [527, 657] on button "Затвори" at bounding box center [529, 665] width 70 height 25
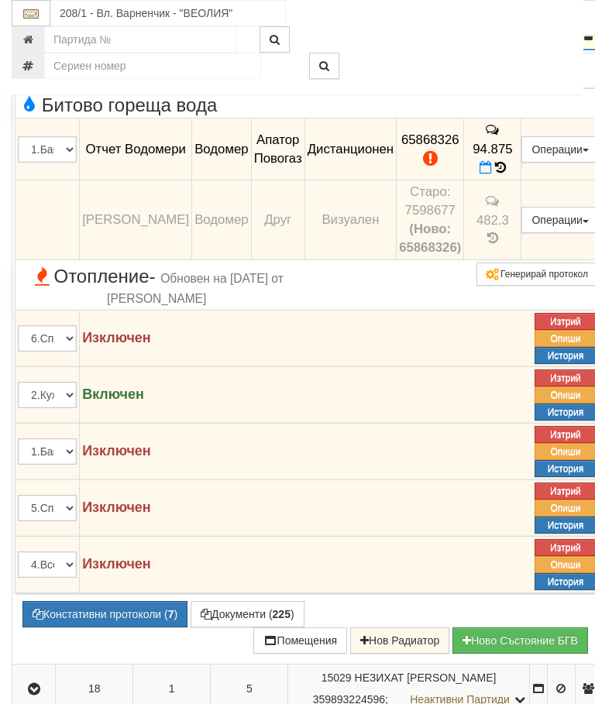
click at [31, 41] on icon "button" at bounding box center [34, 35] width 19 height 11
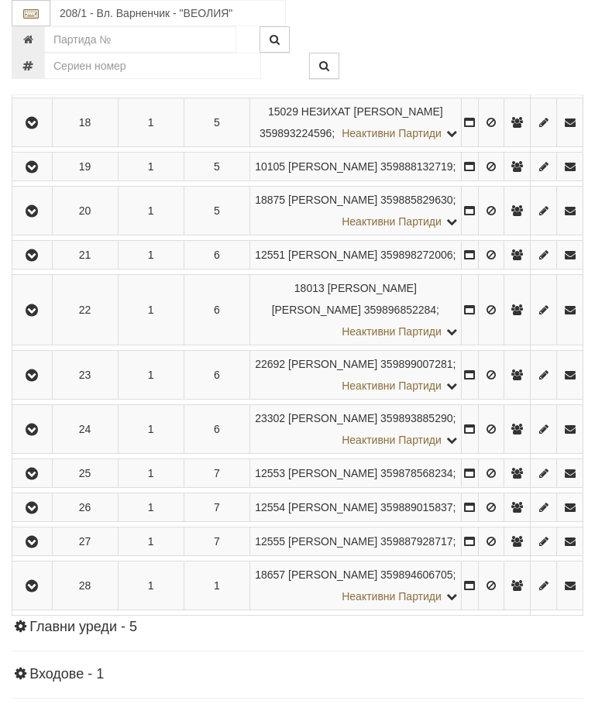
click at [43, 134] on button "button" at bounding box center [32, 122] width 35 height 23
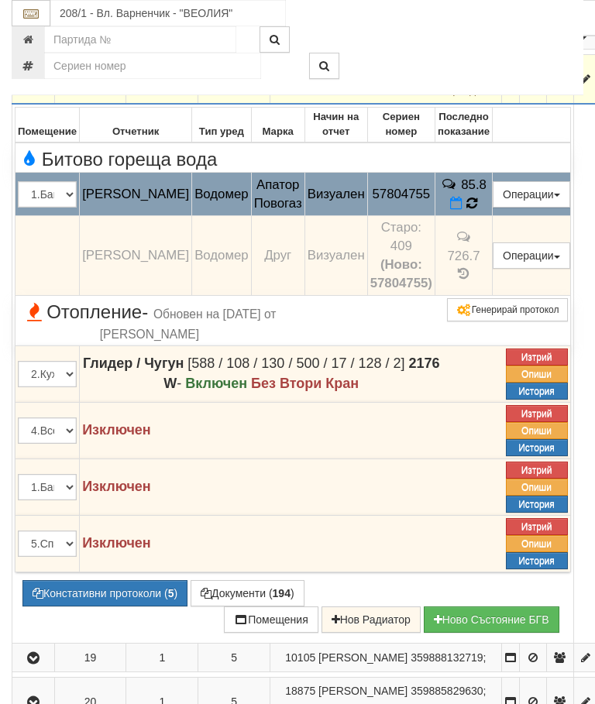
click at [478, 210] on icon at bounding box center [471, 203] width 12 height 14
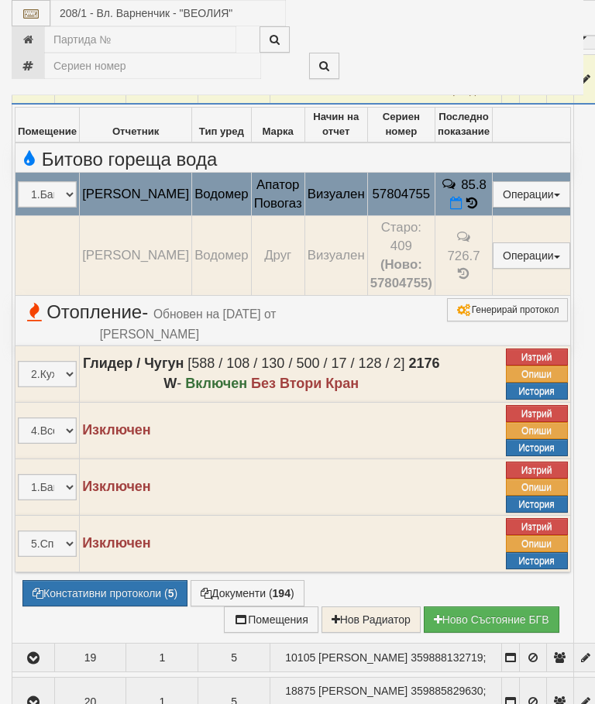
select select "10"
select select "1"
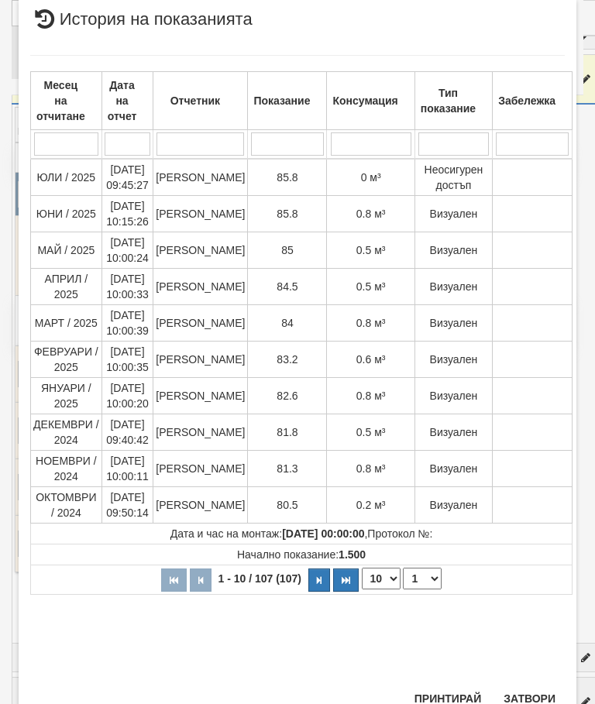
scroll to position [817, 0]
click at [536, 689] on button "Затвори" at bounding box center [529, 699] width 70 height 25
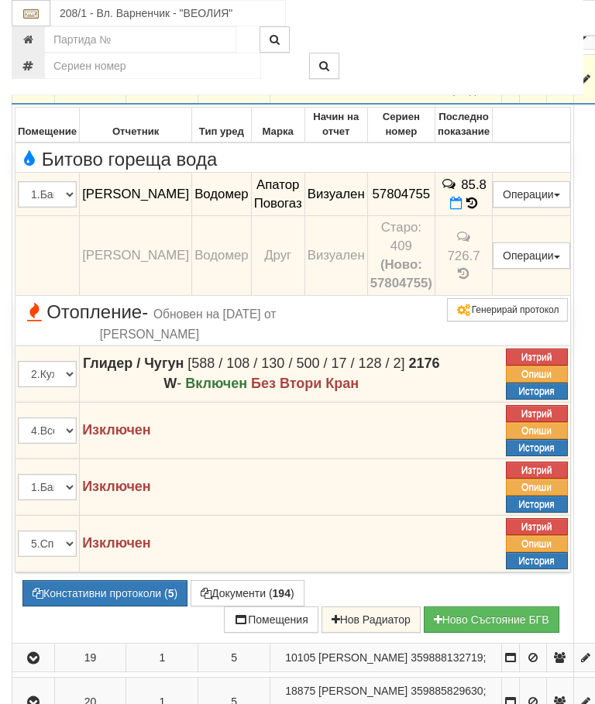
click at [25, 91] on button "button" at bounding box center [33, 78] width 37 height 23
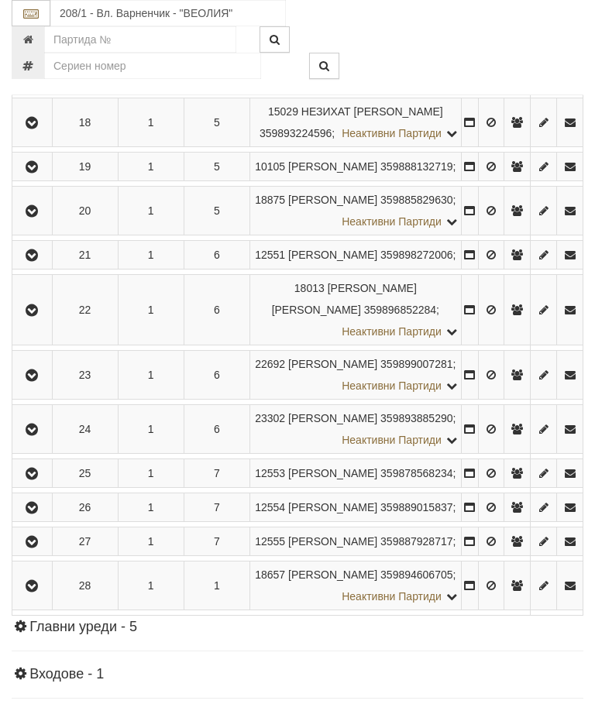
click at [40, 178] on button "button" at bounding box center [32, 166] width 35 height 23
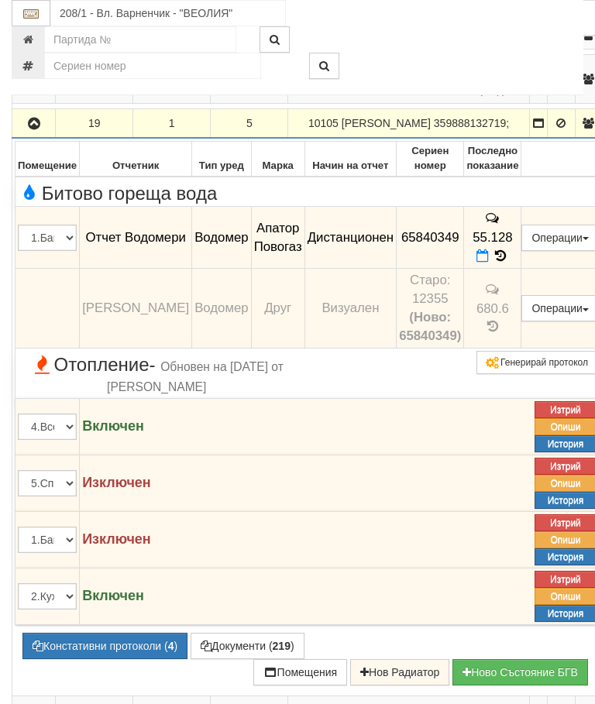
click at [36, 129] on icon "button" at bounding box center [34, 124] width 19 height 11
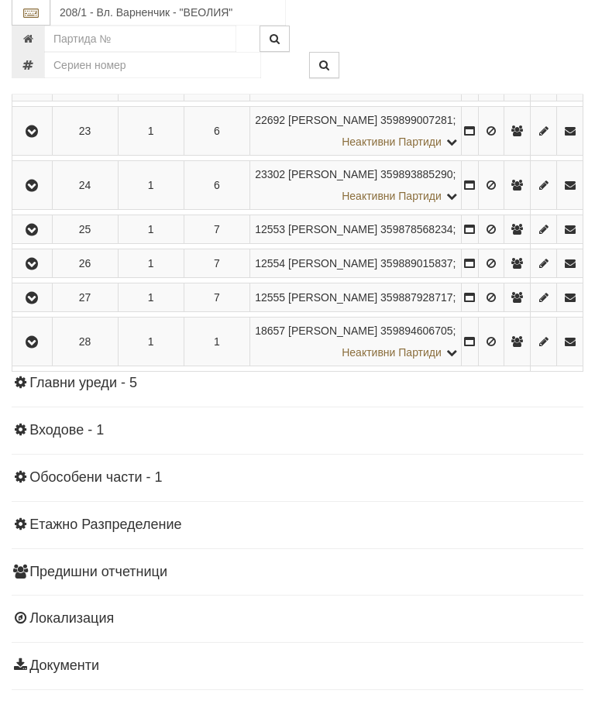
click at [36, 73] on icon "button" at bounding box center [31, 67] width 19 height 11
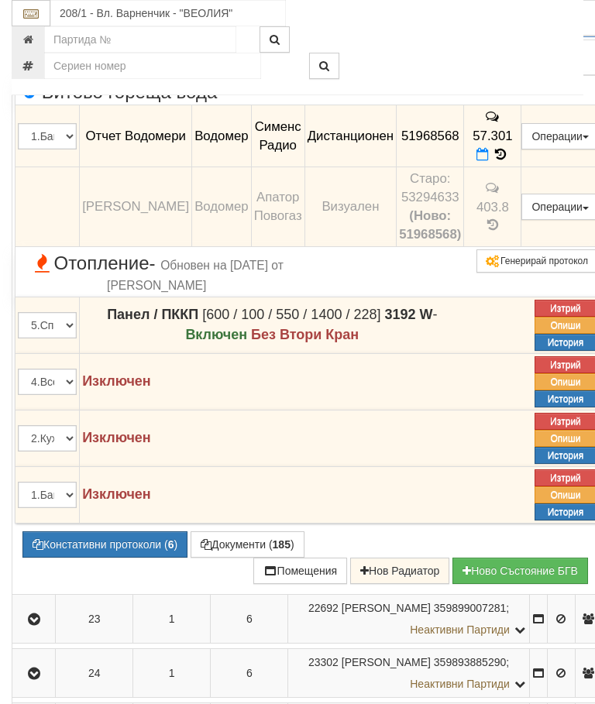
click at [41, 18] on icon "button" at bounding box center [34, 12] width 19 height 11
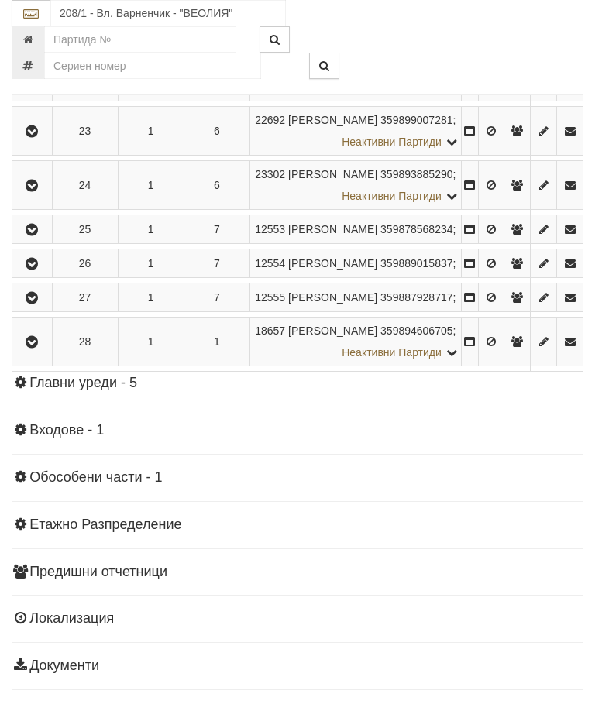
click at [37, 137] on icon "button" at bounding box center [31, 131] width 19 height 11
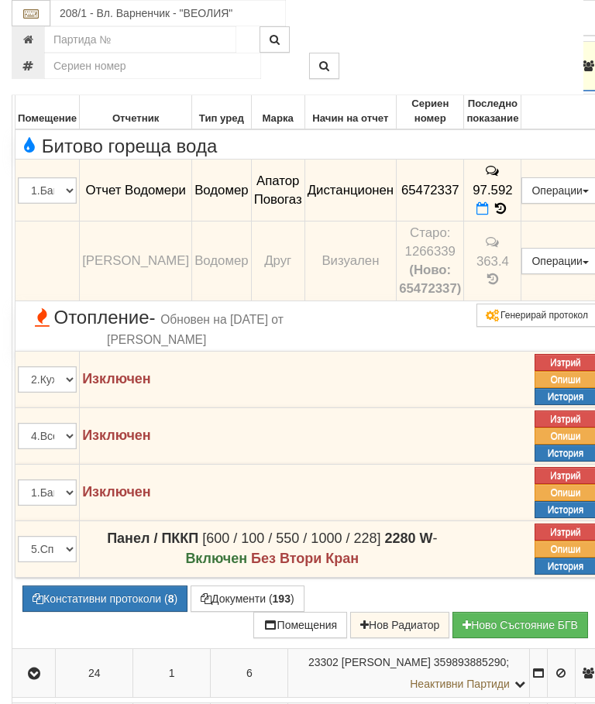
click at [39, 77] on button "button" at bounding box center [34, 65] width 38 height 23
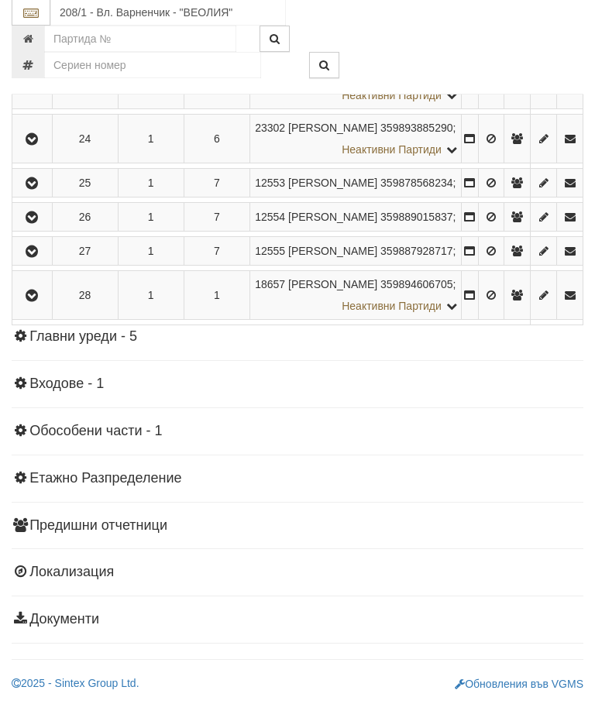
scroll to position [1647, 0]
click at [33, 146] on icon "button" at bounding box center [31, 140] width 19 height 11
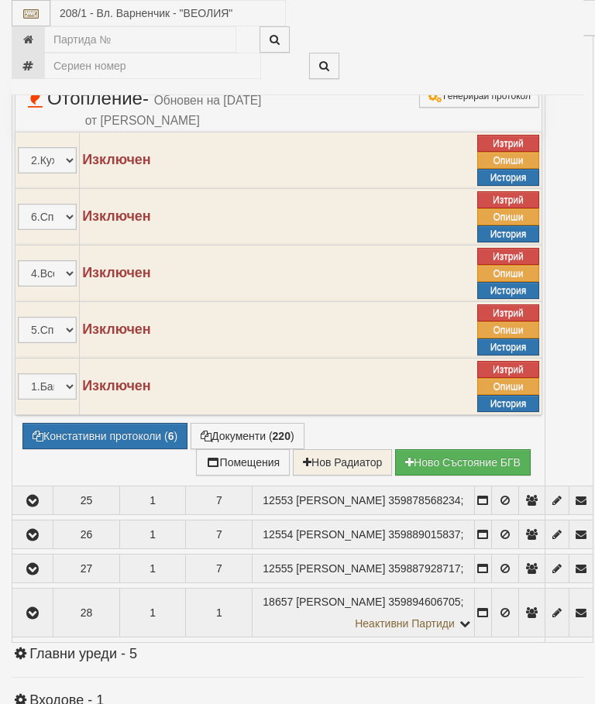
select select "10"
select select "1"
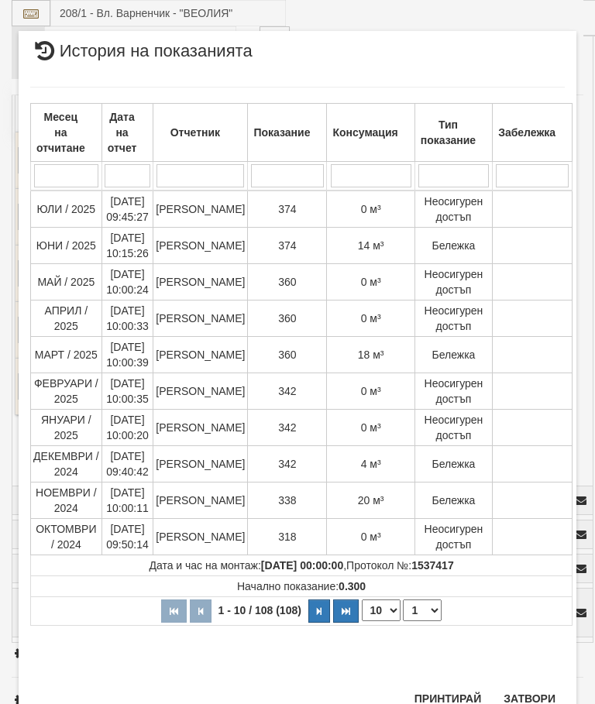
scroll to position [1353, 0]
click at [538, 687] on button "Затвори" at bounding box center [529, 699] width 70 height 25
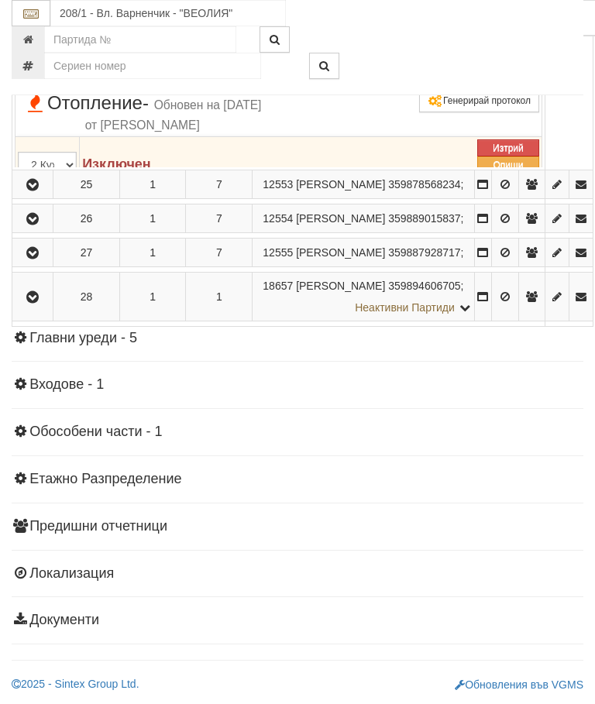
scroll to position [1638, 0]
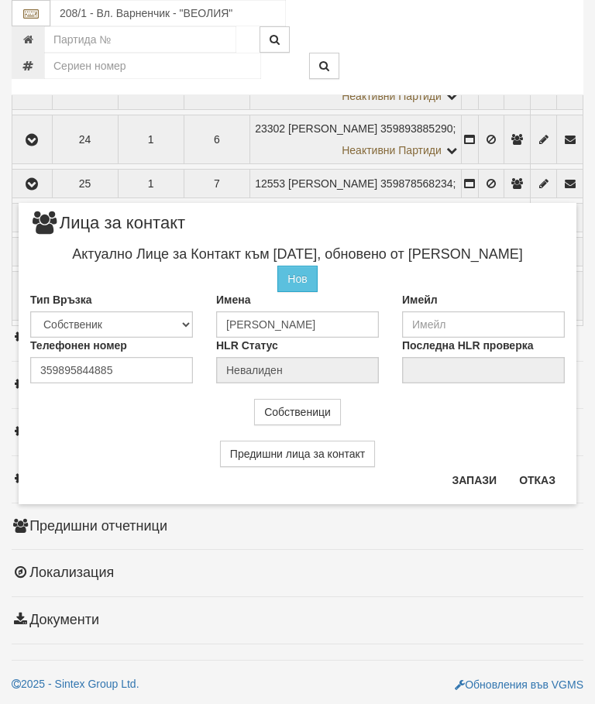
click at [549, 479] on button "Отказ" at bounding box center [537, 480] width 55 height 25
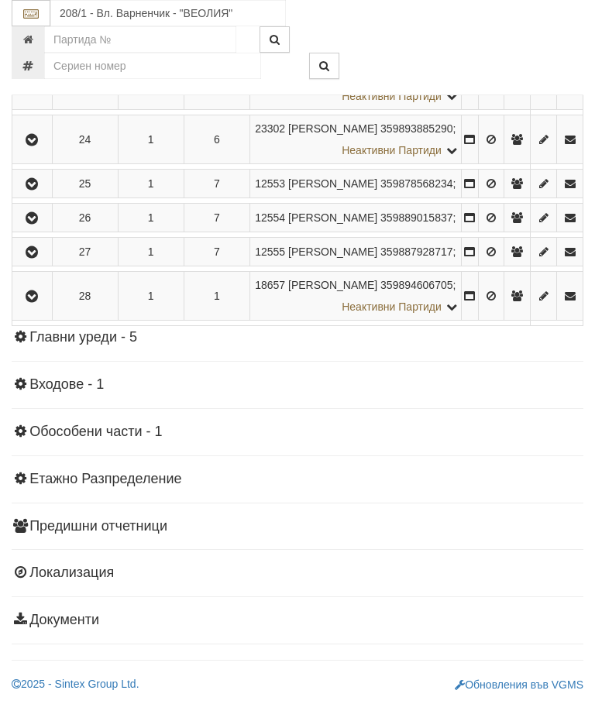
click at [38, 224] on icon "button" at bounding box center [31, 218] width 19 height 11
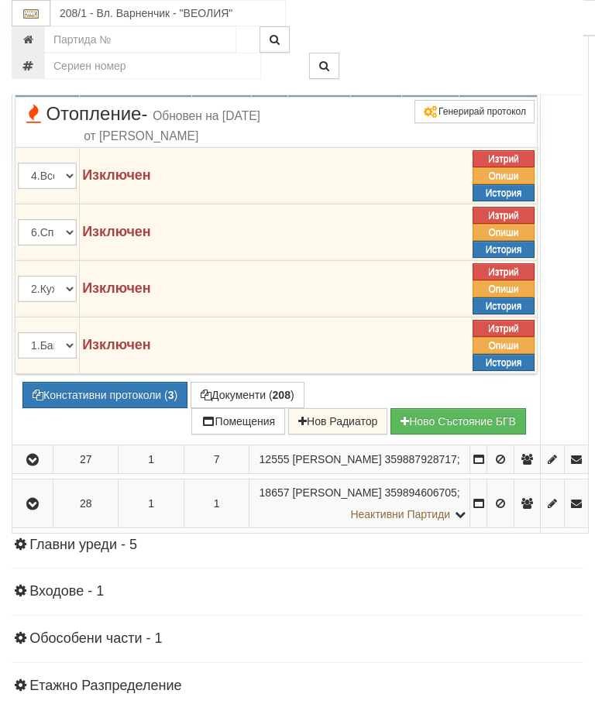
click at [436, 91] on icon at bounding box center [430, 84] width 11 height 13
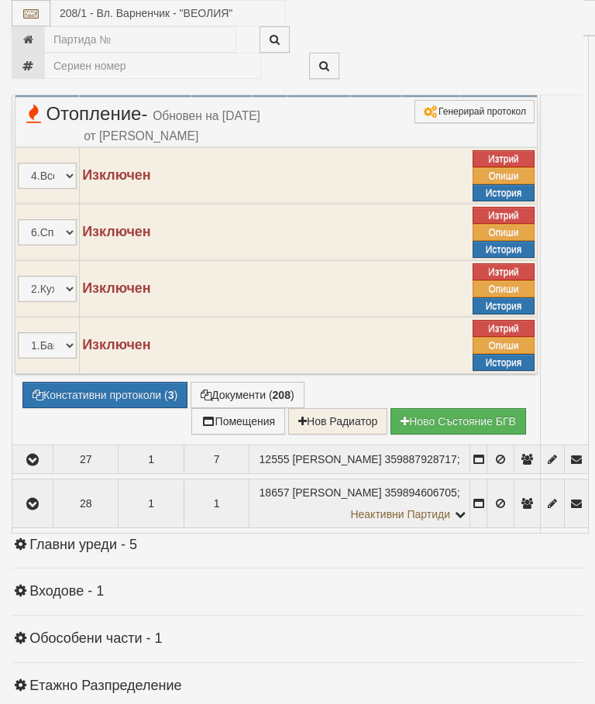
select select "10"
select select "1"
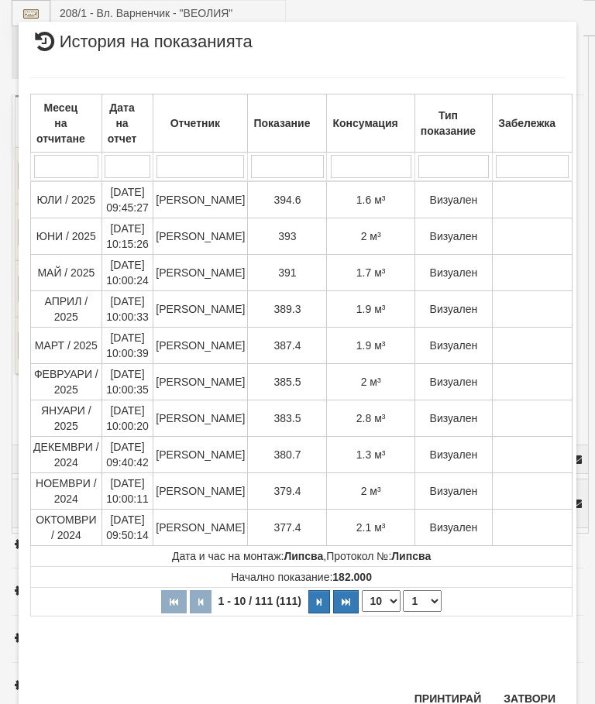
scroll to position [1249, 0]
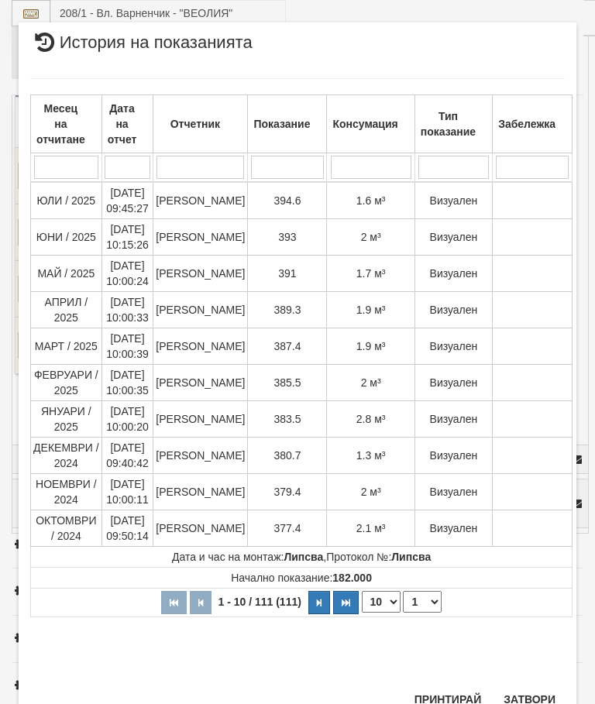
click at [534, 692] on button "Затвори" at bounding box center [529, 699] width 70 height 25
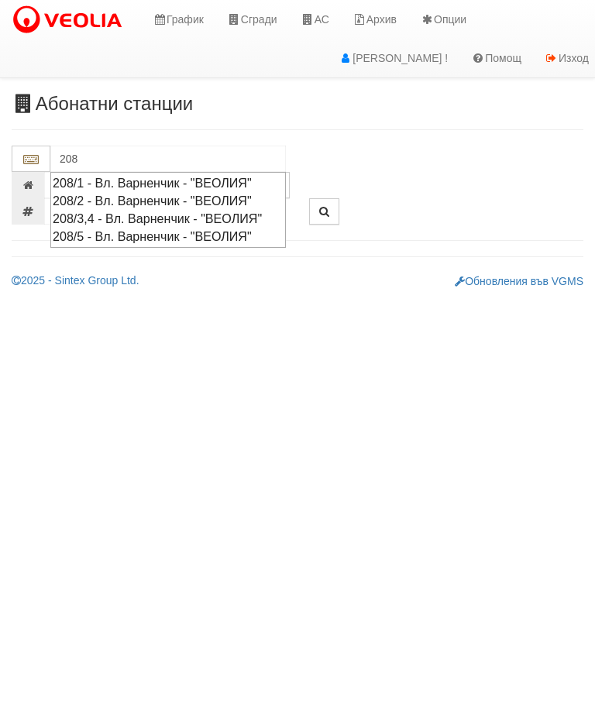
click at [243, 201] on div "208/2 - Вл. Варненчик - "ВЕОЛИЯ"" at bounding box center [168, 201] width 231 height 18
type input "208/2 - Вл. Варненчик - "ВЕОЛИЯ""
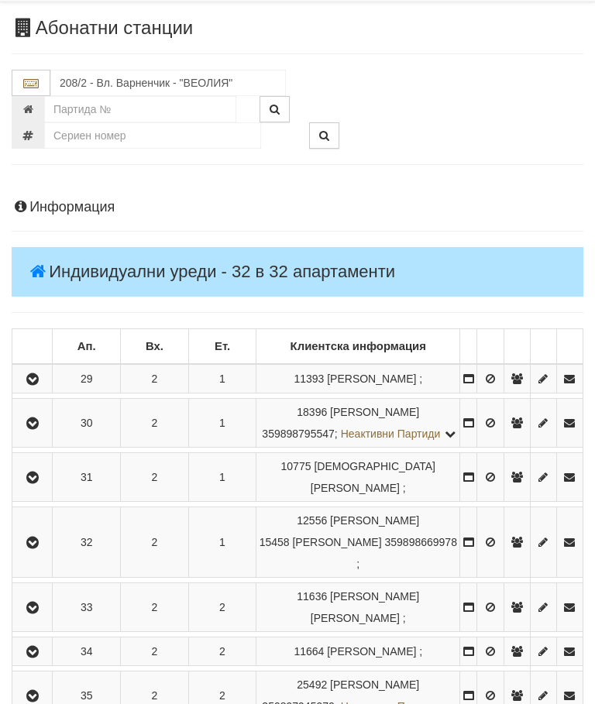
click at [41, 383] on icon "button" at bounding box center [32, 380] width 19 height 11
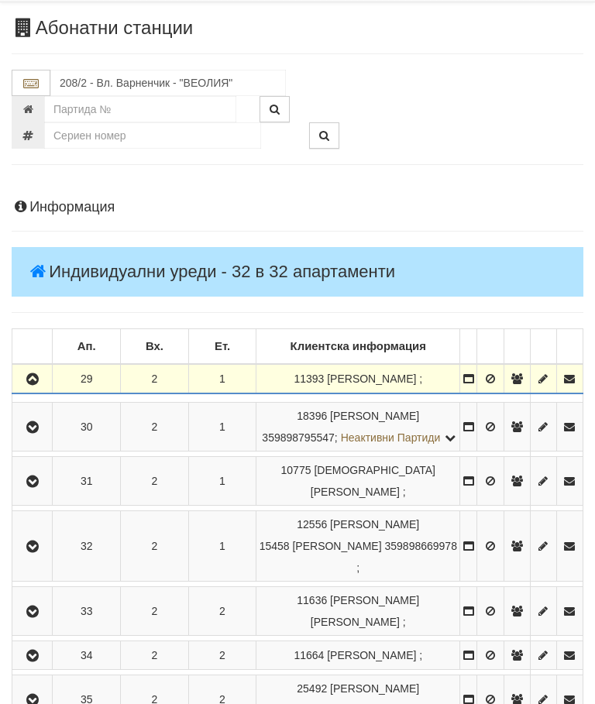
scroll to position [76, 0]
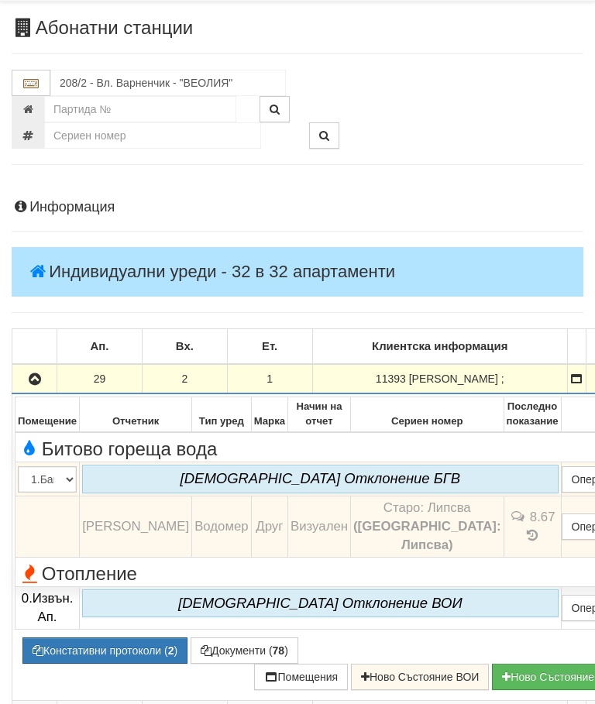
click at [40, 381] on icon "button" at bounding box center [35, 379] width 19 height 11
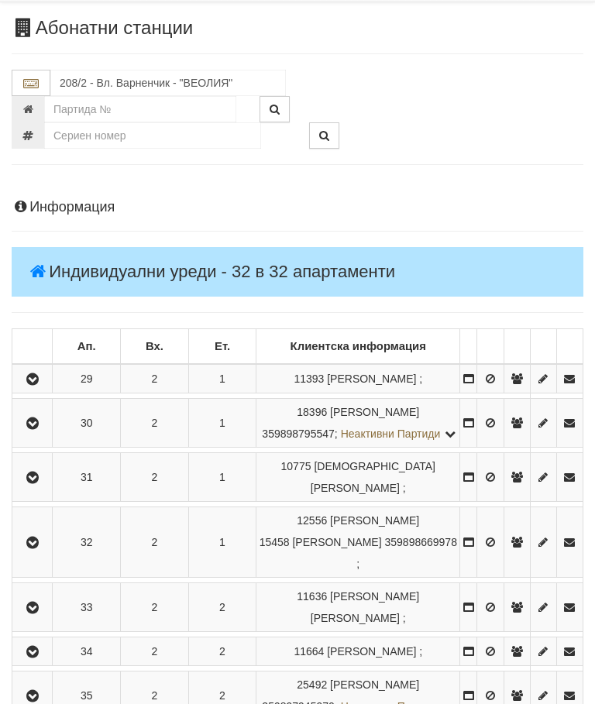
click at [40, 429] on icon "button" at bounding box center [32, 423] width 19 height 11
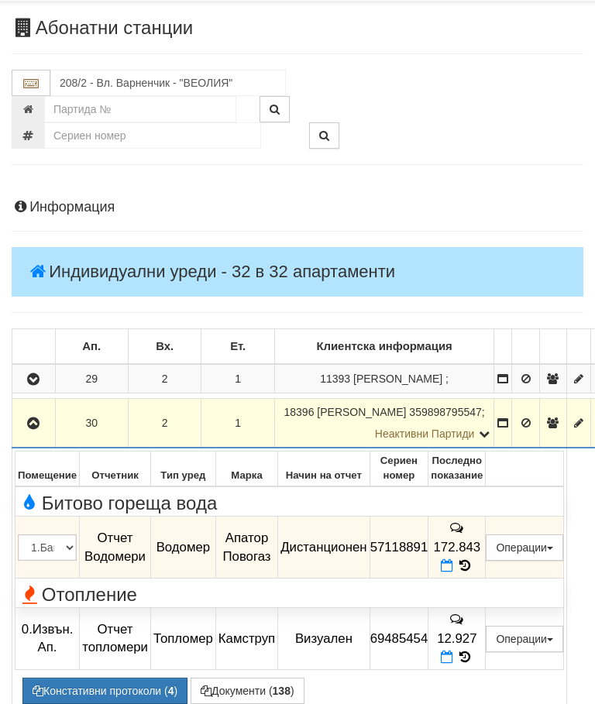
click at [37, 418] on icon "button" at bounding box center [33, 423] width 19 height 11
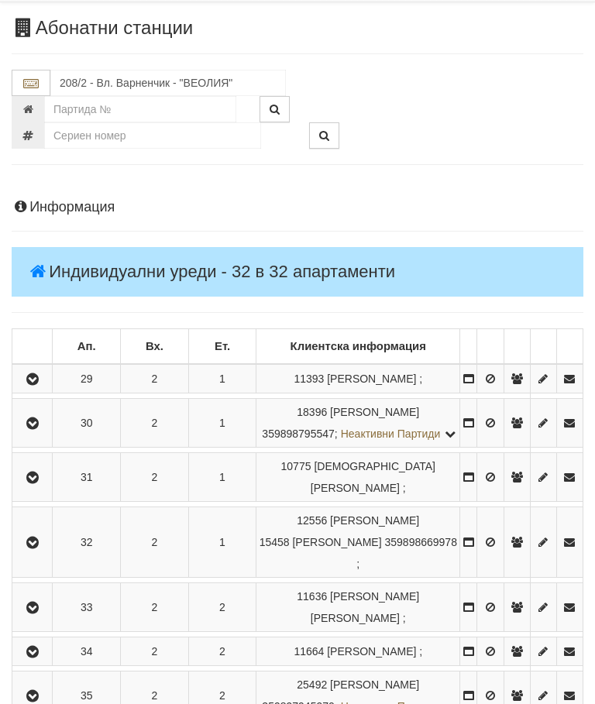
click at [42, 483] on icon "button" at bounding box center [32, 477] width 19 height 11
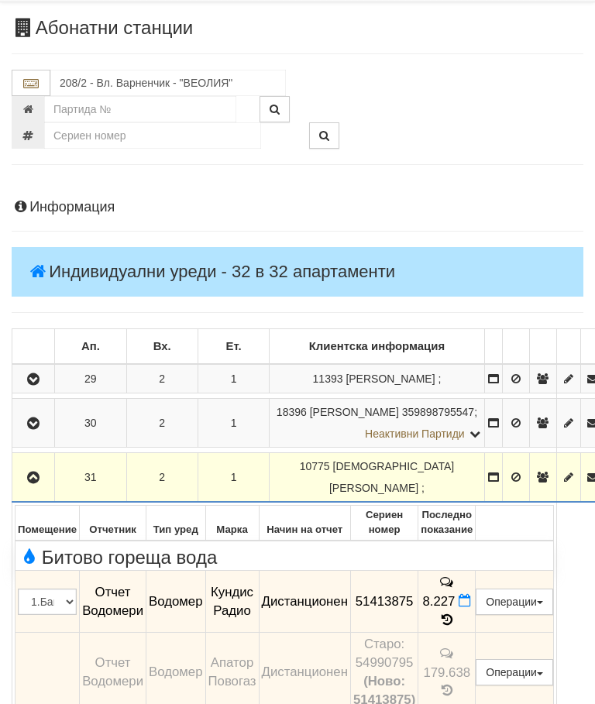
click at [39, 472] on icon "button" at bounding box center [33, 477] width 19 height 11
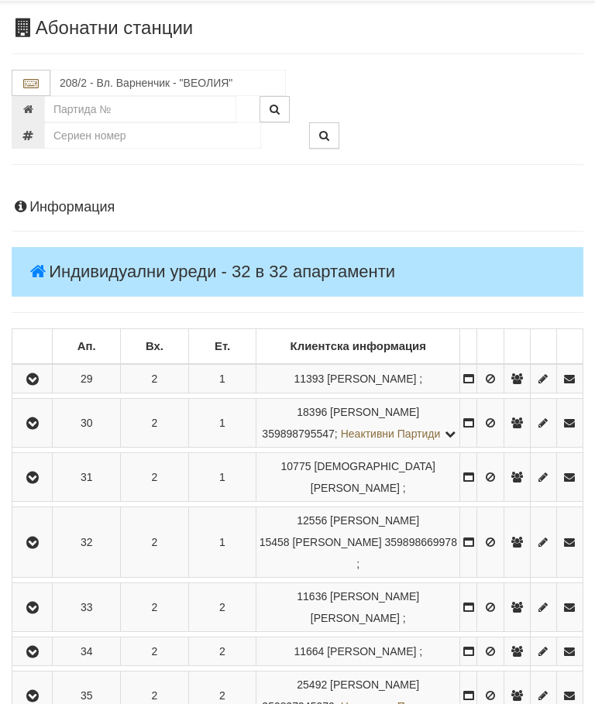
click at [36, 548] on icon "button" at bounding box center [32, 543] width 19 height 11
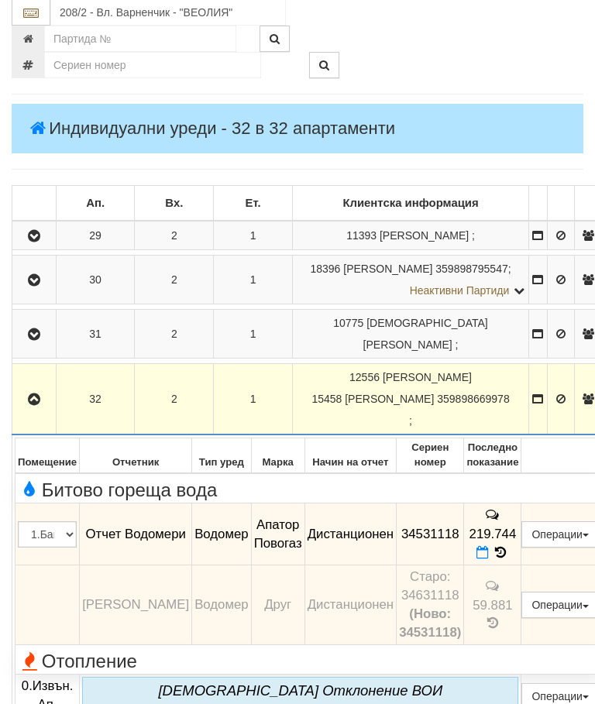
click at [36, 395] on icon "button" at bounding box center [34, 400] width 19 height 11
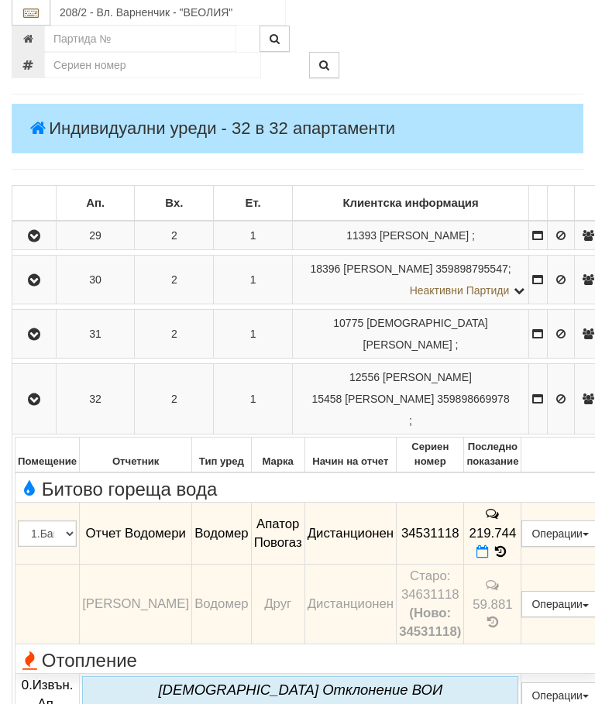
scroll to position [219, 0]
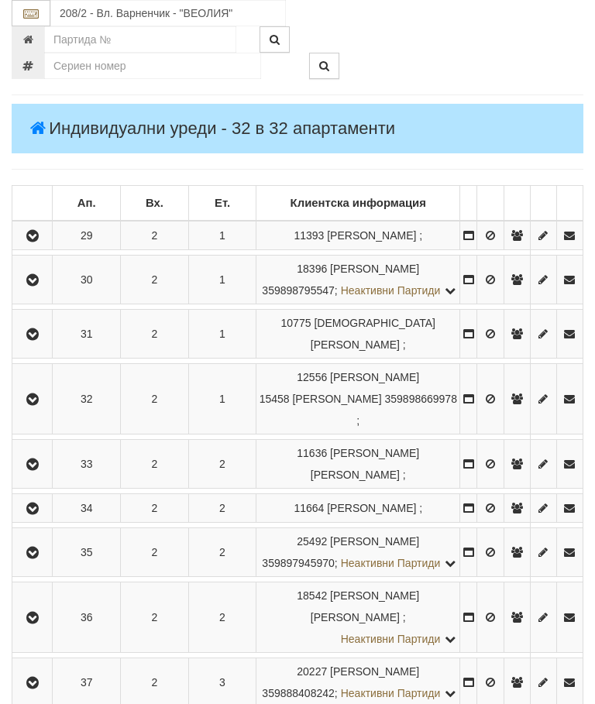
click at [35, 470] on icon "button" at bounding box center [32, 464] width 19 height 11
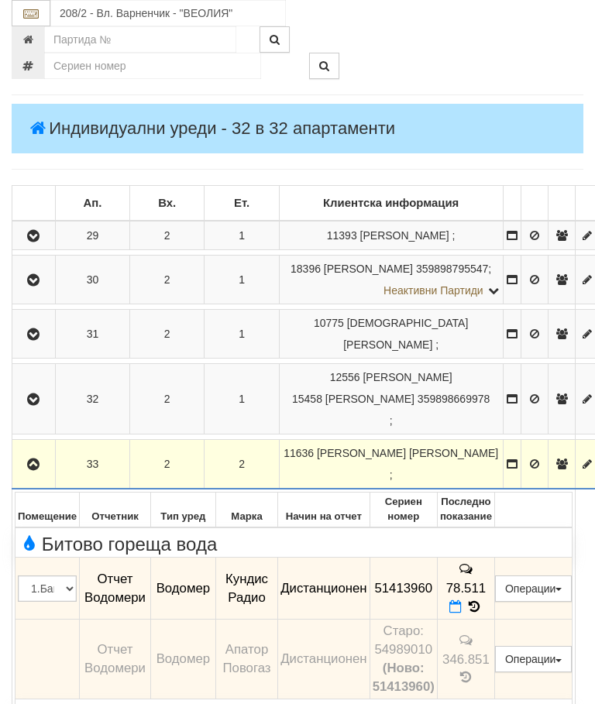
click at [38, 459] on icon "button" at bounding box center [33, 464] width 19 height 11
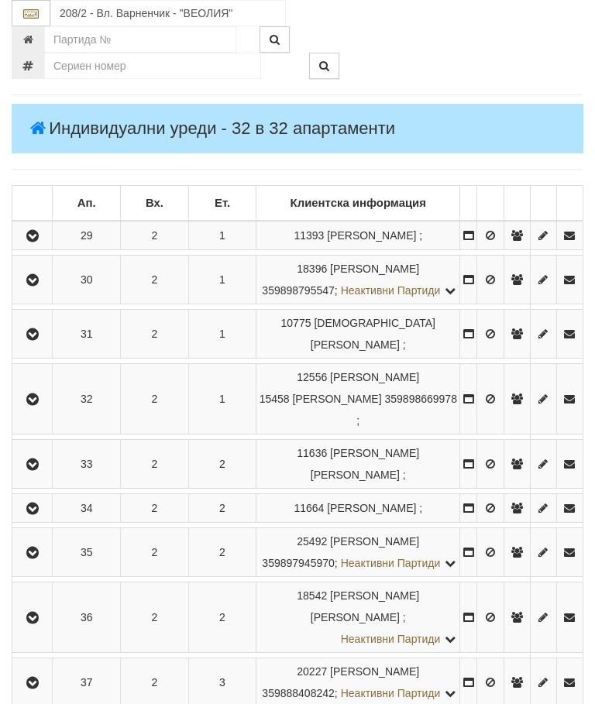
click at [40, 520] on button "button" at bounding box center [32, 507] width 35 height 23
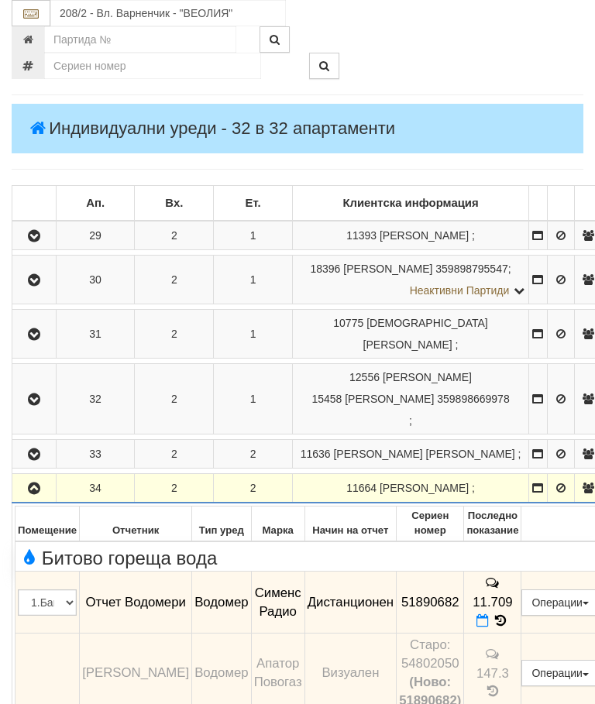
click at [27, 483] on icon "button" at bounding box center [34, 488] width 19 height 11
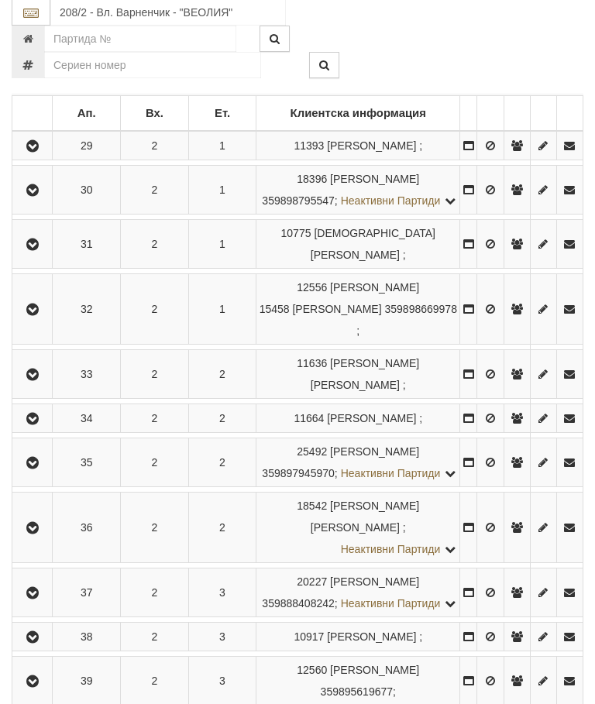
scroll to position [321, 0]
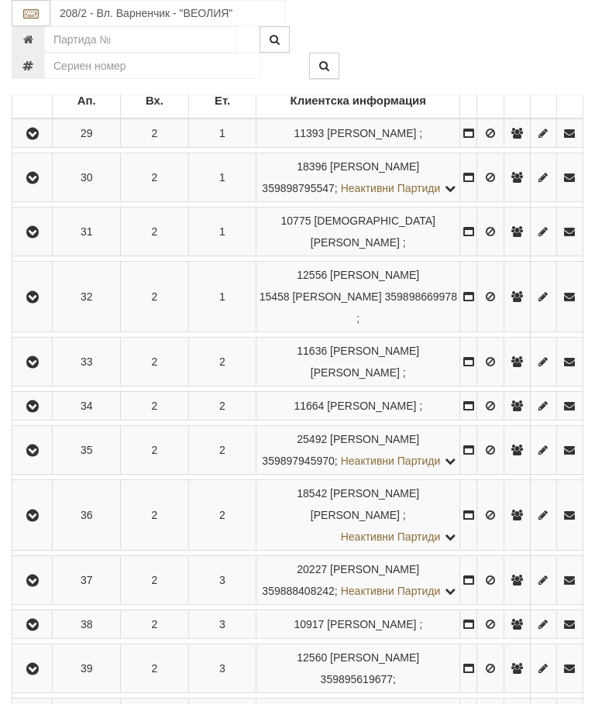
click at [37, 456] on icon "button" at bounding box center [32, 450] width 19 height 11
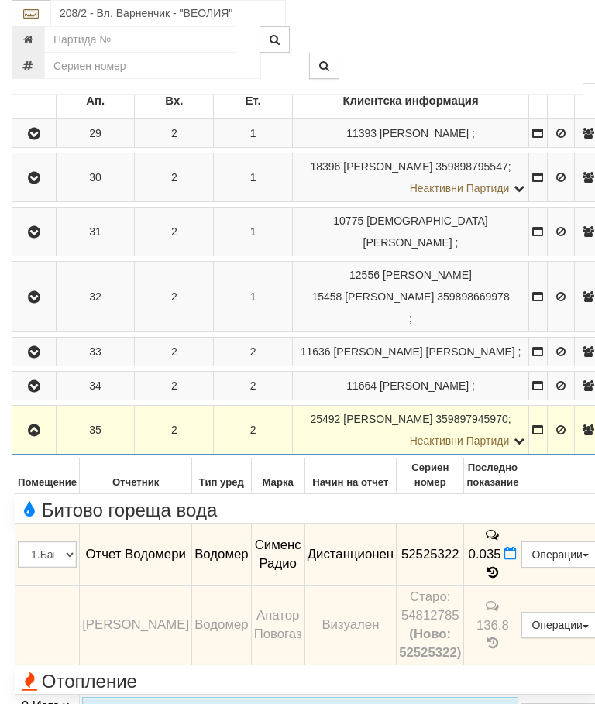
click at [37, 426] on icon "button" at bounding box center [34, 430] width 19 height 11
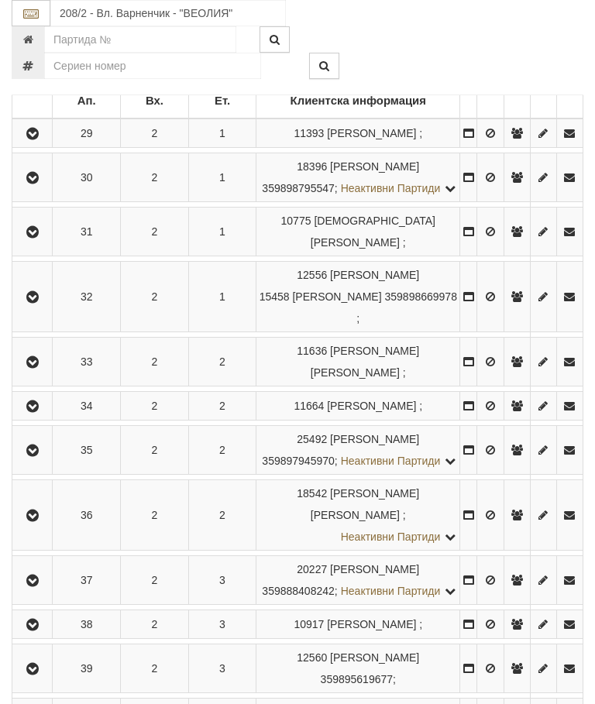
click at [37, 521] on icon "button" at bounding box center [32, 515] width 19 height 11
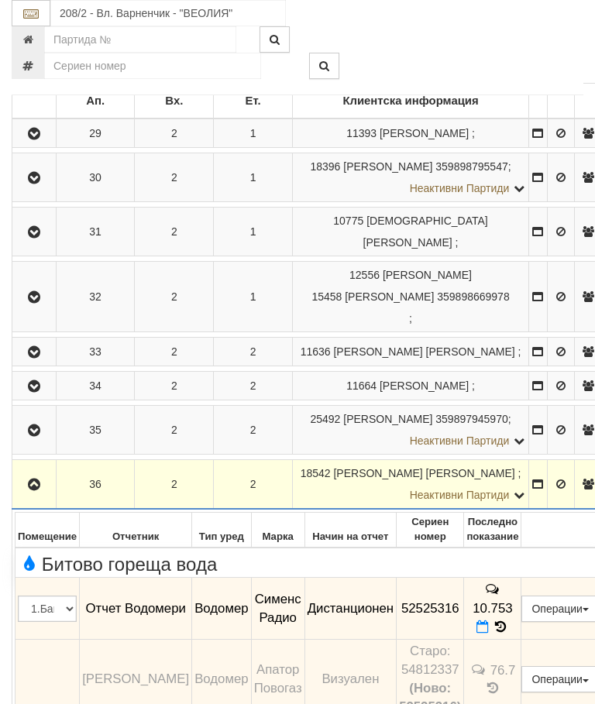
click at [37, 479] on icon "button" at bounding box center [34, 484] width 19 height 11
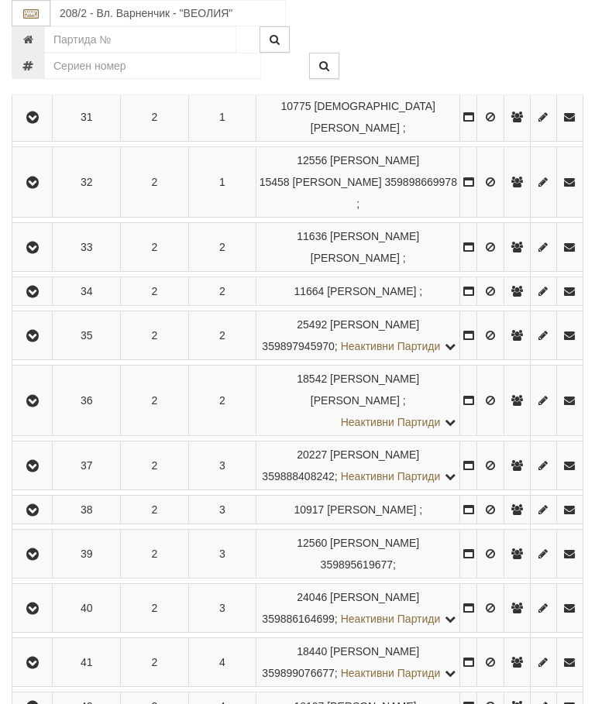
scroll to position [462, 0]
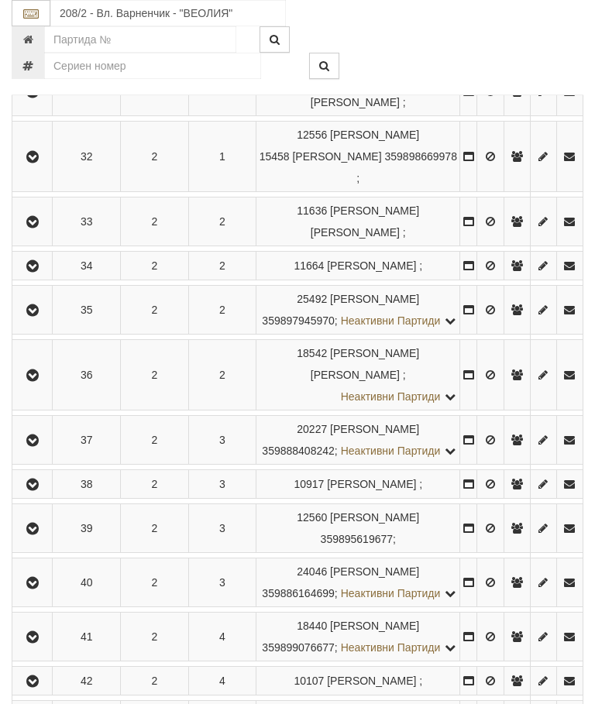
click at [35, 446] on icon "button" at bounding box center [32, 440] width 19 height 11
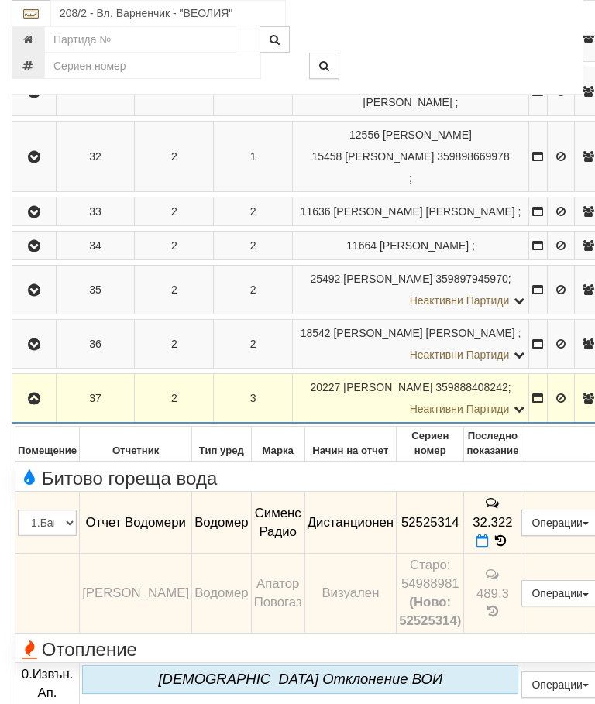
click at [35, 386] on button "button" at bounding box center [34, 397] width 39 height 23
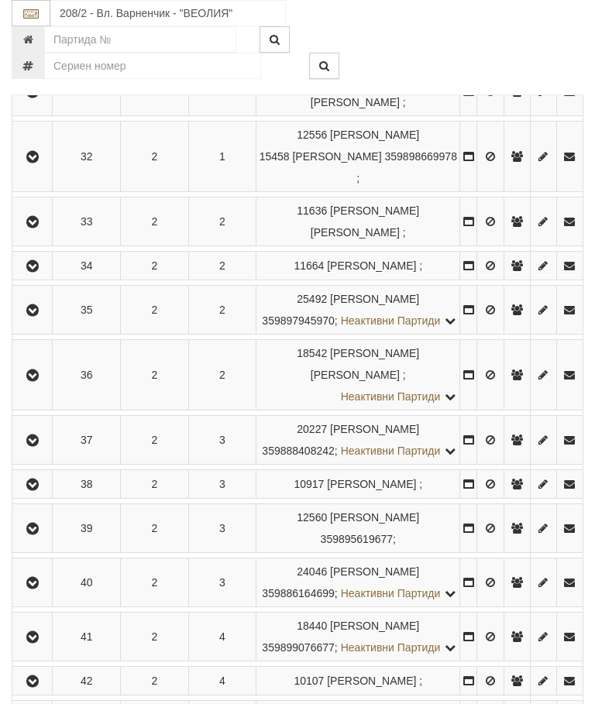
click at [39, 496] on button "button" at bounding box center [32, 483] width 35 height 23
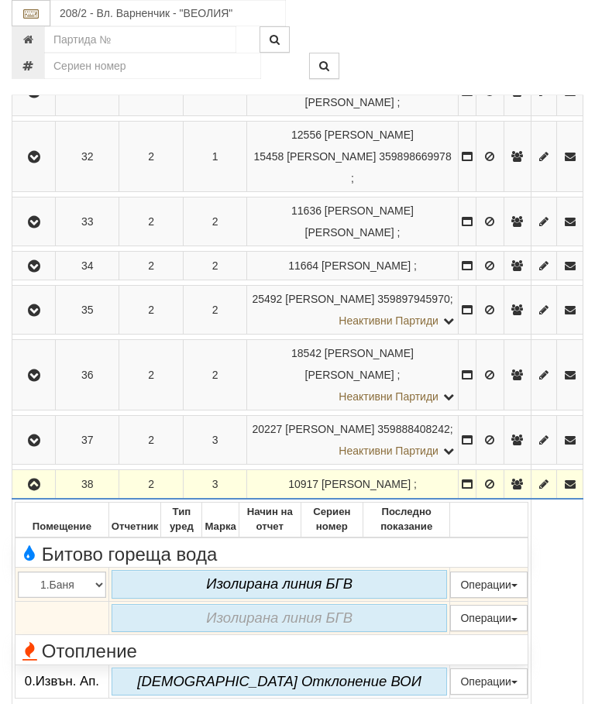
click at [36, 490] on icon "button" at bounding box center [34, 484] width 19 height 11
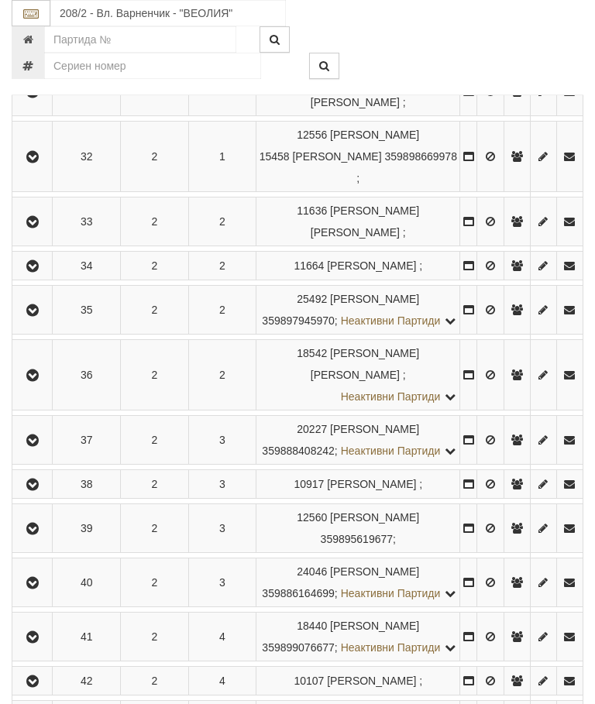
click at [42, 534] on icon "button" at bounding box center [32, 529] width 19 height 11
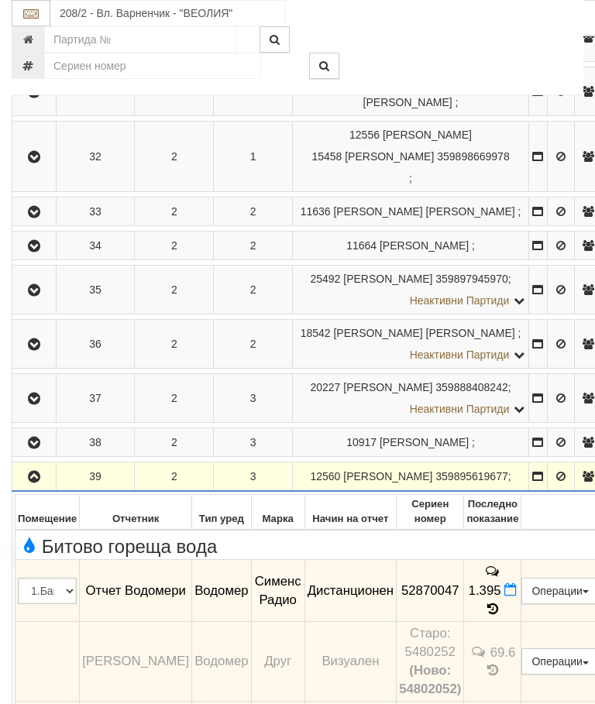
click at [39, 480] on icon "button" at bounding box center [34, 477] width 19 height 11
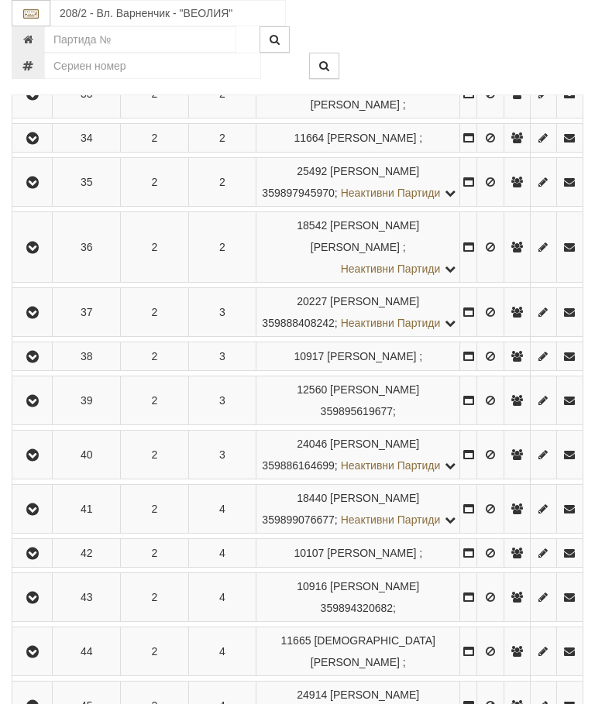
scroll to position [595, 0]
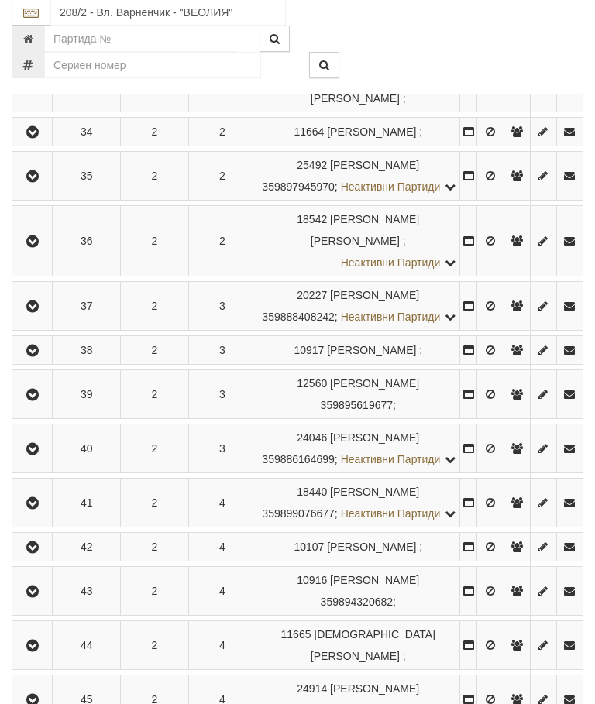
click at [34, 455] on icon "button" at bounding box center [32, 450] width 19 height 11
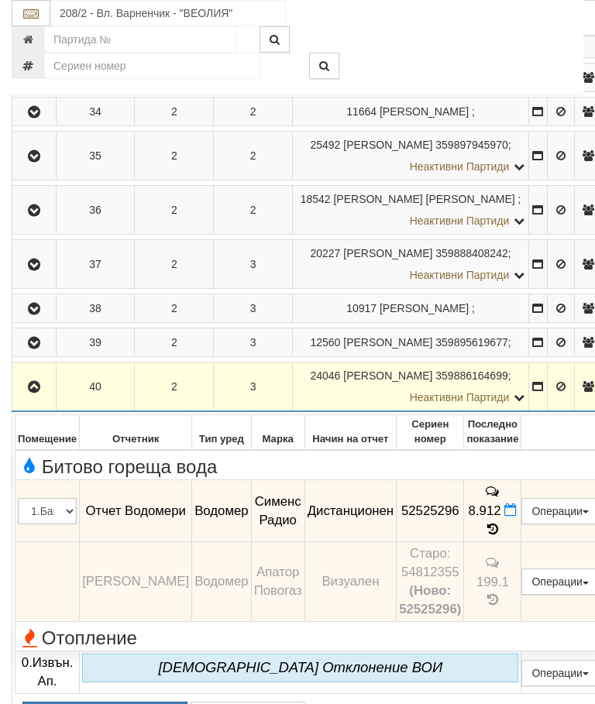
click at [35, 393] on icon "button" at bounding box center [34, 387] width 19 height 11
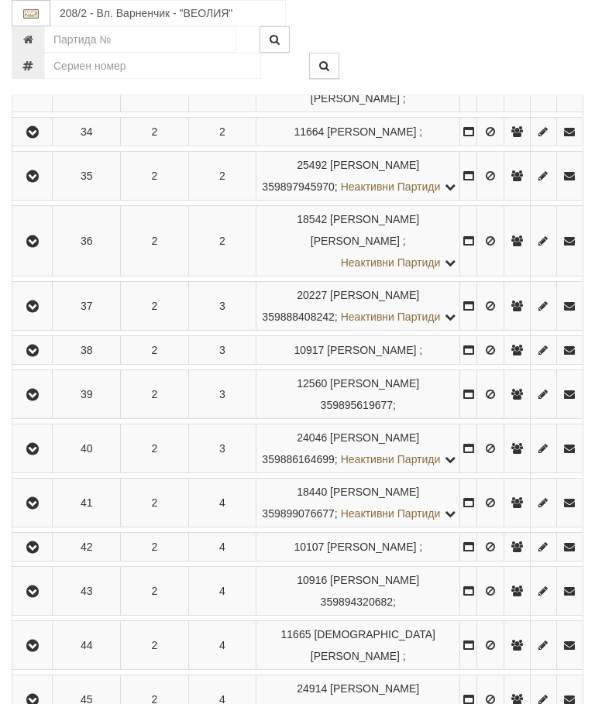
click at [34, 509] on icon "button" at bounding box center [32, 503] width 19 height 11
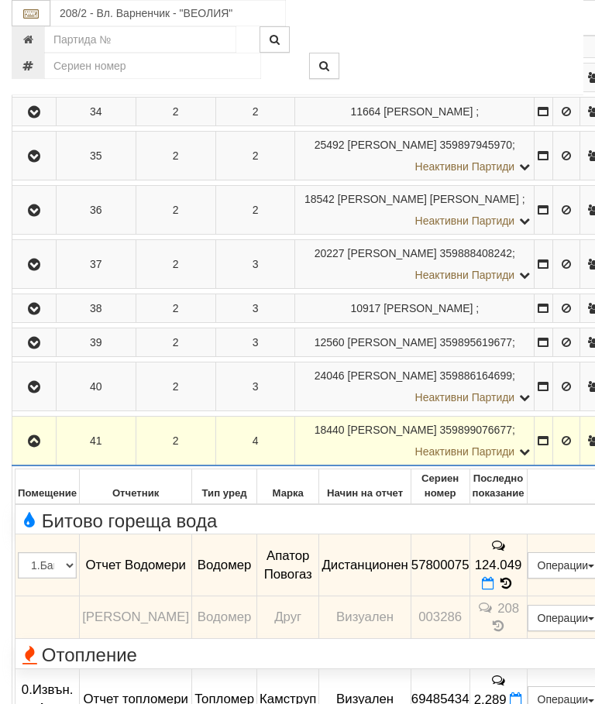
click at [36, 447] on icon "button" at bounding box center [34, 441] width 19 height 11
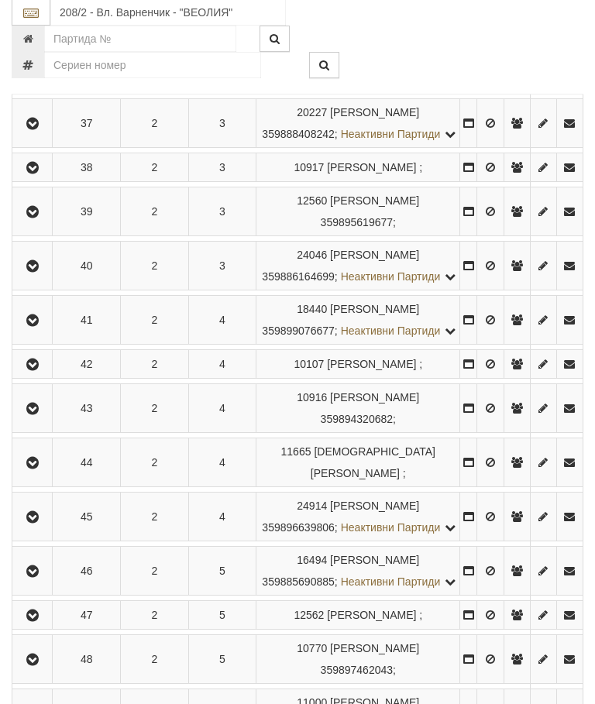
scroll to position [778, 0]
click at [40, 370] on icon "button" at bounding box center [32, 364] width 19 height 11
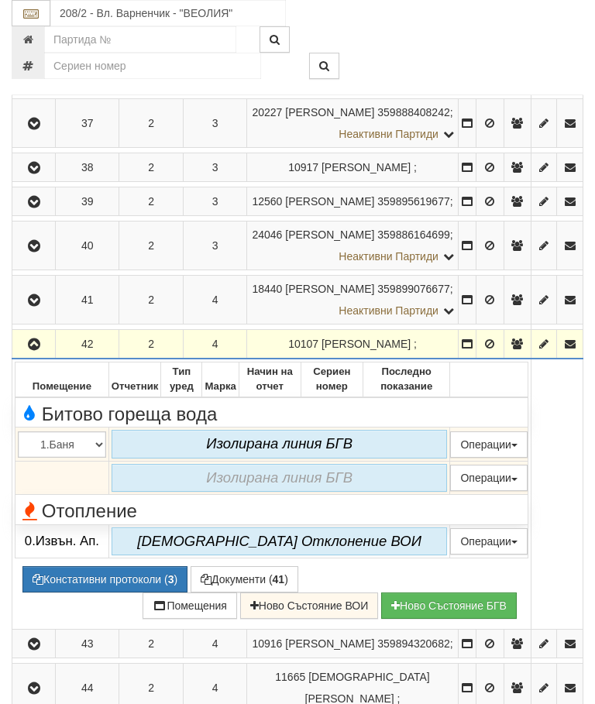
click at [32, 356] on button "button" at bounding box center [34, 343] width 38 height 23
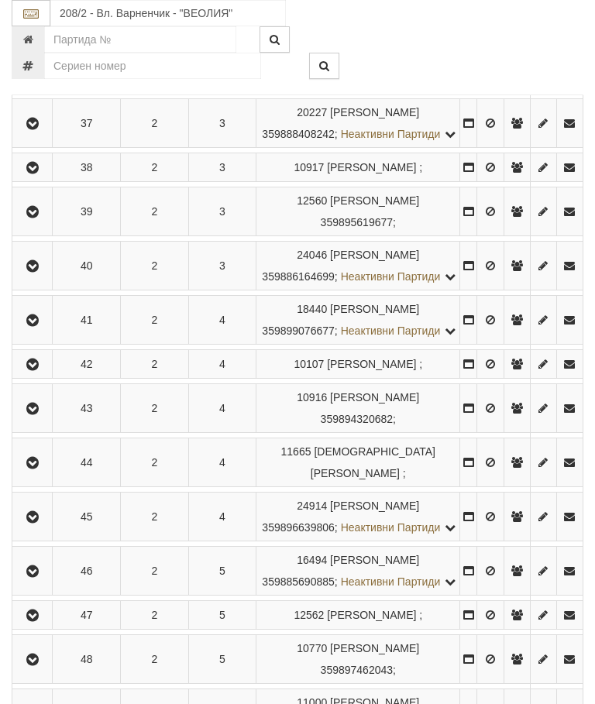
click at [39, 414] on icon "button" at bounding box center [32, 409] width 19 height 11
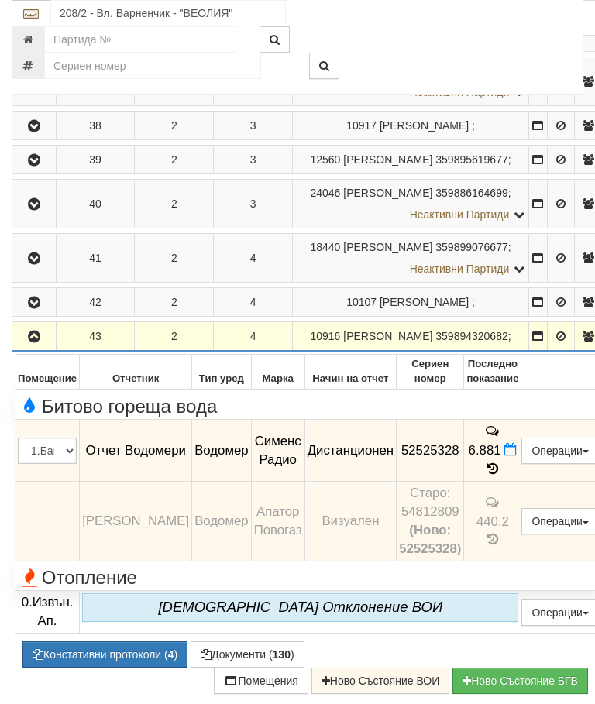
click at [38, 342] on icon "button" at bounding box center [34, 336] width 19 height 11
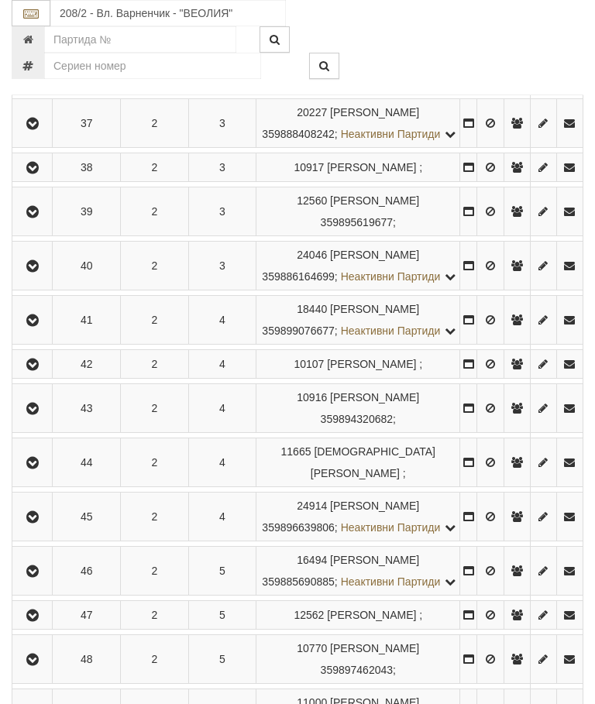
click at [36, 469] on icon "button" at bounding box center [32, 463] width 19 height 11
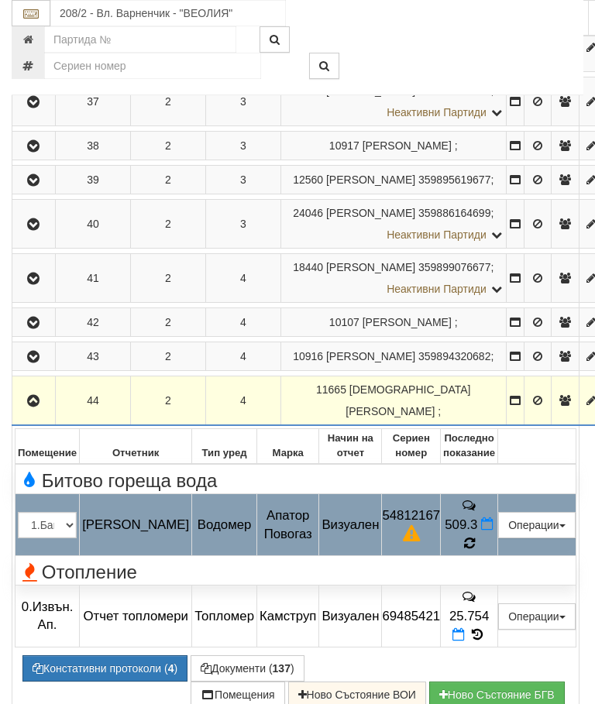
click at [476, 550] on icon at bounding box center [469, 543] width 12 height 14
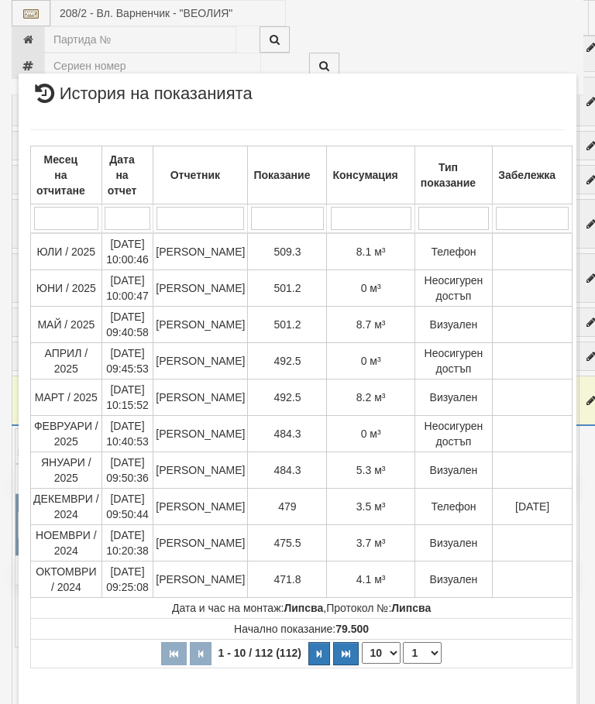
scroll to position [744, 0]
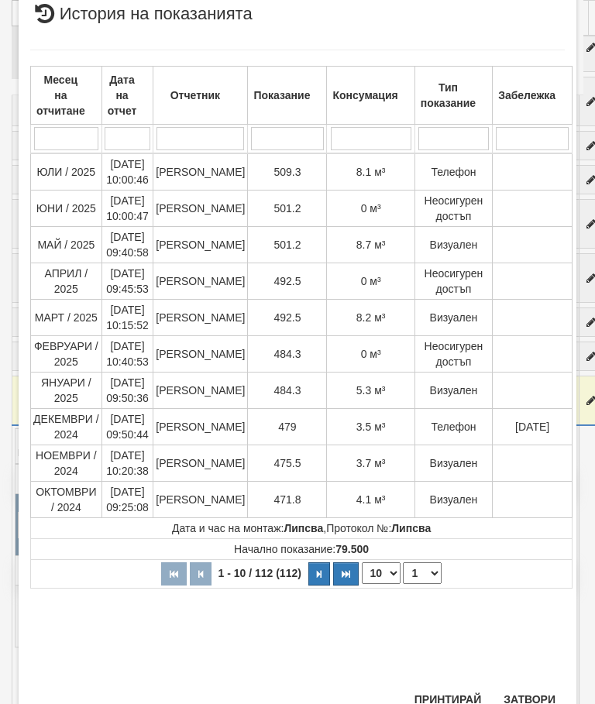
click at [527, 696] on button "Затвори" at bounding box center [529, 699] width 70 height 25
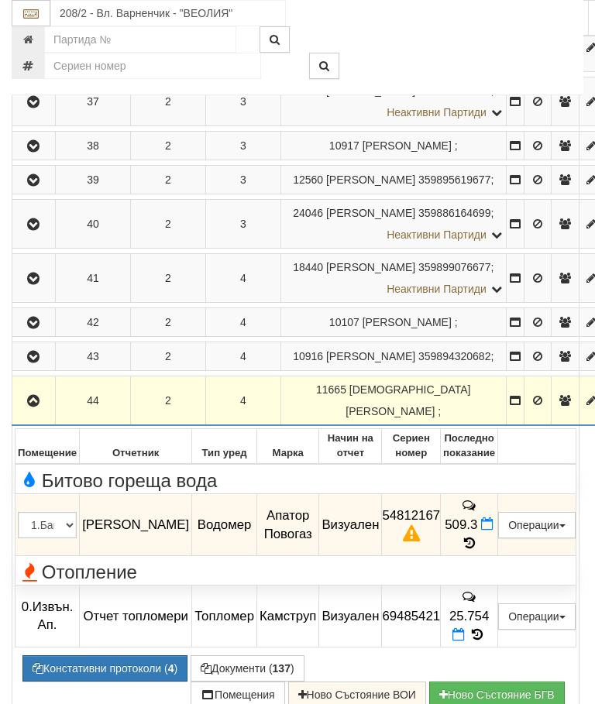
click at [27, 412] on button "button" at bounding box center [34, 400] width 38 height 23
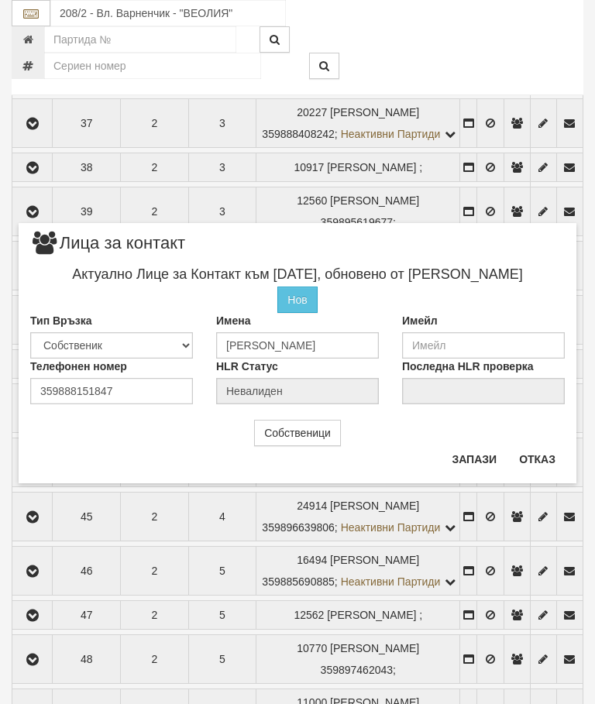
click at [538, 456] on button "Отказ" at bounding box center [537, 459] width 55 height 25
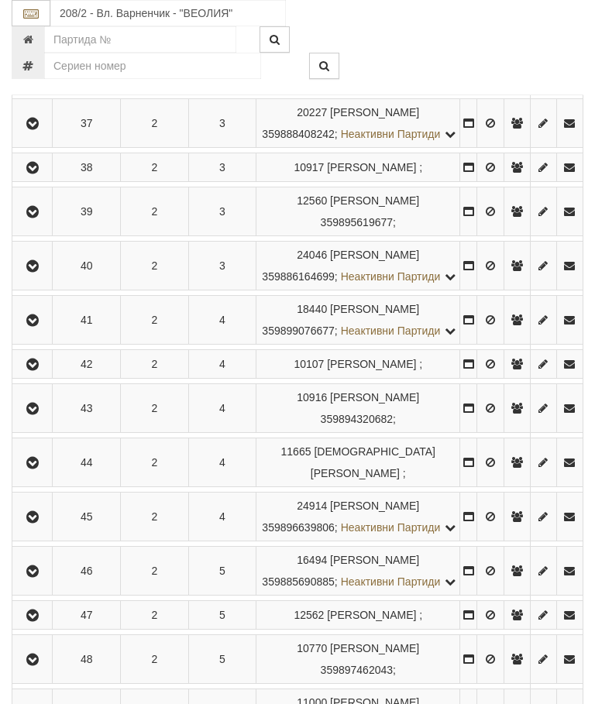
click at [31, 469] on icon "button" at bounding box center [32, 463] width 19 height 11
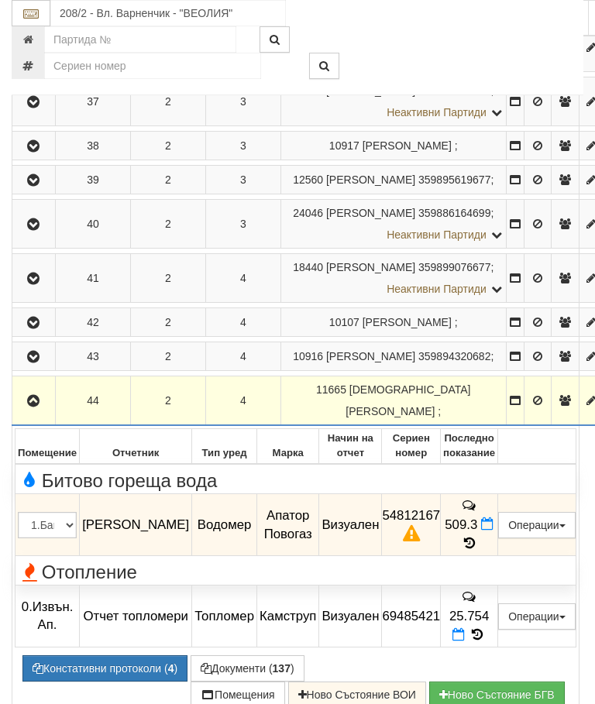
click at [99, 667] on button "Констативни протоколи ( 4 )" at bounding box center [104, 668] width 165 height 26
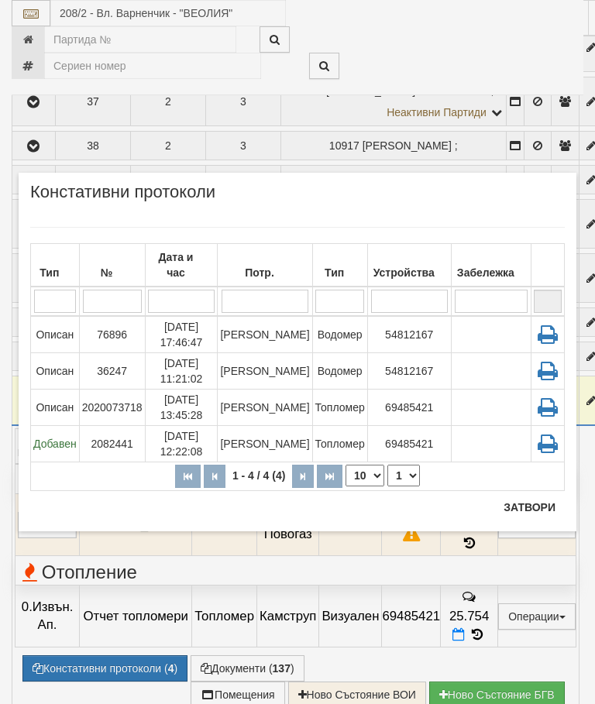
scroll to position [836, 0]
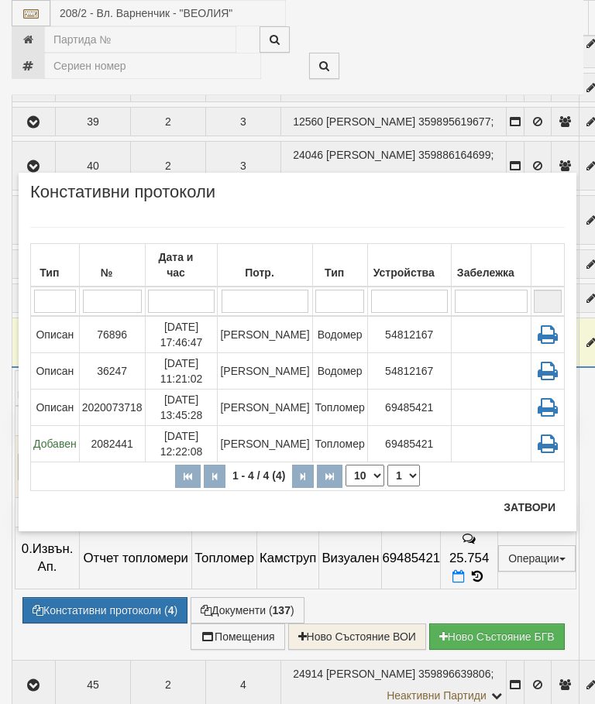
click at [524, 503] on button "Затвори" at bounding box center [529, 507] width 70 height 25
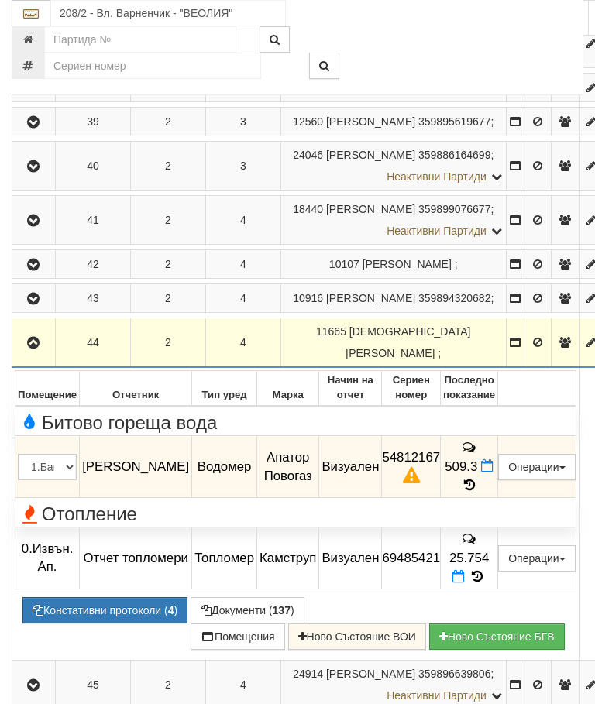
click at [33, 349] on icon "button" at bounding box center [33, 343] width 19 height 11
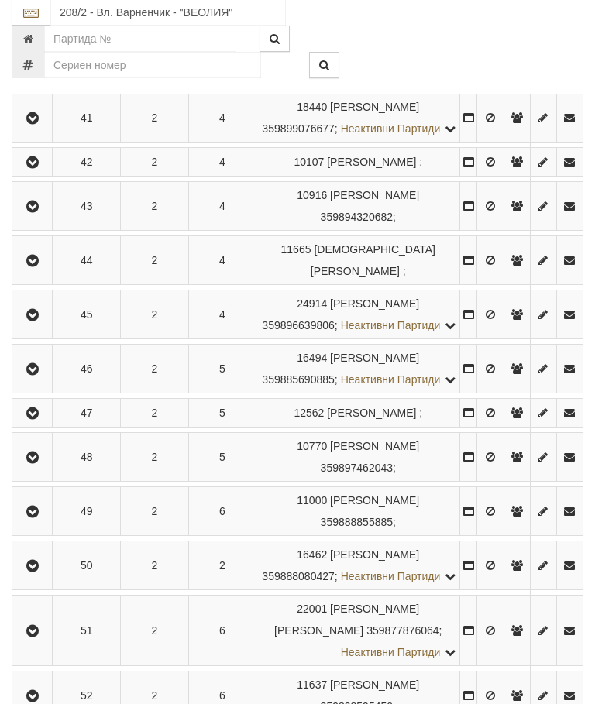
scroll to position [1001, 0]
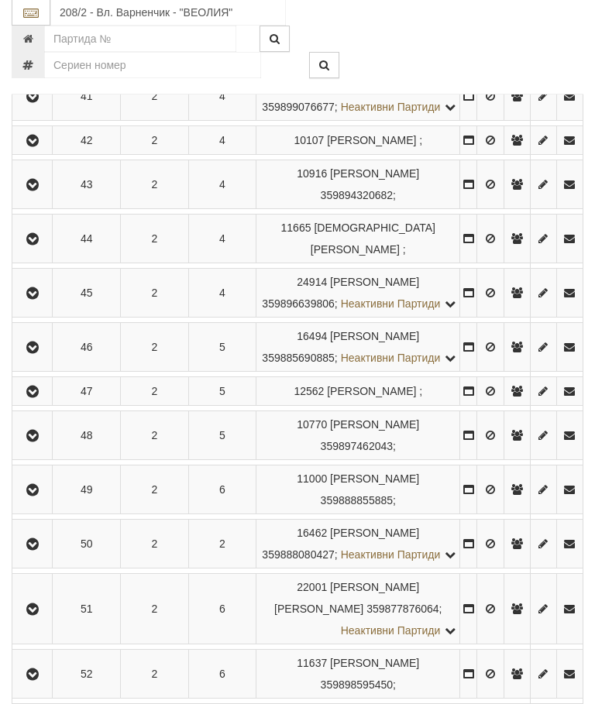
click at [40, 300] on icon "button" at bounding box center [32, 294] width 19 height 11
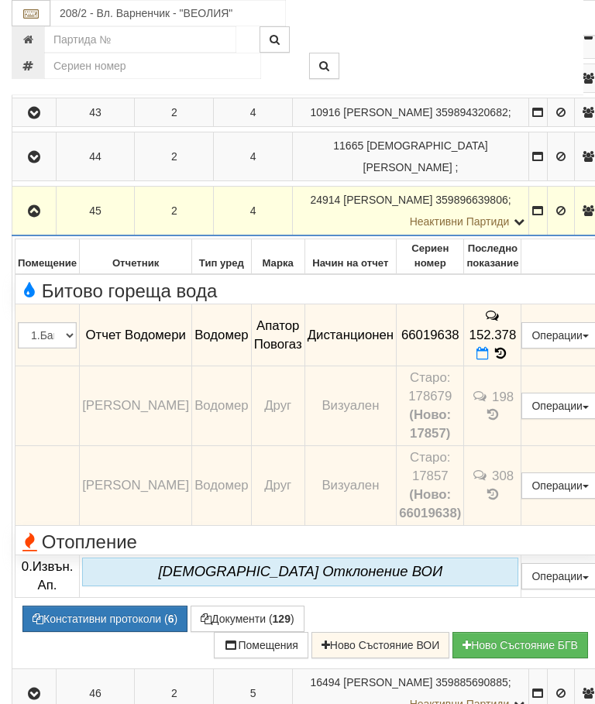
click at [33, 217] on icon "button" at bounding box center [34, 211] width 19 height 11
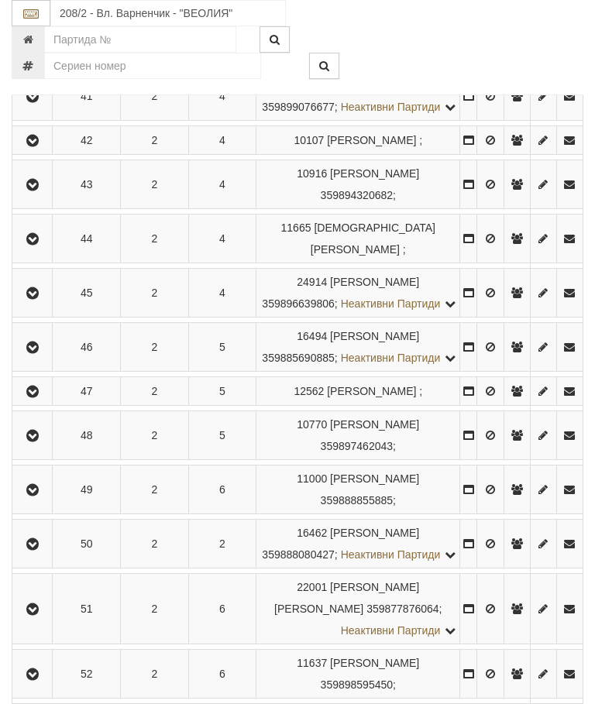
click at [40, 353] on icon "button" at bounding box center [32, 347] width 19 height 11
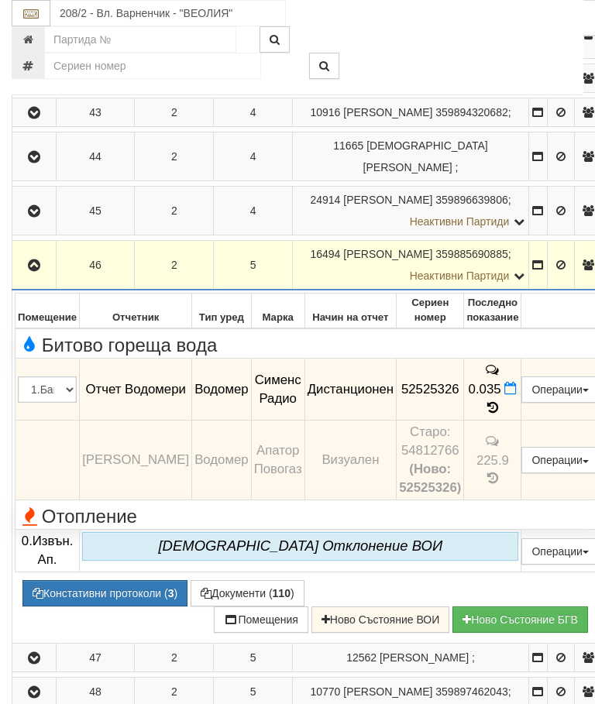
click at [35, 271] on icon "button" at bounding box center [34, 265] width 19 height 11
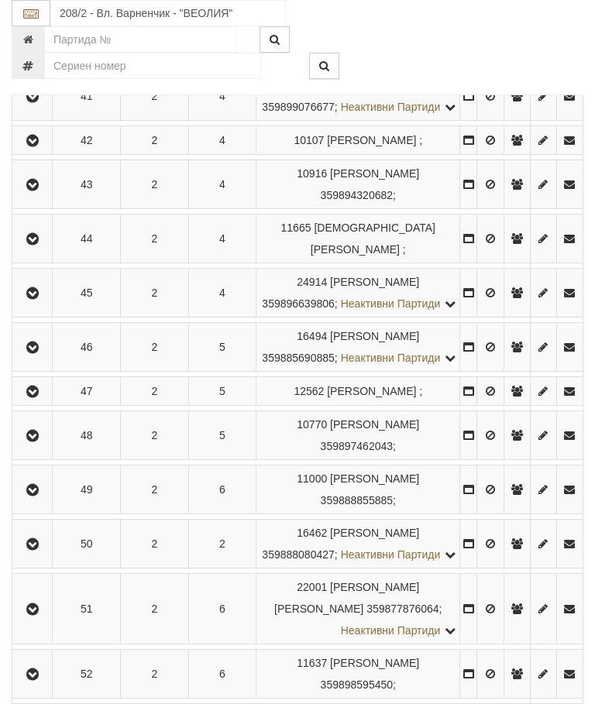
click at [36, 397] on icon "button" at bounding box center [32, 391] width 19 height 11
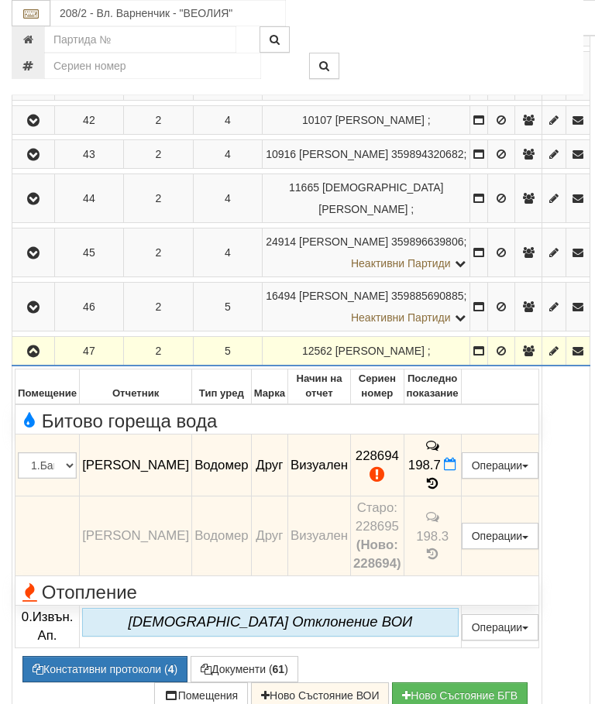
click at [38, 357] on icon "button" at bounding box center [33, 351] width 19 height 11
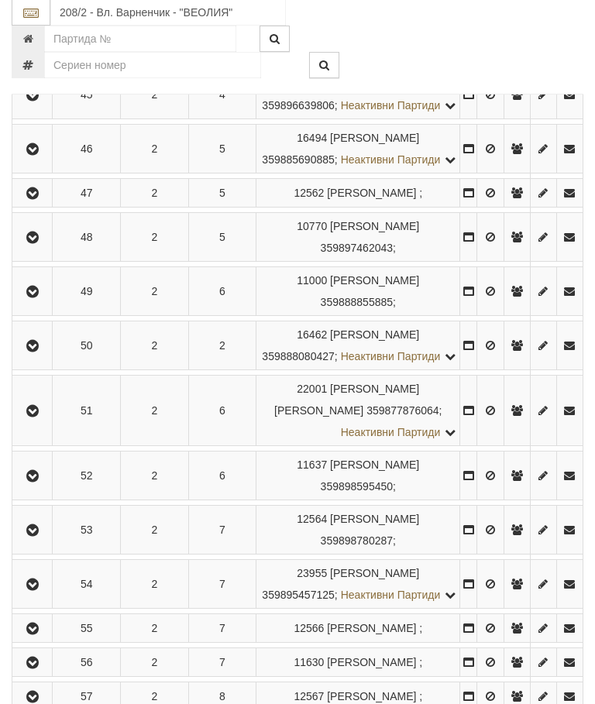
scroll to position [1204, 0]
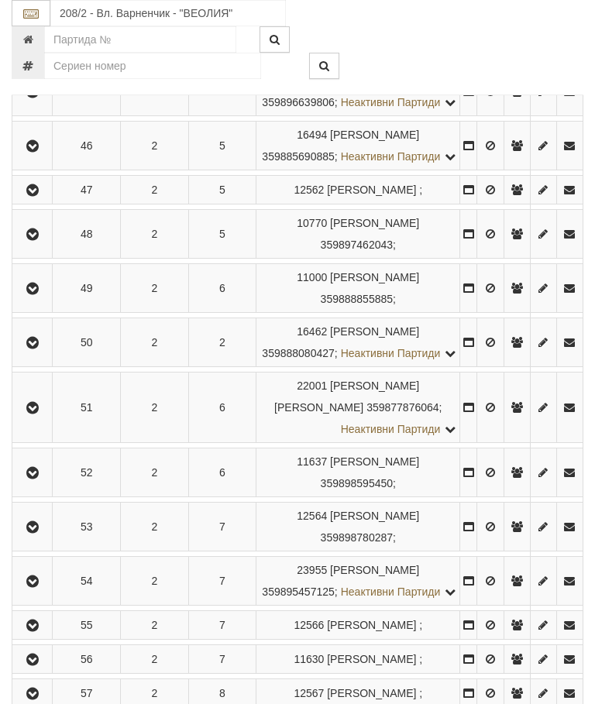
click at [39, 240] on icon "button" at bounding box center [32, 234] width 19 height 11
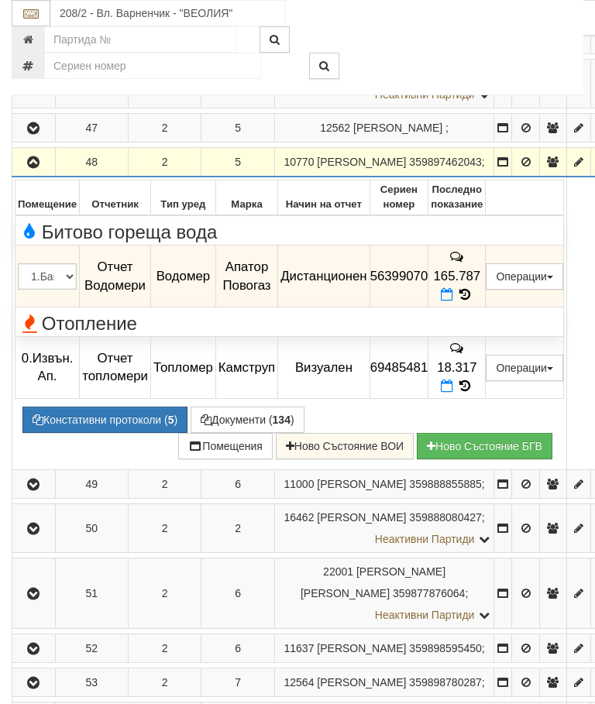
click at [41, 160] on icon "button" at bounding box center [33, 162] width 19 height 11
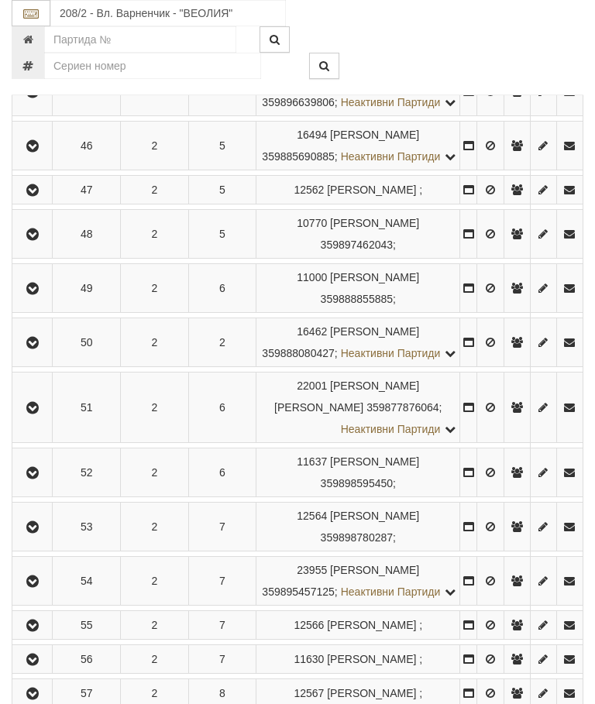
click at [39, 294] on icon "button" at bounding box center [32, 288] width 19 height 11
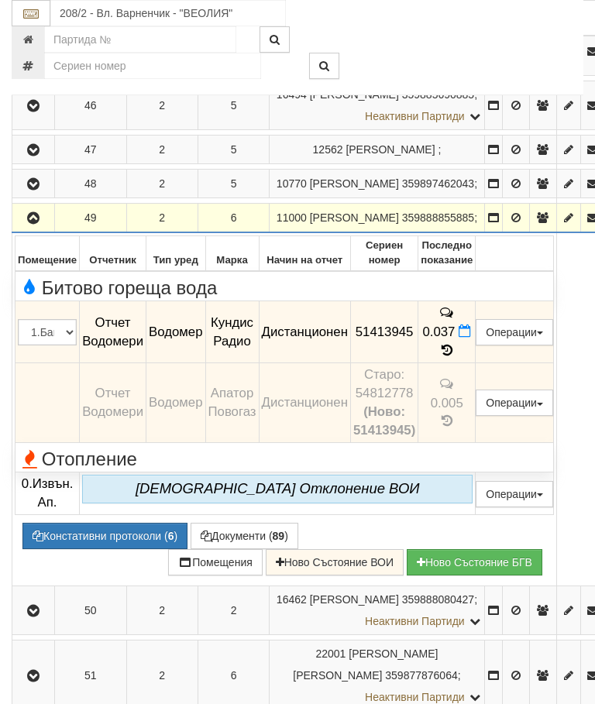
click at [33, 222] on icon "button" at bounding box center [33, 218] width 19 height 11
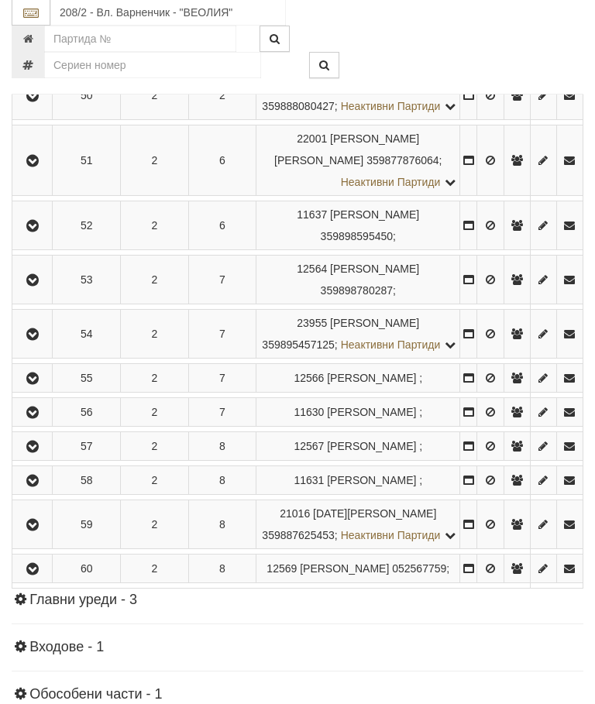
click at [33, 102] on icon "button" at bounding box center [32, 96] width 19 height 11
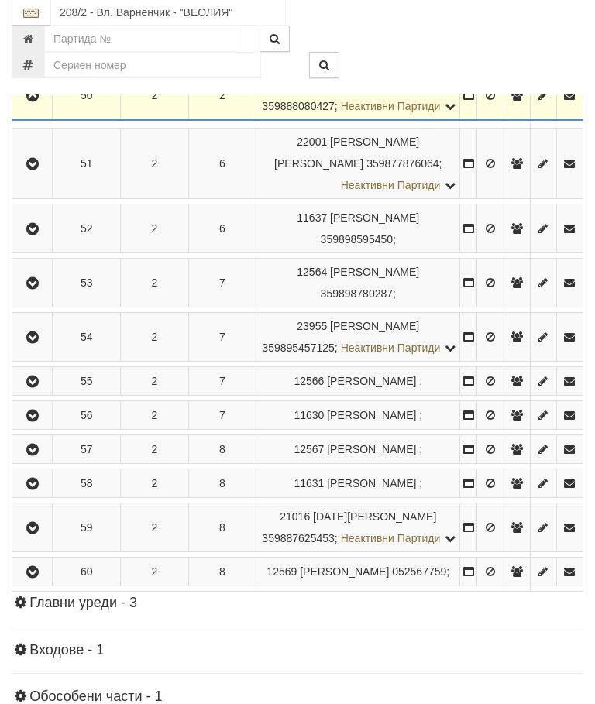
scroll to position [1451, 0]
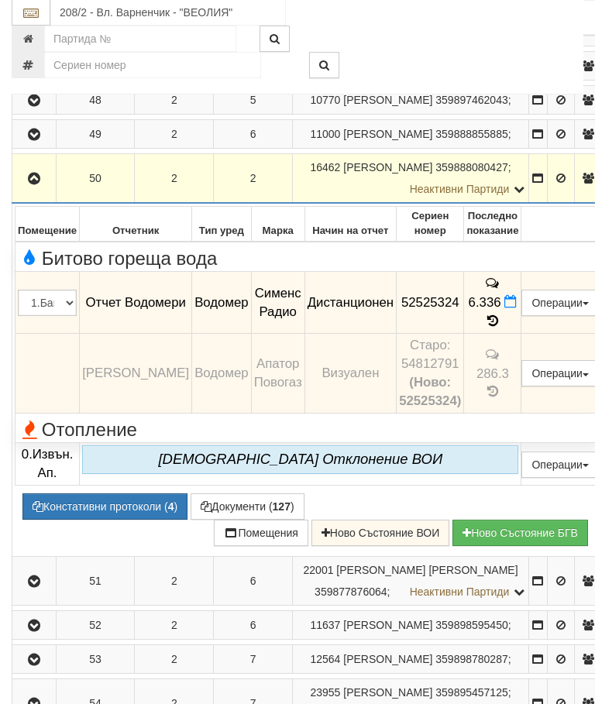
click at [34, 185] on icon "button" at bounding box center [34, 179] width 19 height 11
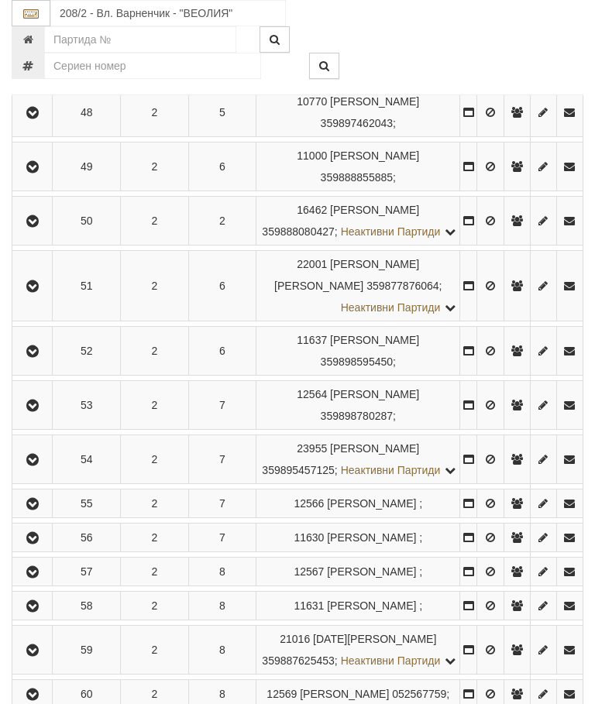
scroll to position [1342, 0]
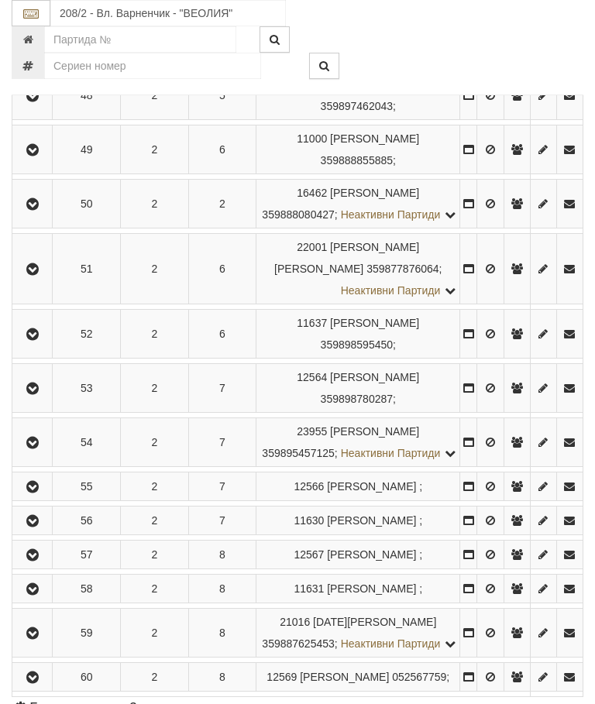
click at [148, 174] on td "2" at bounding box center [155, 149] width 68 height 49
click at [38, 275] on icon "button" at bounding box center [32, 269] width 19 height 11
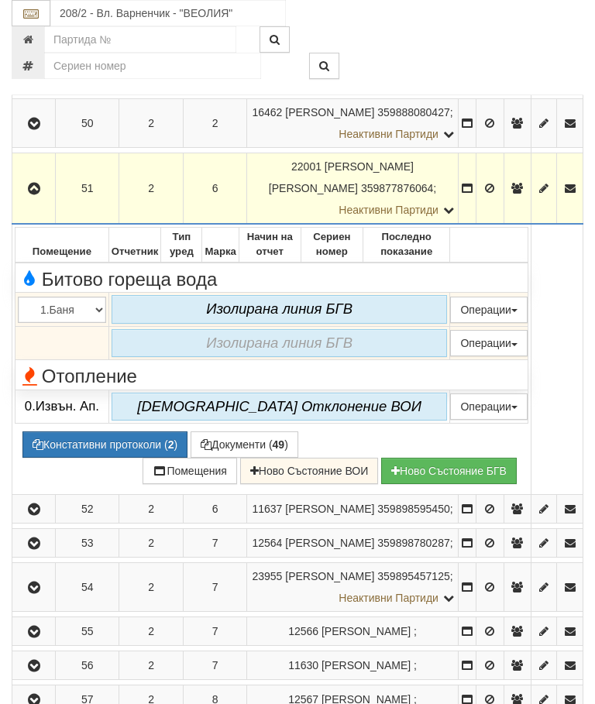
click at [40, 194] on icon "button" at bounding box center [34, 189] width 19 height 11
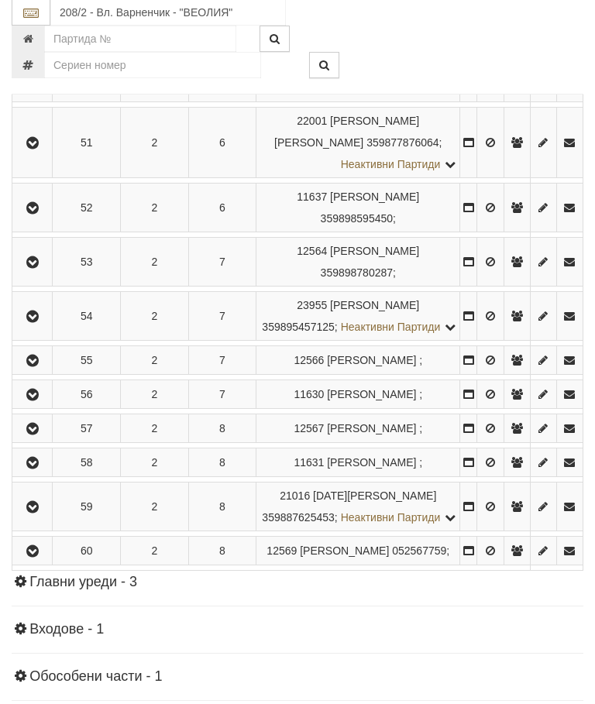
click at [33, 215] on icon "button" at bounding box center [32, 209] width 19 height 11
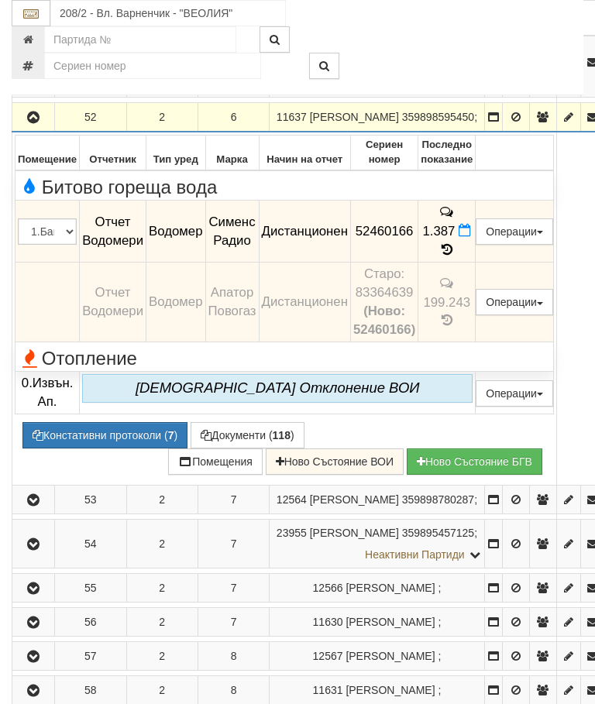
click at [33, 112] on icon "button" at bounding box center [33, 117] width 19 height 11
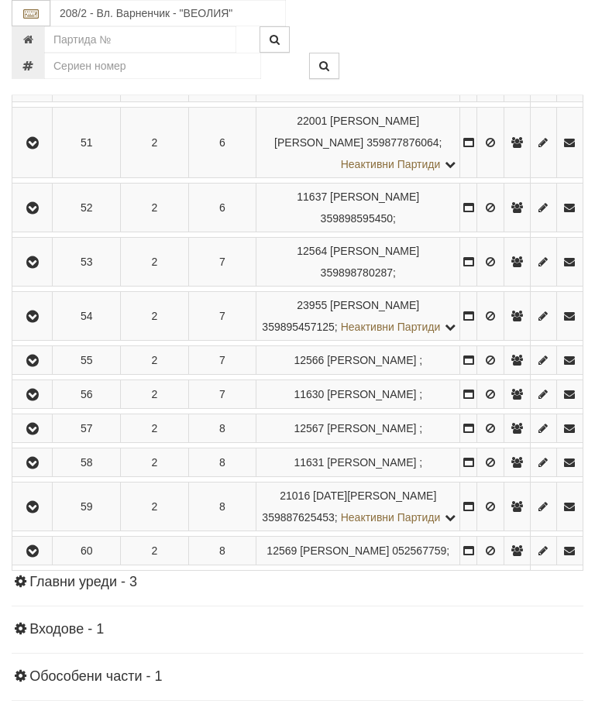
click at [35, 268] on icon "button" at bounding box center [32, 262] width 19 height 11
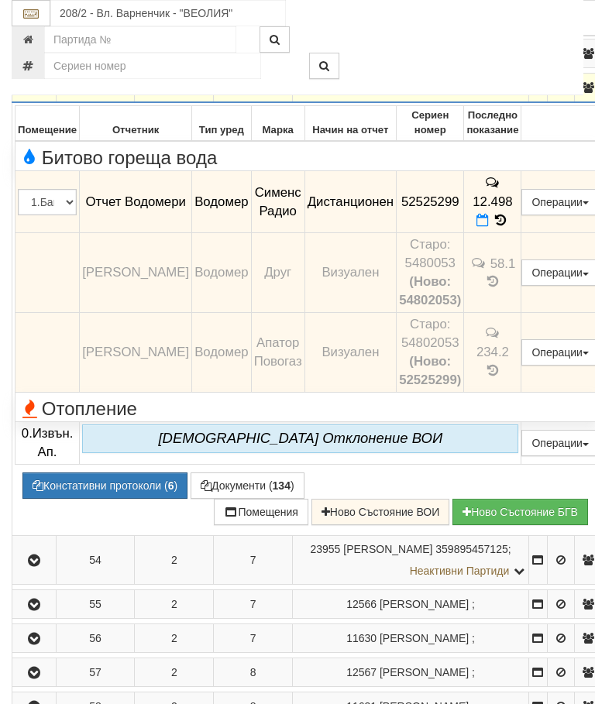
click at [30, 94] on icon "button" at bounding box center [34, 88] width 19 height 11
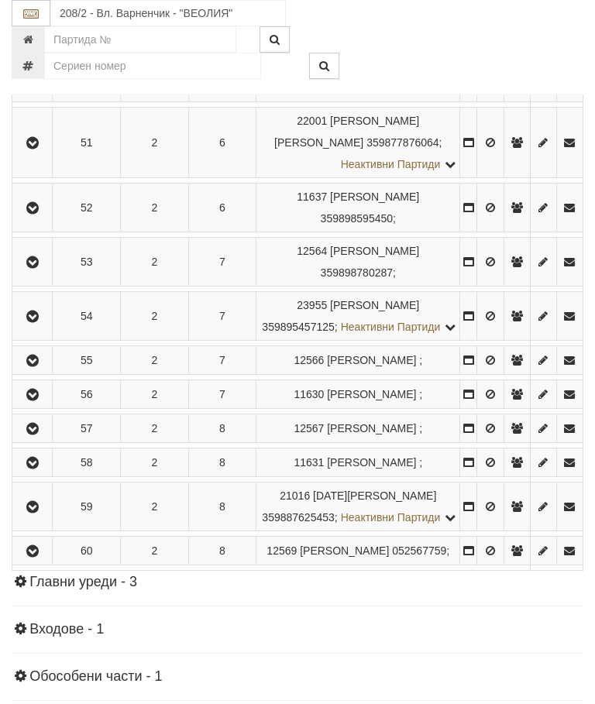
click at [40, 328] on button "button" at bounding box center [32, 315] width 35 height 23
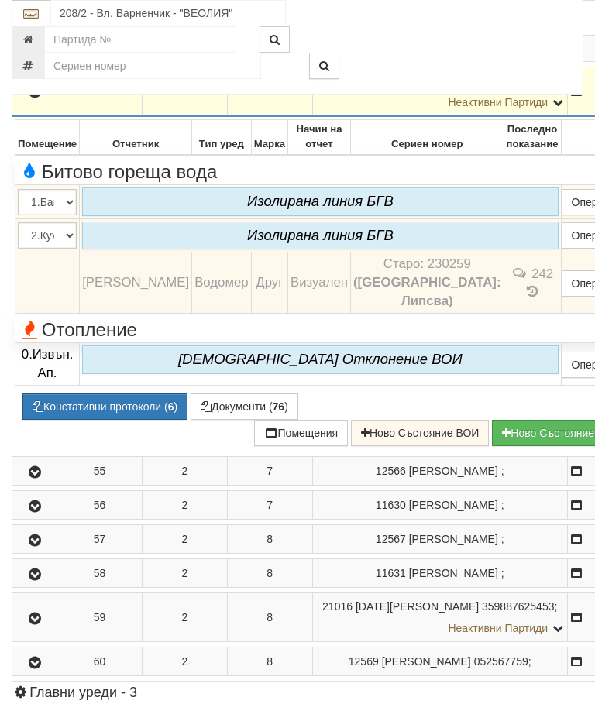
click at [38, 98] on icon "button" at bounding box center [35, 92] width 19 height 11
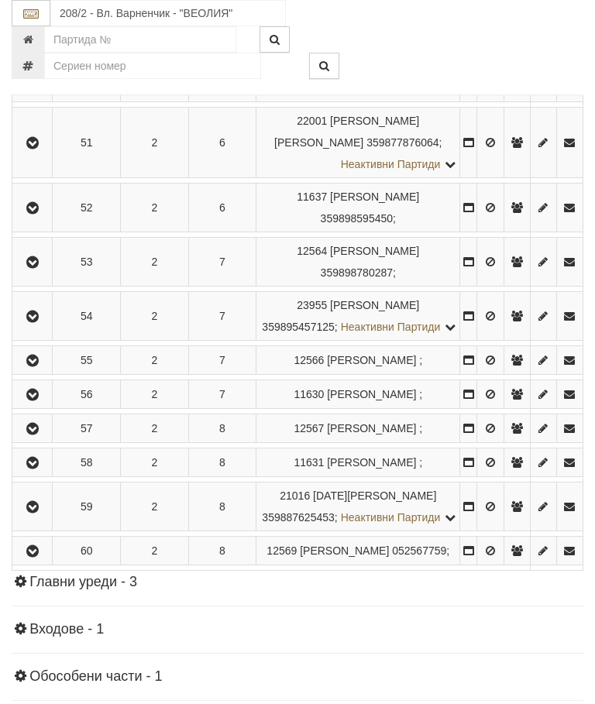
click at [40, 366] on icon "button" at bounding box center [32, 361] width 19 height 11
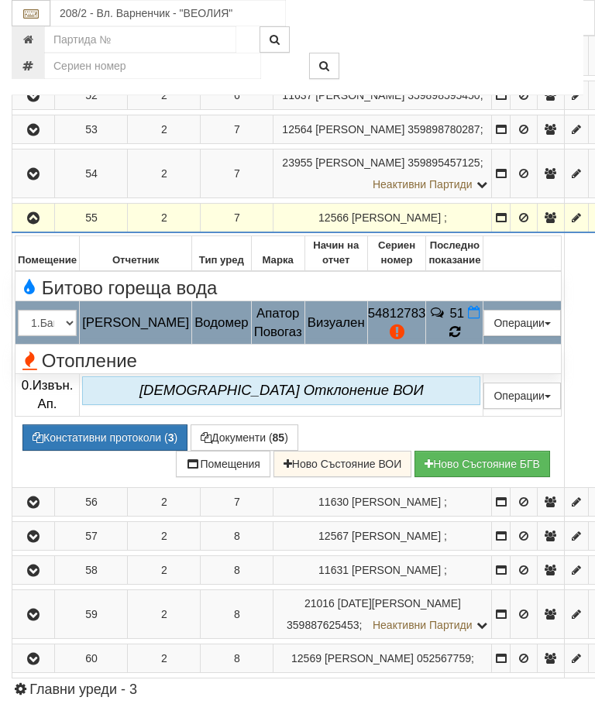
click at [460, 339] on icon at bounding box center [454, 332] width 12 height 14
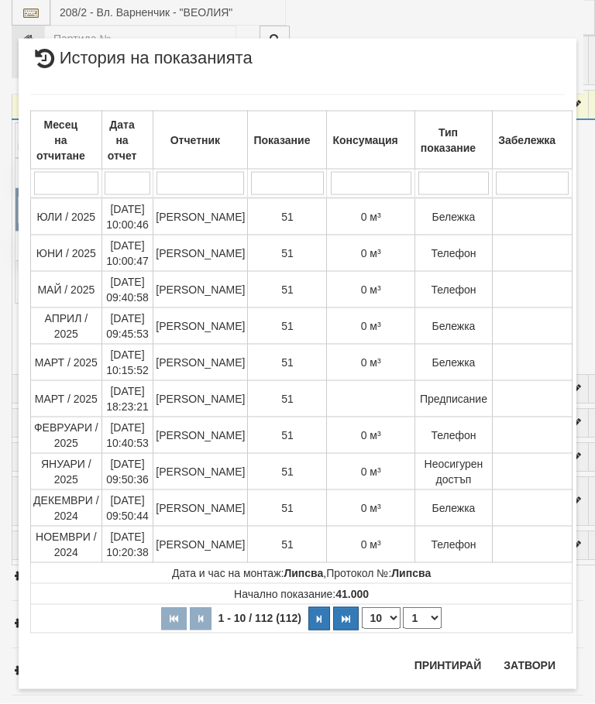
scroll to position [1562, 0]
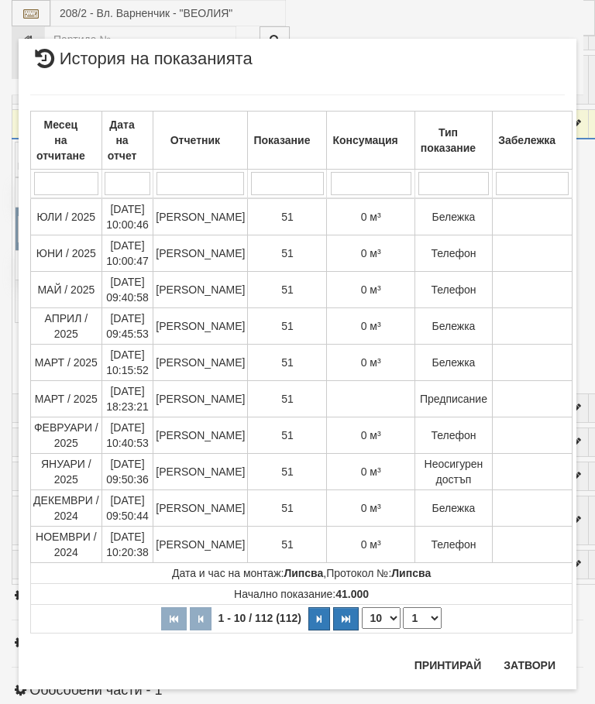
click at [528, 660] on button "Затвори" at bounding box center [529, 665] width 70 height 25
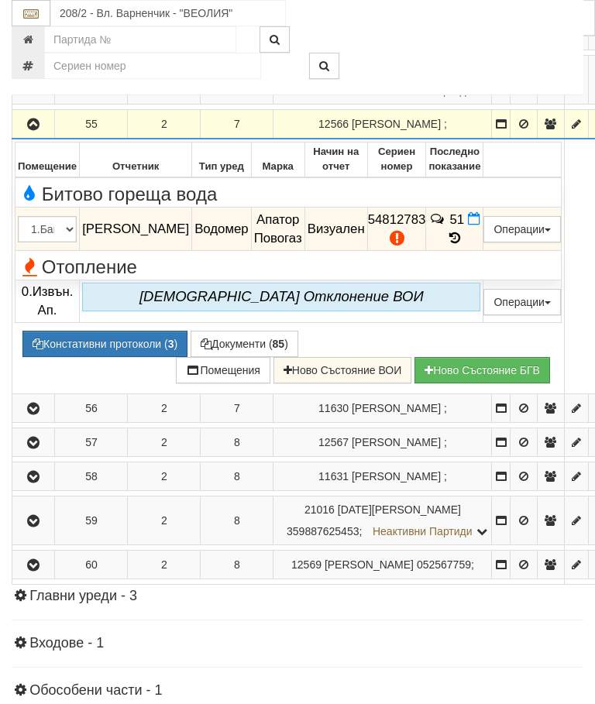
click at [29, 130] on icon "button" at bounding box center [33, 124] width 19 height 11
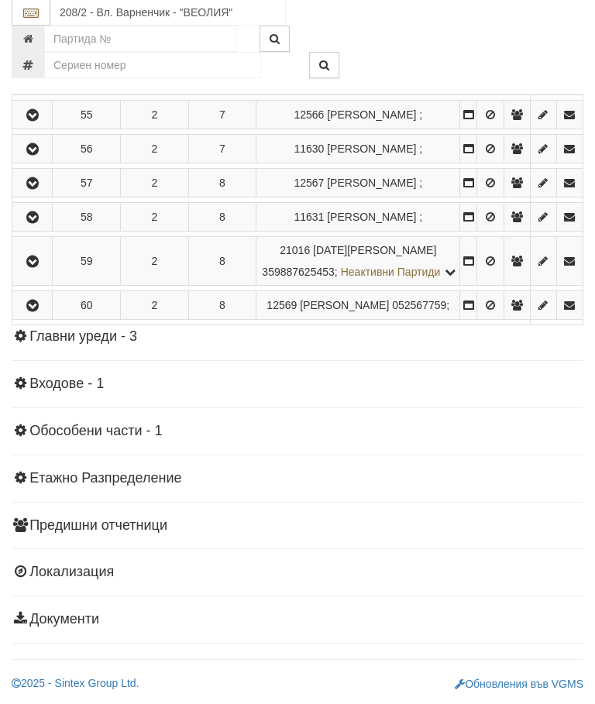
scroll to position [1918, 0]
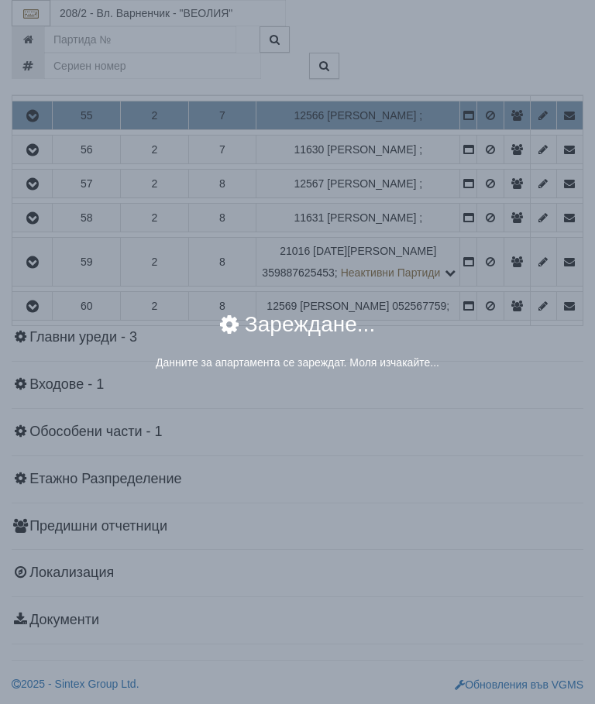
click at [528, 283] on div "× Зареждане... Данните за апартамента се зареждат. Моля изчакайте..." at bounding box center [297, 197] width 581 height 395
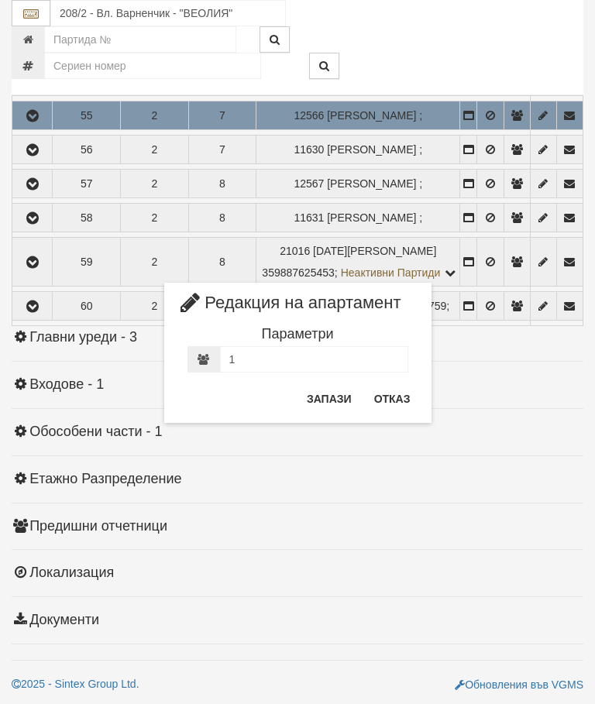
click at [388, 394] on button "Отказ" at bounding box center [392, 398] width 55 height 25
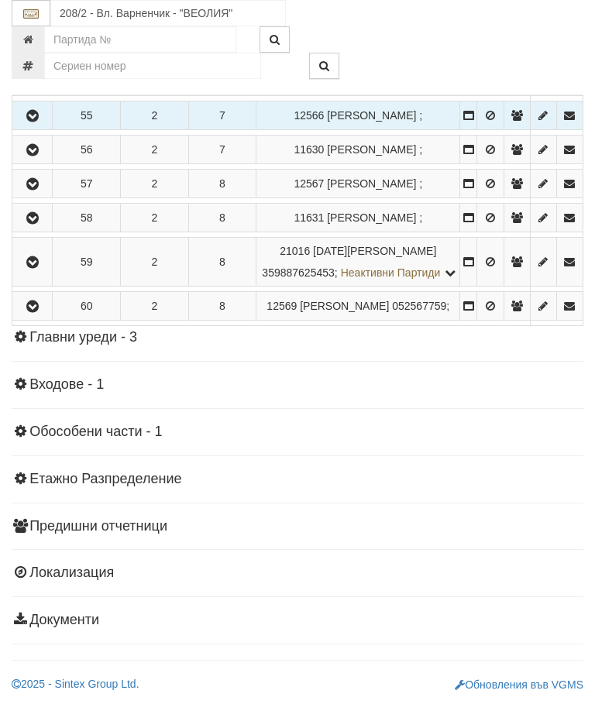
click at [39, 156] on icon "button" at bounding box center [32, 150] width 19 height 11
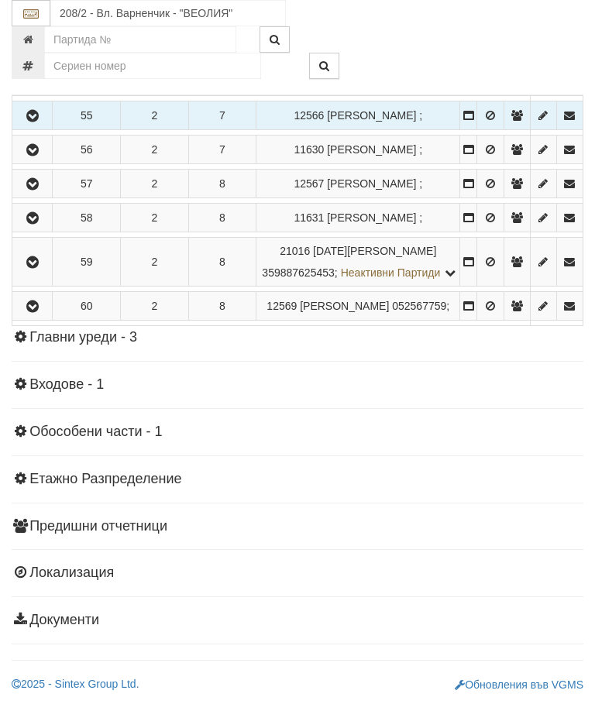
click at [39, 190] on icon "button" at bounding box center [32, 184] width 19 height 11
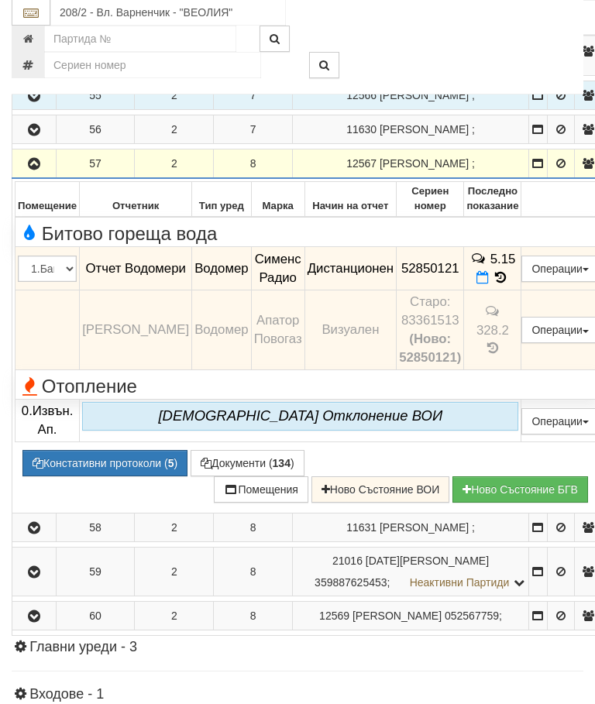
scroll to position [1537, 0]
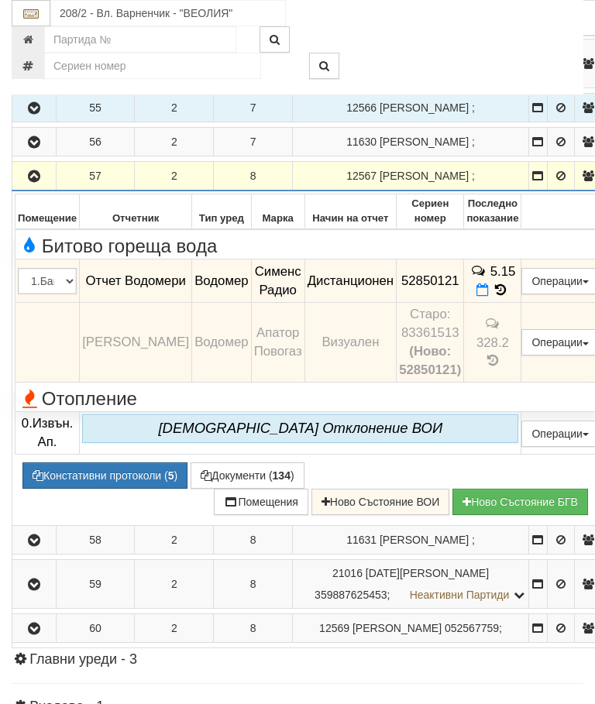
click at [37, 182] on icon "button" at bounding box center [34, 176] width 19 height 11
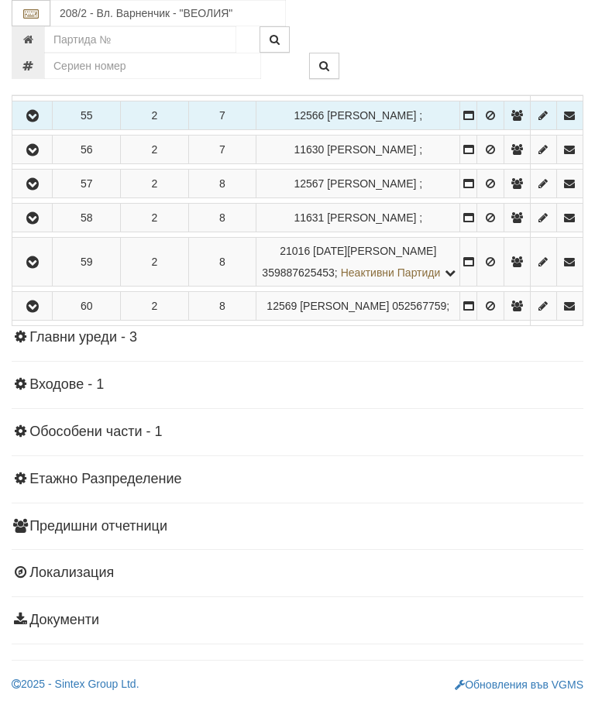
scroll to position [1903, 0]
click at [40, 224] on icon "button" at bounding box center [32, 218] width 19 height 11
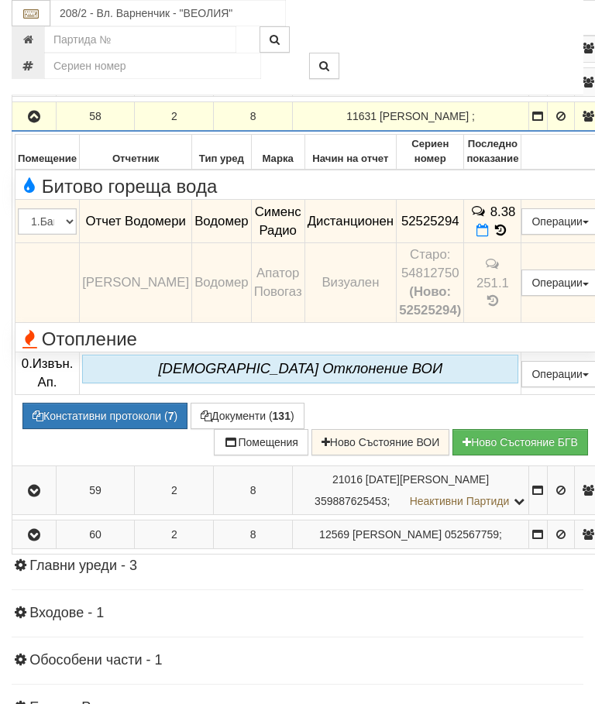
scroll to position [1627, 0]
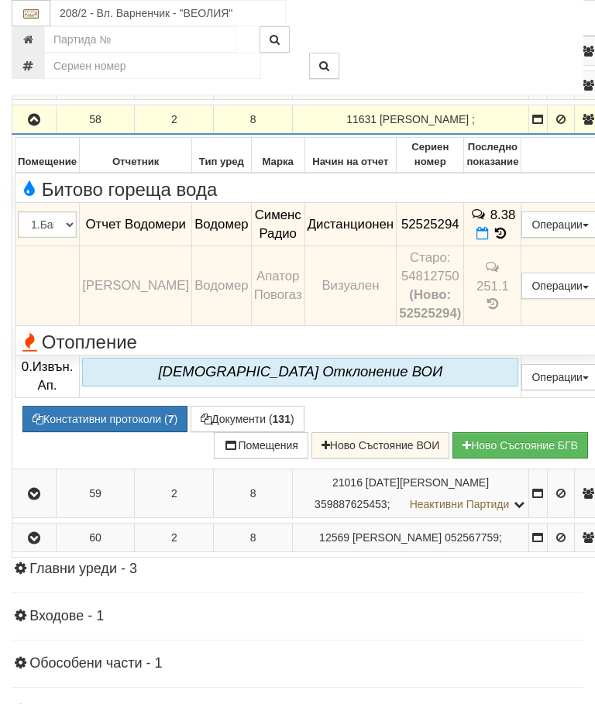
click at [35, 125] on icon "button" at bounding box center [34, 120] width 19 height 11
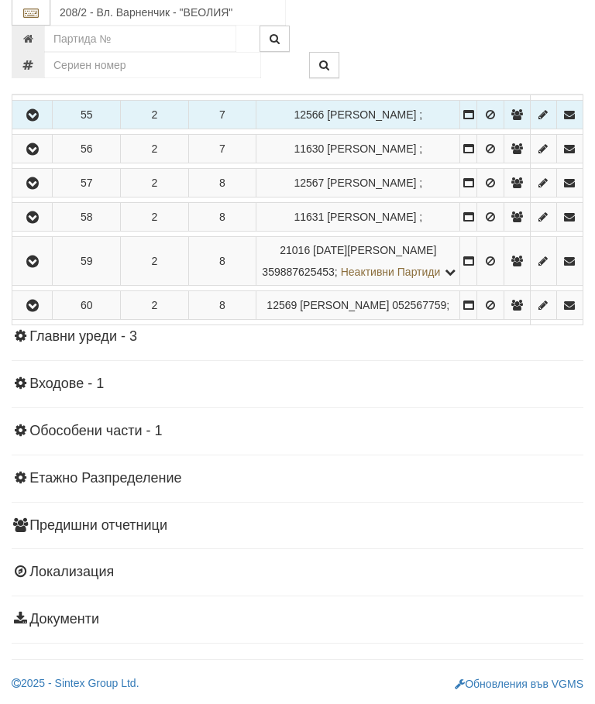
click at [38, 268] on icon "button" at bounding box center [32, 262] width 19 height 11
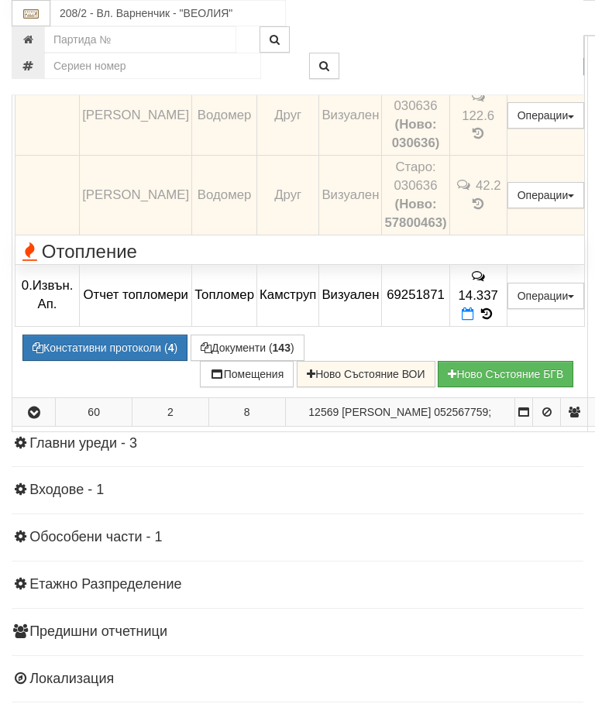
click at [484, 70] on icon at bounding box center [478, 64] width 12 height 14
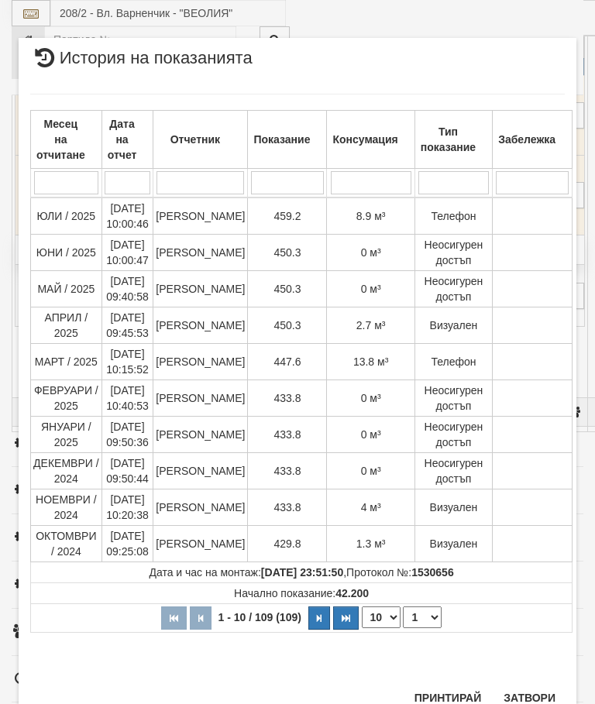
scroll to position [1489, 0]
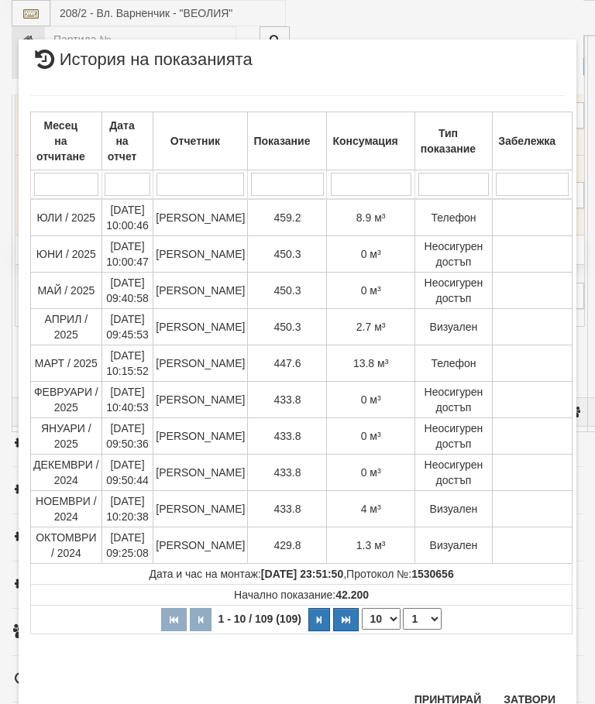
click at [529, 696] on button "Затвори" at bounding box center [529, 699] width 70 height 25
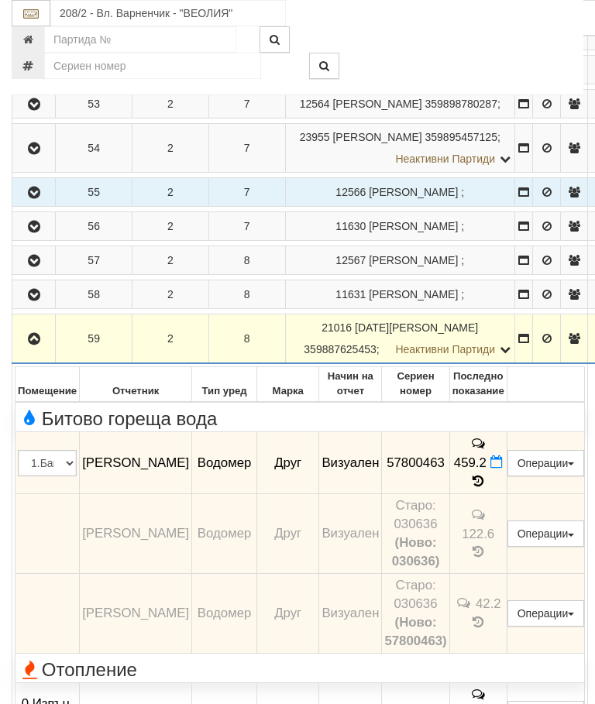
scroll to position [1442, 0]
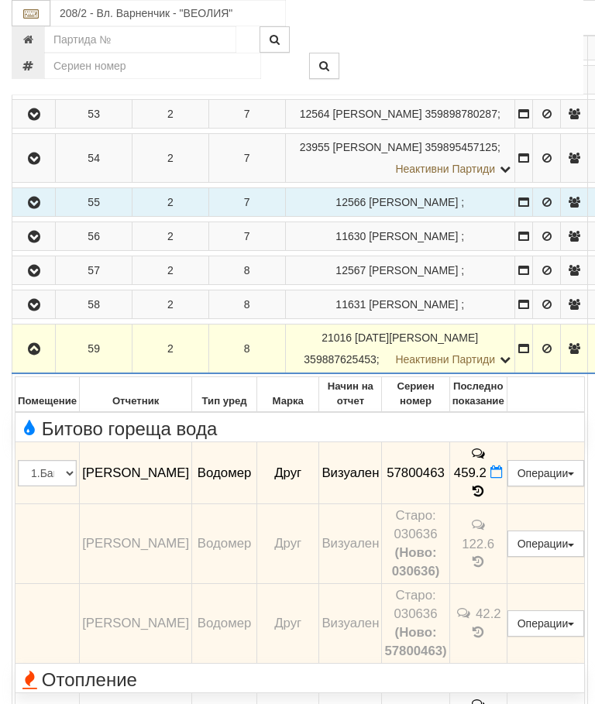
click at [33, 355] on icon "button" at bounding box center [34, 349] width 19 height 11
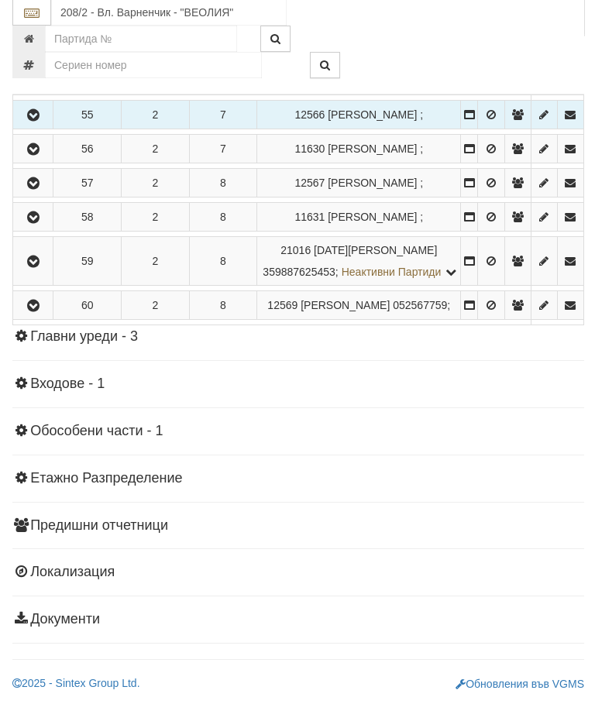
scroll to position [2077, 0]
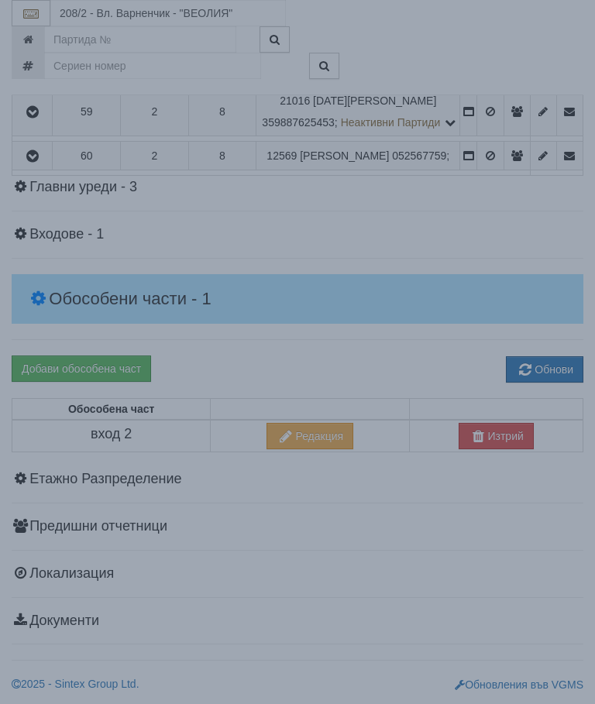
click at [488, 349] on div "Зареждане..." at bounding box center [297, 325] width 641 height 50
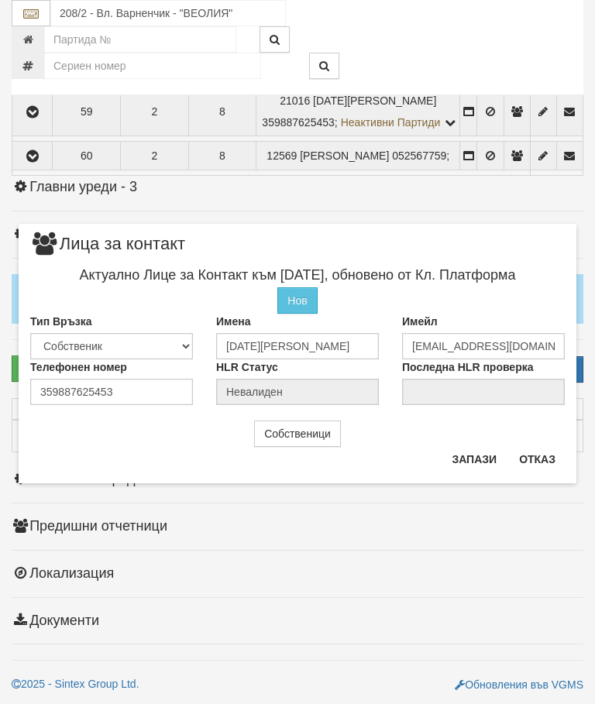
click at [540, 451] on button "Отказ" at bounding box center [537, 459] width 55 height 25
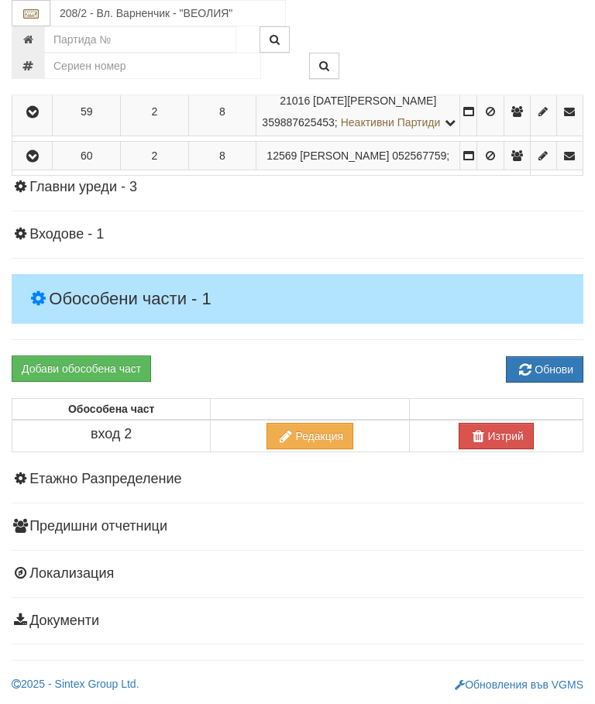
click at [38, 162] on icon "button" at bounding box center [32, 156] width 19 height 11
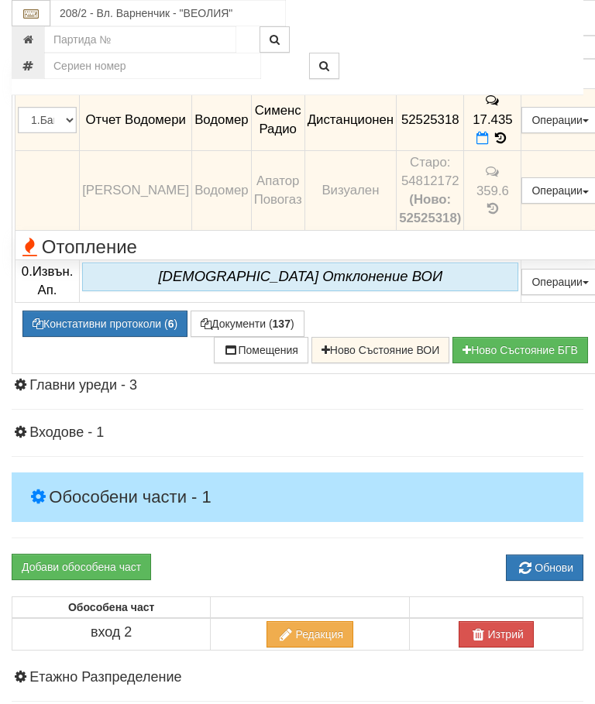
scroll to position [1767, 0]
